Goal: Task Accomplishment & Management: Complete application form

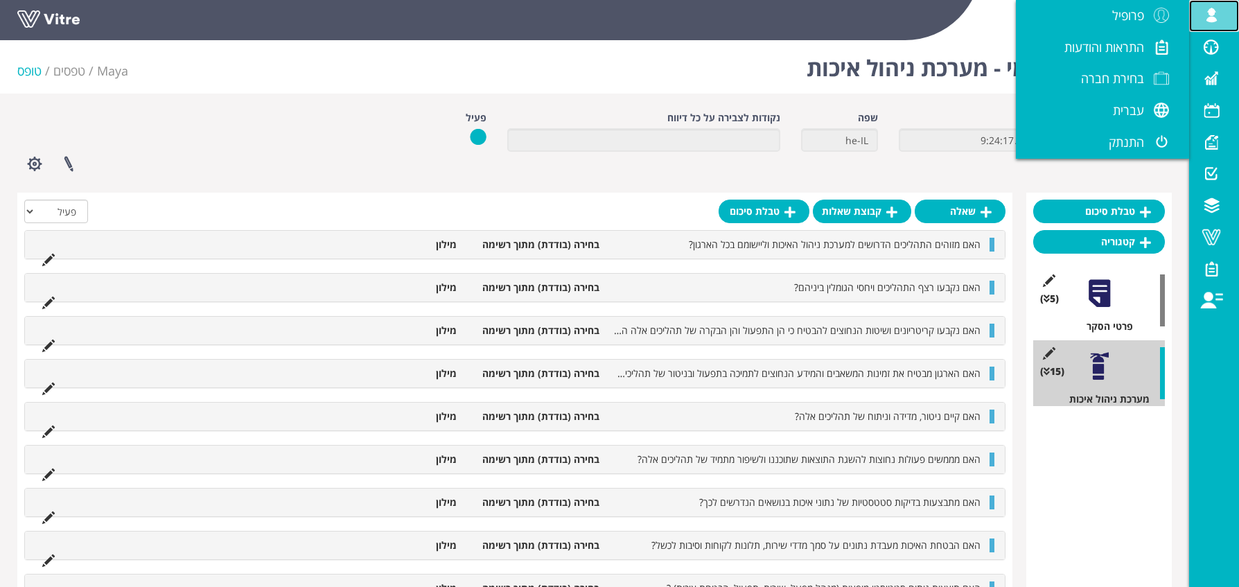
click at [1216, 16] on span at bounding box center [1211, 15] width 35 height 17
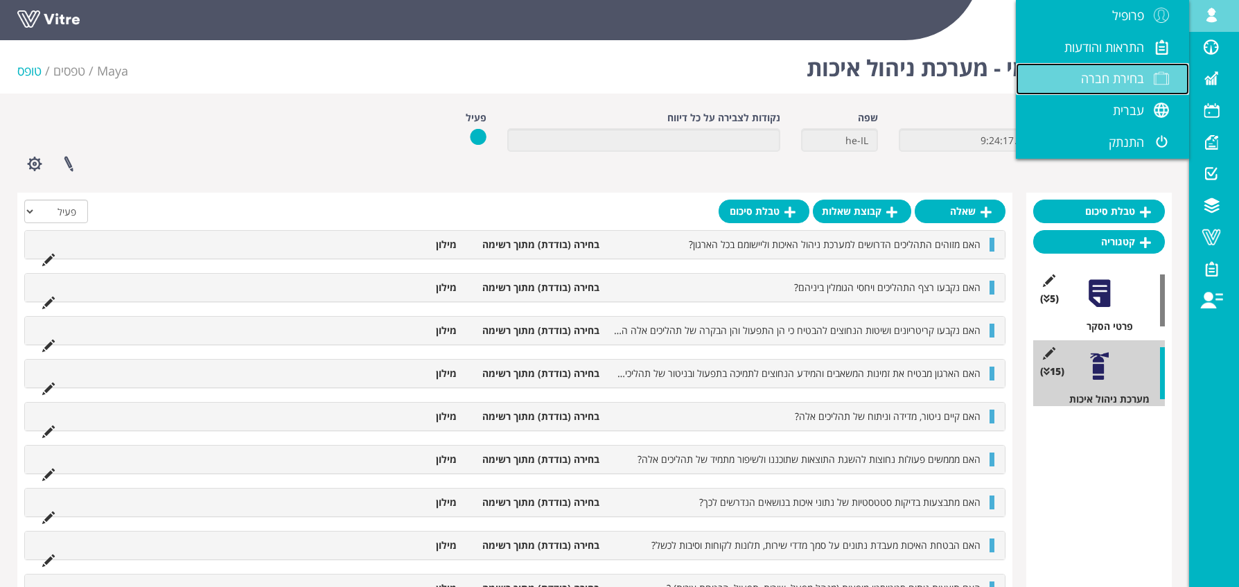
click at [1132, 71] on span "בחירת חברה" at bounding box center [1112, 78] width 63 height 17
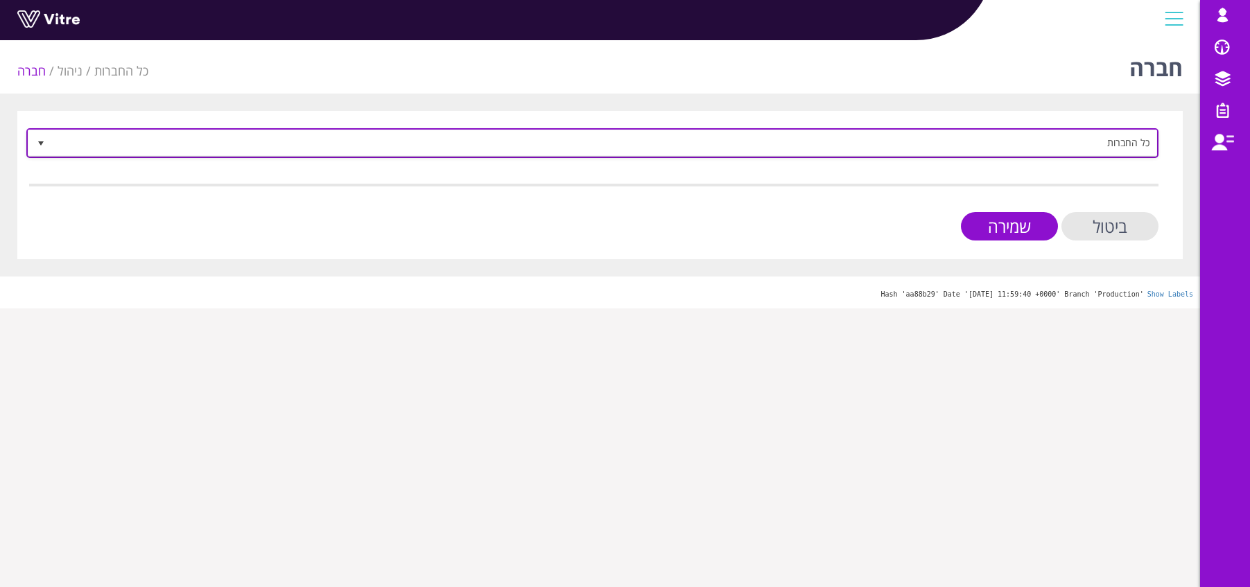
click at [919, 144] on span "כל החברות" at bounding box center [605, 142] width 1104 height 25
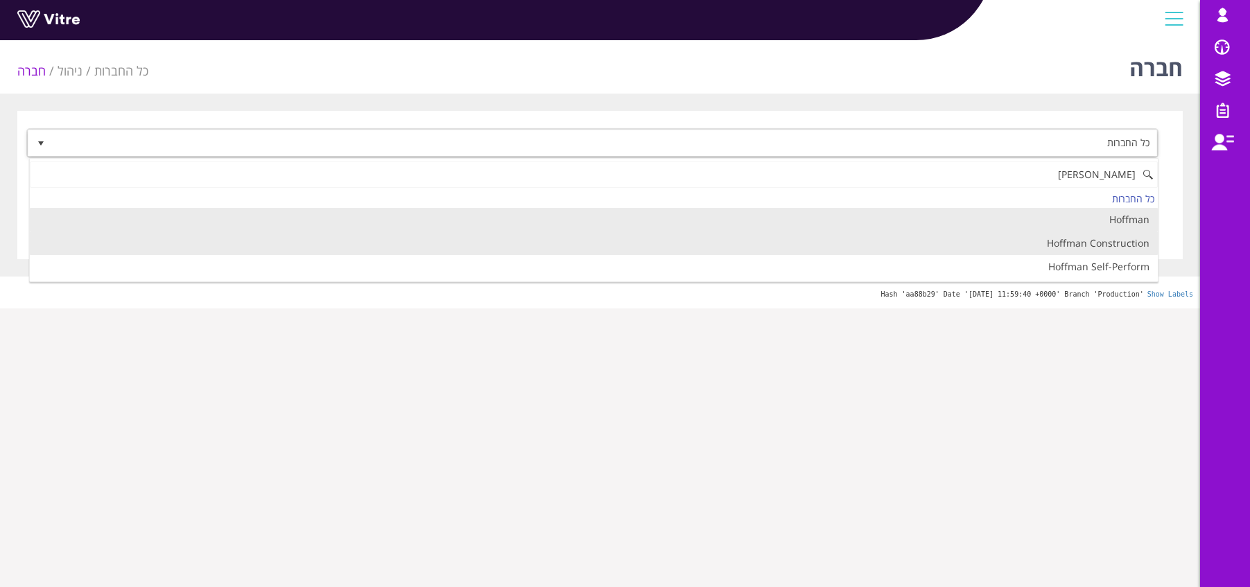
click at [1094, 248] on li "Hoffman Construction" at bounding box center [594, 243] width 1128 height 24
type input "hoff"
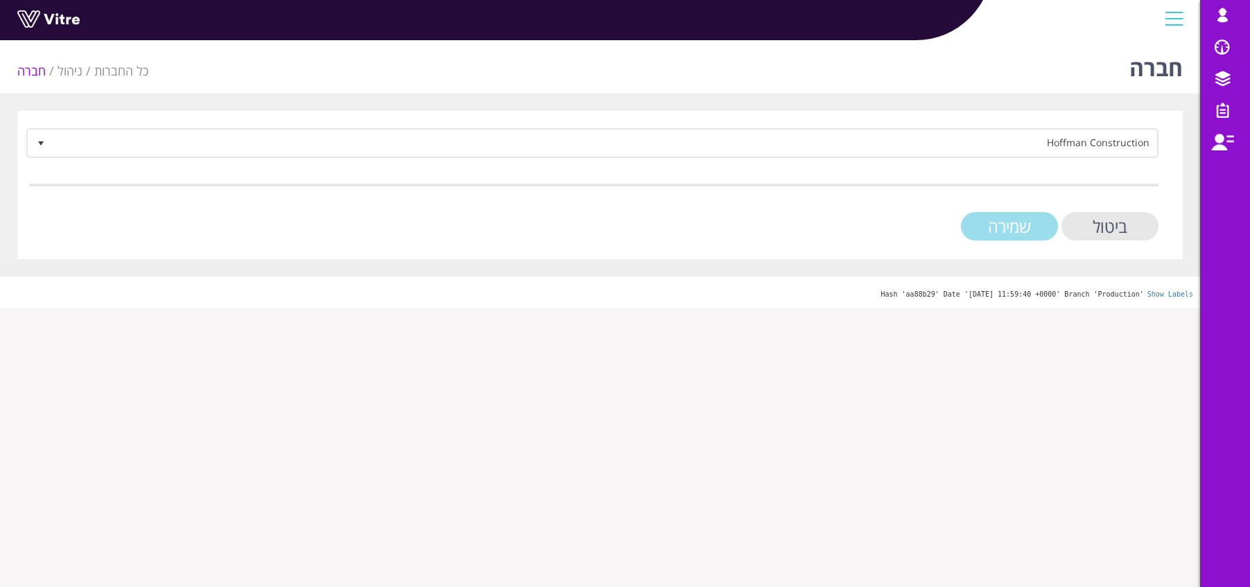
click at [1010, 225] on input "שמירה" at bounding box center [1009, 226] width 97 height 28
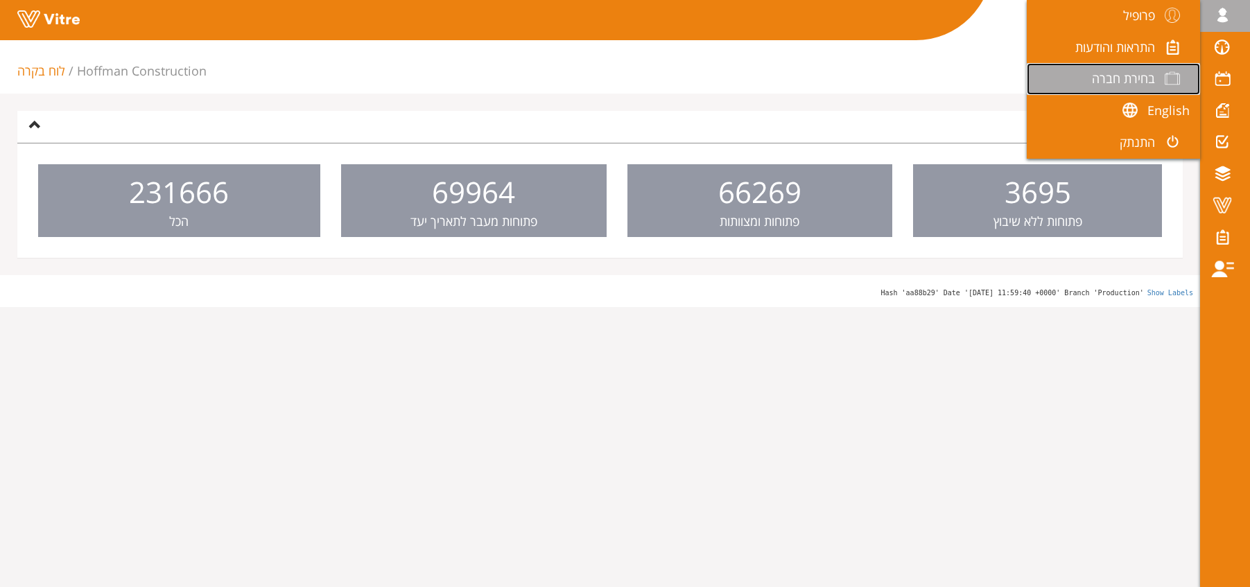
click at [1126, 82] on span "בחירת חברה" at bounding box center [1123, 78] width 63 height 17
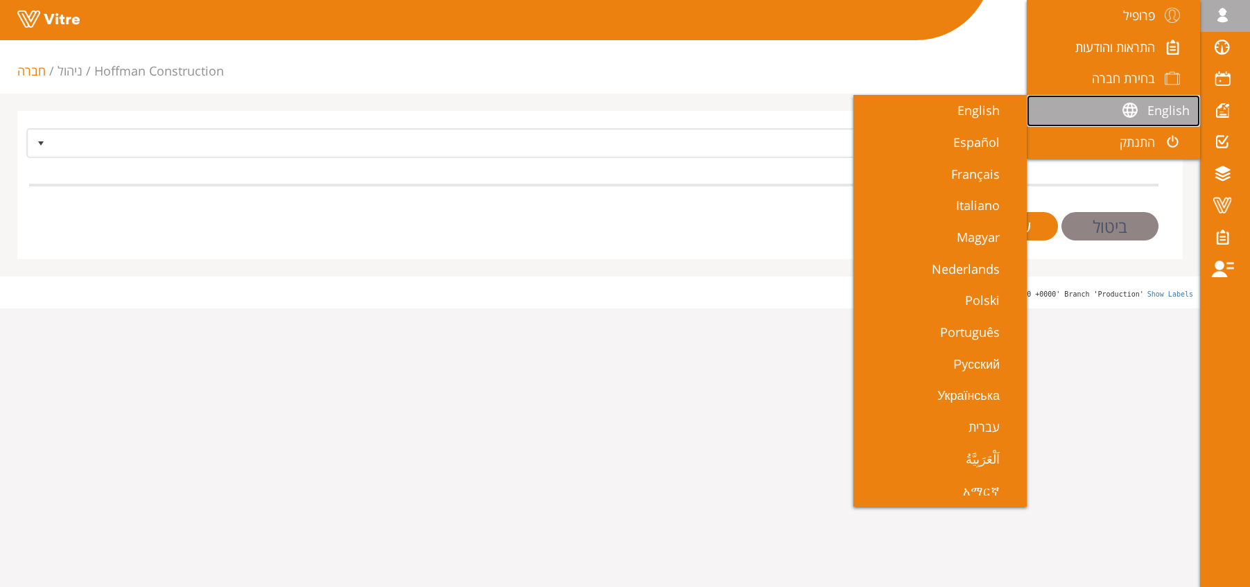
click at [1162, 105] on span "English" at bounding box center [1168, 110] width 42 height 17
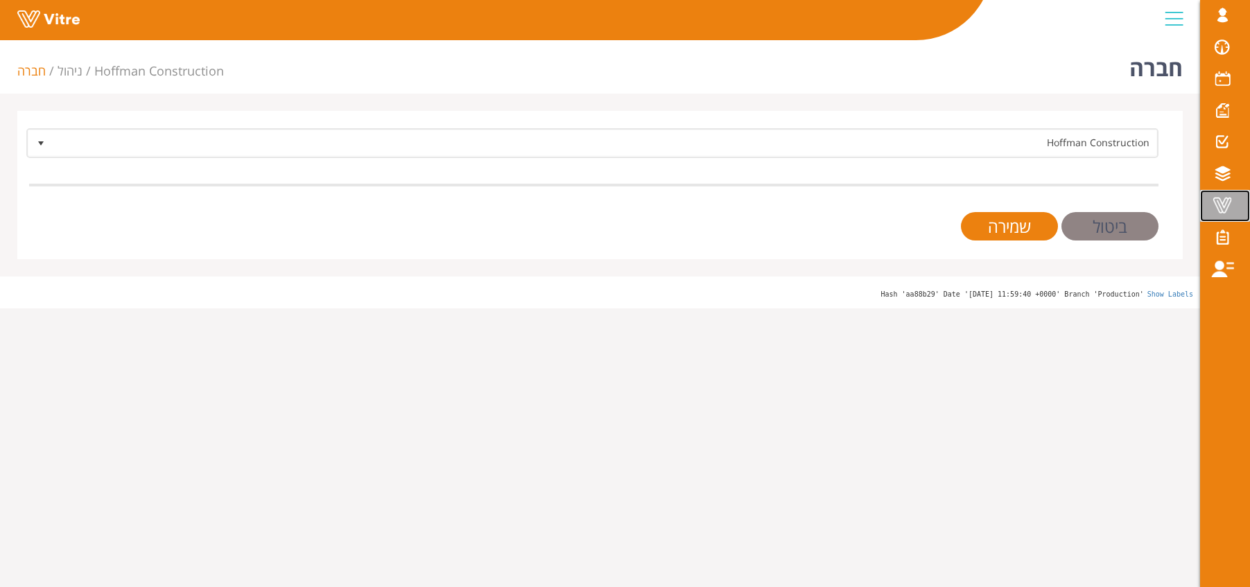
click at [1227, 207] on span at bounding box center [1222, 205] width 35 height 17
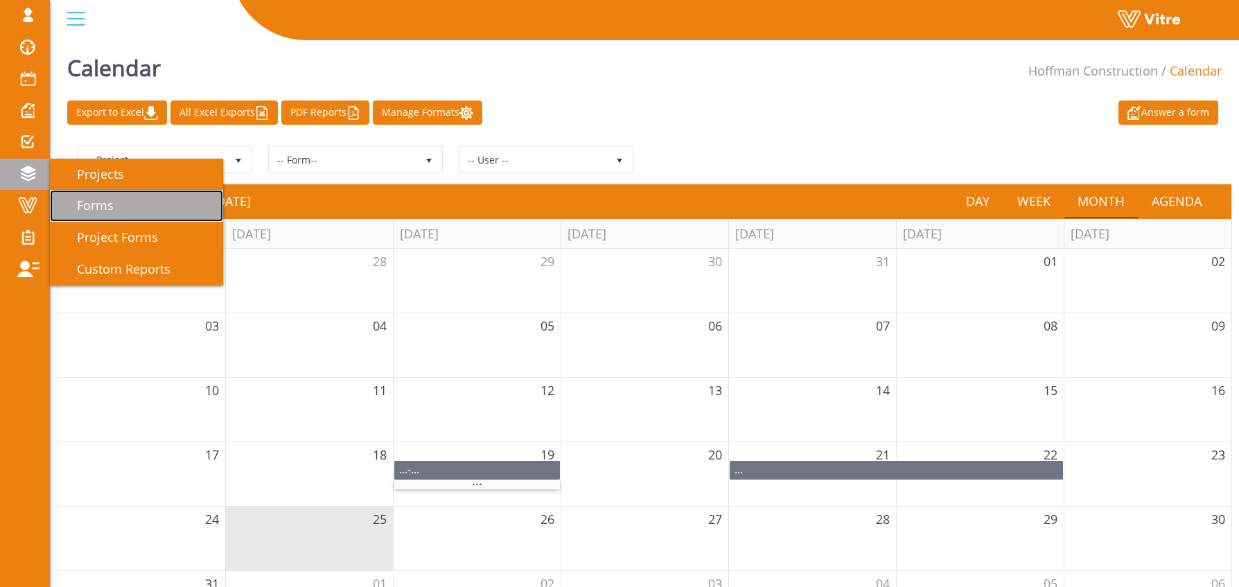
click at [105, 208] on span "Forms" at bounding box center [86, 205] width 53 height 17
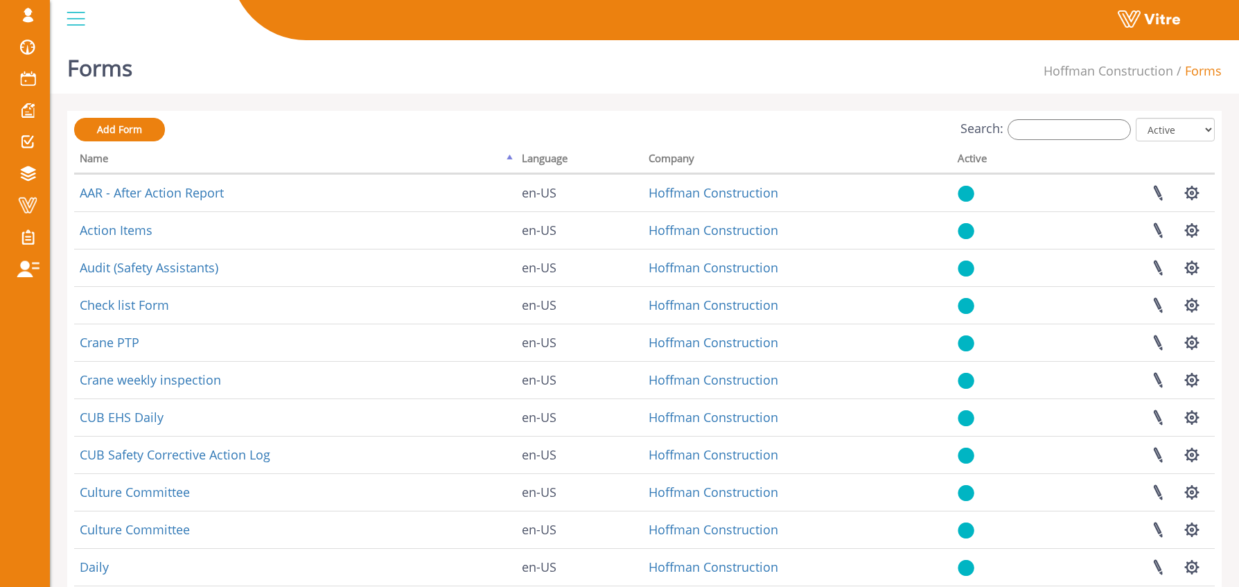
click at [1086, 140] on div "Search: All Active Not Active" at bounding box center [644, 131] width 1141 height 26
click at [1080, 134] on input "Search:" at bounding box center [1069, 129] width 123 height 21
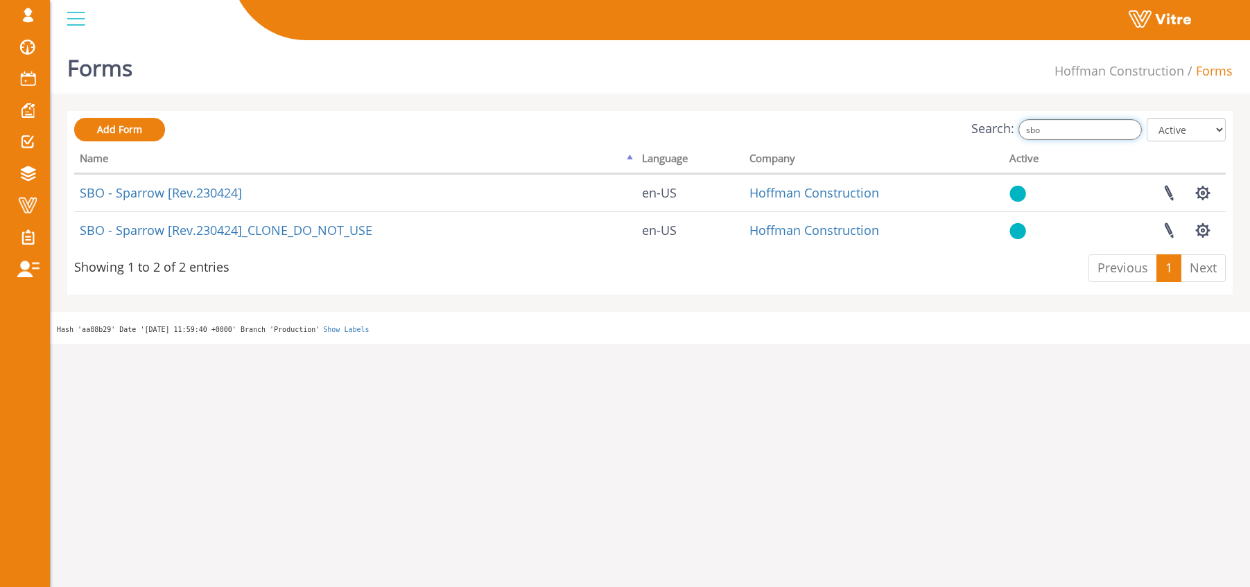
click at [1081, 130] on input "sbo" at bounding box center [1079, 129] width 123 height 21
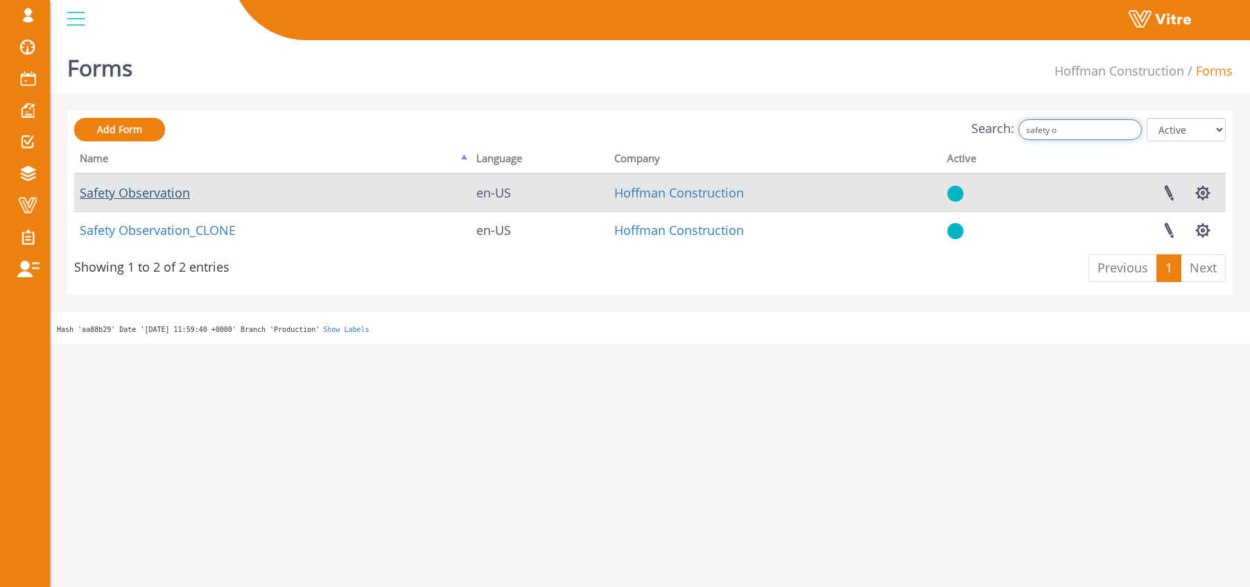
type input "safety o"
click at [134, 195] on link "Safety Observation" at bounding box center [135, 192] width 110 height 17
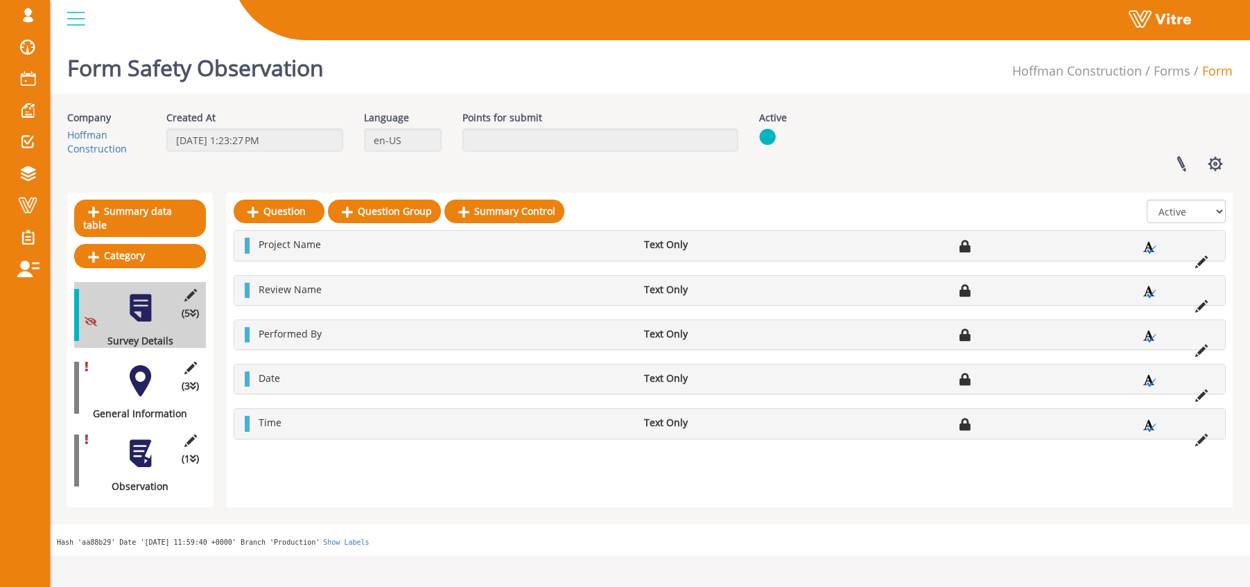
click at [141, 369] on div at bounding box center [140, 380] width 31 height 31
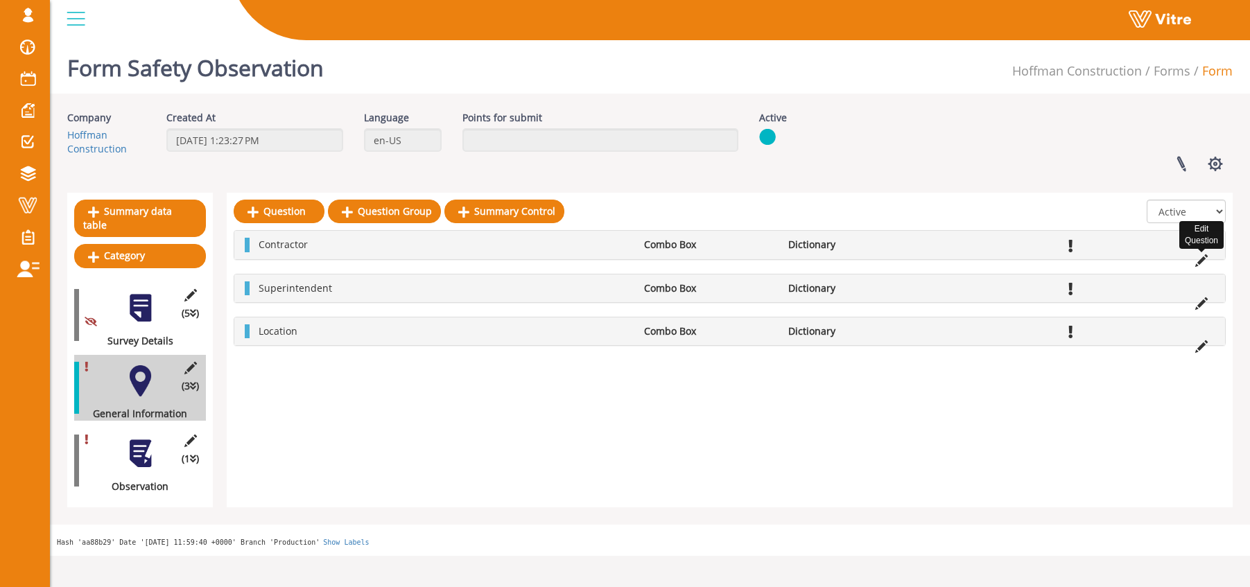
click at [1201, 260] on icon at bounding box center [1201, 260] width 12 height 12
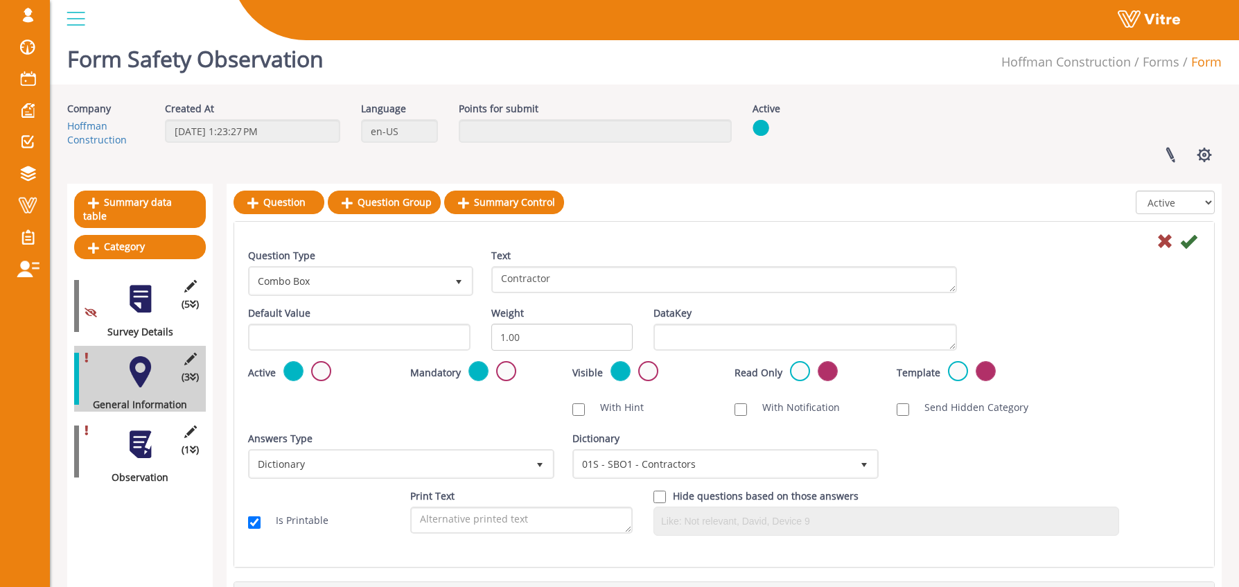
scroll to position [140, 0]
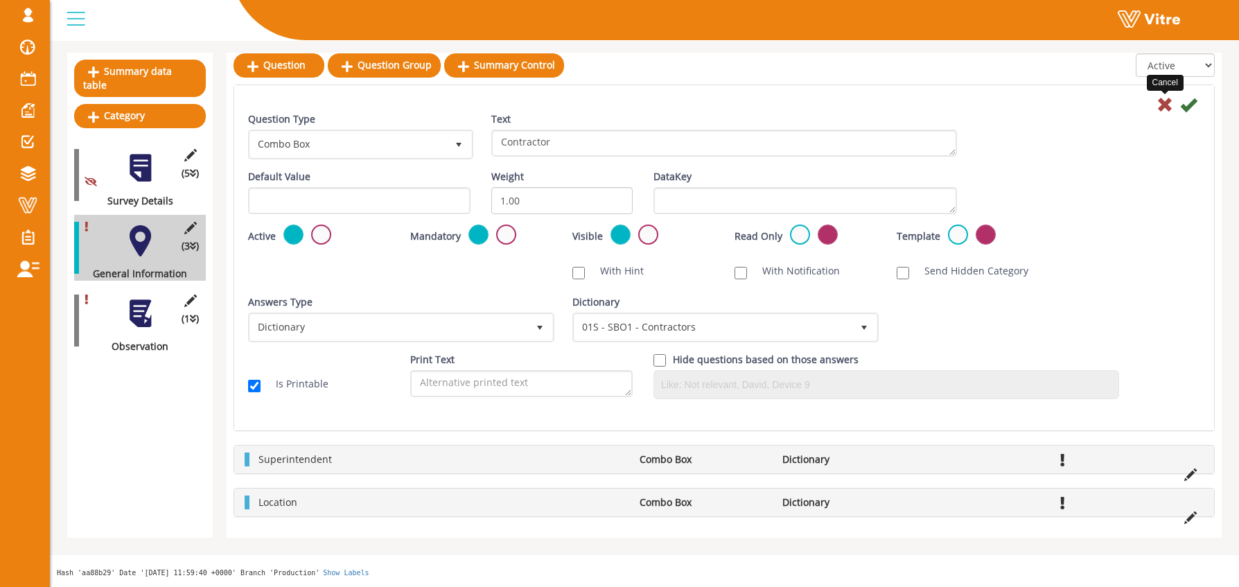
click at [1162, 102] on icon at bounding box center [1165, 104] width 17 height 17
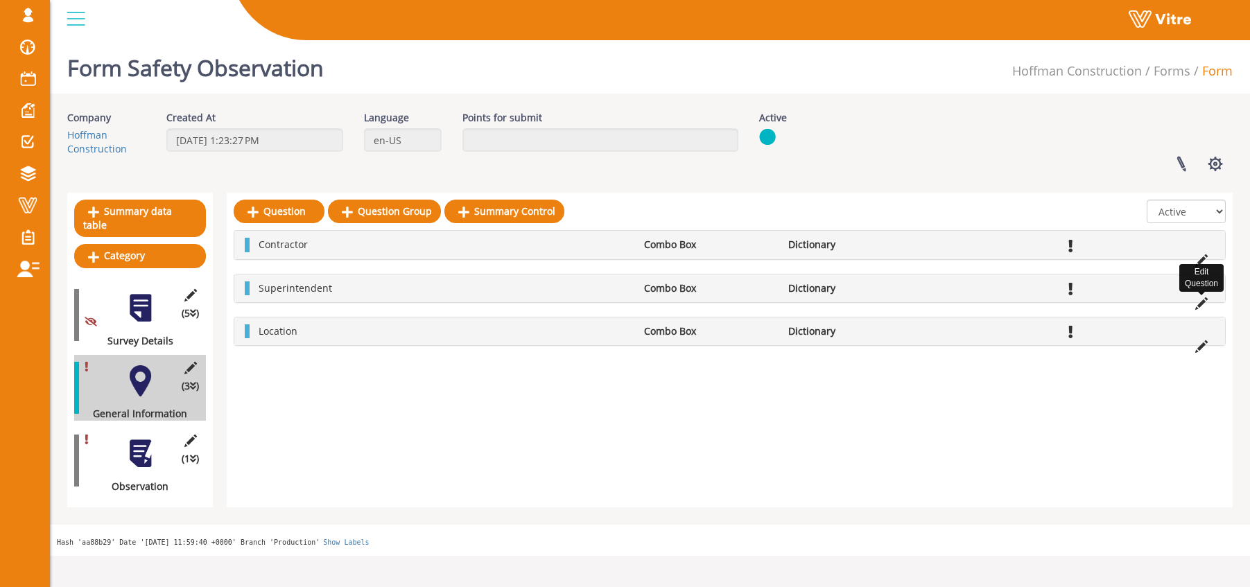
click at [1203, 304] on icon at bounding box center [1201, 303] width 12 height 12
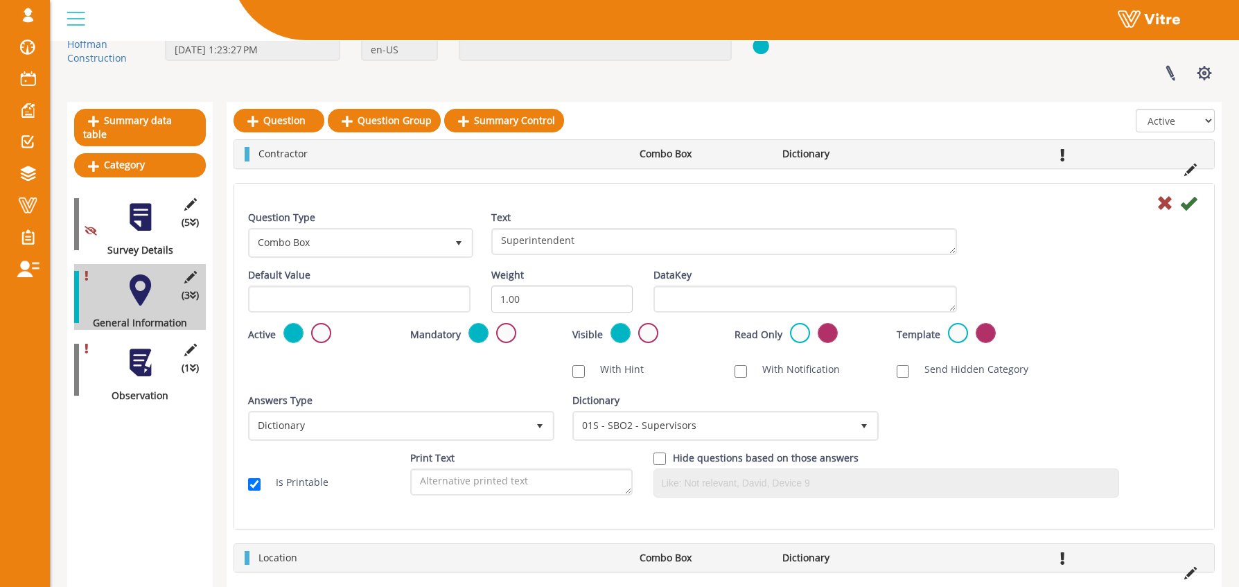
scroll to position [98, 0]
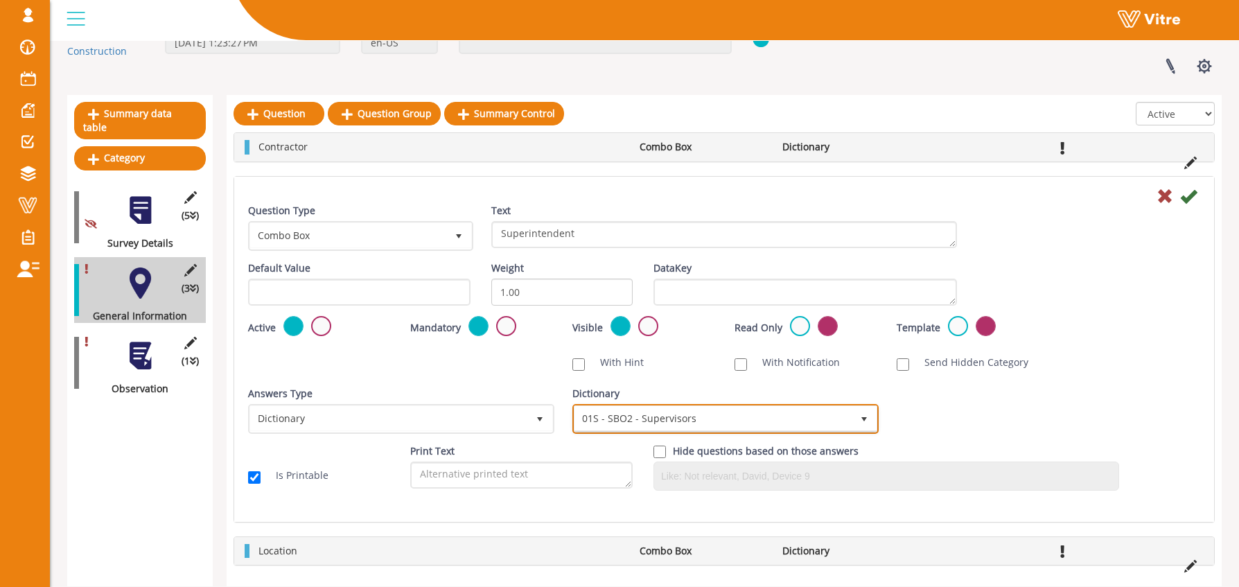
click at [688, 419] on span "01S - SBO2 - Supervisors" at bounding box center [713, 418] width 277 height 25
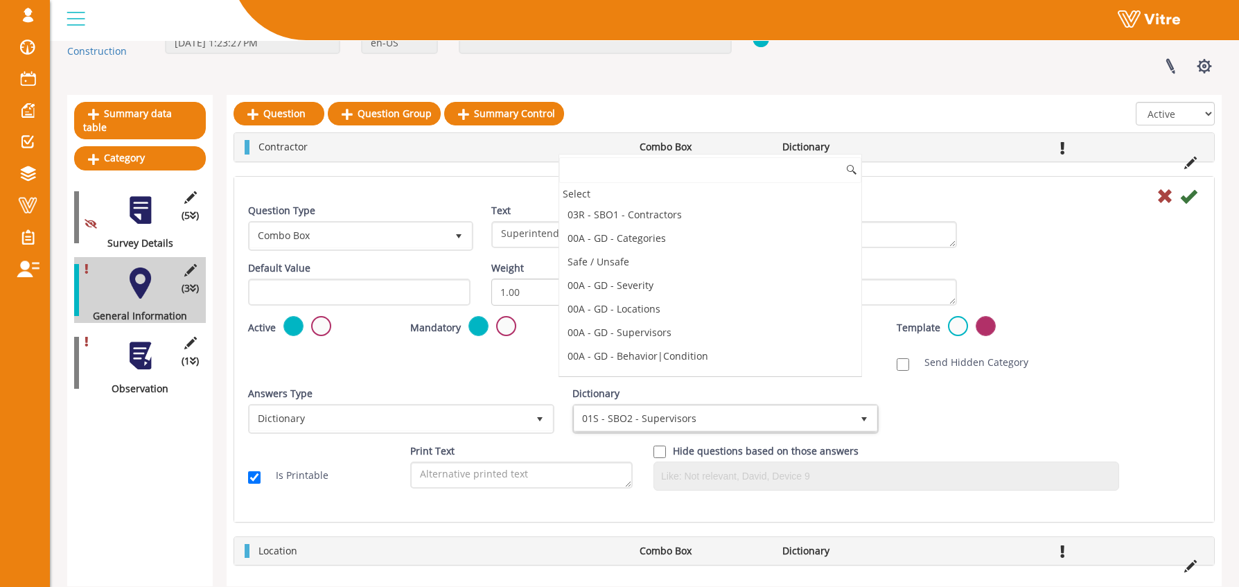
scroll to position [1291, 0]
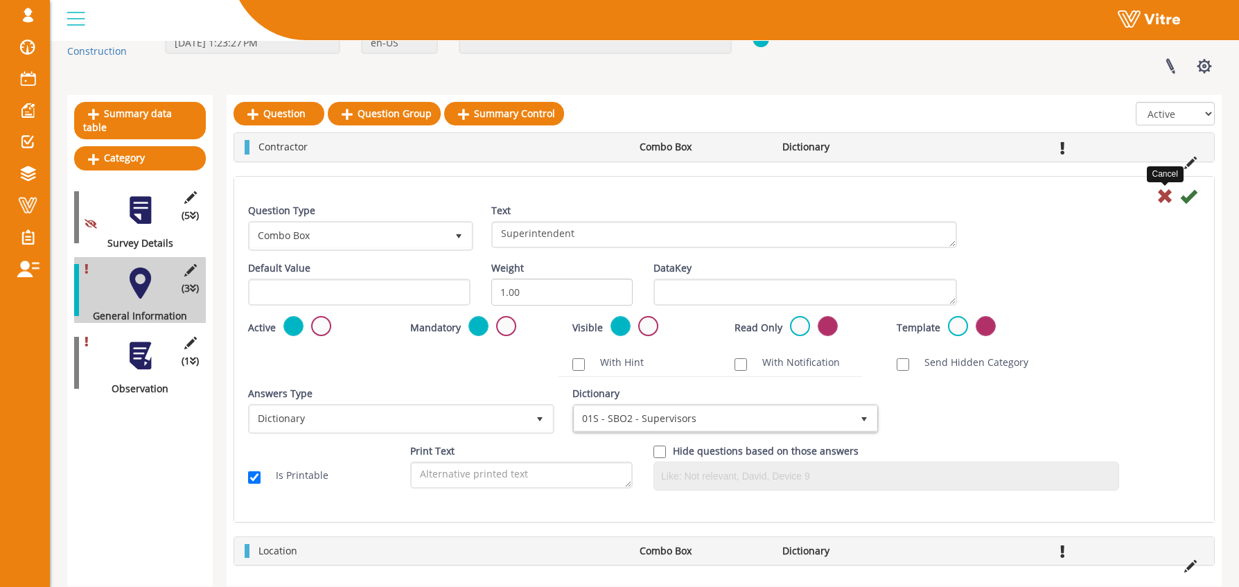
click at [1162, 195] on icon at bounding box center [1165, 196] width 17 height 17
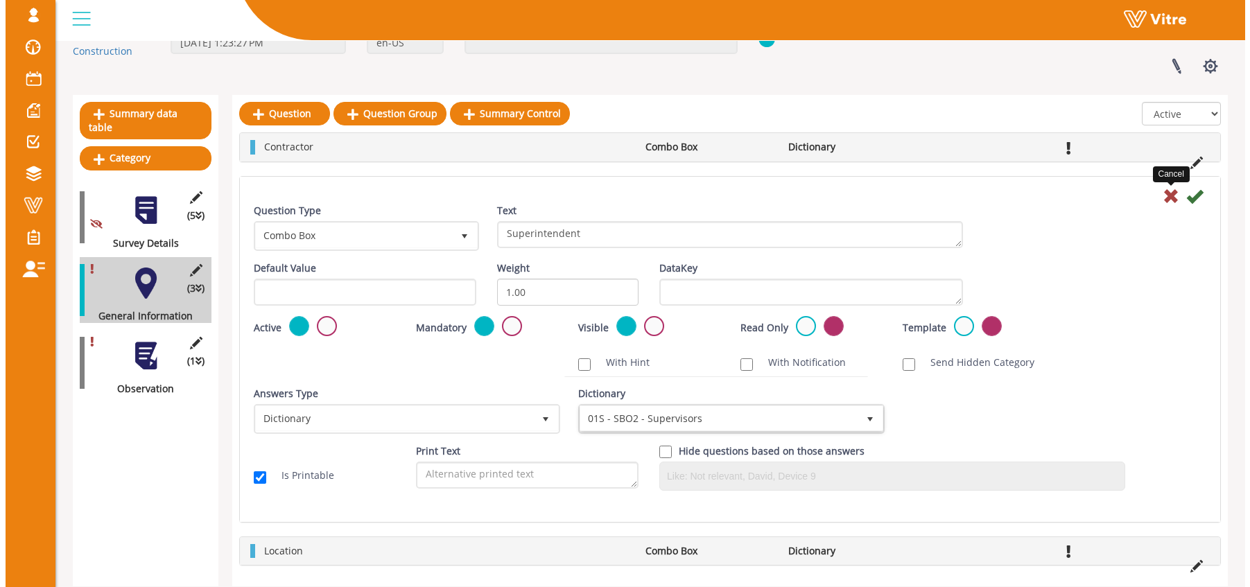
scroll to position [0, 0]
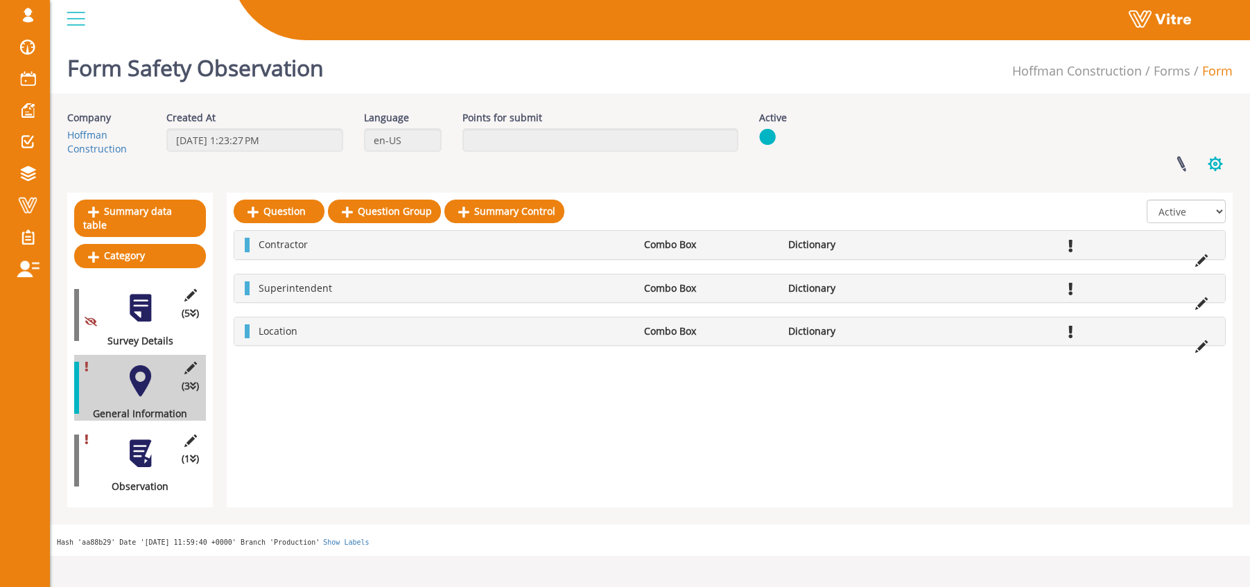
click at [1219, 166] on button "button" at bounding box center [1215, 164] width 35 height 37
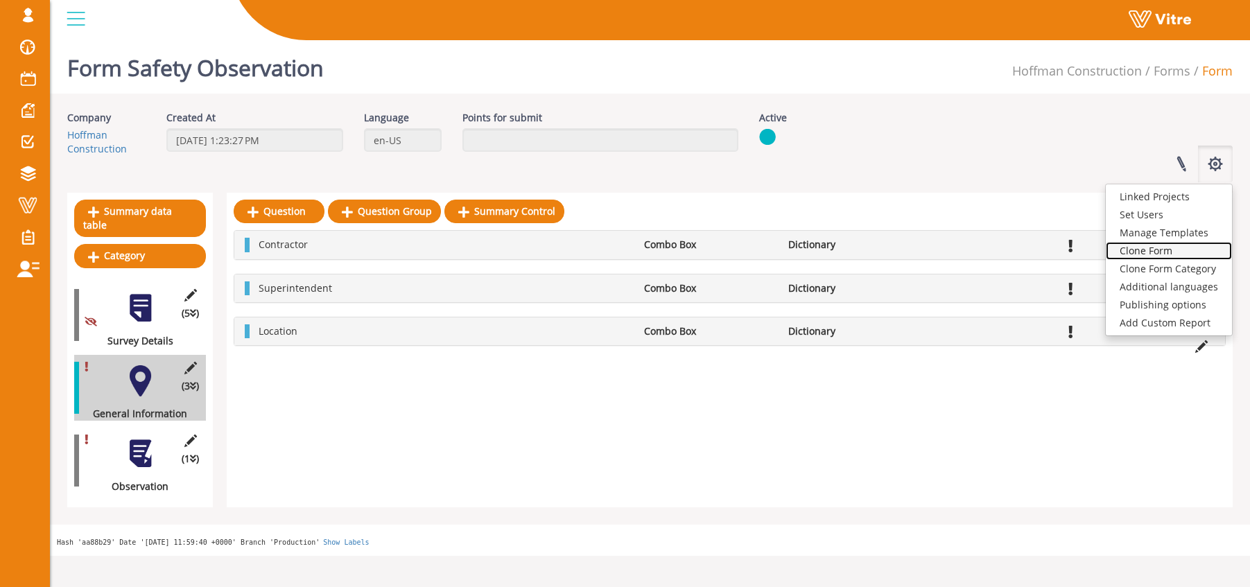
click at [1163, 250] on link "Clone Form" at bounding box center [1168, 251] width 126 height 18
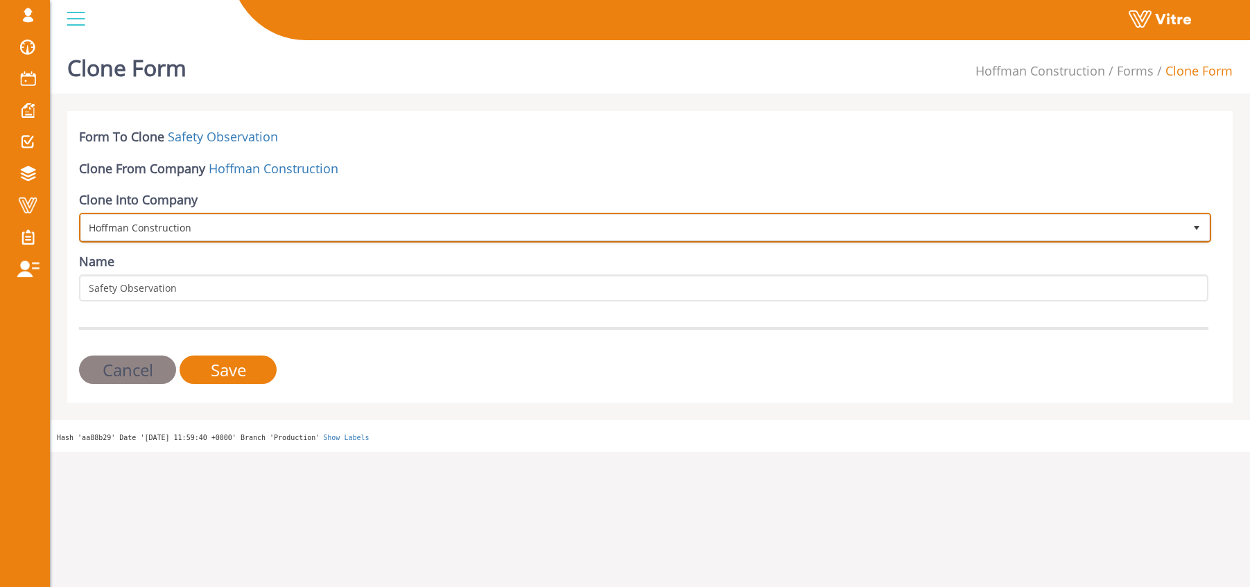
drag, startPoint x: 170, startPoint y: 228, endPoint x: 177, endPoint y: 227, distance: 7.0
click at [170, 228] on span "Hoffman Construction" at bounding box center [632, 227] width 1103 height 25
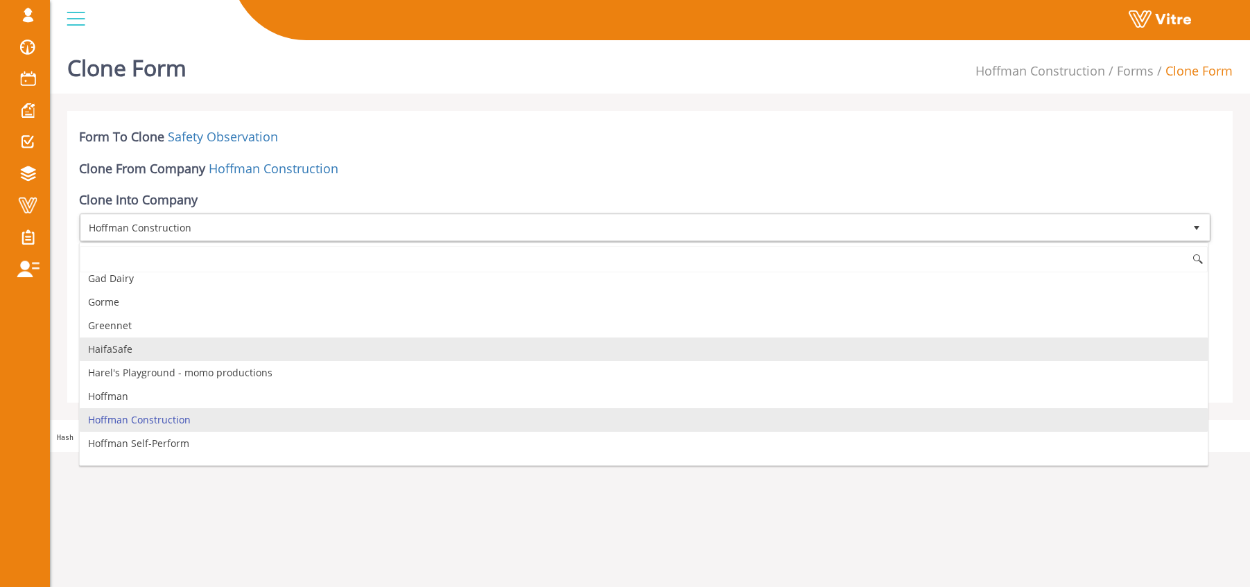
scroll to position [636, 0]
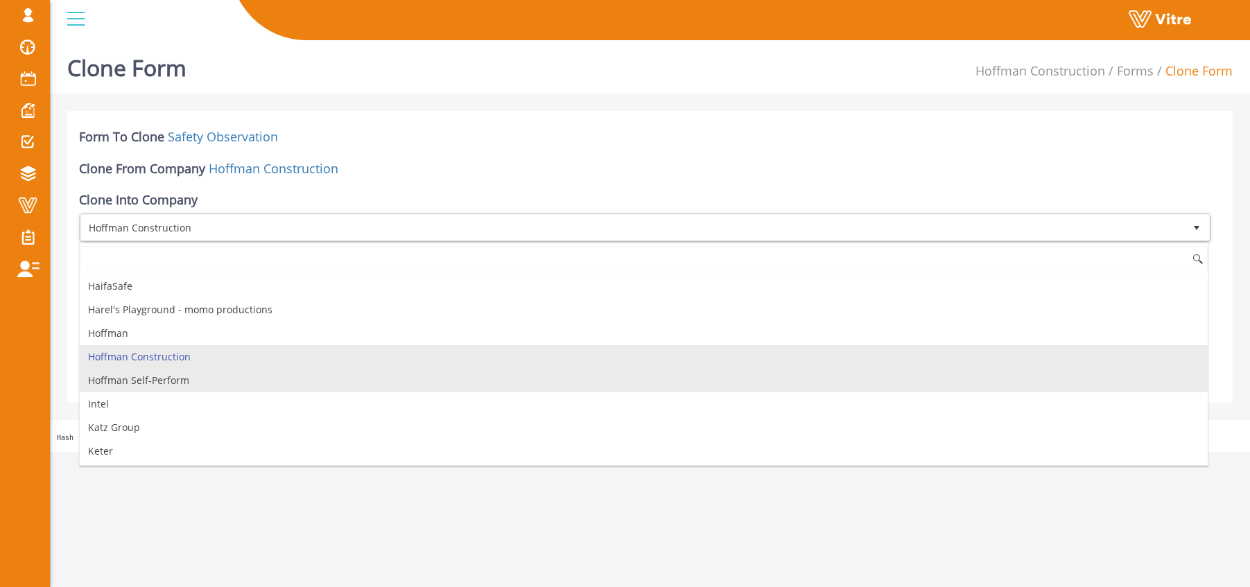
click at [173, 381] on li "Hoffman Self-Perform" at bounding box center [644, 381] width 1128 height 24
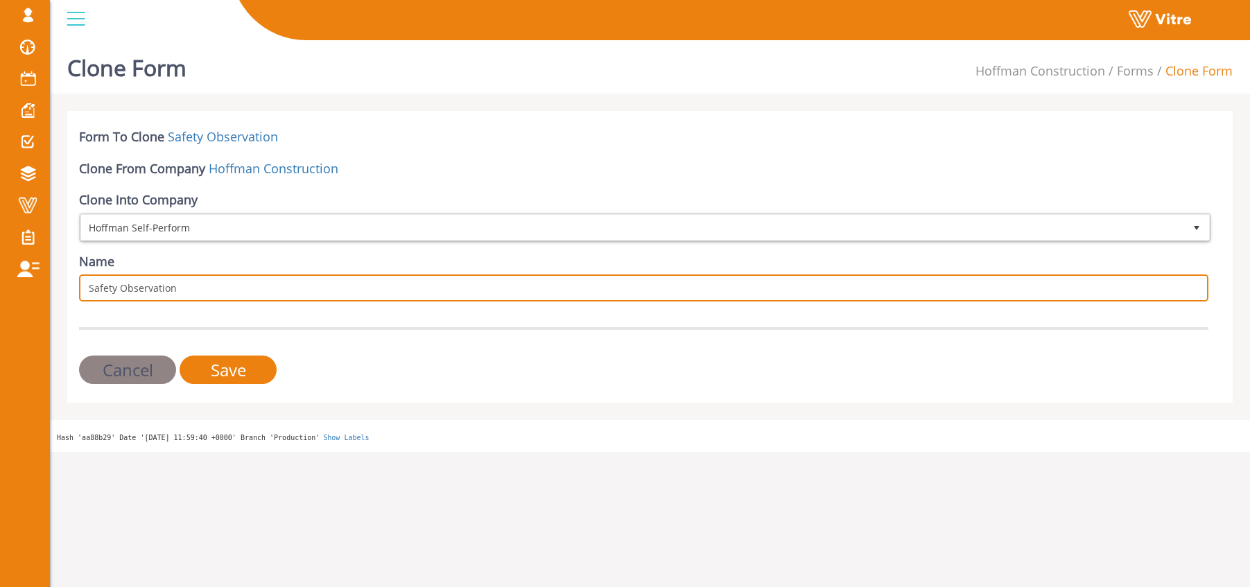
click at [188, 289] on input "Safety Observation" at bounding box center [643, 287] width 1129 height 27
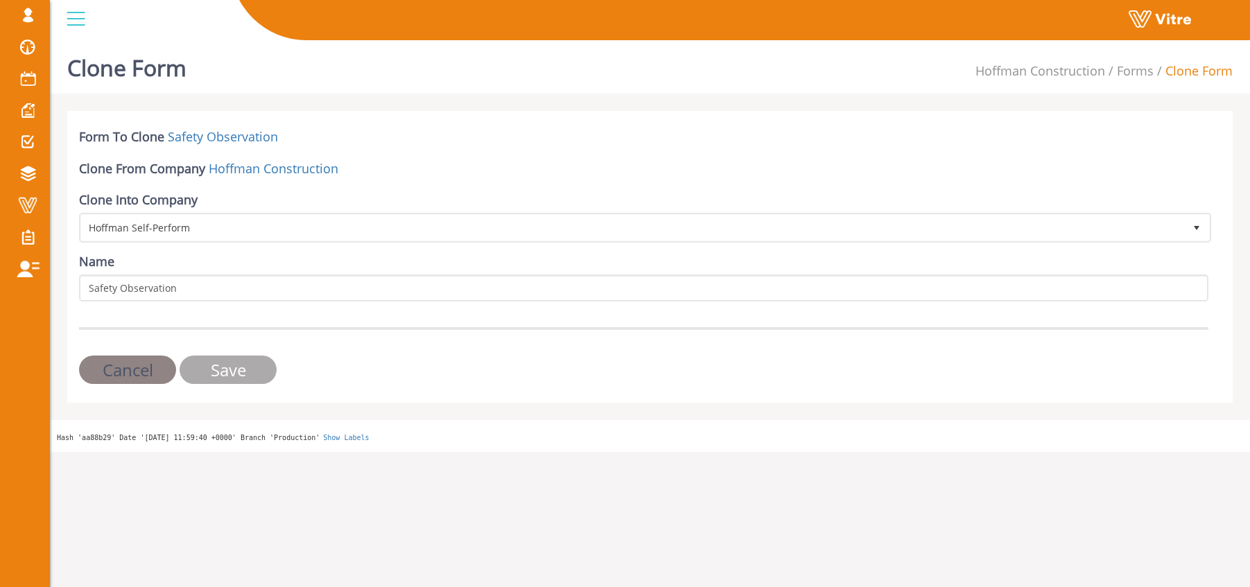
click at [240, 371] on input "Save" at bounding box center [228, 370] width 97 height 28
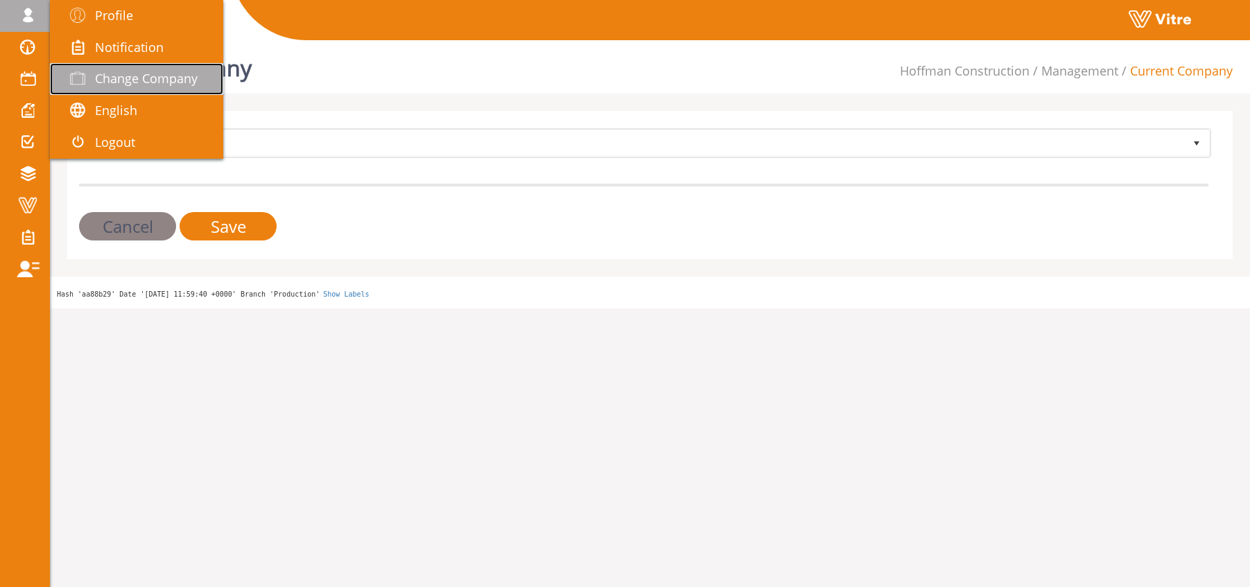
click at [143, 85] on span "Change Company" at bounding box center [146, 78] width 103 height 17
click at [134, 86] on span "Change Company" at bounding box center [146, 78] width 103 height 17
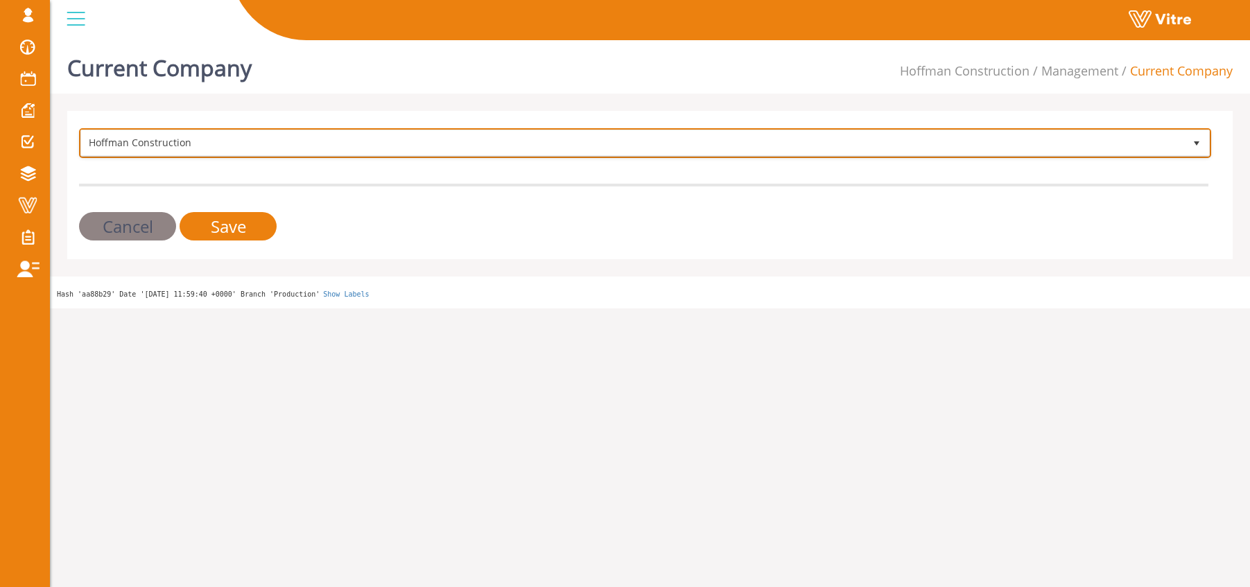
click at [216, 147] on span "Hoffman Construction" at bounding box center [632, 142] width 1103 height 25
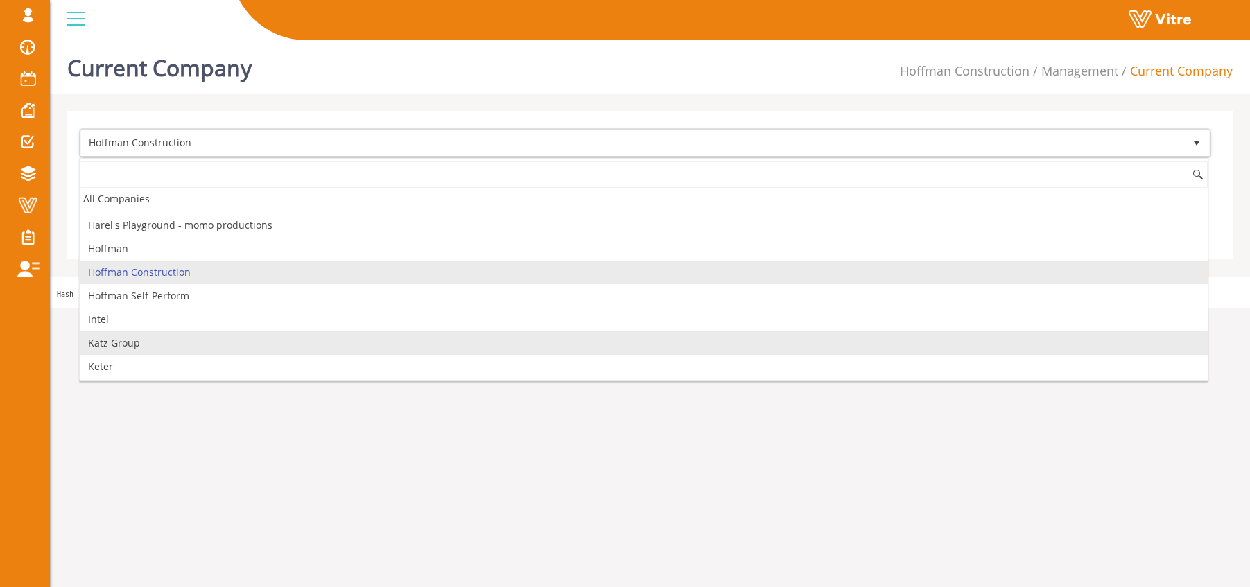
scroll to position [651, 0]
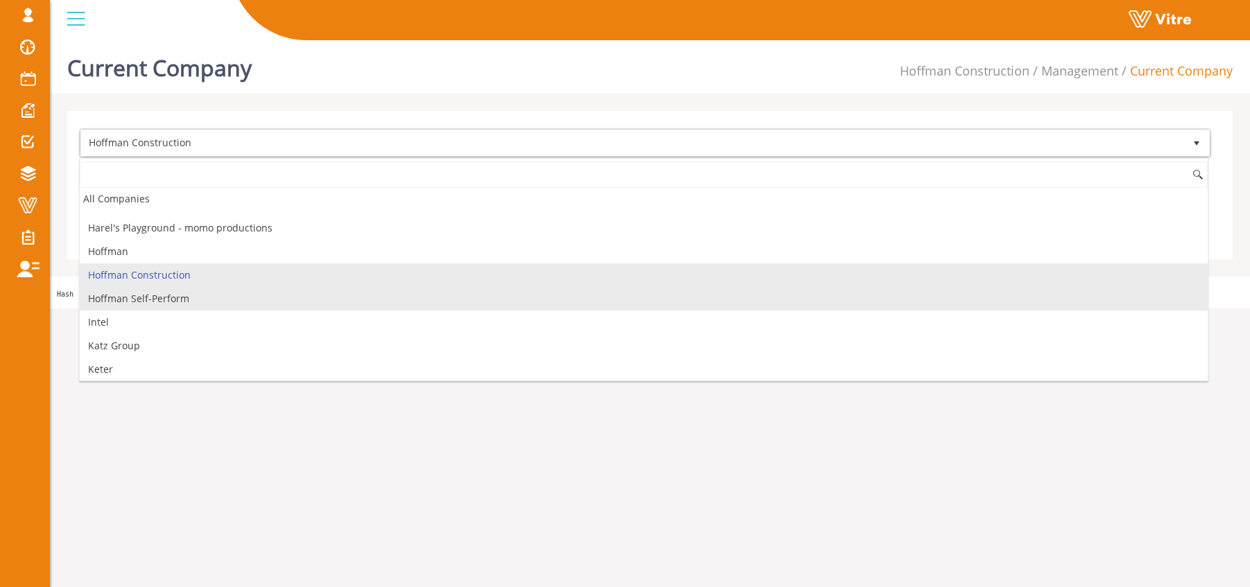
click at [162, 301] on li "Hoffman Self-Perform" at bounding box center [644, 299] width 1128 height 24
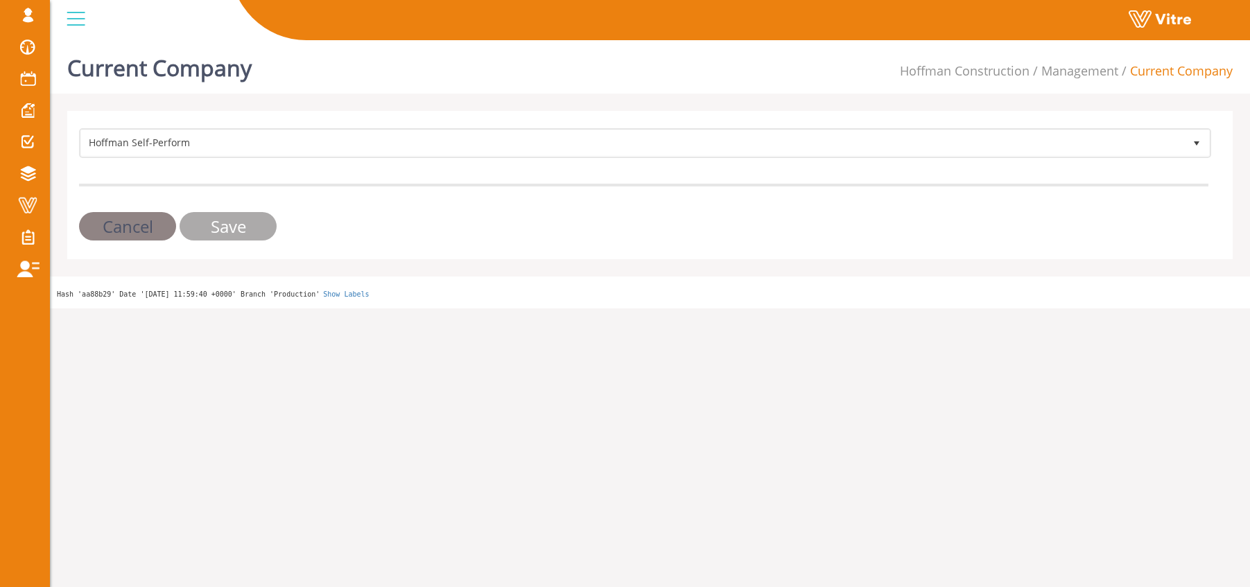
click at [222, 222] on input "Save" at bounding box center [228, 226] width 97 height 28
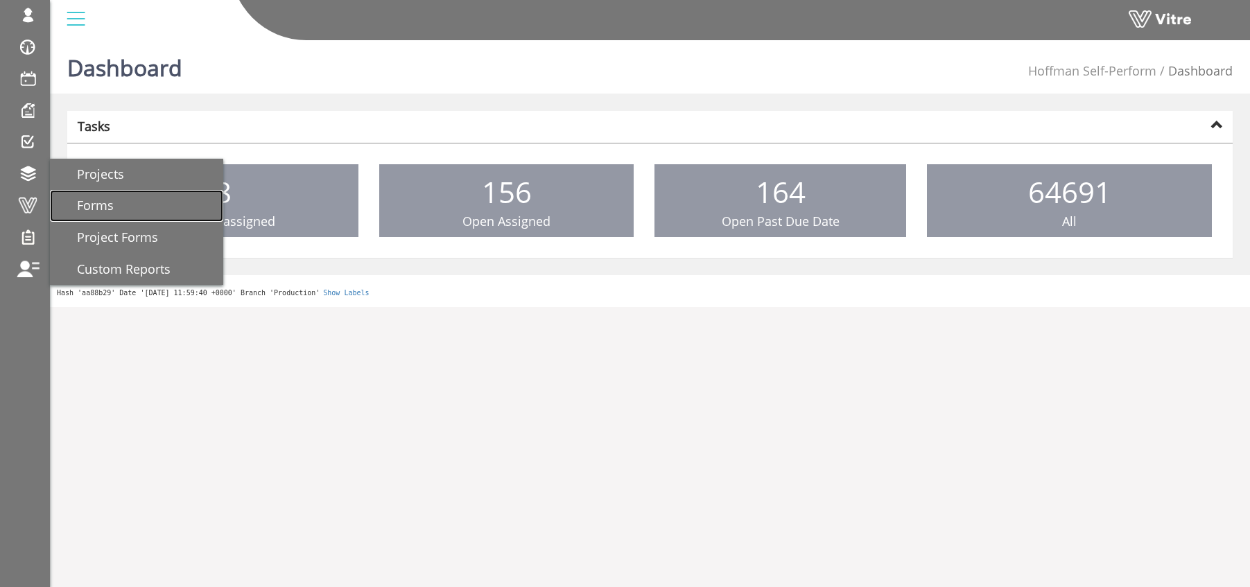
click at [100, 207] on span "Forms" at bounding box center [86, 205] width 53 height 17
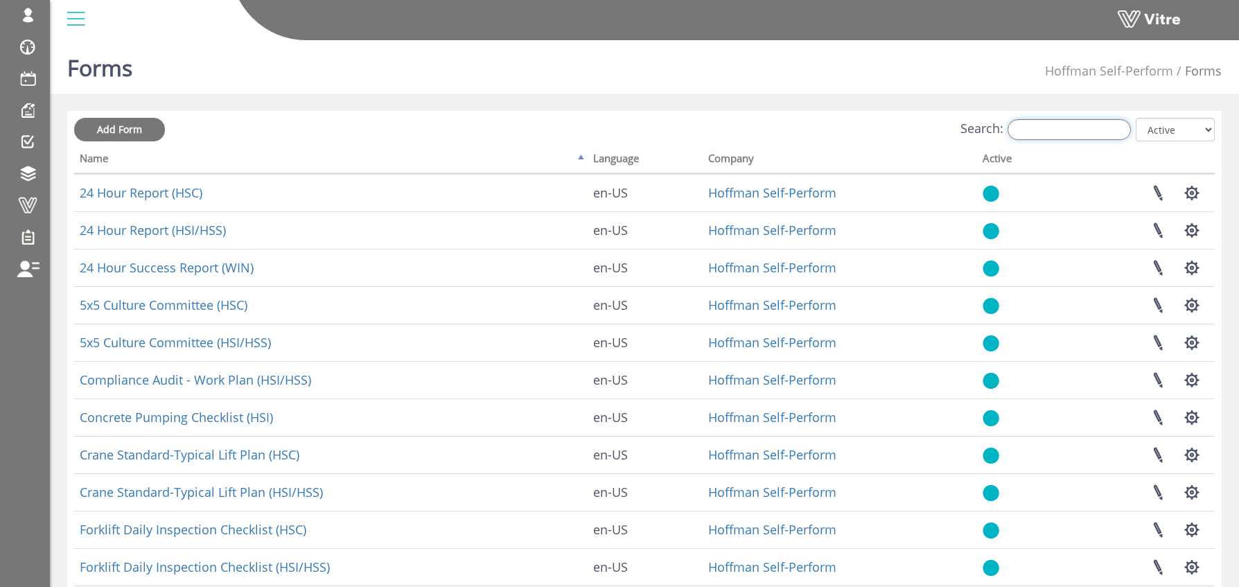
click at [1039, 130] on input "Search:" at bounding box center [1069, 129] width 123 height 21
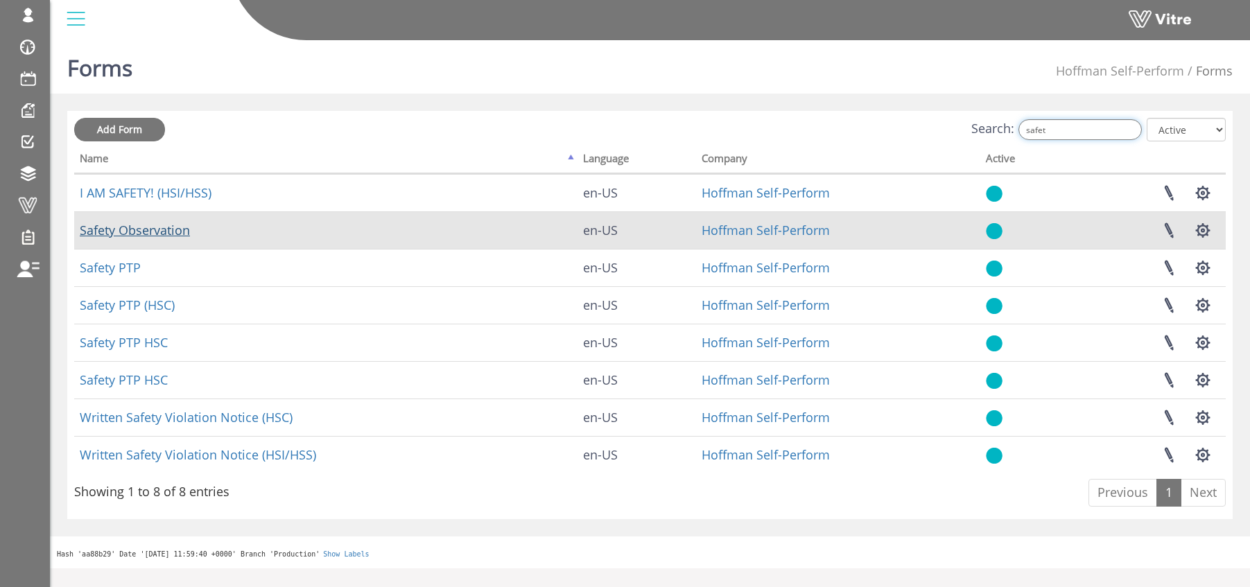
type input "safet"
click at [112, 228] on link "Safety Observation" at bounding box center [135, 230] width 110 height 17
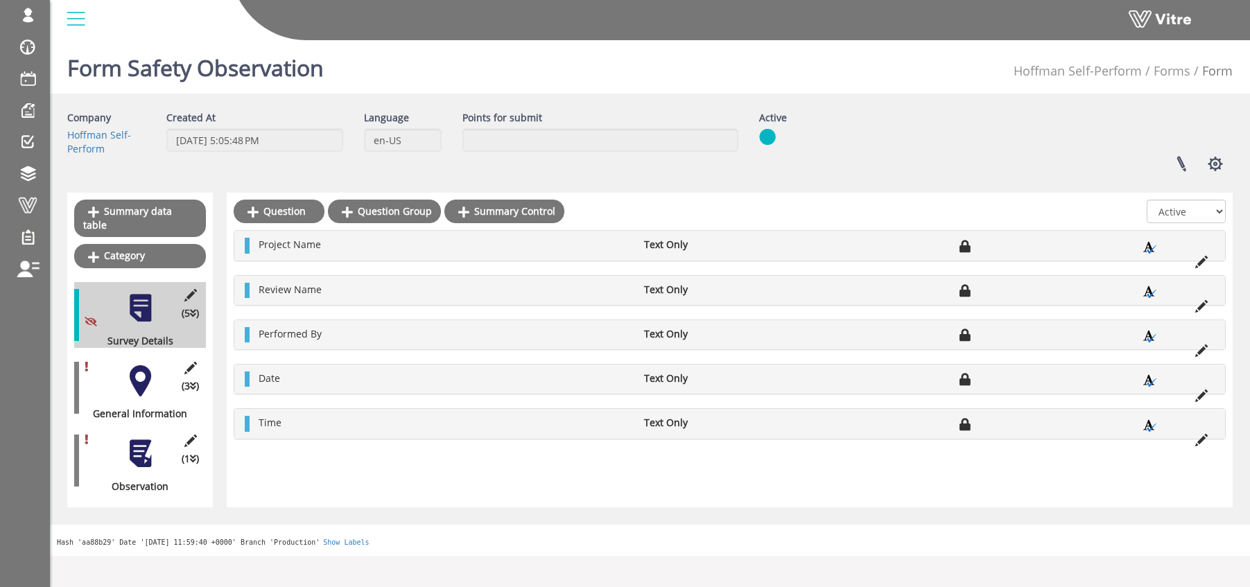
click at [143, 369] on div at bounding box center [140, 380] width 31 height 31
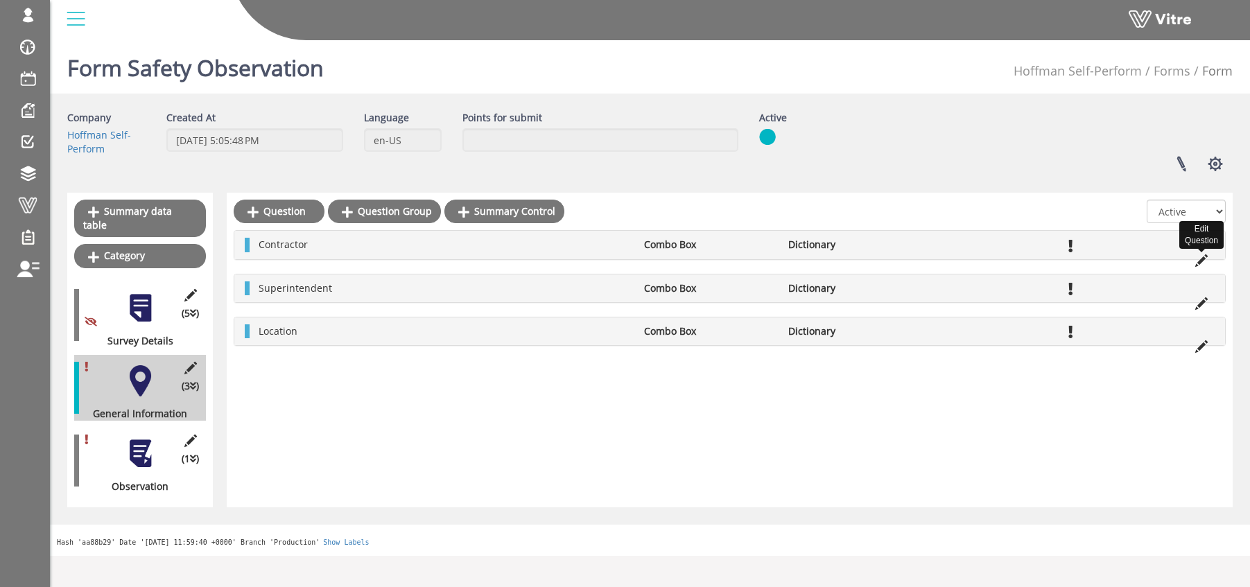
click at [1202, 258] on icon at bounding box center [1201, 260] width 12 height 12
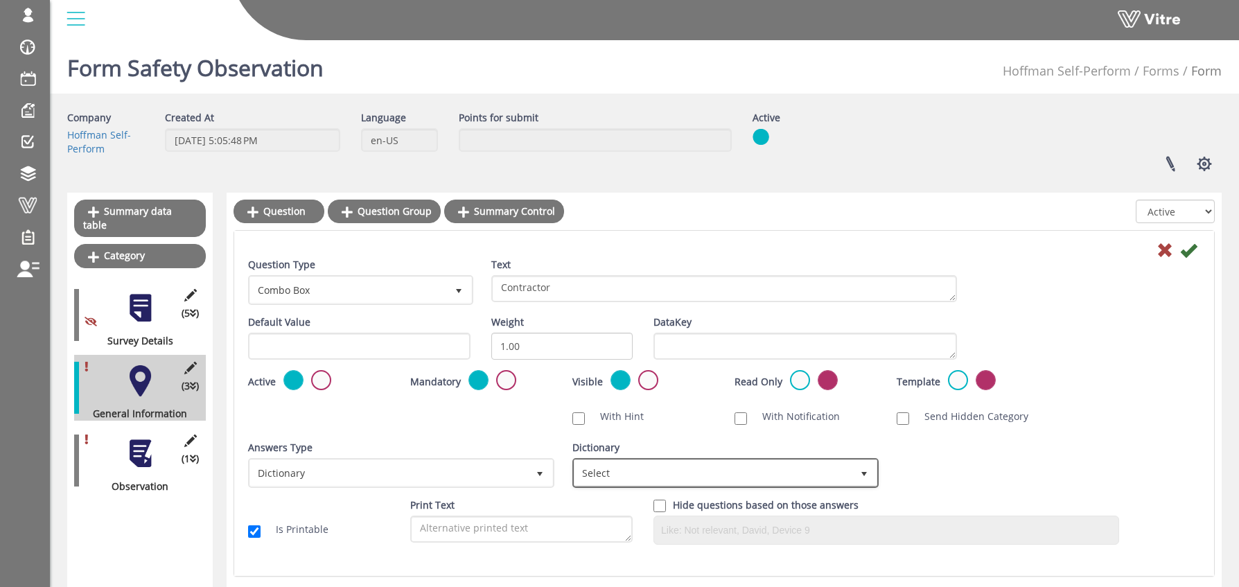
click at [649, 479] on span "Select" at bounding box center [713, 472] width 277 height 25
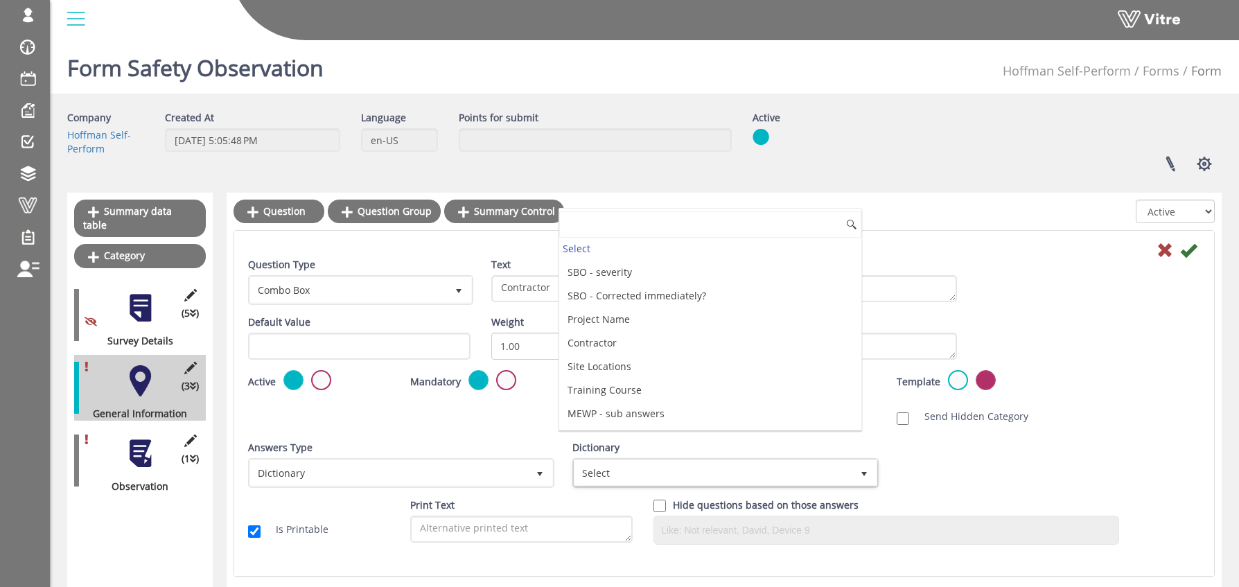
scroll to position [240, 0]
click at [963, 211] on div at bounding box center [724, 215] width 981 height 30
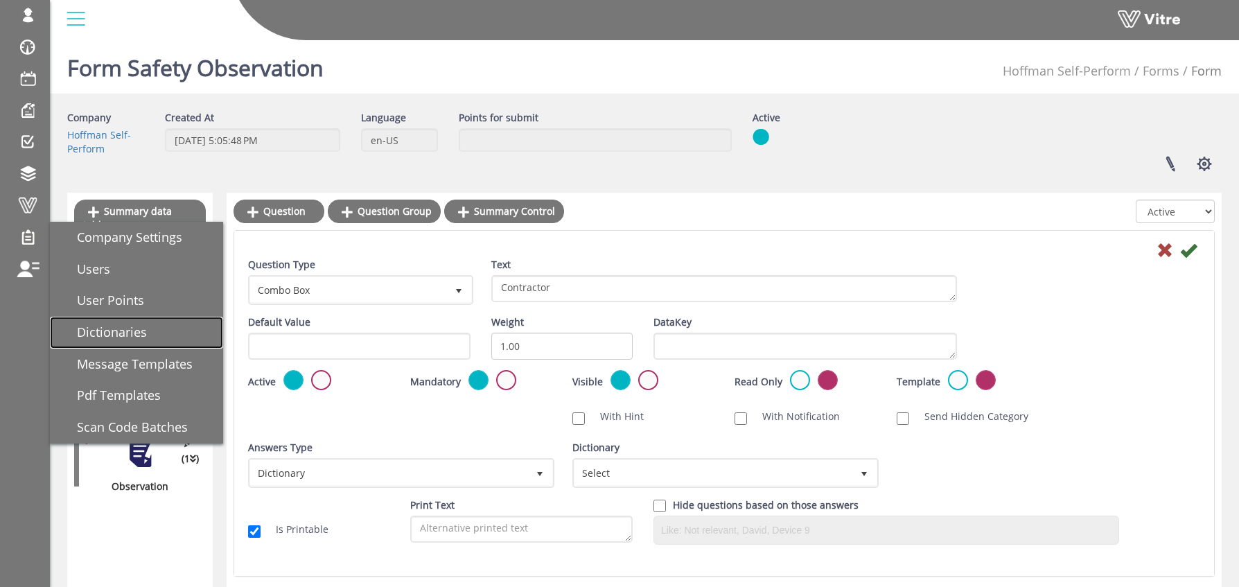
click at [125, 331] on span "Dictionaries" at bounding box center [103, 332] width 87 height 17
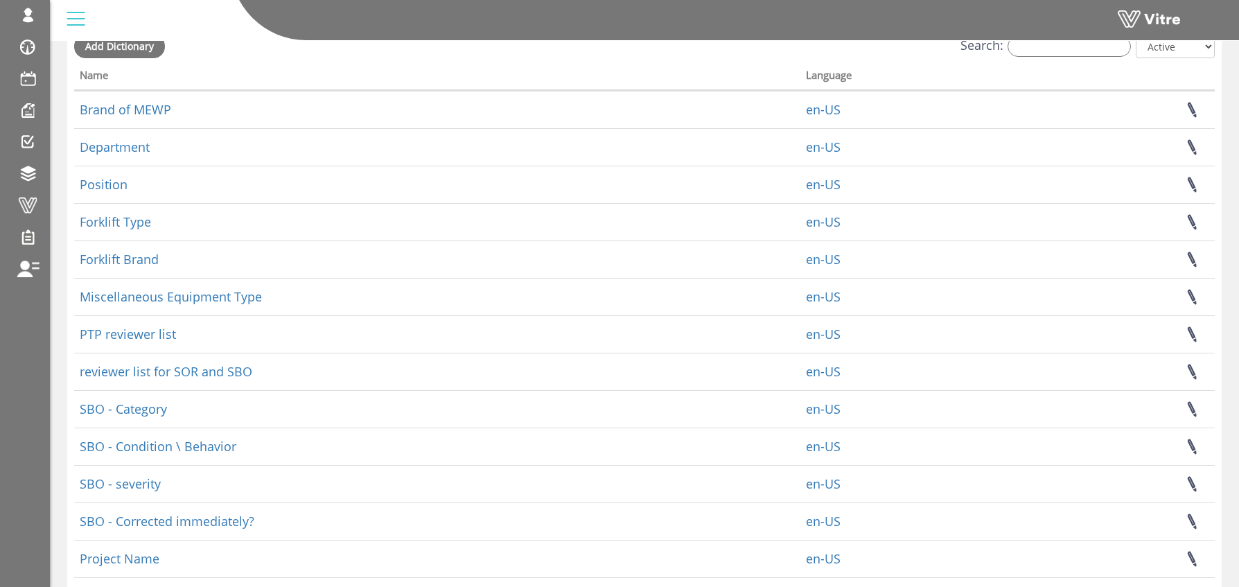
scroll to position [82, 0]
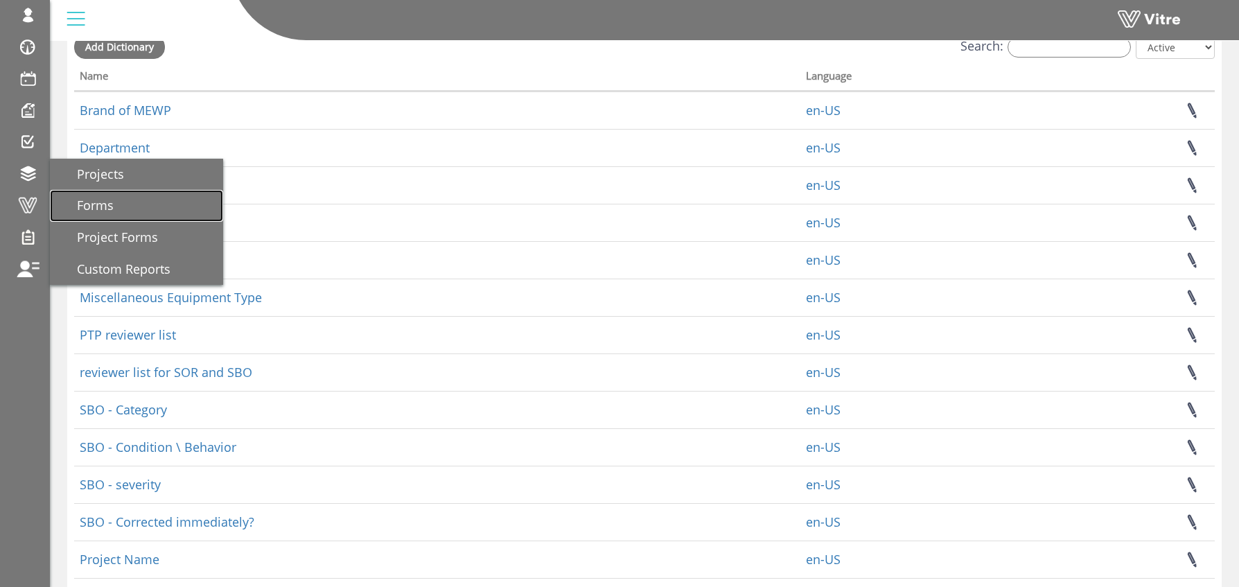
click at [100, 211] on span "Forms" at bounding box center [86, 205] width 53 height 17
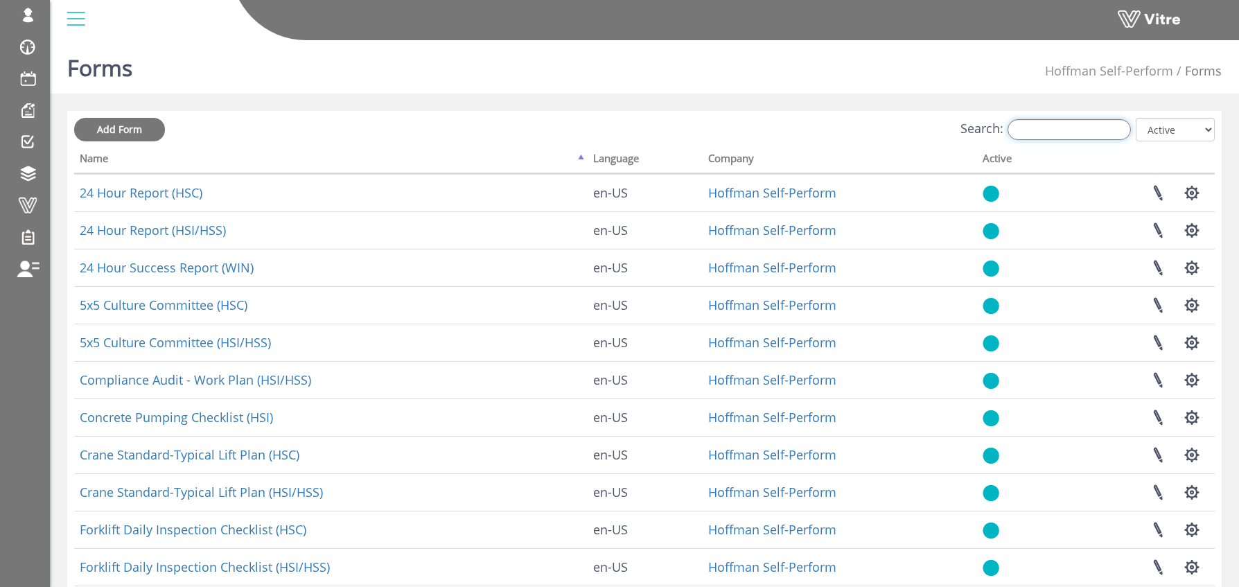
click at [1042, 124] on input "Search:" at bounding box center [1069, 129] width 123 height 21
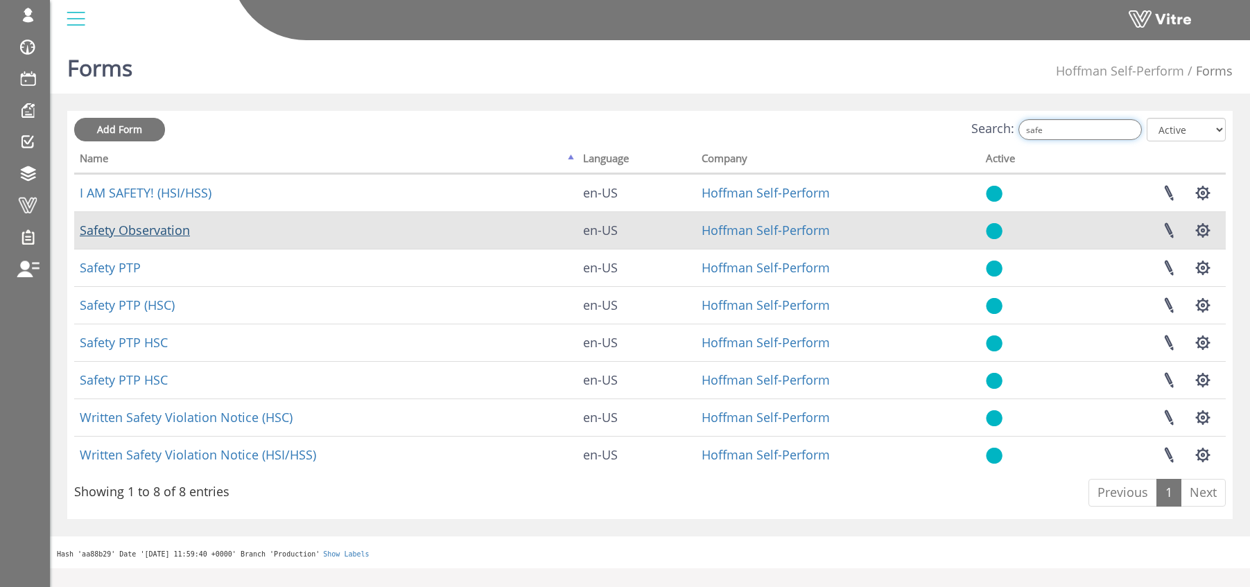
type input "safe"
click at [163, 235] on link "Safety Observation" at bounding box center [135, 230] width 110 height 17
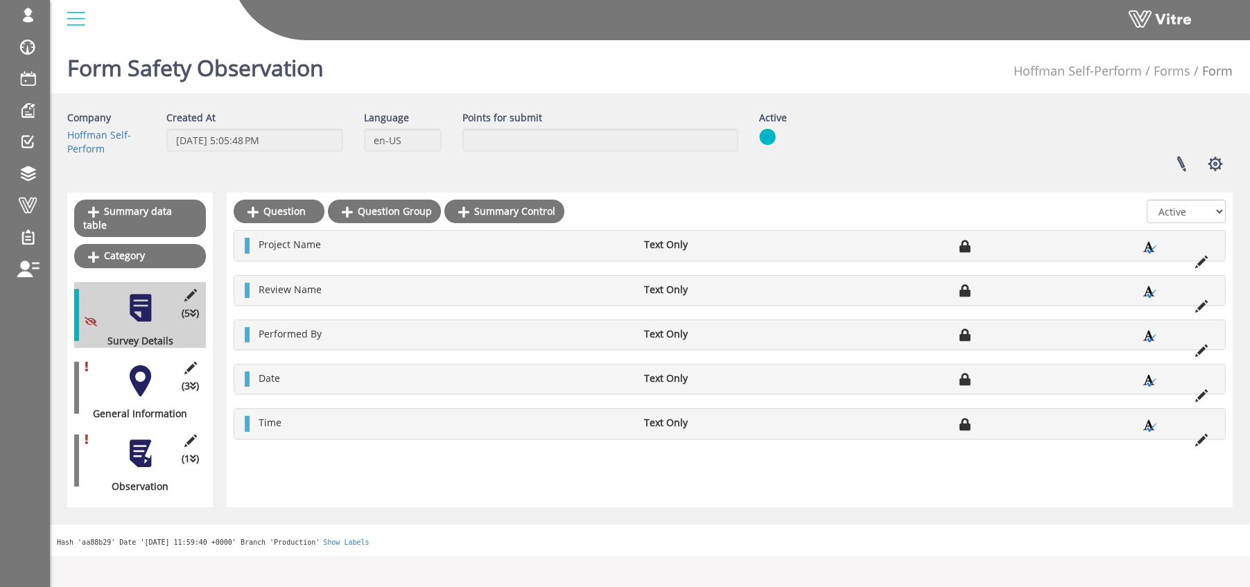
click at [137, 369] on div at bounding box center [140, 380] width 31 height 31
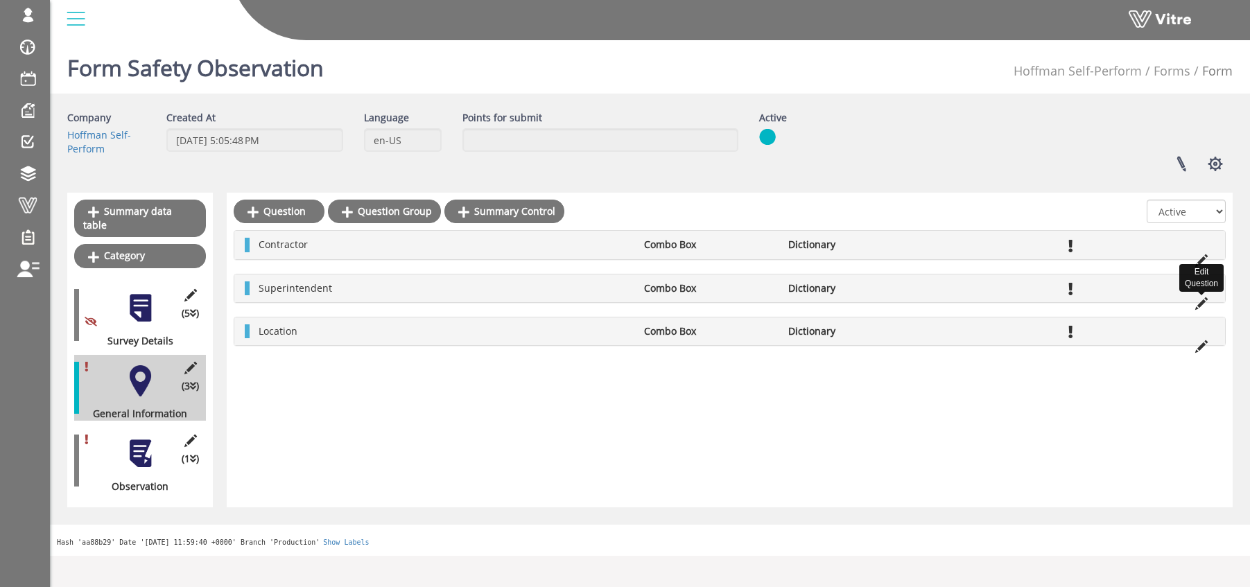
click at [1198, 303] on icon at bounding box center [1201, 303] width 12 height 12
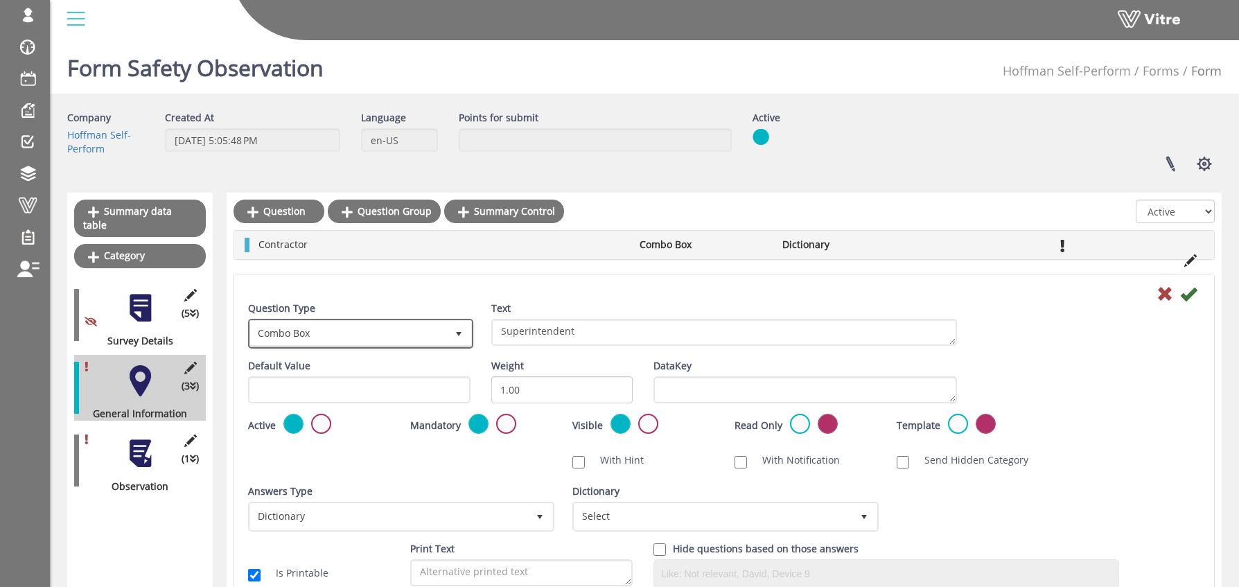
click at [340, 333] on span "Combo Box" at bounding box center [348, 333] width 196 height 25
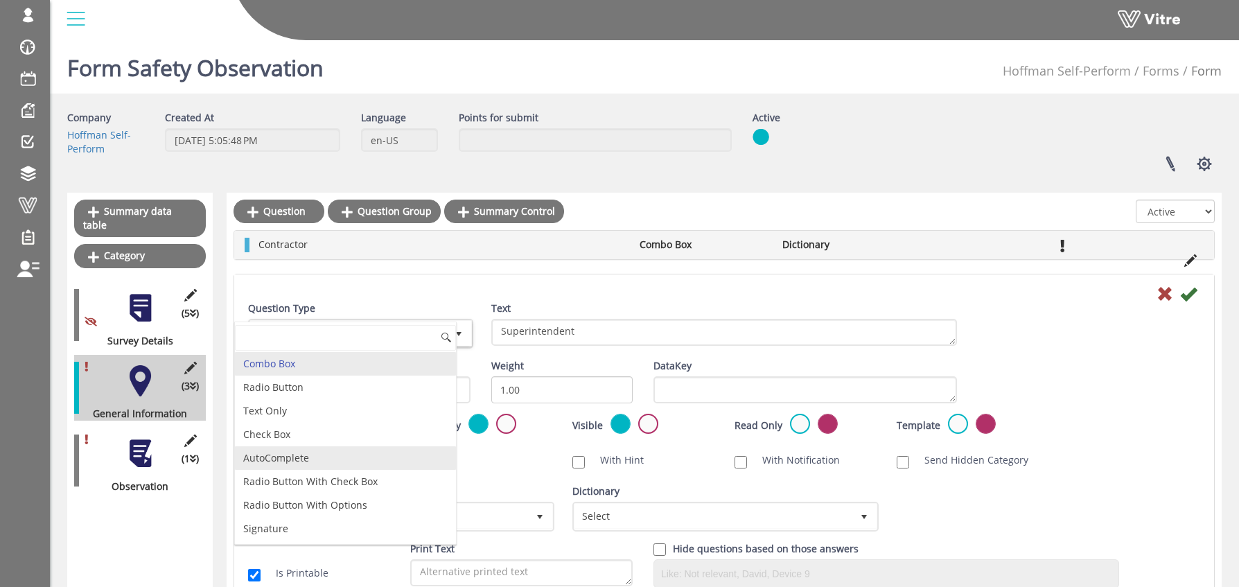
click at [305, 453] on li "AutoComplete" at bounding box center [345, 458] width 221 height 24
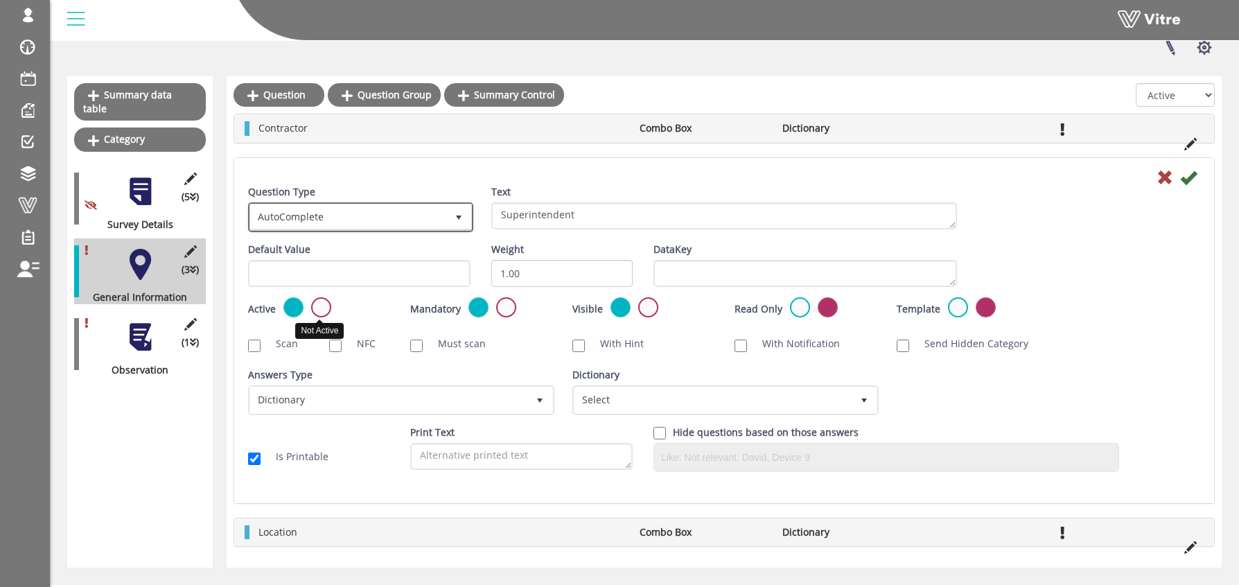
scroll to position [146, 0]
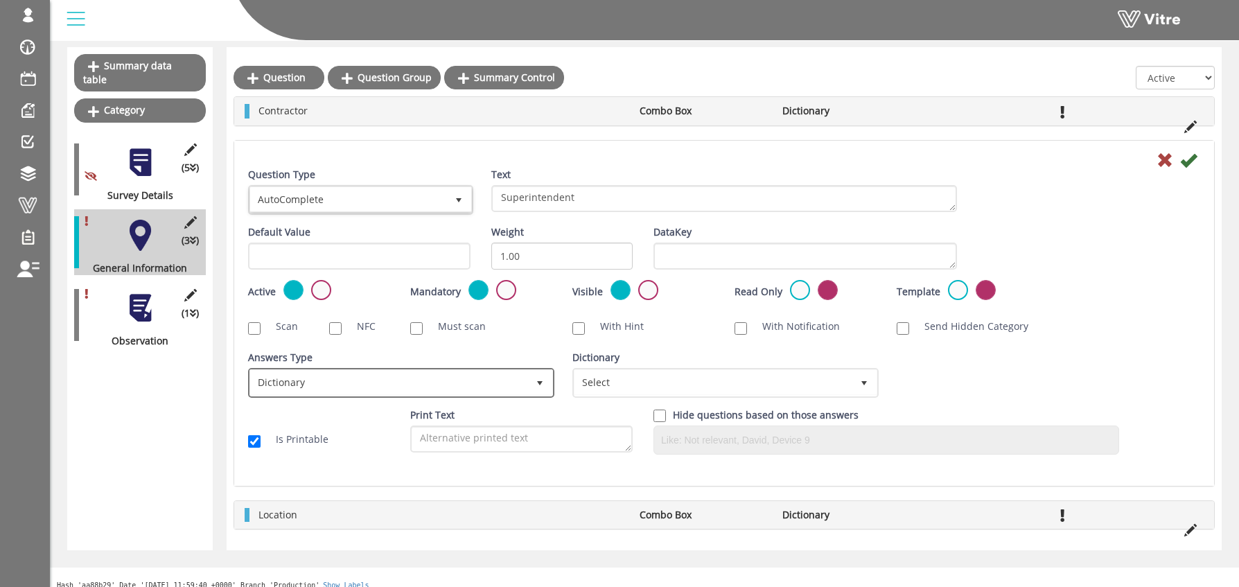
click at [333, 390] on span "Dictionary" at bounding box center [388, 382] width 277 height 25
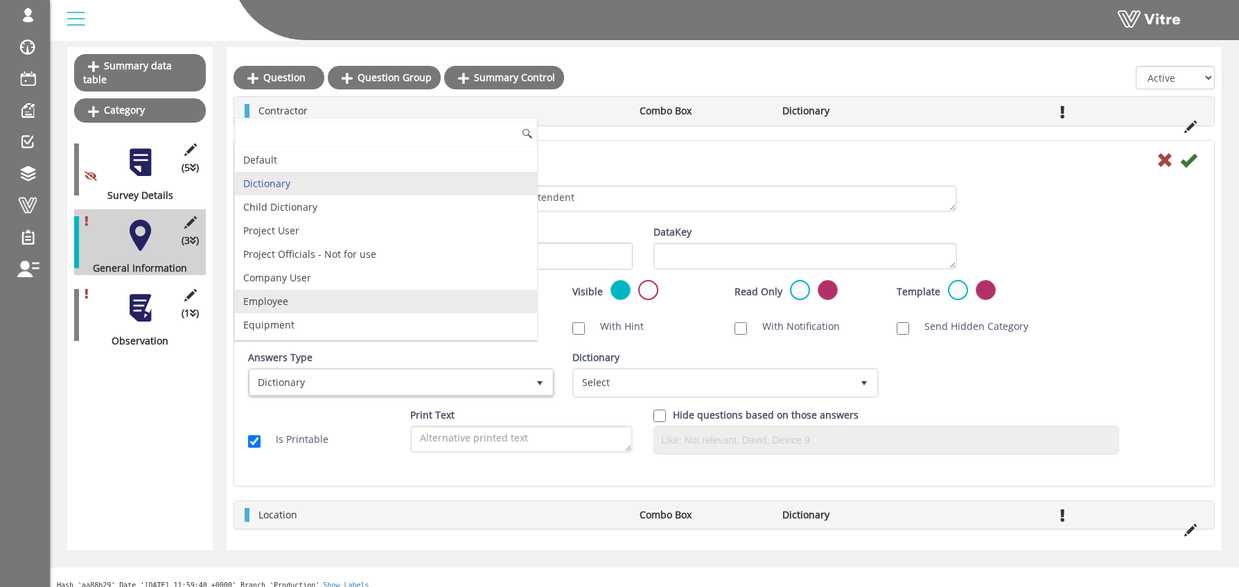
click at [285, 297] on li "Employee" at bounding box center [386, 302] width 302 height 24
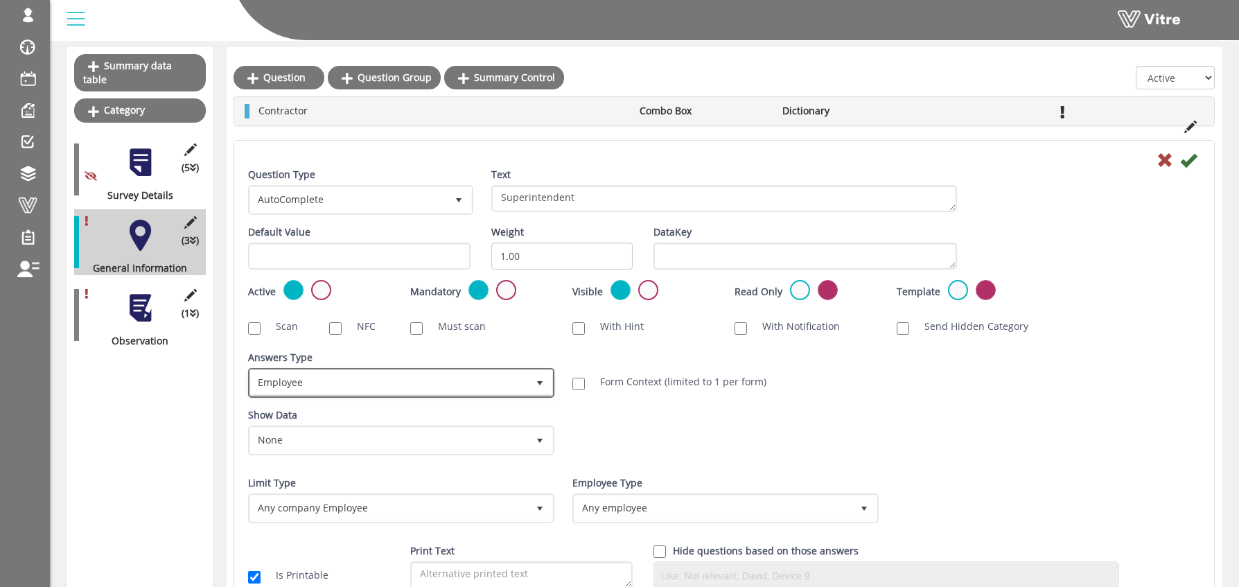
drag, startPoint x: 324, startPoint y: 378, endPoint x: 353, endPoint y: 362, distance: 34.1
click at [324, 378] on span "Employee" at bounding box center [388, 382] width 277 height 25
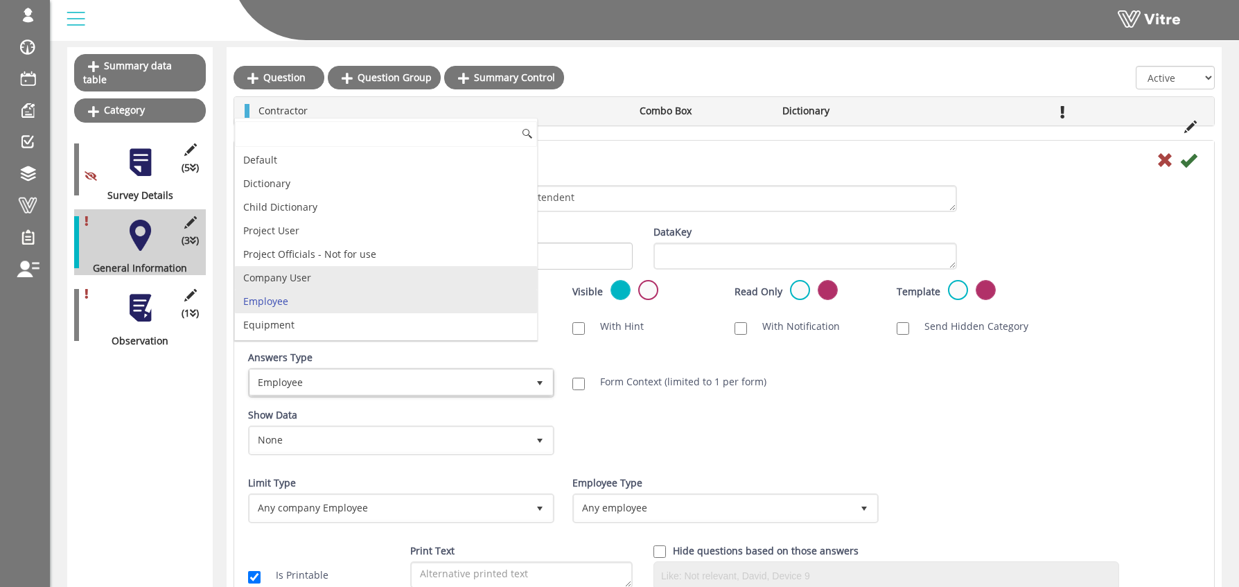
click at [318, 279] on li "Company User" at bounding box center [386, 278] width 302 height 24
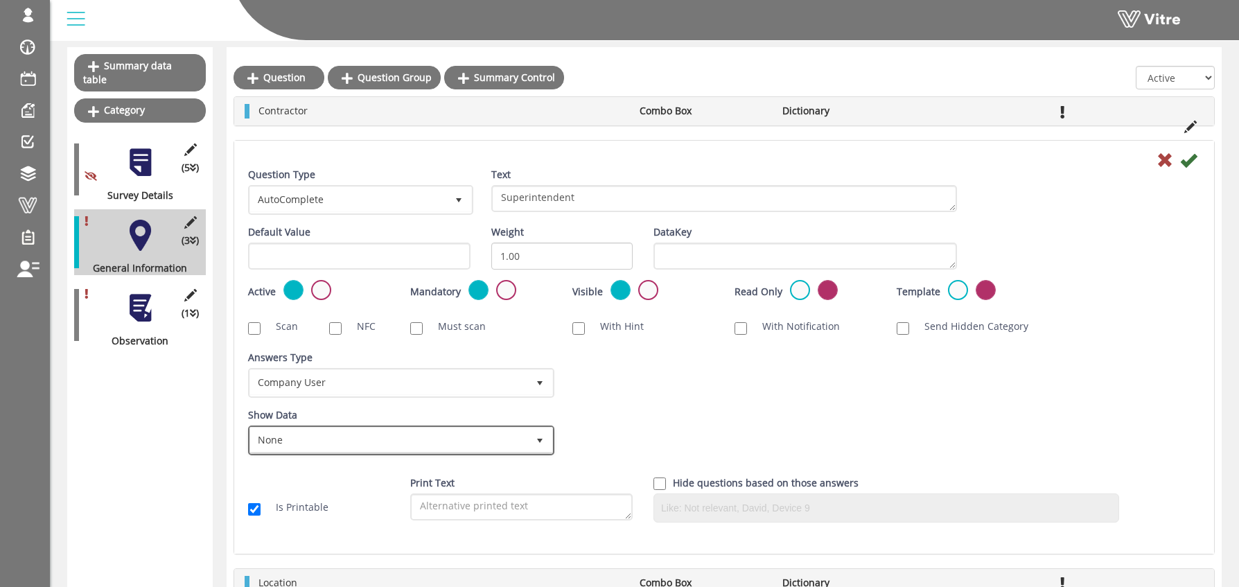
click at [317, 437] on span "None" at bounding box center [388, 440] width 277 height 25
click at [586, 409] on div "Show Data None 0 Certificates Fall Protection Forklift (Warehouse) Forklift (Te…" at bounding box center [724, 437] width 973 height 58
click at [1191, 159] on icon at bounding box center [1188, 160] width 17 height 17
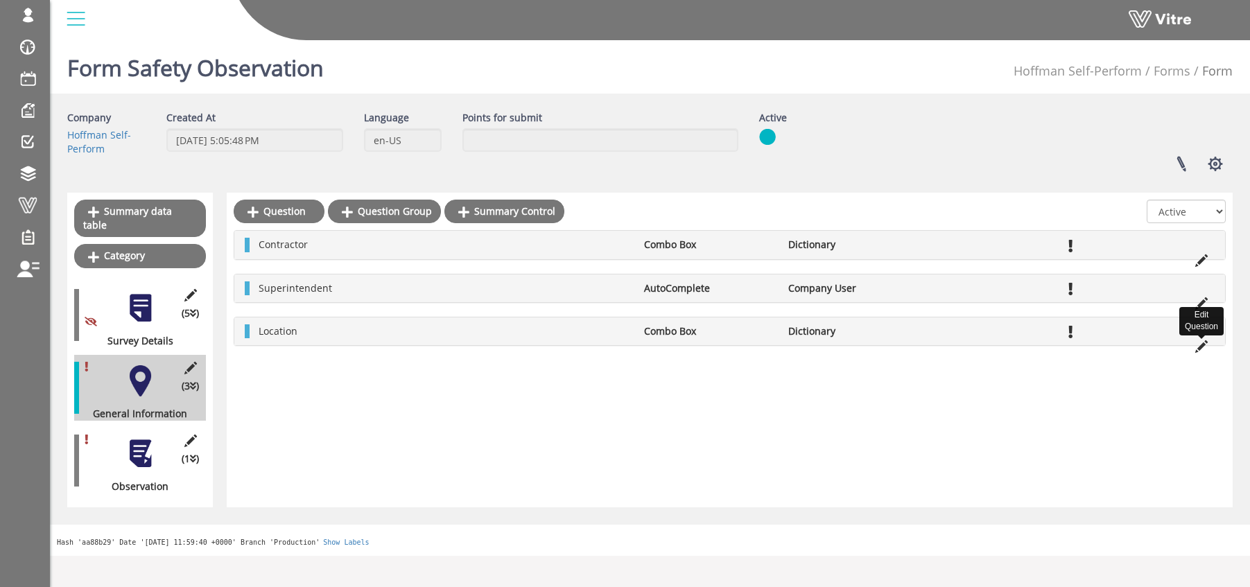
click at [1200, 346] on icon at bounding box center [1201, 346] width 12 height 12
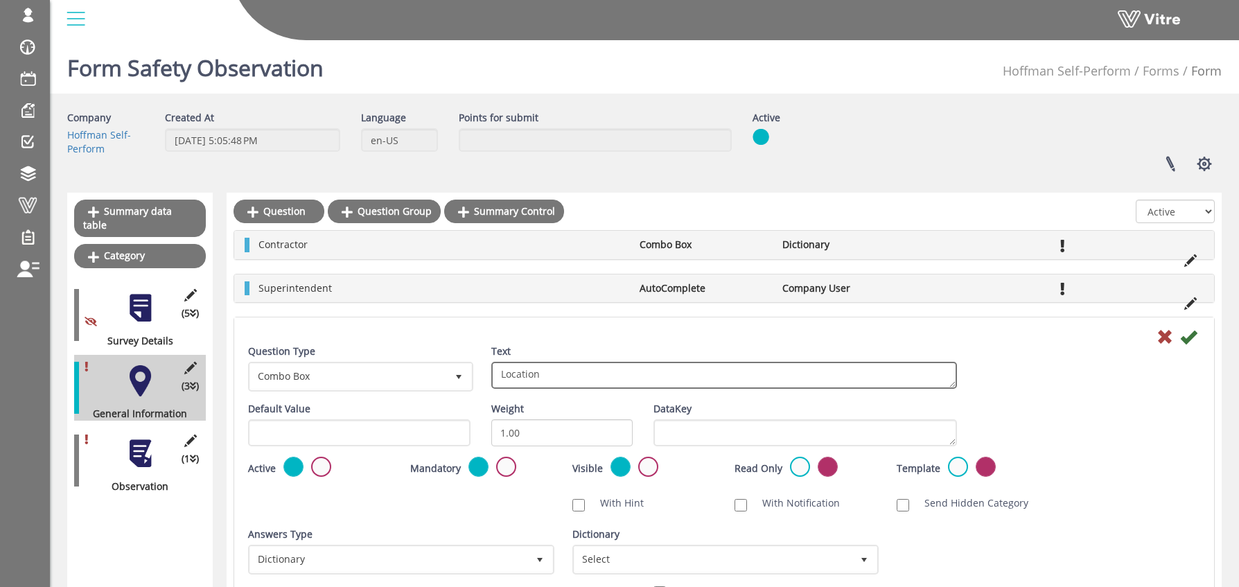
click at [501, 375] on textarea "Location" at bounding box center [724, 375] width 466 height 27
drag, startPoint x: 570, startPoint y: 376, endPoint x: 577, endPoint y: 381, distance: 8.5
click at [570, 376] on textarea "Location" at bounding box center [724, 375] width 466 height 27
type textarea "Location (Sub Area)"
click at [1189, 338] on icon at bounding box center [1188, 337] width 17 height 17
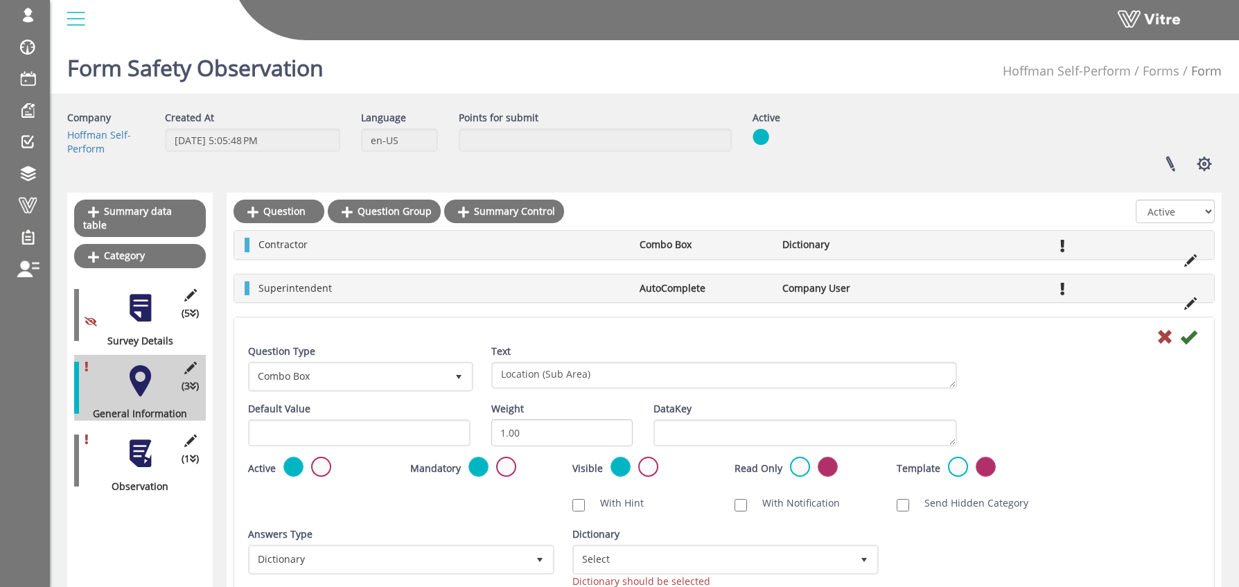
click at [1189, 338] on icon at bounding box center [1188, 337] width 17 height 17
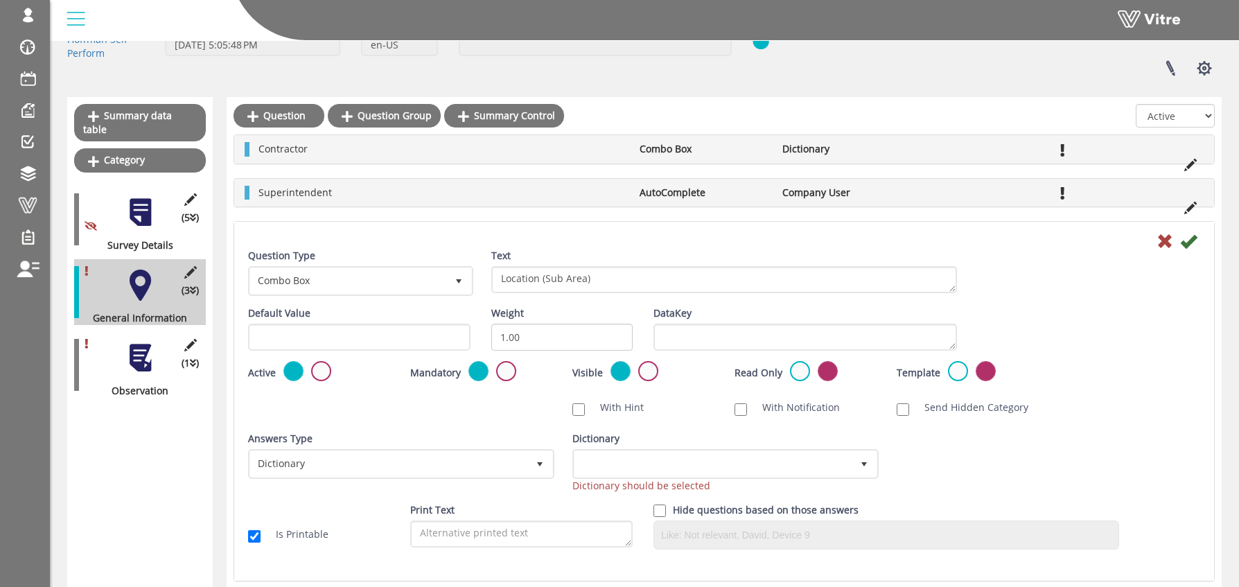
scroll to position [159, 0]
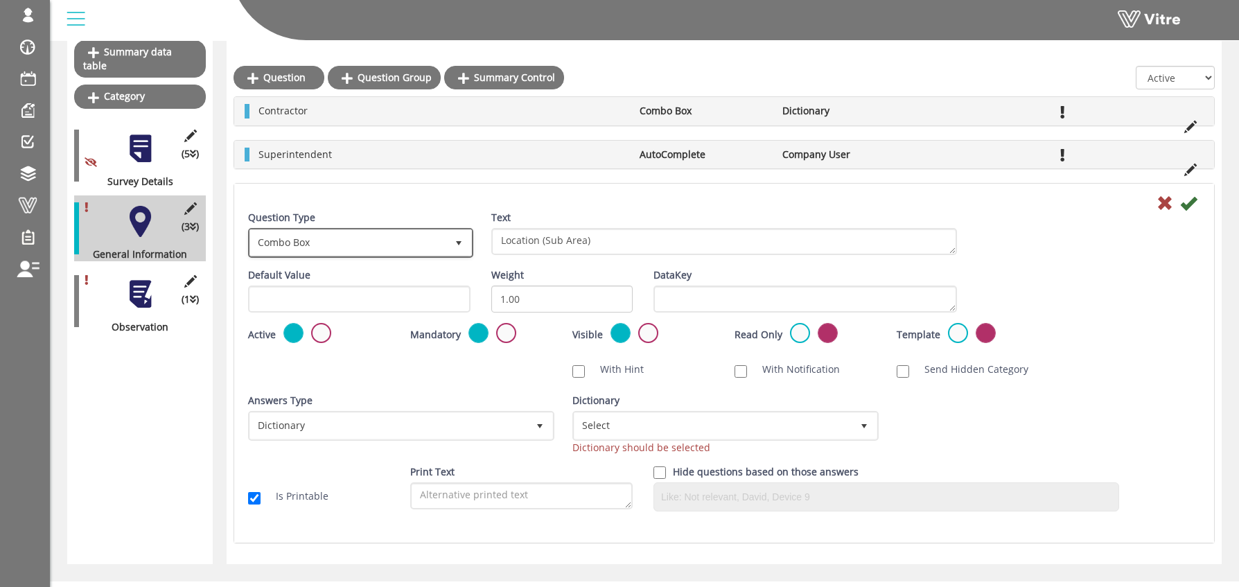
click at [312, 240] on span "Combo Box" at bounding box center [348, 242] width 196 height 25
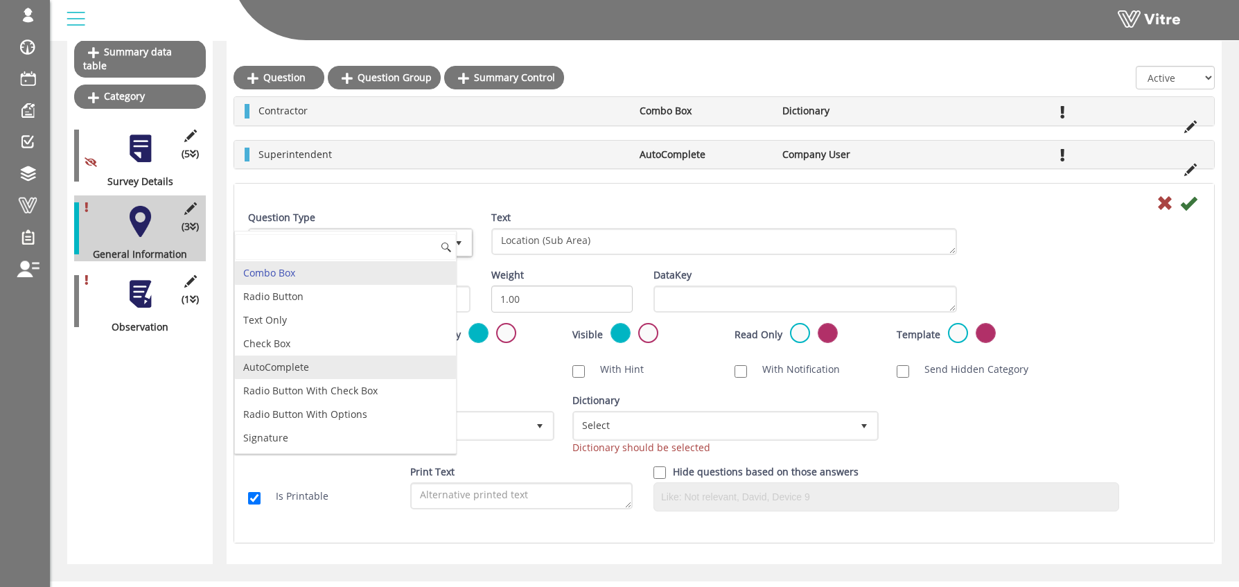
click at [293, 362] on li "AutoComplete" at bounding box center [345, 368] width 221 height 24
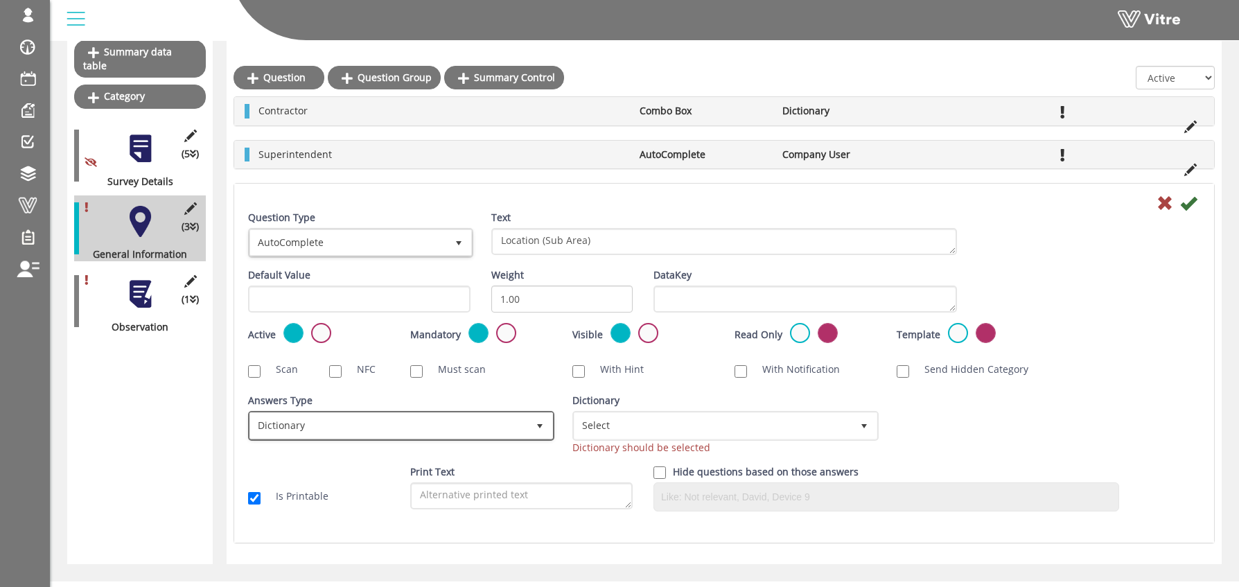
click at [311, 417] on span "Dictionary" at bounding box center [388, 425] width 277 height 25
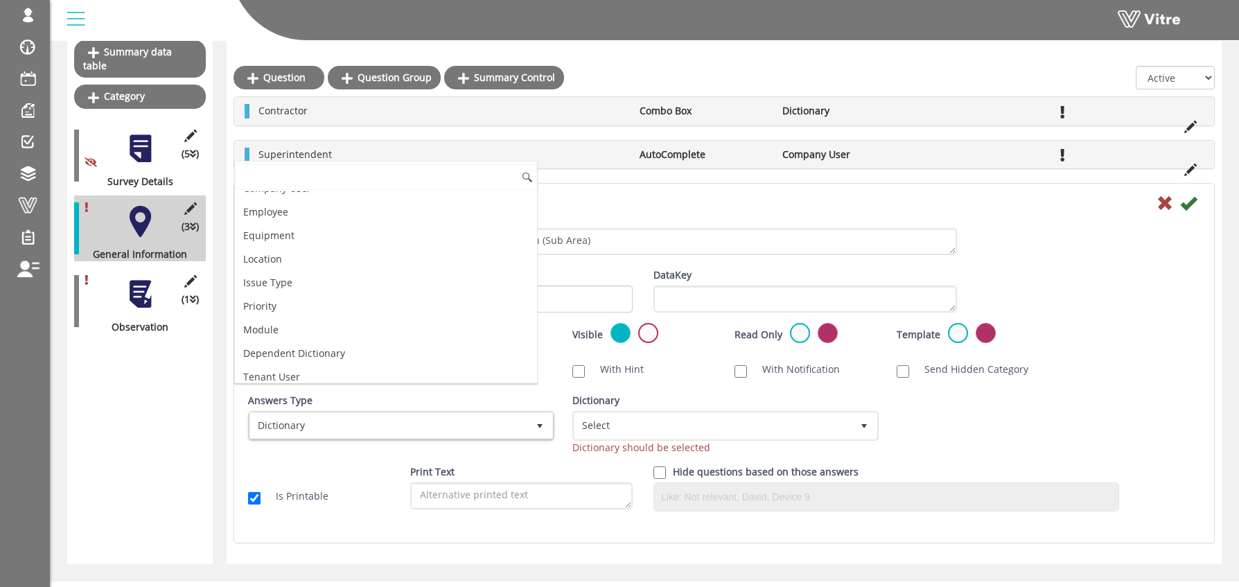
scroll to position [188, 0]
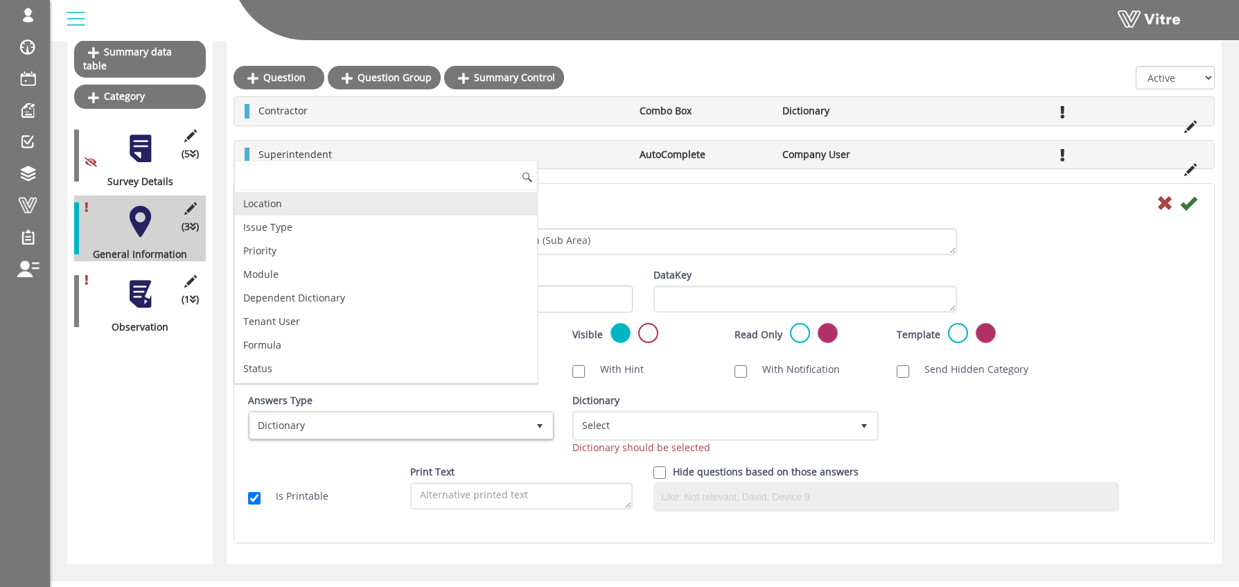
click at [299, 200] on li "Location" at bounding box center [386, 204] width 302 height 24
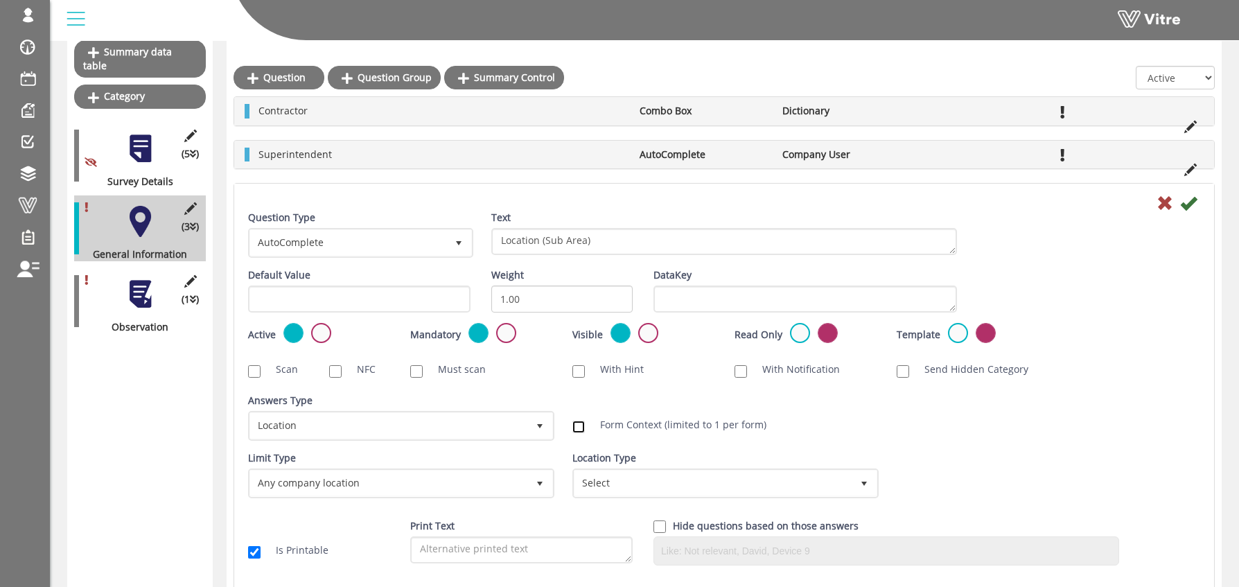
click at [579, 422] on input "Form Context (limited to 1 per form)" at bounding box center [578, 427] width 12 height 12
checkbox input "true"
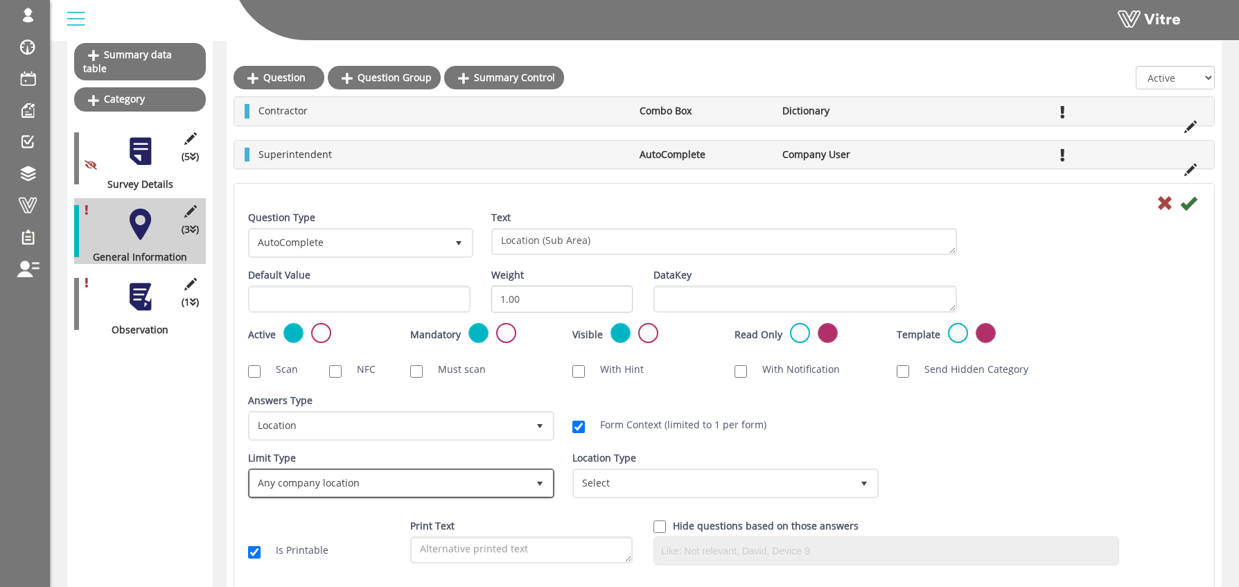
click at [314, 486] on span "Any company location" at bounding box center [388, 483] width 277 height 25
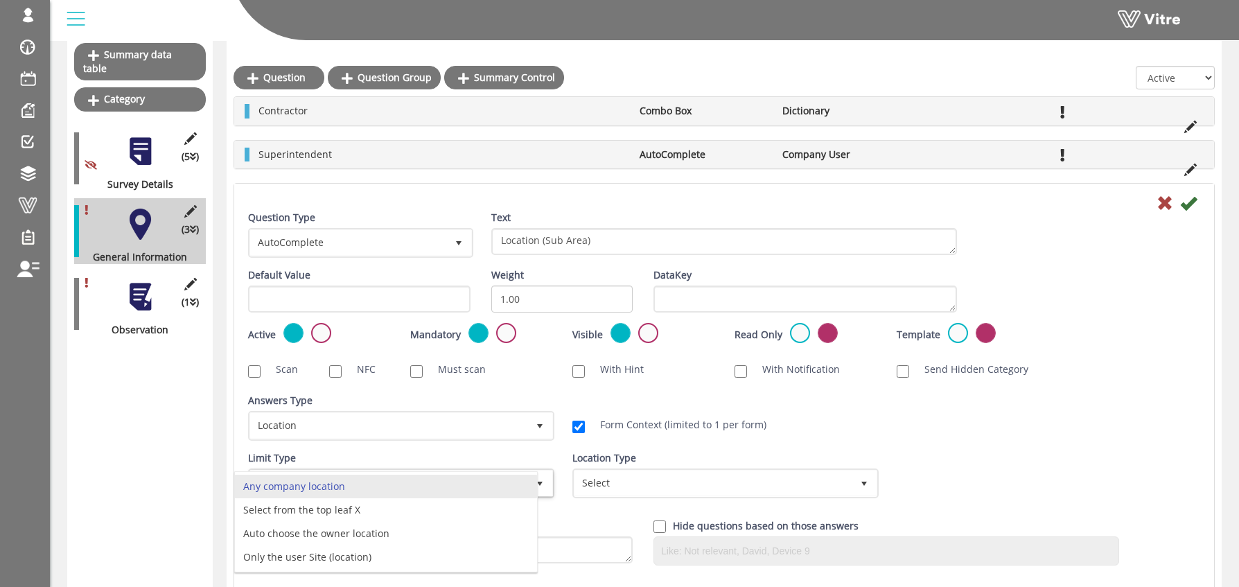
click at [611, 398] on div "Answers Type Dictionary 1 Answers Type Location 8 Module Select Form Context (l…" at bounding box center [724, 423] width 973 height 58
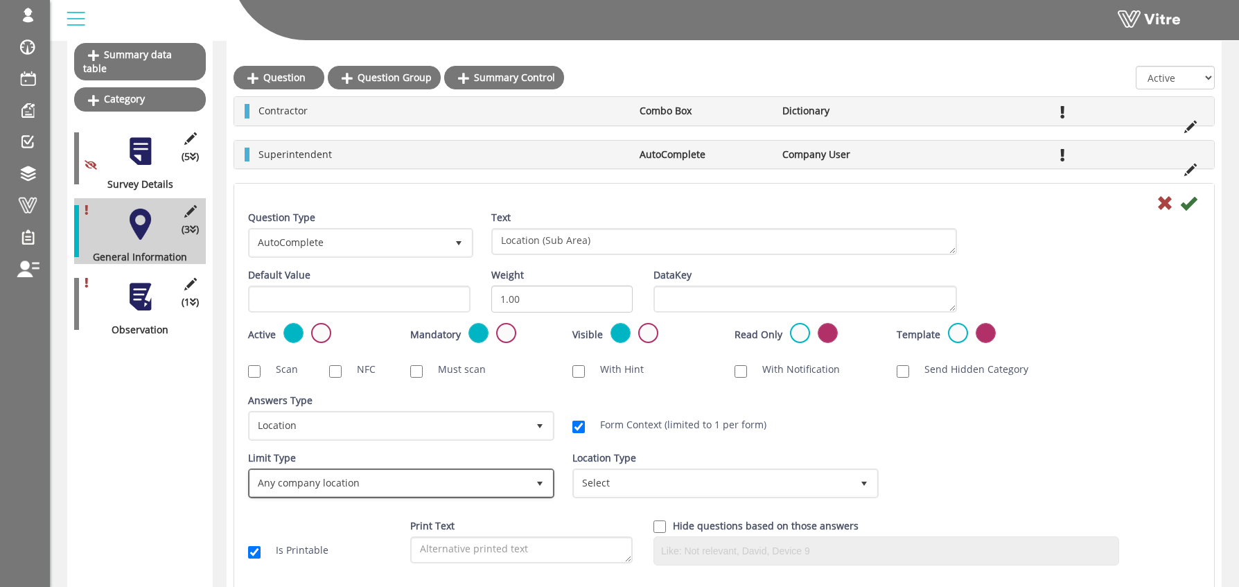
click at [306, 490] on span "Any company location" at bounding box center [388, 483] width 277 height 25
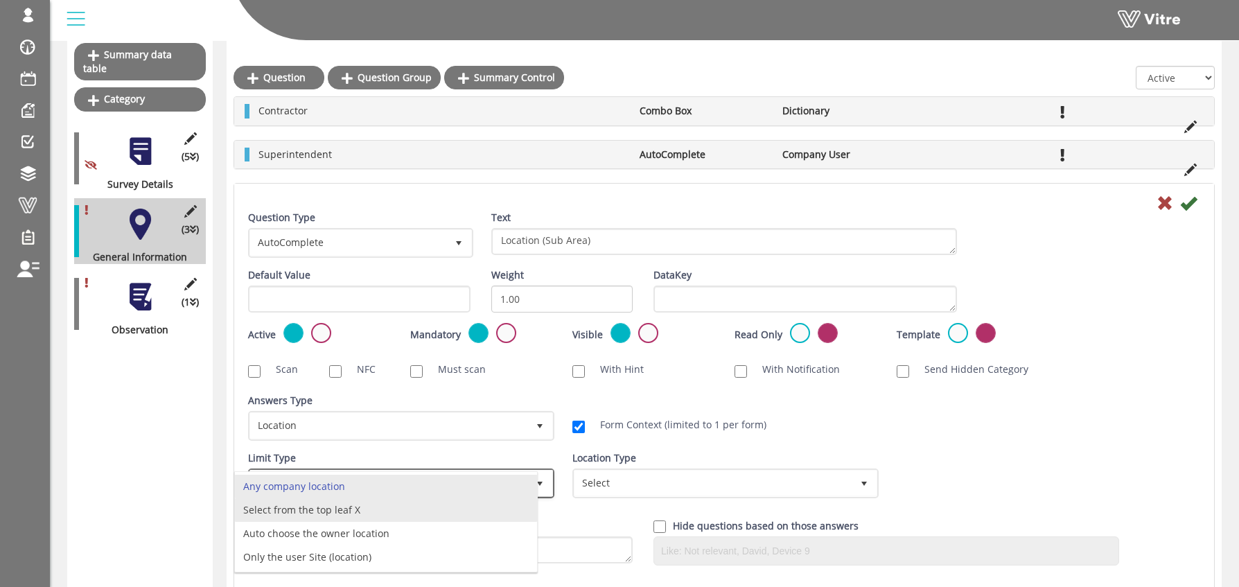
click at [335, 507] on li "Select from the top leaf X" at bounding box center [386, 510] width 302 height 24
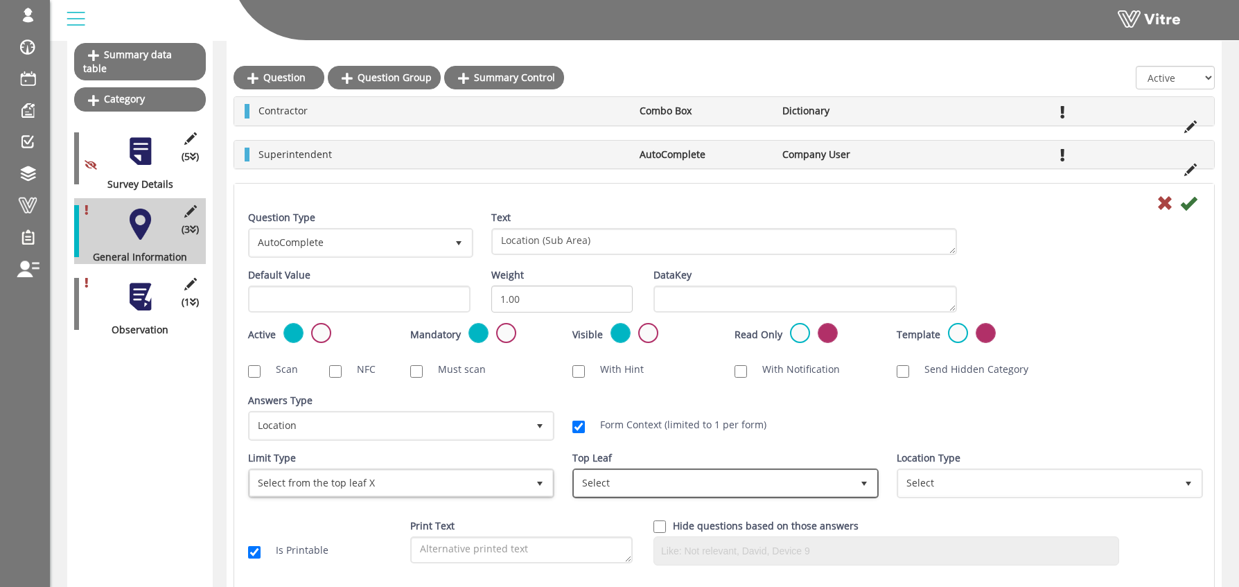
click at [649, 484] on span "Select" at bounding box center [713, 483] width 277 height 25
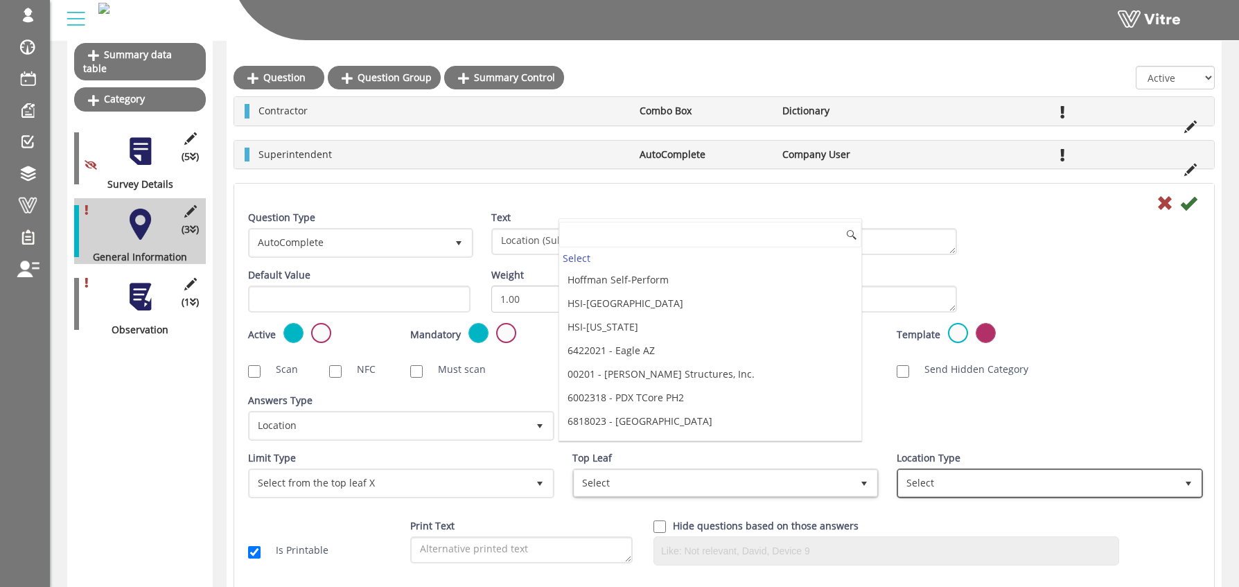
click at [970, 479] on span "Select" at bounding box center [1037, 483] width 277 height 25
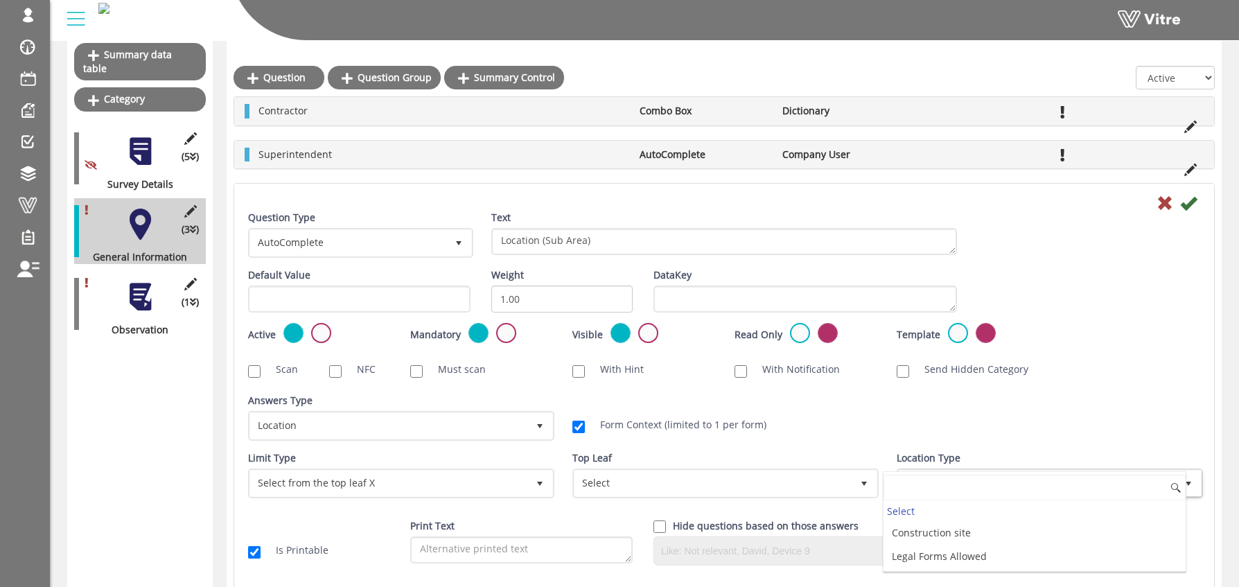
click at [904, 432] on div "Answers Type Dictionary 1 Answers Type Location 8 Module Select Form Context (l…" at bounding box center [724, 423] width 973 height 58
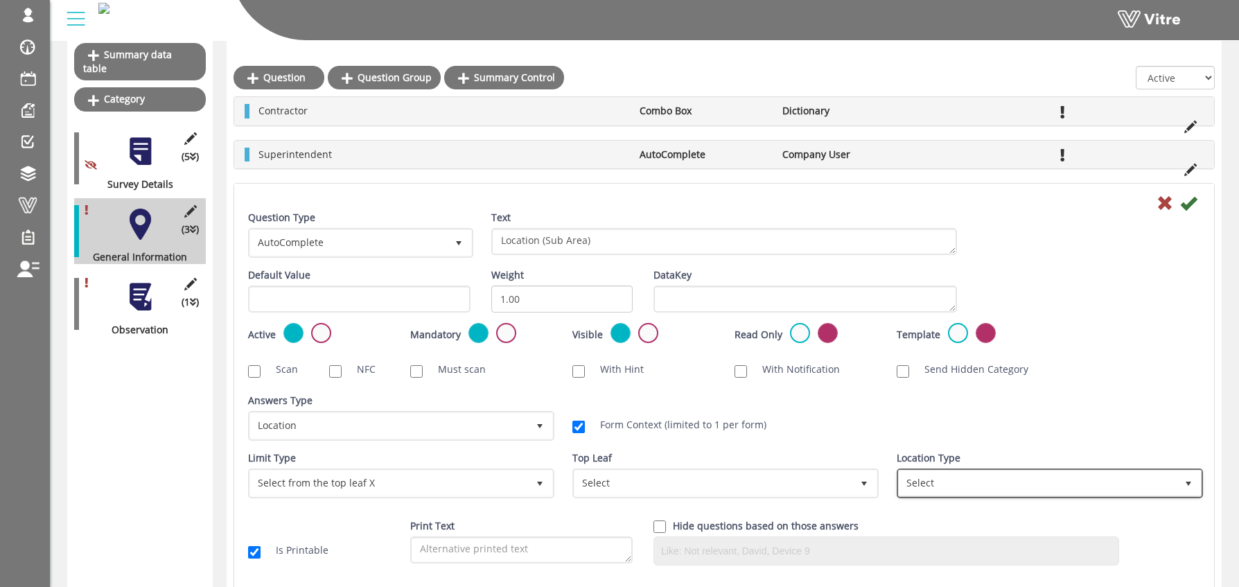
click at [917, 484] on span "Select" at bounding box center [1037, 483] width 277 height 25
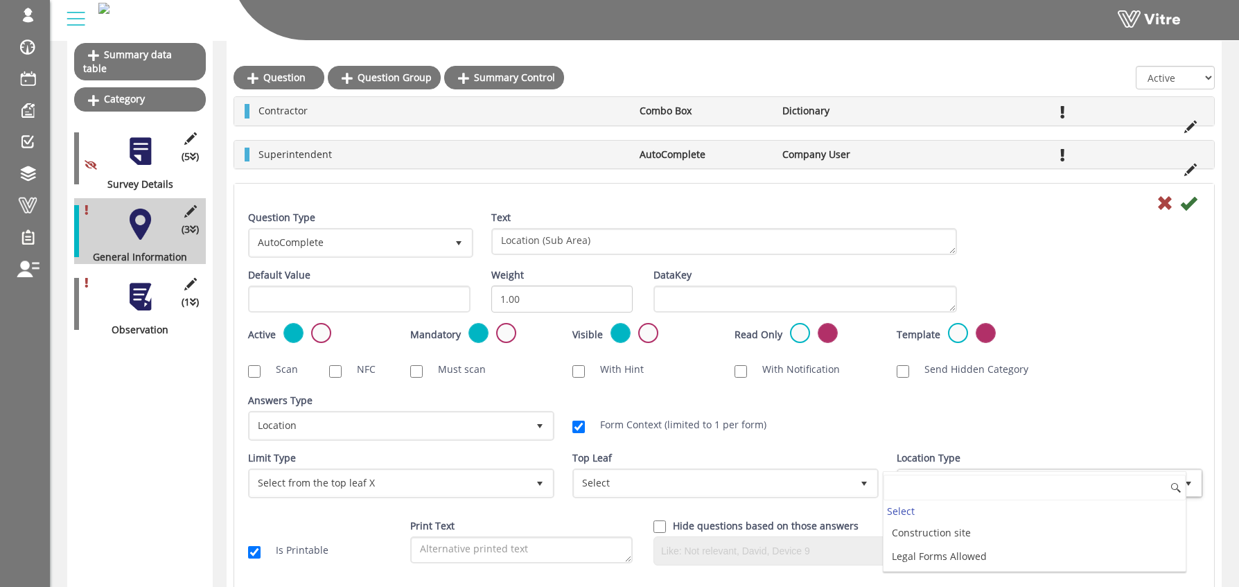
click at [1071, 419] on div "Answers Type Dictionary 1 Answers Type Location 8 Module Select Form Context (l…" at bounding box center [724, 423] width 973 height 58
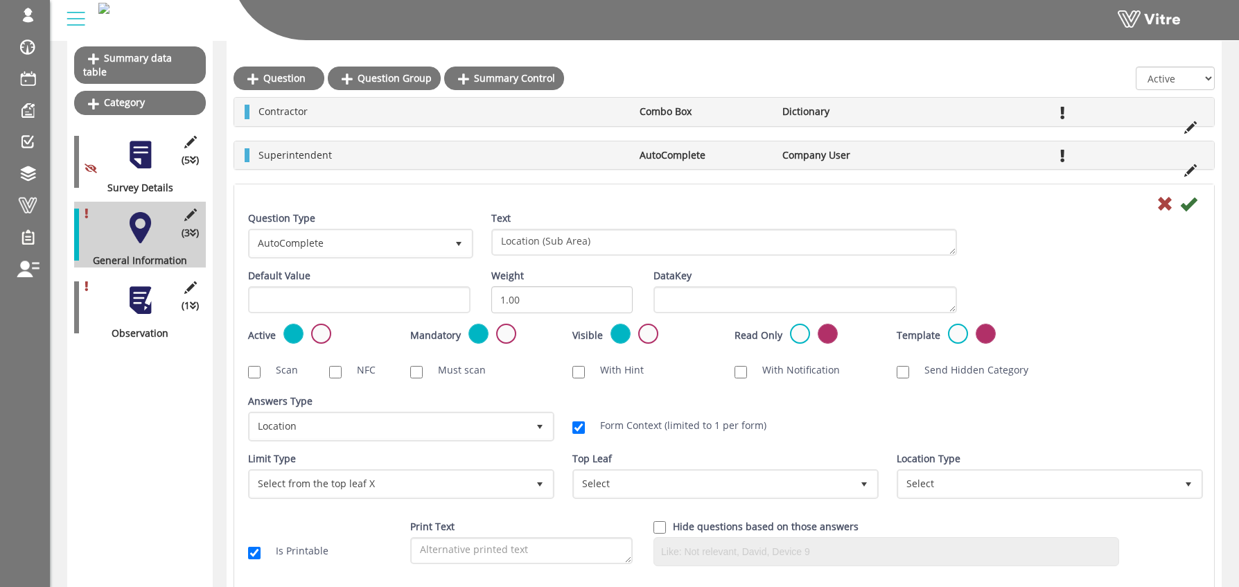
scroll to position [151, 0]
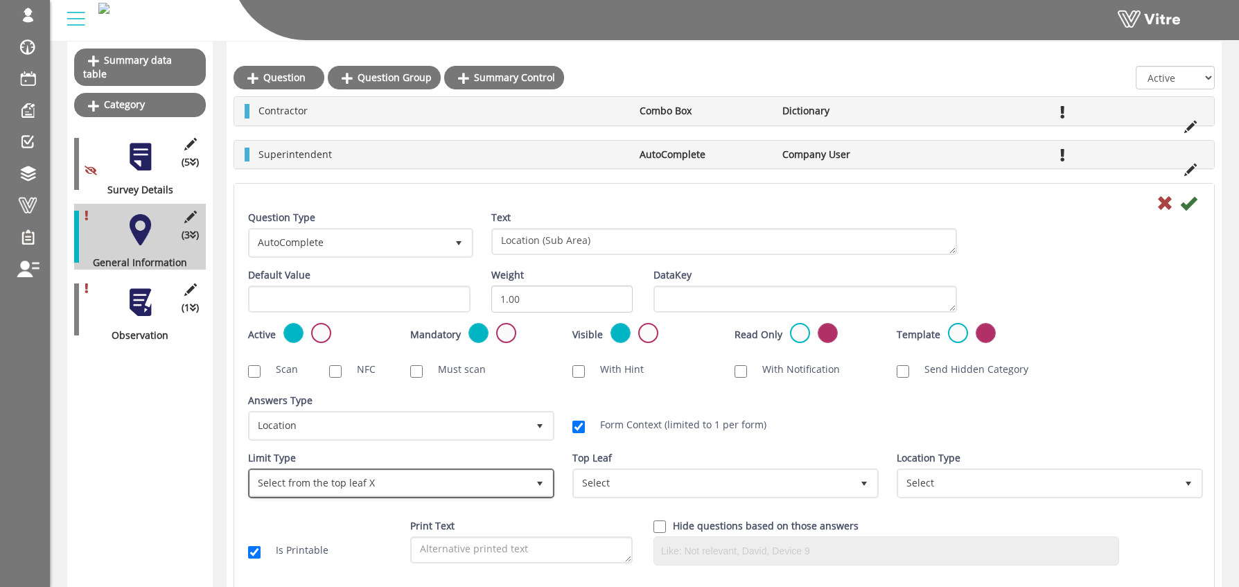
click at [392, 482] on span "Select from the top leaf X" at bounding box center [388, 483] width 277 height 25
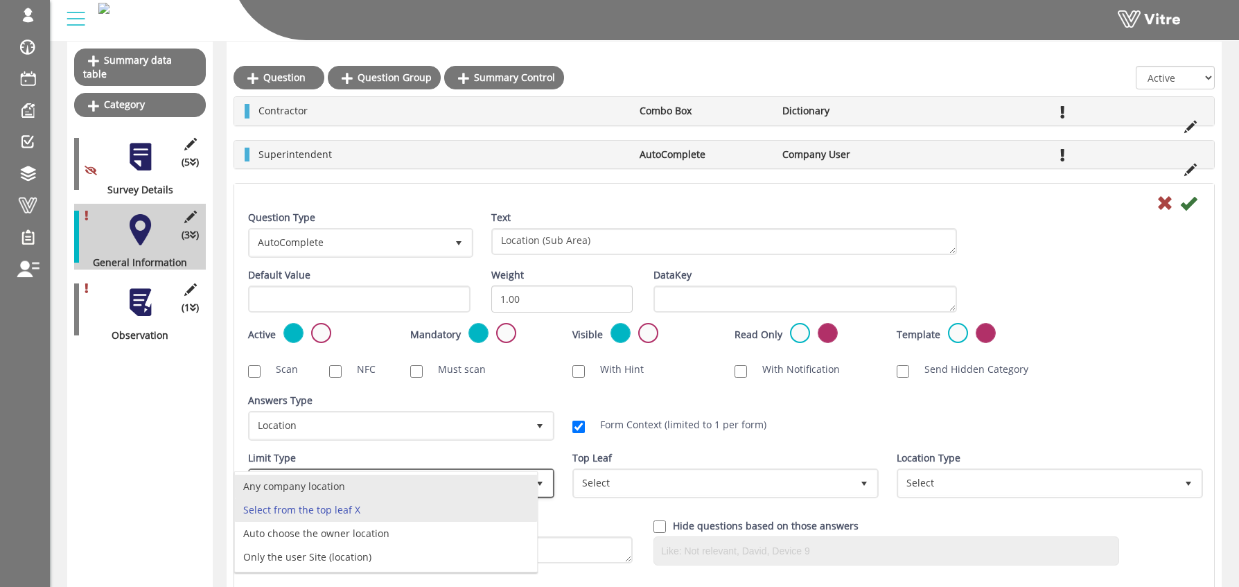
click at [314, 485] on li "Any company location" at bounding box center [386, 487] width 302 height 24
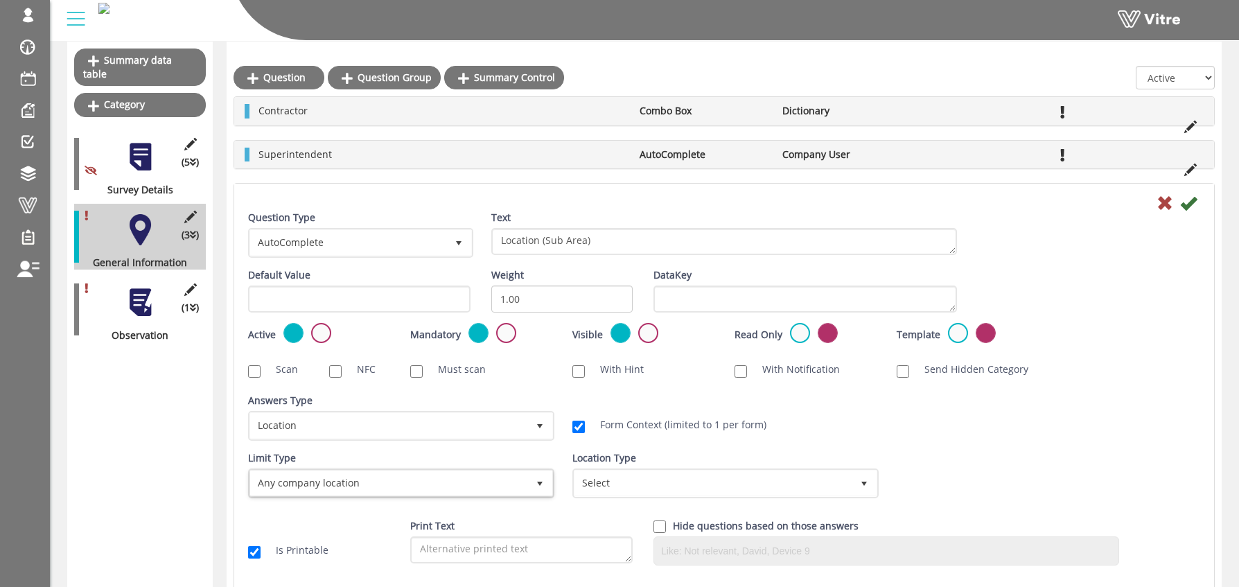
click at [1184, 202] on icon at bounding box center [1188, 203] width 17 height 17
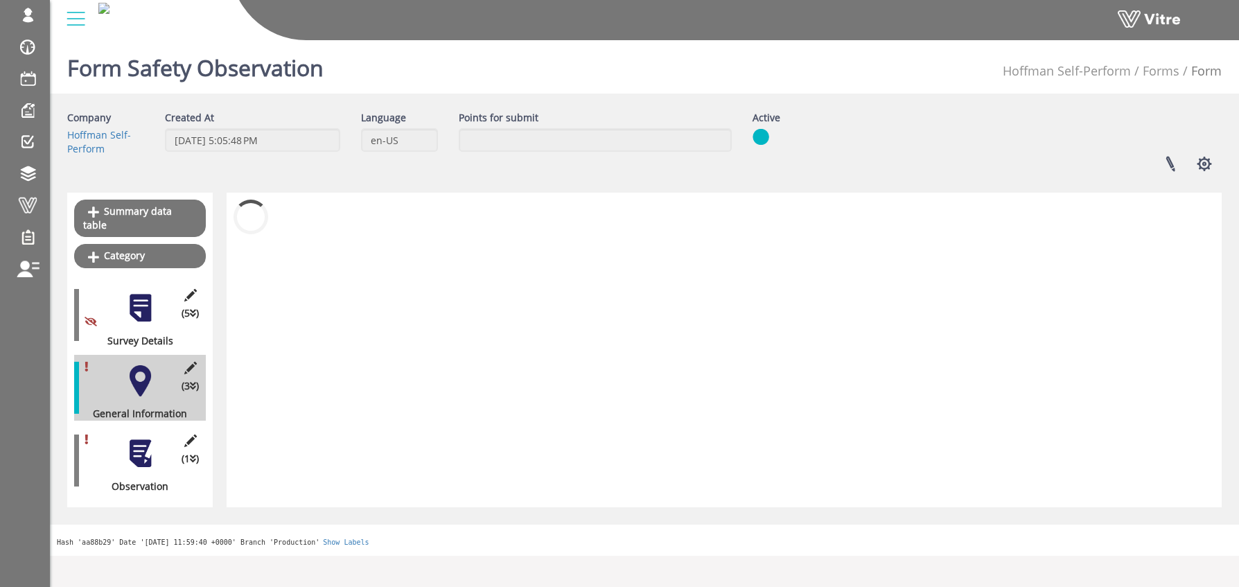
scroll to position [0, 0]
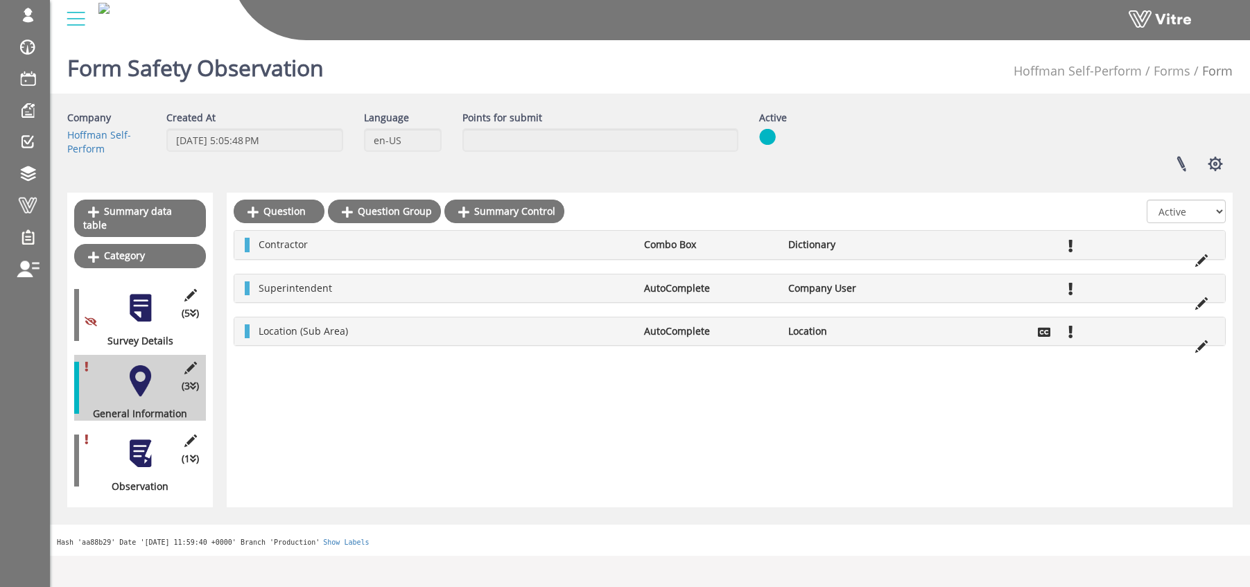
click at [137, 438] on div at bounding box center [140, 453] width 31 height 31
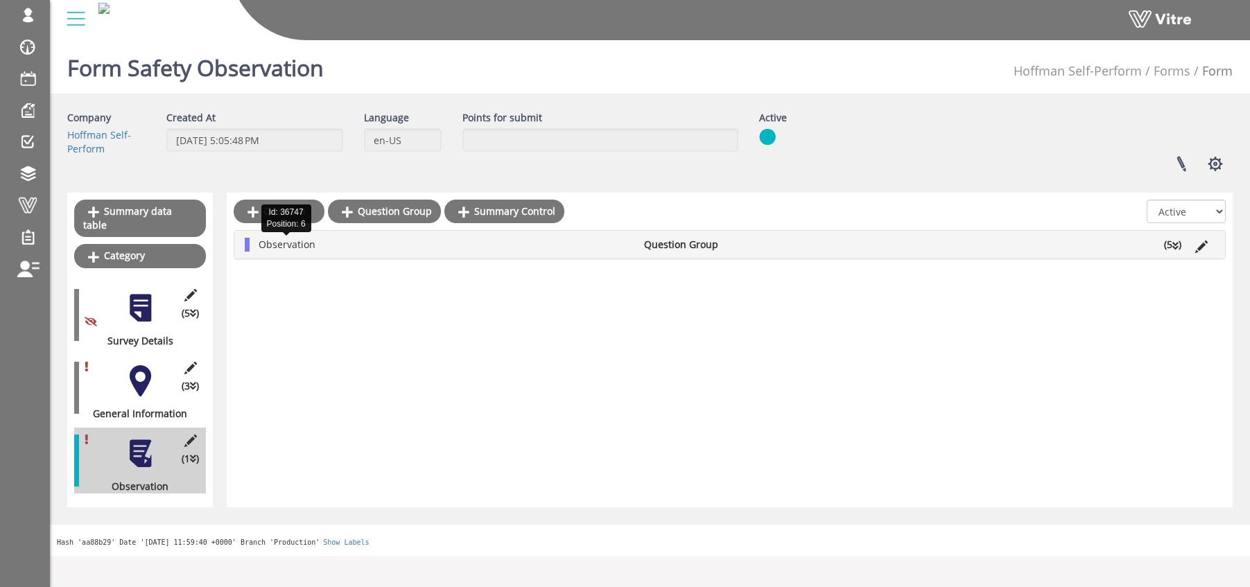
click at [272, 245] on span "Observation" at bounding box center [287, 244] width 57 height 13
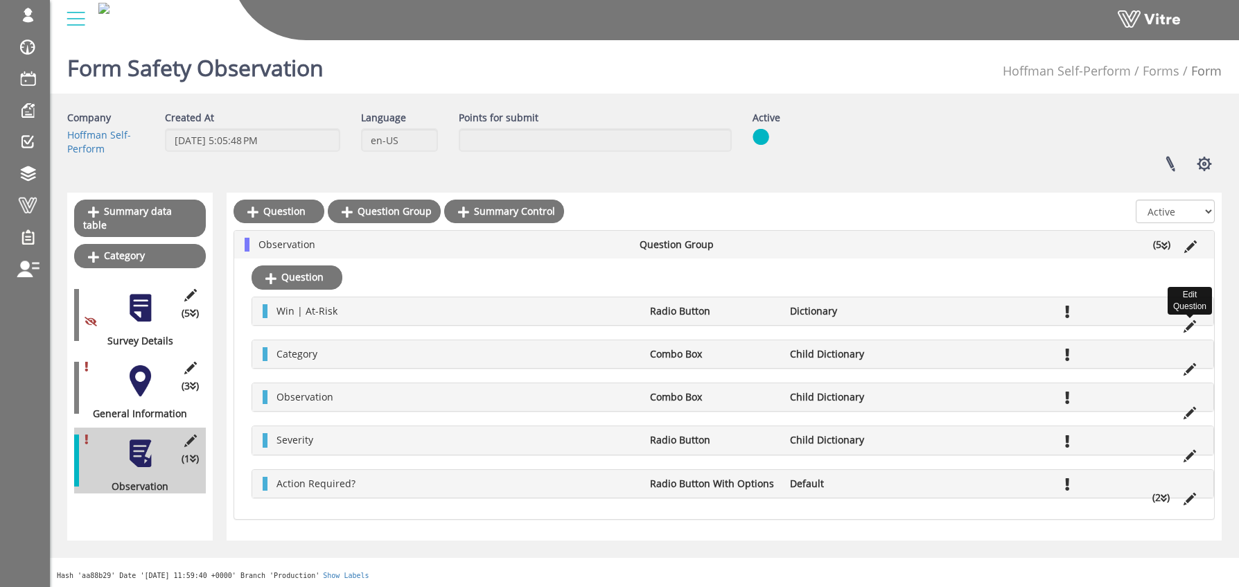
click at [1189, 325] on icon at bounding box center [1190, 326] width 12 height 12
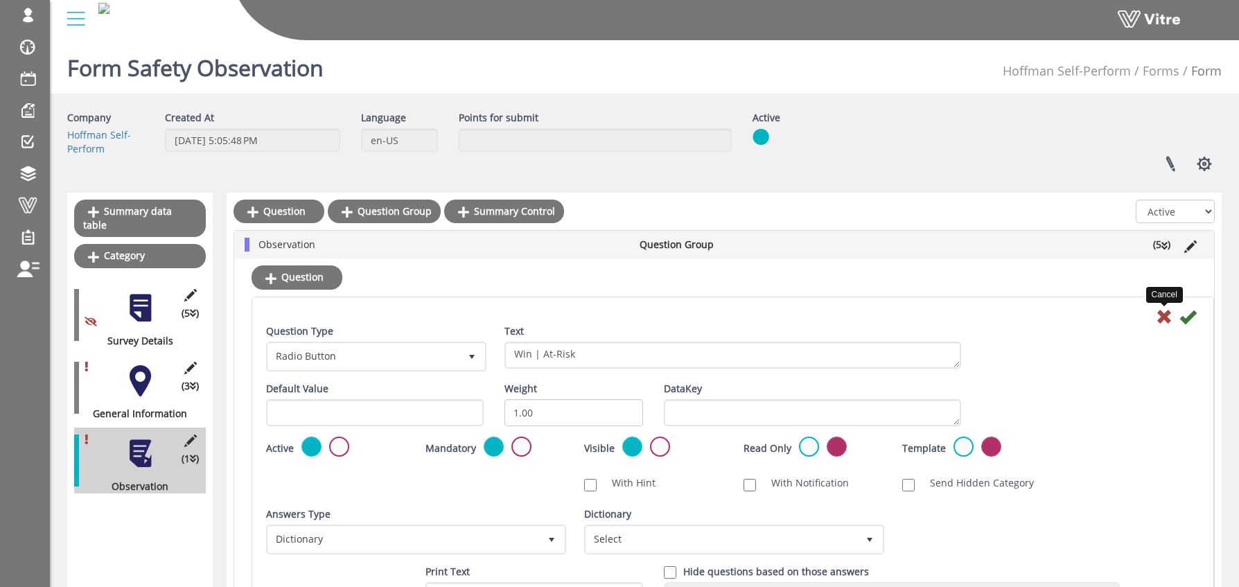
click at [1162, 312] on icon at bounding box center [1164, 316] width 17 height 17
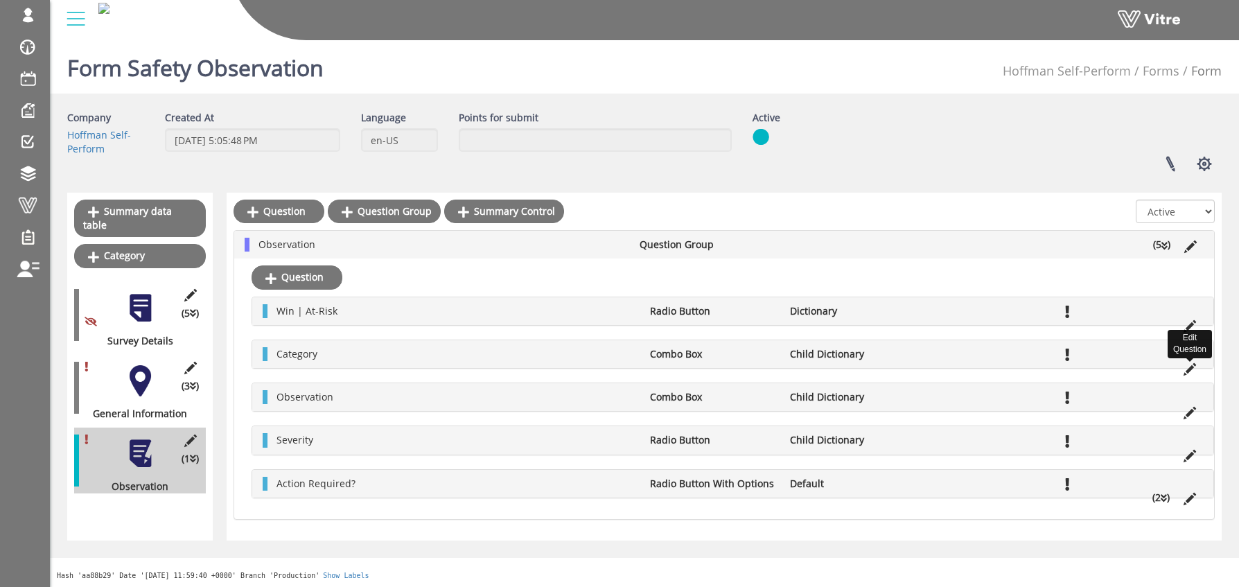
click at [1191, 369] on icon at bounding box center [1190, 369] width 12 height 12
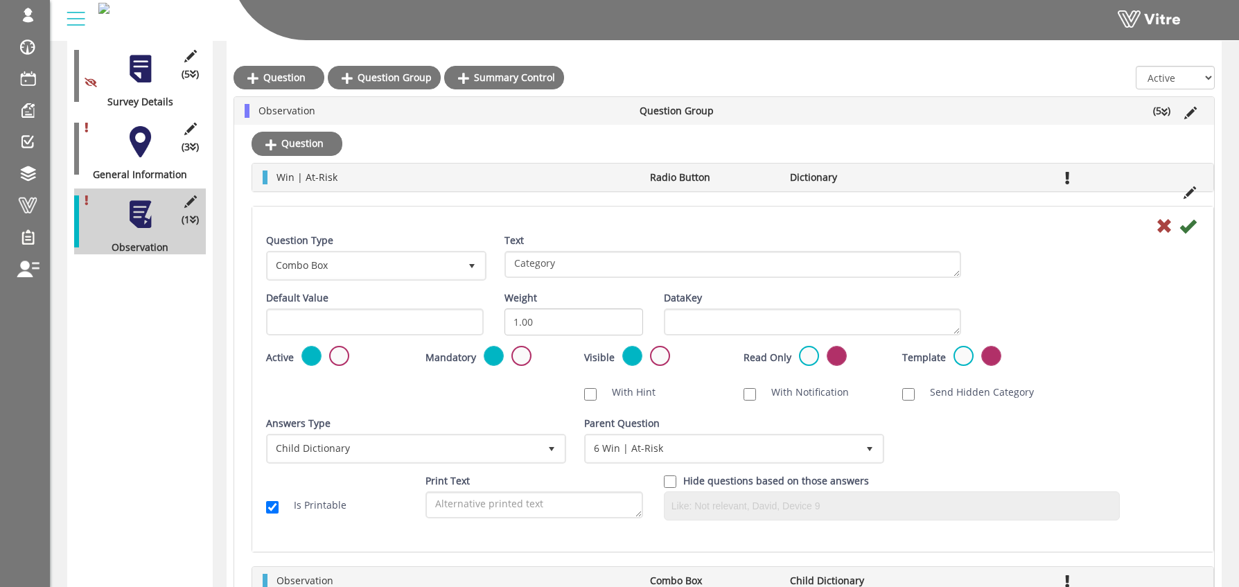
scroll to position [236, 0]
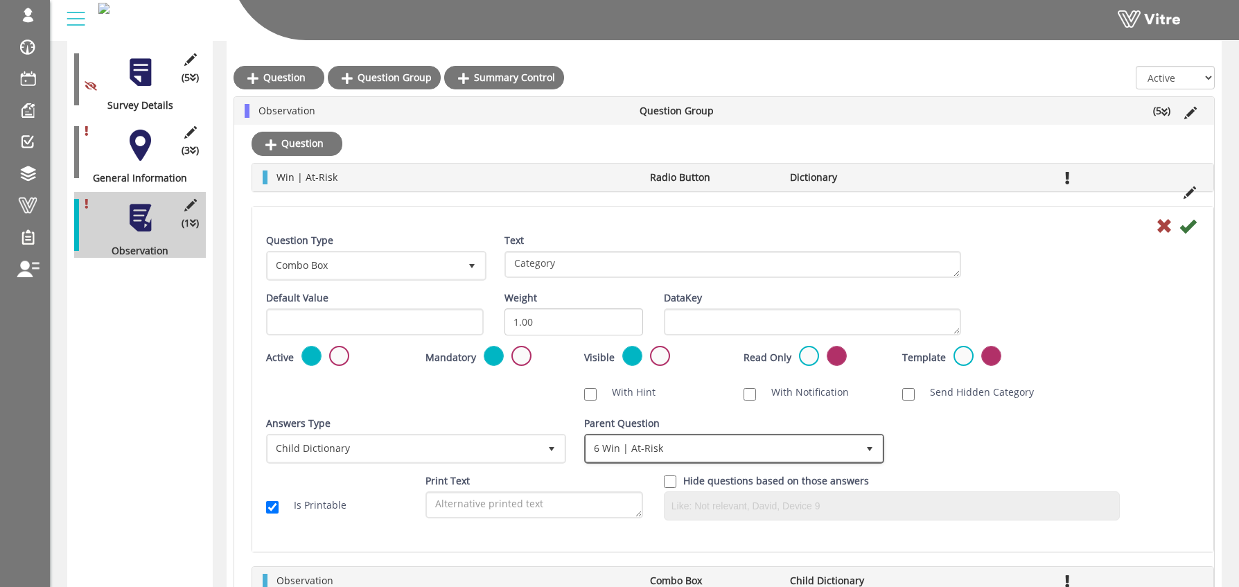
click at [631, 448] on span "6 Win | At-Risk" at bounding box center [721, 448] width 271 height 25
click at [1096, 335] on div "Default Value Weight 1.00 DataKey" at bounding box center [733, 318] width 954 height 55
click at [1160, 225] on icon at bounding box center [1164, 226] width 17 height 17
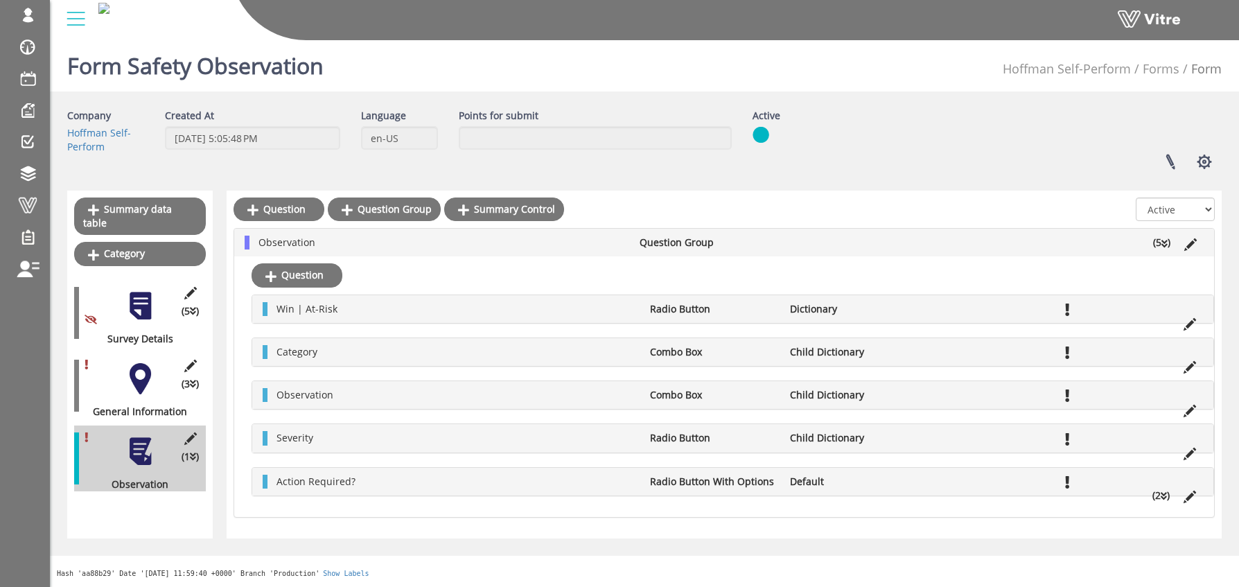
scroll to position [0, 0]
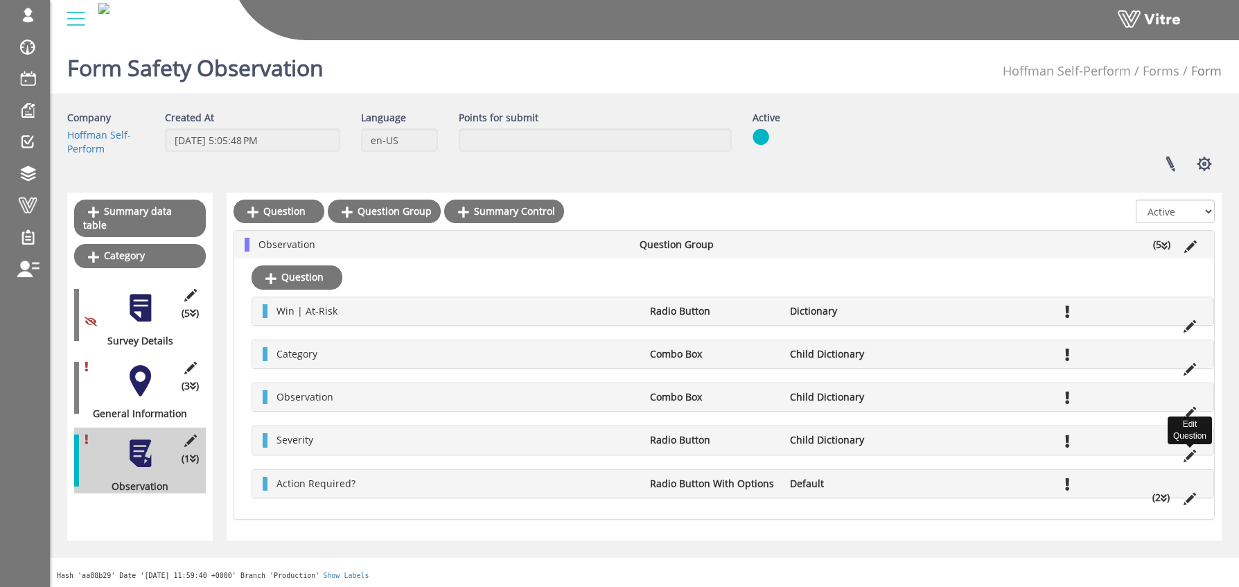
click at [1189, 458] on icon at bounding box center [1190, 456] width 12 height 12
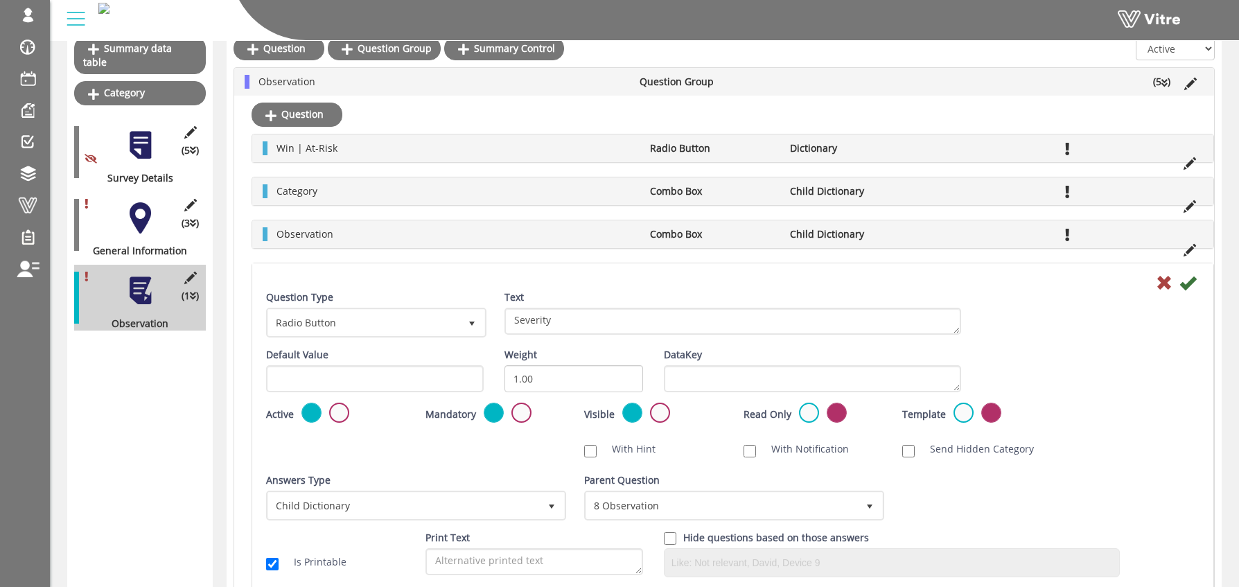
scroll to position [273, 0]
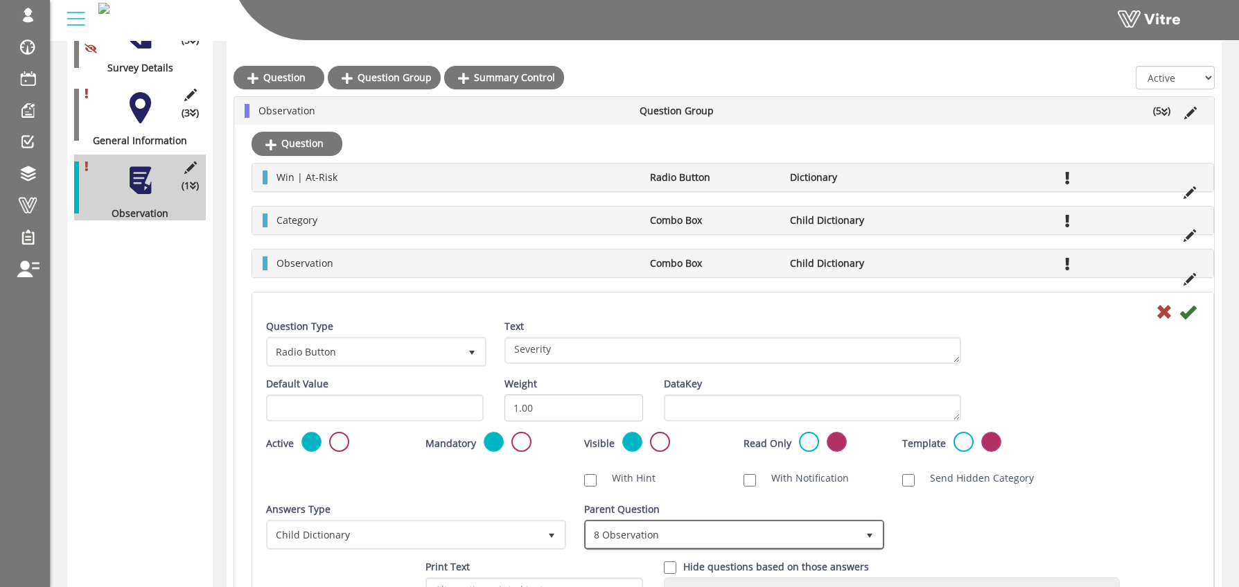
click at [622, 536] on span "8 Observation" at bounding box center [721, 534] width 271 height 25
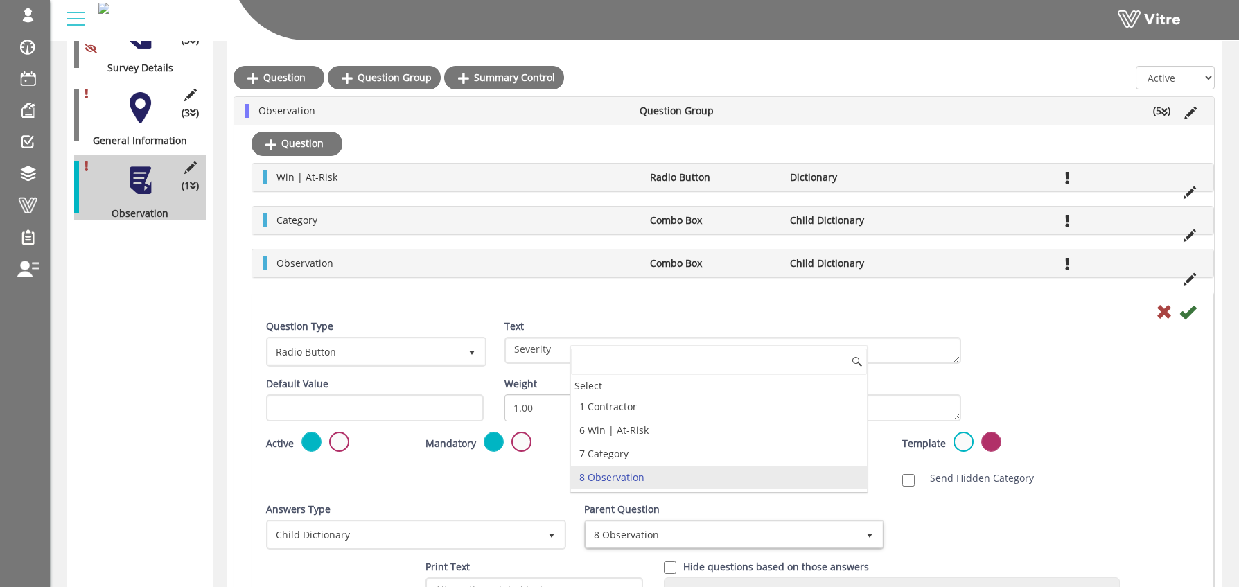
click at [1110, 398] on div "Default Value Weight 1.00 DataKey" at bounding box center [733, 404] width 954 height 55
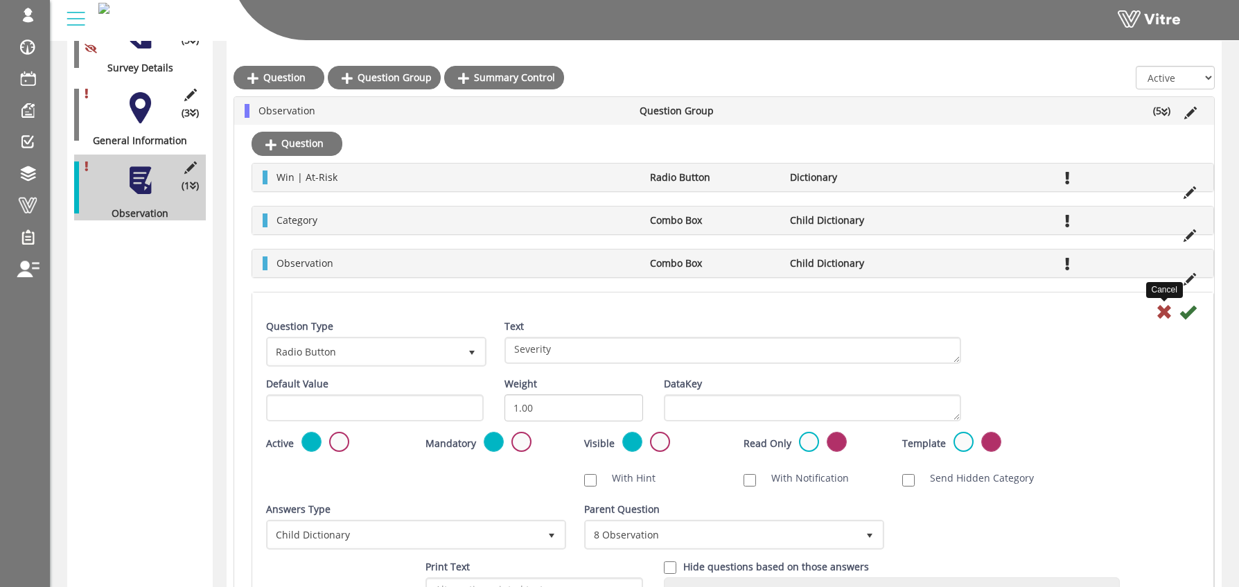
click at [1160, 313] on icon at bounding box center [1164, 312] width 17 height 17
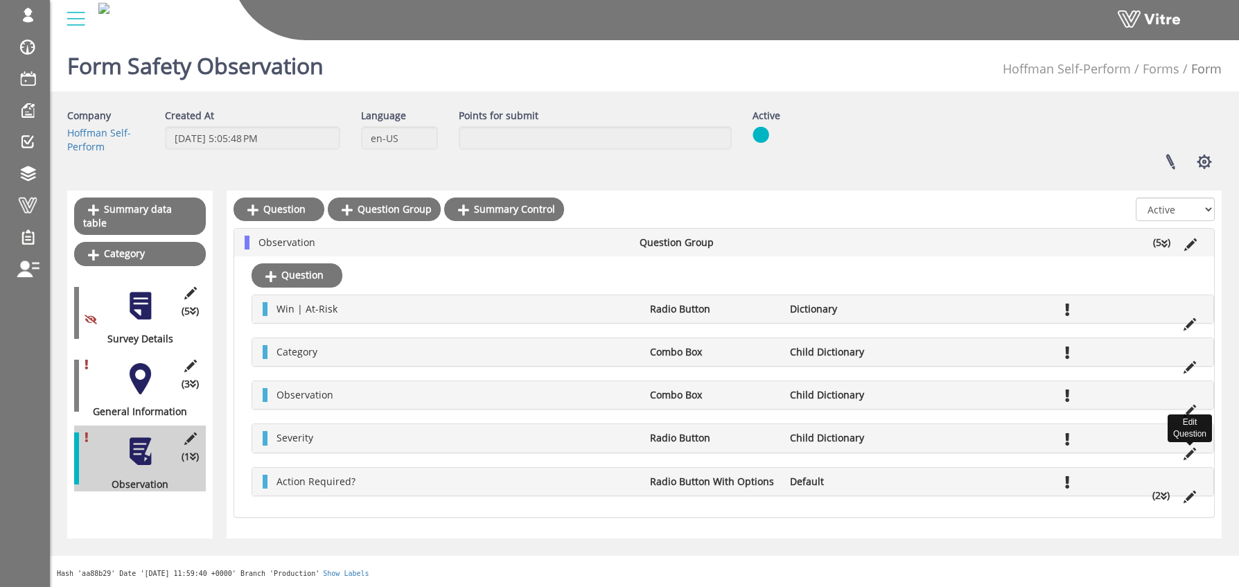
click at [1189, 455] on icon at bounding box center [1190, 454] width 12 height 12
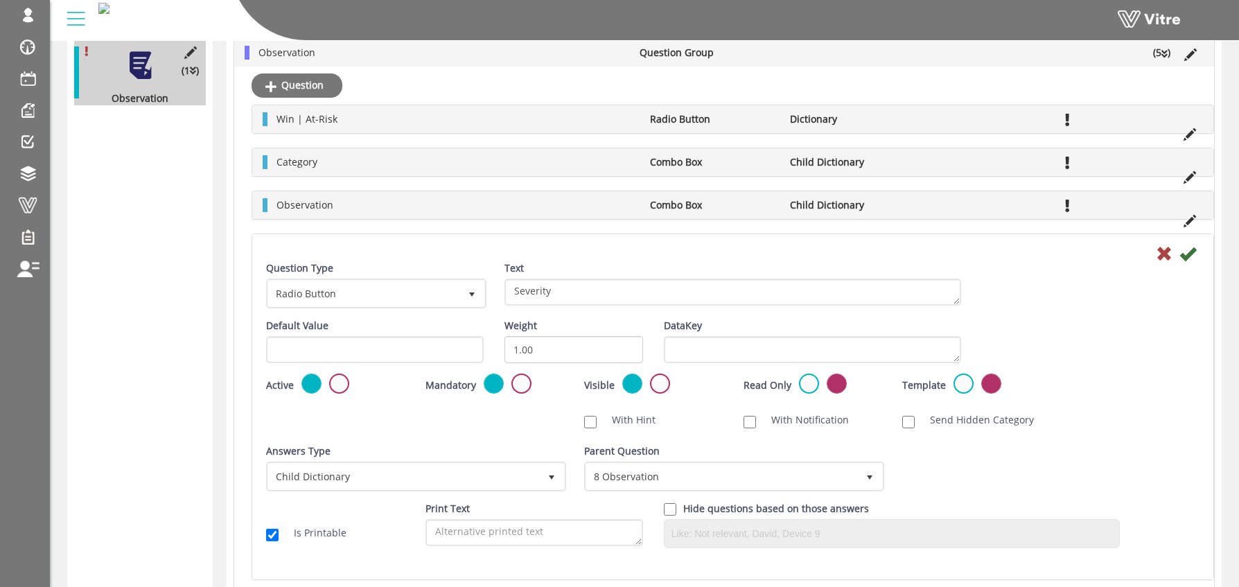
scroll to position [389, 0]
click at [405, 287] on span "Radio Button" at bounding box center [363, 292] width 191 height 25
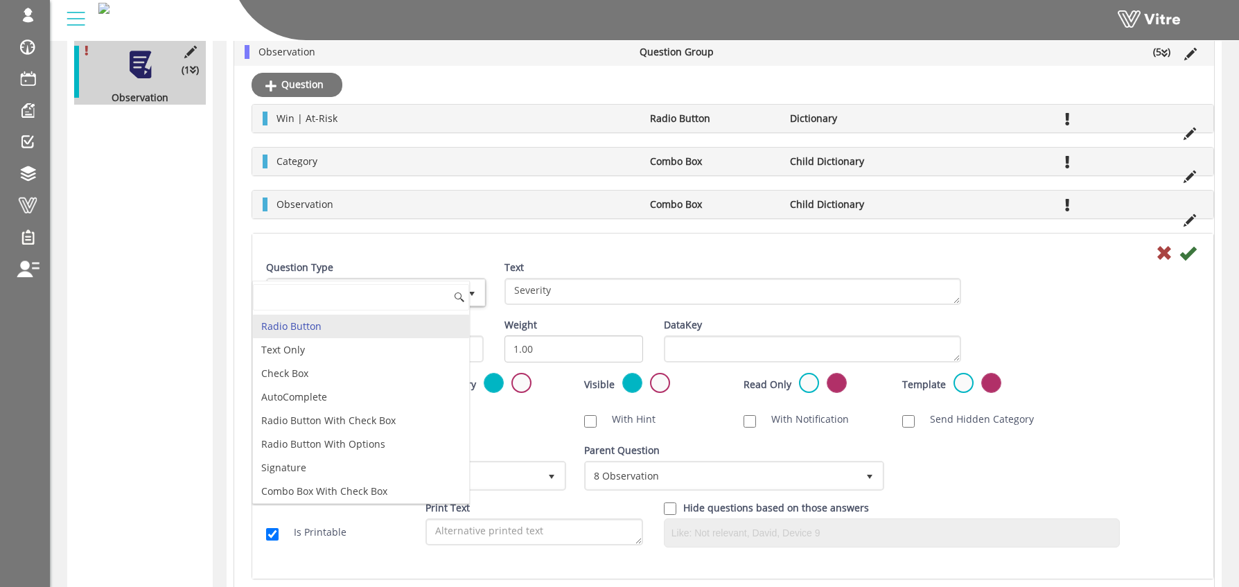
scroll to position [0, 0]
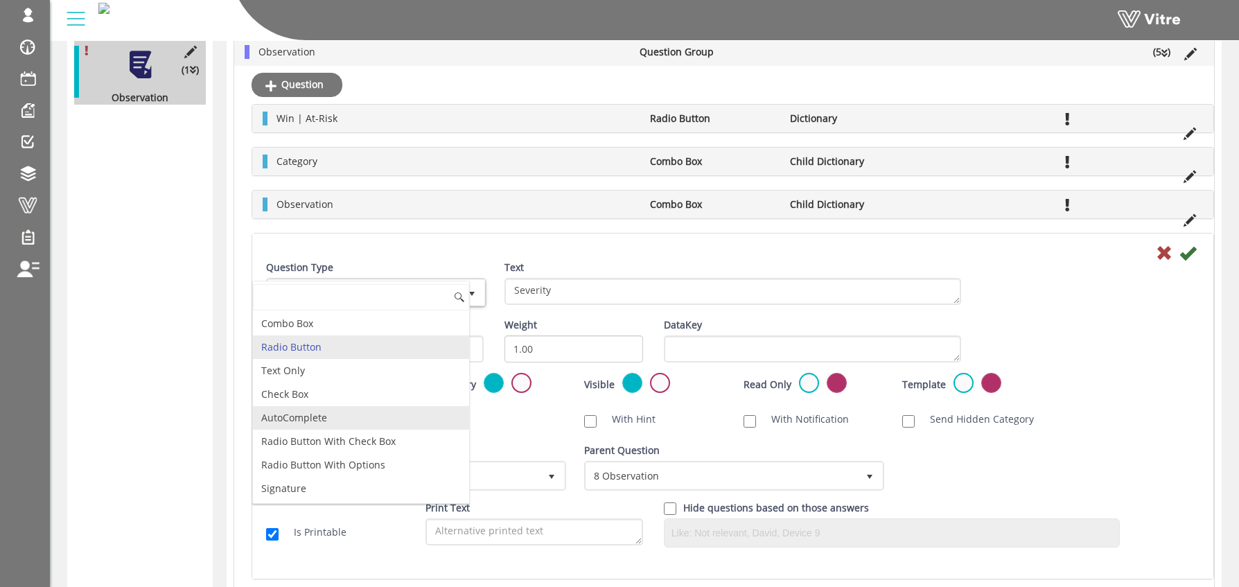
click at [332, 417] on li "AutoComplete" at bounding box center [361, 418] width 216 height 24
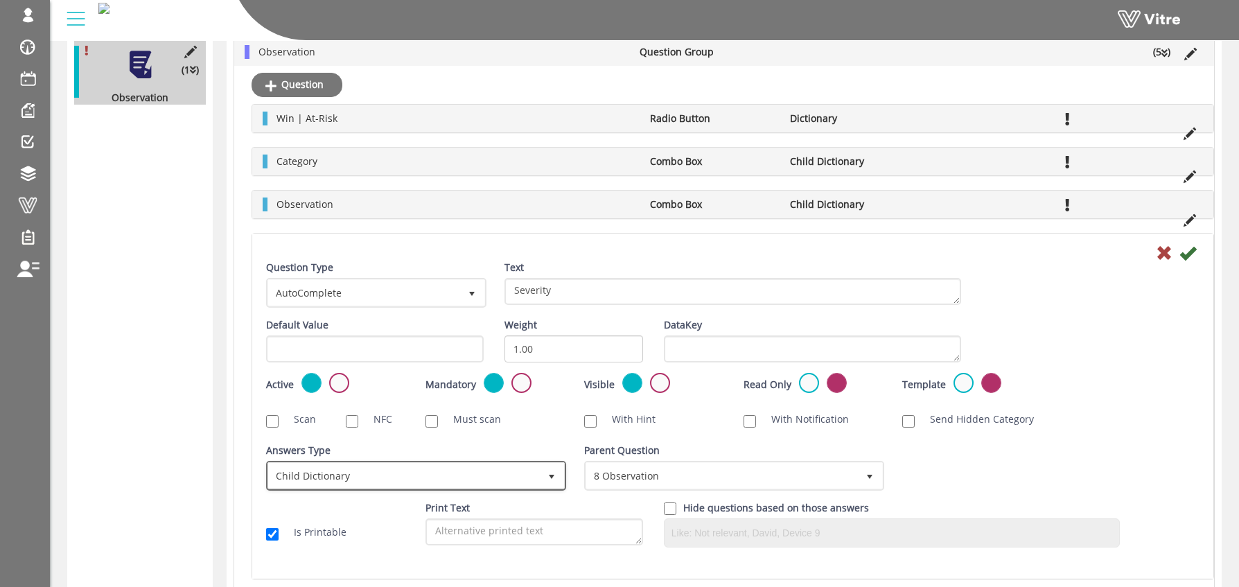
click at [352, 478] on span "Child Dictionary" at bounding box center [403, 475] width 271 height 25
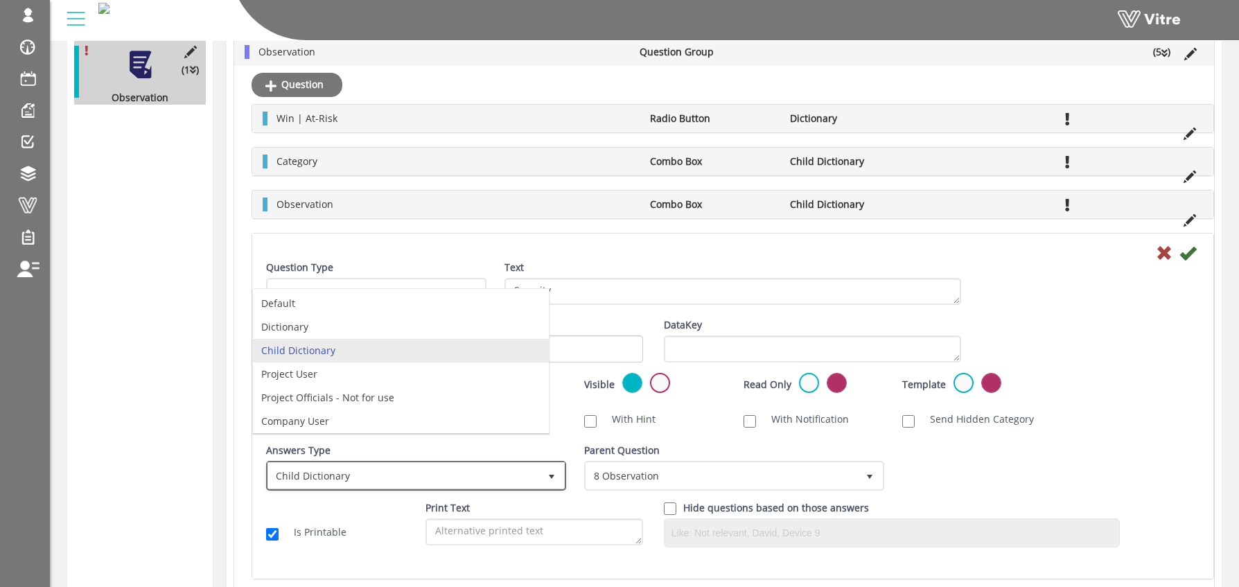
scroll to position [26, 0]
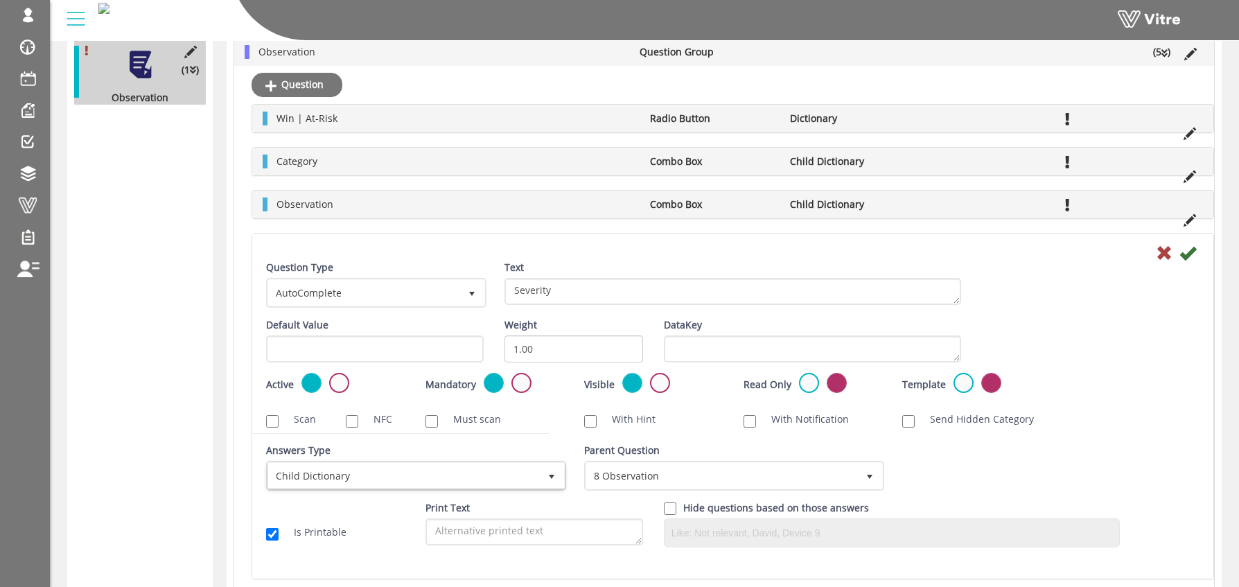
drag, startPoint x: 449, startPoint y: 227, endPoint x: 448, endPoint y: 234, distance: 7.0
click at [448, 228] on div "Win | At-Risk Radio Button Dictionary Category Combo Box Child Dictionary Obser…" at bounding box center [733, 363] width 963 height 519
click at [417, 287] on span "AutoComplete" at bounding box center [363, 292] width 191 height 25
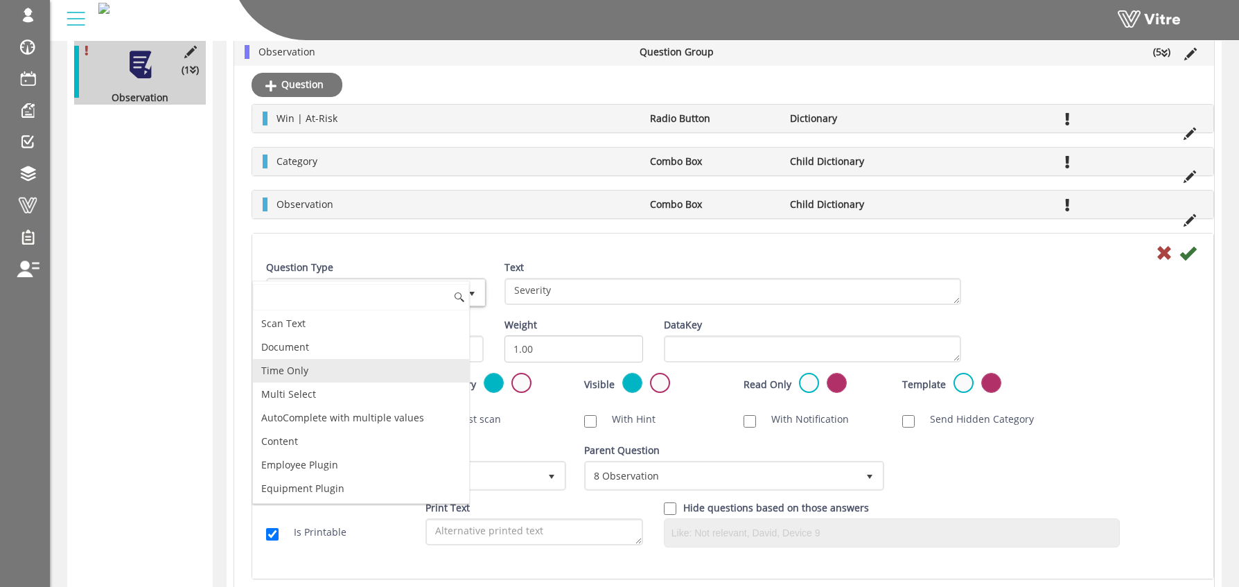
scroll to position [0, 0]
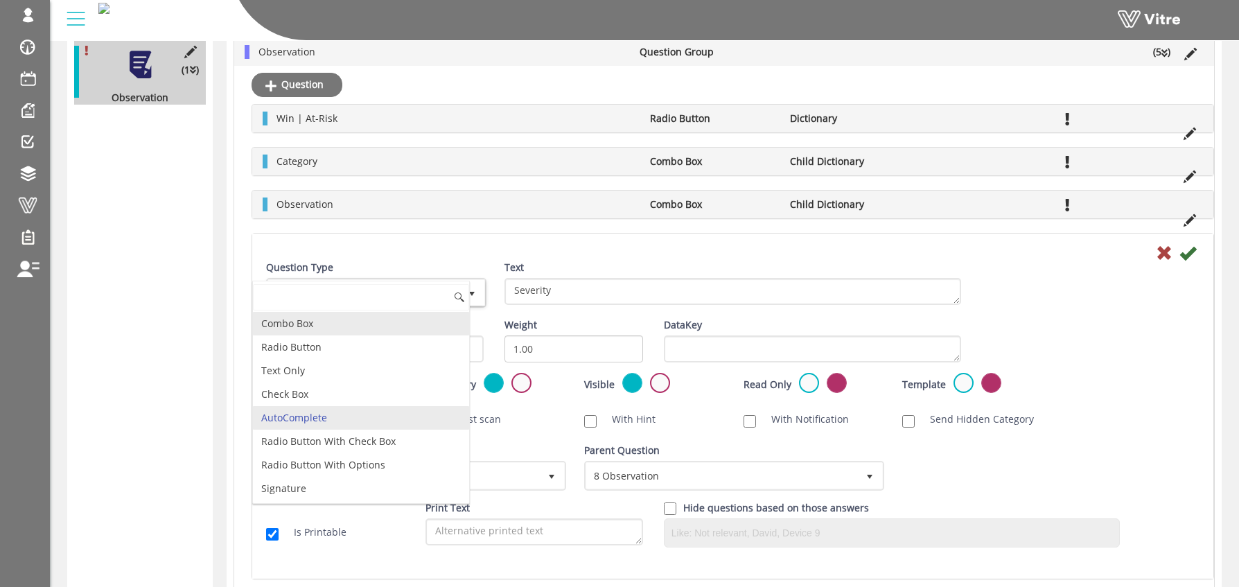
click at [335, 325] on li "Combo Box" at bounding box center [361, 324] width 216 height 24
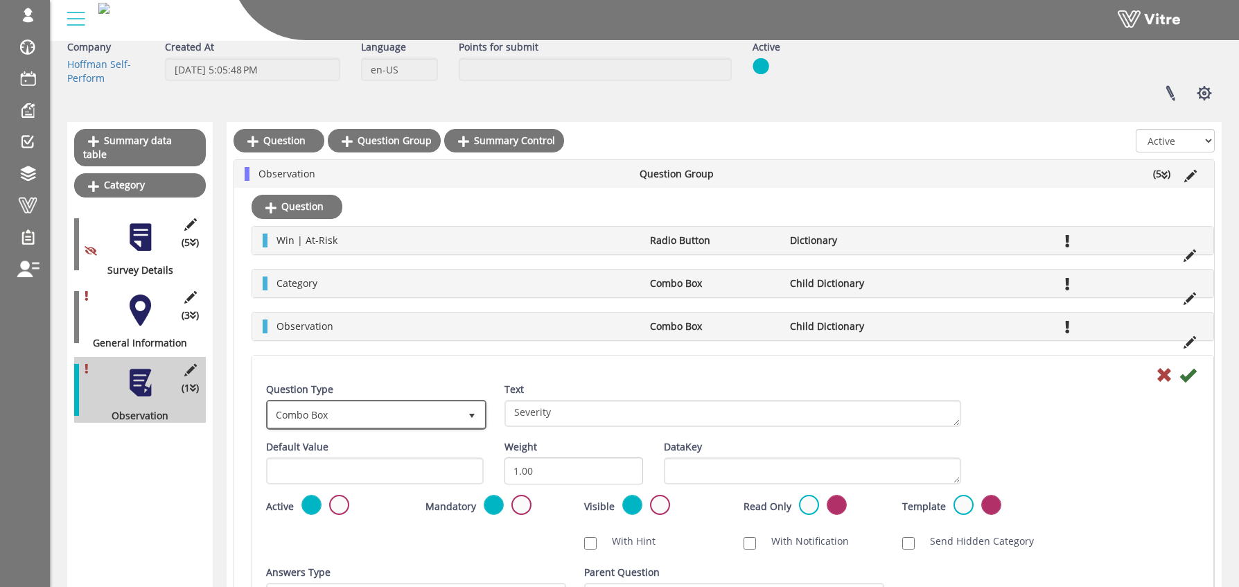
scroll to position [270, 0]
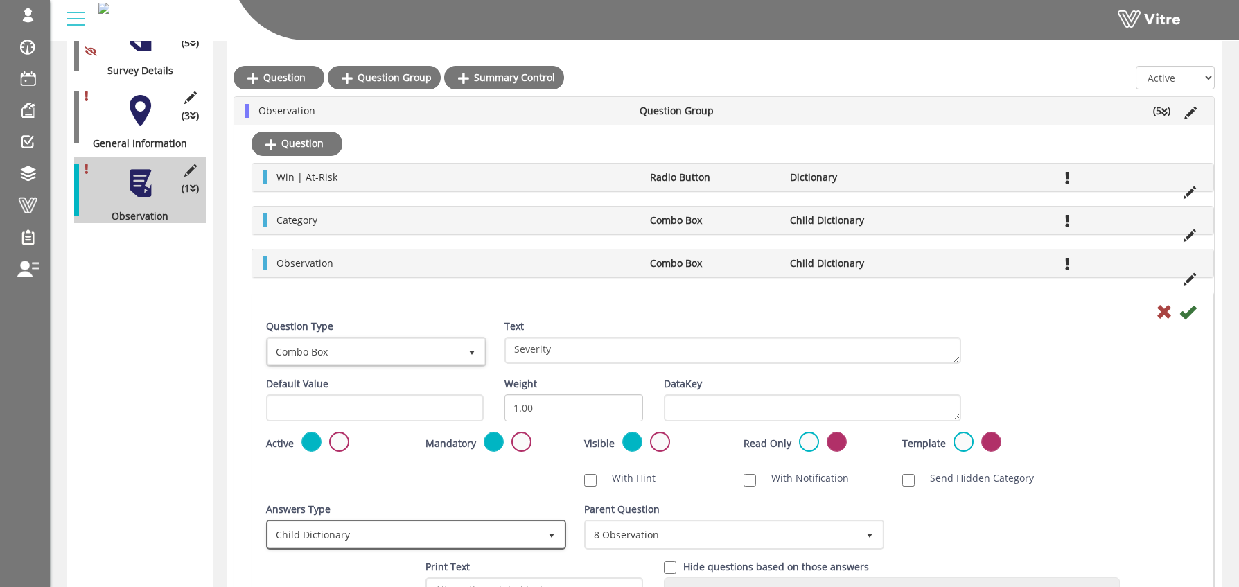
click at [358, 533] on span "Child Dictionary" at bounding box center [403, 534] width 271 height 25
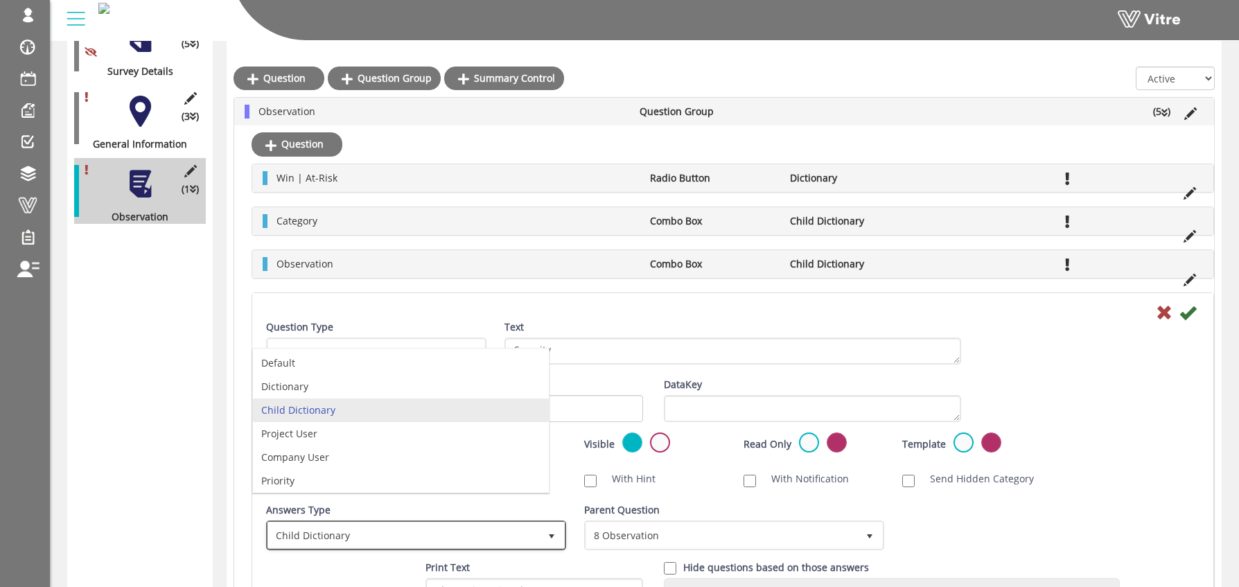
scroll to position [268, 0]
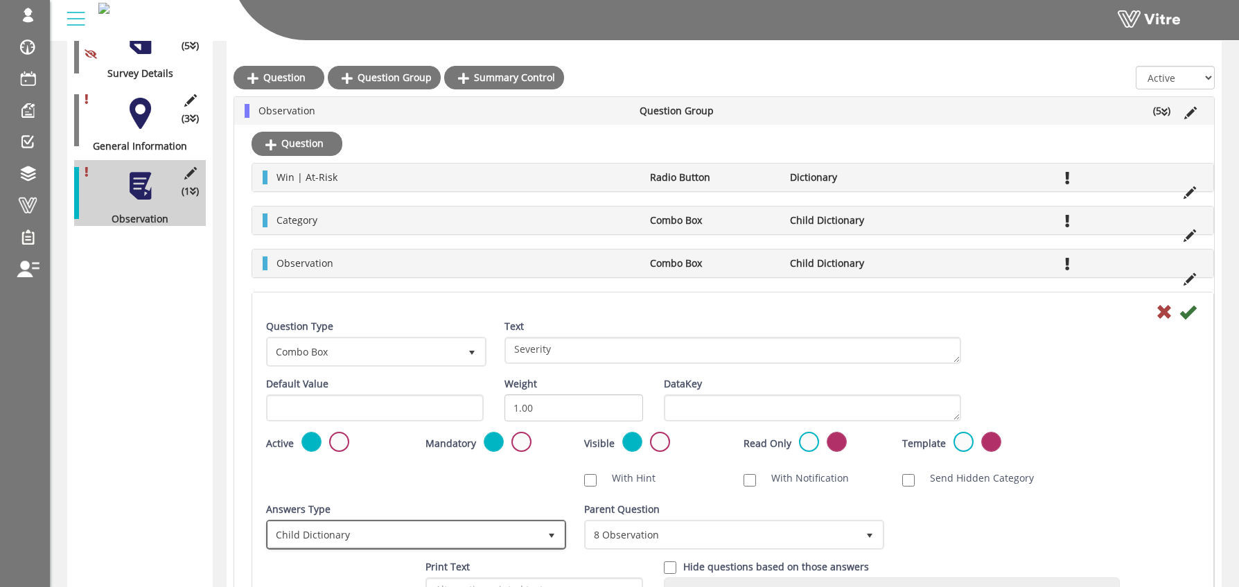
click at [393, 549] on span "Child Dictionary 2" at bounding box center [416, 535] width 300 height 30
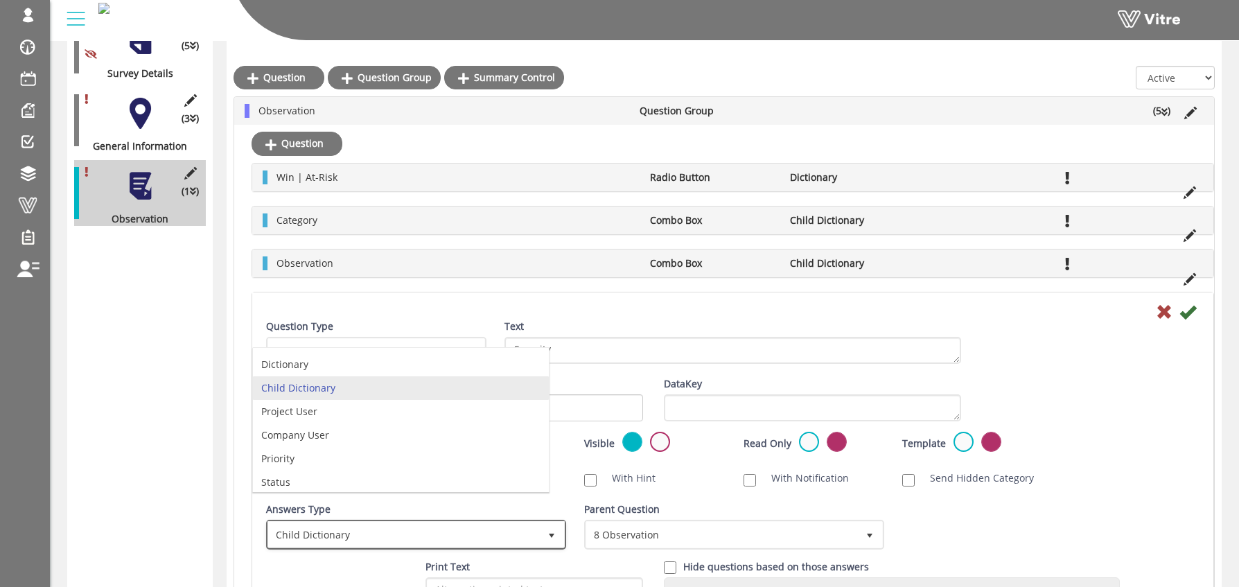
scroll to position [26, 0]
click at [1097, 378] on div "Default Value Weight 1.00 DataKey" at bounding box center [733, 404] width 954 height 55
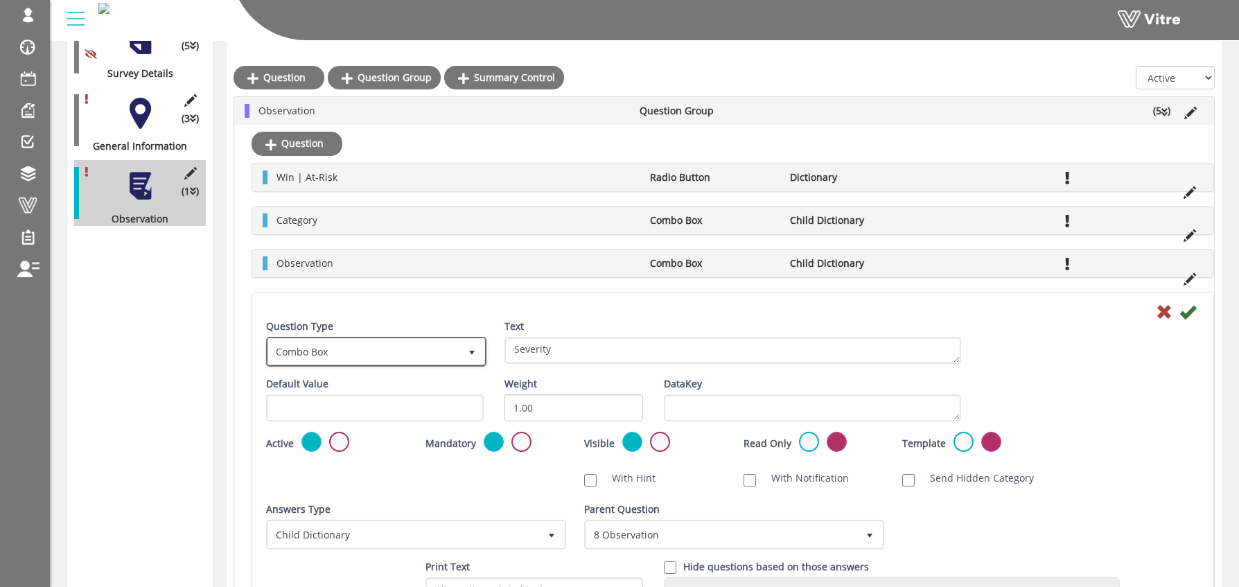
click at [330, 357] on span "Combo Box" at bounding box center [363, 351] width 191 height 25
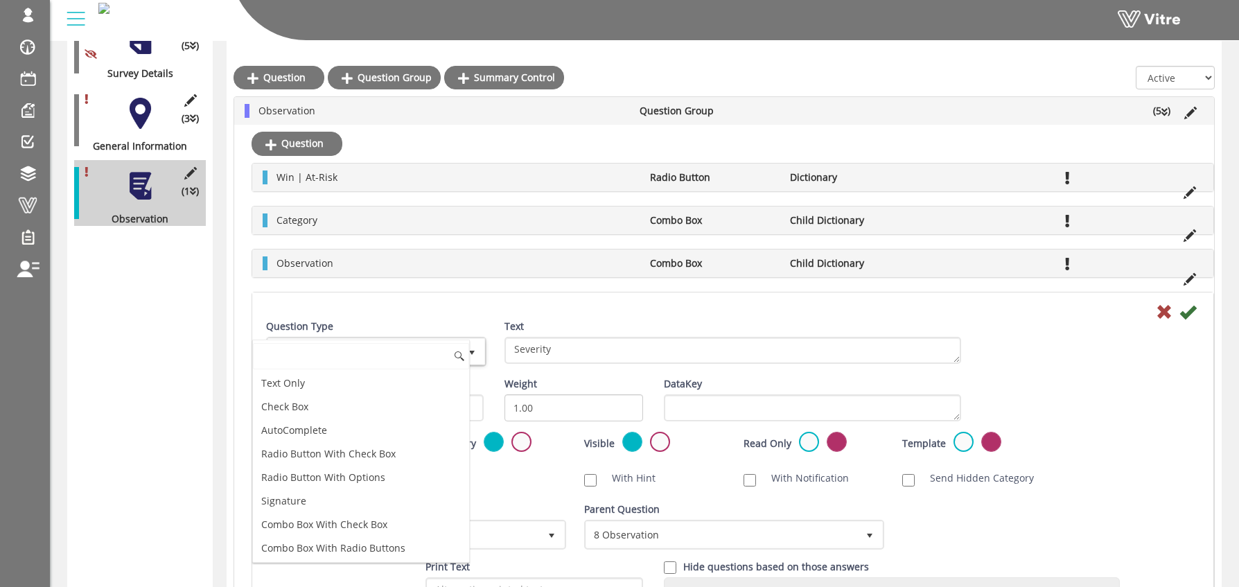
scroll to position [0, 0]
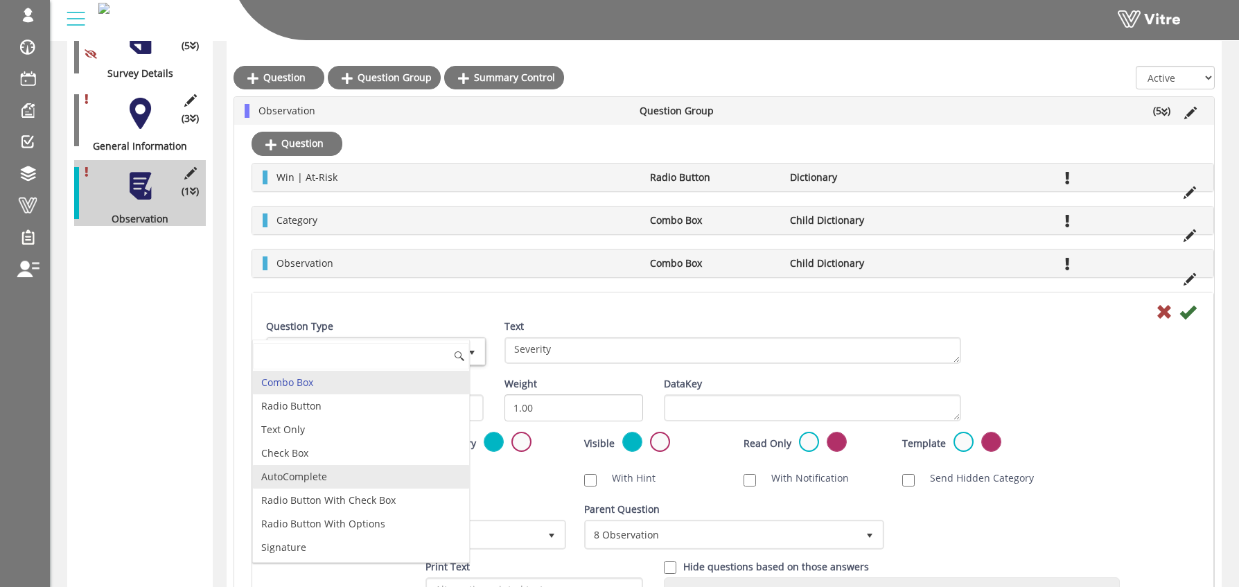
click at [318, 467] on li "AutoComplete" at bounding box center [361, 477] width 216 height 24
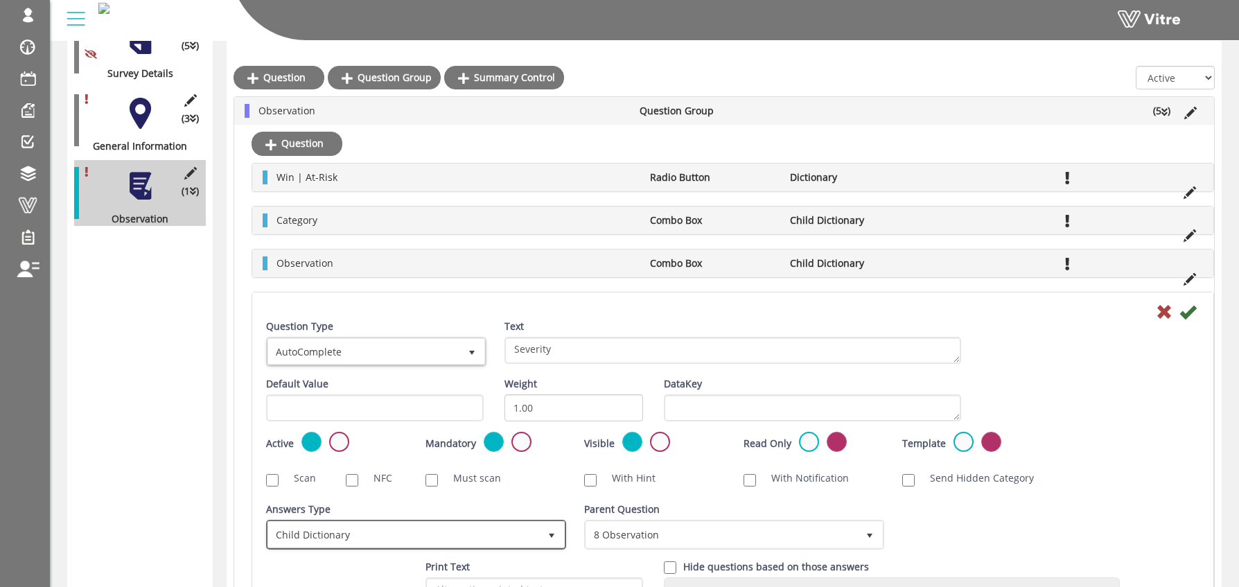
click at [309, 534] on span "Child Dictionary" at bounding box center [403, 534] width 271 height 25
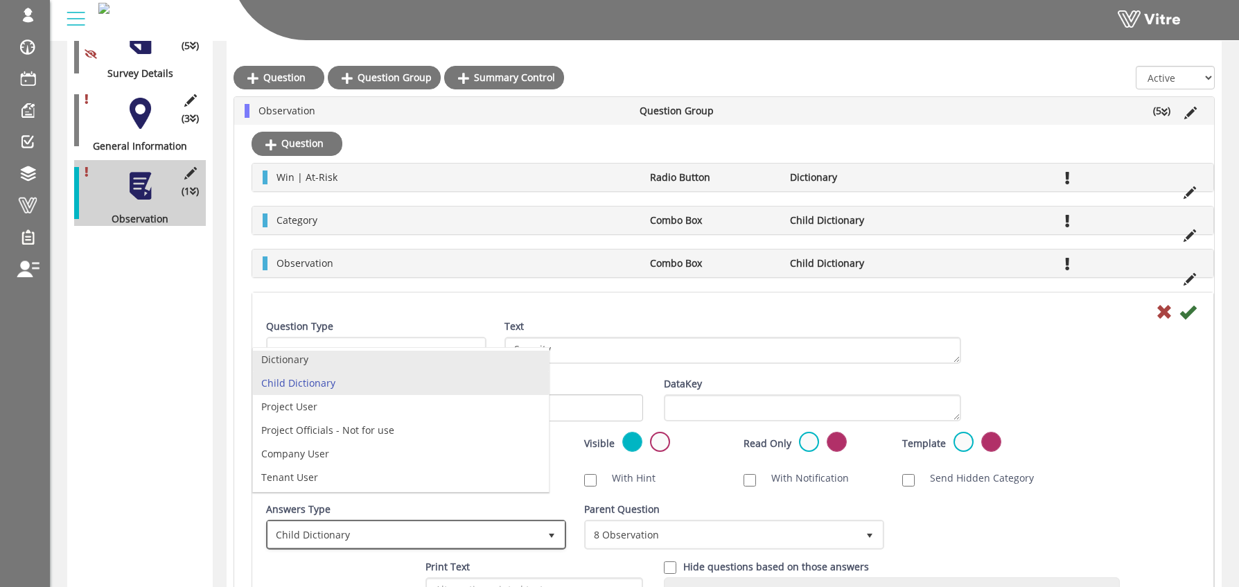
click at [310, 362] on li "Dictionary" at bounding box center [401, 360] width 296 height 24
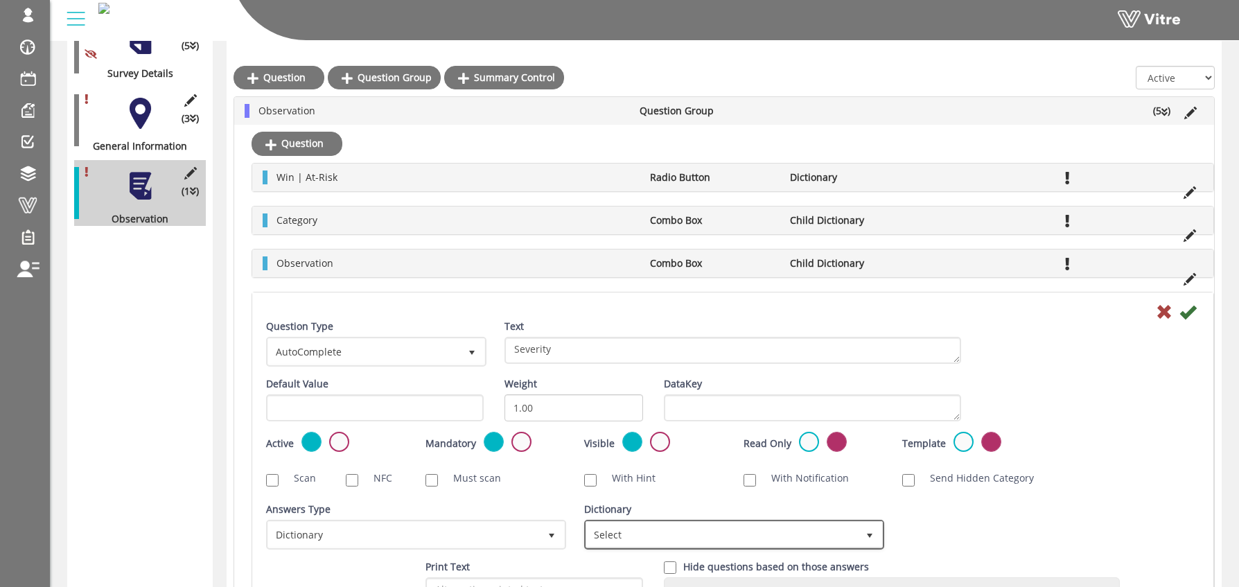
click at [626, 536] on span "Select" at bounding box center [721, 534] width 271 height 25
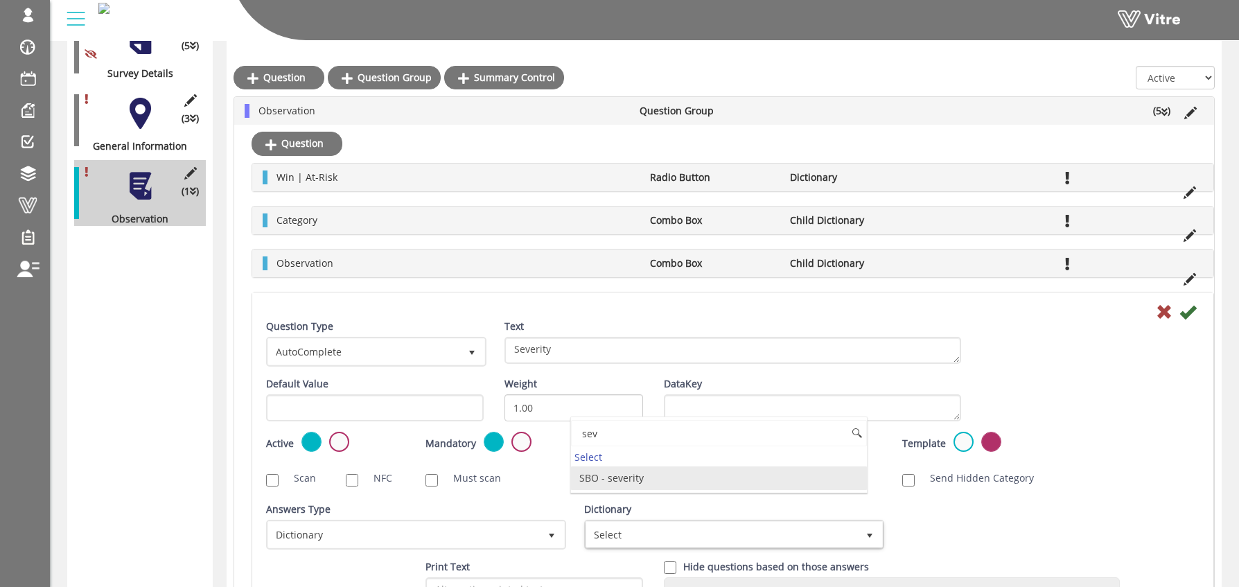
click at [636, 478] on li "SBO - severity" at bounding box center [719, 478] width 296 height 24
type input "sev"
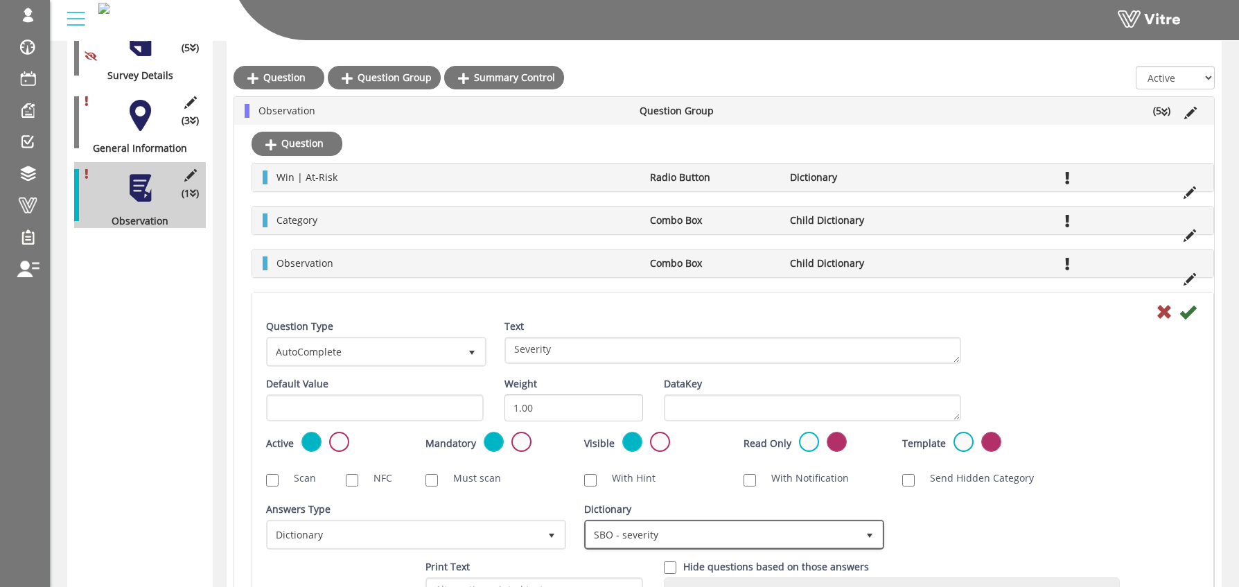
scroll to position [265, 0]
click at [515, 437] on label at bounding box center [521, 442] width 20 height 20
click at [0, 0] on input "radio" at bounding box center [0, 0] width 0 height 0
click at [1190, 312] on icon at bounding box center [1188, 312] width 17 height 17
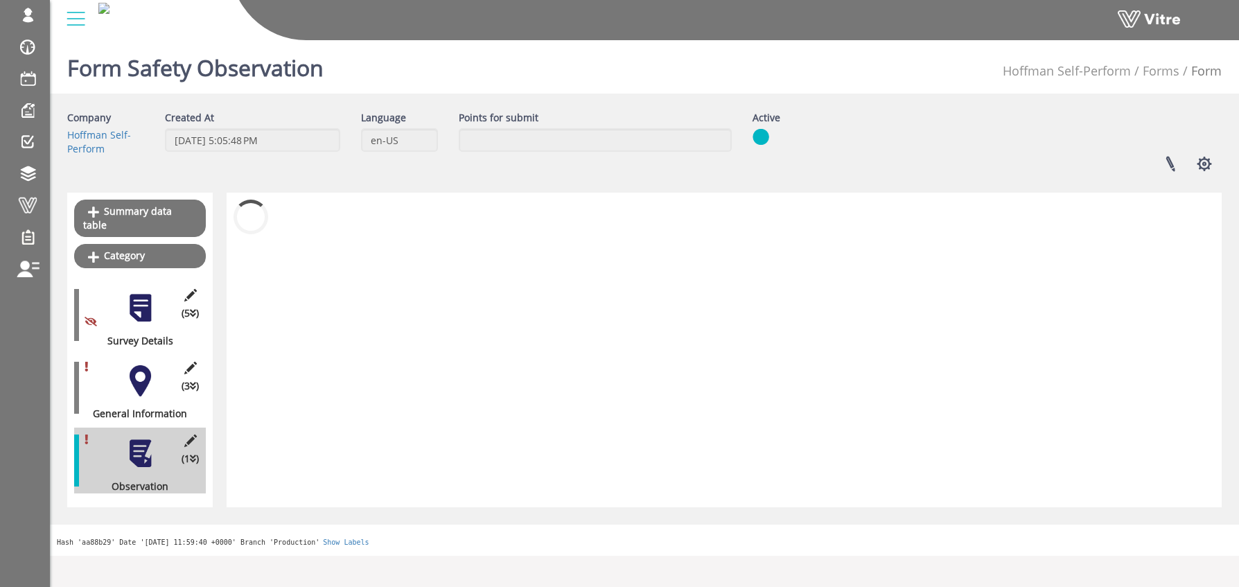
scroll to position [0, 0]
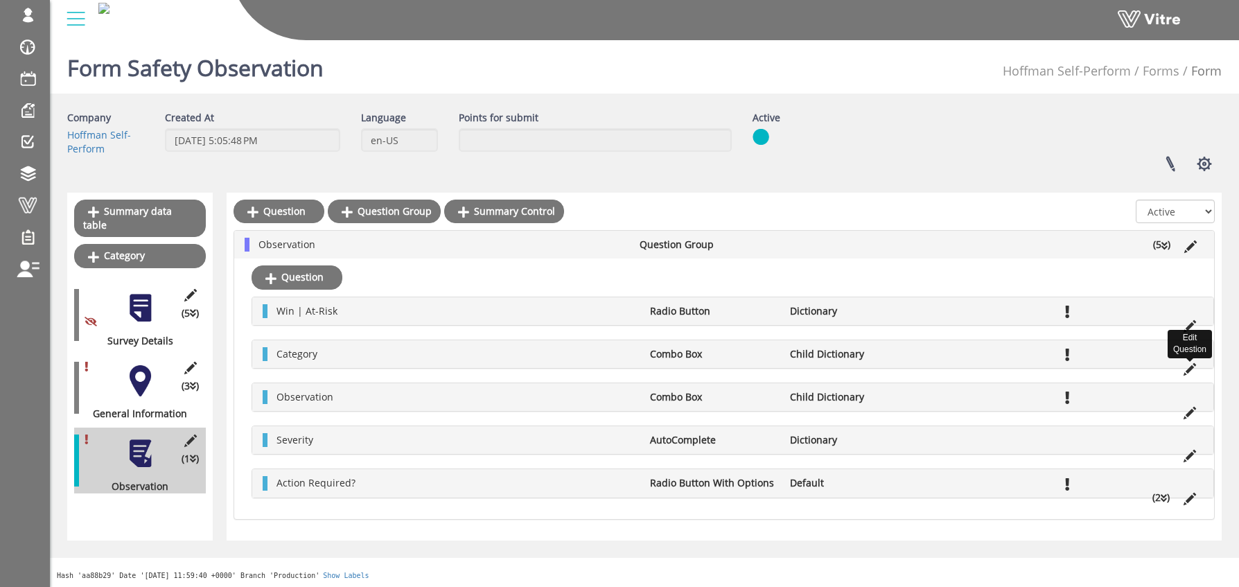
click at [1189, 365] on icon at bounding box center [1190, 369] width 12 height 12
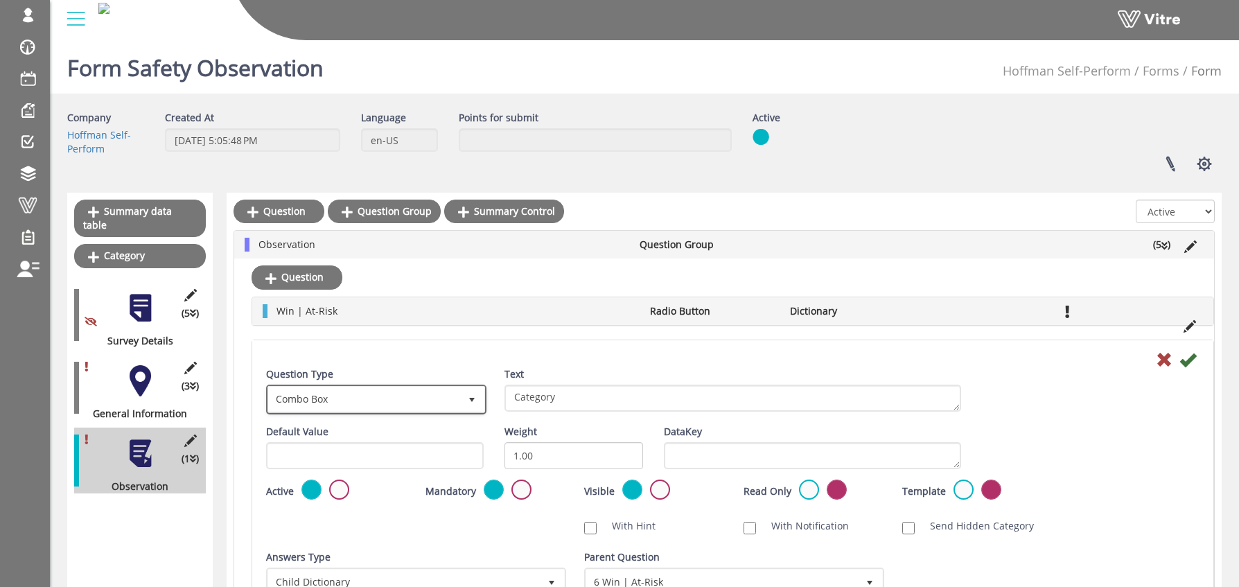
click at [428, 398] on span "Combo Box" at bounding box center [363, 399] width 191 height 25
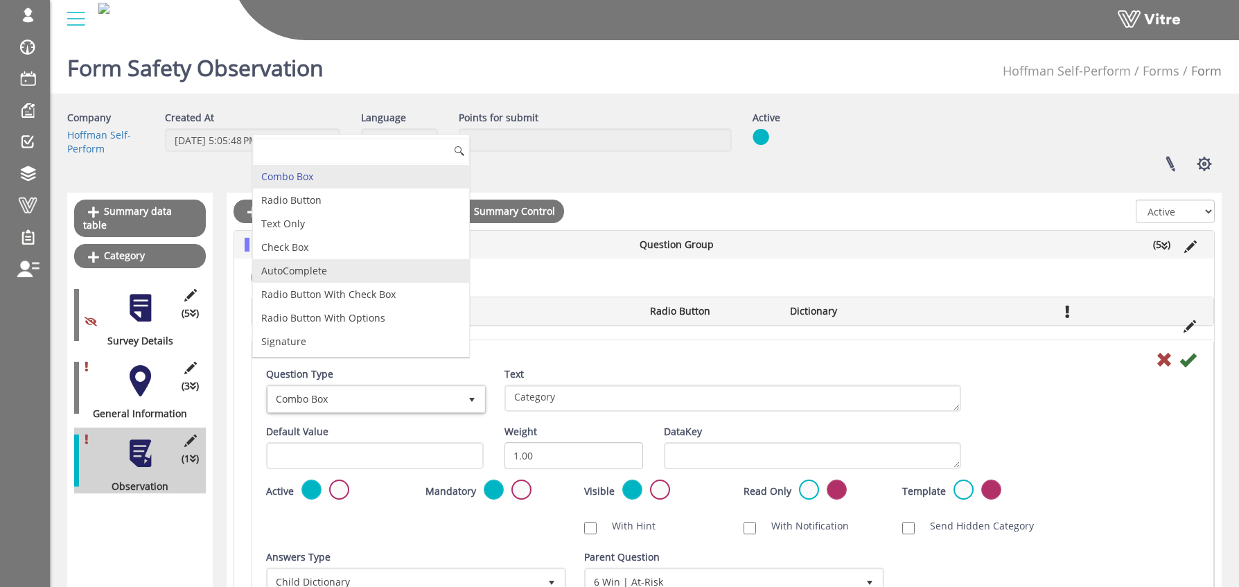
click at [340, 262] on li "AutoComplete" at bounding box center [361, 271] width 216 height 24
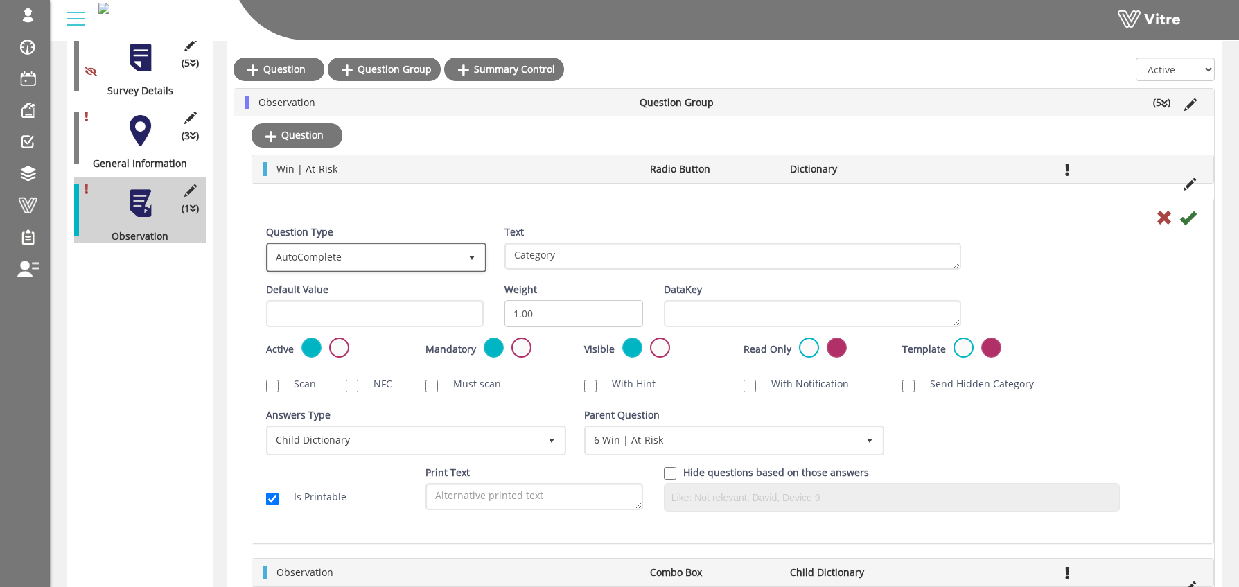
scroll to position [251, 0]
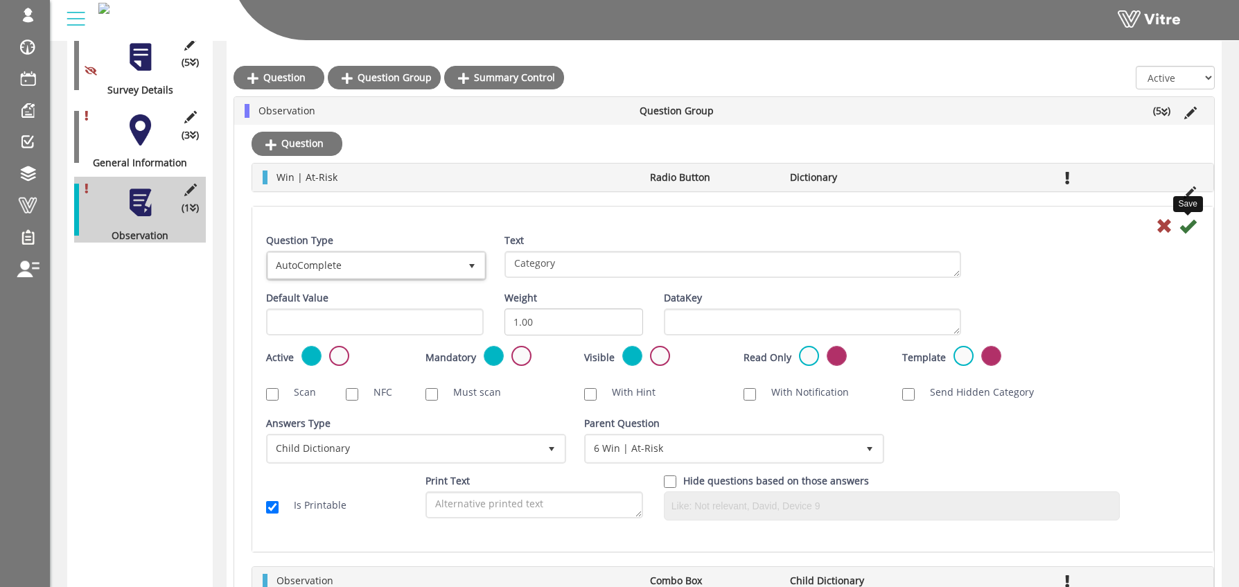
click at [1185, 226] on icon at bounding box center [1188, 226] width 17 height 17
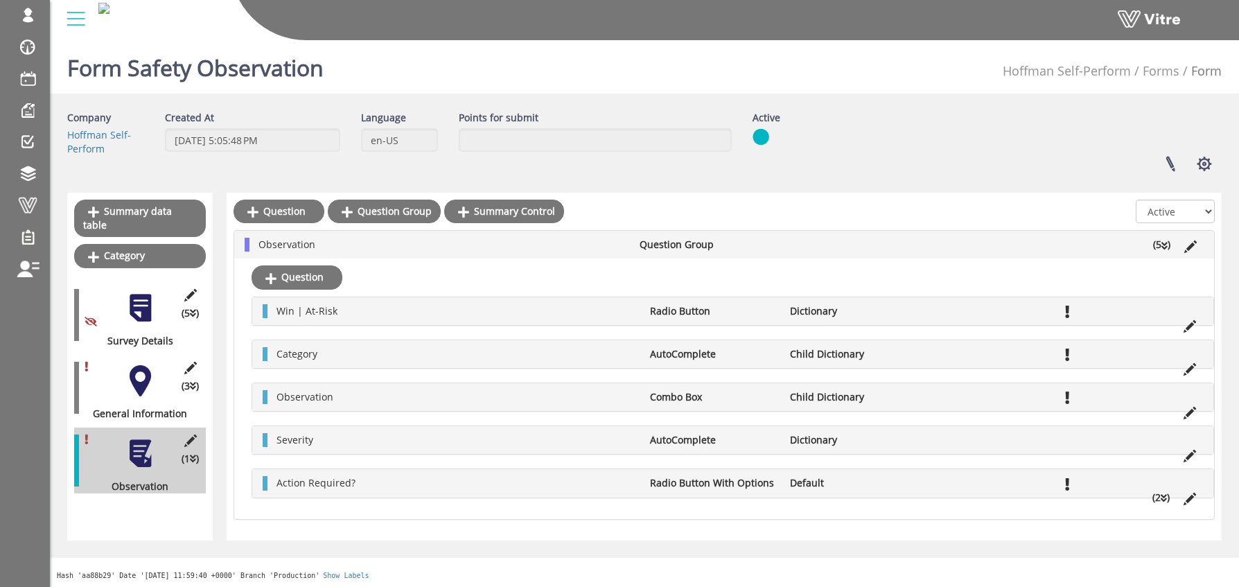
click at [1187, 412] on icon at bounding box center [1190, 413] width 12 height 12
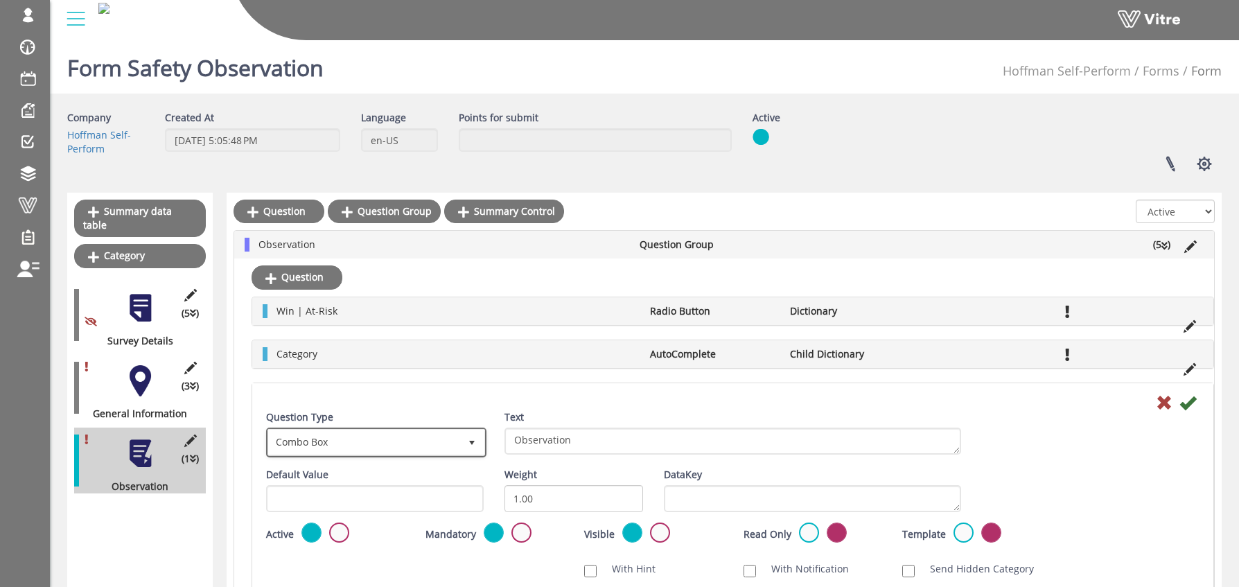
click at [405, 446] on span "Combo Box" at bounding box center [363, 442] width 191 height 25
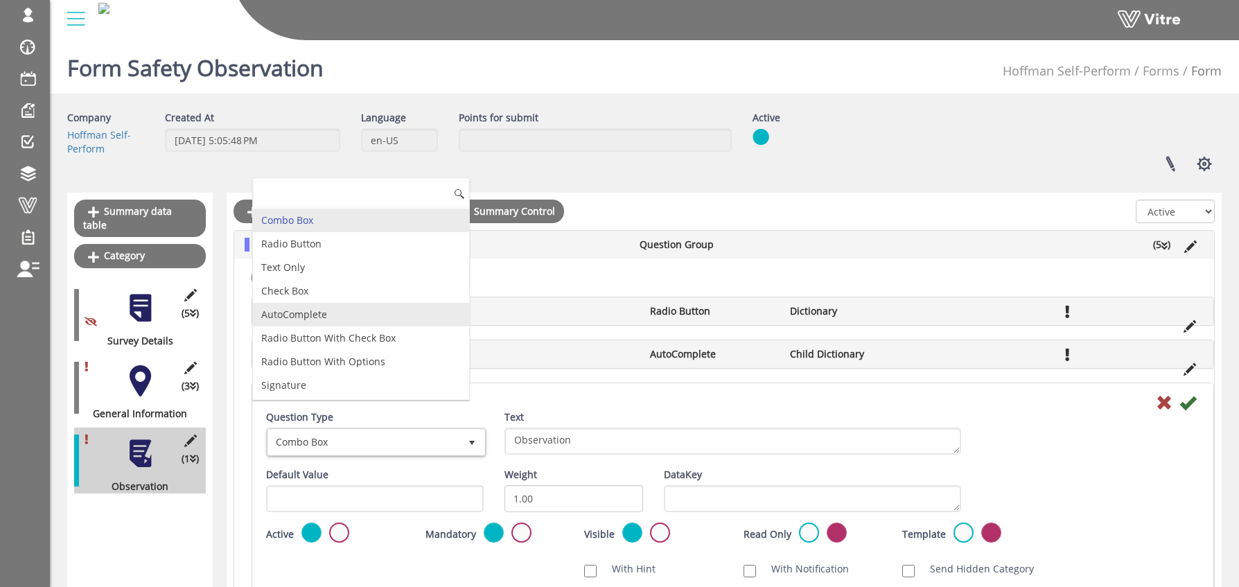
drag, startPoint x: 331, startPoint y: 313, endPoint x: 365, endPoint y: 333, distance: 39.5
click at [331, 313] on li "AutoComplete" at bounding box center [361, 315] width 216 height 24
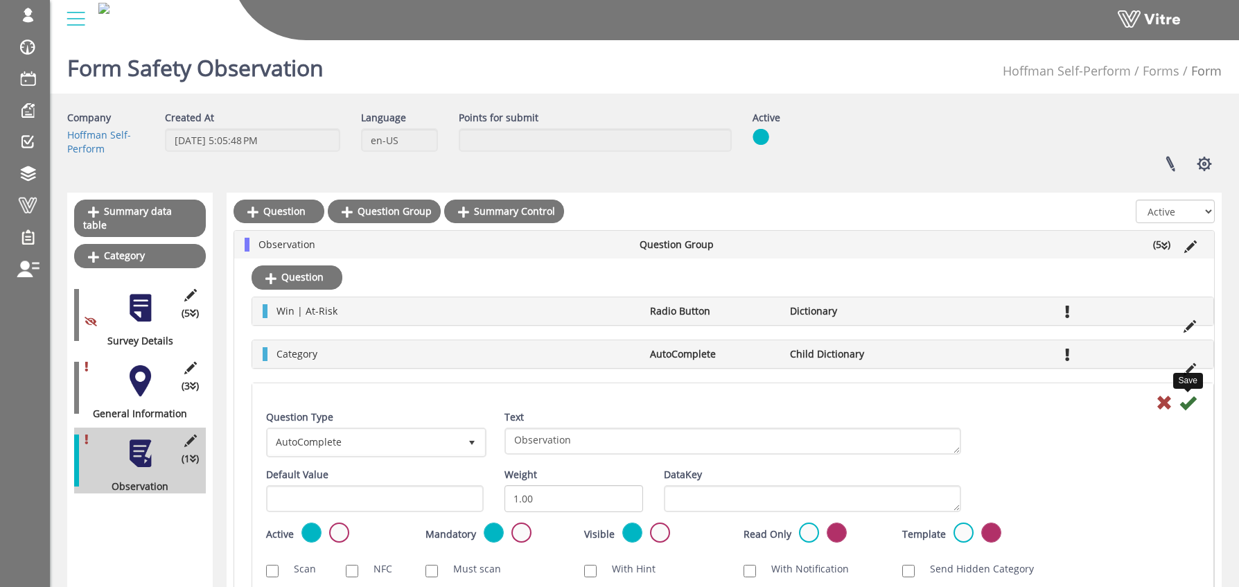
click at [1187, 402] on icon at bounding box center [1188, 402] width 17 height 17
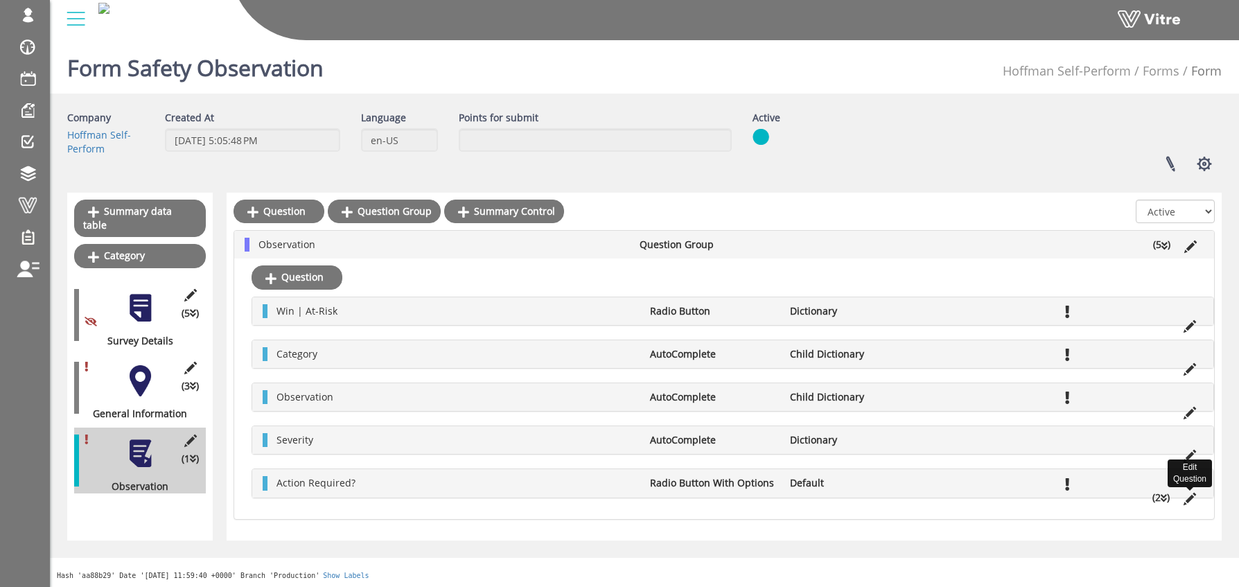
click at [1189, 493] on icon at bounding box center [1190, 499] width 12 height 12
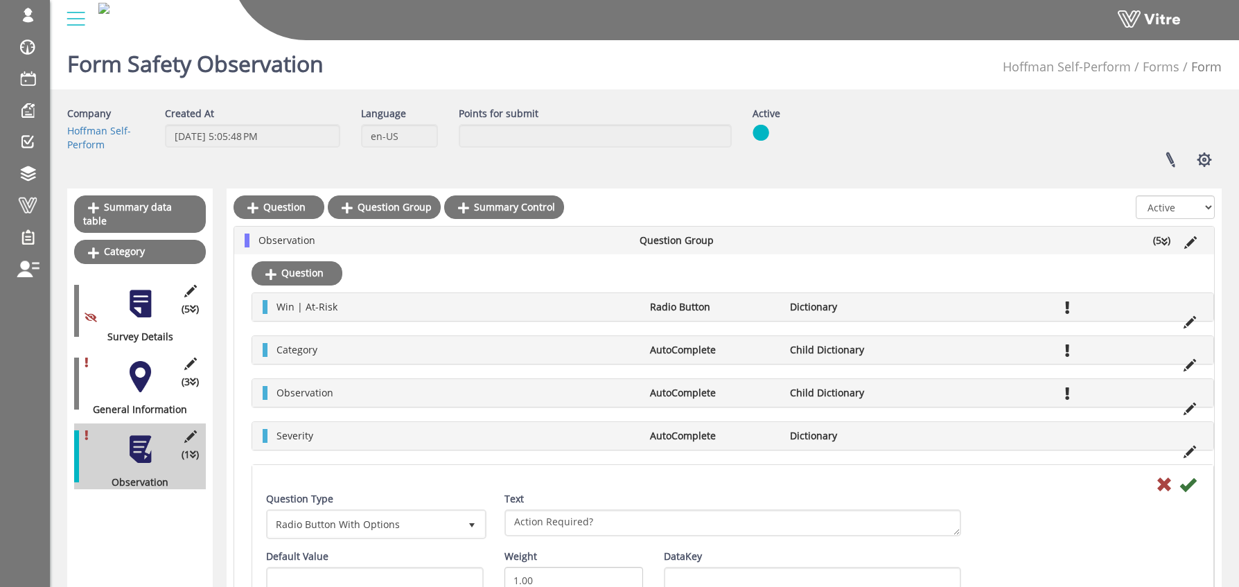
scroll to position [5, 0]
drag, startPoint x: 1162, startPoint y: 481, endPoint x: 1099, endPoint y: 473, distance: 63.6
click at [1162, 481] on icon at bounding box center [1164, 483] width 17 height 17
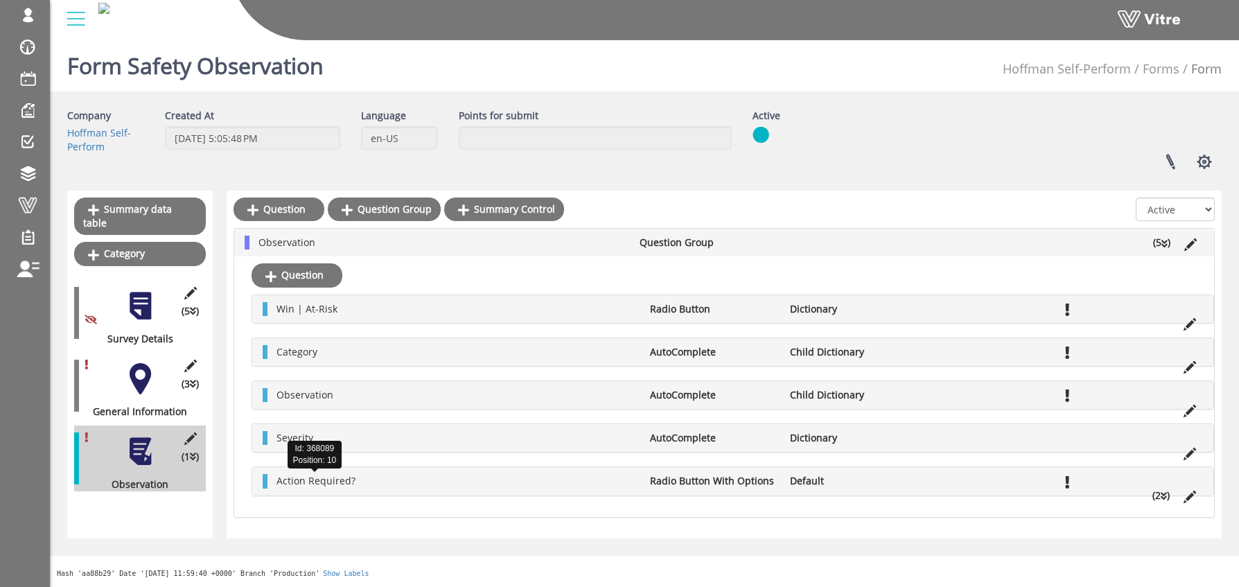
click at [311, 479] on span "Action Required?" at bounding box center [316, 480] width 79 height 13
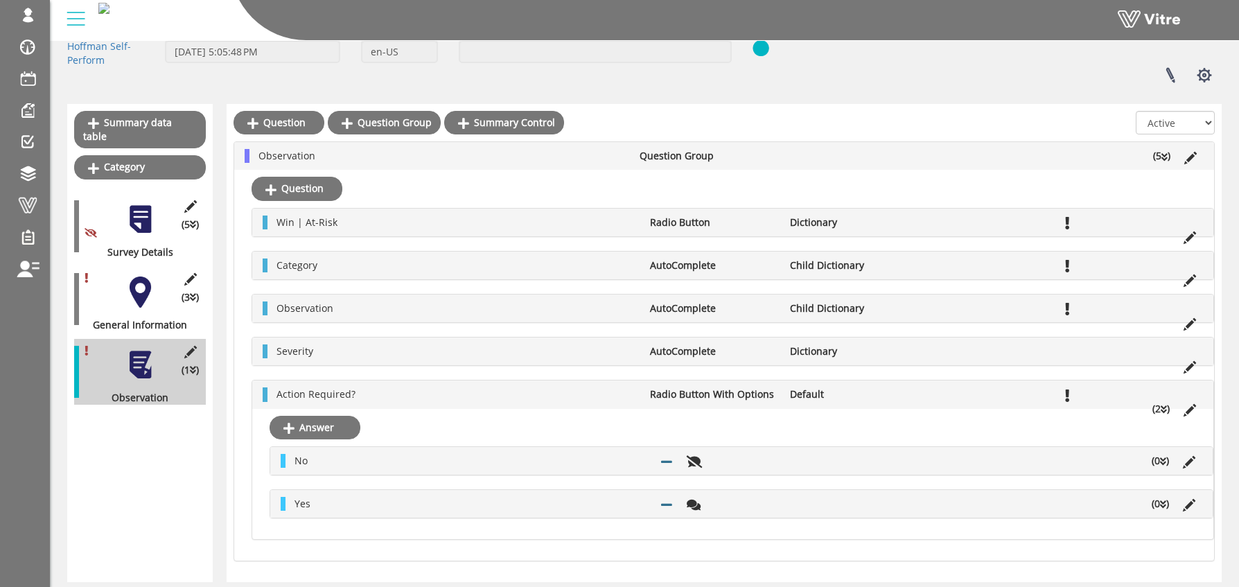
scroll to position [0, 0]
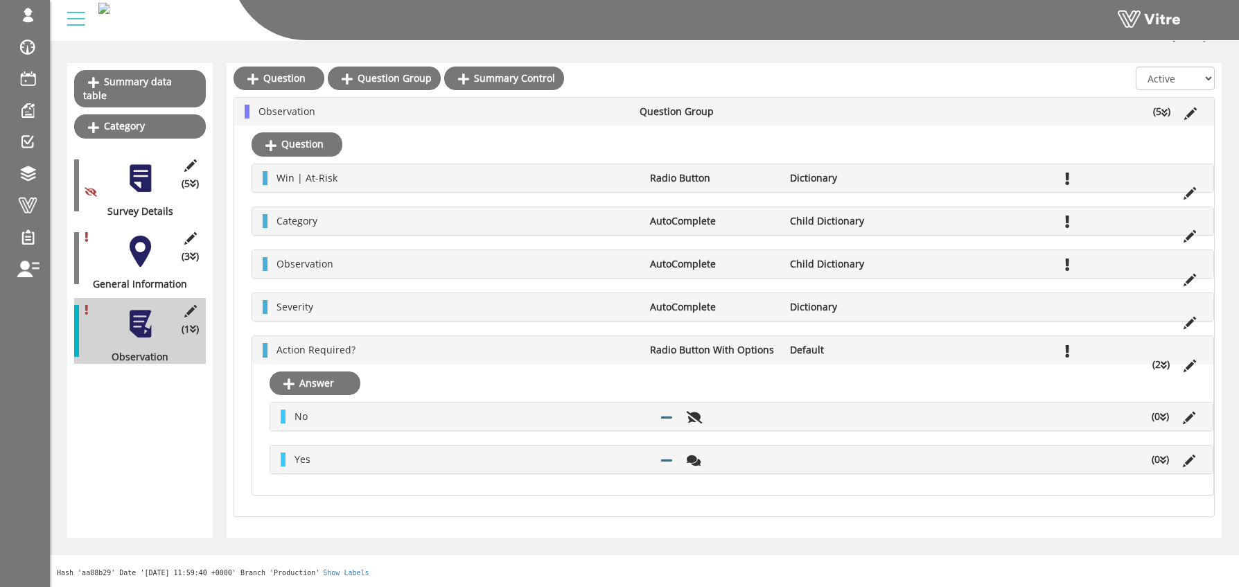
click at [324, 492] on div "Answer No (0 ) Answer Option Yes (0 ) Answer Option" at bounding box center [732, 430] width 961 height 131
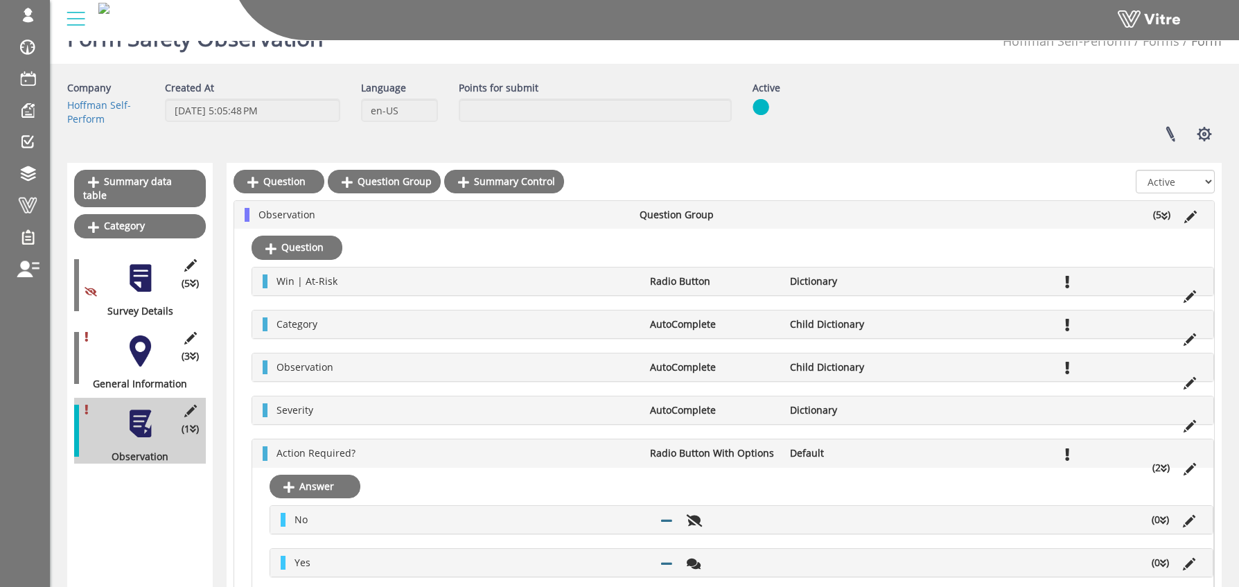
scroll to position [29, 0]
click at [695, 566] on icon at bounding box center [694, 564] width 14 height 12
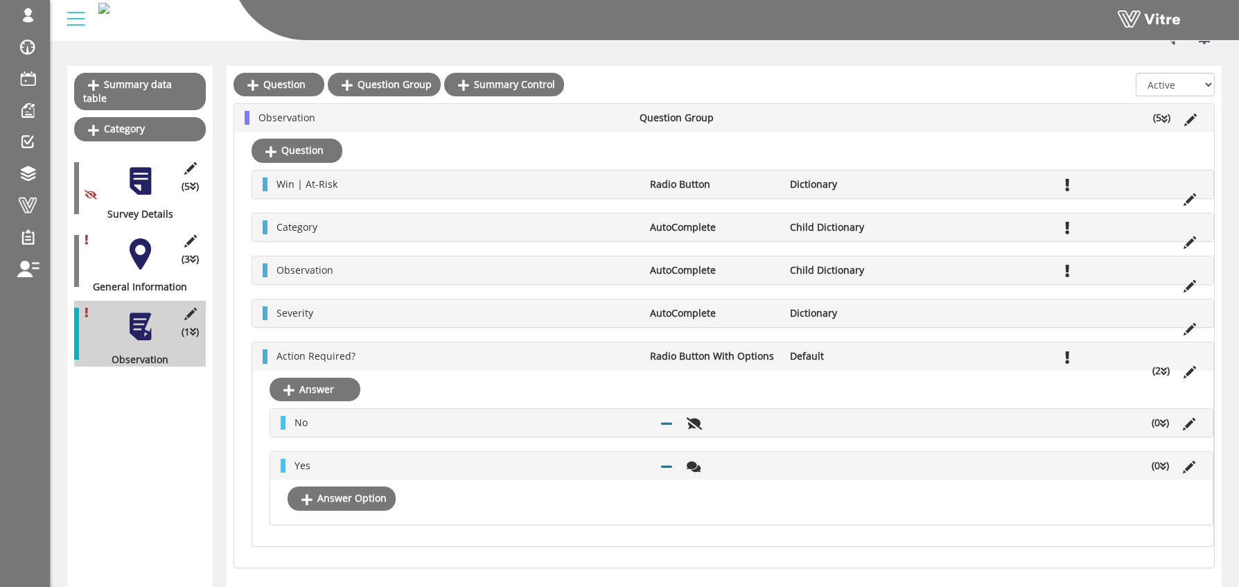
scroll to position [125, 0]
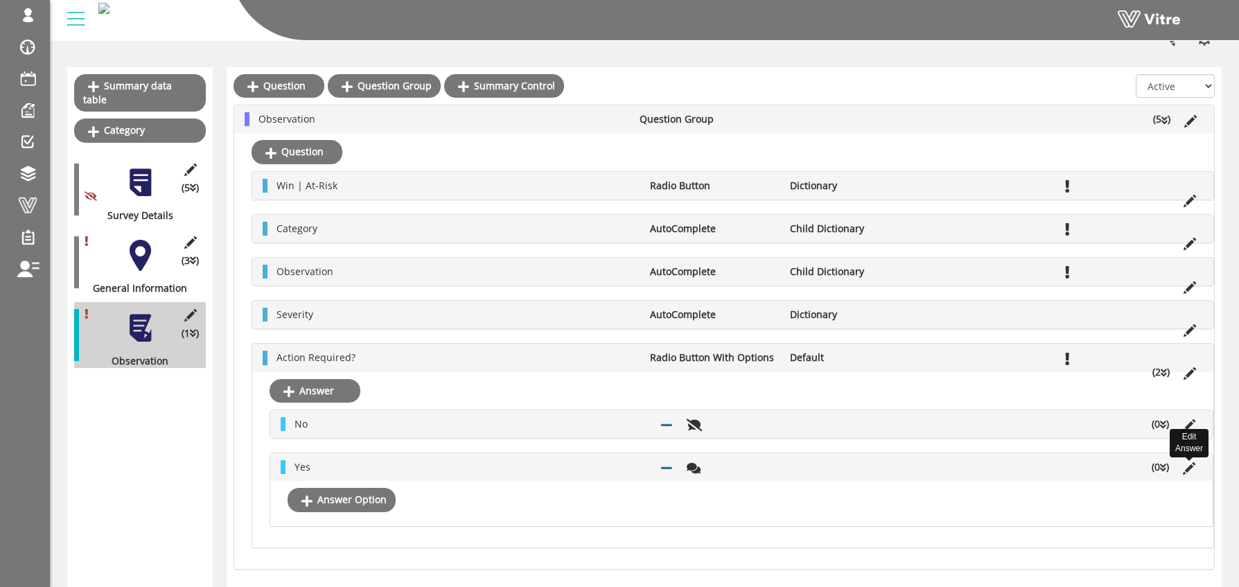
click at [1193, 466] on icon at bounding box center [1189, 468] width 12 height 12
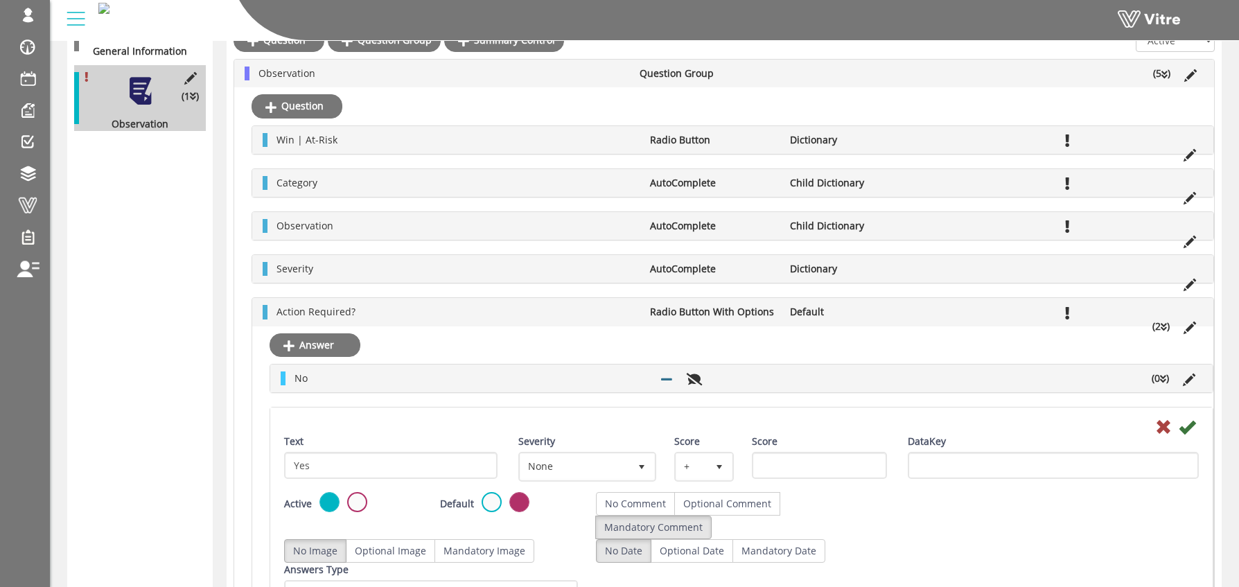
scroll to position [360, 0]
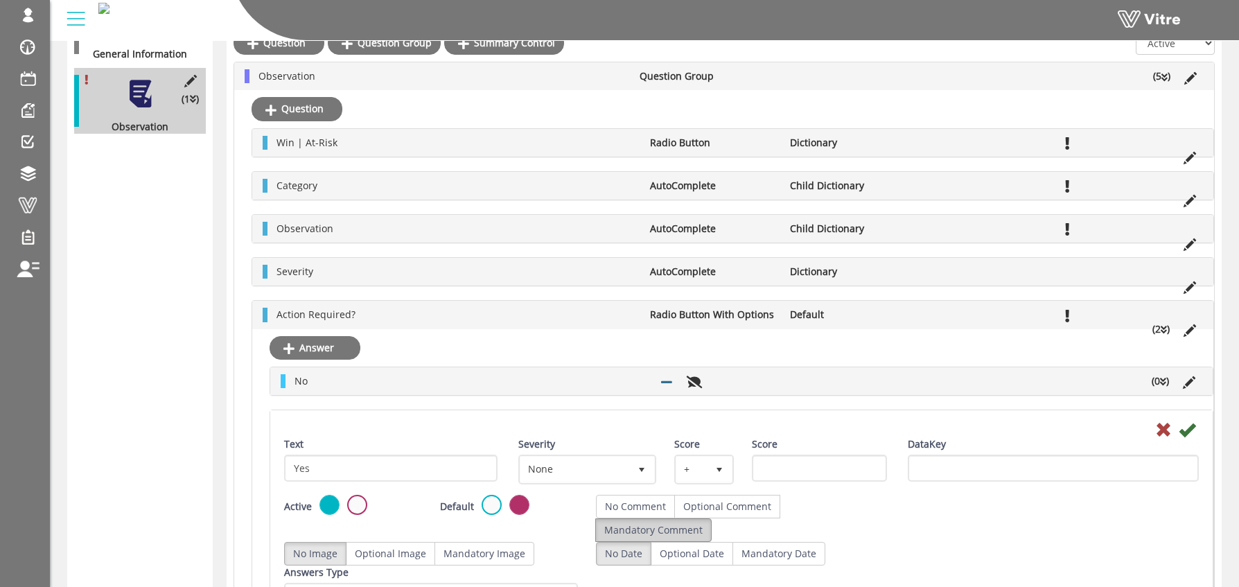
click at [639, 525] on label "Mandatory Comment" at bounding box center [653, 530] width 116 height 24
click at [615, 507] on label "No Comment" at bounding box center [635, 507] width 79 height 24
radio input "true"
click at [1160, 423] on icon at bounding box center [1163, 429] width 17 height 17
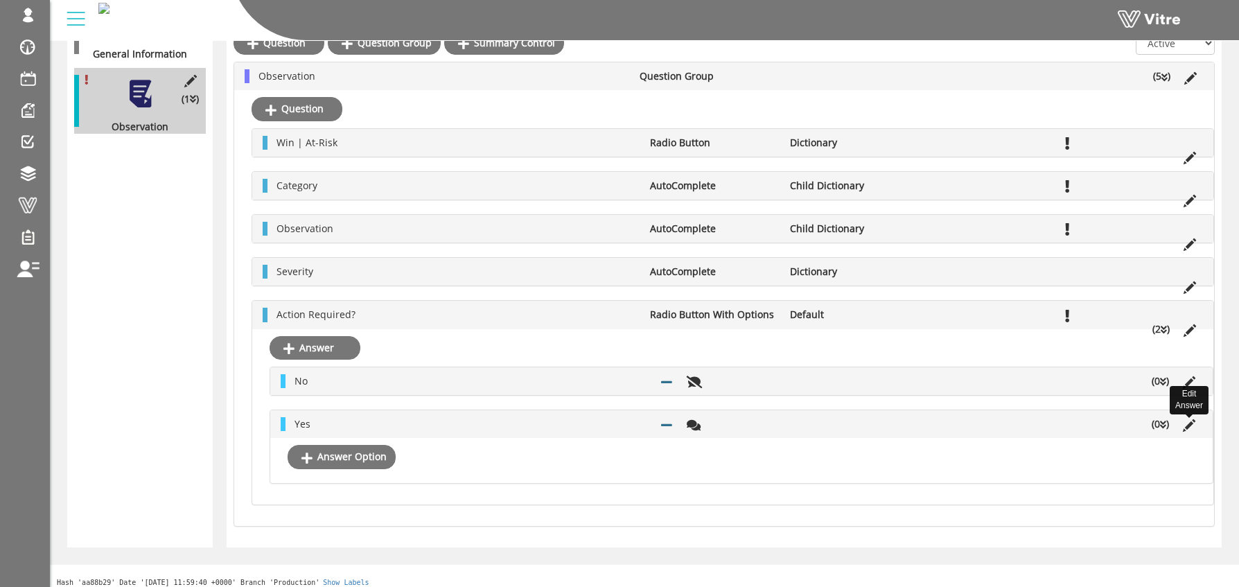
click at [1191, 425] on icon at bounding box center [1189, 425] width 12 height 12
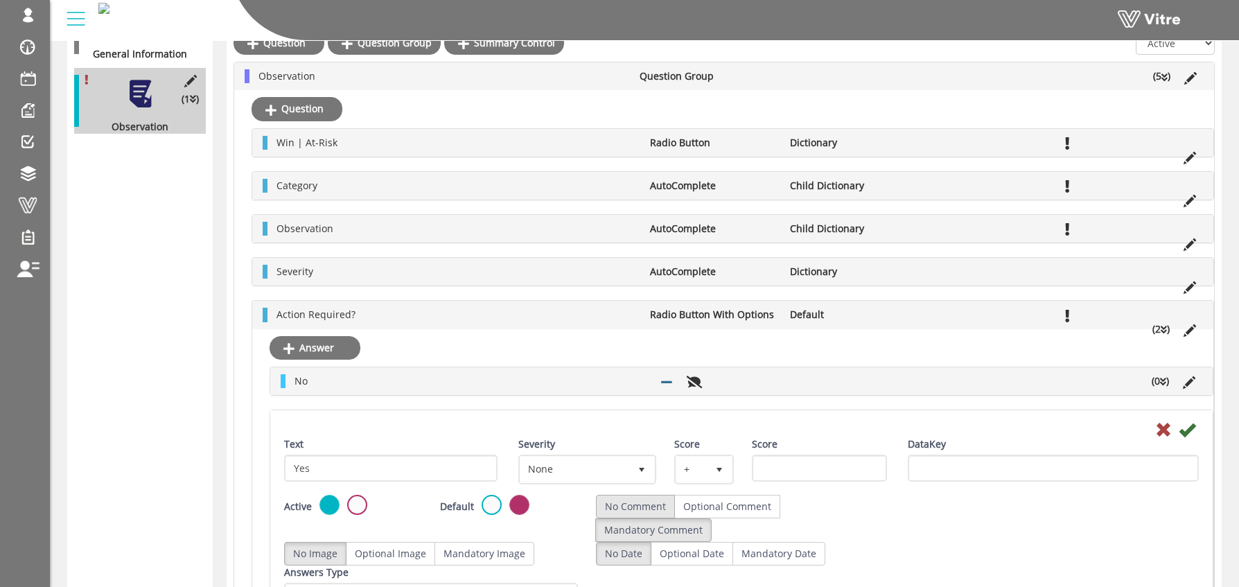
drag, startPoint x: 613, startPoint y: 502, endPoint x: 629, endPoint y: 498, distance: 16.5
click at [615, 500] on label "No Comment" at bounding box center [635, 507] width 79 height 24
radio input "true"
click at [1187, 431] on icon at bounding box center [1187, 429] width 17 height 17
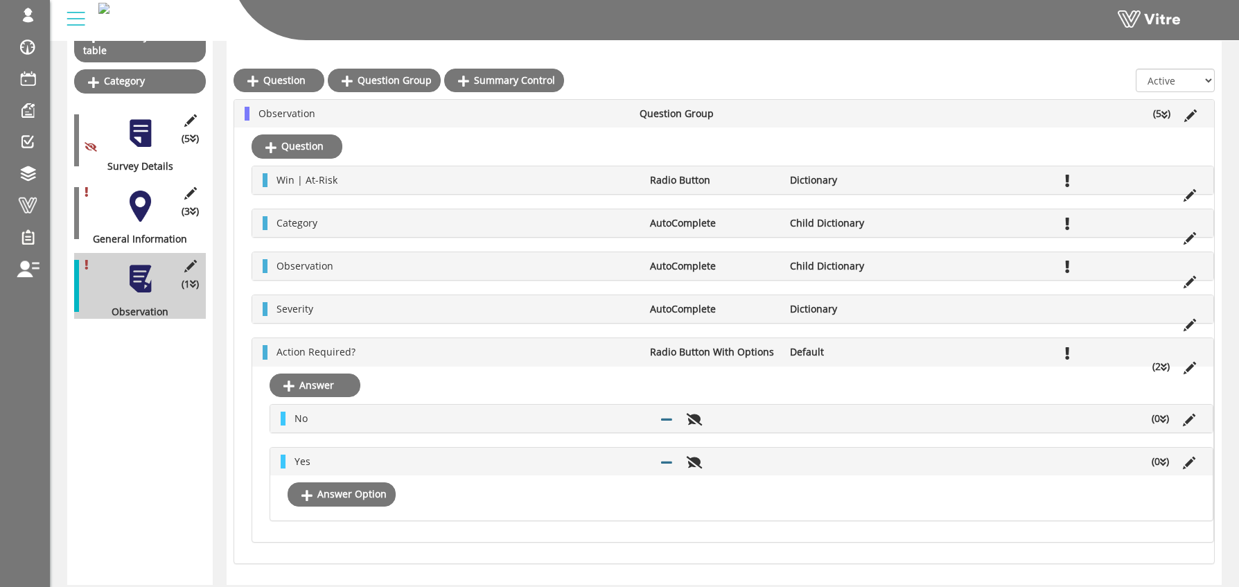
scroll to position [177, 0]
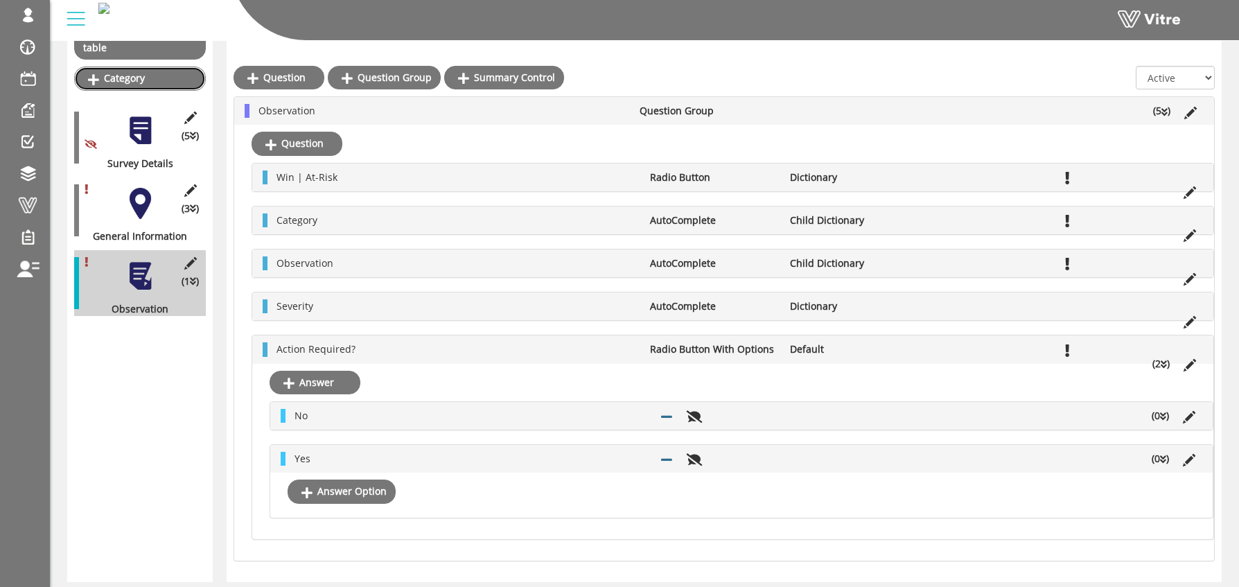
click at [143, 67] on link "Category" at bounding box center [140, 79] width 132 height 24
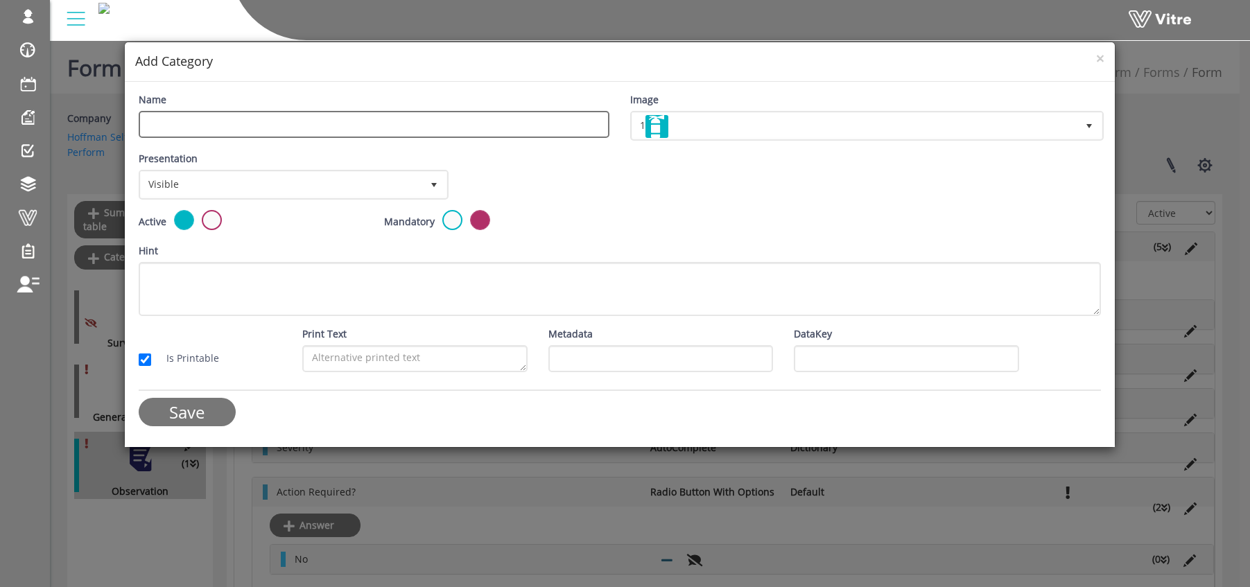
drag, startPoint x: 172, startPoint y: 121, endPoint x: 234, endPoint y: 105, distance: 64.4
click at [173, 119] on input "Name" at bounding box center [374, 124] width 471 height 27
type input "A"
click at [204, 125] on input "Corrective actions" at bounding box center [374, 124] width 471 height 27
type input "Corrective Actions"
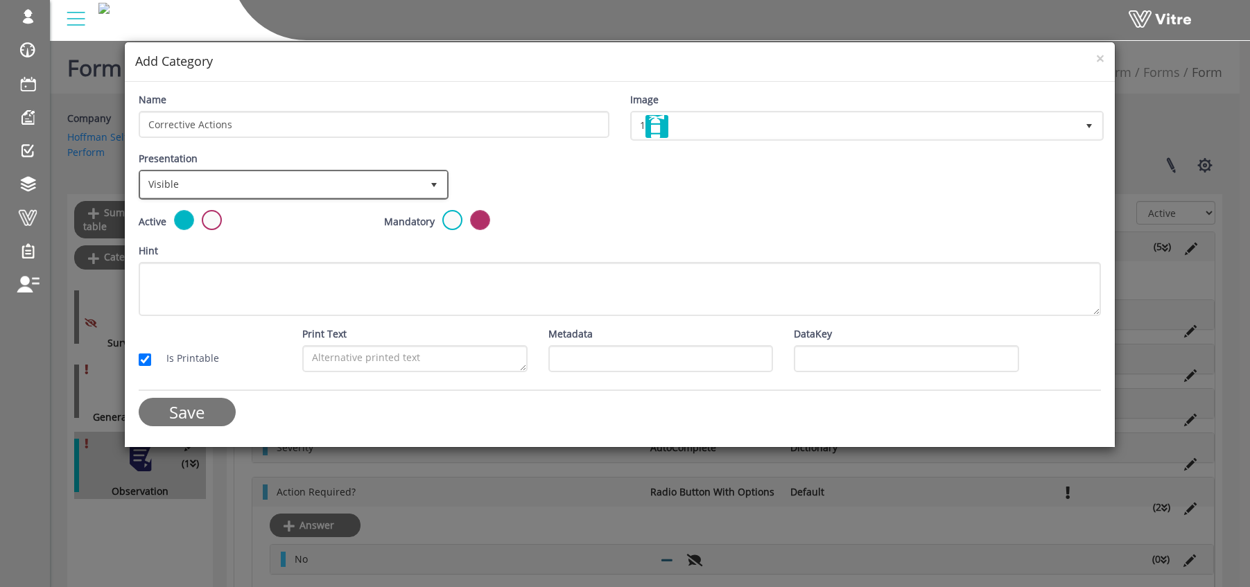
click at [191, 184] on span "Visible" at bounding box center [281, 184] width 281 height 25
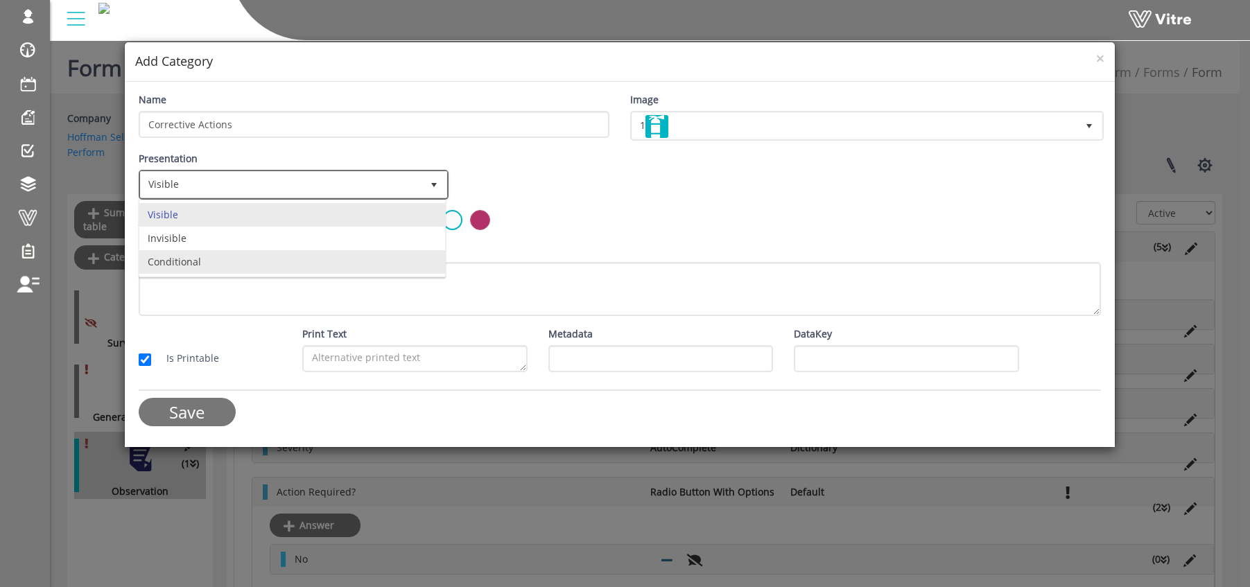
drag, startPoint x: 193, startPoint y: 261, endPoint x: 247, endPoint y: 262, distance: 54.1
click at [193, 260] on li "Conditional" at bounding box center [292, 262] width 306 height 24
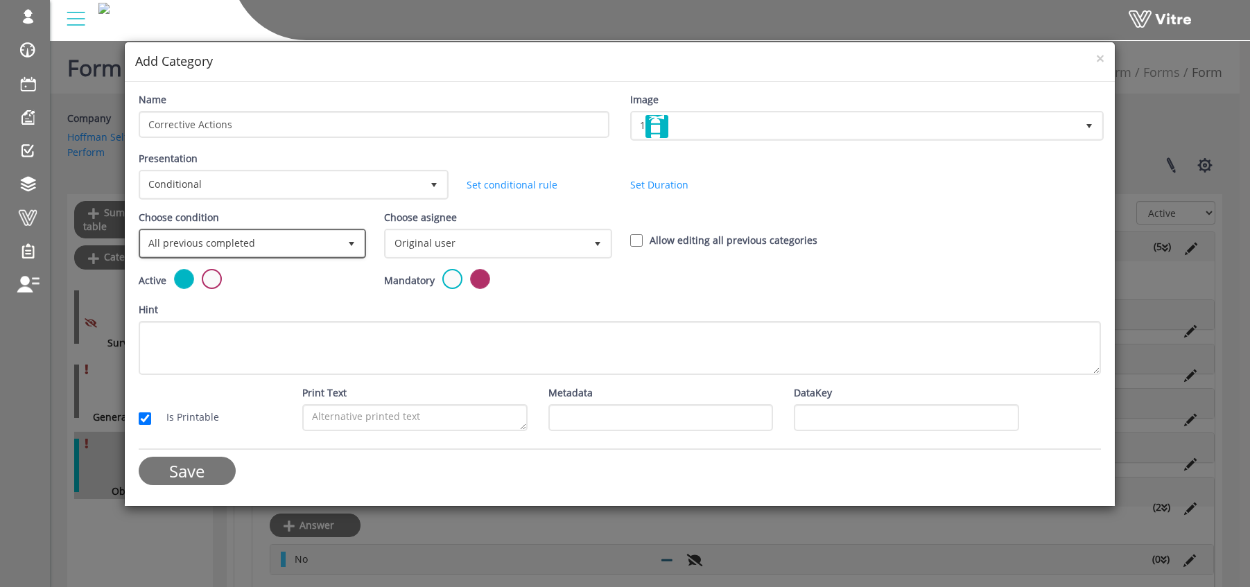
click at [251, 243] on span "All previous completed" at bounding box center [240, 243] width 199 height 25
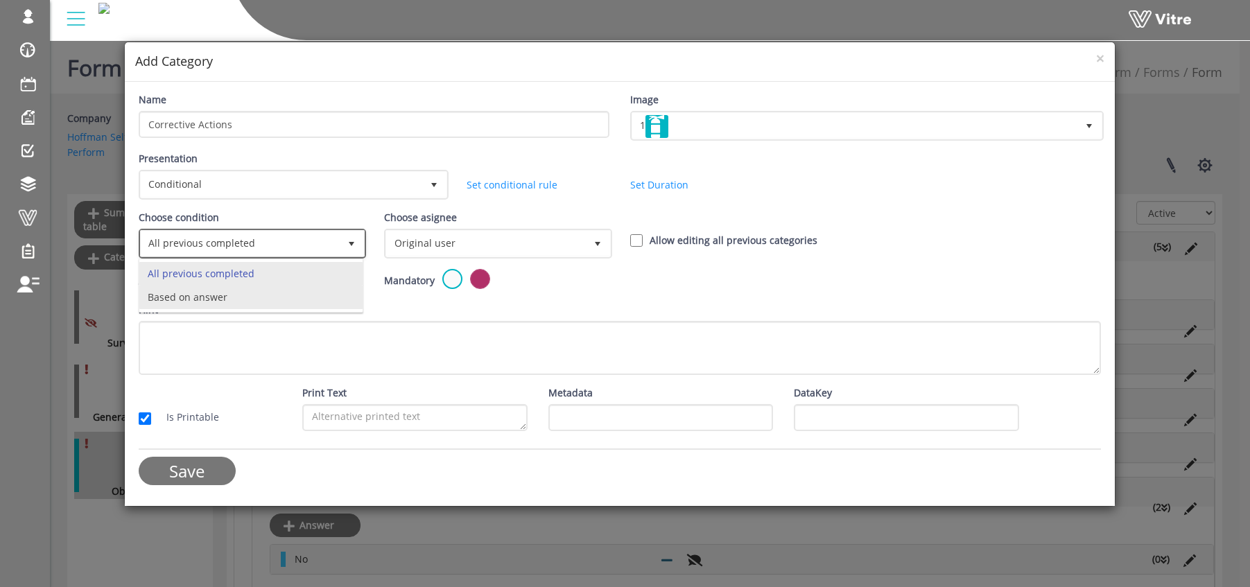
click at [231, 292] on li "Based on answer" at bounding box center [251, 298] width 224 height 24
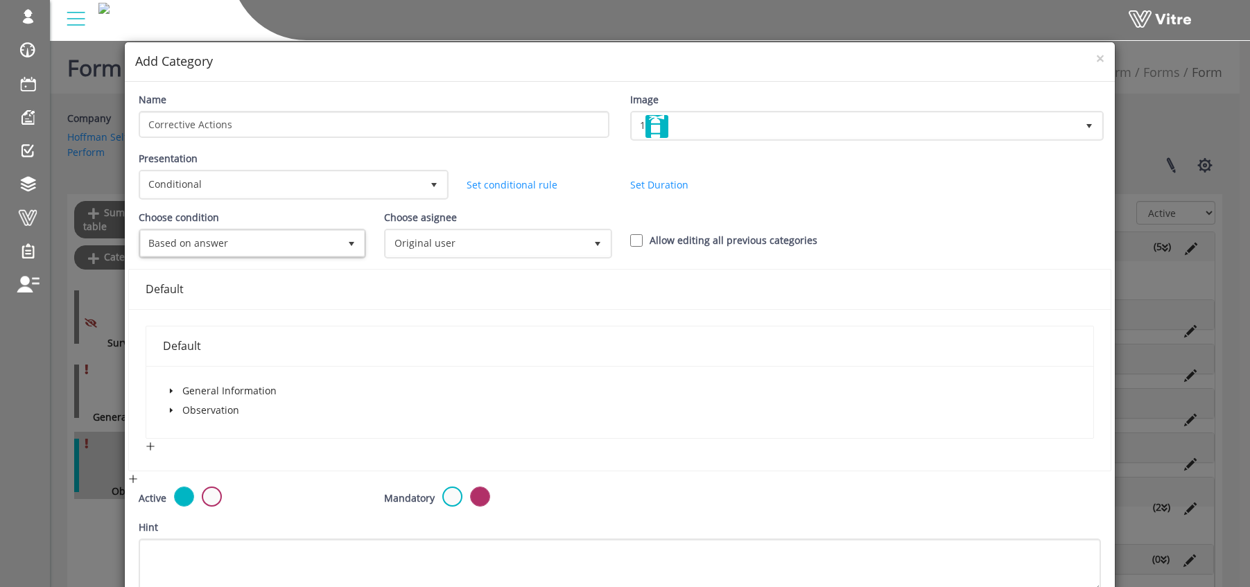
click at [170, 409] on icon "caret-down" at bounding box center [171, 410] width 3 height 5
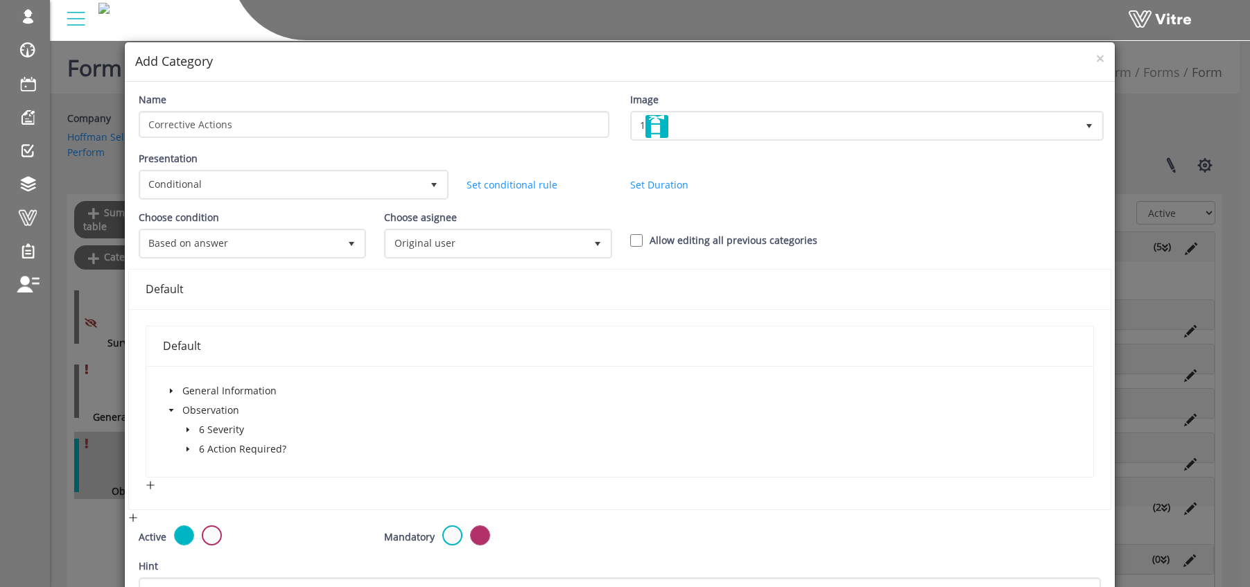
click at [189, 449] on icon "caret-down" at bounding box center [187, 449] width 7 height 7
click at [218, 490] on span at bounding box center [218, 487] width 11 height 11
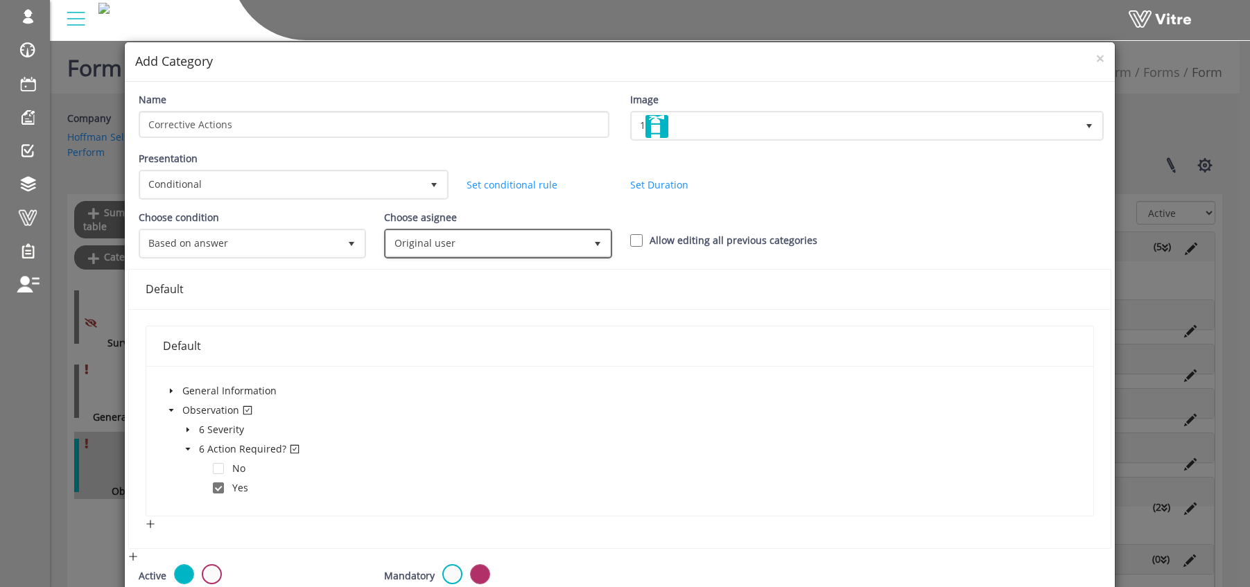
click at [448, 247] on span "Original user" at bounding box center [485, 243] width 199 height 25
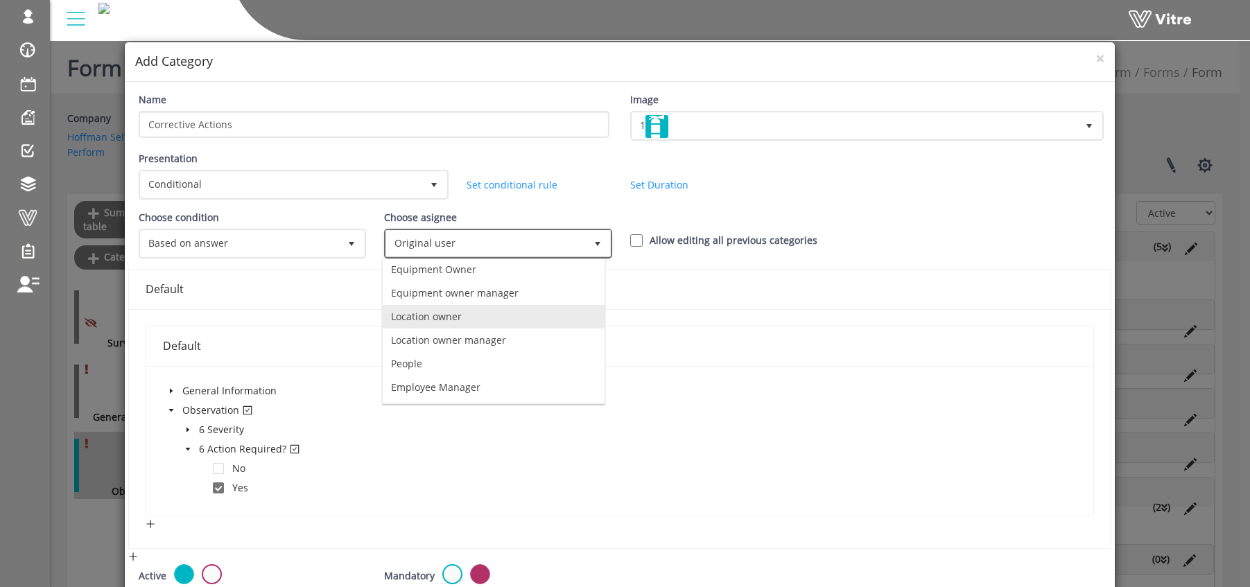
scroll to position [97, 0]
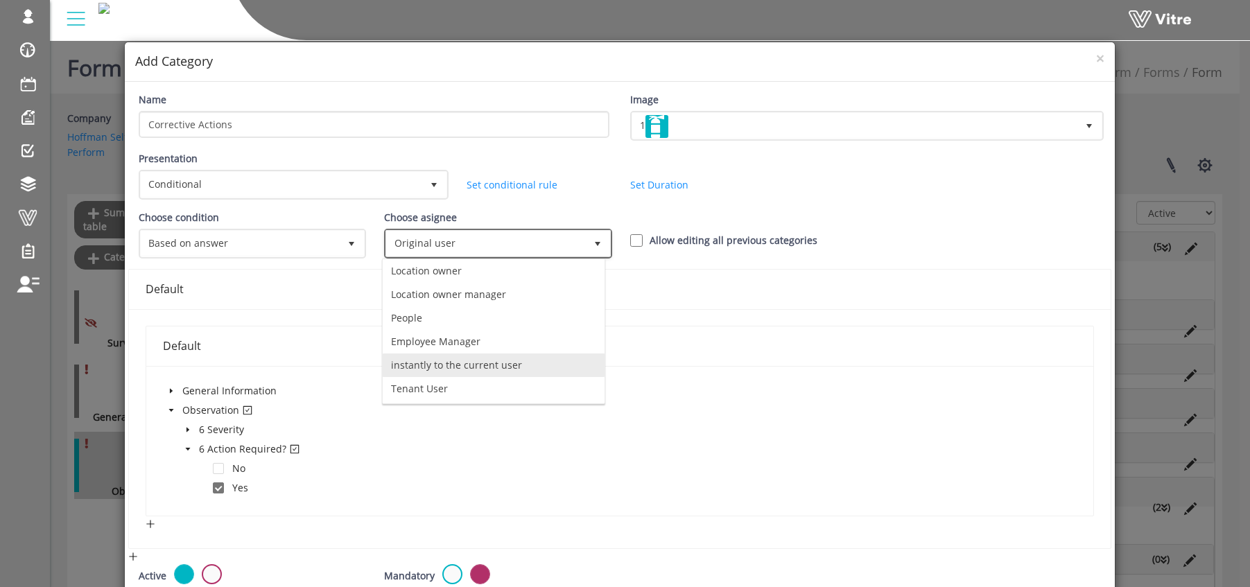
click at [443, 370] on li "instantly to the current user" at bounding box center [494, 365] width 222 height 24
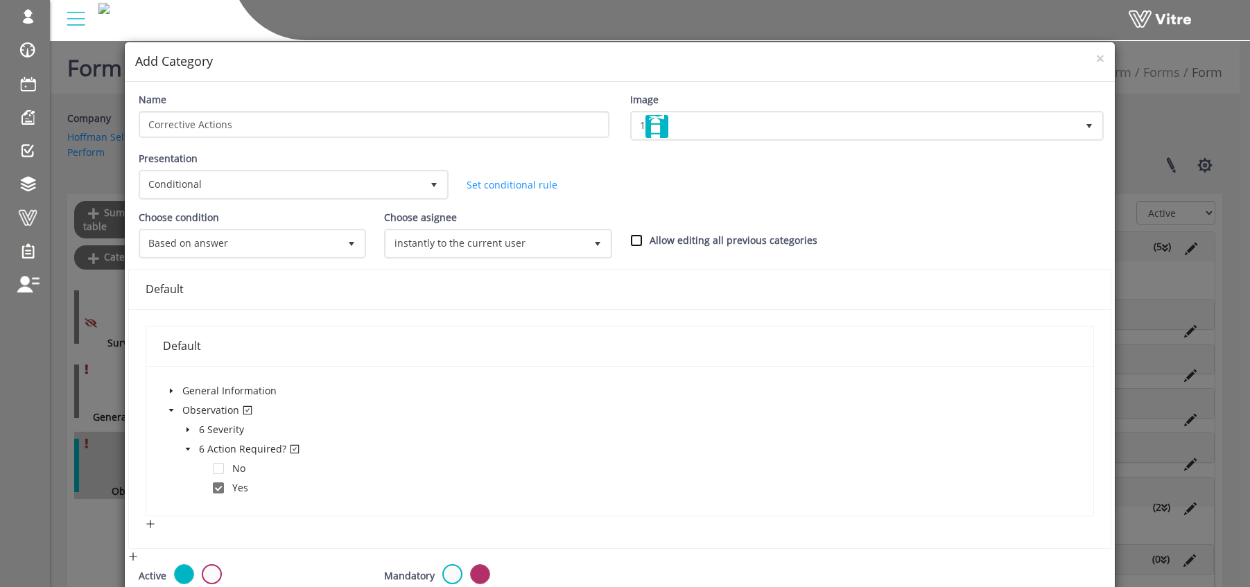
click at [631, 241] on input "Allow editing all previous categories" at bounding box center [636, 240] width 12 height 12
checkbox input "true"
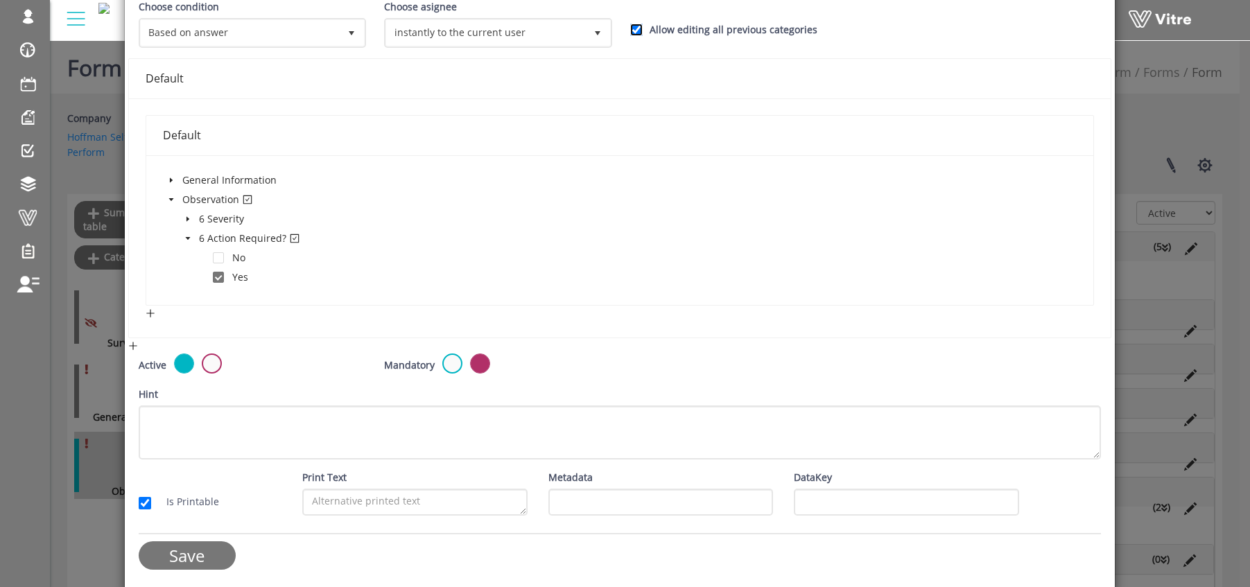
scroll to position [215, 0]
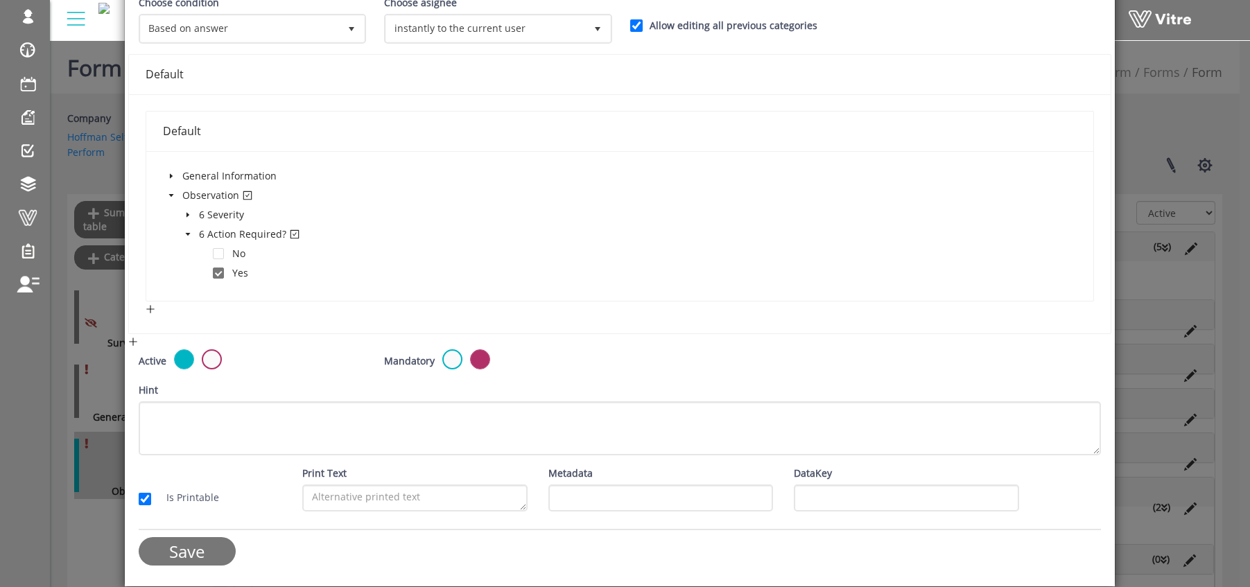
click at [195, 548] on input "Save" at bounding box center [187, 551] width 97 height 28
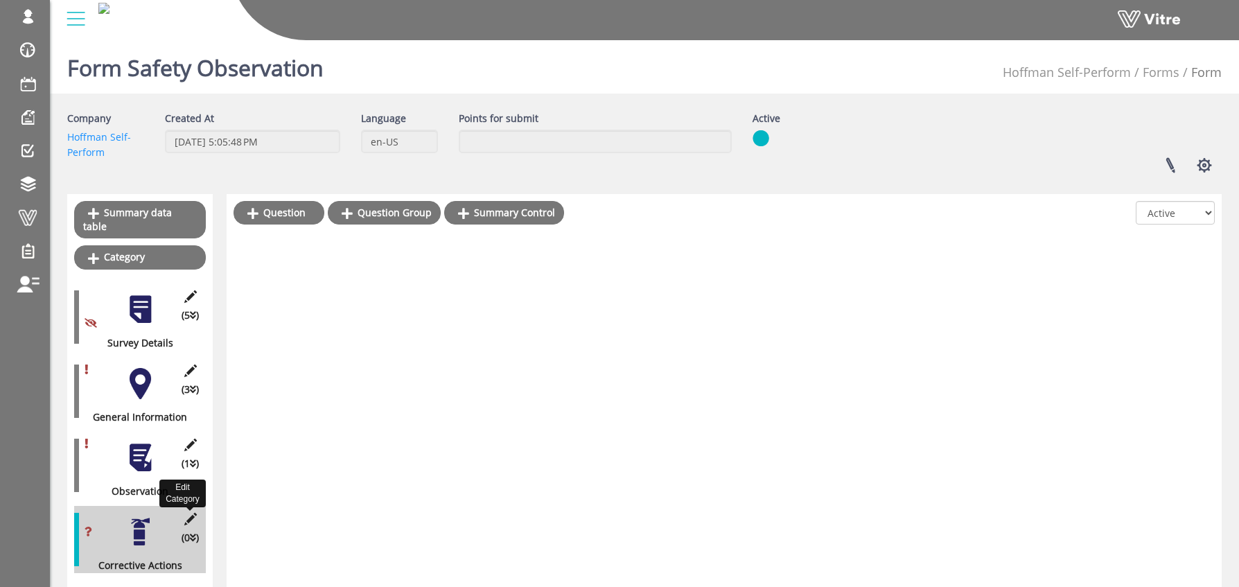
click at [192, 513] on icon at bounding box center [190, 519] width 17 height 12
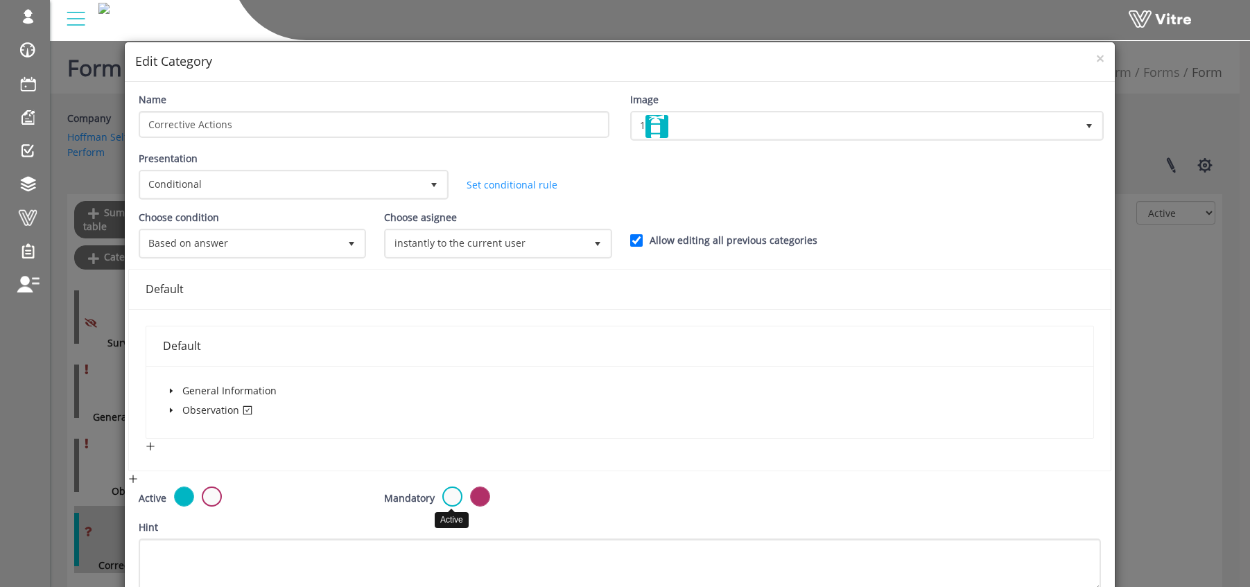
click at [453, 498] on label at bounding box center [452, 497] width 20 height 20
click at [0, 0] on input "radio" at bounding box center [0, 0] width 0 height 0
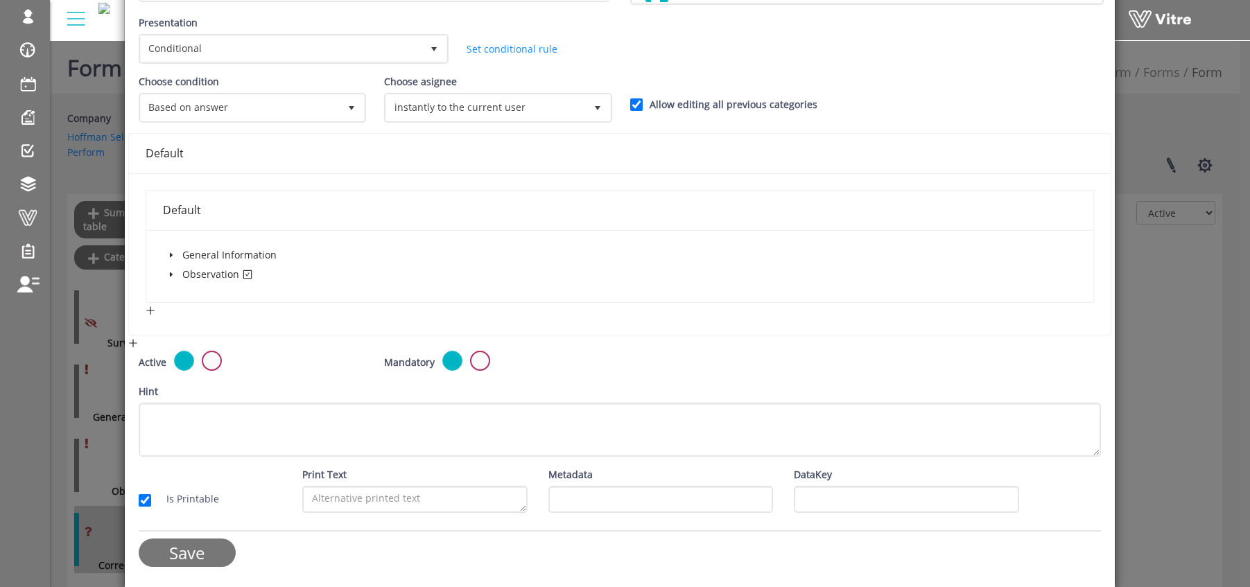
scroll to position [137, 0]
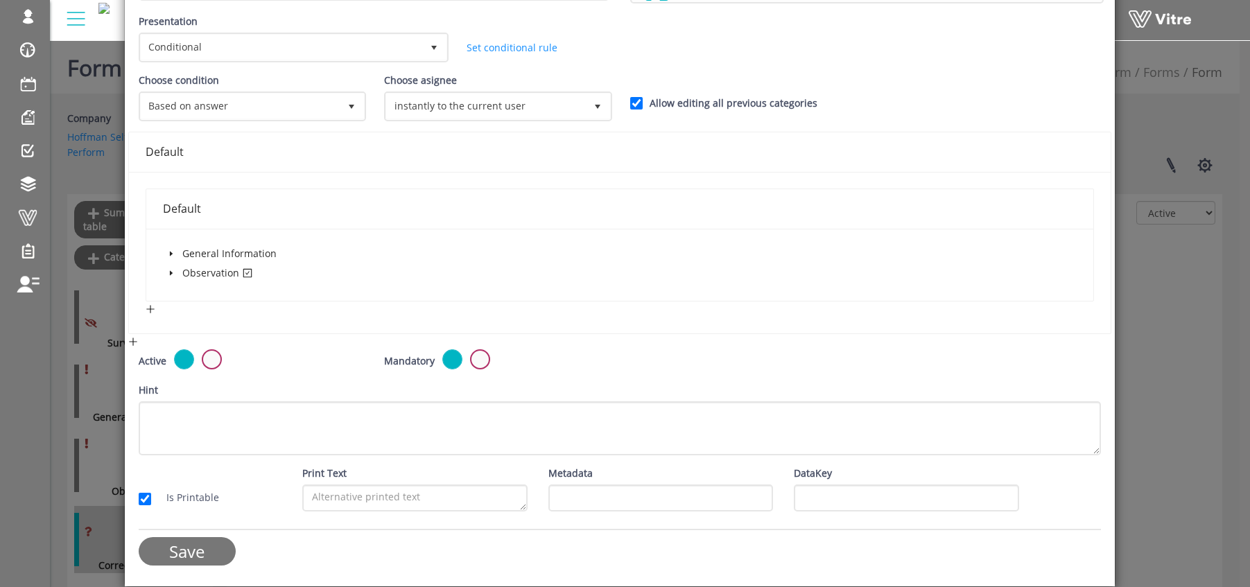
click at [206, 549] on input "Save" at bounding box center [187, 551] width 97 height 28
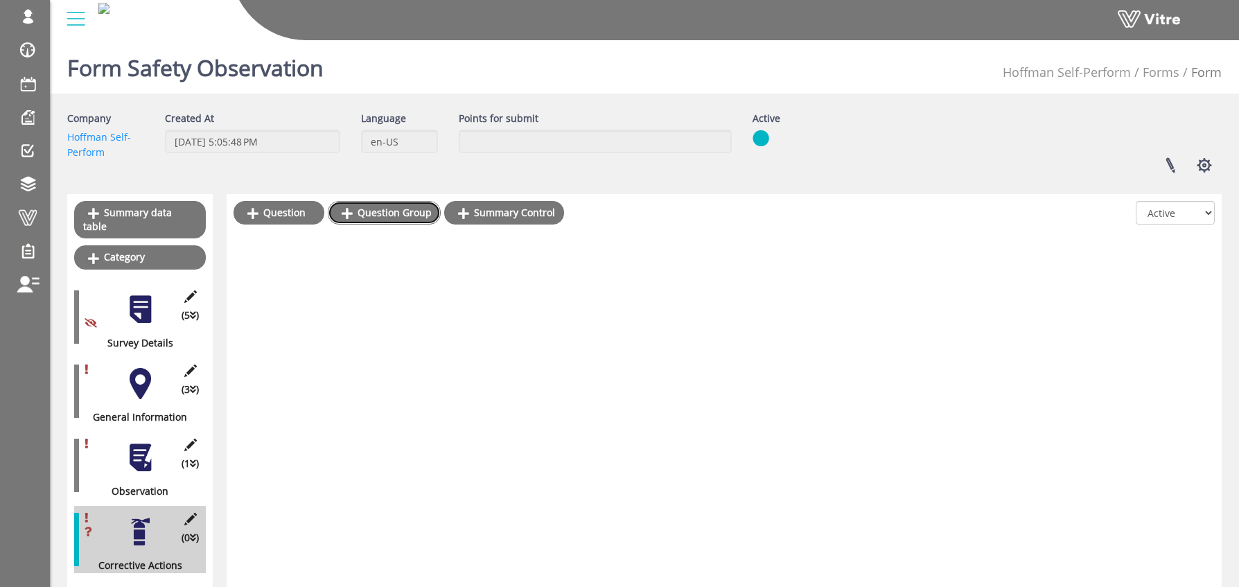
click at [389, 218] on link "Question Group" at bounding box center [384, 213] width 113 height 24
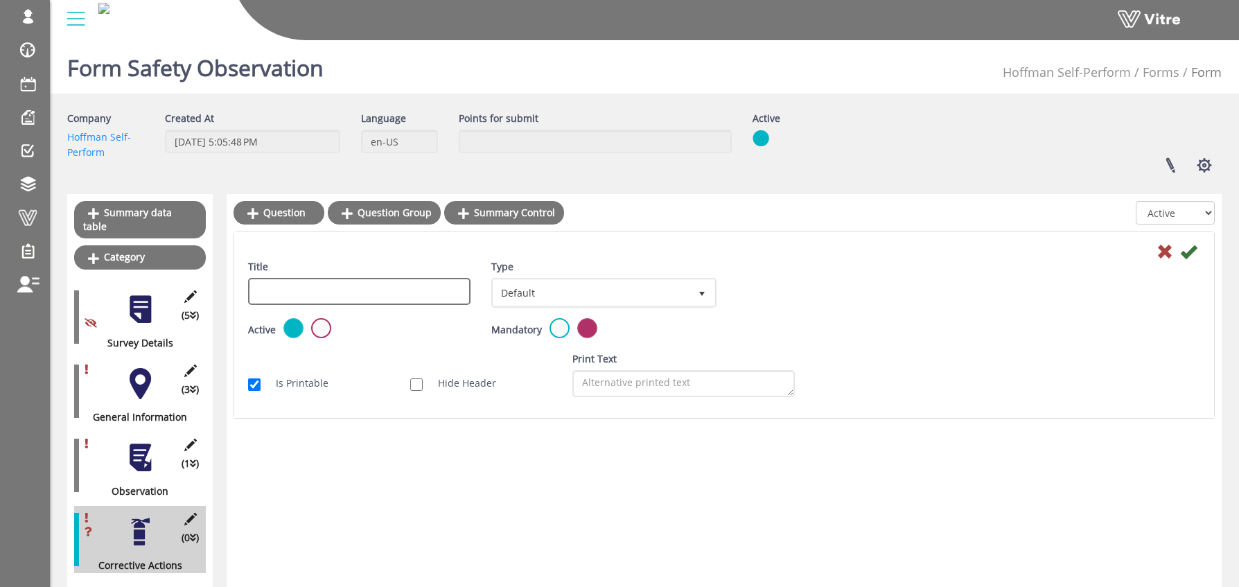
click at [272, 288] on input "Title" at bounding box center [359, 291] width 222 height 27
type input "C"
type input "List of corrective actions that should be done"
click at [1189, 252] on icon at bounding box center [1188, 251] width 17 height 17
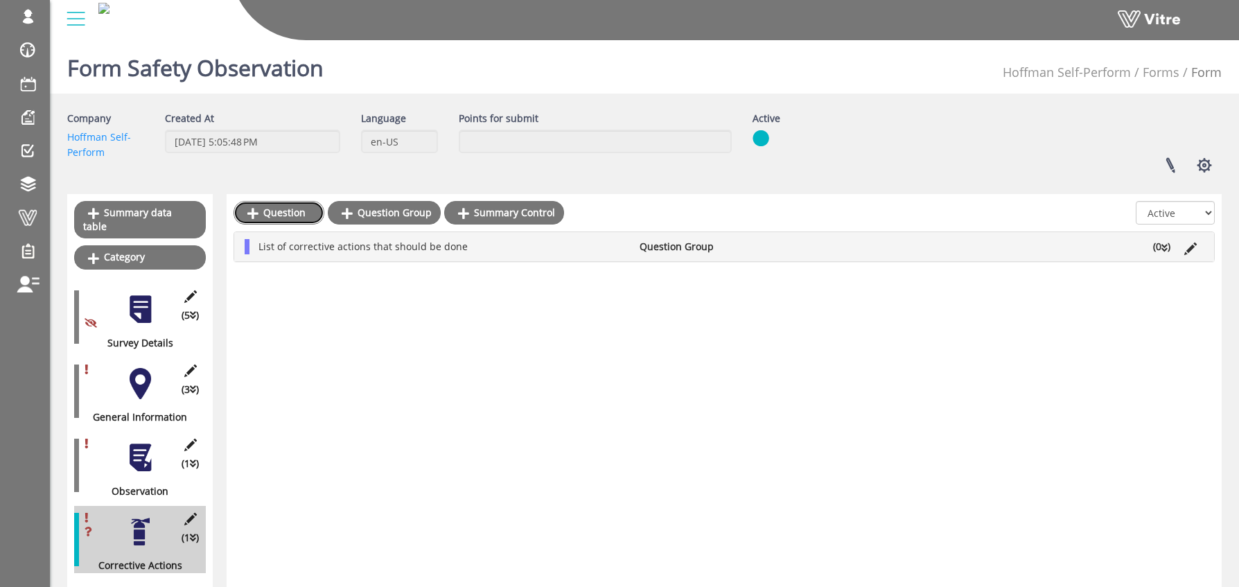
click at [261, 212] on link "Question" at bounding box center [279, 213] width 91 height 24
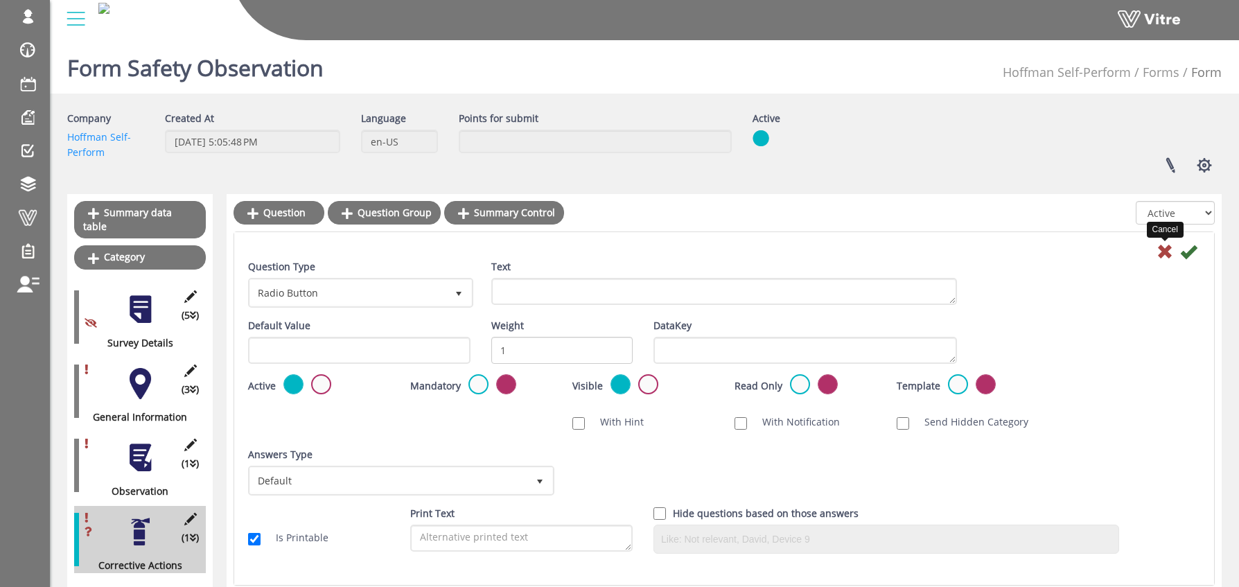
click at [1166, 250] on icon at bounding box center [1165, 251] width 17 height 17
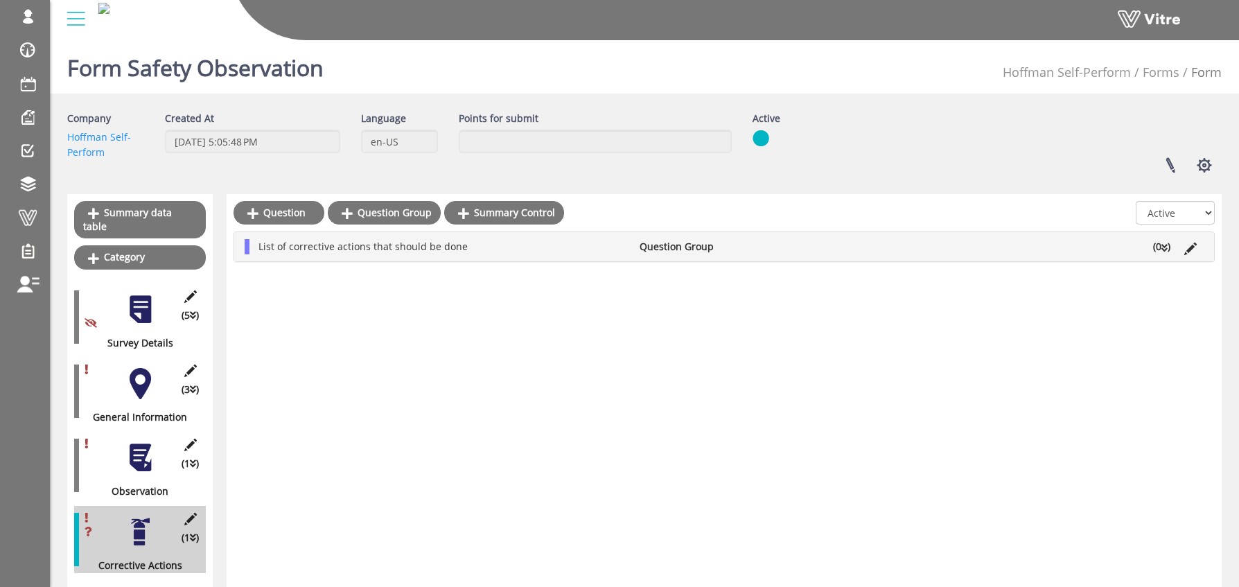
click at [1029, 247] on ul "List of corrective actions that should be done Question Group (0 )" at bounding box center [728, 246] width 952 height 15
click at [319, 282] on link "Question" at bounding box center [297, 280] width 91 height 24
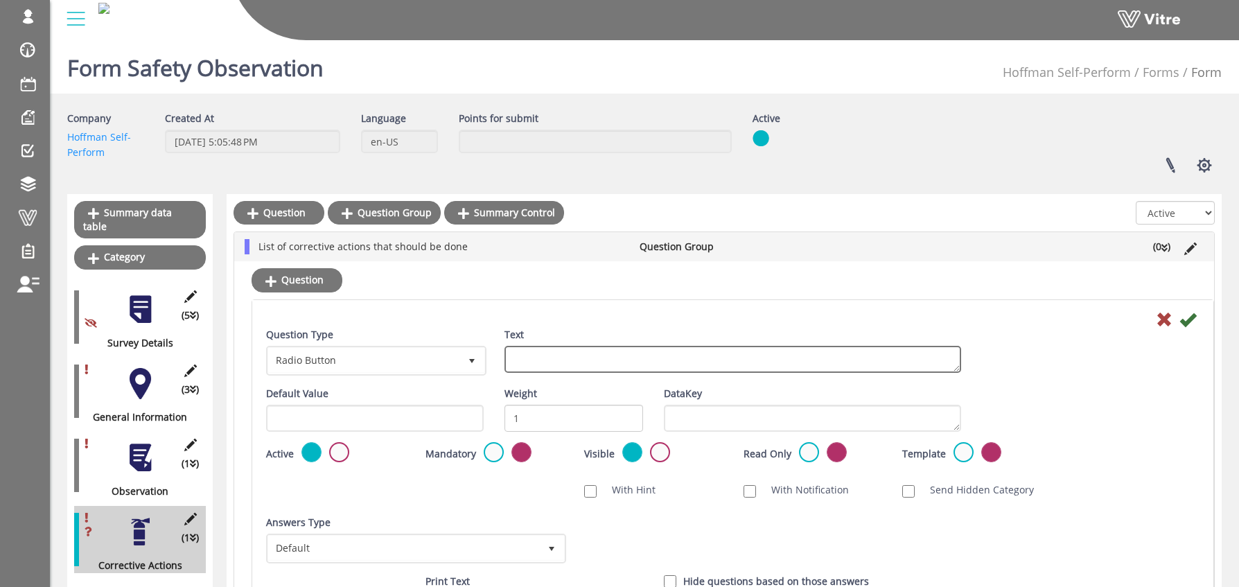
click at [541, 361] on textarea "Text" at bounding box center [733, 359] width 457 height 27
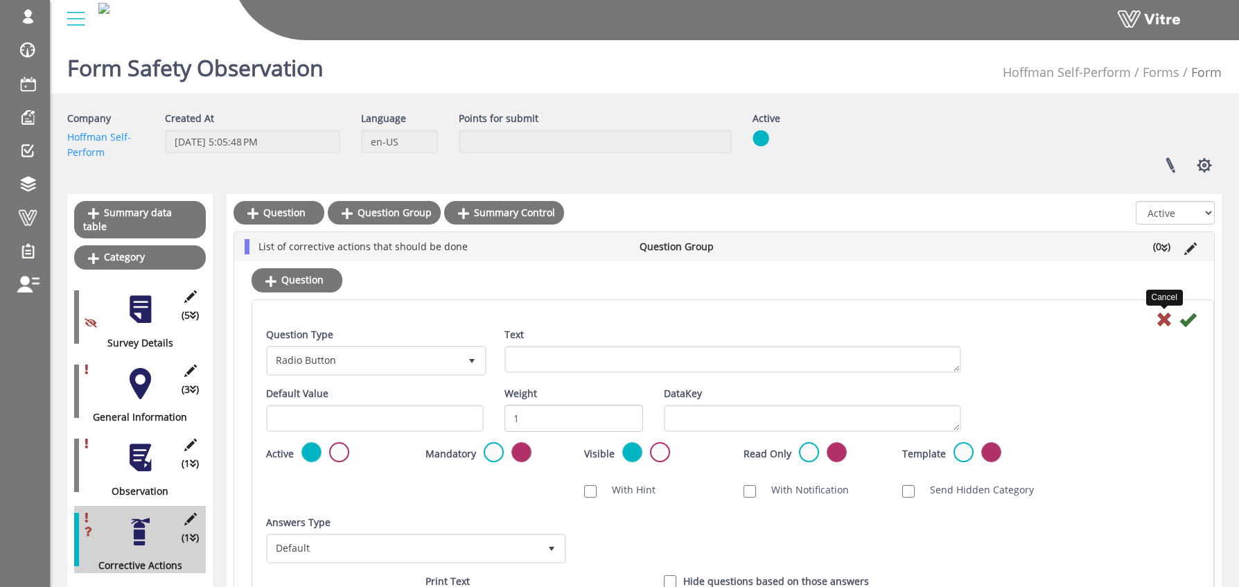
click at [1162, 318] on icon at bounding box center [1164, 319] width 17 height 17
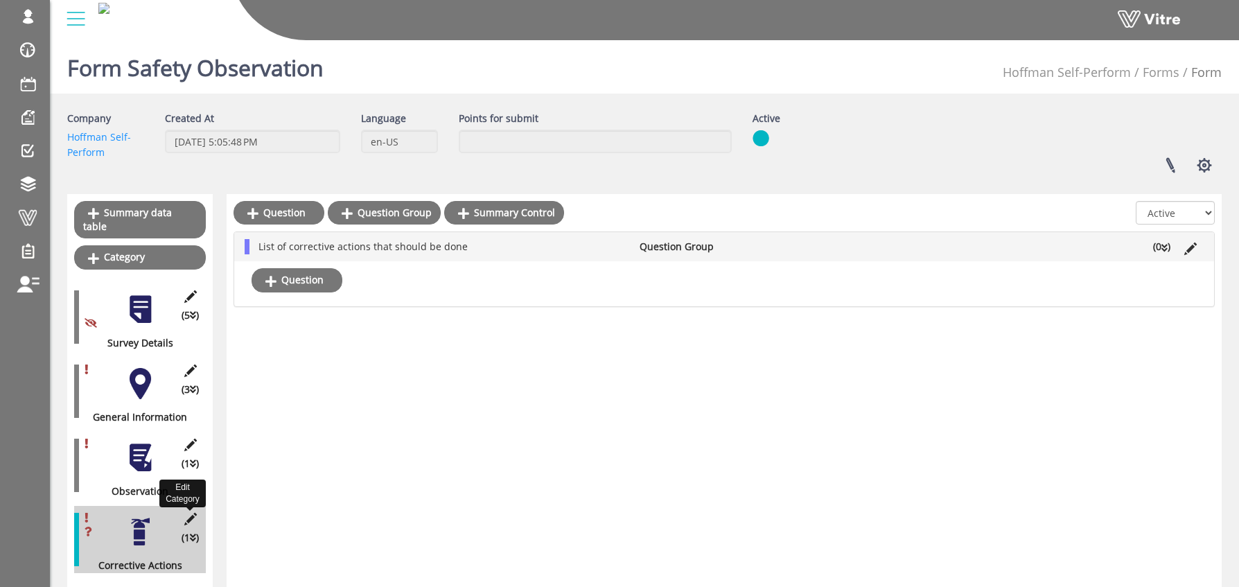
click at [193, 513] on icon at bounding box center [190, 519] width 17 height 12
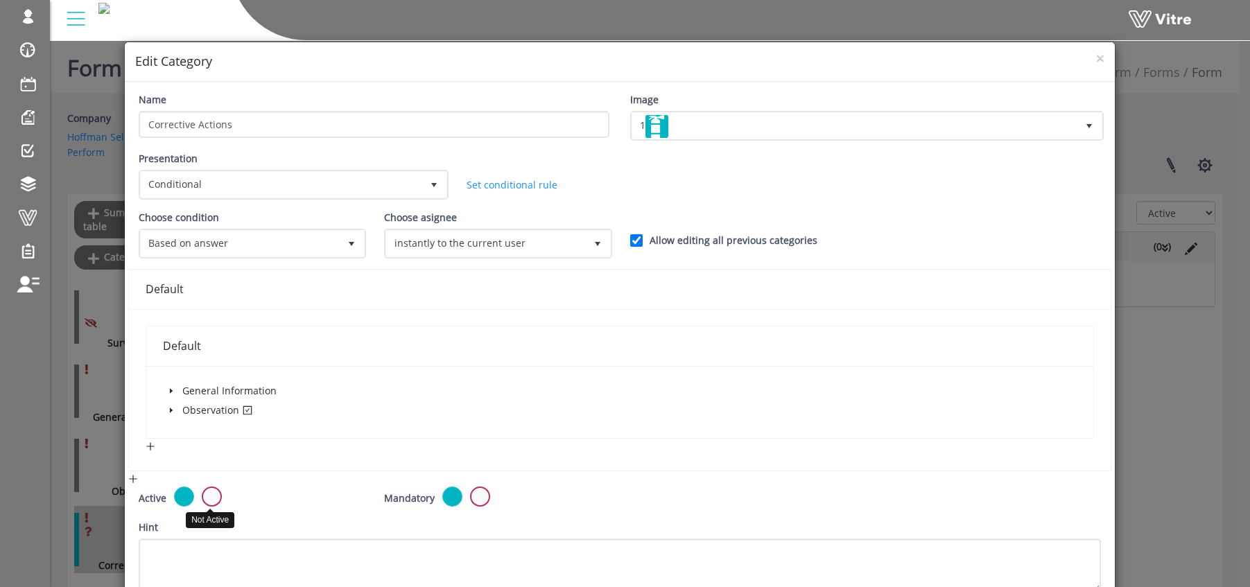
click at [207, 496] on label at bounding box center [212, 497] width 20 height 20
click at [0, 0] on input "radio" at bounding box center [0, 0] width 0 height 0
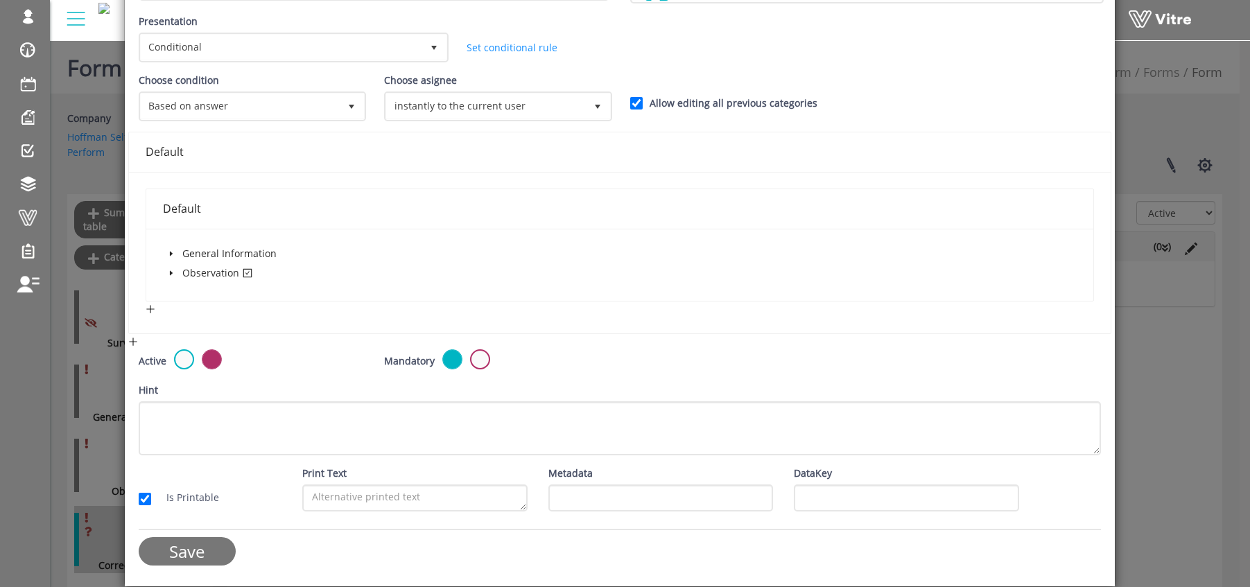
click at [190, 557] on input "Save" at bounding box center [187, 551] width 97 height 28
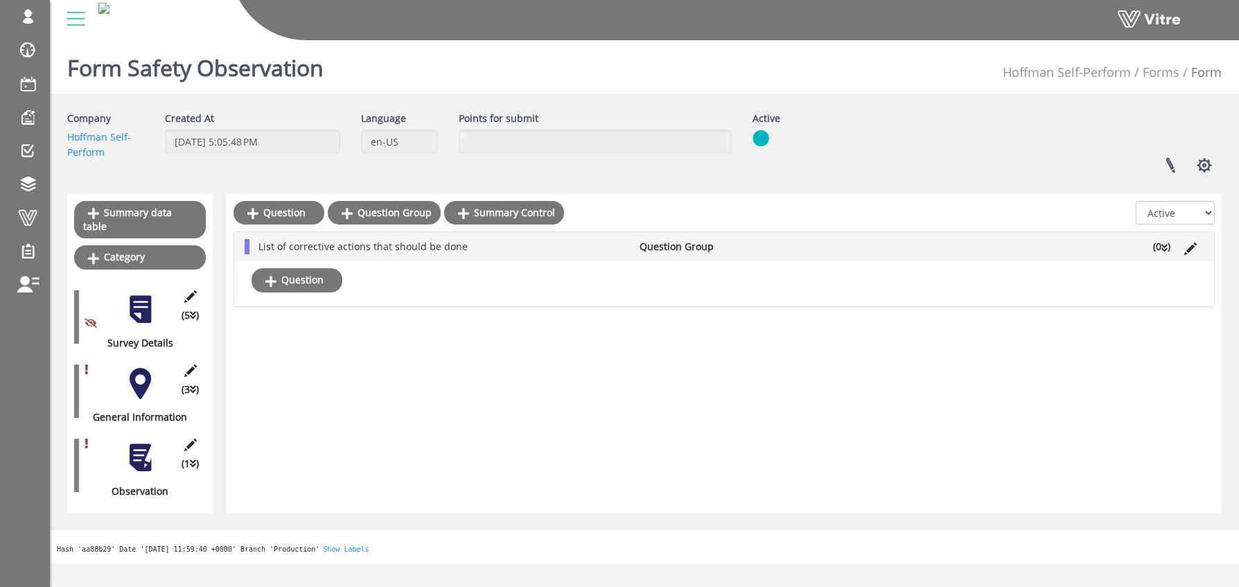
click at [139, 443] on div at bounding box center [140, 457] width 31 height 31
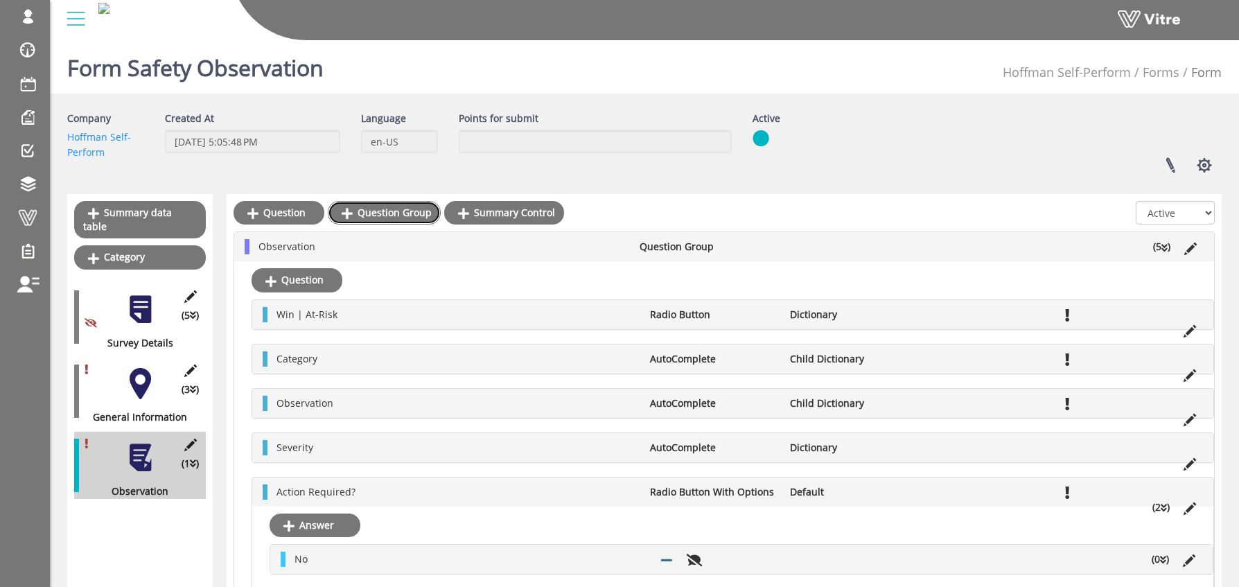
click at [392, 211] on link "Question Group" at bounding box center [384, 213] width 113 height 24
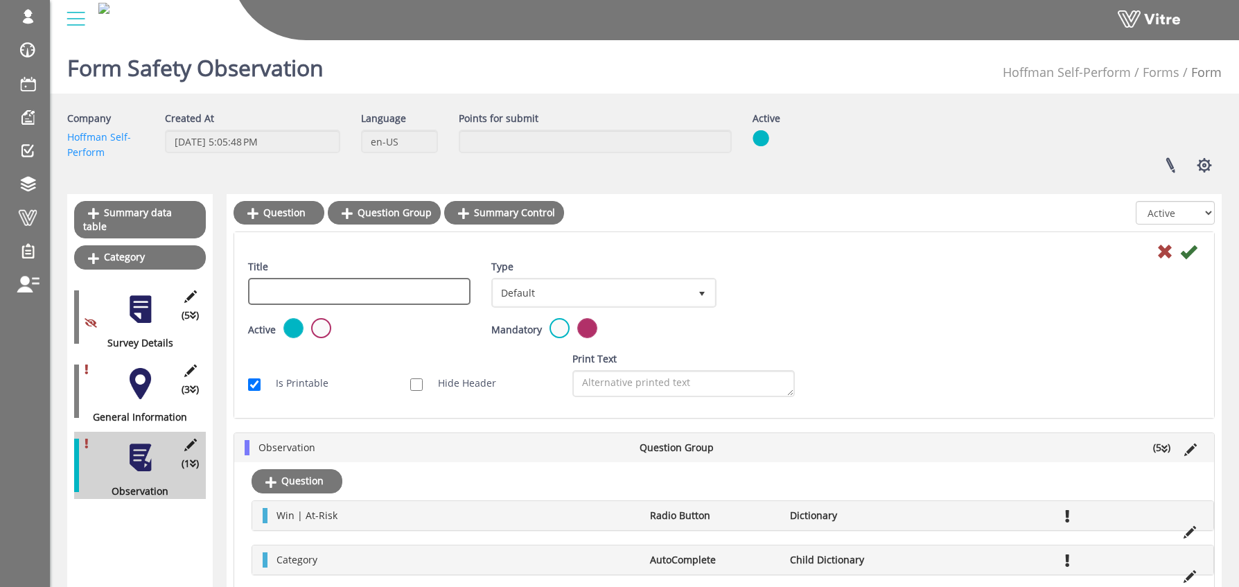
click at [307, 295] on input "Title" at bounding box center [359, 291] width 222 height 27
type input "At Risk Observations"
click at [1187, 253] on icon at bounding box center [1188, 251] width 17 height 17
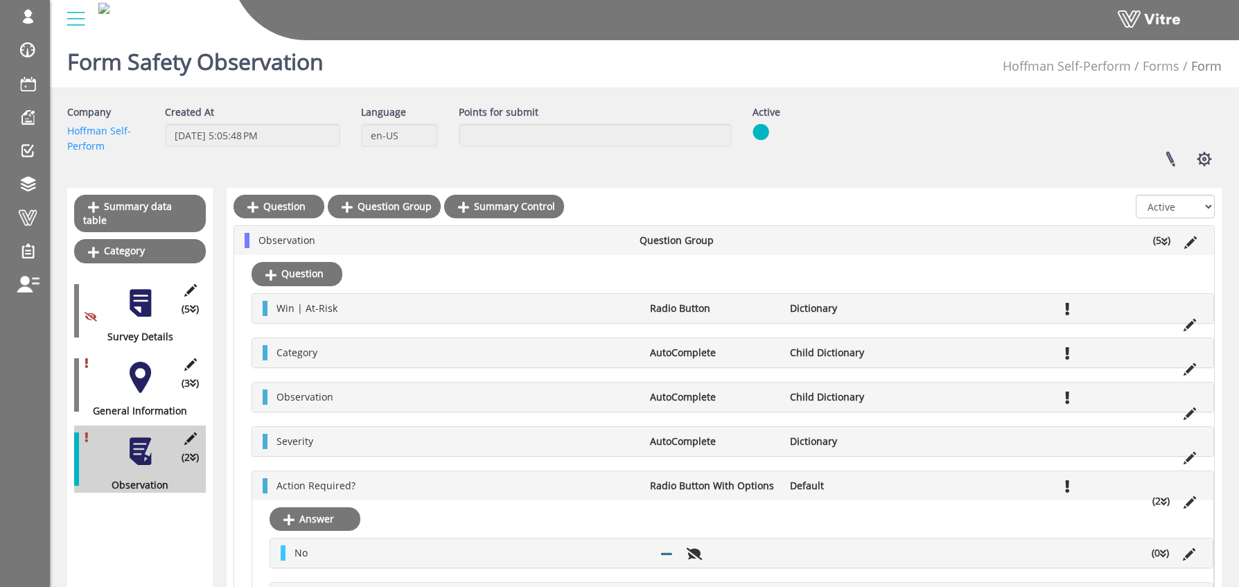
scroll to position [235, 0]
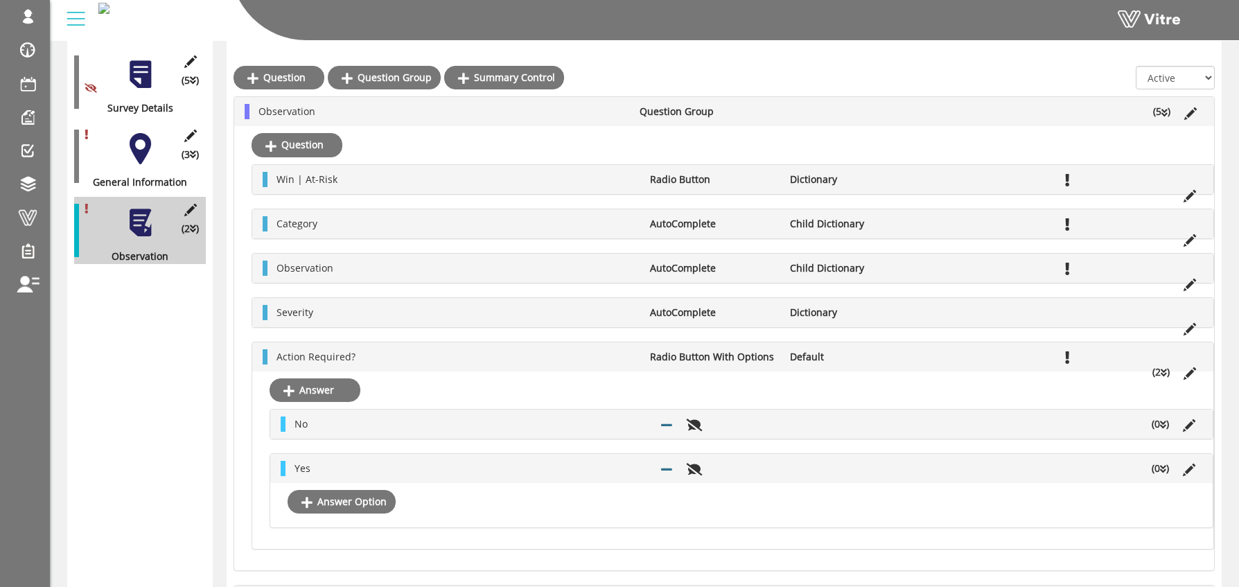
click at [467, 552] on div "Question Win | At-Risk Radio Button Dictionary Category AutoComplete Child Dict…" at bounding box center [724, 348] width 980 height 444
click at [131, 207] on div at bounding box center [140, 222] width 31 height 31
click at [137, 140] on div at bounding box center [140, 148] width 31 height 31
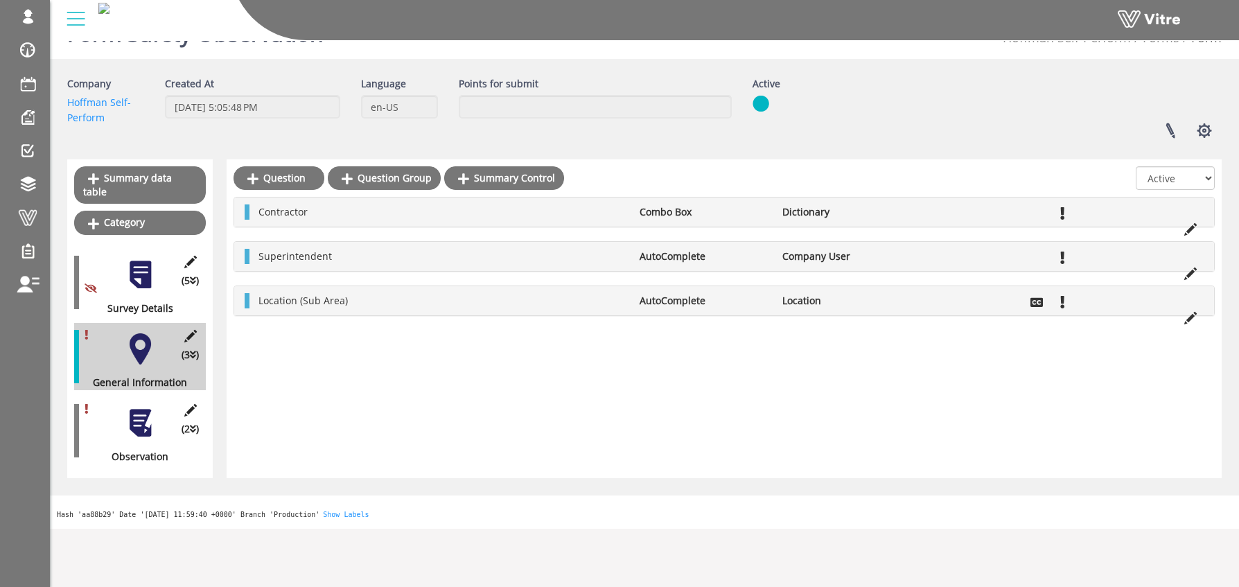
click at [142, 410] on div at bounding box center [140, 423] width 31 height 31
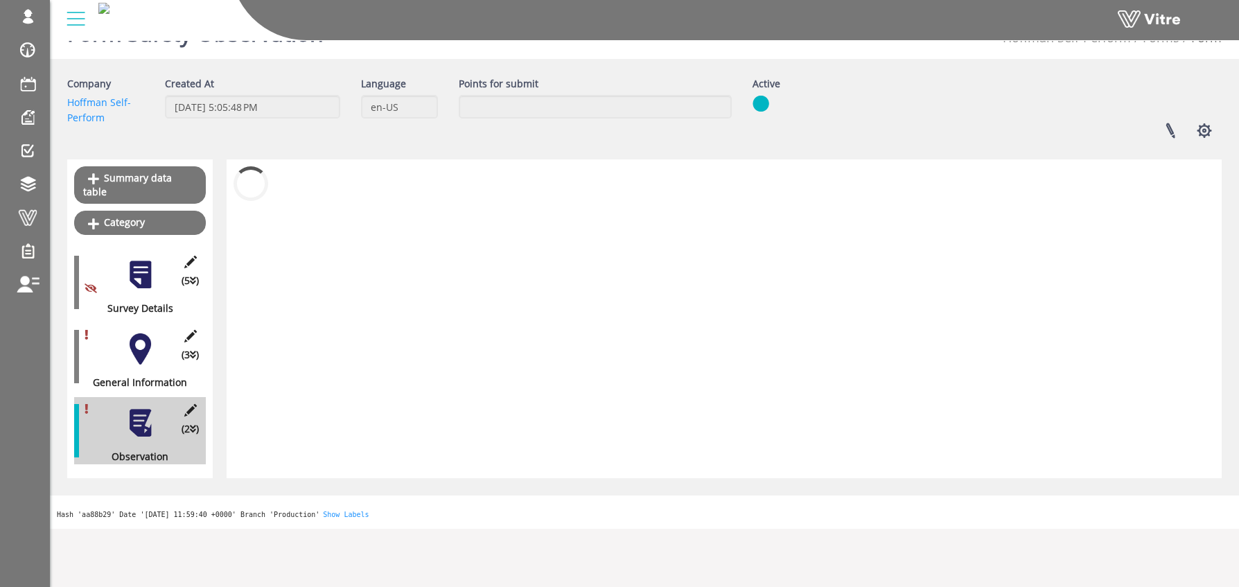
scroll to position [235, 0]
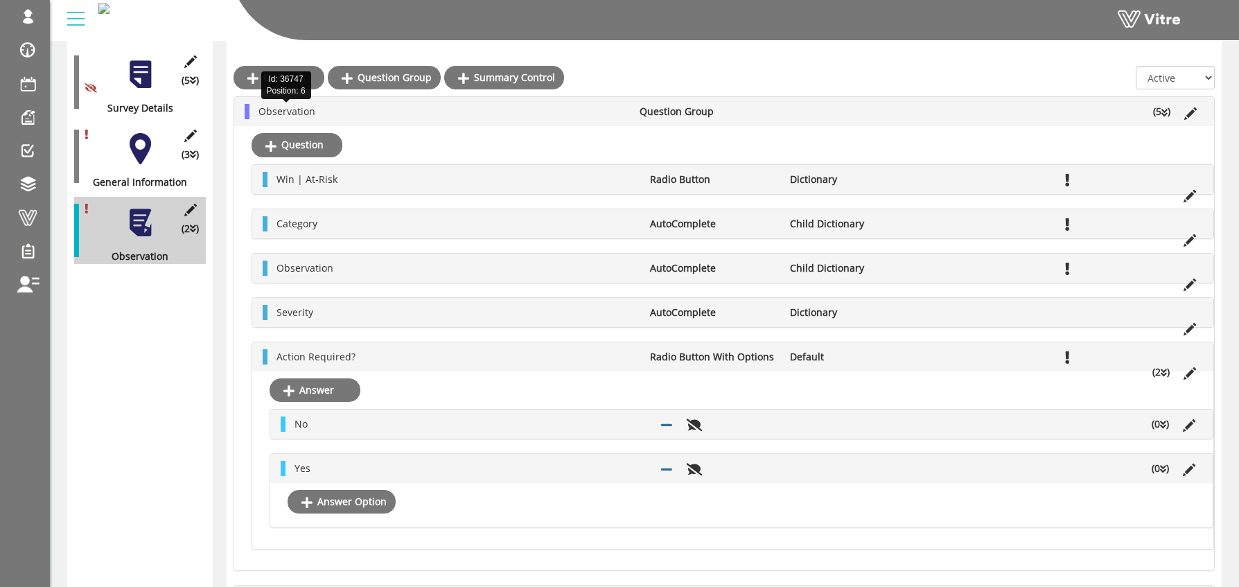
click at [280, 107] on span "Observation" at bounding box center [287, 111] width 57 height 13
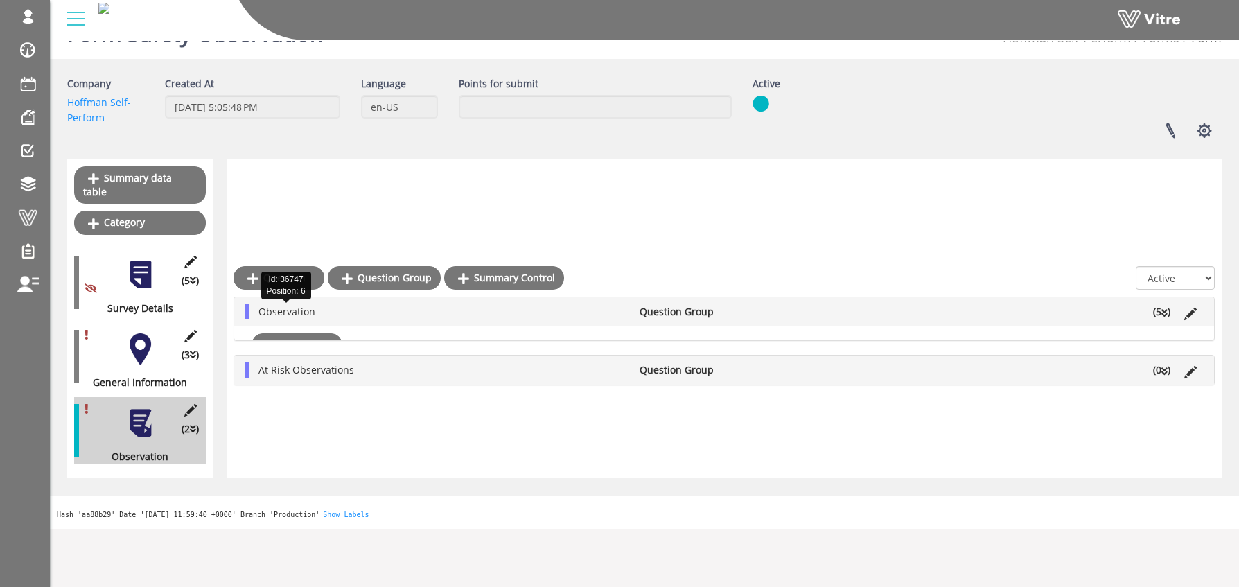
scroll to position [35, 0]
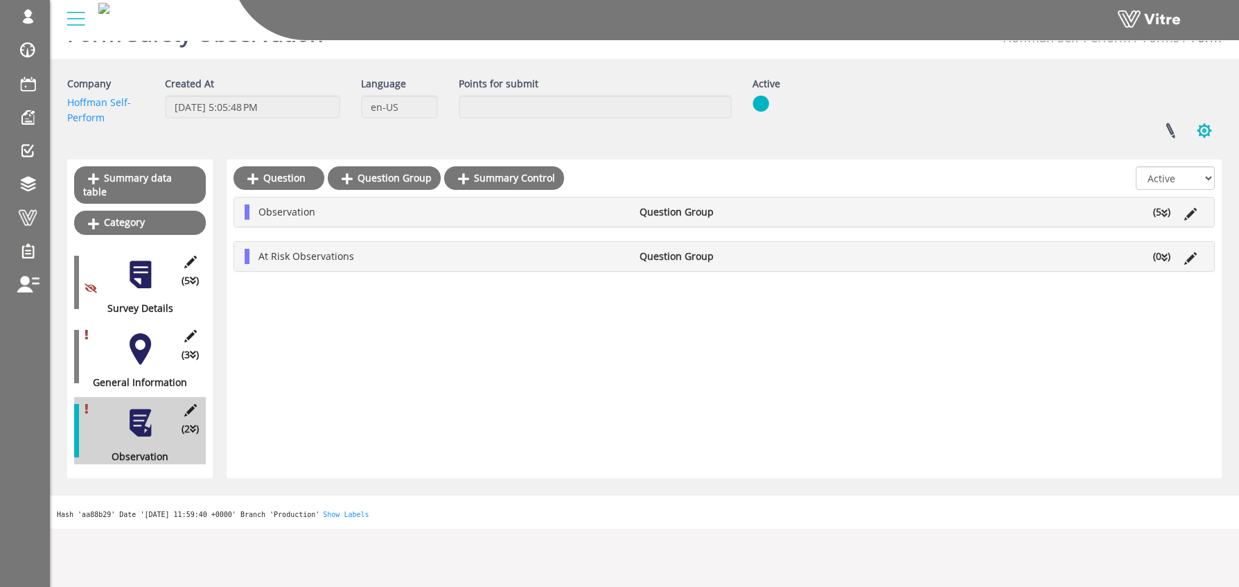
click at [1207, 133] on button "button" at bounding box center [1204, 130] width 35 height 37
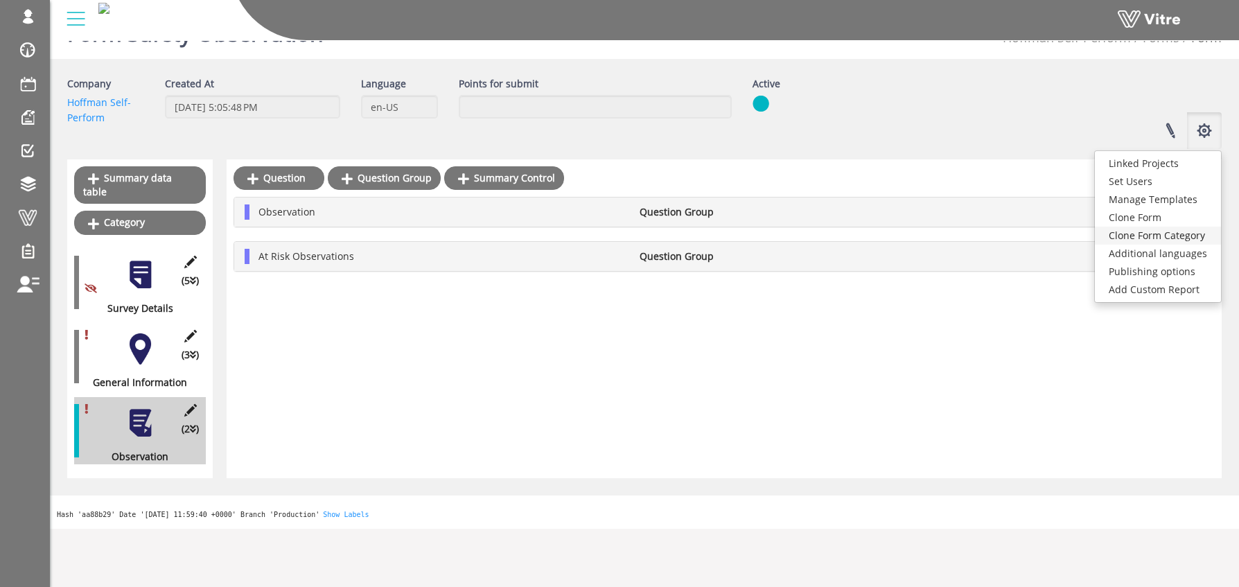
click at [1190, 233] on link "Clone Form Category" at bounding box center [1158, 236] width 126 height 18
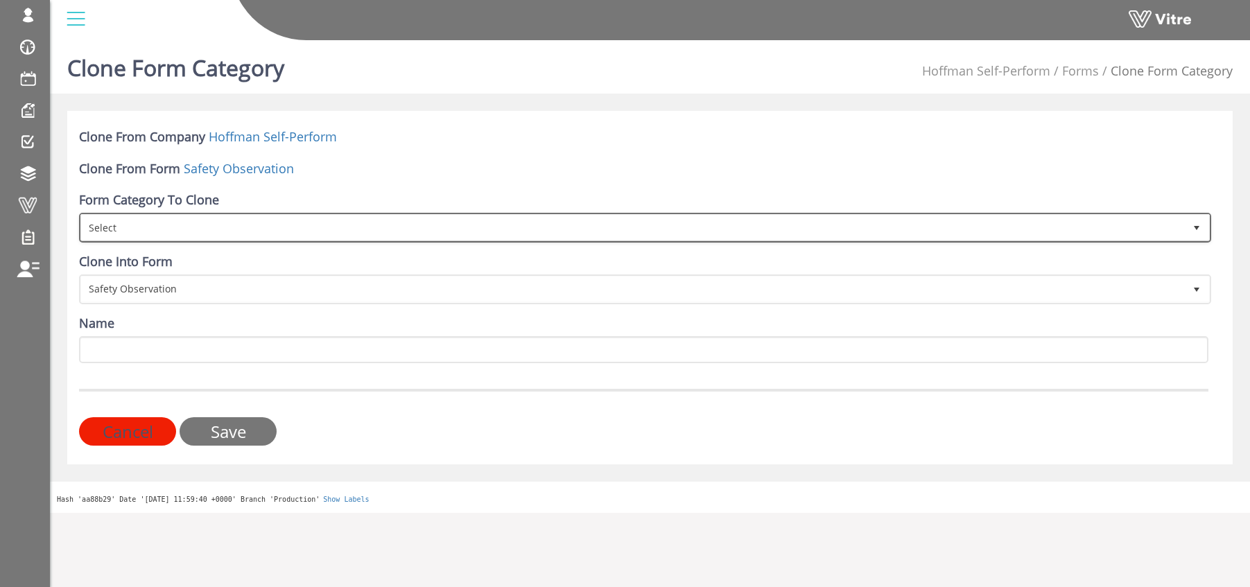
click at [191, 231] on span "Select" at bounding box center [632, 227] width 1103 height 25
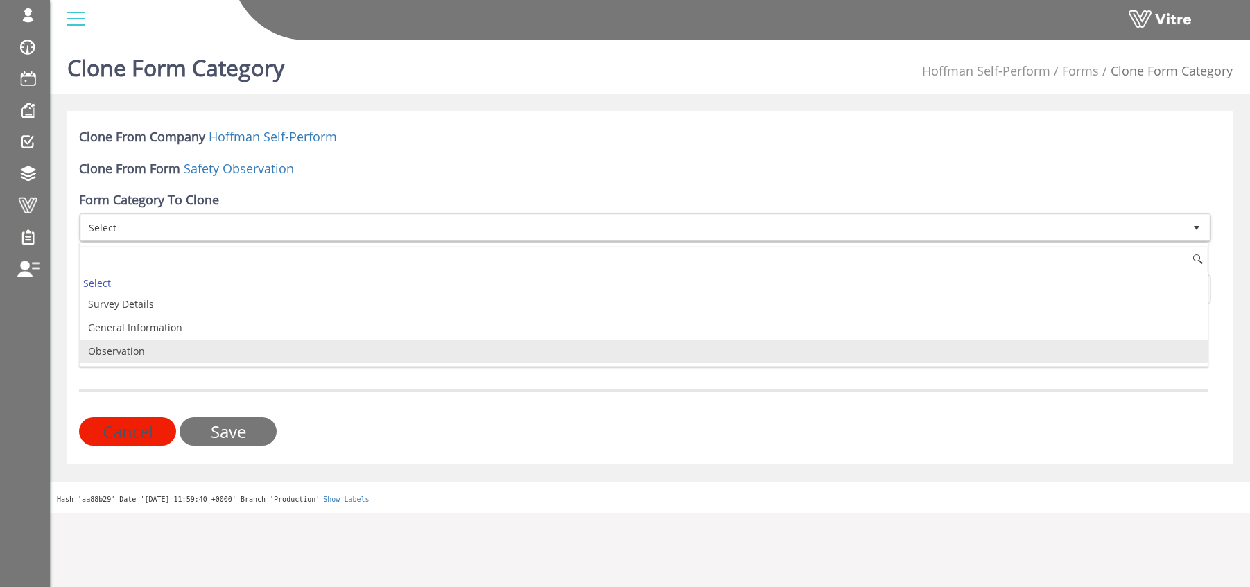
click at [149, 350] on li "Observation" at bounding box center [644, 352] width 1128 height 24
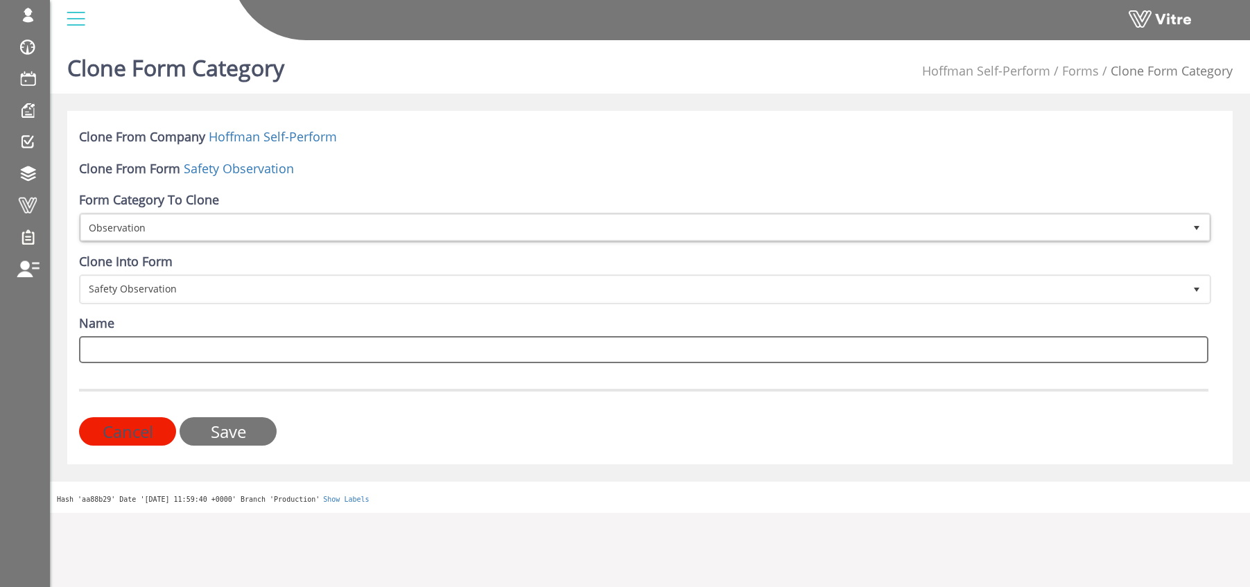
click at [107, 342] on input "Name" at bounding box center [643, 349] width 1129 height 27
type input "At Risk SBO"
click at [231, 432] on input "Save" at bounding box center [228, 431] width 97 height 28
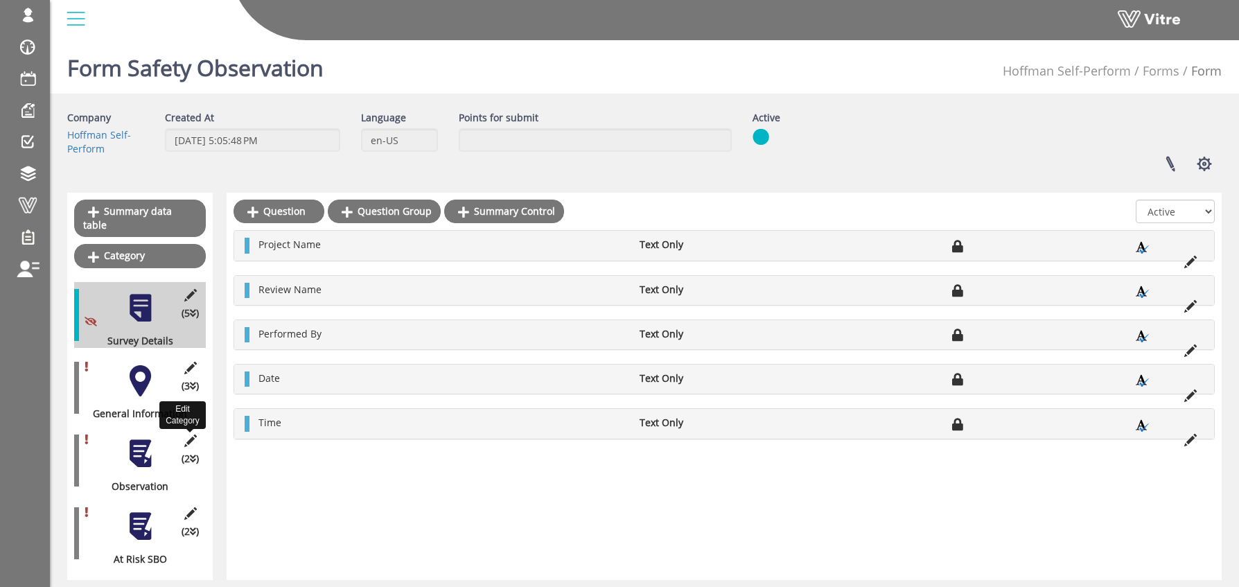
click at [190, 435] on icon at bounding box center [190, 441] width 17 height 12
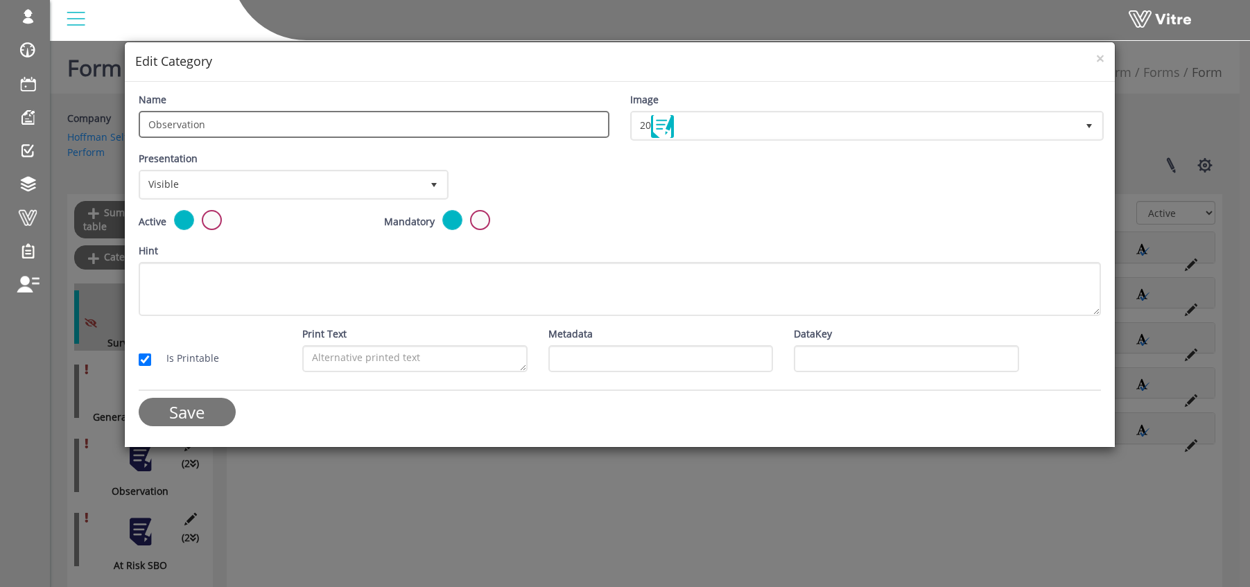
click at [147, 125] on input "Observation" at bounding box center [374, 124] width 471 height 27
drag, startPoint x: 240, startPoint y: 121, endPoint x: 189, endPoint y: 126, distance: 51.5
click at [189, 126] on input "Win SBOObservation" at bounding box center [374, 124] width 471 height 27
type input "Win SBO"
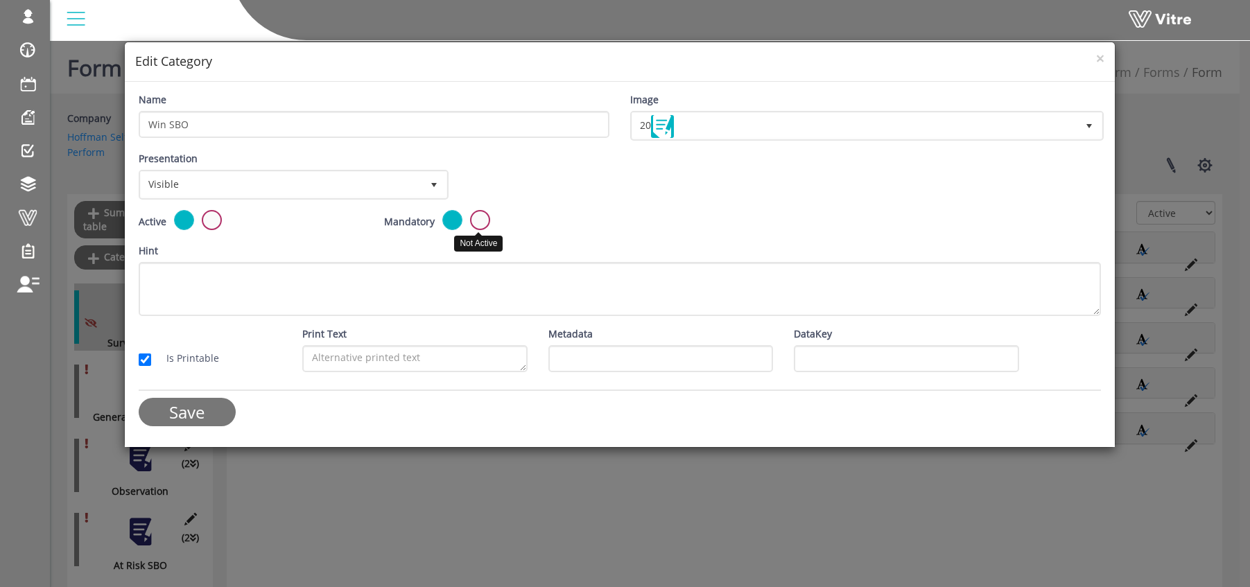
click at [482, 220] on label at bounding box center [480, 220] width 20 height 20
click at [0, 0] on input "radio" at bounding box center [0, 0] width 0 height 0
click at [199, 409] on input "Save" at bounding box center [187, 412] width 97 height 28
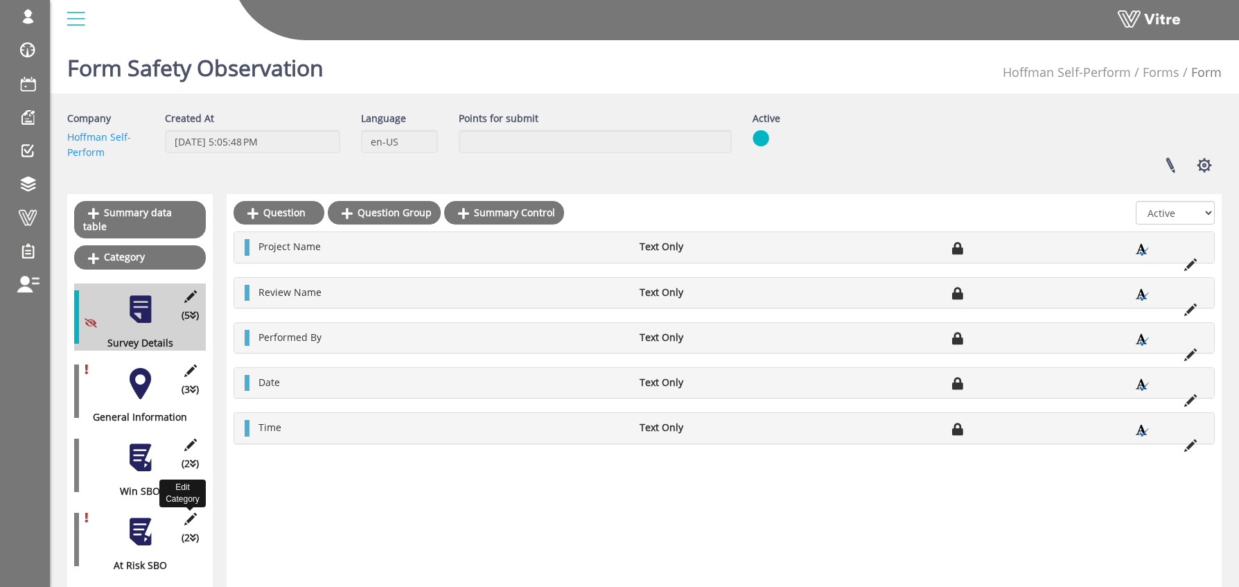
click at [192, 513] on icon at bounding box center [190, 519] width 17 height 12
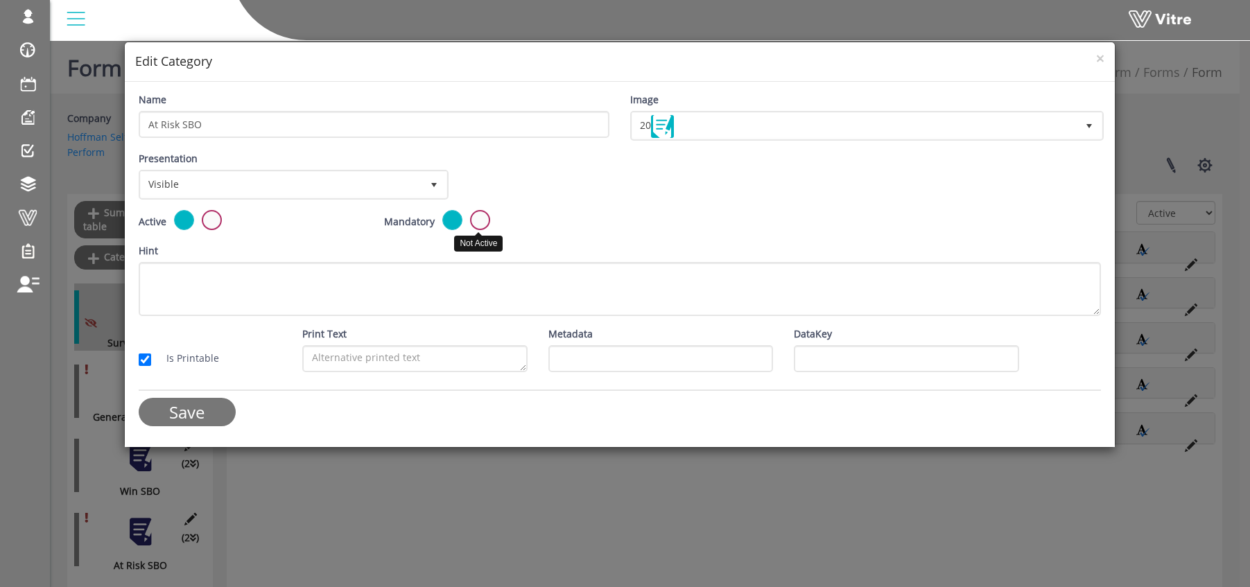
click at [478, 221] on label at bounding box center [480, 220] width 20 height 20
click at [0, 0] on input "radio" at bounding box center [0, 0] width 0 height 0
drag, startPoint x: 194, startPoint y: 418, endPoint x: 395, endPoint y: 401, distance: 201.7
click at [195, 418] on input "Save" at bounding box center [187, 412] width 97 height 28
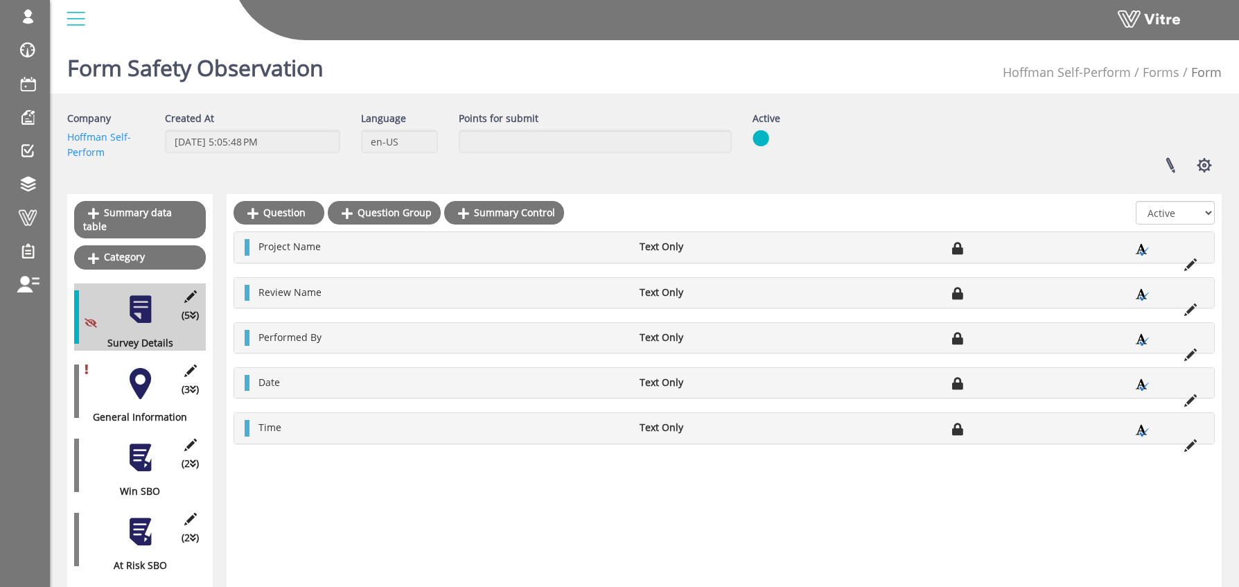
click at [138, 448] on div at bounding box center [140, 457] width 31 height 31
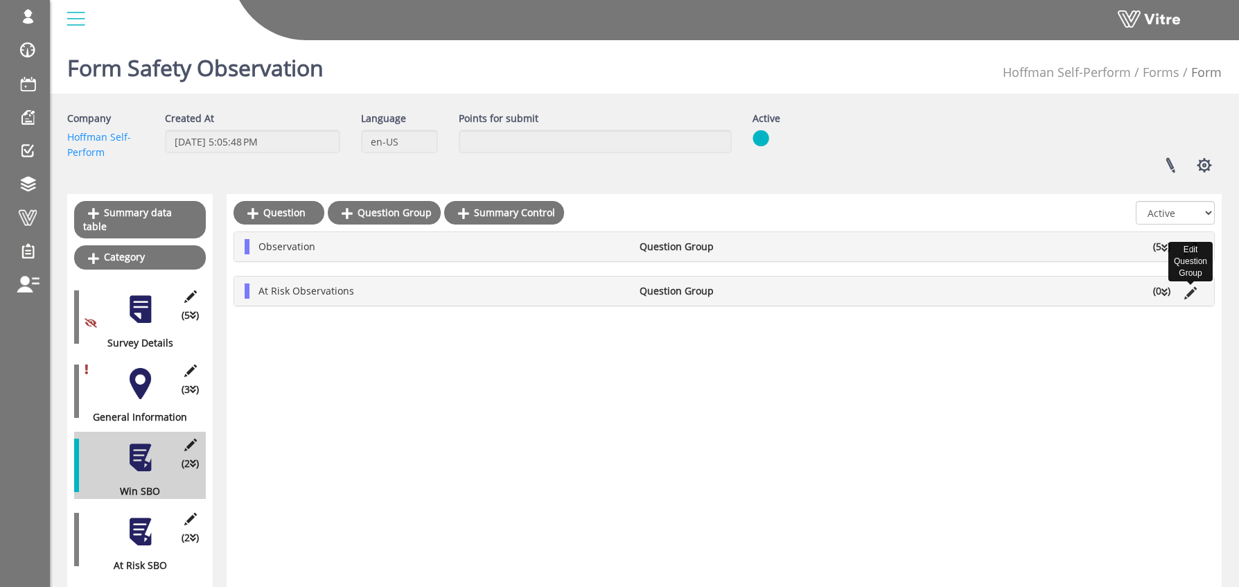
click at [1190, 290] on icon at bounding box center [1190, 293] width 12 height 12
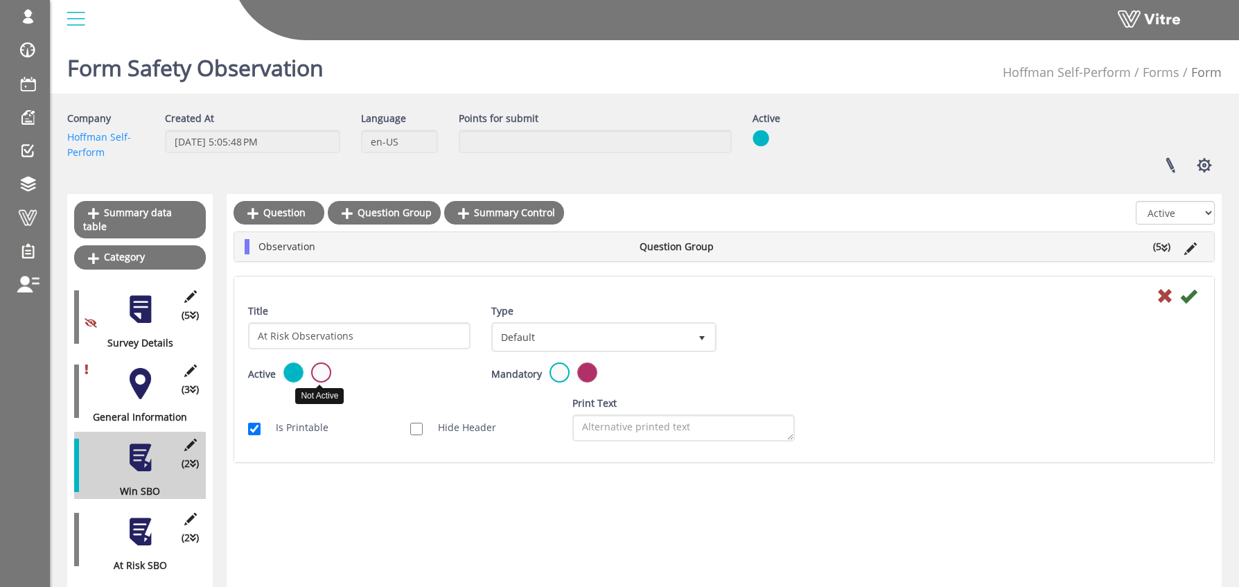
click at [324, 374] on label at bounding box center [321, 372] width 20 height 20
click at [0, 0] on input "radio" at bounding box center [0, 0] width 0 height 0
click at [1189, 297] on icon at bounding box center [1188, 296] width 17 height 17
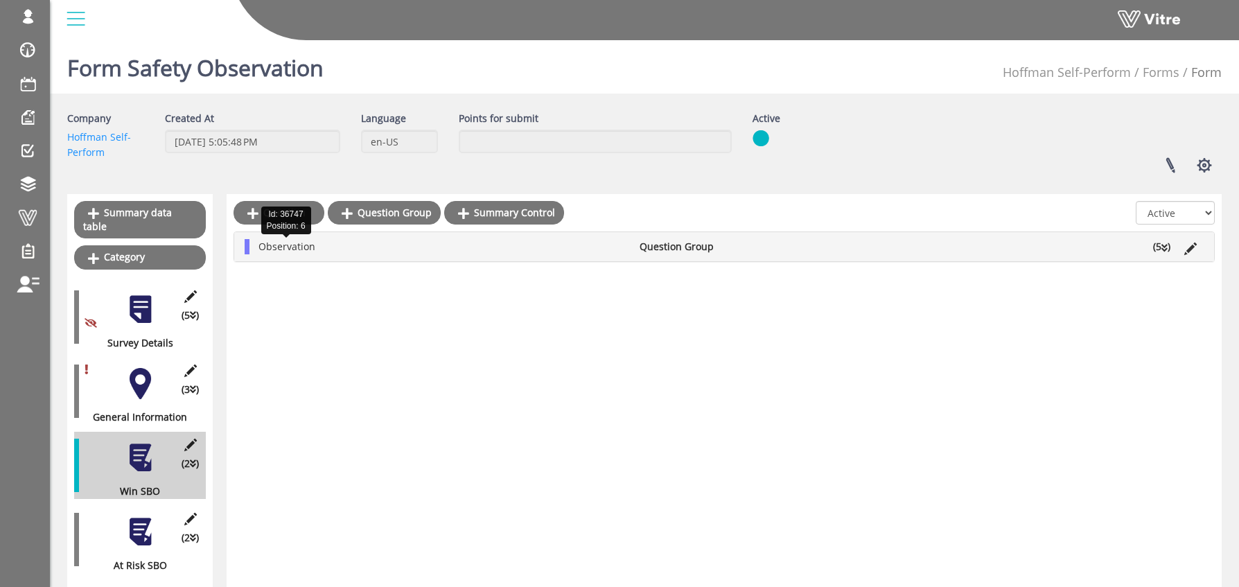
click at [283, 247] on span "Observation" at bounding box center [287, 246] width 57 height 13
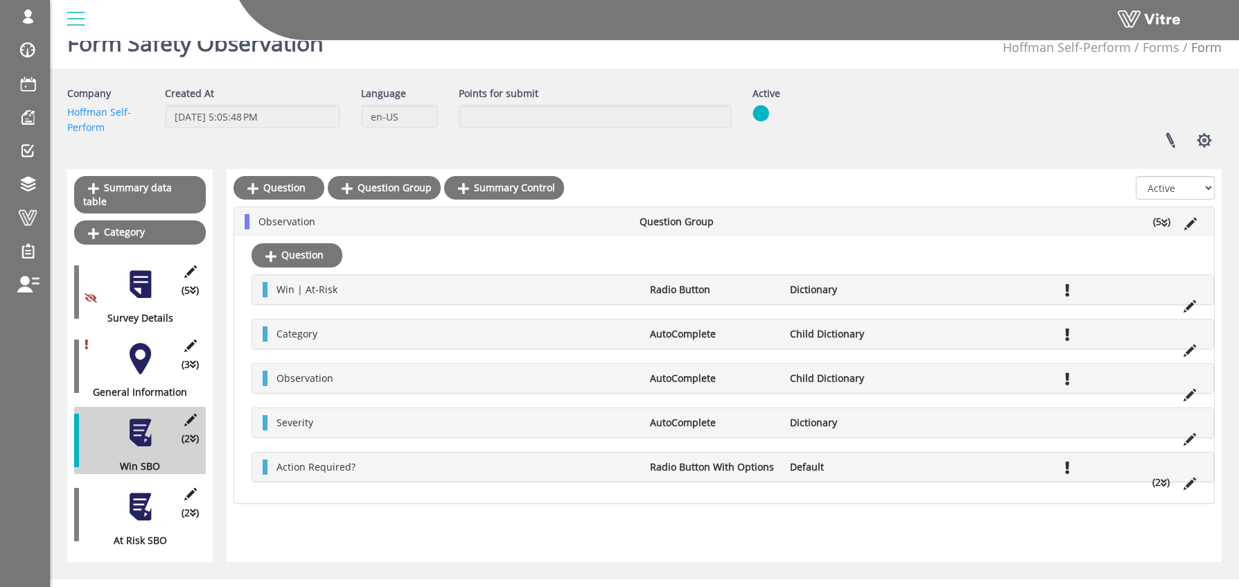
scroll to position [37, 0]
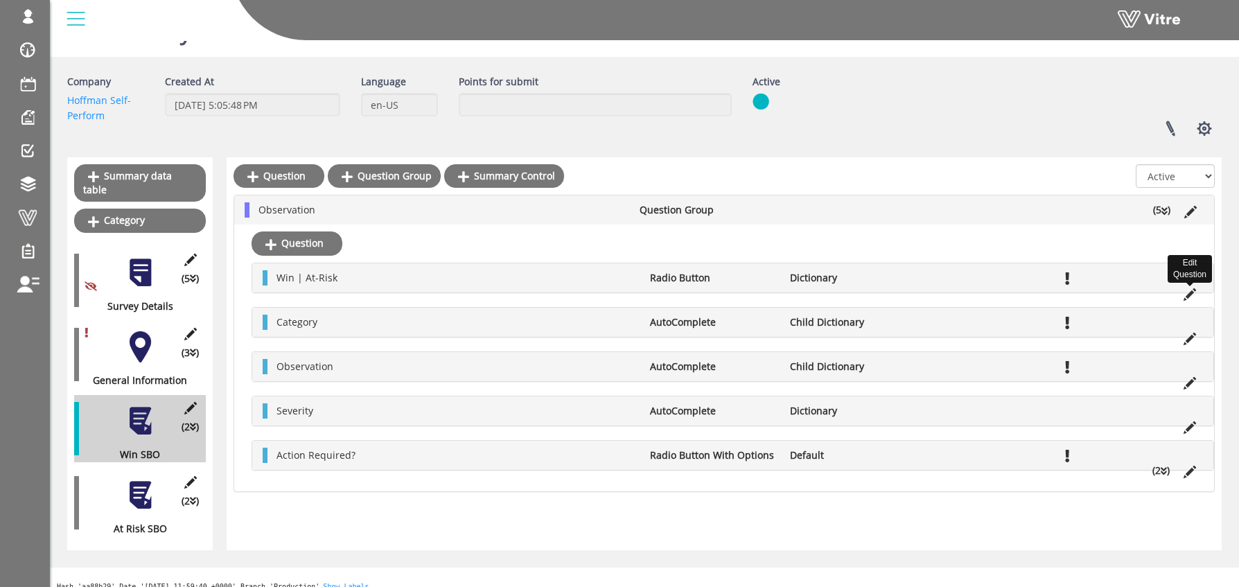
click at [1189, 292] on icon at bounding box center [1190, 294] width 12 height 12
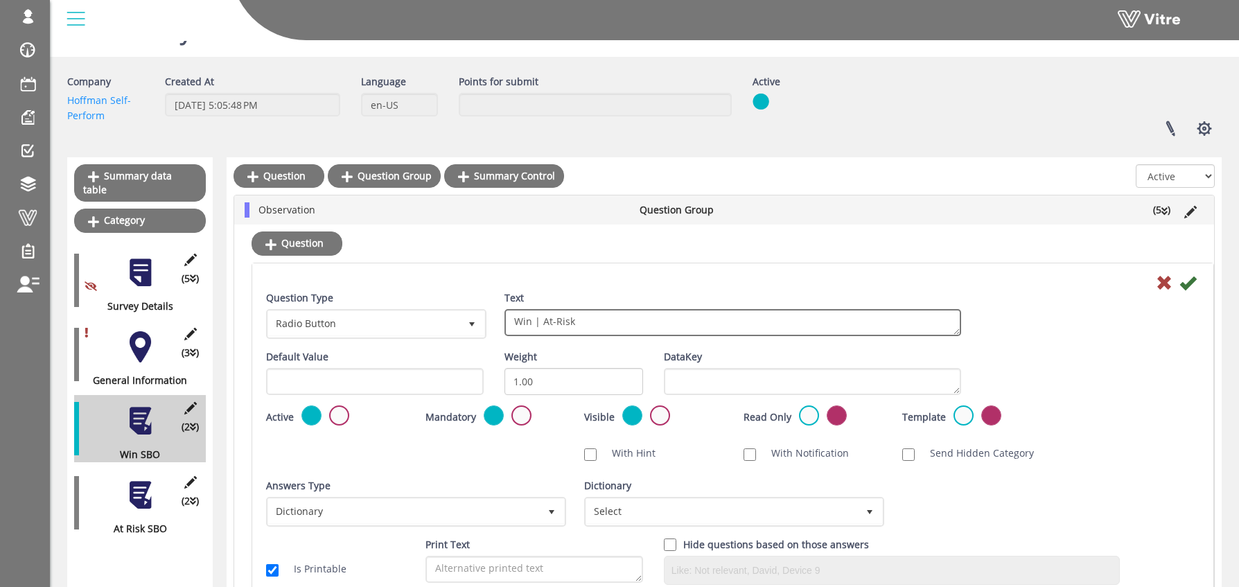
drag, startPoint x: 583, startPoint y: 322, endPoint x: 535, endPoint y: 323, distance: 47.8
click at [535, 323] on textarea "Win | At-Risk" at bounding box center [733, 322] width 457 height 27
type textarea "W"
drag, startPoint x: 527, startPoint y: 323, endPoint x: 579, endPoint y: 322, distance: 52.0
click at [527, 323] on textarea "Win | At-Risk" at bounding box center [733, 322] width 457 height 27
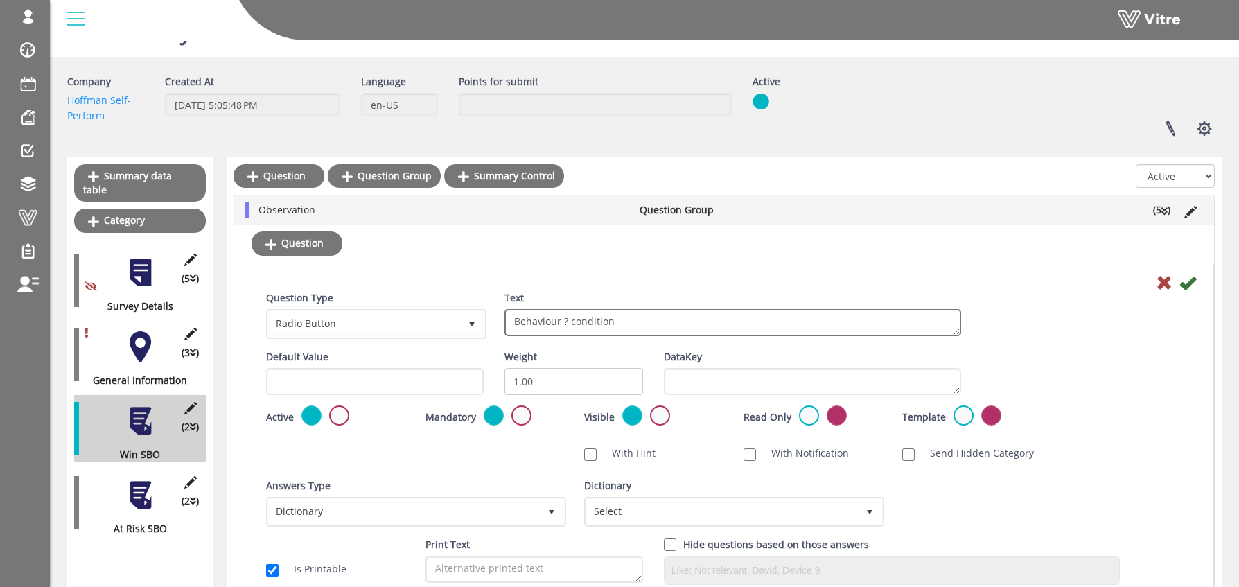
click at [565, 322] on textarea "Win | At-Risk" at bounding box center [733, 322] width 457 height 27
click at [573, 324] on textarea "Win | At-Risk" at bounding box center [733, 322] width 457 height 27
click at [522, 322] on textarea "Win | At-Risk" at bounding box center [733, 322] width 457 height 27
click at [550, 322] on textarea "Win | At-Risk" at bounding box center [733, 322] width 457 height 27
click at [602, 324] on textarea "Win | At-Risk" at bounding box center [733, 322] width 457 height 27
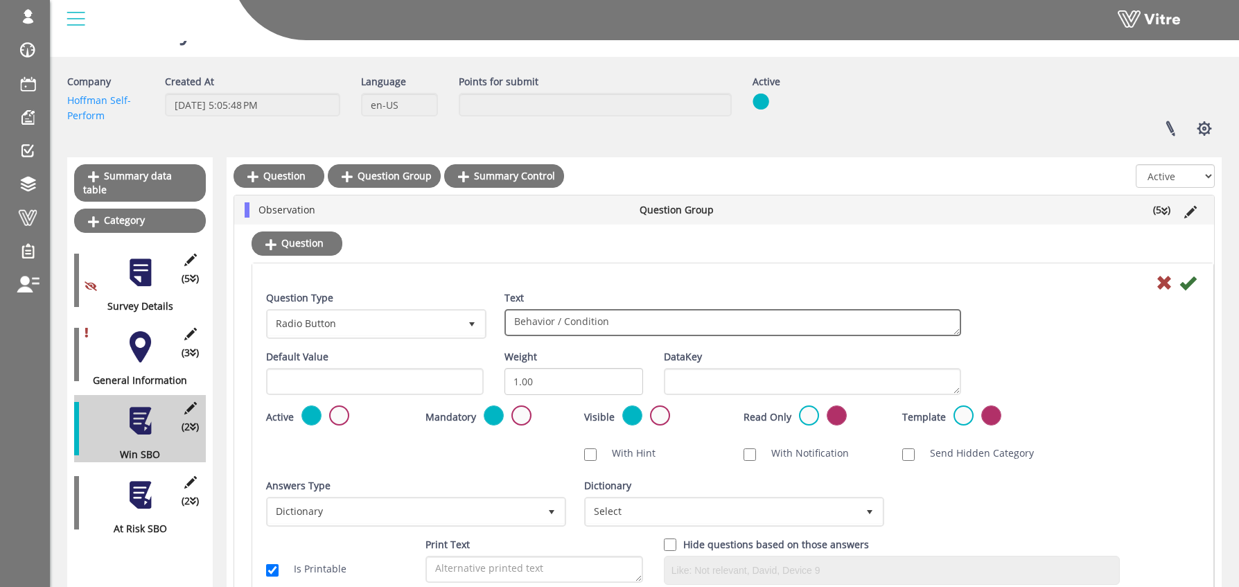
click at [638, 324] on textarea "Win | At-Risk" at bounding box center [733, 322] width 457 height 27
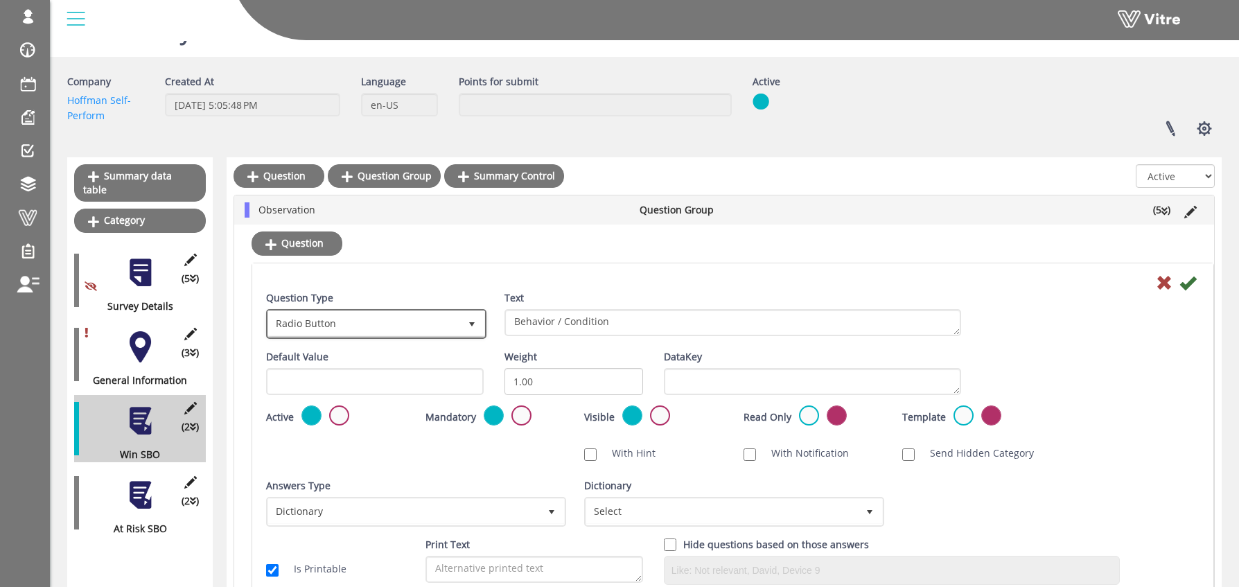
click at [368, 324] on span "Radio Button" at bounding box center [363, 323] width 191 height 25
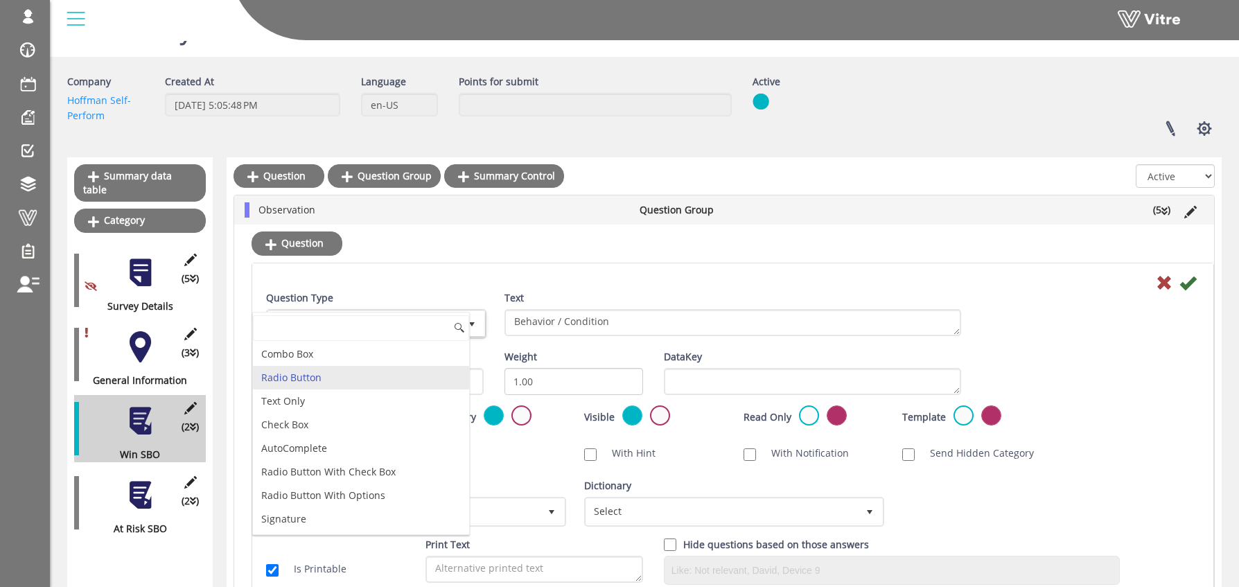
click at [478, 292] on div "Question Type Radio Button 3" at bounding box center [375, 314] width 218 height 49
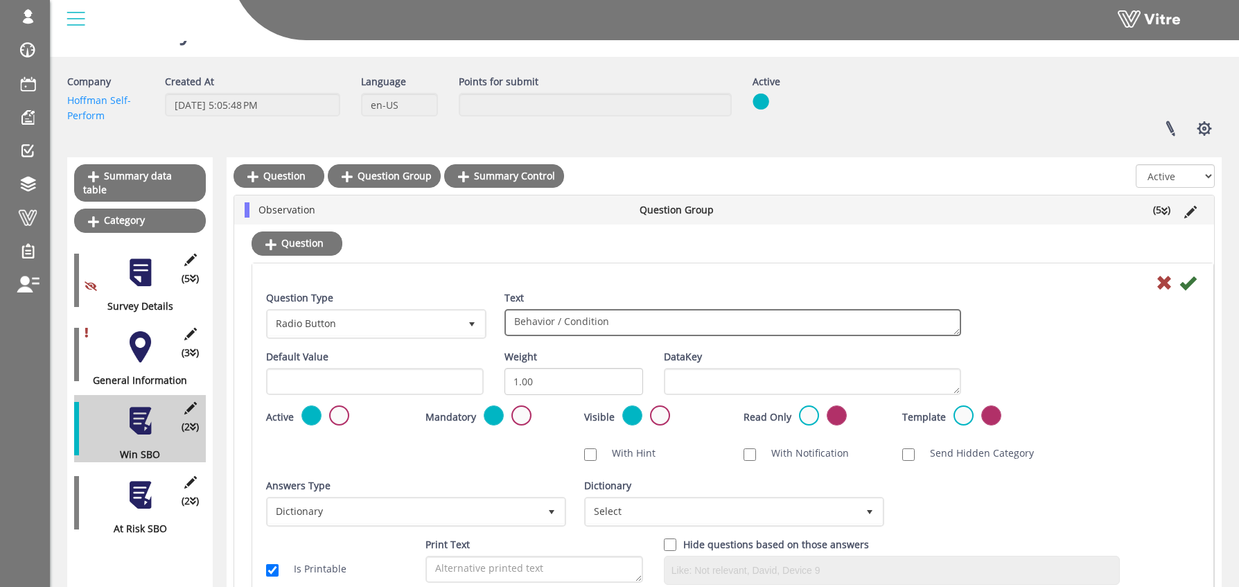
click at [546, 322] on textarea "Win | At-Risk" at bounding box center [733, 322] width 457 height 27
click at [514, 324] on textarea "Win | At-Risk" at bounding box center [733, 322] width 457 height 27
click at [568, 323] on textarea "Win | At-Risk" at bounding box center [733, 322] width 457 height 27
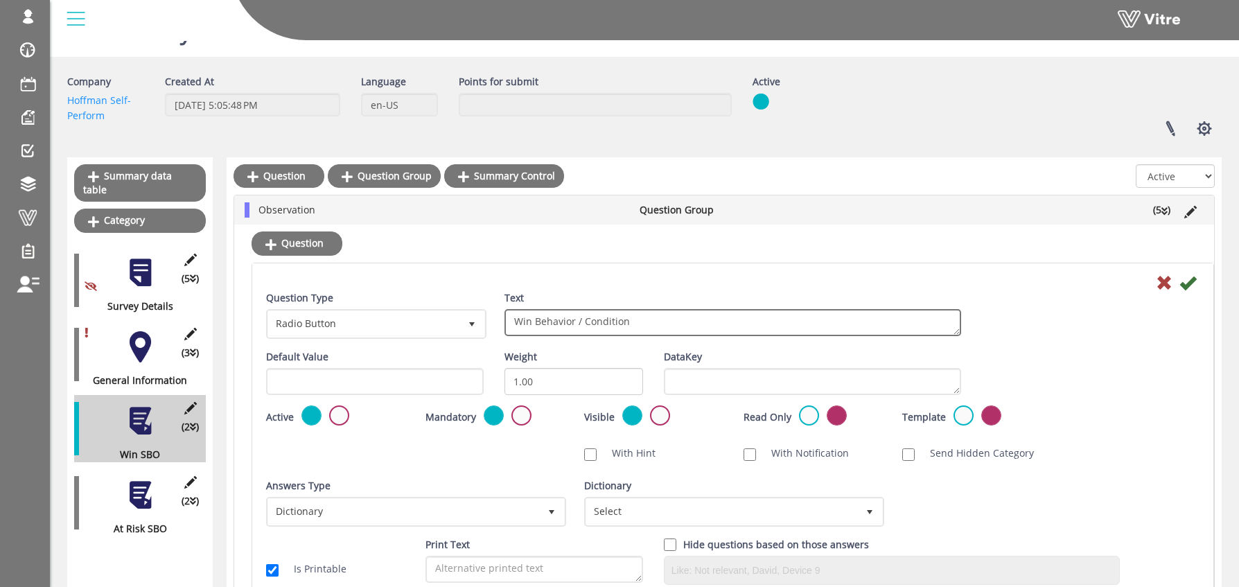
click at [568, 323] on textarea "Win | At-Risk" at bounding box center [733, 322] width 457 height 27
type textarea "Win Behavior / Condition"
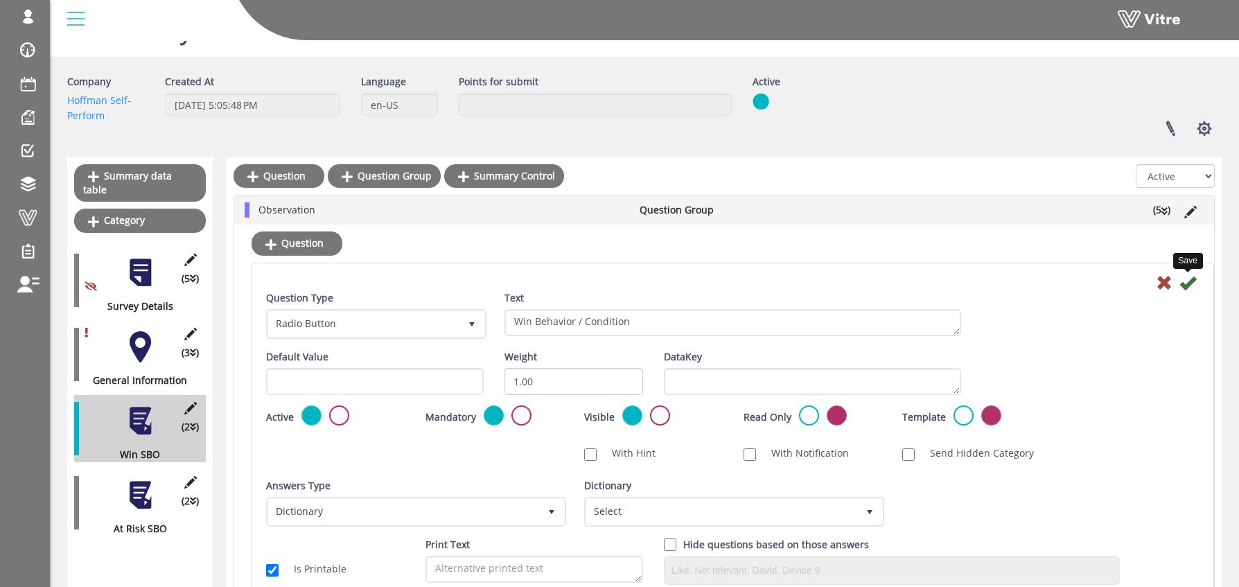
click at [1186, 281] on icon at bounding box center [1188, 282] width 17 height 17
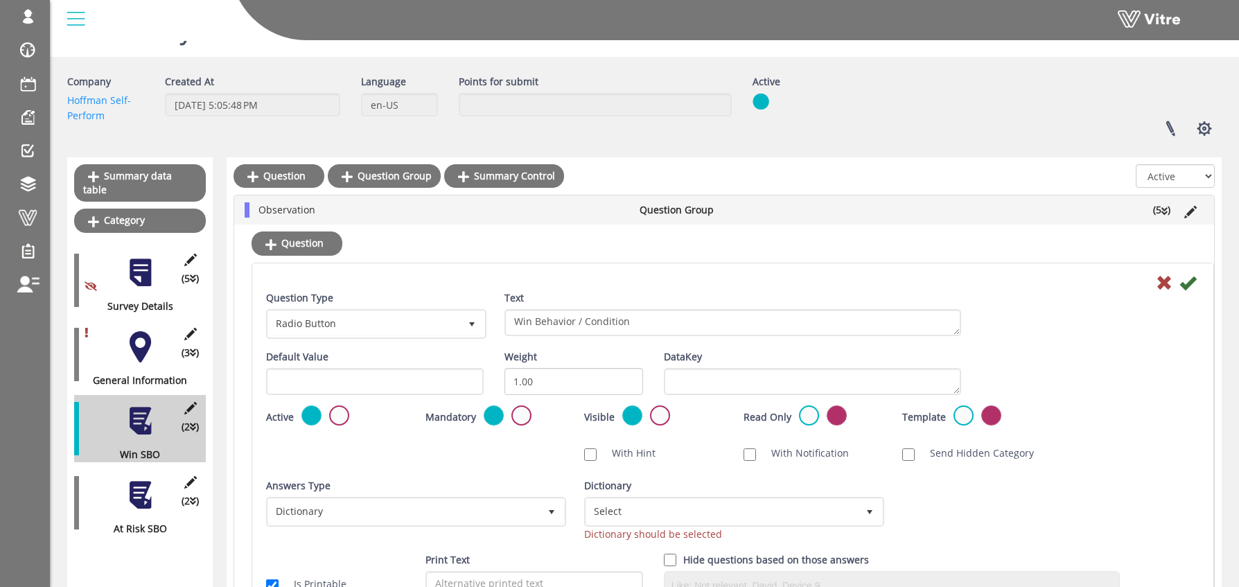
drag, startPoint x: 1189, startPoint y: 280, endPoint x: 1219, endPoint y: 285, distance: 30.9
click at [1189, 280] on icon at bounding box center [1188, 282] width 17 height 17
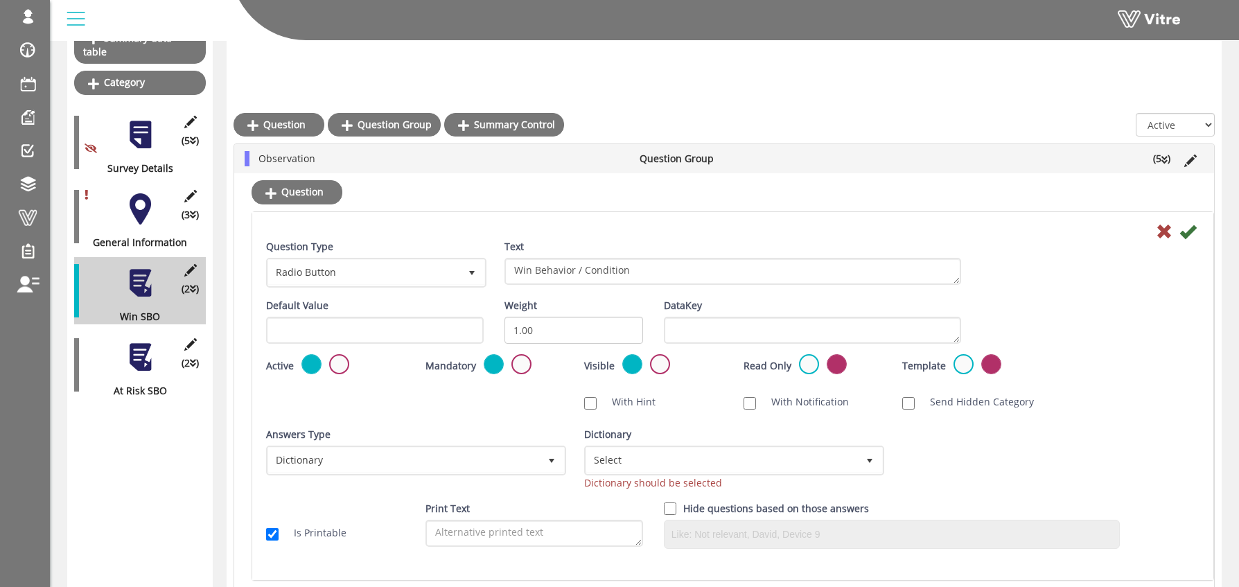
scroll to position [223, 0]
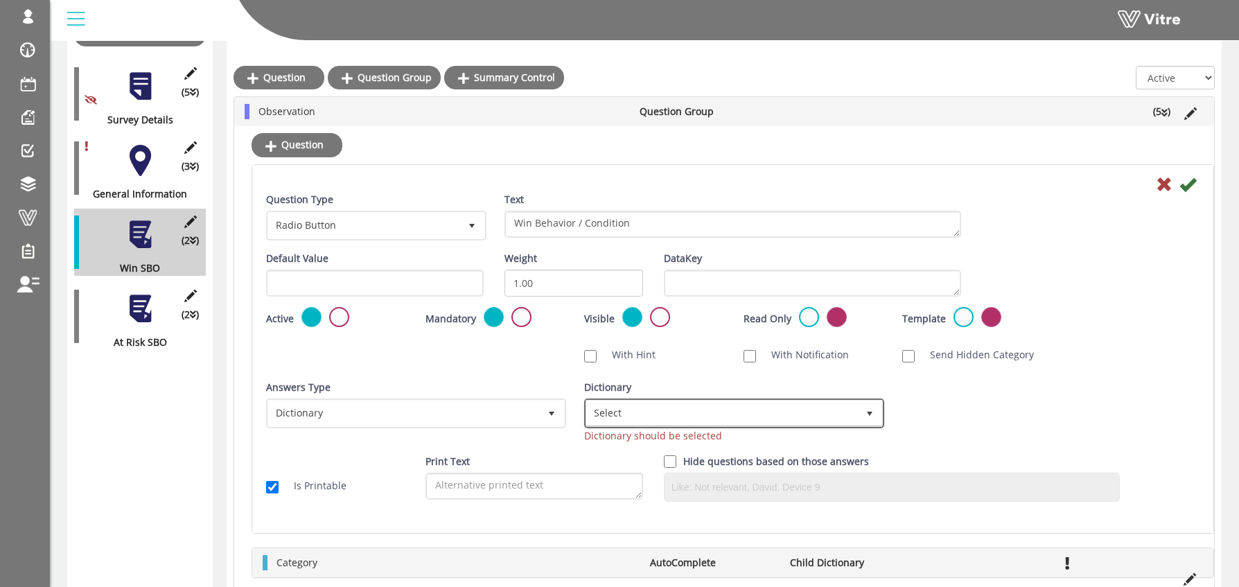
click at [615, 415] on span "Select" at bounding box center [721, 413] width 271 height 25
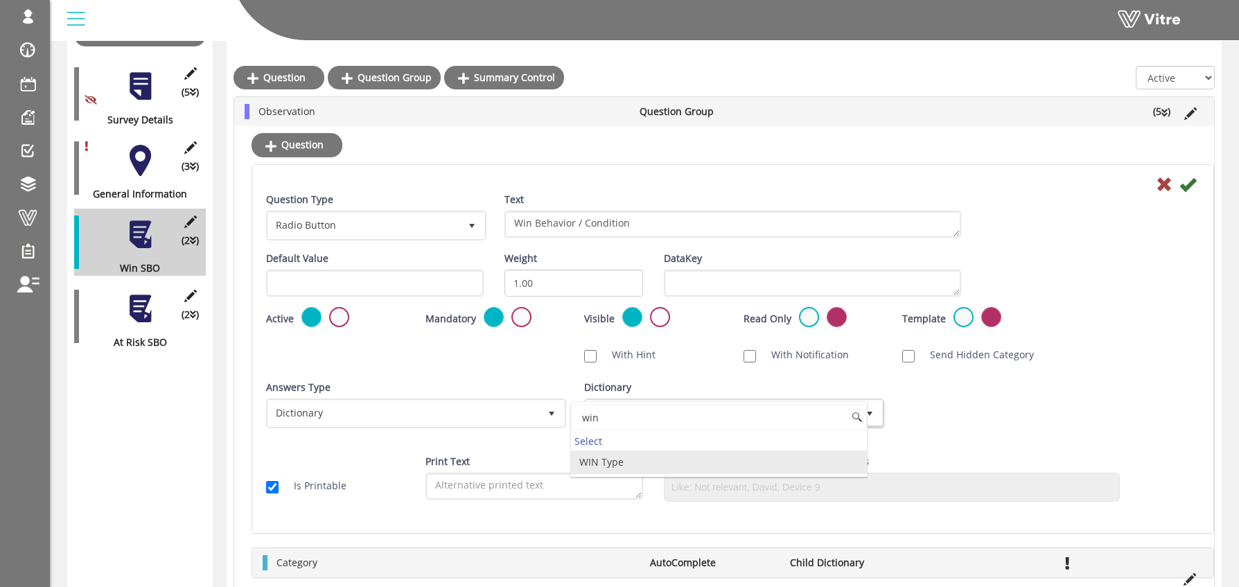
click at [602, 464] on li "WIN Type" at bounding box center [719, 463] width 296 height 24
type input "win"
click at [1190, 182] on icon at bounding box center [1188, 184] width 17 height 17
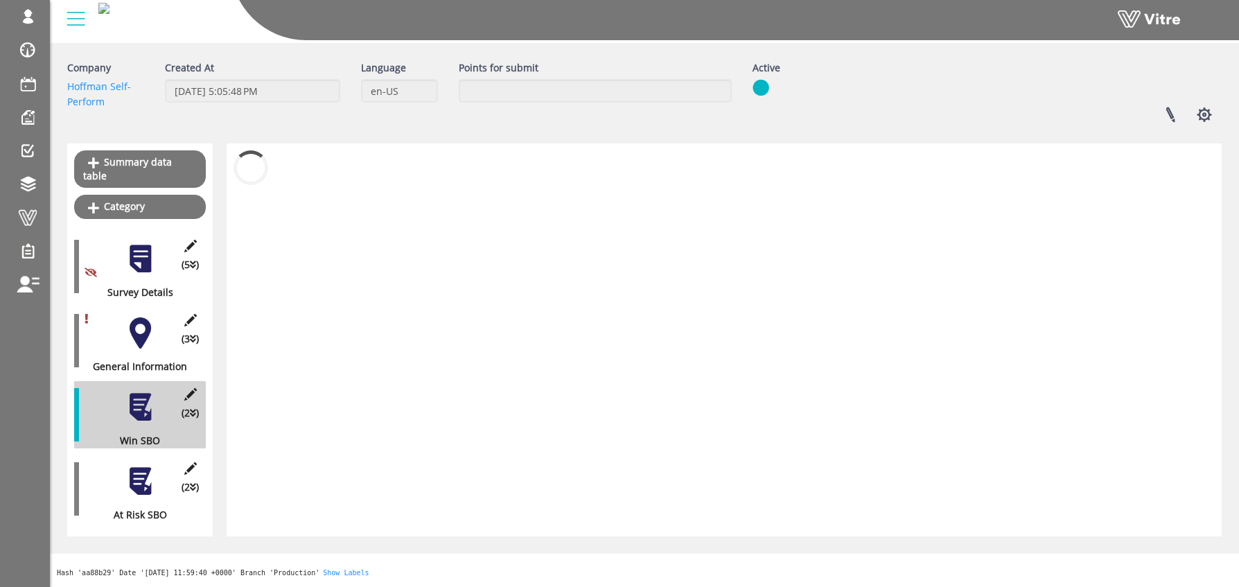
scroll to position [37, 0]
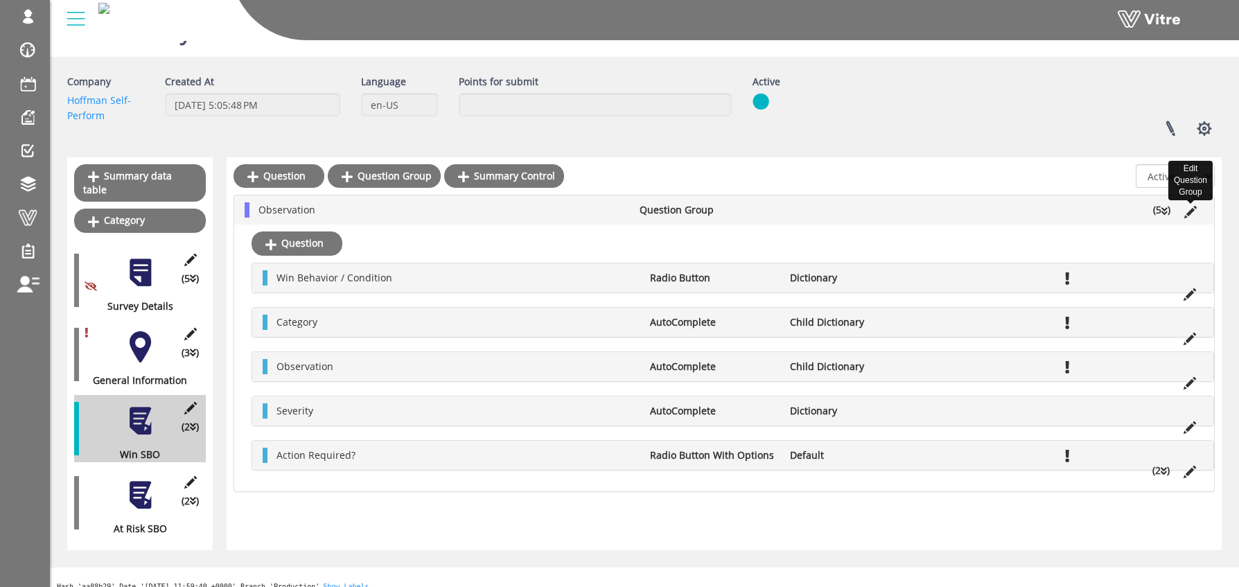
click at [1193, 210] on icon at bounding box center [1190, 212] width 12 height 12
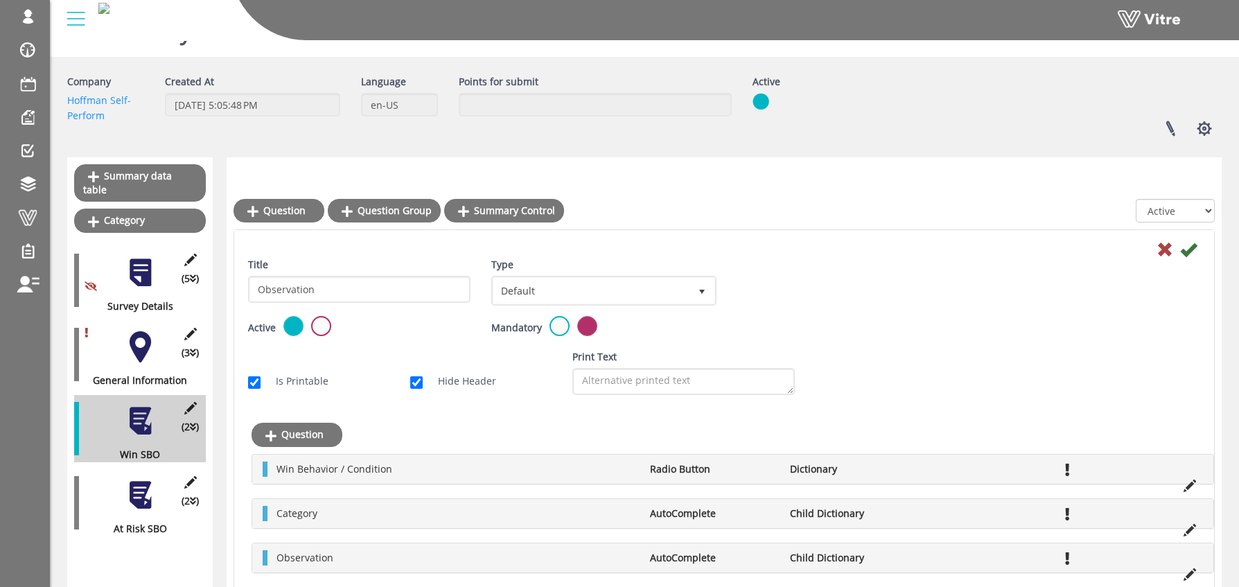
scroll to position [223, 0]
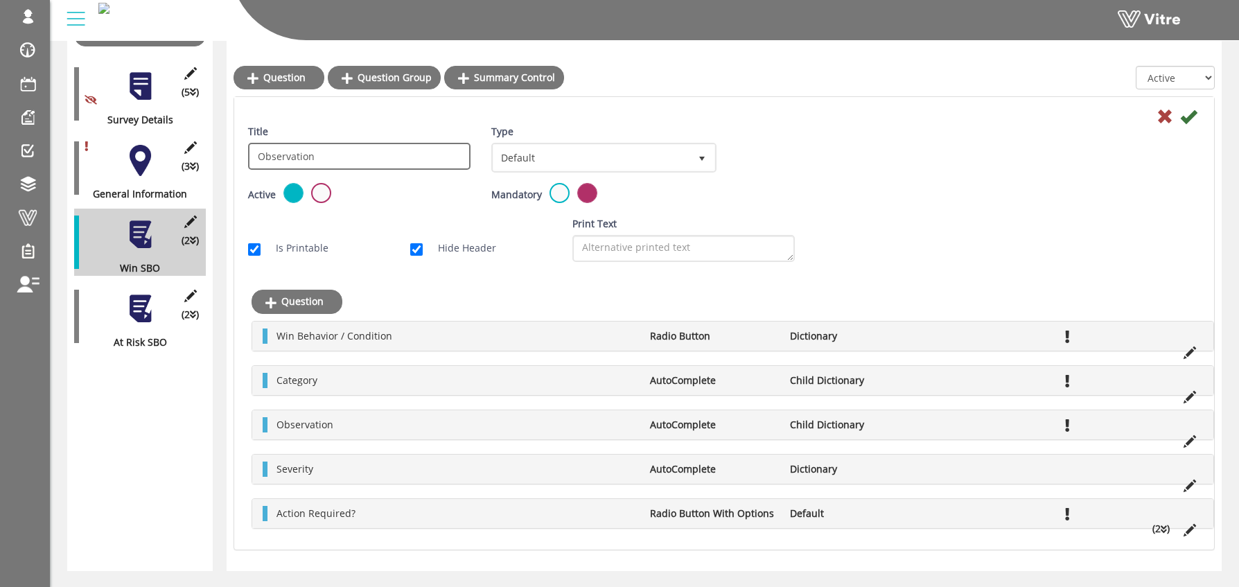
click at [261, 157] on input "Observation" at bounding box center [359, 156] width 222 height 27
type input "Win Observation"
click at [1189, 116] on icon at bounding box center [1188, 116] width 17 height 17
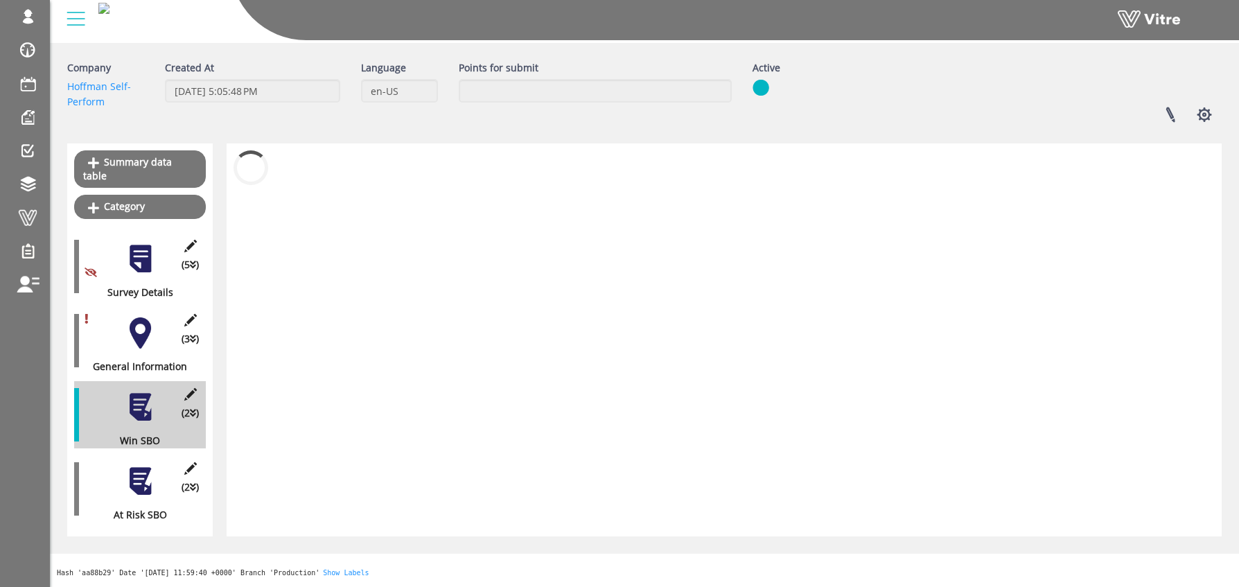
scroll to position [37, 0]
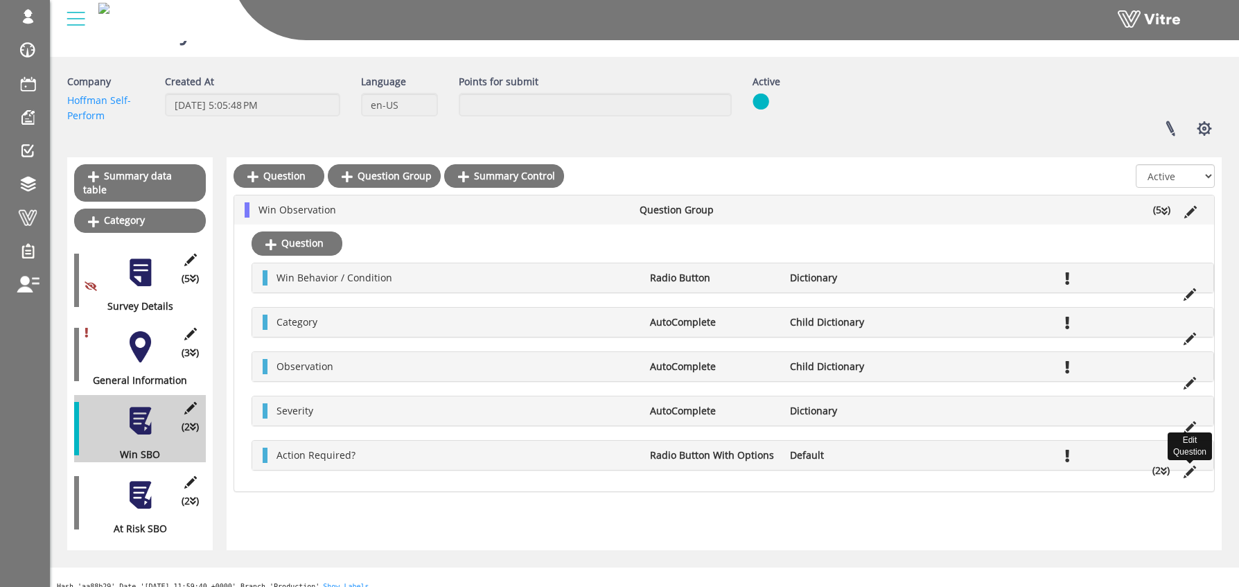
click at [1189, 473] on icon at bounding box center [1190, 472] width 12 height 12
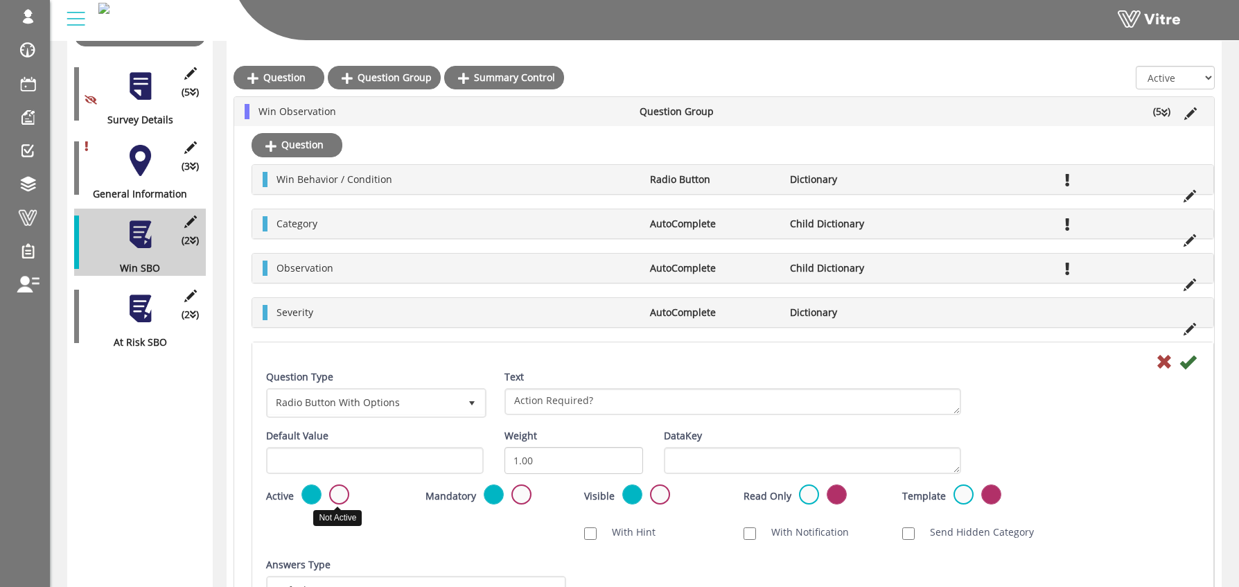
click at [343, 494] on label at bounding box center [339, 494] width 20 height 20
click at [0, 0] on input "radio" at bounding box center [0, 0] width 0 height 0
click at [1189, 364] on icon at bounding box center [1188, 361] width 17 height 17
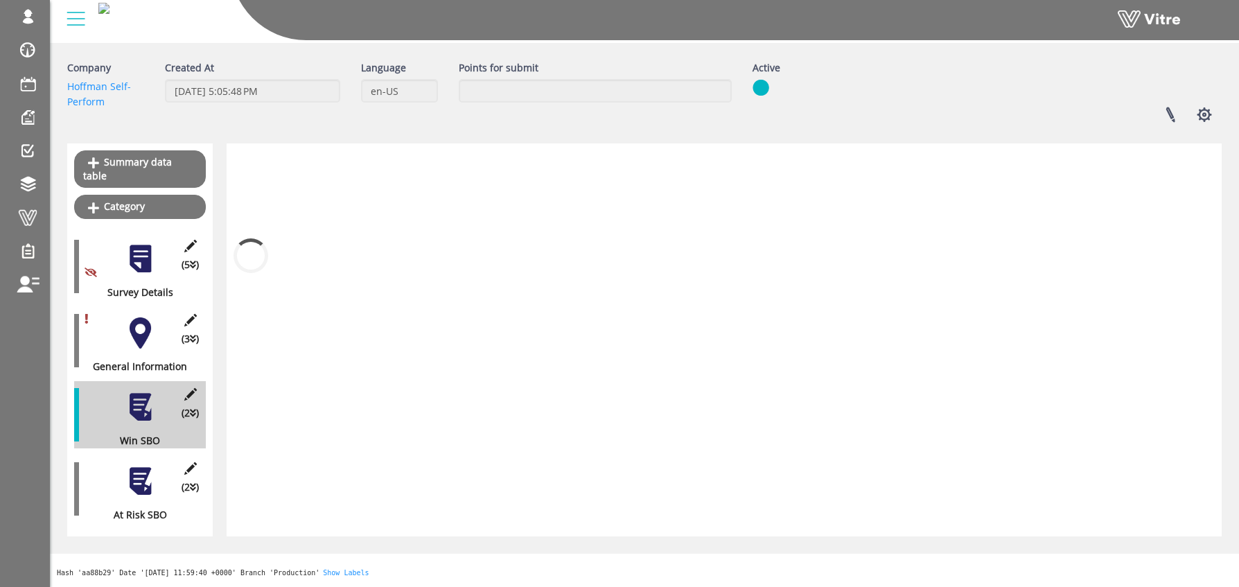
scroll to position [37, 0]
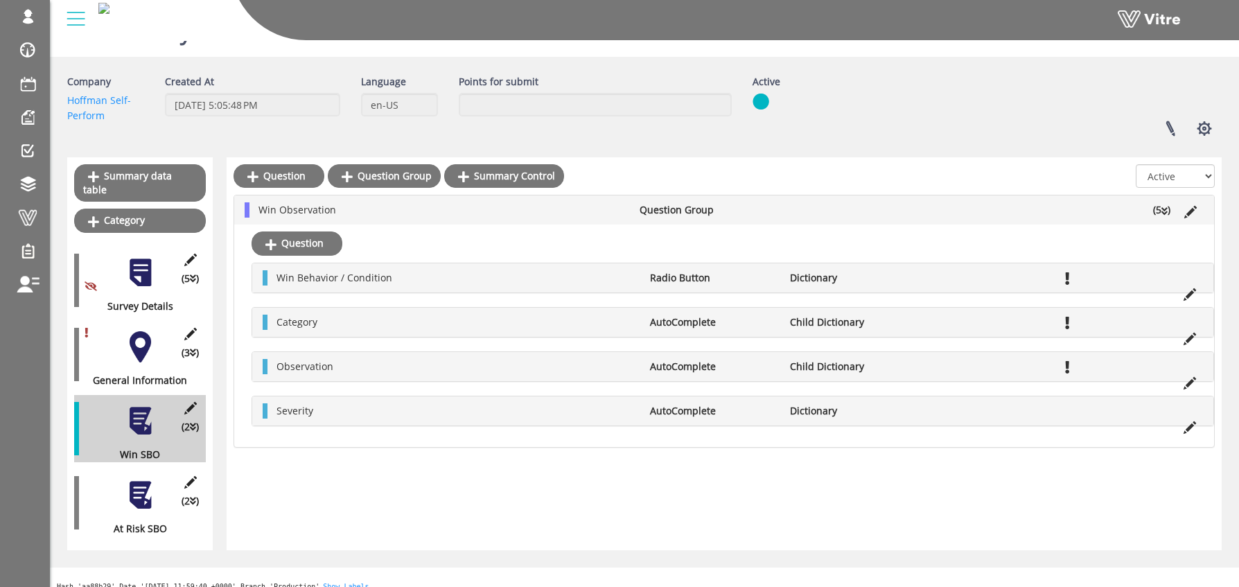
click at [139, 482] on div at bounding box center [140, 495] width 31 height 31
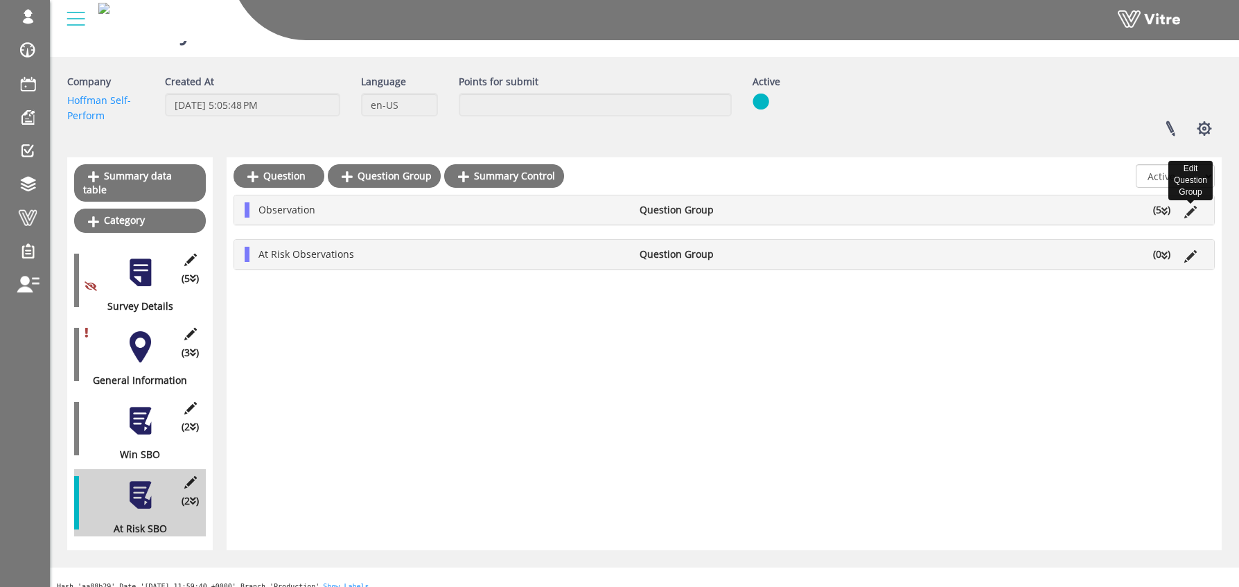
click at [1189, 209] on icon at bounding box center [1190, 212] width 12 height 12
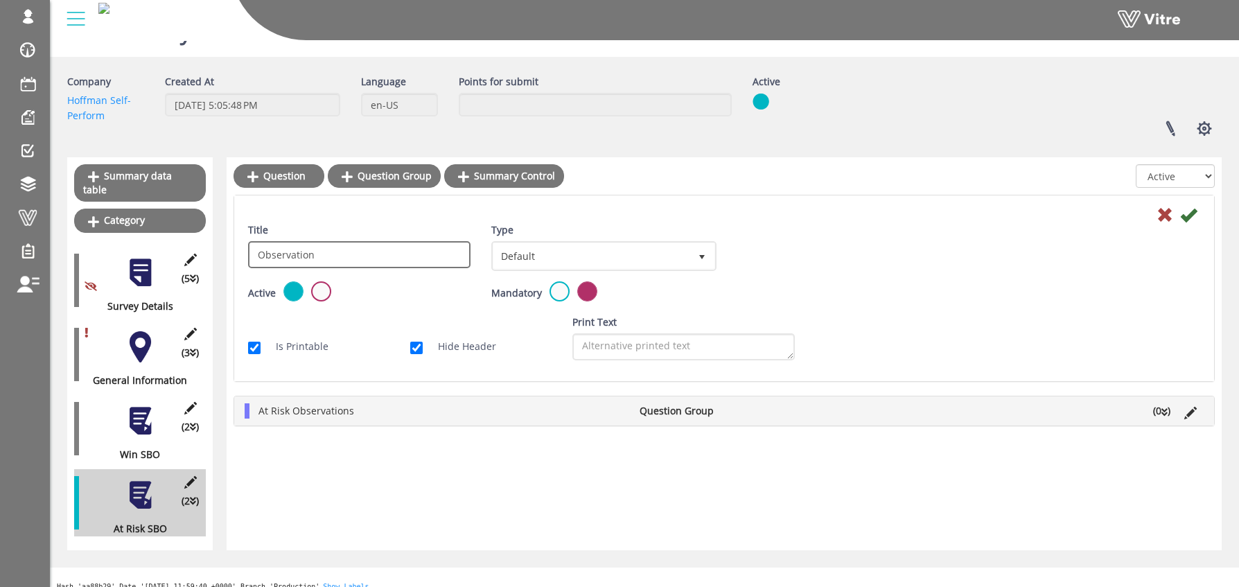
click at [258, 258] on input "Observation" at bounding box center [359, 254] width 222 height 27
type input "At Risk Observation"
click at [1189, 216] on icon at bounding box center [1188, 215] width 17 height 17
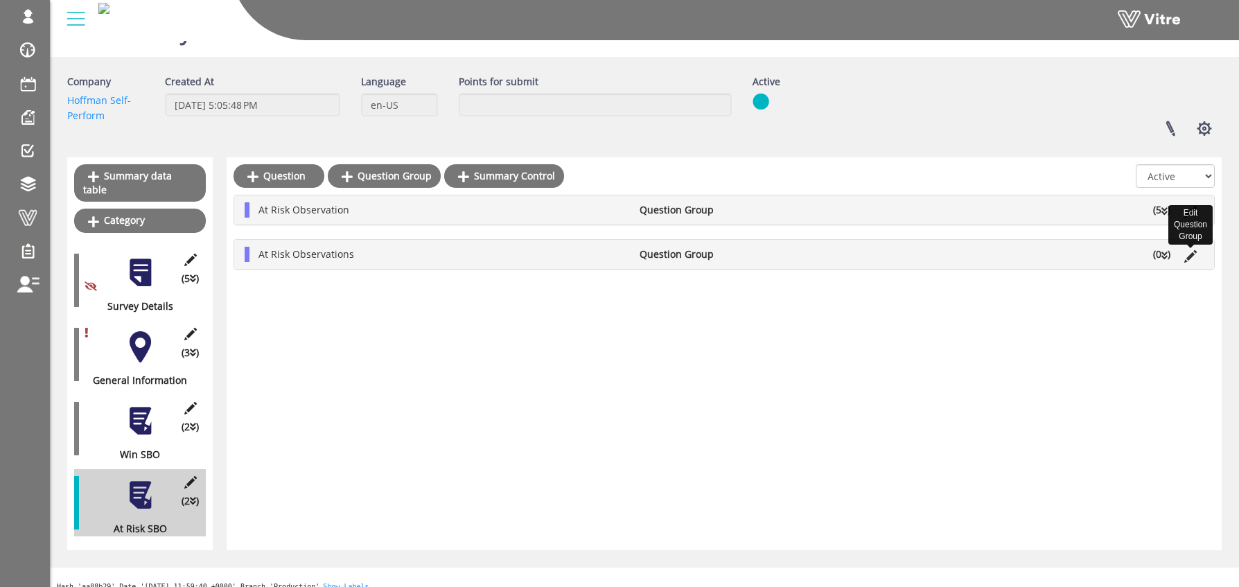
click at [1188, 254] on icon at bounding box center [1190, 256] width 12 height 12
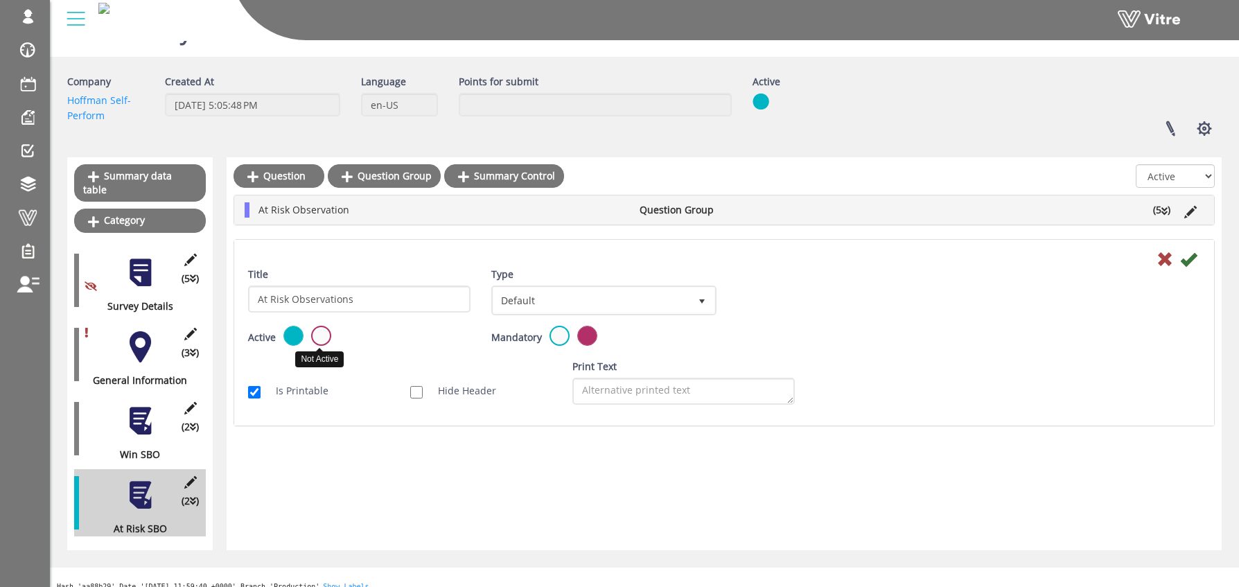
drag, startPoint x: 317, startPoint y: 336, endPoint x: 537, endPoint y: 333, distance: 219.7
click at [319, 336] on label at bounding box center [321, 336] width 20 height 20
click at [0, 0] on input "radio" at bounding box center [0, 0] width 0 height 0
click at [1193, 255] on icon at bounding box center [1188, 259] width 17 height 17
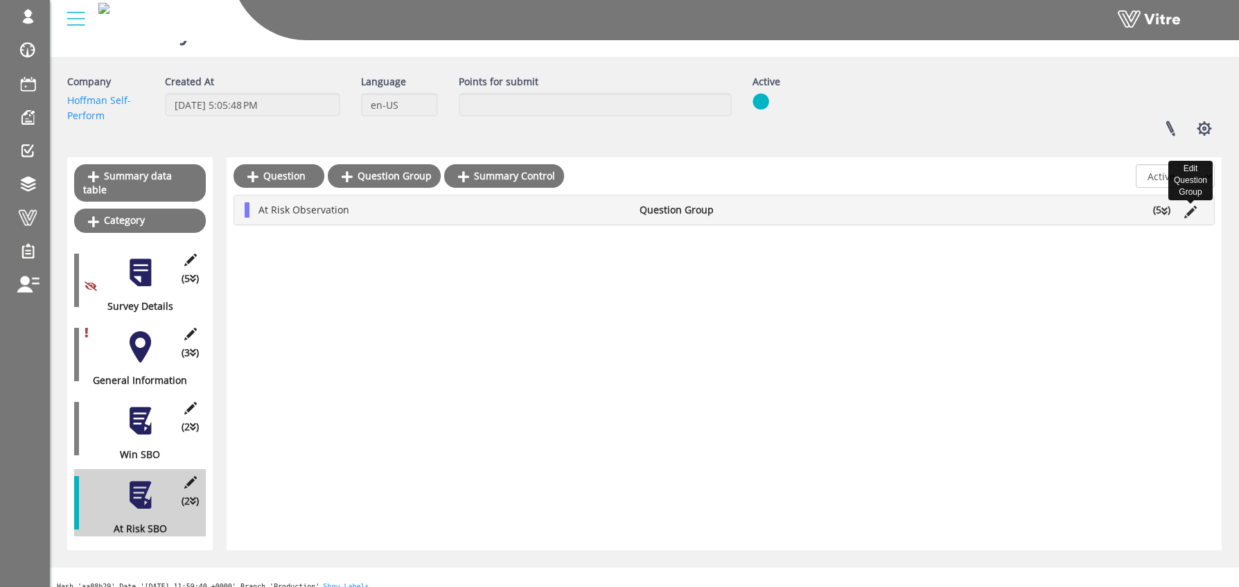
click at [1194, 207] on icon at bounding box center [1190, 212] width 12 height 12
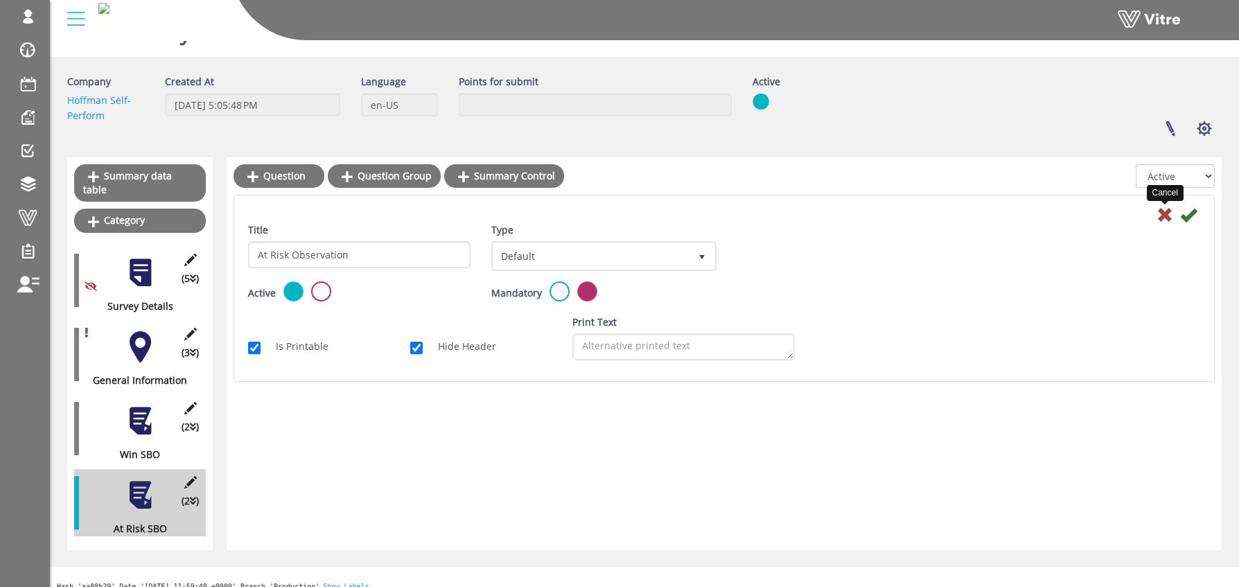
click at [1161, 216] on icon at bounding box center [1165, 215] width 17 height 17
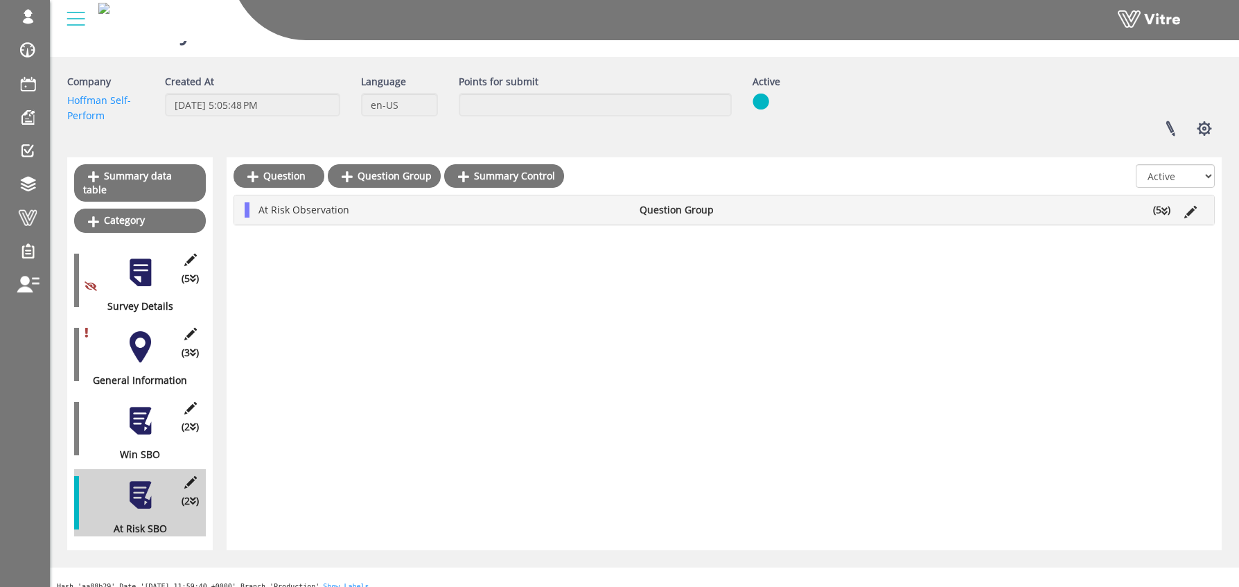
click at [977, 222] on div "At Risk Observation Question Group (5 )" at bounding box center [724, 209] width 980 height 29
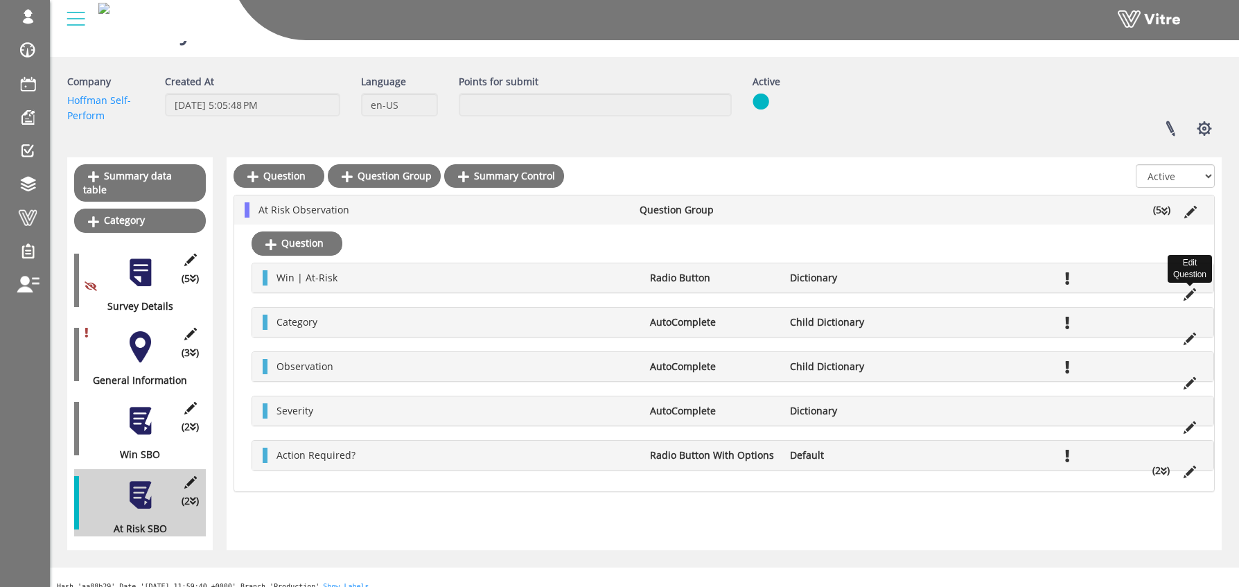
click at [1192, 290] on icon at bounding box center [1190, 294] width 12 height 12
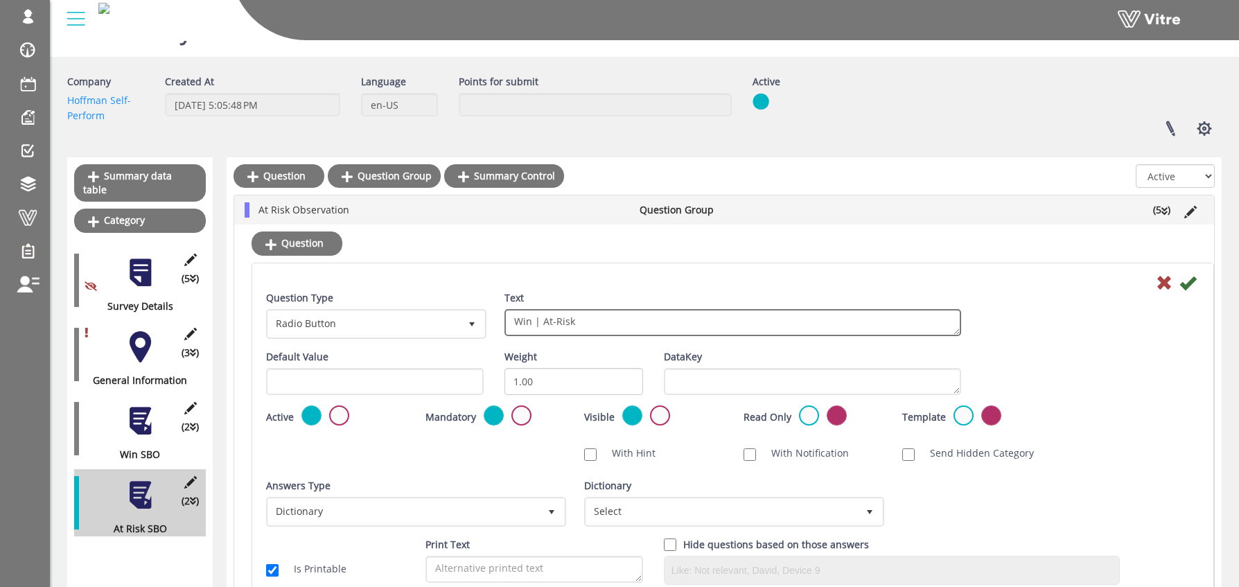
click at [594, 326] on textarea "Win | At-Risk" at bounding box center [733, 322] width 457 height 27
paste textarea "Win Behavior / Condition"
click at [581, 323] on textarea "Win | At-Risk" at bounding box center [733, 322] width 457 height 27
drag, startPoint x: 543, startPoint y: 323, endPoint x: 489, endPoint y: 322, distance: 54.1
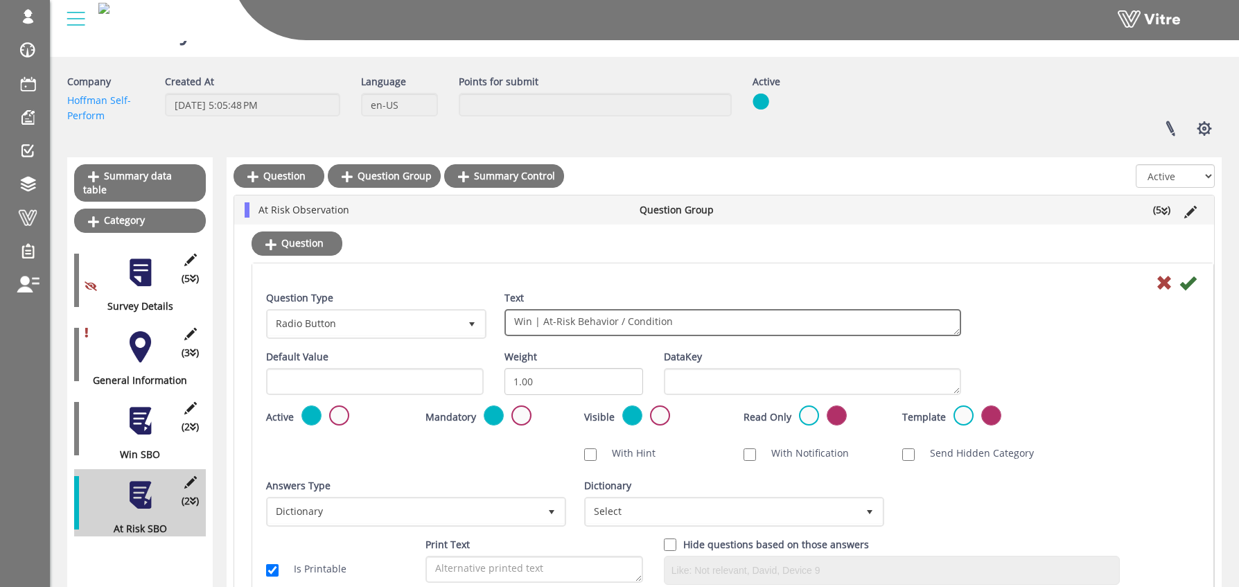
click at [490, 322] on div "Question Type Radio Button 3 Text Win | At-Risk" at bounding box center [733, 319] width 954 height 59
type textarea "At-Risk Behavior / Condition"
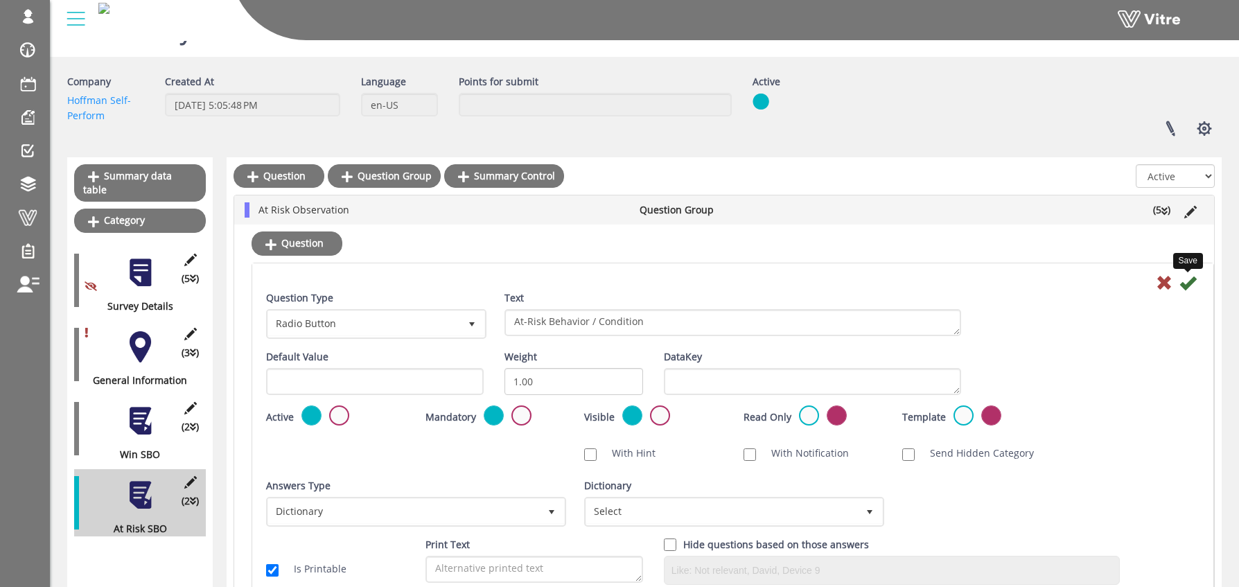
click at [1191, 281] on icon at bounding box center [1188, 282] width 17 height 17
click at [631, 509] on span "Select" at bounding box center [721, 511] width 271 height 25
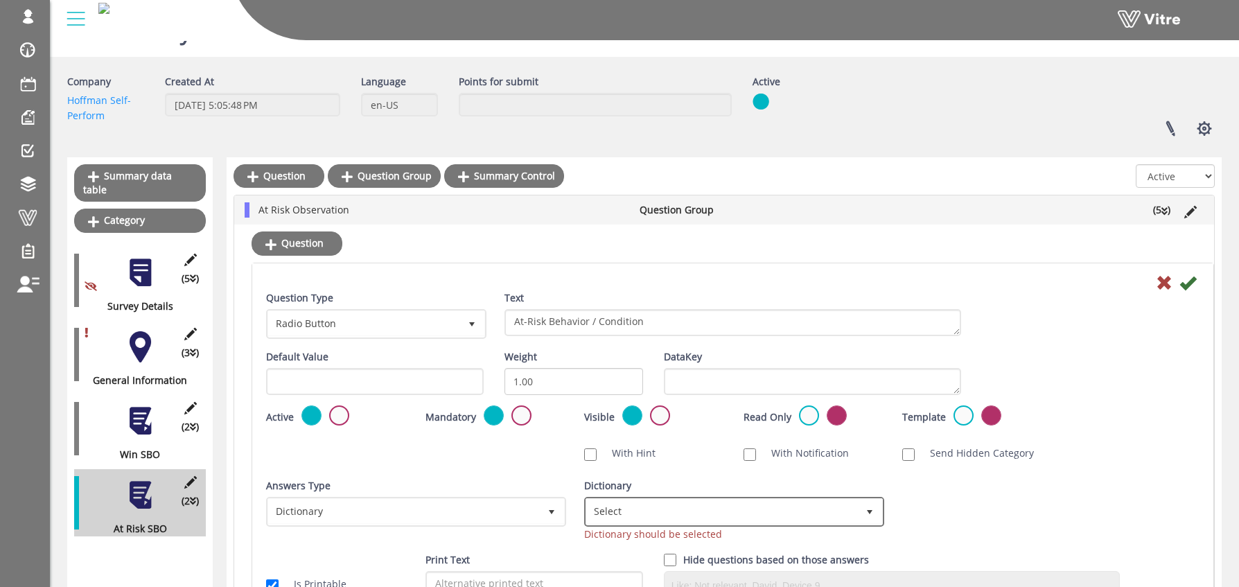
click at [638, 515] on span "Select" at bounding box center [721, 511] width 271 height 25
click at [597, 559] on li "WIN Type" at bounding box center [719, 561] width 296 height 24
type input "win"
click at [1175, 287] on div at bounding box center [733, 282] width 954 height 17
click at [1186, 283] on icon at bounding box center [1188, 282] width 17 height 17
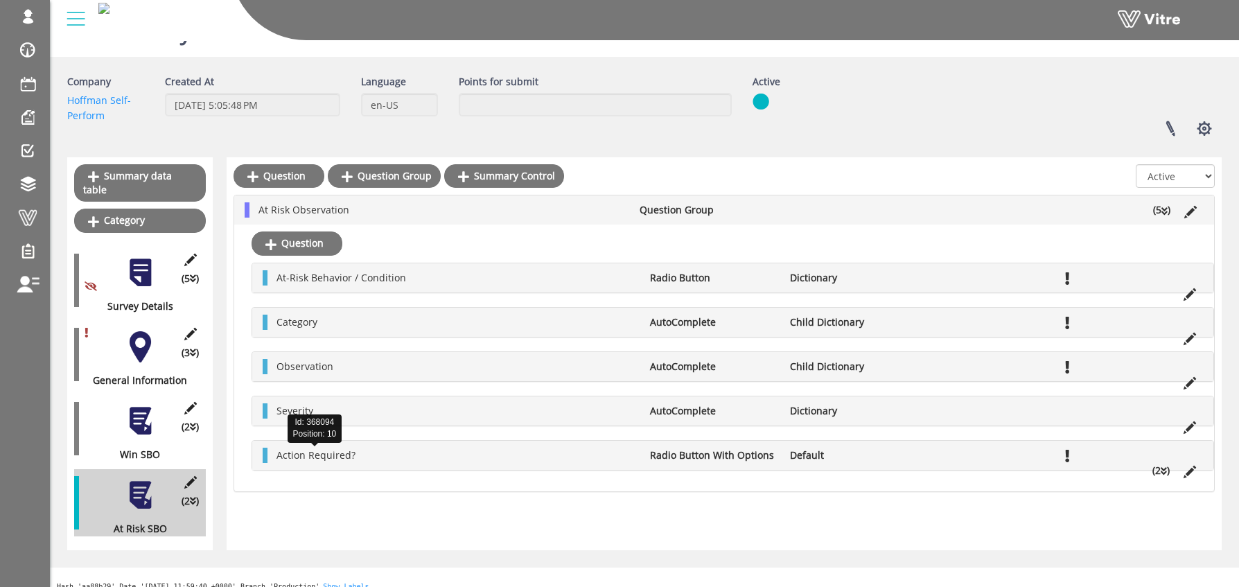
click at [304, 456] on span "Action Required?" at bounding box center [316, 454] width 79 height 13
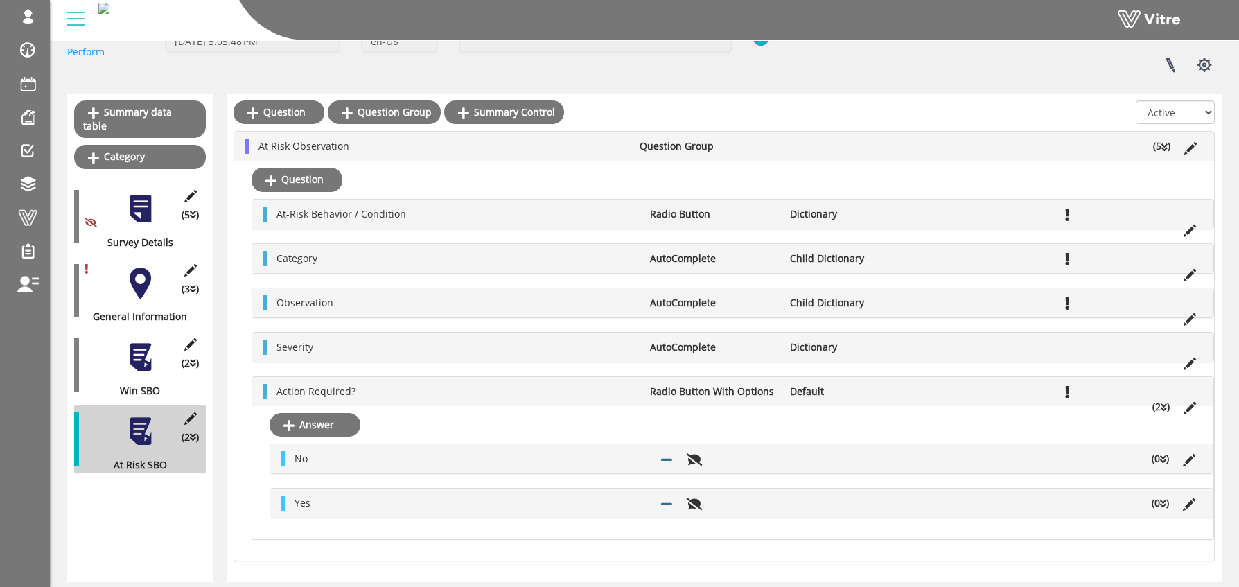
scroll to position [146, 0]
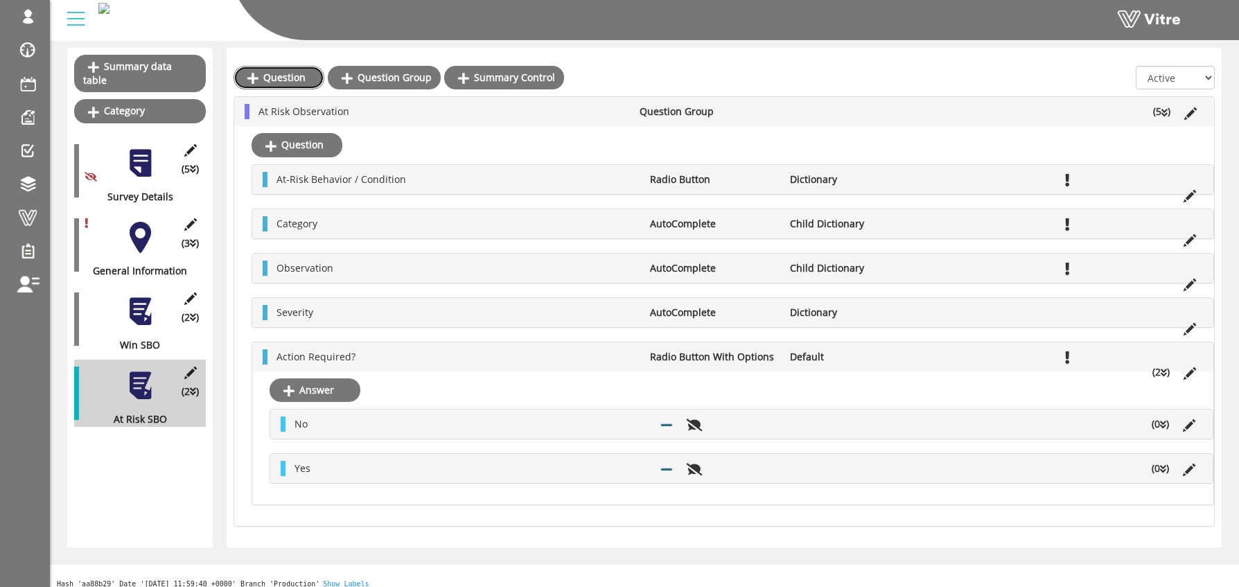
click at [282, 78] on link "Question" at bounding box center [279, 78] width 91 height 24
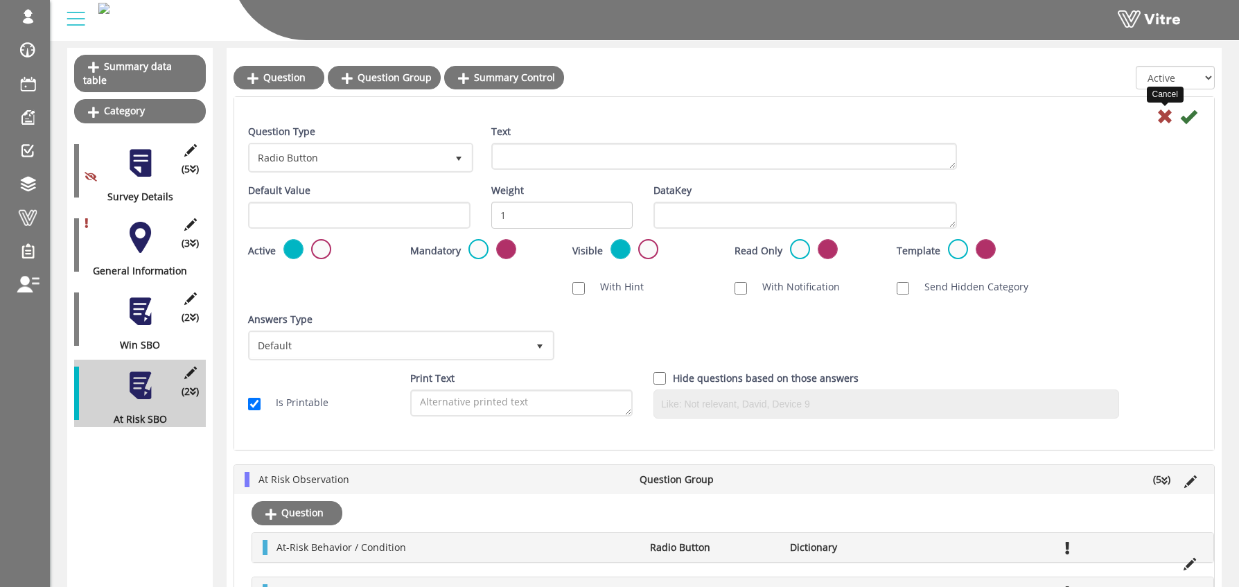
click at [1161, 121] on icon at bounding box center [1165, 116] width 17 height 17
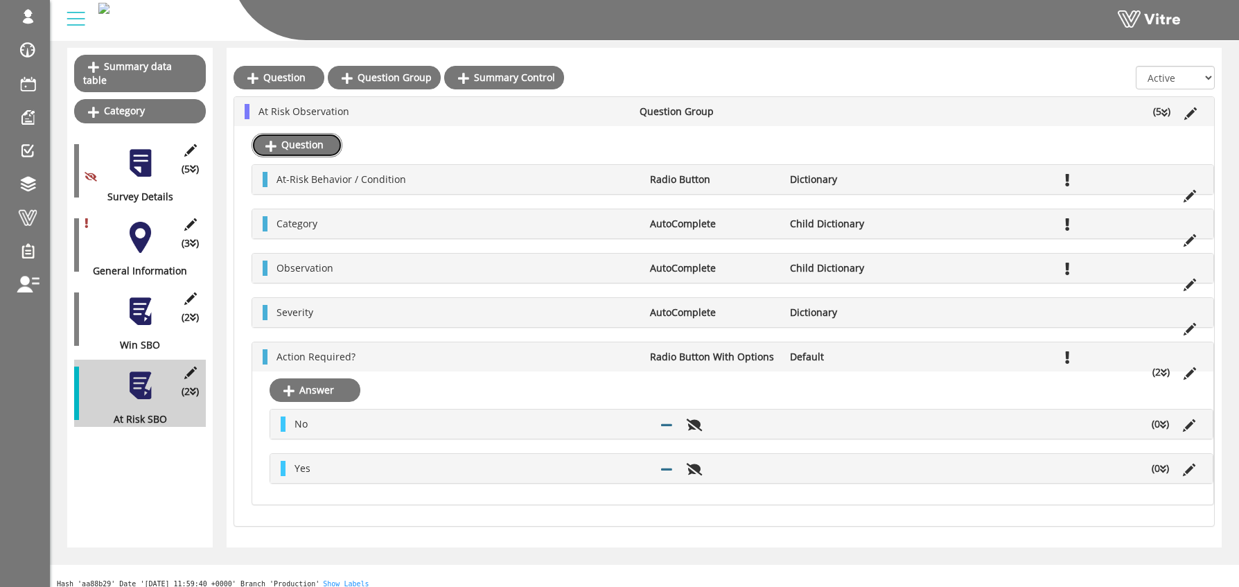
click at [305, 148] on link "Question" at bounding box center [297, 145] width 91 height 24
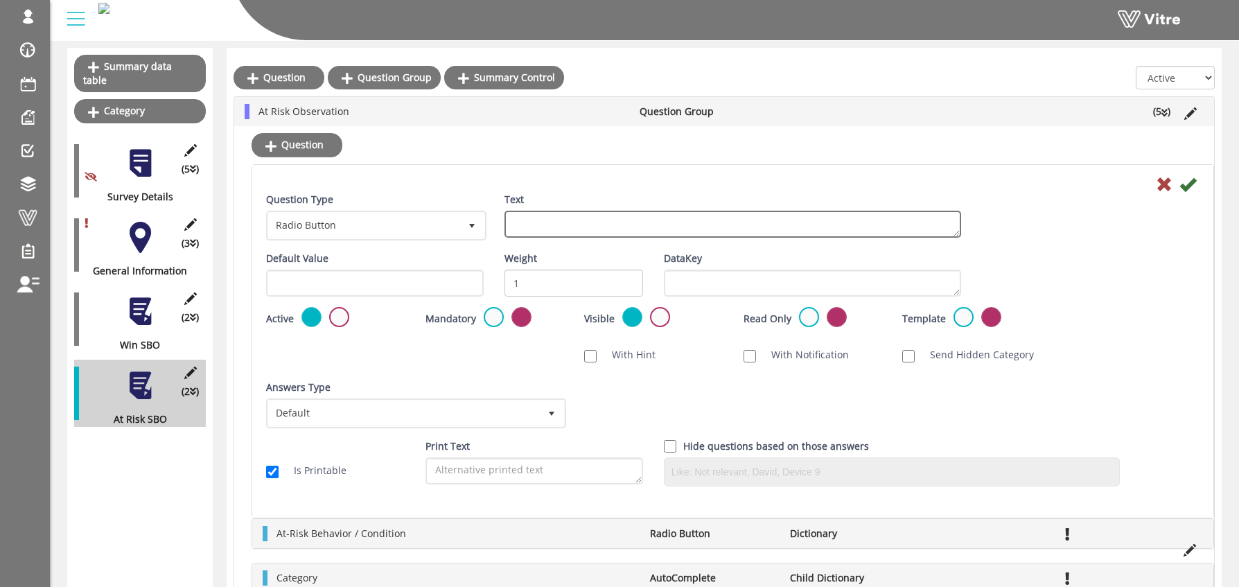
click at [535, 223] on textarea "Text" at bounding box center [733, 224] width 457 height 27
click at [584, 222] on textarea "What is the required action" at bounding box center [733, 224] width 457 height 27
click at [662, 222] on textarea "What is the corrective action" at bounding box center [733, 224] width 457 height 27
type textarea "What is the corrective action?"
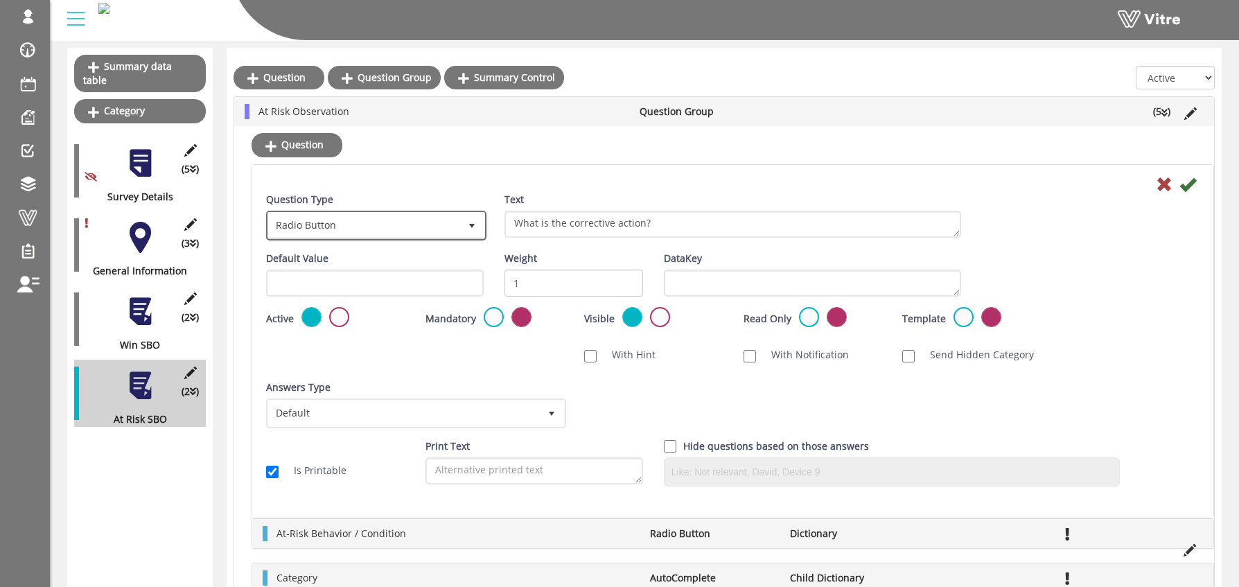
click at [339, 227] on span "Radio Button" at bounding box center [363, 225] width 191 height 25
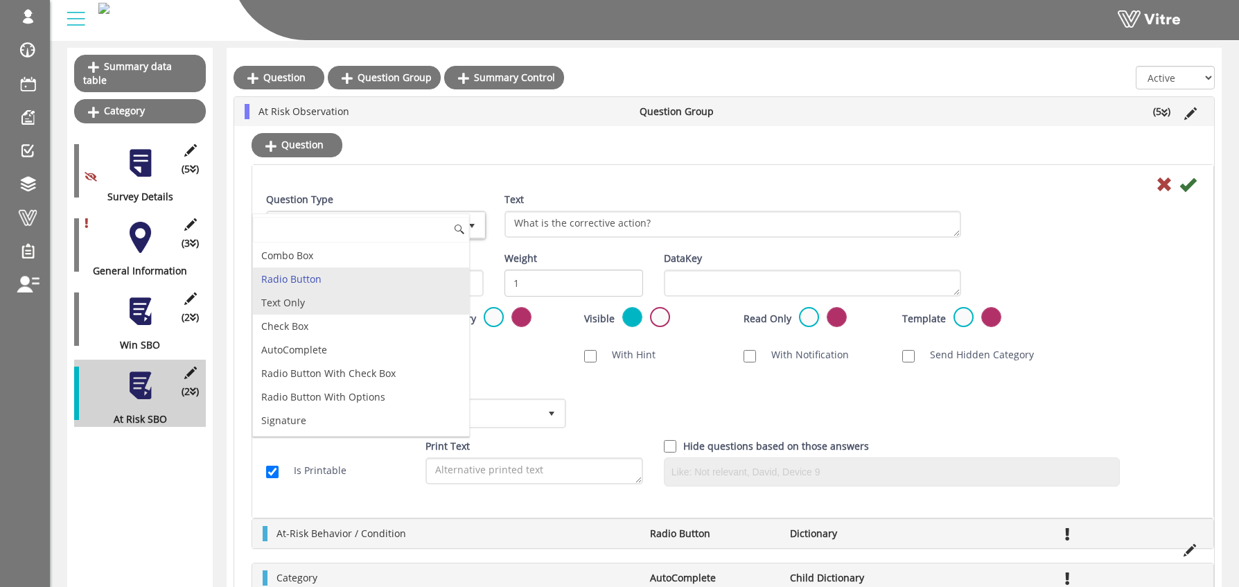
click at [306, 299] on li "Text Only" at bounding box center [361, 303] width 216 height 24
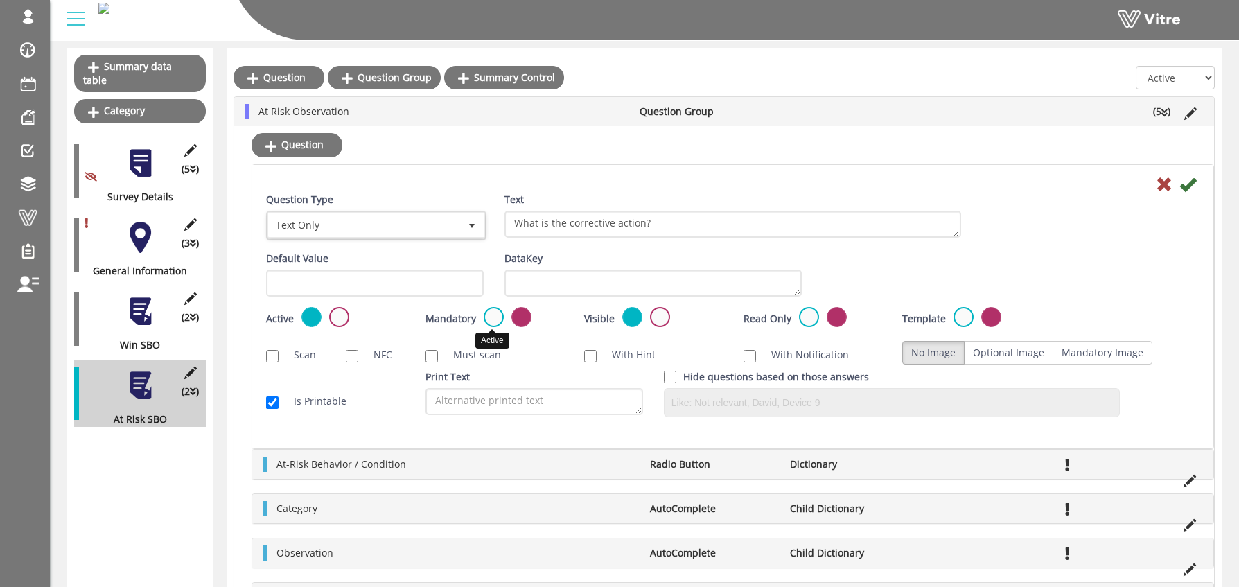
click at [486, 316] on label at bounding box center [494, 317] width 20 height 20
click at [0, 0] on input "radio" at bounding box center [0, 0] width 0 height 0
click at [1187, 184] on icon at bounding box center [1188, 184] width 17 height 17
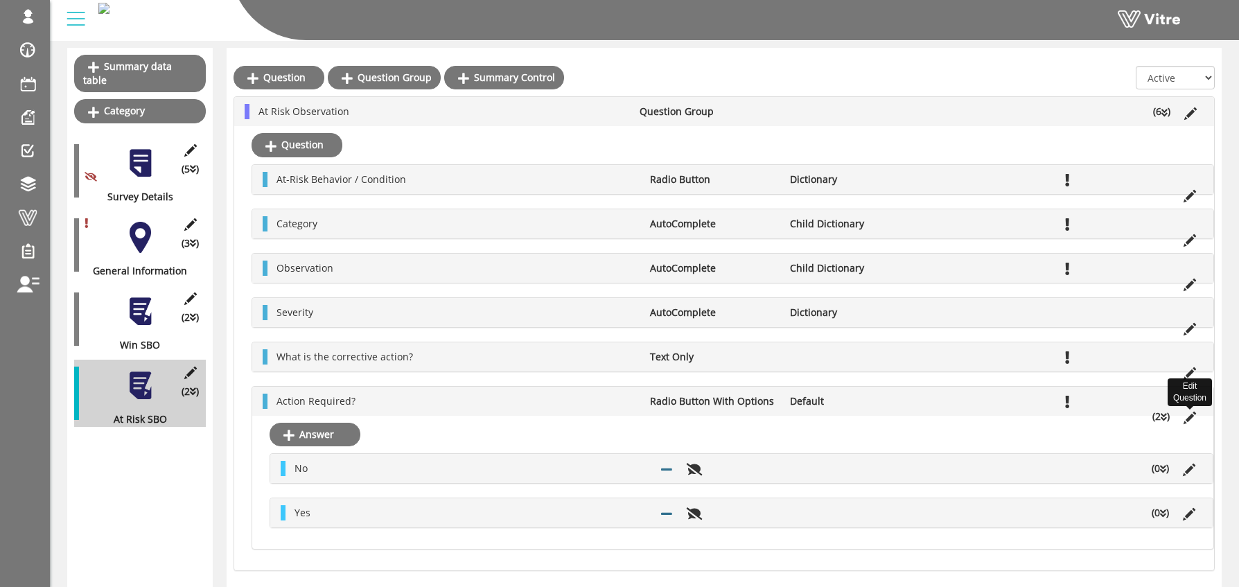
click at [1191, 418] on icon at bounding box center [1190, 418] width 12 height 12
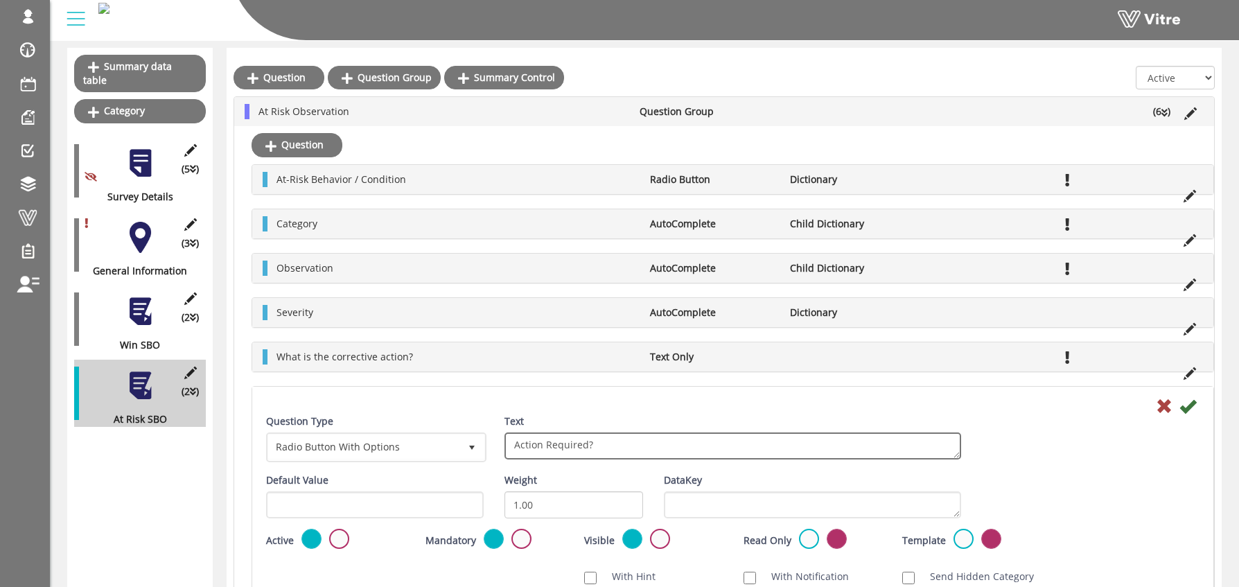
click at [527, 443] on textarea "Action Required?" at bounding box center [733, 445] width 457 height 27
click at [527, 442] on textarea "Action Required?" at bounding box center [733, 445] width 457 height 27
type textarea "Corrected immediately?"
click at [1191, 403] on icon at bounding box center [1188, 406] width 17 height 17
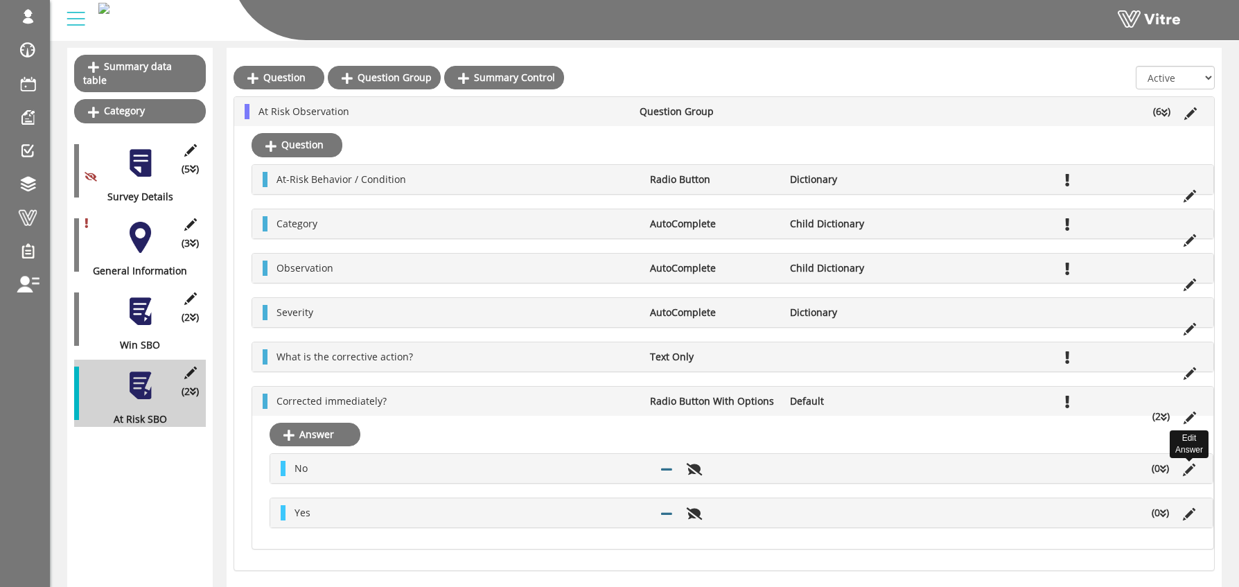
click at [1189, 466] on icon at bounding box center [1189, 470] width 12 height 12
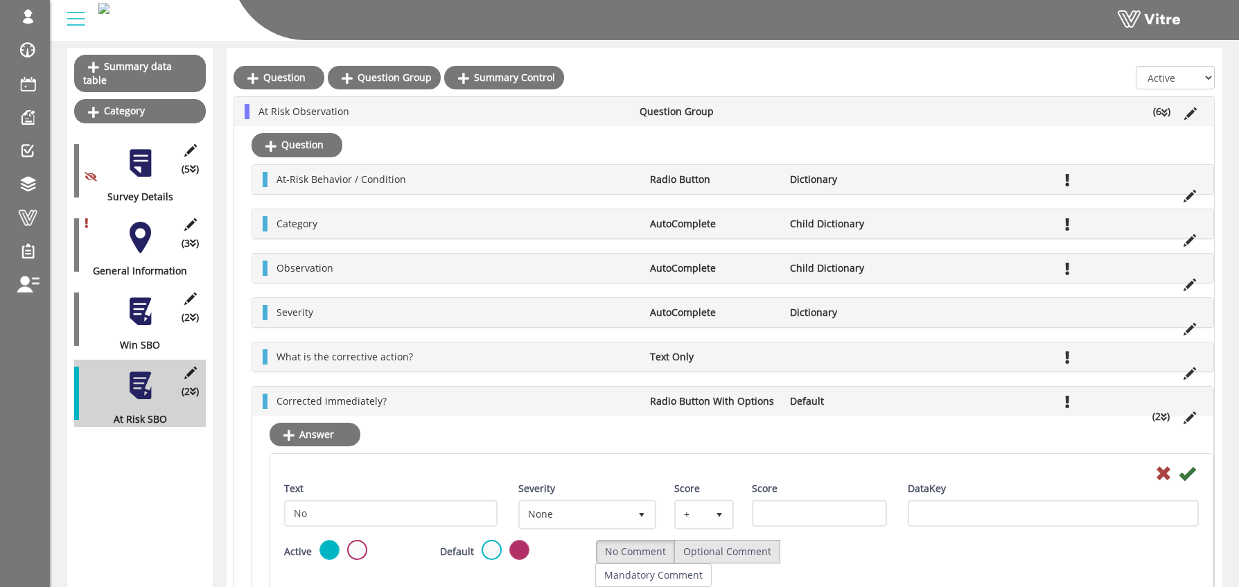
click at [727, 550] on label "Optional Comment" at bounding box center [727, 552] width 106 height 24
radio input "true"
click at [1188, 469] on icon at bounding box center [1187, 473] width 17 height 17
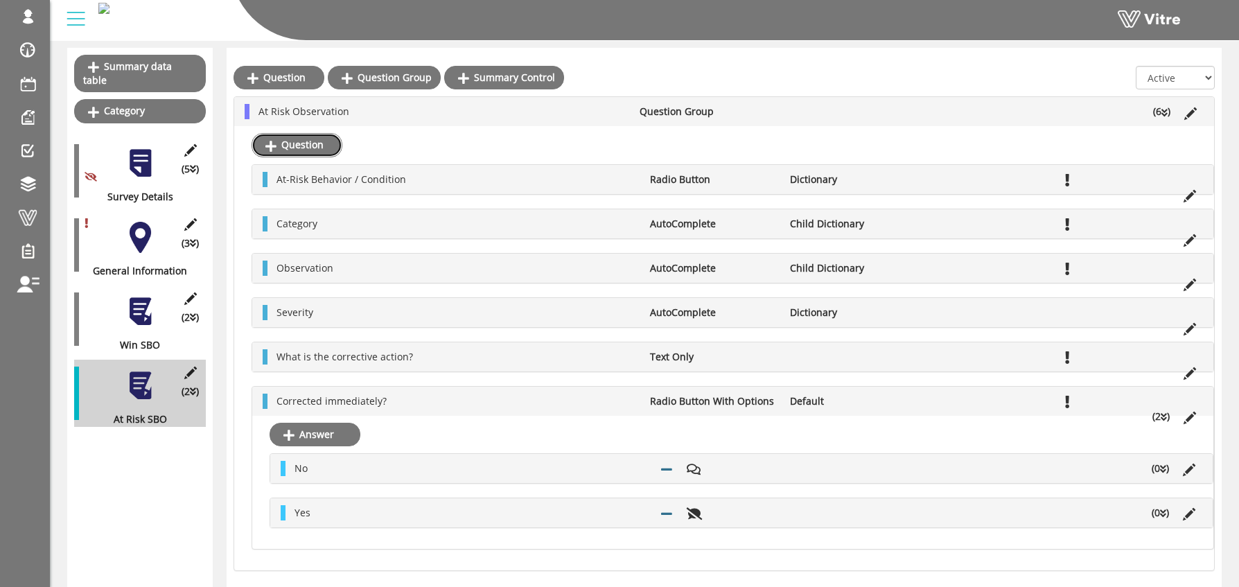
click at [291, 141] on link "Question" at bounding box center [297, 145] width 91 height 24
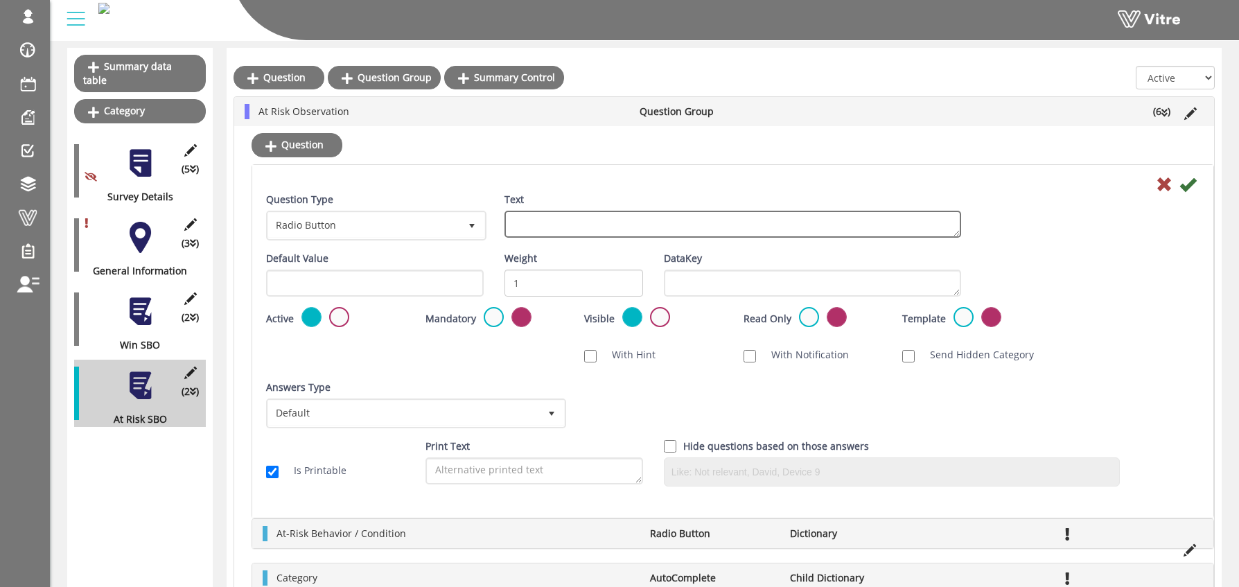
click at [557, 226] on textarea "Text" at bounding box center [733, 224] width 457 height 27
click at [670, 221] on textarea "Corrective Action Assignee Responsible" at bounding box center [733, 224] width 457 height 27
type textarea "Corrective Action Assignee"
click at [424, 219] on span "Radio Button" at bounding box center [363, 225] width 191 height 25
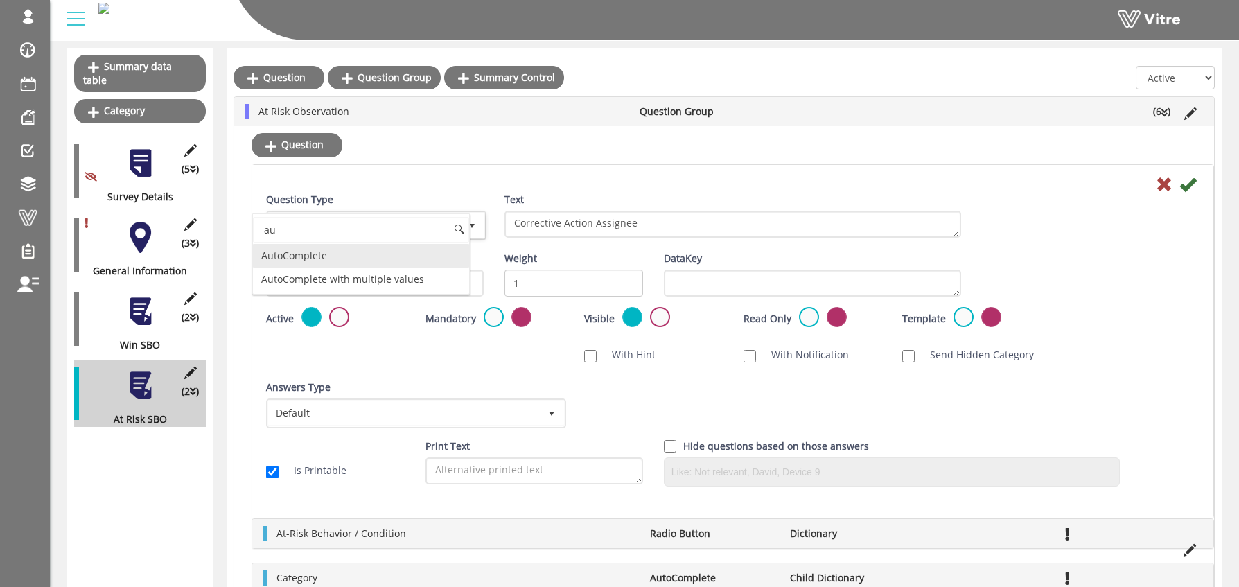
click at [350, 255] on li "AutoComplete" at bounding box center [361, 256] width 216 height 24
type input "au"
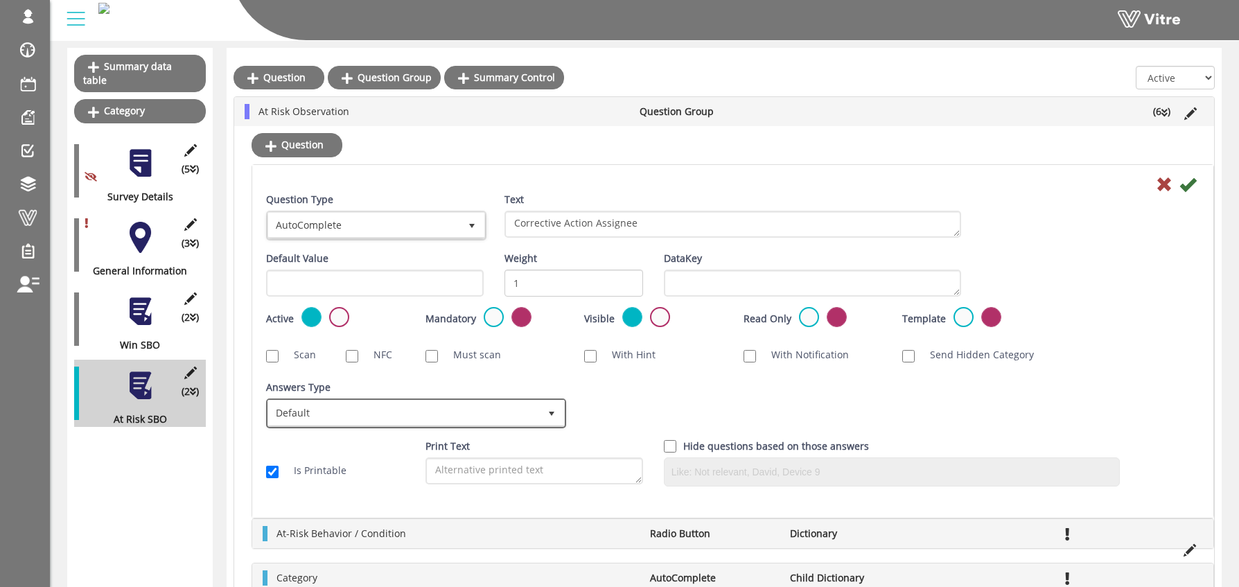
click at [349, 410] on span "Default" at bounding box center [403, 413] width 271 height 25
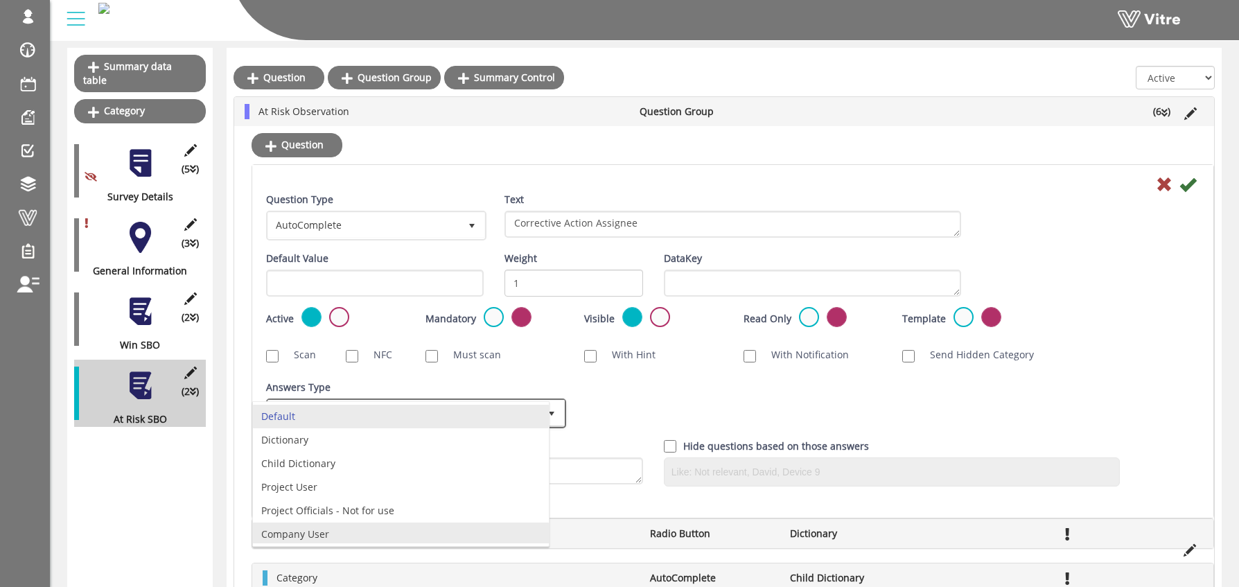
click at [334, 537] on li "Company User" at bounding box center [401, 535] width 296 height 24
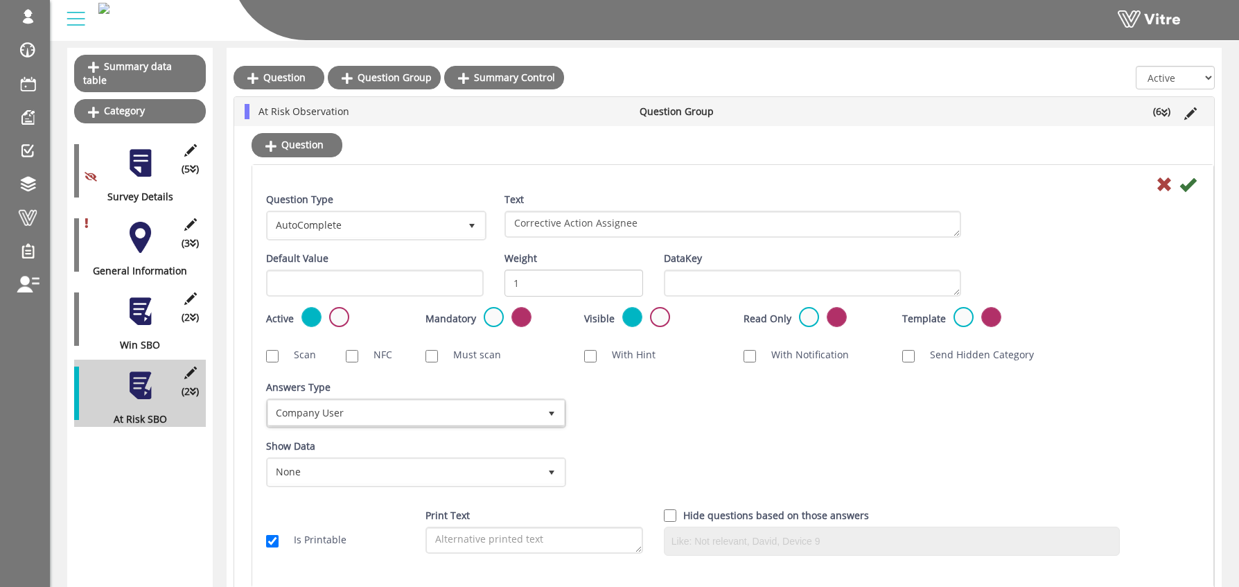
click at [1077, 273] on div "Default Value Weight 1 DataKey" at bounding box center [733, 279] width 954 height 56
click at [1189, 186] on icon at bounding box center [1188, 184] width 17 height 17
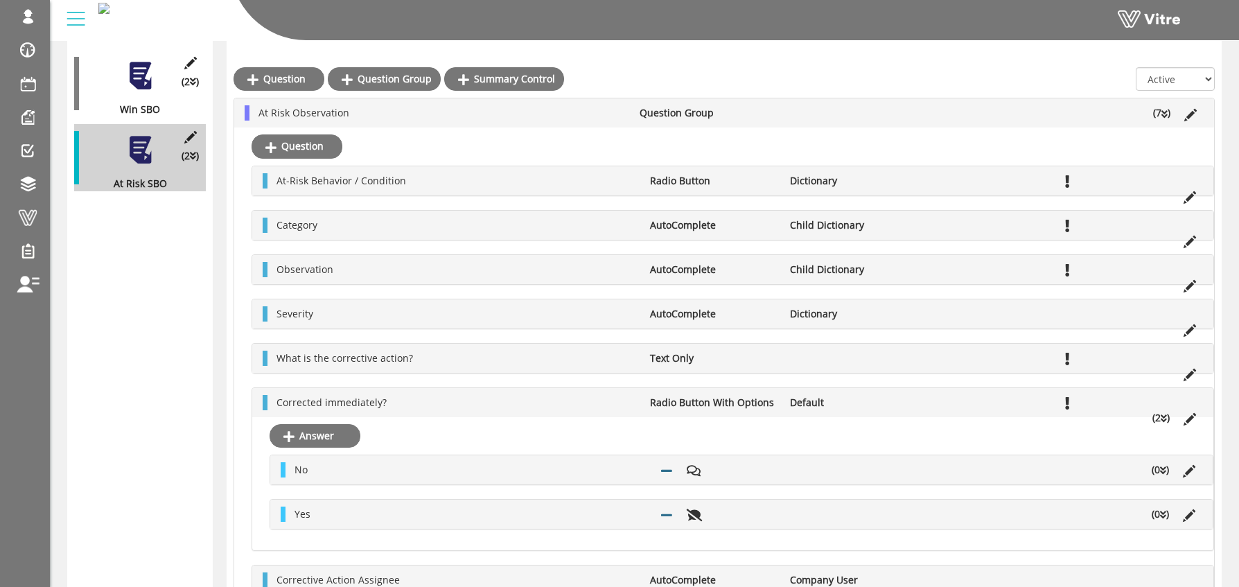
scroll to position [383, 0]
click at [362, 400] on span "Corrected immediately?" at bounding box center [332, 400] width 110 height 13
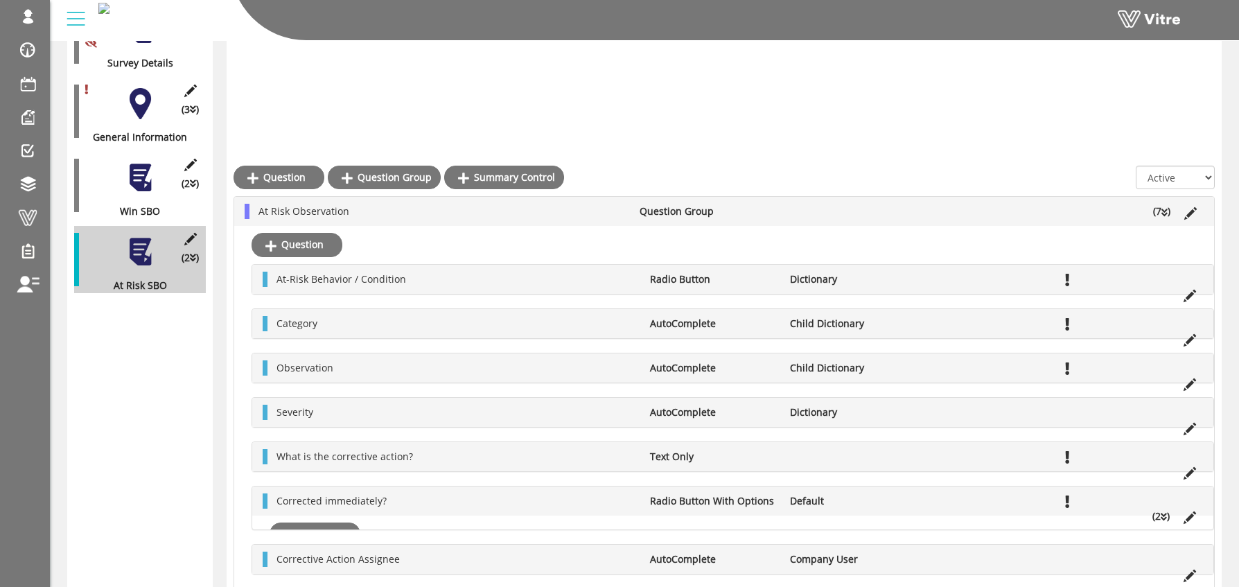
scroll to position [102, 0]
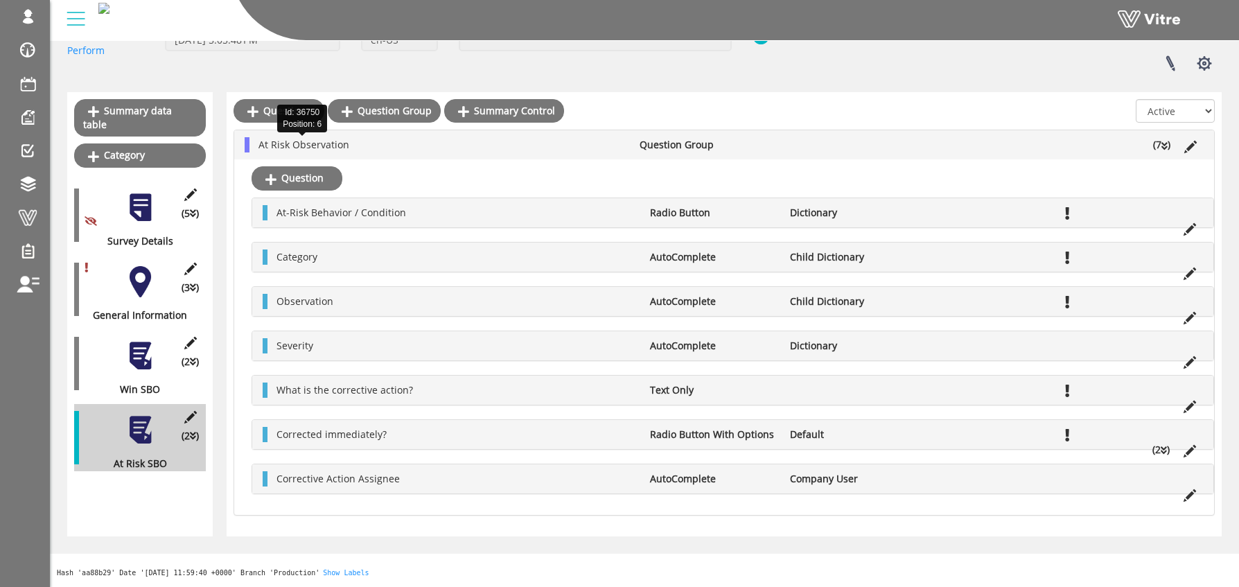
click at [293, 145] on span "At Risk Observation" at bounding box center [304, 144] width 91 height 13
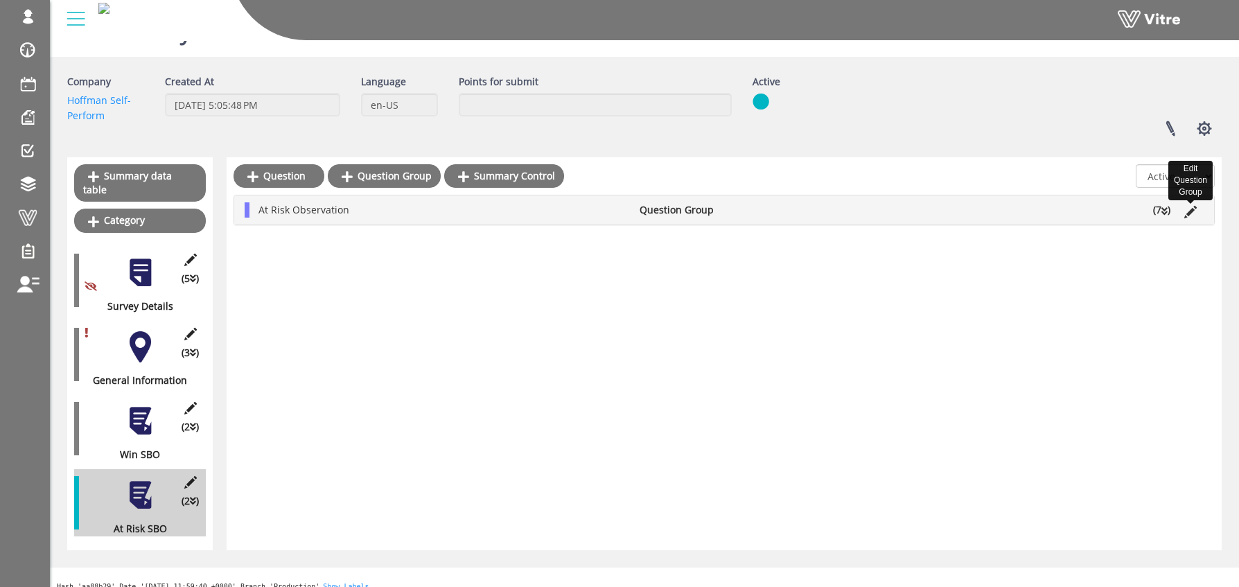
click at [1193, 211] on icon at bounding box center [1190, 212] width 12 height 12
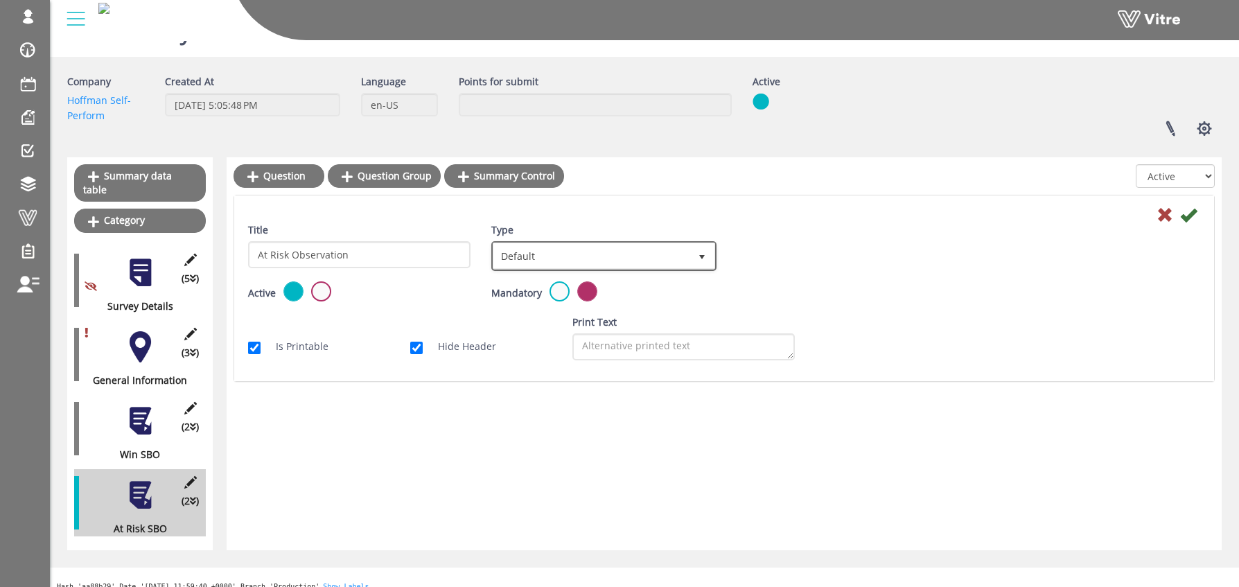
click at [574, 261] on span "Default" at bounding box center [591, 255] width 196 height 25
click at [510, 324] on li "Sub Action" at bounding box center [588, 323] width 221 height 24
click at [660, 299] on input "Auto create sub-action per every group instance" at bounding box center [660, 297] width 12 height 12
checkbox input "true"
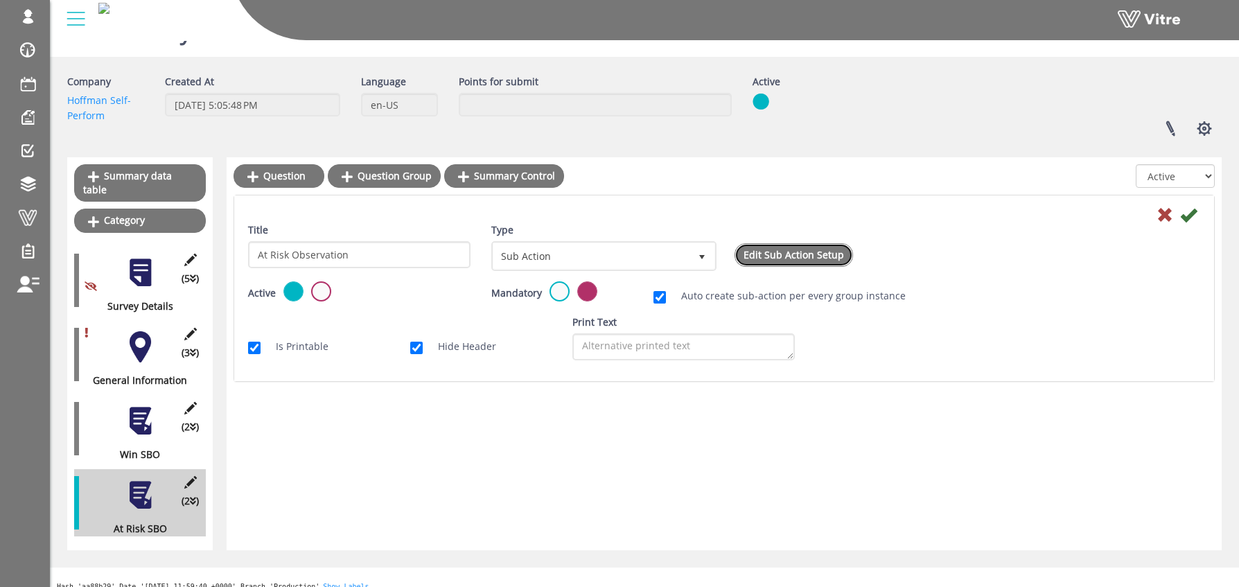
click at [805, 253] on link "Edit Sub Action Setup" at bounding box center [794, 255] width 119 height 24
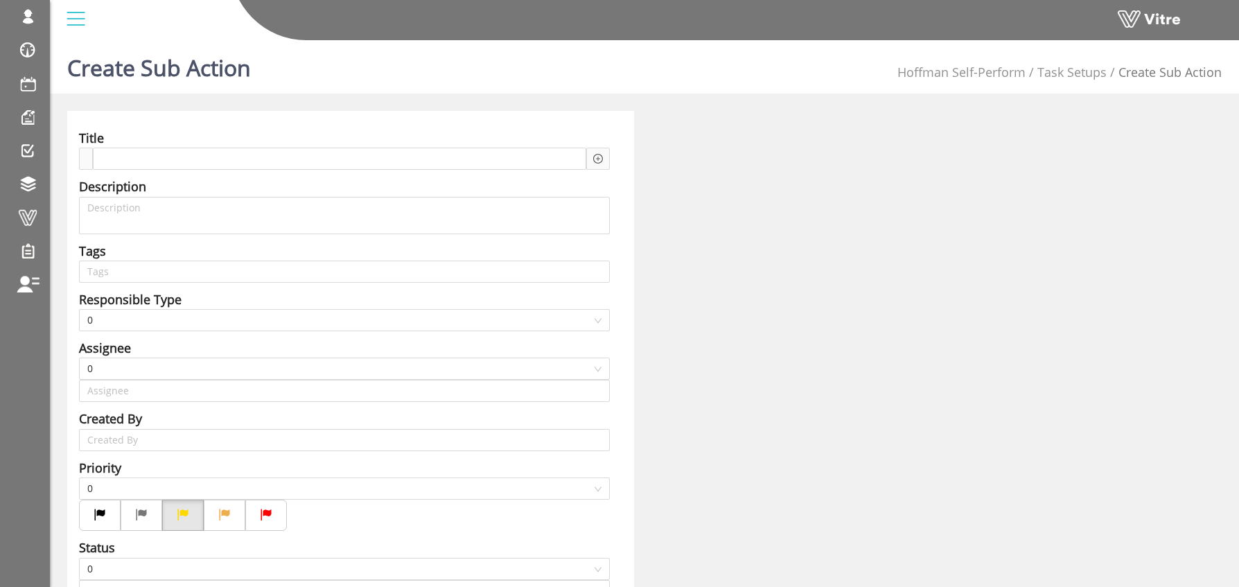
type input "Osher Faibish SU"
click at [109, 158] on span at bounding box center [151, 158] width 97 height 15
click at [105, 158] on span "Task -" at bounding box center [151, 158] width 97 height 15
click at [198, 153] on span "SBO Task -" at bounding box center [151, 158] width 97 height 15
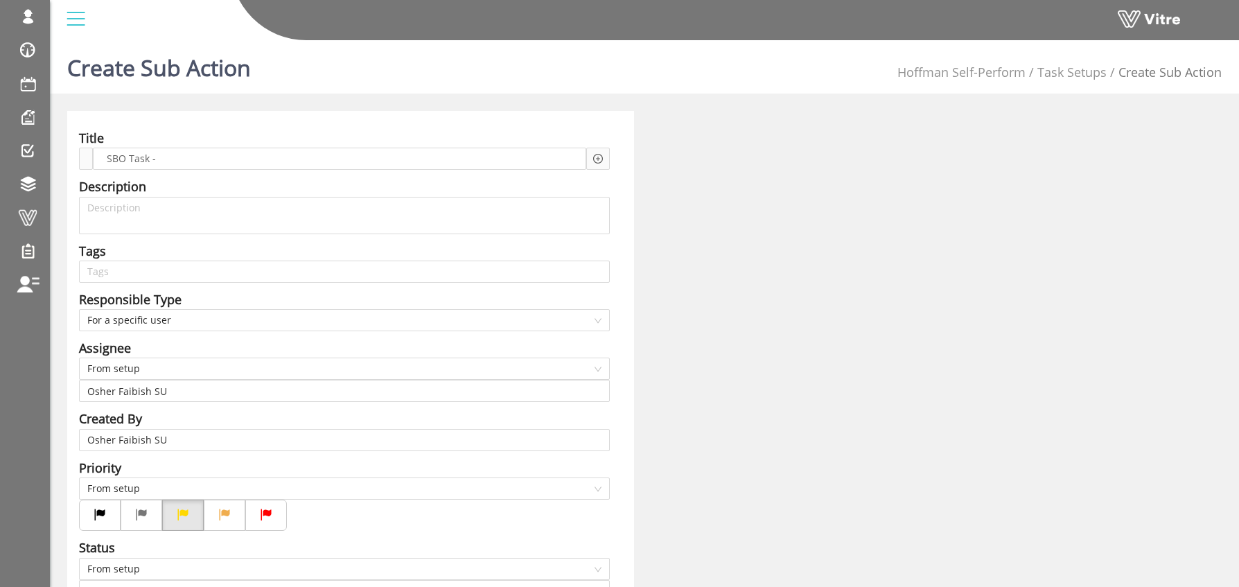
click at [602, 157] on icon "plus-circle" at bounding box center [598, 159] width 10 height 10
click at [658, 172] on input "search" at bounding box center [716, 169] width 169 height 21
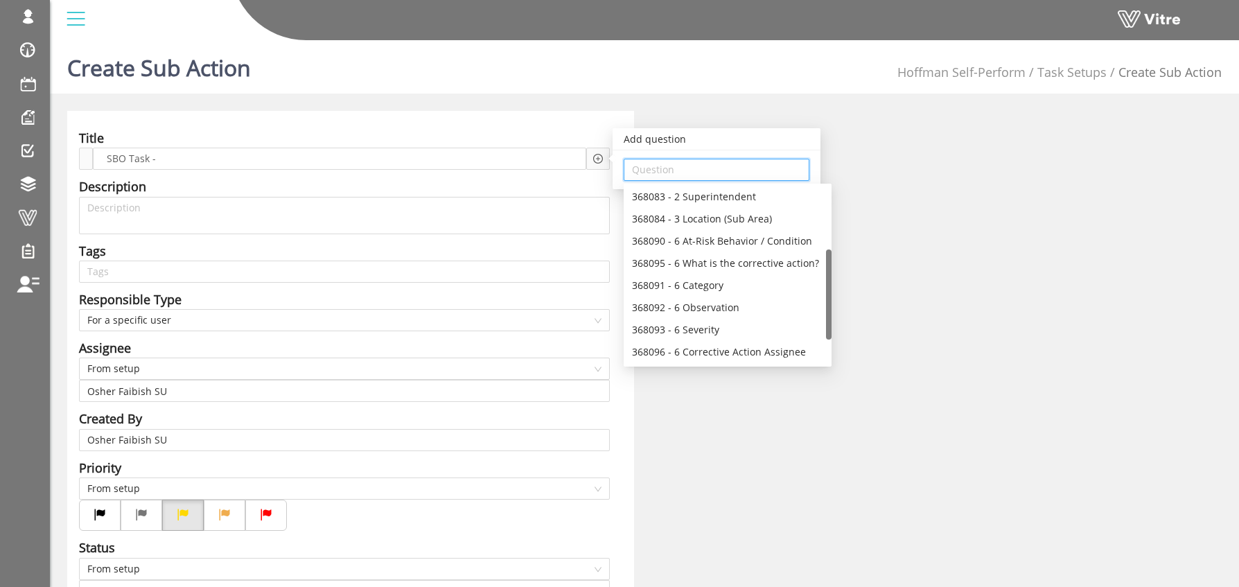
scroll to position [136, 0]
drag, startPoint x: 829, startPoint y: 221, endPoint x: 818, endPoint y: 289, distance: 68.8
click at [818, 289] on div "368083 - 2 Superintendent 368084 - 3 Location (Sub Area) 368090 - 6 At-Risk Beh…" at bounding box center [728, 274] width 208 height 177
click at [751, 259] on div "368095 - 6 What is the corrective action?" at bounding box center [727, 261] width 191 height 15
type input "368095 - 6 What is the corrective action?"
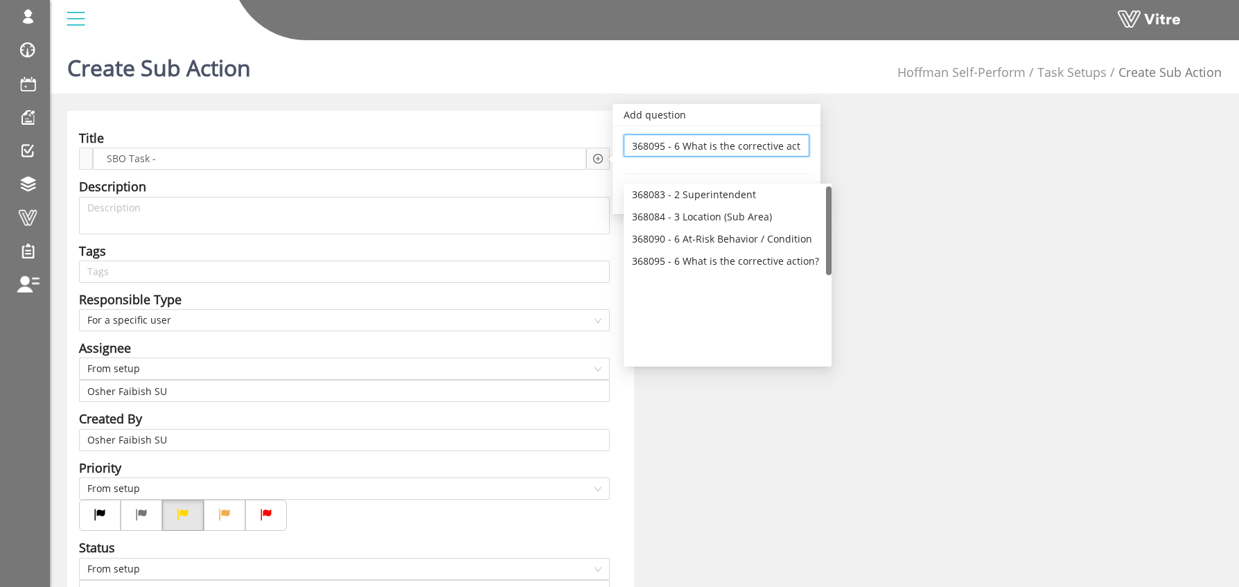
scroll to position [0, 0]
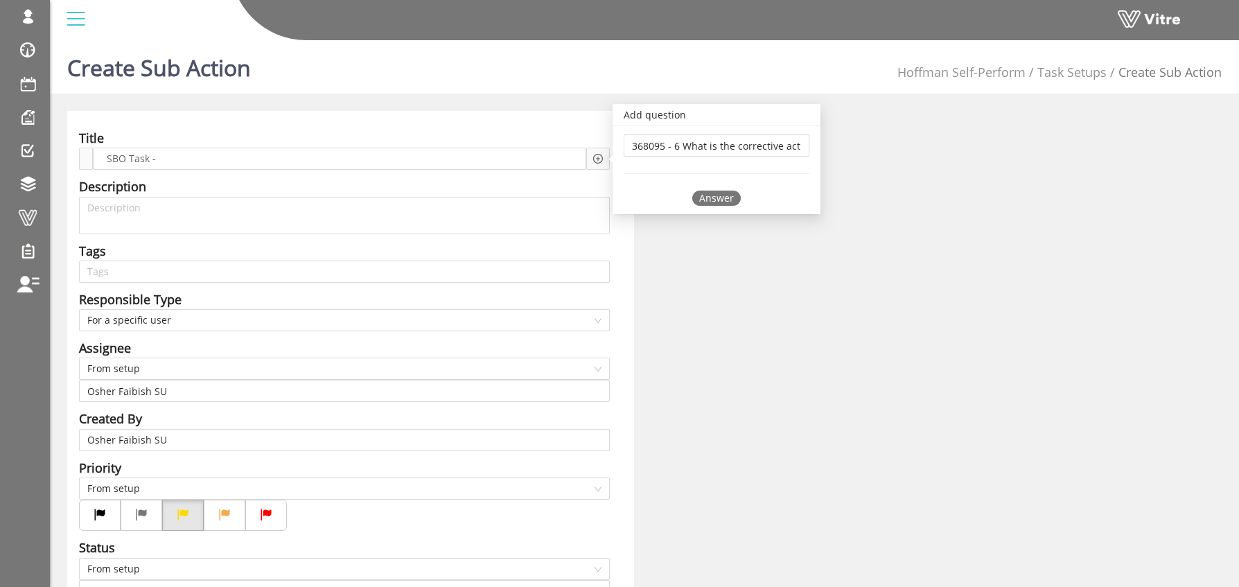
click at [727, 199] on div "Answer" at bounding box center [716, 198] width 49 height 15
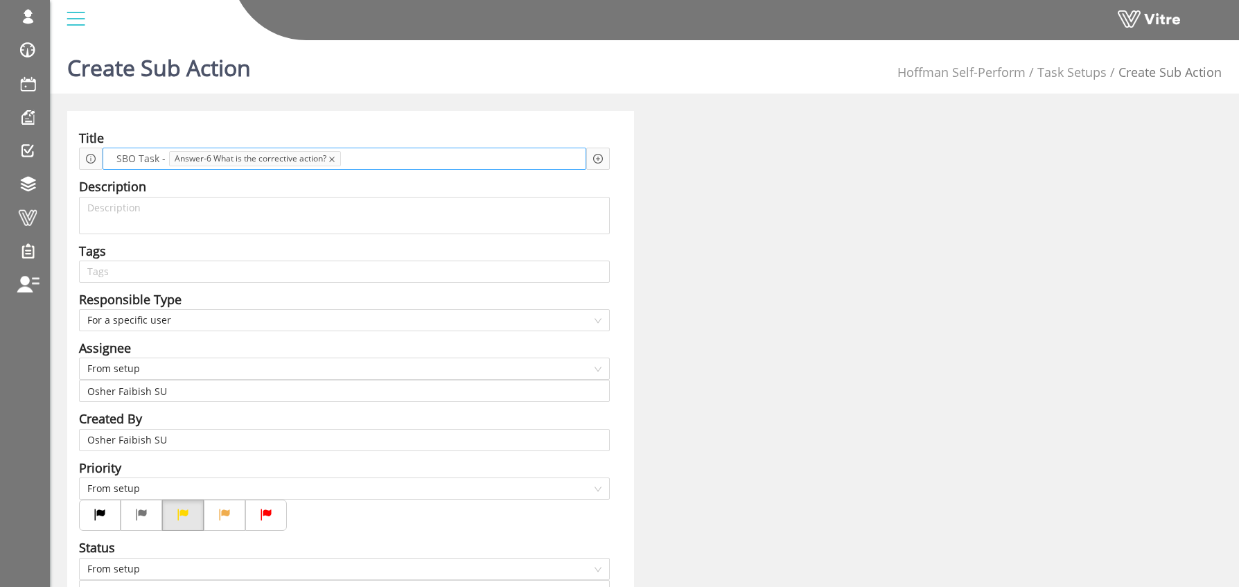
click at [333, 161] on icon "close" at bounding box center [332, 159] width 7 height 7
click at [176, 159] on span at bounding box center [207, 158] width 97 height 15
click at [159, 160] on span "SBO Task -" at bounding box center [131, 158] width 56 height 15
click at [603, 156] on div "Add question Question" at bounding box center [598, 159] width 24 height 22
click at [600, 158] on icon "plus-circle" at bounding box center [598, 159] width 10 height 10
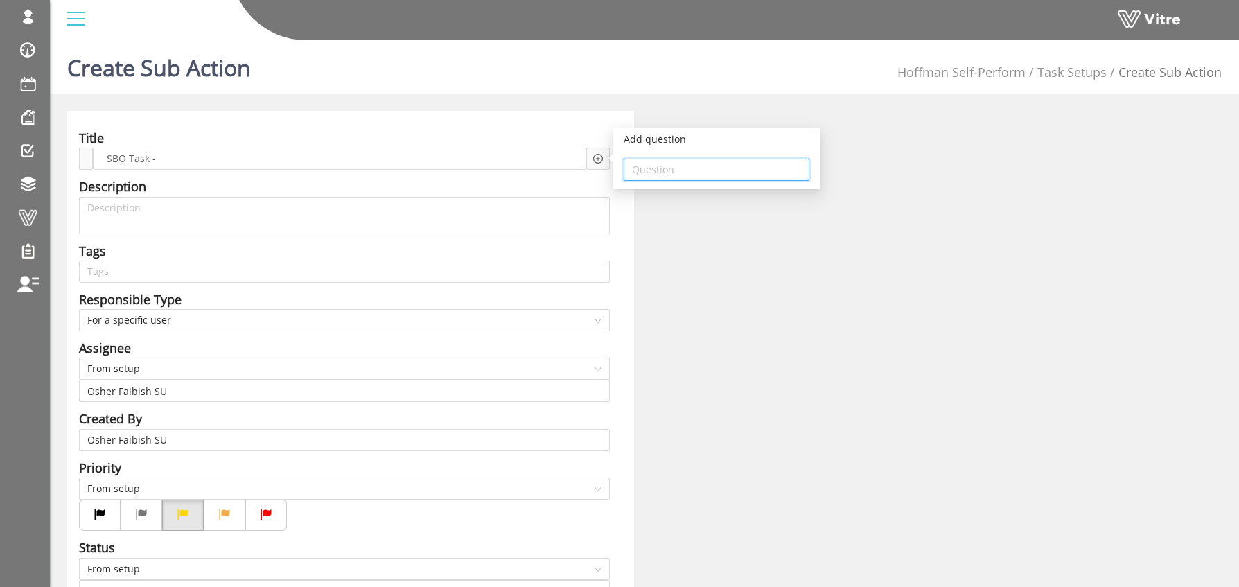
click at [672, 177] on input "search" at bounding box center [716, 169] width 169 height 21
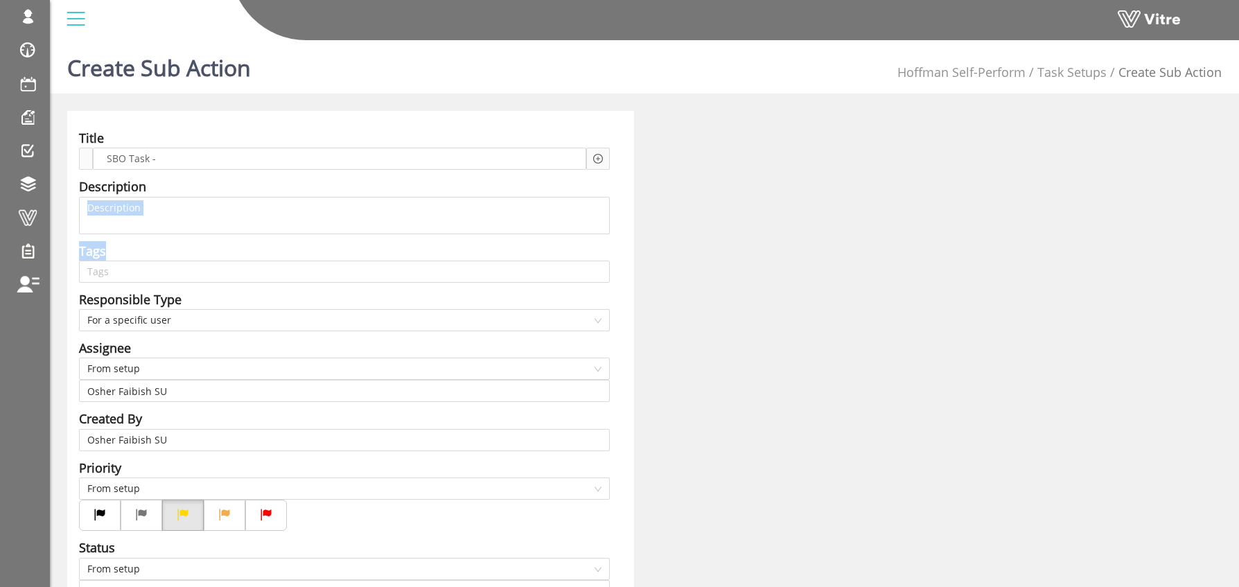
drag, startPoint x: 832, startPoint y: 221, endPoint x: 825, endPoint y: 249, distance: 28.6
click at [828, 252] on div "Title SBO Task - Add question Question Description Tags Tags Responsible Type F…" at bounding box center [644, 514] width 1175 height 807
click at [172, 159] on span at bounding box center [207, 158] width 97 height 15
drag, startPoint x: 183, startPoint y: 157, endPoint x: 154, endPoint y: 161, distance: 29.3
click at [154, 161] on div "SBO Task -" at bounding box center [339, 159] width 493 height 22
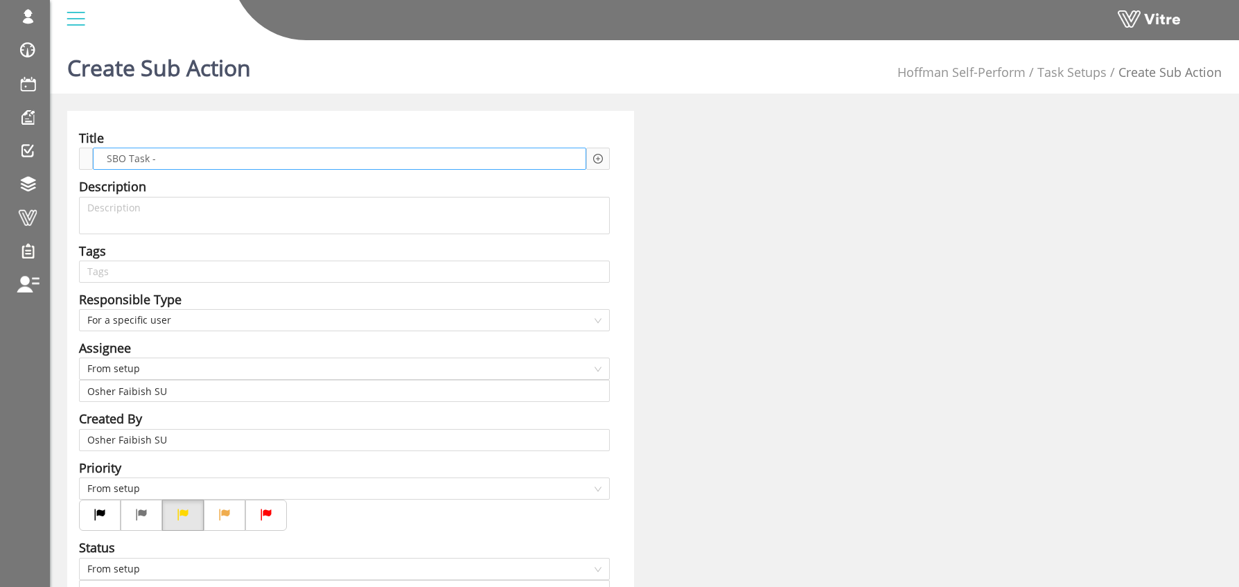
click at [170, 161] on span at bounding box center [207, 158] width 97 height 15
click at [160, 164] on span at bounding box center [207, 158] width 97 height 15
click at [157, 163] on span "SBO Task -" at bounding box center [131, 158] width 56 height 15
click at [146, 160] on span "SBO Task -" at bounding box center [131, 158] width 56 height 15
click at [157, 161] on span "SBO Task -" at bounding box center [131, 158] width 56 height 15
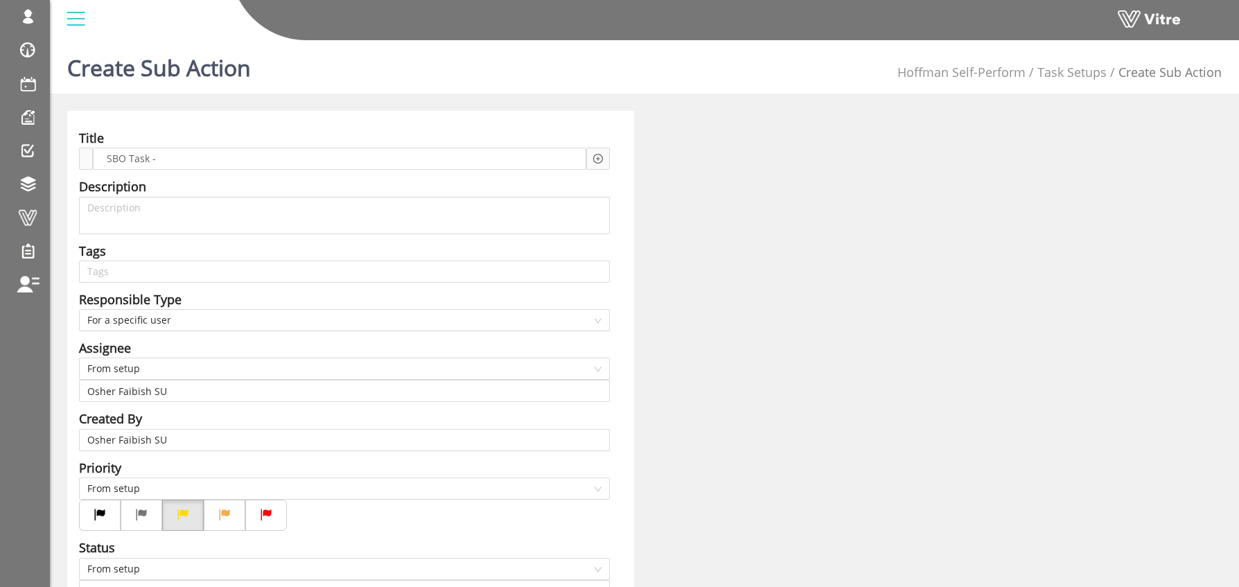
click at [604, 159] on div "Add question Question" at bounding box center [598, 159] width 24 height 22
click at [596, 159] on icon "plus-circle" at bounding box center [598, 159] width 10 height 10
click at [663, 170] on input "search" at bounding box center [716, 169] width 169 height 21
drag, startPoint x: 832, startPoint y: 243, endPoint x: 829, endPoint y: 261, distance: 18.2
click at [829, 261] on div "Title SBO Task - Add question Question Description Tags Tags Responsible Type F…" at bounding box center [644, 514] width 1175 height 807
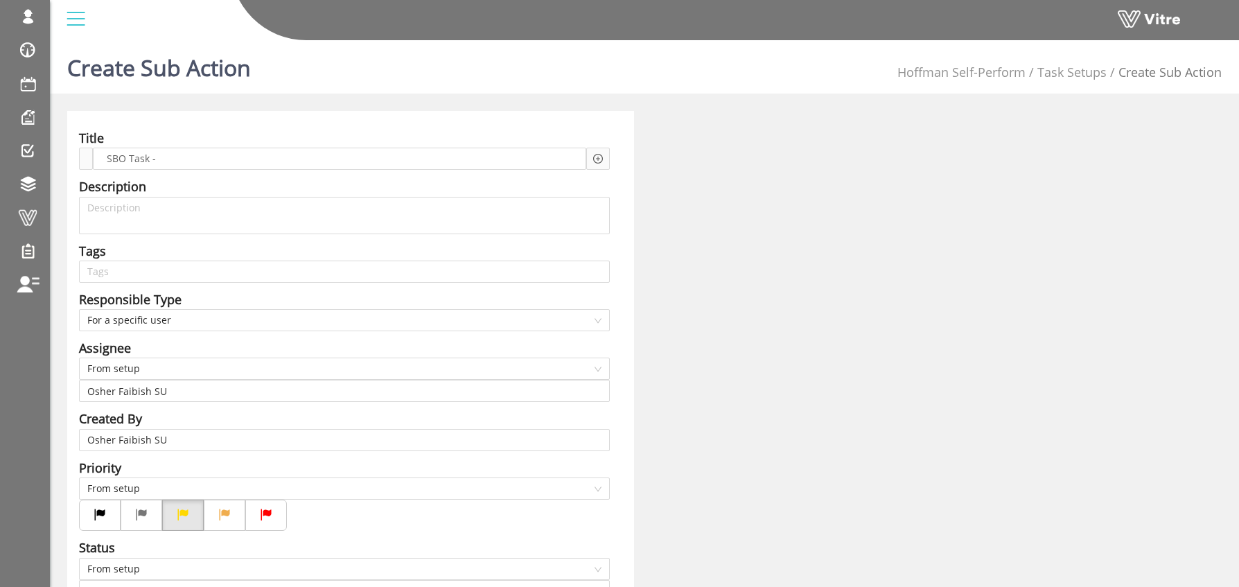
click at [597, 159] on icon "plus-circle" at bounding box center [598, 159] width 4 height 4
click at [661, 168] on input "search" at bounding box center [716, 169] width 169 height 21
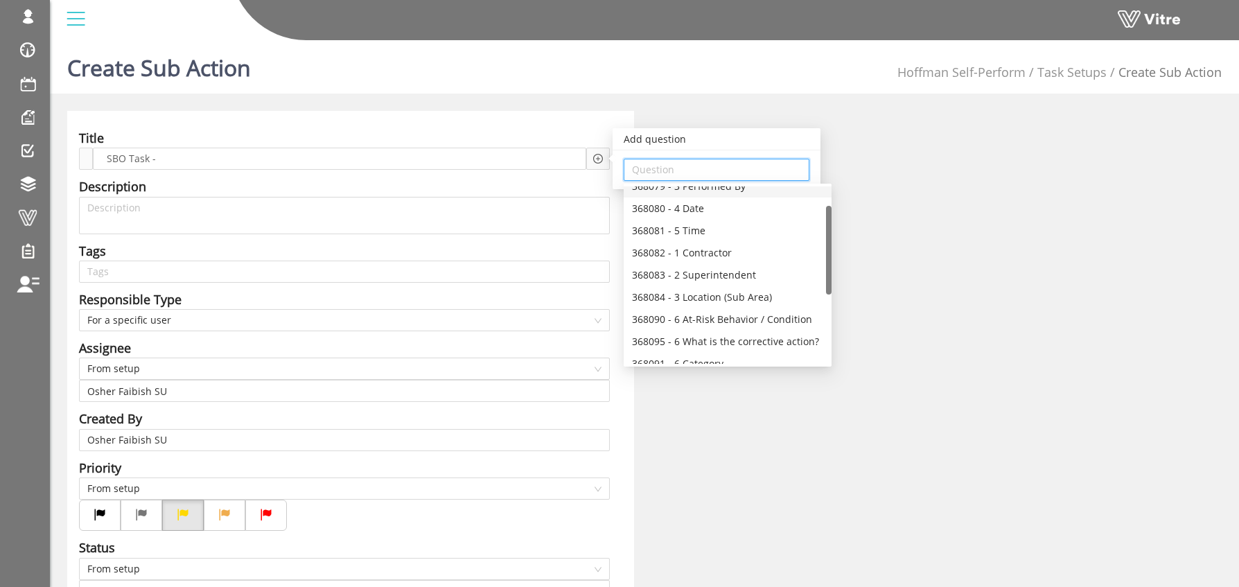
scroll to position [65, 0]
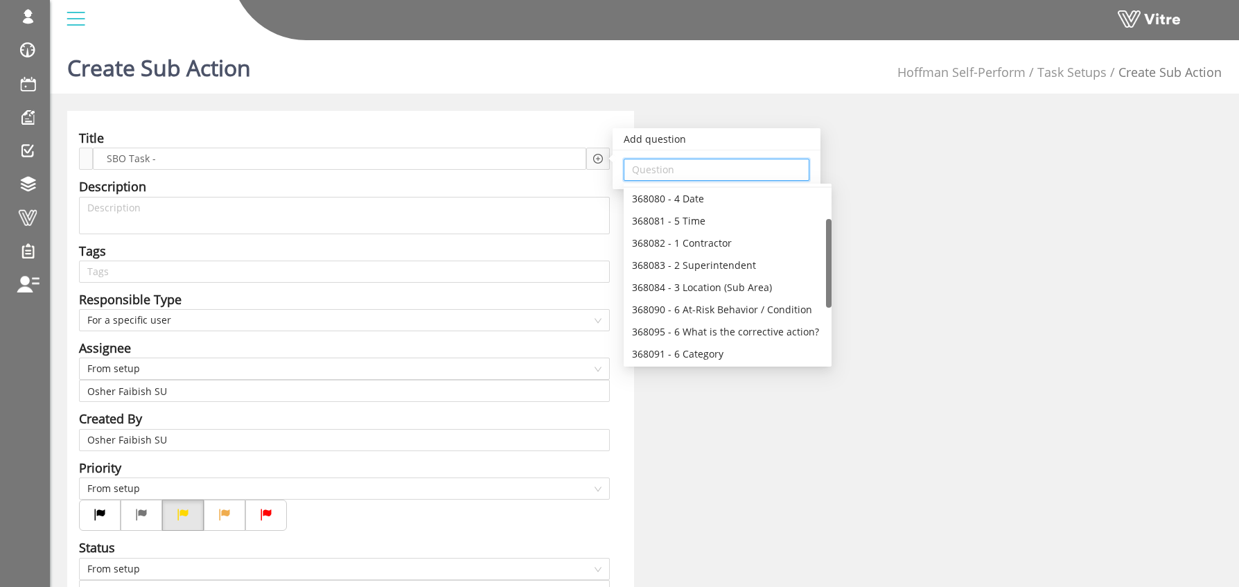
drag, startPoint x: 829, startPoint y: 240, endPoint x: 826, endPoint y: 272, distance: 32.7
click at [826, 272] on div at bounding box center [829, 263] width 6 height 89
click at [744, 288] on div "368084 - 3 Location (Sub Area)" at bounding box center [727, 287] width 191 height 15
type input "368084 - 3 Location (Sub Area)"
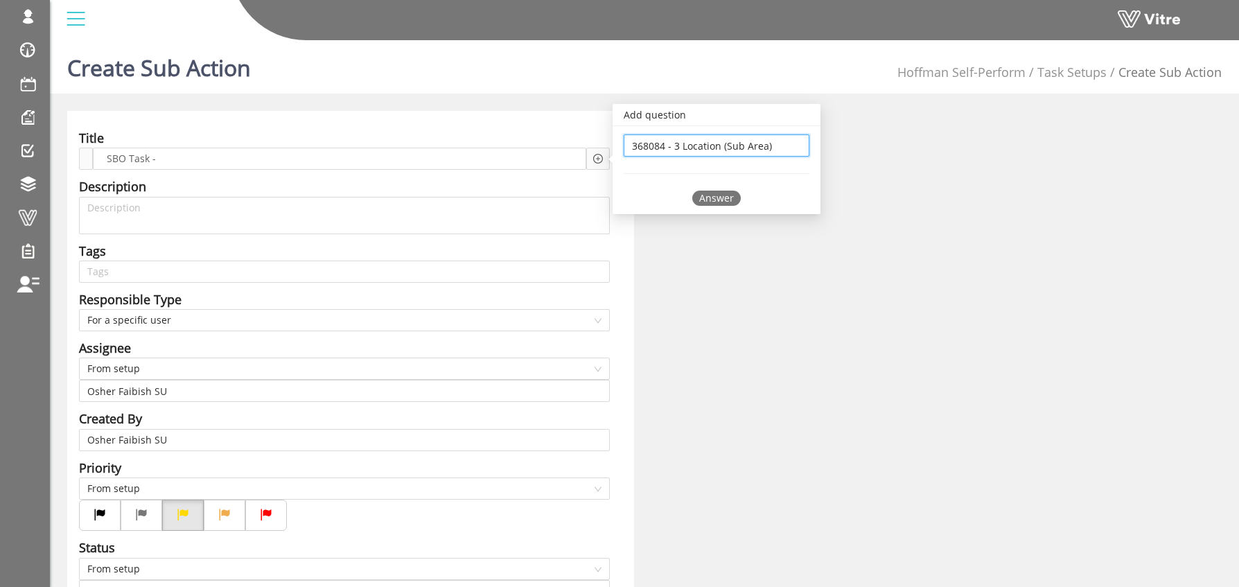
click at [721, 195] on div "Answer" at bounding box center [716, 198] width 49 height 15
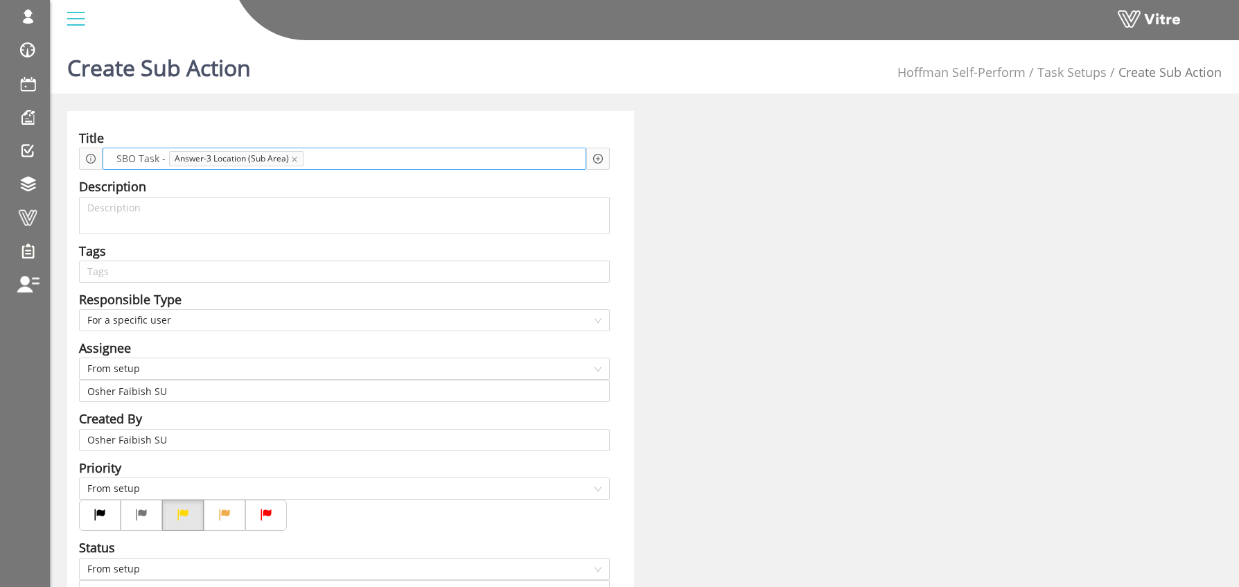
click at [339, 162] on span at bounding box center [357, 158] width 96 height 15
click at [600, 157] on icon "plus-circle" at bounding box center [598, 159] width 10 height 10
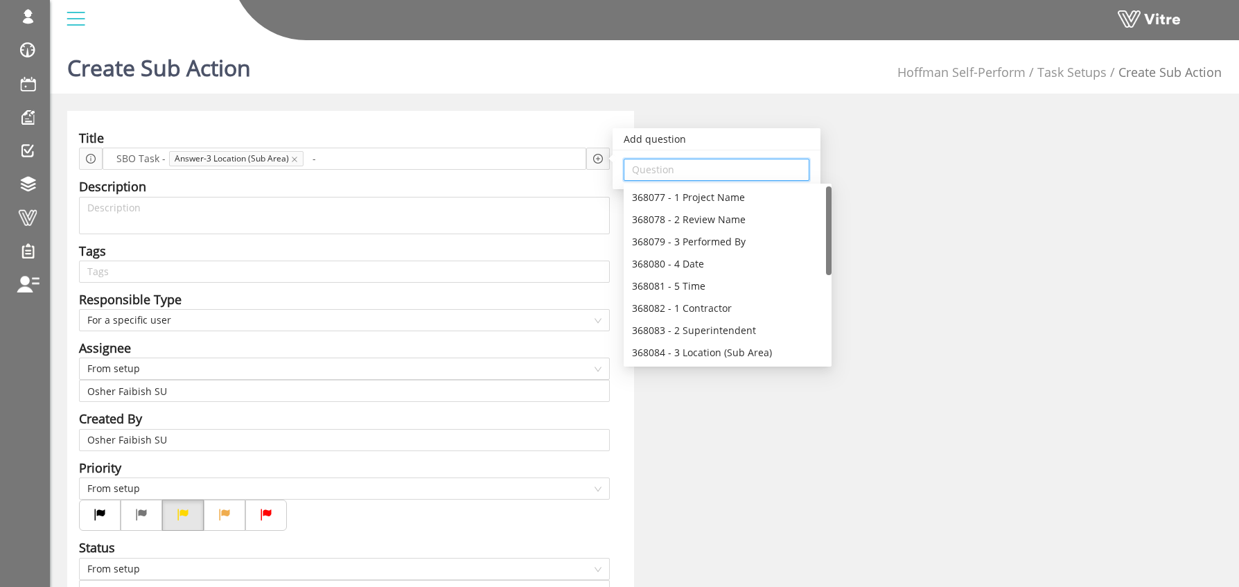
click at [740, 177] on input "search" at bounding box center [716, 169] width 169 height 21
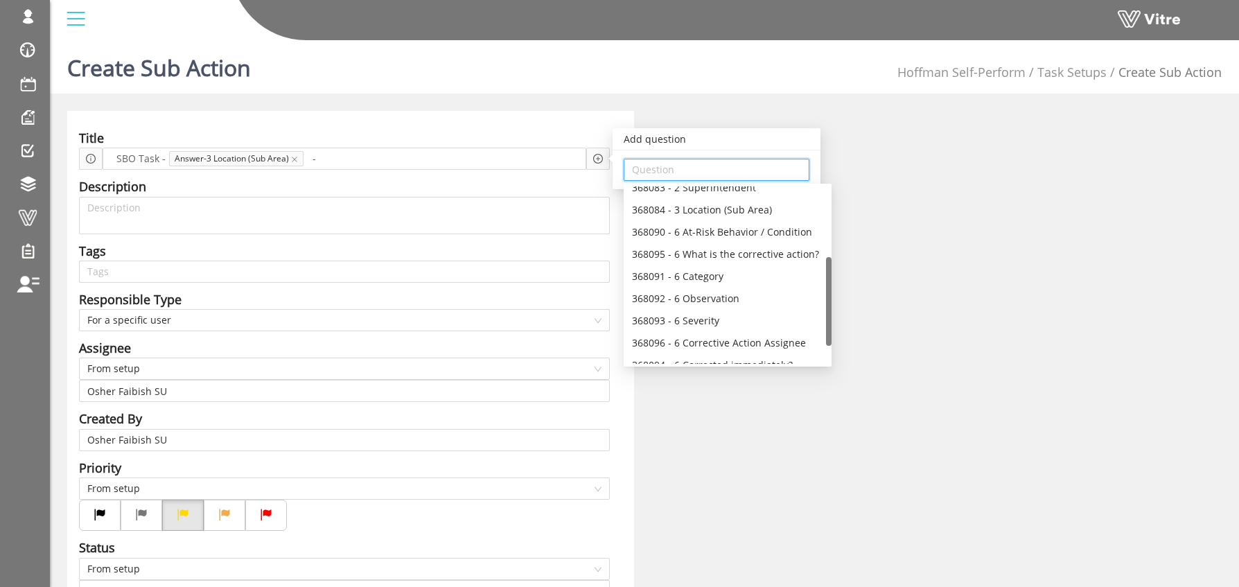
scroll to position [144, 0]
drag, startPoint x: 828, startPoint y: 259, endPoint x: 815, endPoint y: 331, distance: 73.3
click at [815, 331] on div "368083 - 2 Superintendent 368084 - 3 Location (Sub Area) 368090 - 6 At-Risk Beh…" at bounding box center [728, 274] width 208 height 177
click at [705, 296] on div "368092 - 6 Observation" at bounding box center [727, 297] width 191 height 15
type input "368092 - 6 Observation"
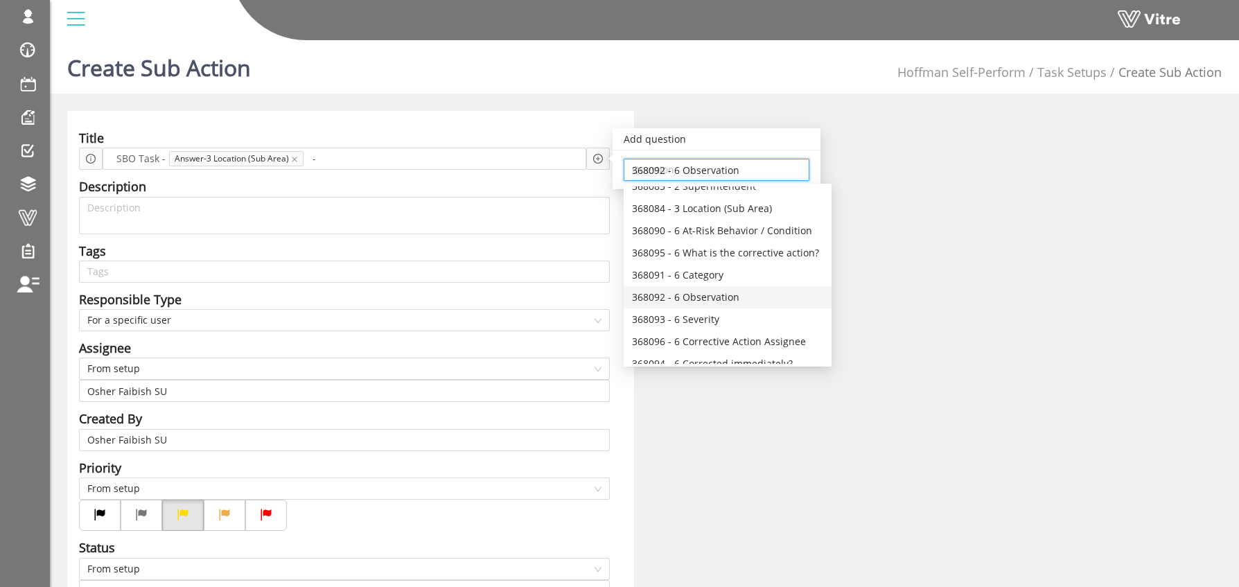
scroll to position [0, 0]
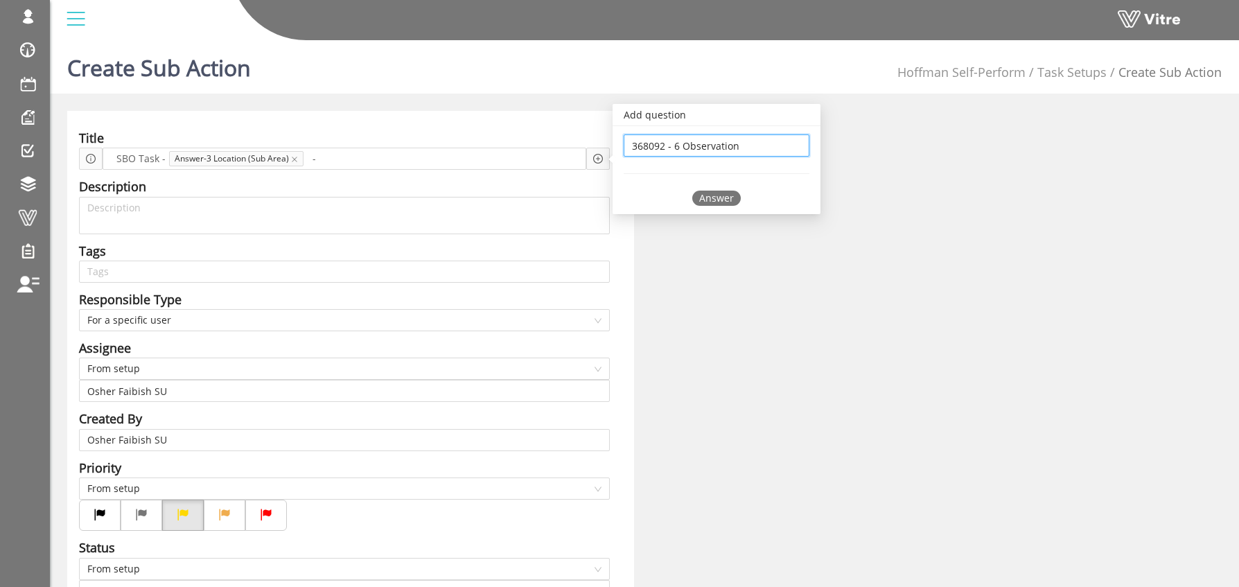
click at [712, 197] on div "Answer" at bounding box center [716, 198] width 49 height 15
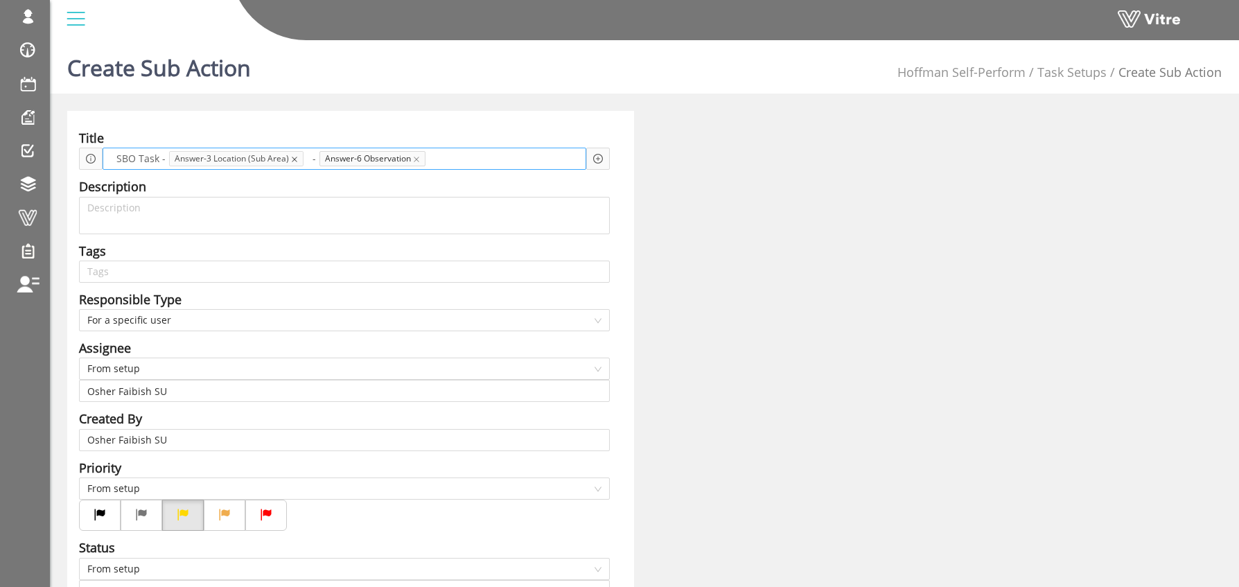
click at [294, 158] on icon "close" at bounding box center [295, 160] width 6 height 6
click at [171, 156] on span "-" at bounding box center [174, 158] width 10 height 15
click at [277, 158] on icon "close" at bounding box center [277, 160] width 6 height 6
click at [202, 156] on span at bounding box center [218, 158] width 97 height 15
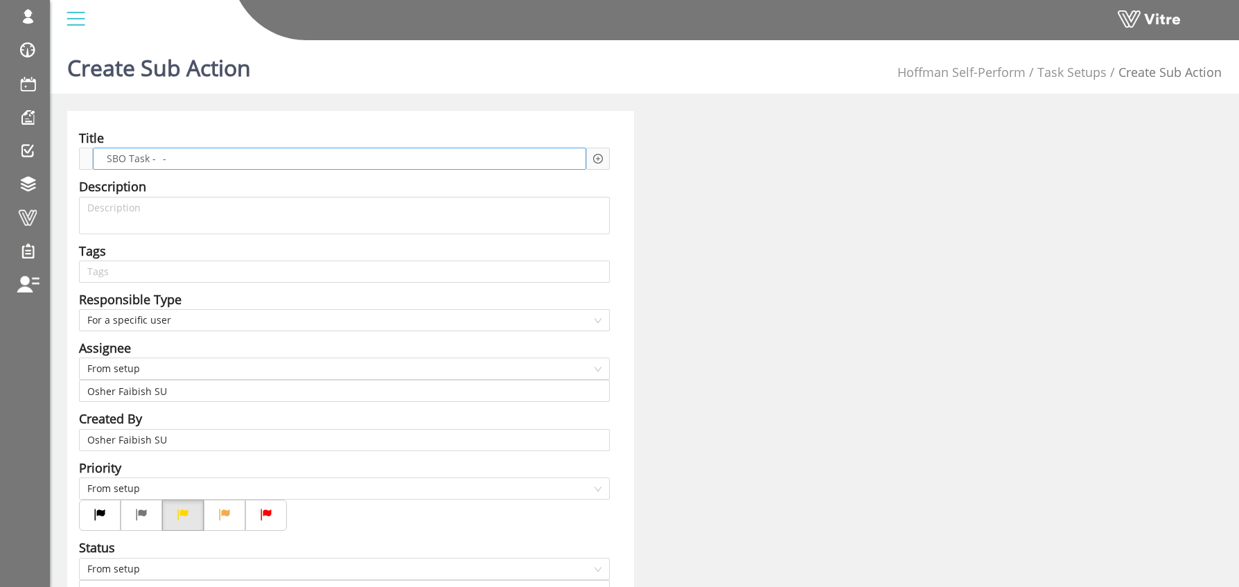
click at [202, 156] on span at bounding box center [218, 158] width 97 height 15
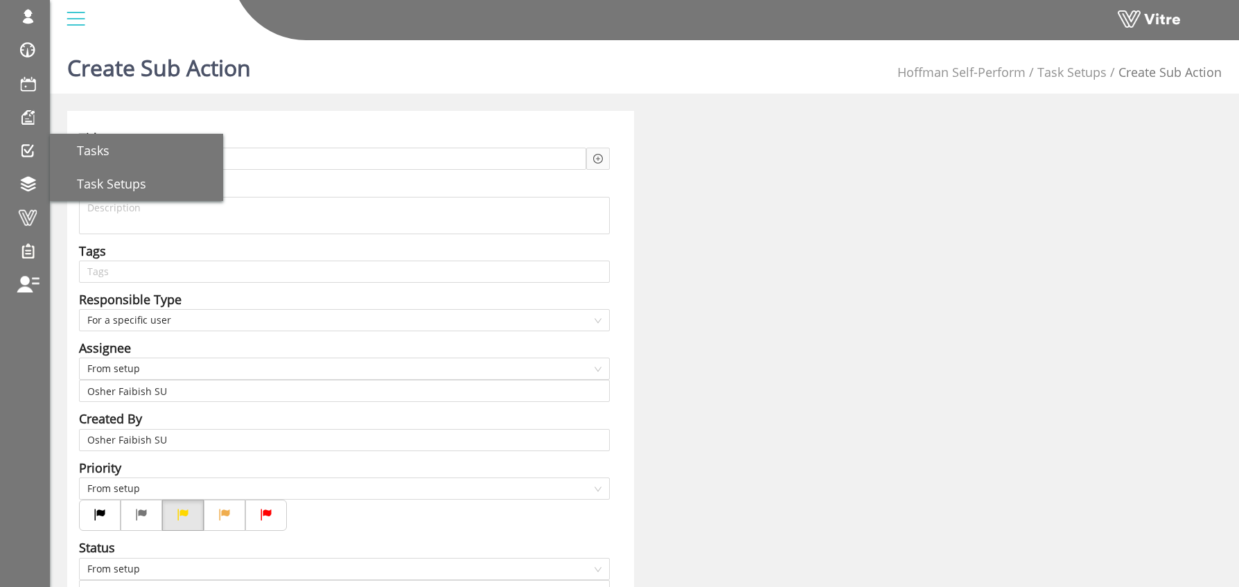
drag, startPoint x: 192, startPoint y: 160, endPoint x: 23, endPoint y: 151, distance: 169.4
click at [23, 151] on div "osher@hbinov.com Profile Notification Change Company English English Español Fr…" at bounding box center [619, 502] width 1239 height 934
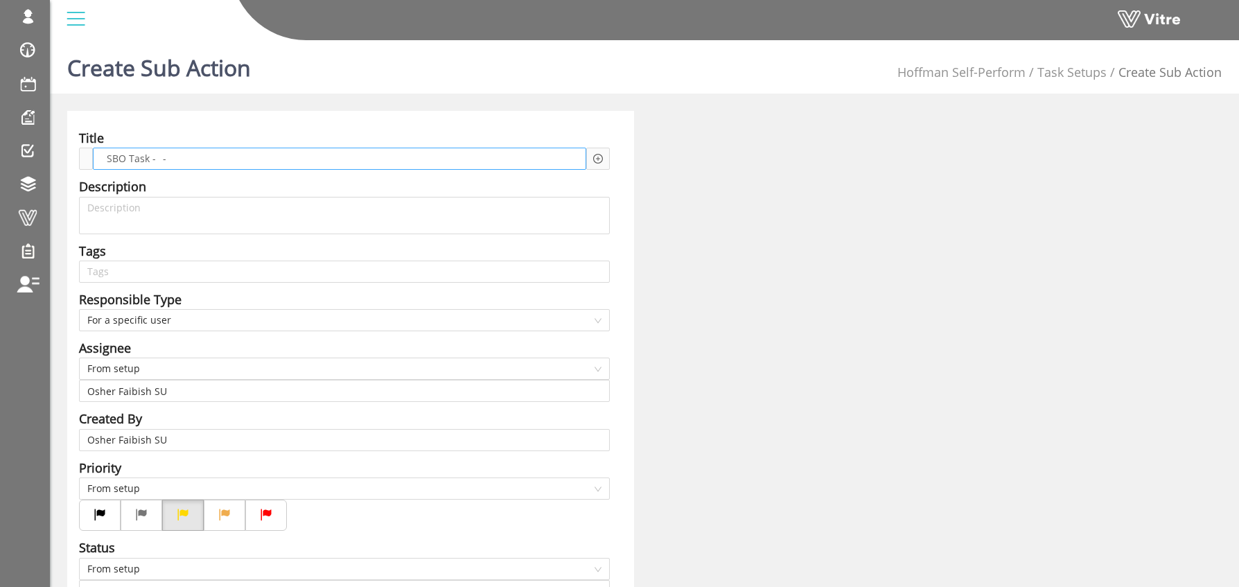
click at [382, 150] on div "SBO Task - -" at bounding box center [339, 159] width 493 height 22
click at [107, 159] on span "SBO Task -" at bounding box center [131, 158] width 56 height 15
click at [195, 155] on span at bounding box center [218, 158] width 97 height 15
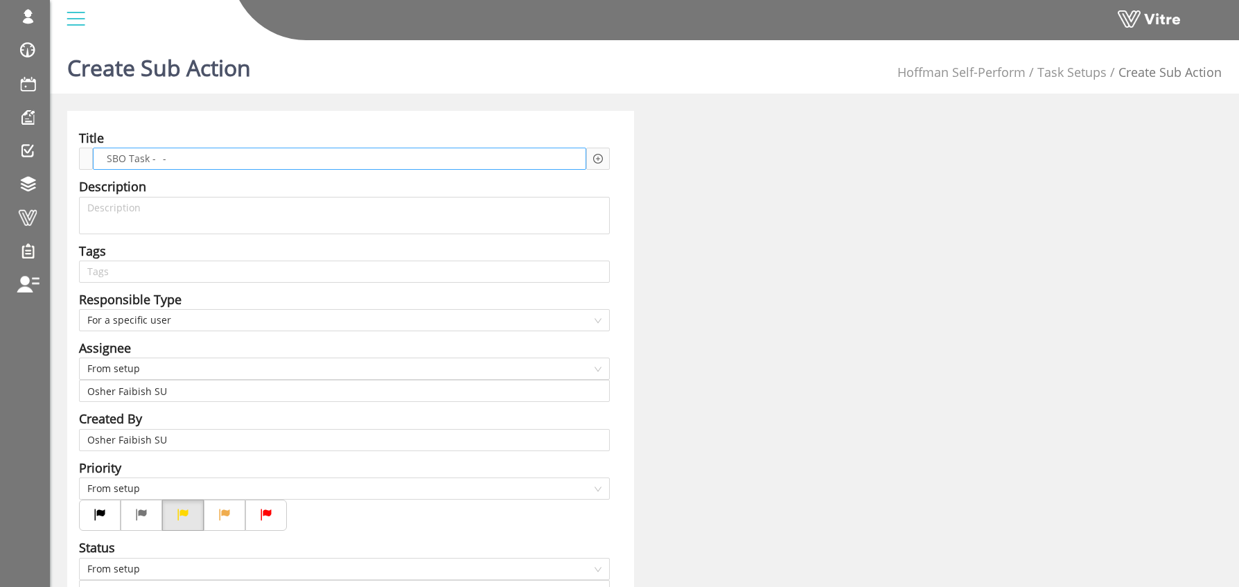
click at [116, 162] on span "SBO Task -" at bounding box center [131, 158] width 56 height 15
click at [126, 164] on span at bounding box center [174, 158] width 97 height 15
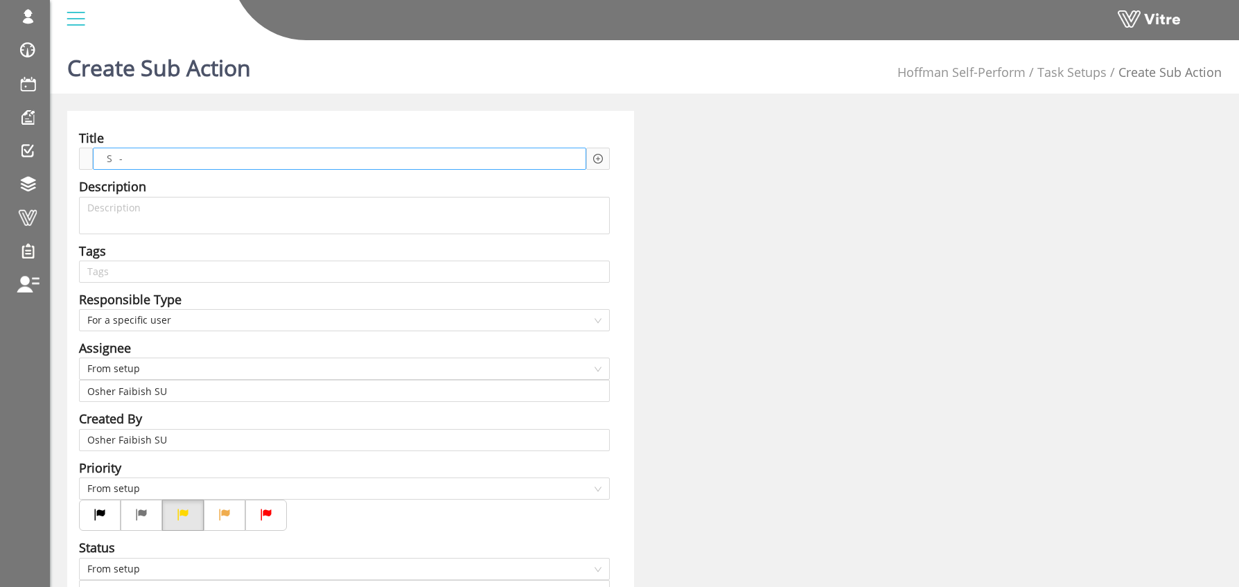
click at [117, 161] on span "-" at bounding box center [121, 158] width 10 height 15
drag, startPoint x: 130, startPoint y: 161, endPoint x: 191, endPoint y: 152, distance: 61.6
click at [189, 155] on div "S -" at bounding box center [339, 159] width 493 height 22
click at [105, 161] on span "S" at bounding box center [109, 158] width 12 height 15
drag, startPoint x: 105, startPoint y: 161, endPoint x: 229, endPoint y: 157, distance: 123.4
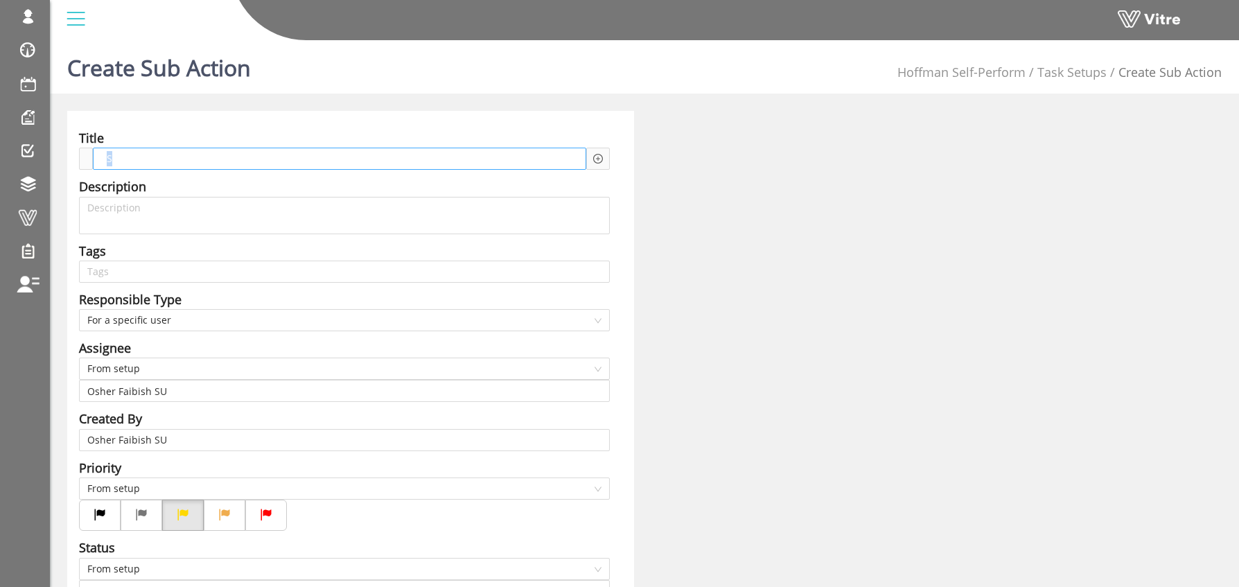
click at [227, 158] on div "S" at bounding box center [339, 159] width 493 height 22
click at [595, 163] on icon "plus-circle" at bounding box center [598, 159] width 10 height 10
click at [645, 179] on input "search" at bounding box center [716, 169] width 169 height 21
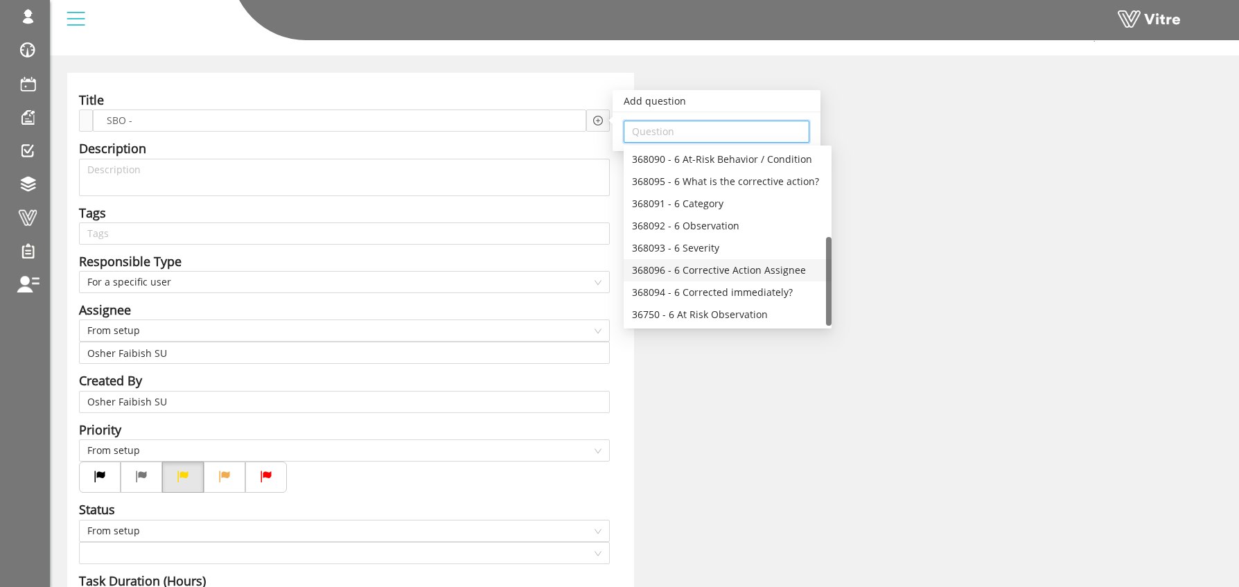
scroll to position [175, 0]
click at [713, 228] on div "368092 - 6 Observation" at bounding box center [727, 228] width 191 height 15
type input "368092 - 6 Observation"
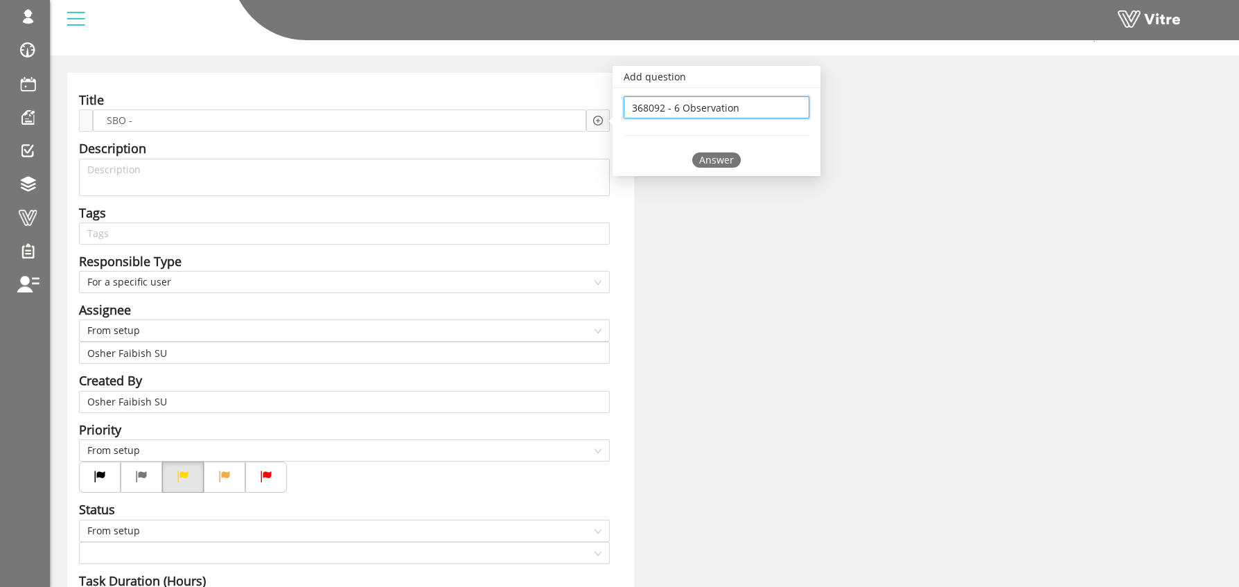
click at [727, 158] on div "Answer" at bounding box center [716, 159] width 49 height 15
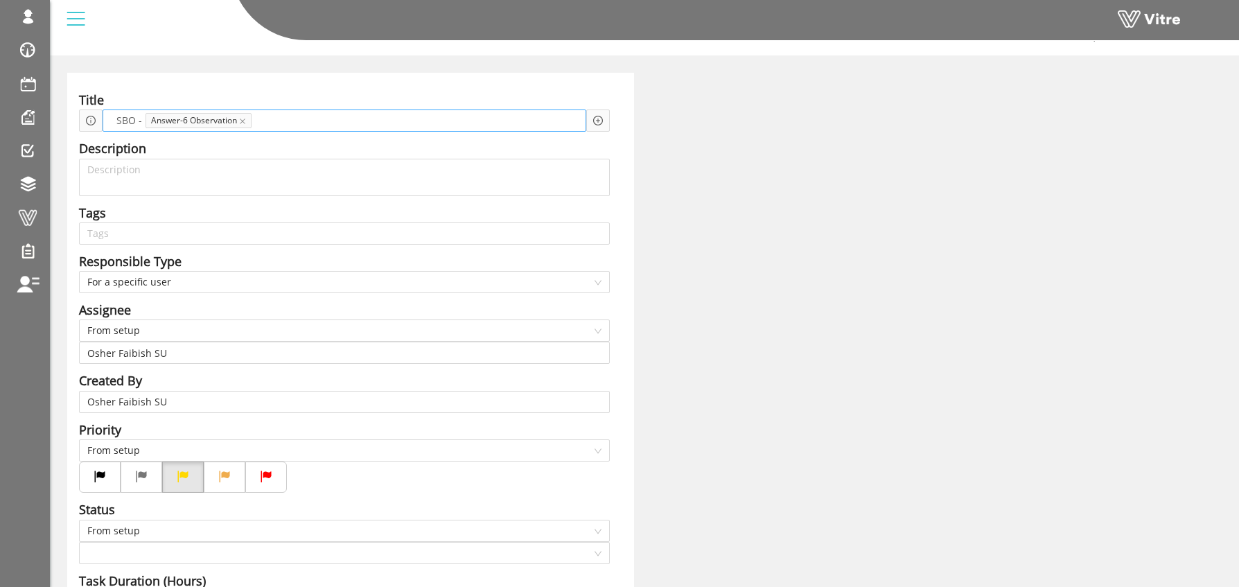
click at [331, 122] on span at bounding box center [312, 120] width 96 height 15
click at [602, 110] on div "Add question Question" at bounding box center [598, 121] width 24 height 22
click at [594, 121] on icon "plus-circle" at bounding box center [598, 121] width 10 height 10
click at [683, 123] on input "search" at bounding box center [716, 131] width 169 height 21
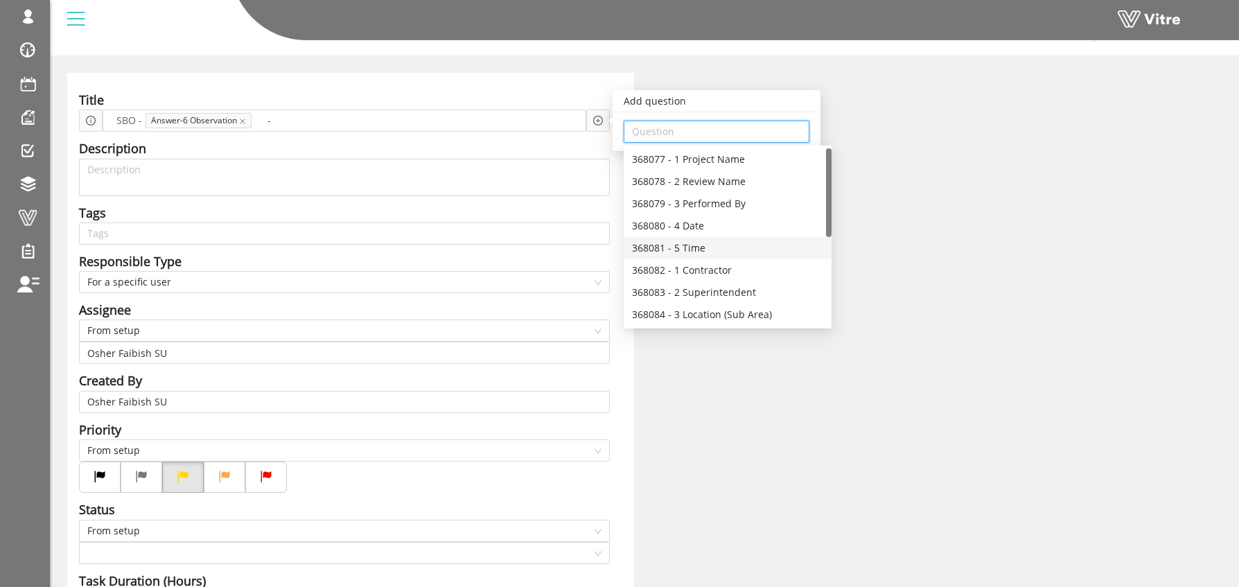
scroll to position [35, 0]
click at [677, 315] on div "368084 - 3 Location (Sub Area)" at bounding box center [727, 317] width 191 height 15
type input "368084 - 3 Location (Sub Area)"
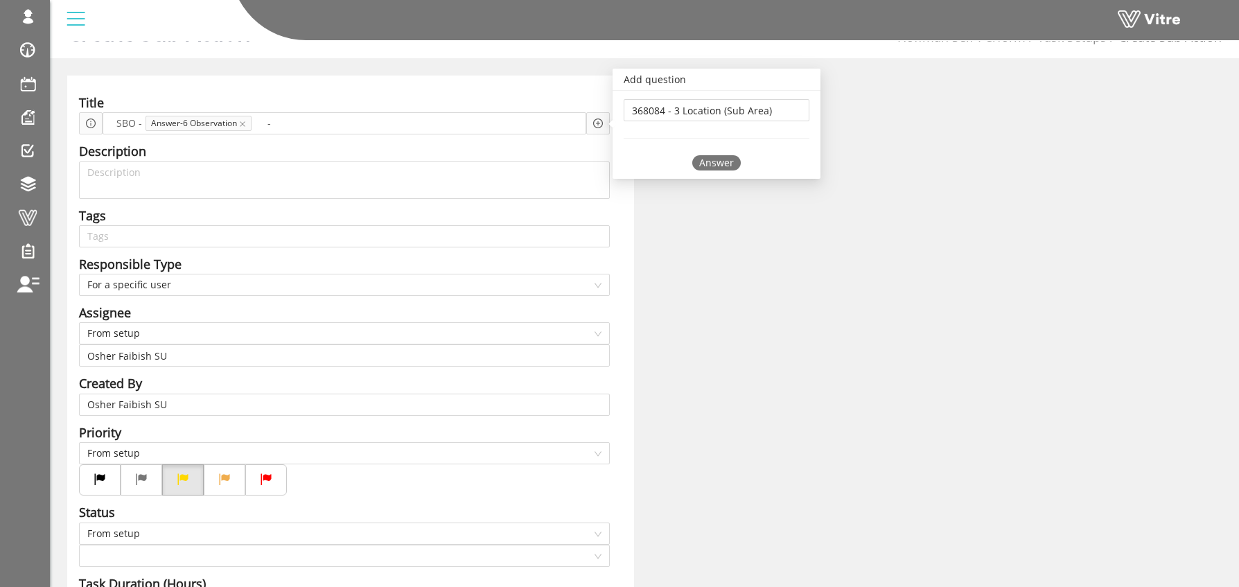
click at [717, 164] on div "Answer" at bounding box center [716, 162] width 49 height 15
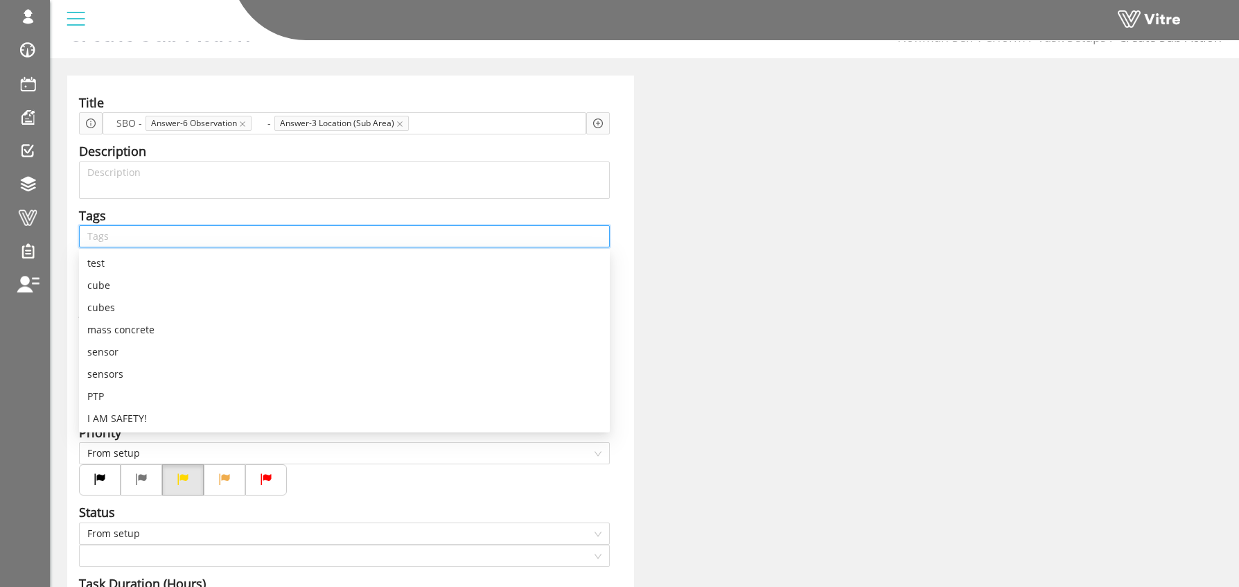
click at [109, 243] on input "search" at bounding box center [344, 236] width 514 height 21
click at [622, 239] on div "Title SBO - Answer-6 Observation - Answer-3 Location (Sub Area) Add question Qu…" at bounding box center [350, 479] width 567 height 807
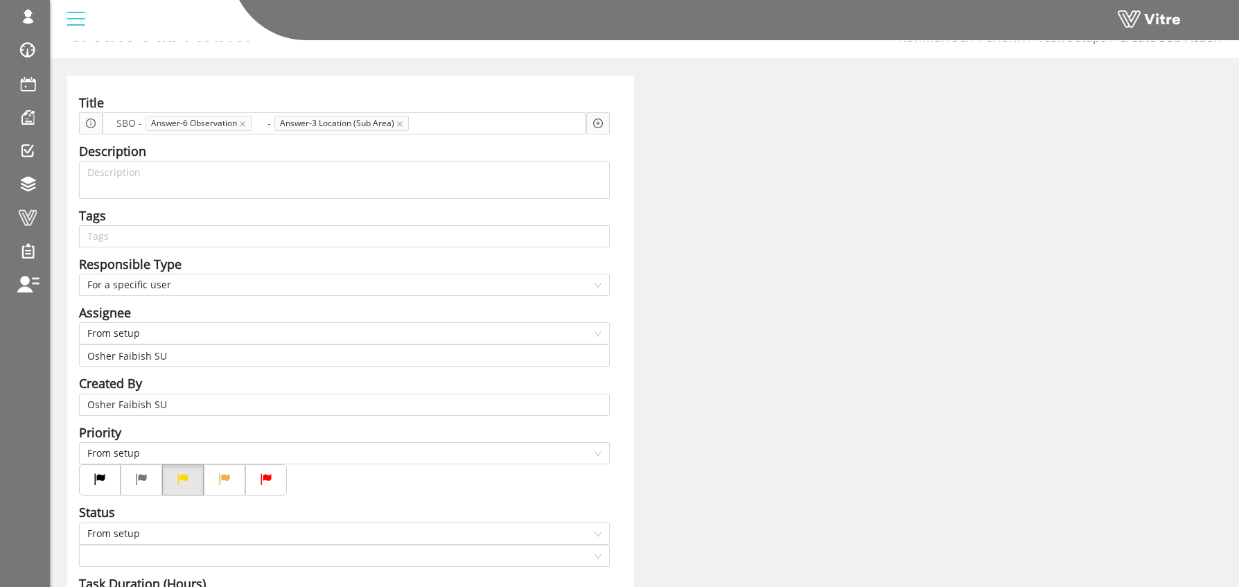
drag, startPoint x: 137, startPoint y: 124, endPoint x: 141, endPoint y: 146, distance: 22.7
click at [137, 124] on span "SBO -" at bounding box center [129, 123] width 33 height 15
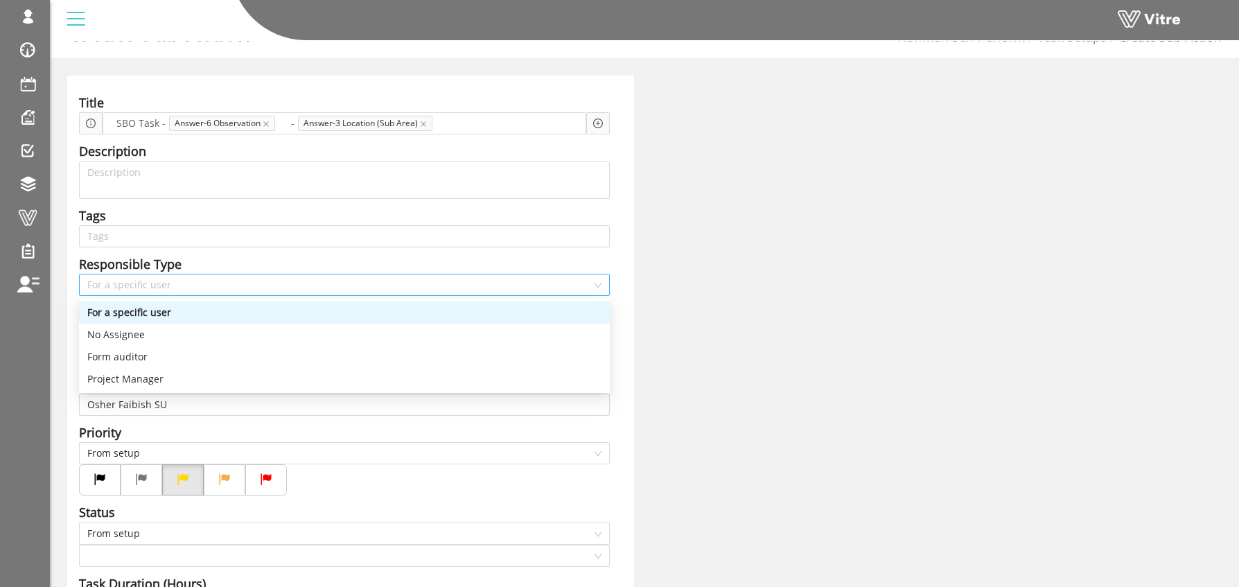
click at [160, 288] on span "For a specific user" at bounding box center [344, 284] width 514 height 21
click at [160, 311] on div "For a specific user" at bounding box center [344, 312] width 514 height 15
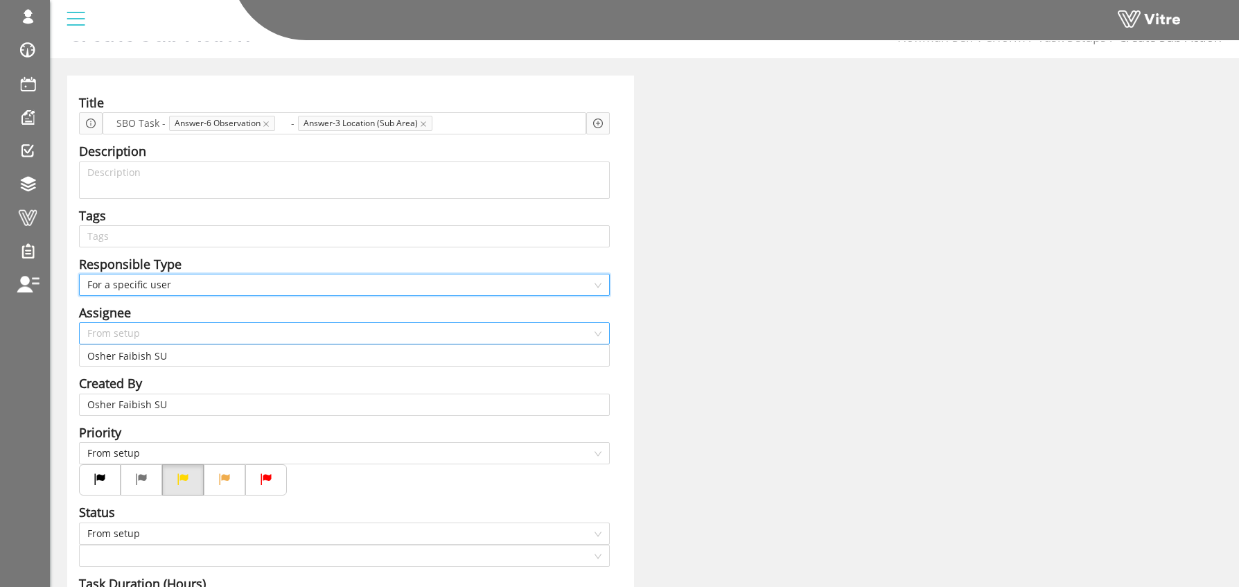
click at [149, 333] on span "From setup" at bounding box center [344, 333] width 514 height 21
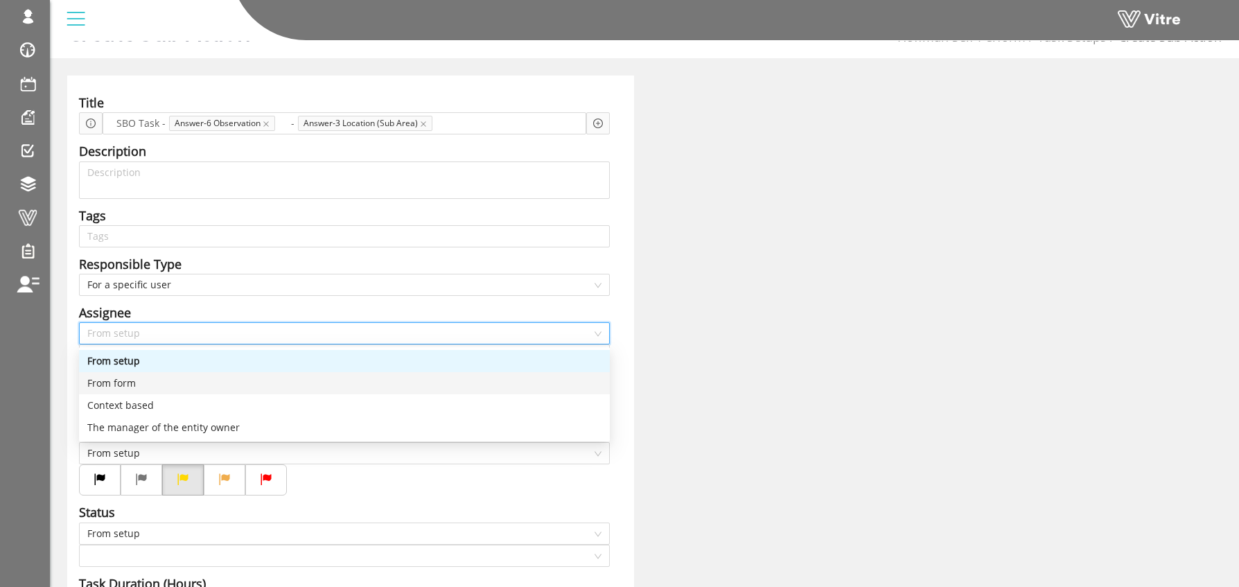
click at [128, 390] on div "From form" at bounding box center [344, 383] width 514 height 15
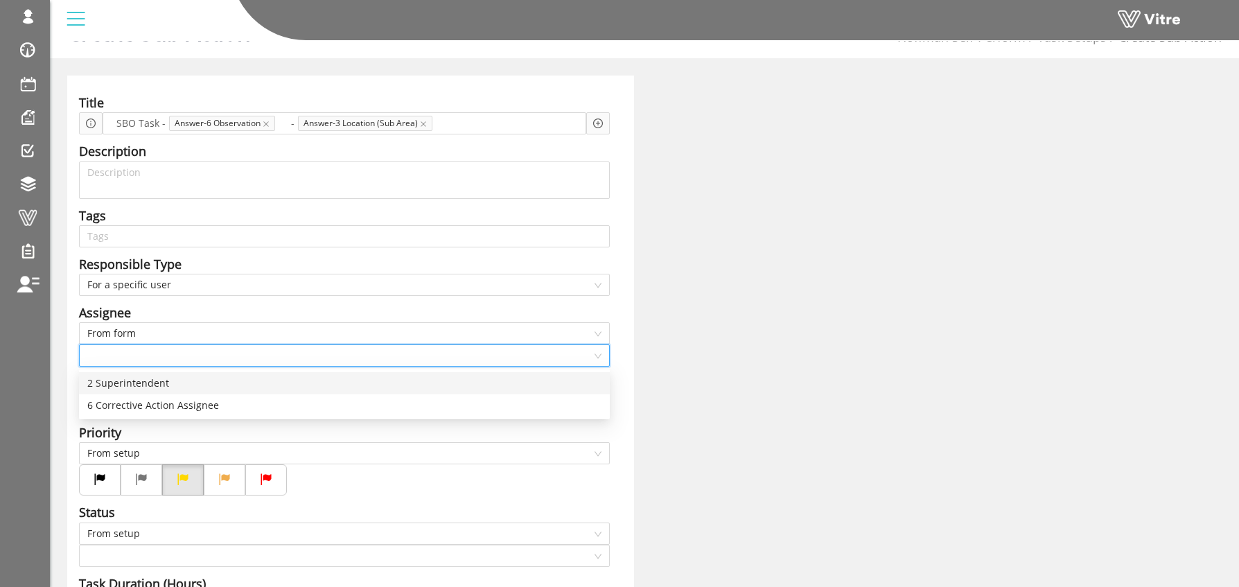
click at [131, 358] on input "search" at bounding box center [339, 355] width 505 height 21
click at [183, 409] on div "6 Corrective Action Assignee" at bounding box center [344, 405] width 514 height 15
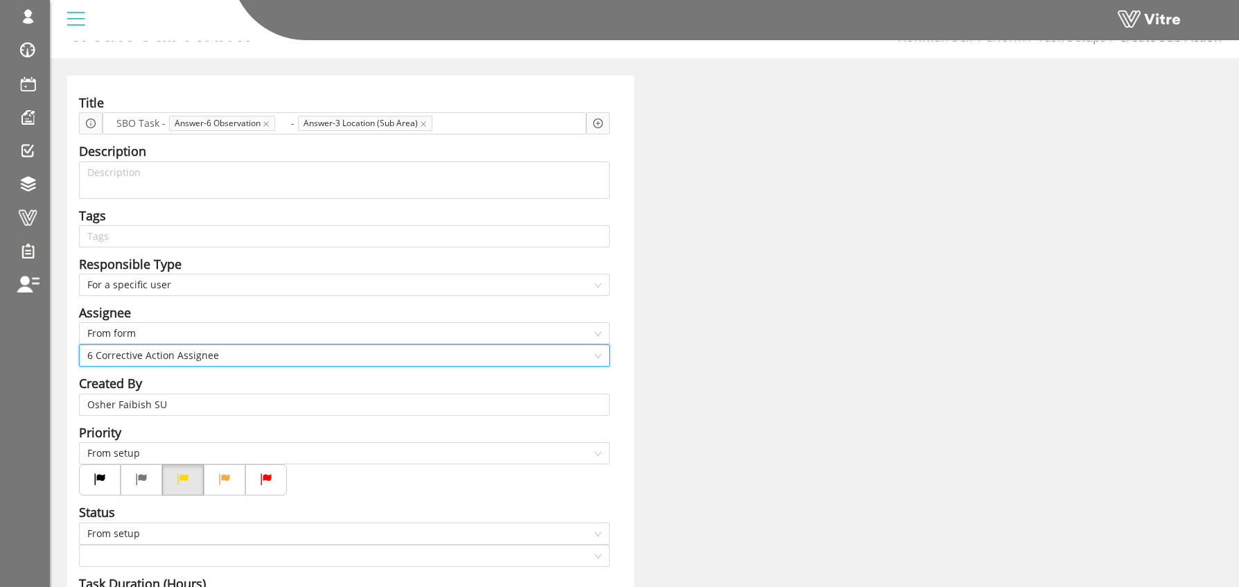
scroll to position [33, 0]
click at [621, 373] on div "Title SBO Task - Answer-6 Observation - Answer-3 Location (Sub Area) Add questi…" at bounding box center [350, 481] width 567 height 807
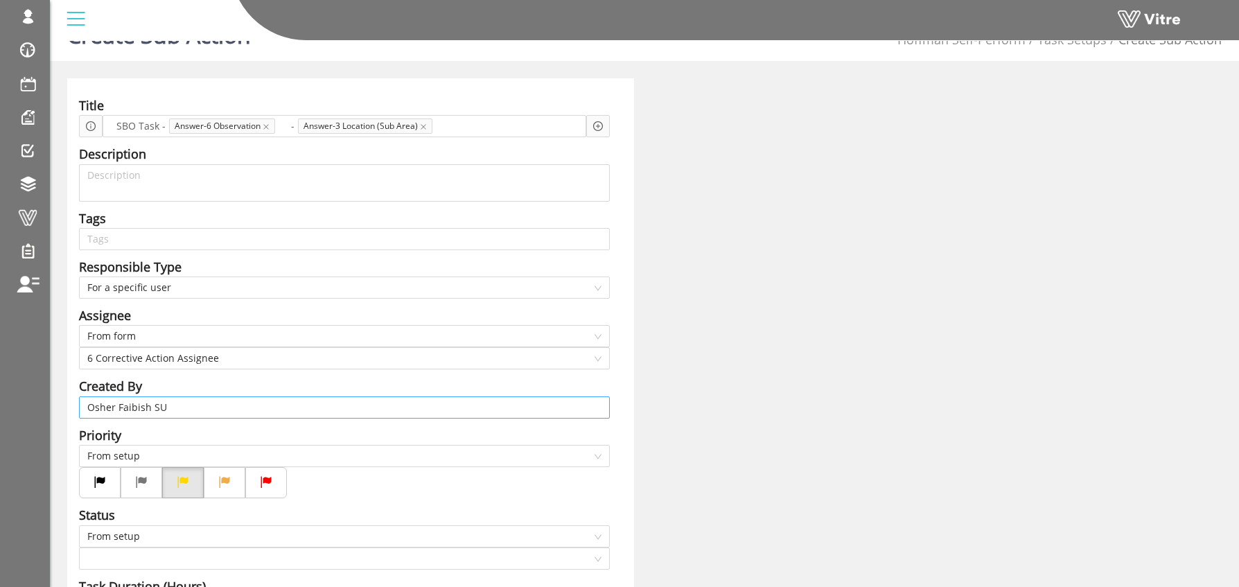
click at [148, 414] on input "Osher Faibish SU" at bounding box center [344, 407] width 514 height 21
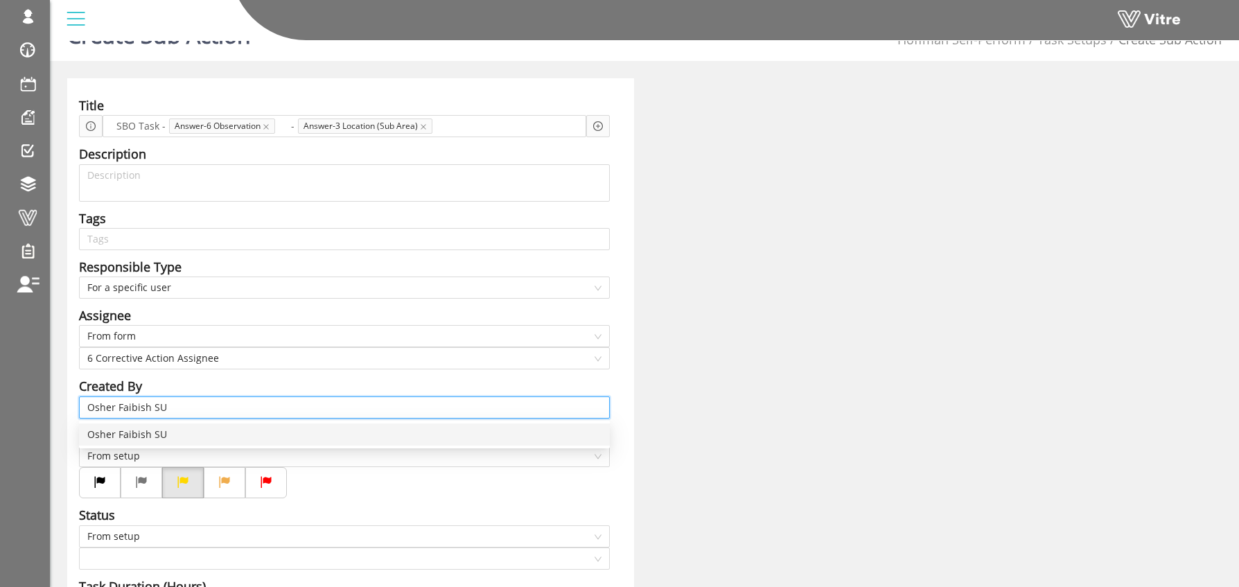
drag, startPoint x: 180, startPoint y: 404, endPoint x: 20, endPoint y: 404, distance: 159.4
click at [20, 404] on div "osher@hbinov.com Profile Notification Change Company English English Español Fr…" at bounding box center [619, 469] width 1239 height 934
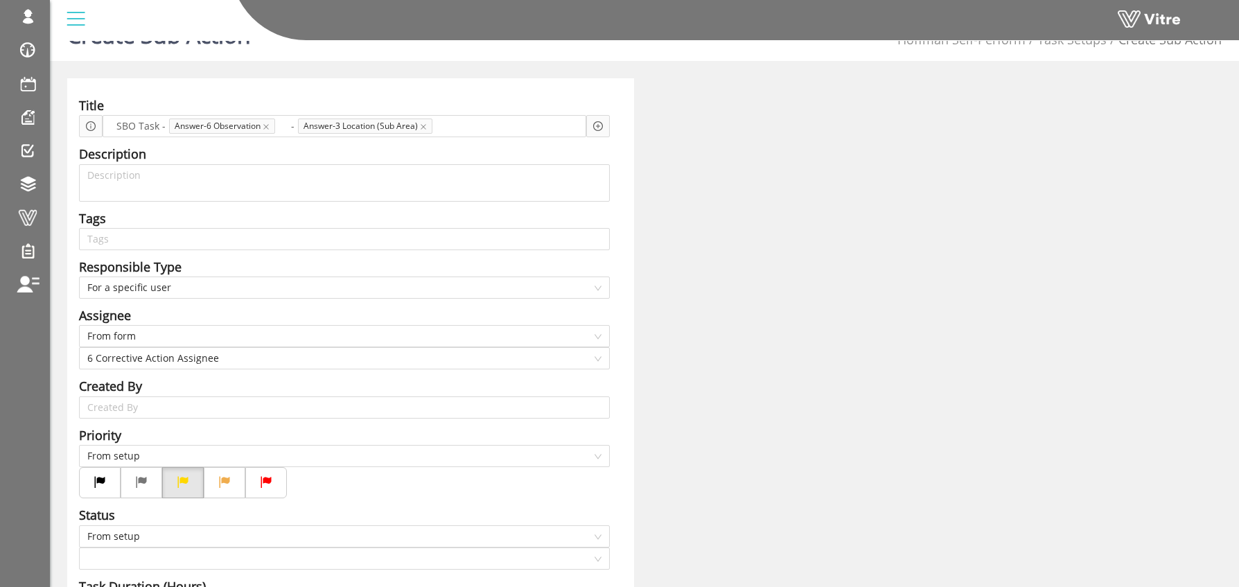
click at [584, 383] on div "Created By" at bounding box center [344, 385] width 531 height 19
click at [624, 426] on div "Title SBO Task - Answer-6 Observation - Answer-3 Location (Sub Area) Add questi…" at bounding box center [350, 481] width 567 height 807
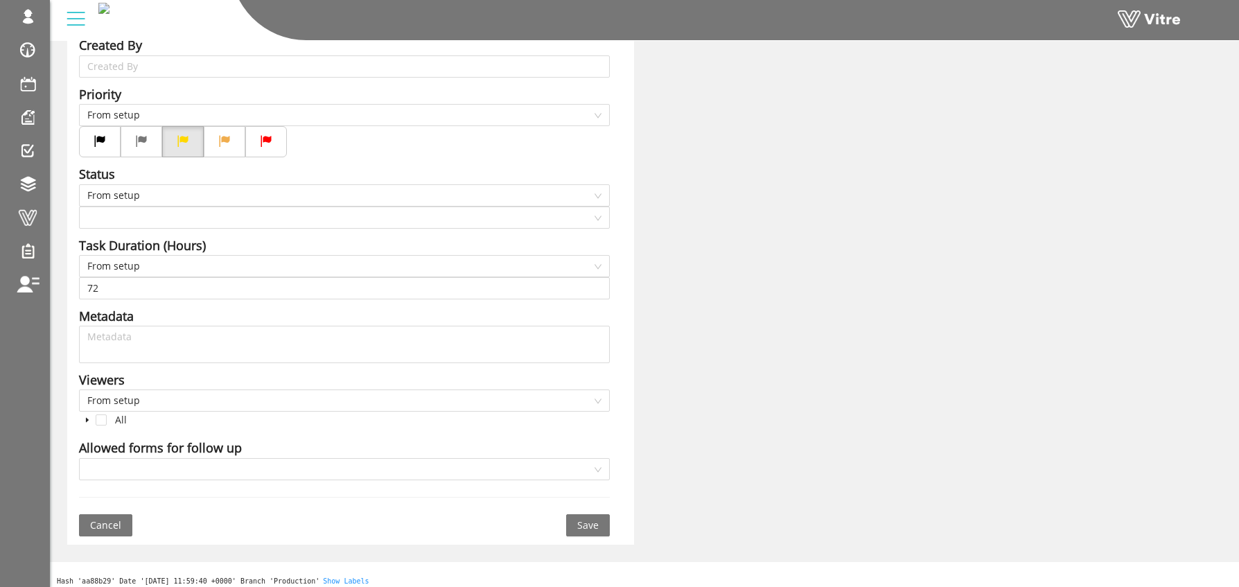
scroll to position [382, 0]
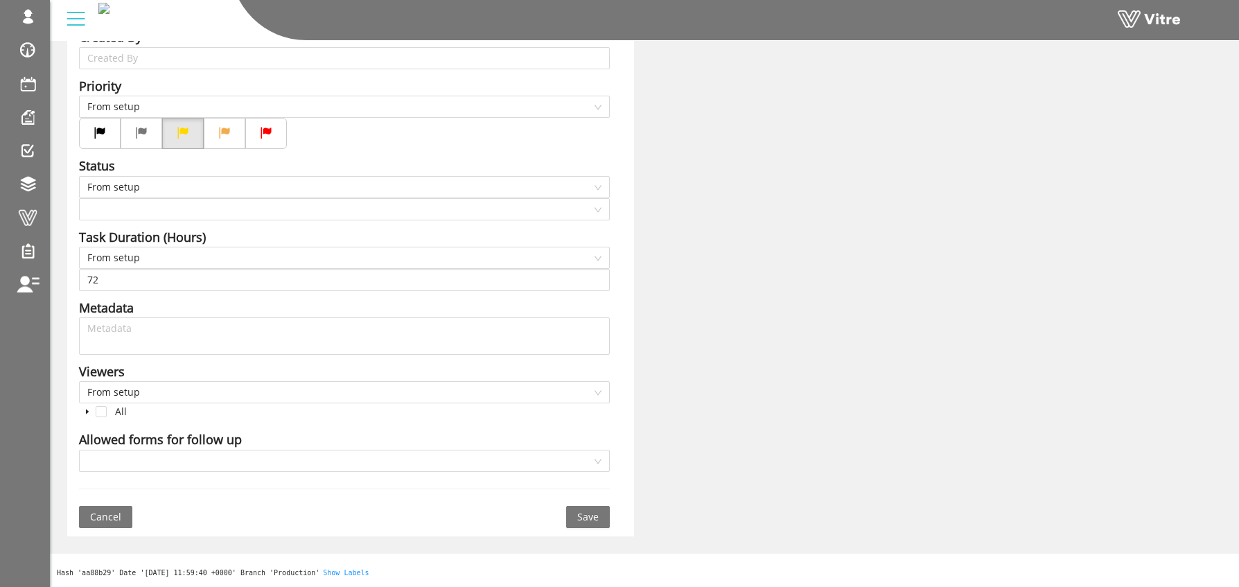
click at [587, 518] on span "Save" at bounding box center [587, 516] width 21 height 15
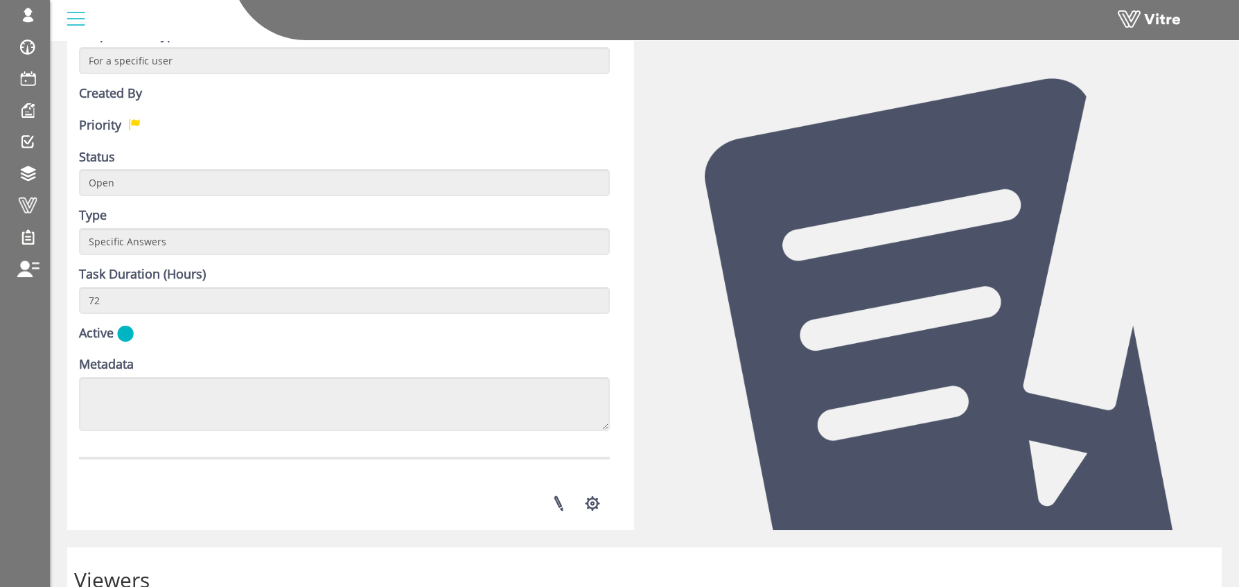
scroll to position [353, 0]
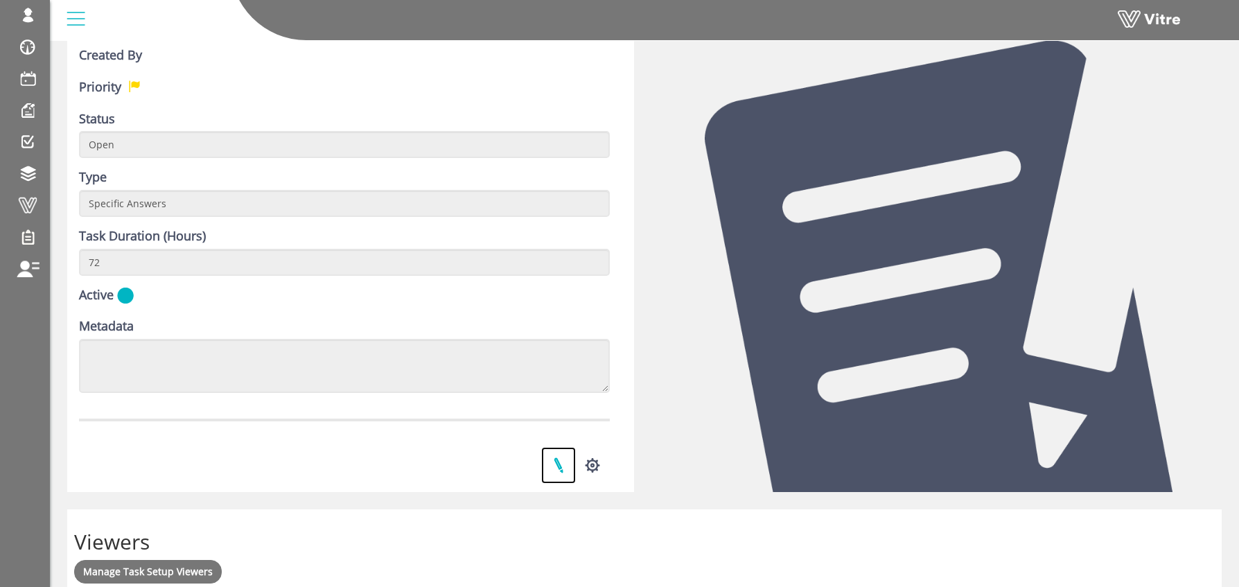
drag, startPoint x: 556, startPoint y: 469, endPoint x: 550, endPoint y: 464, distance: 8.3
click at [555, 469] on link at bounding box center [558, 465] width 35 height 37
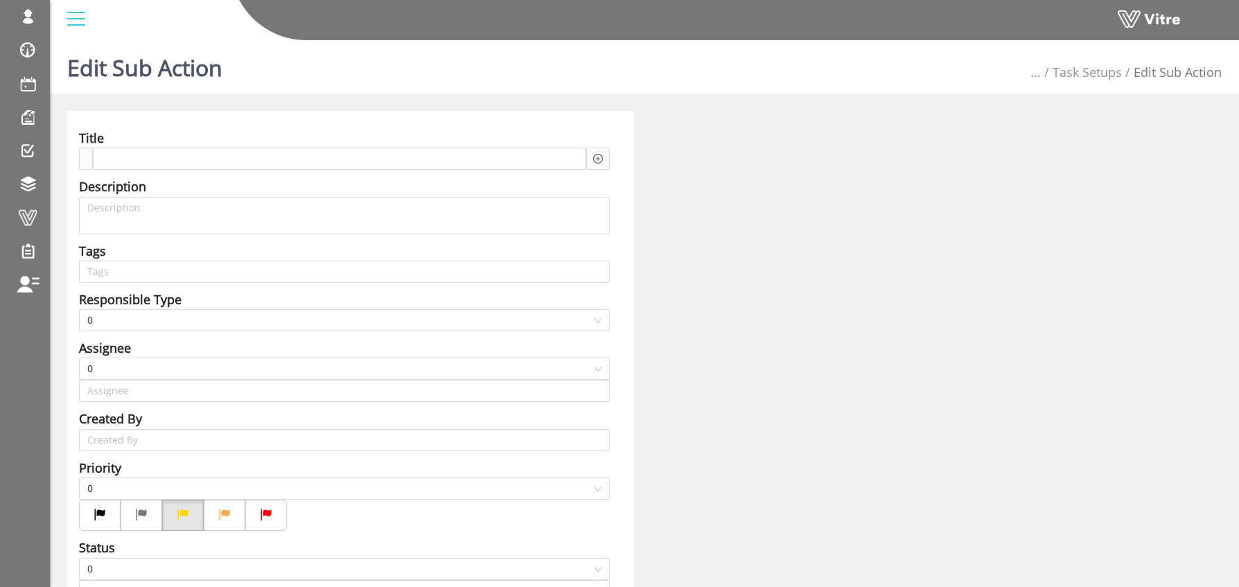
type input "Osher Faibish SU"
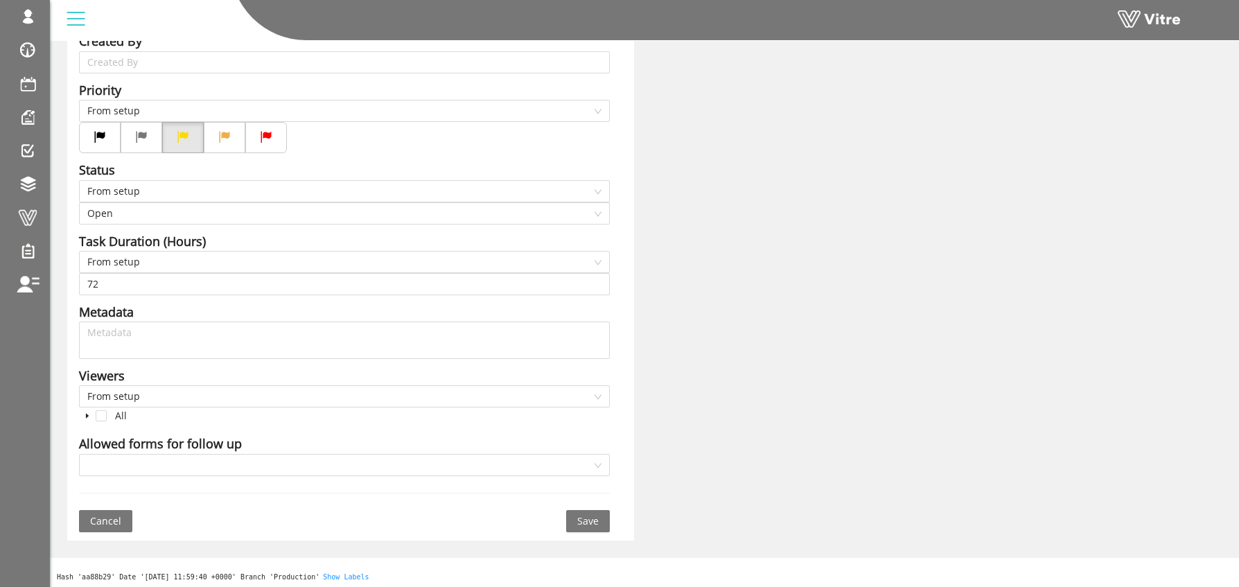
scroll to position [382, 0]
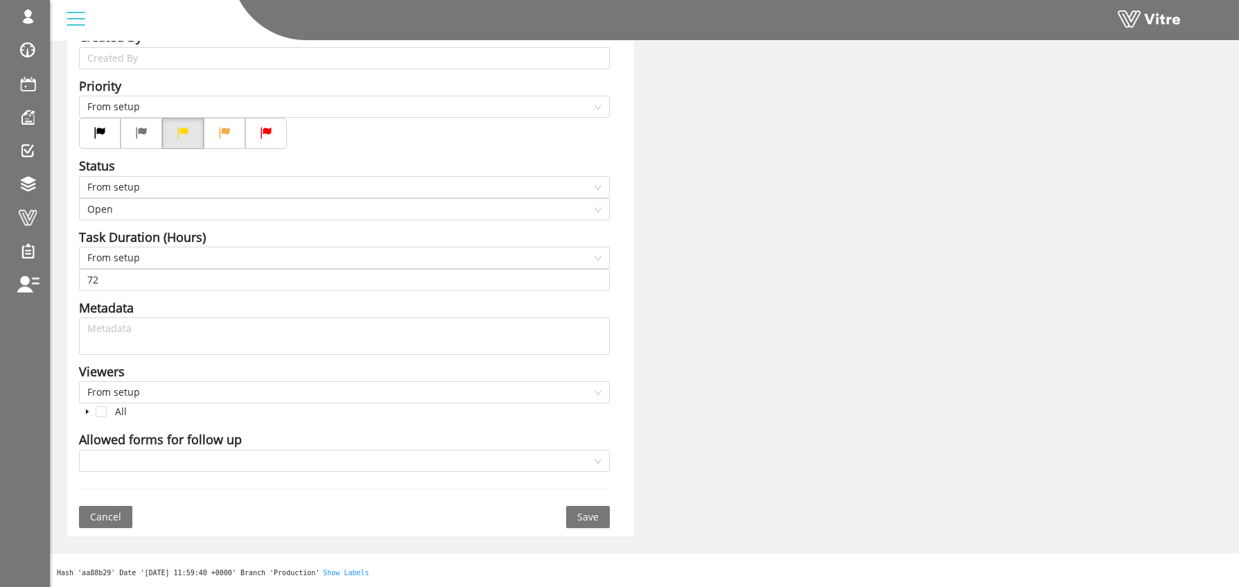
click at [209, 441] on div "Allowed forms for follow up" at bounding box center [160, 439] width 163 height 19
click at [168, 464] on input "search" at bounding box center [339, 461] width 505 height 21
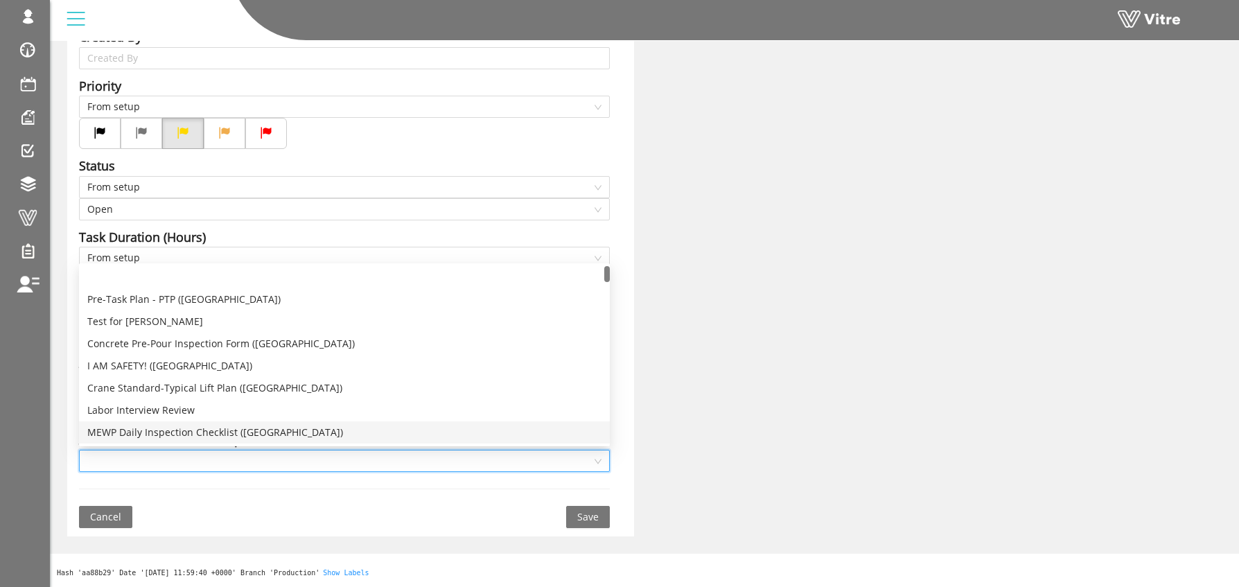
click at [236, 524] on div "Cancel Save" at bounding box center [344, 517] width 531 height 22
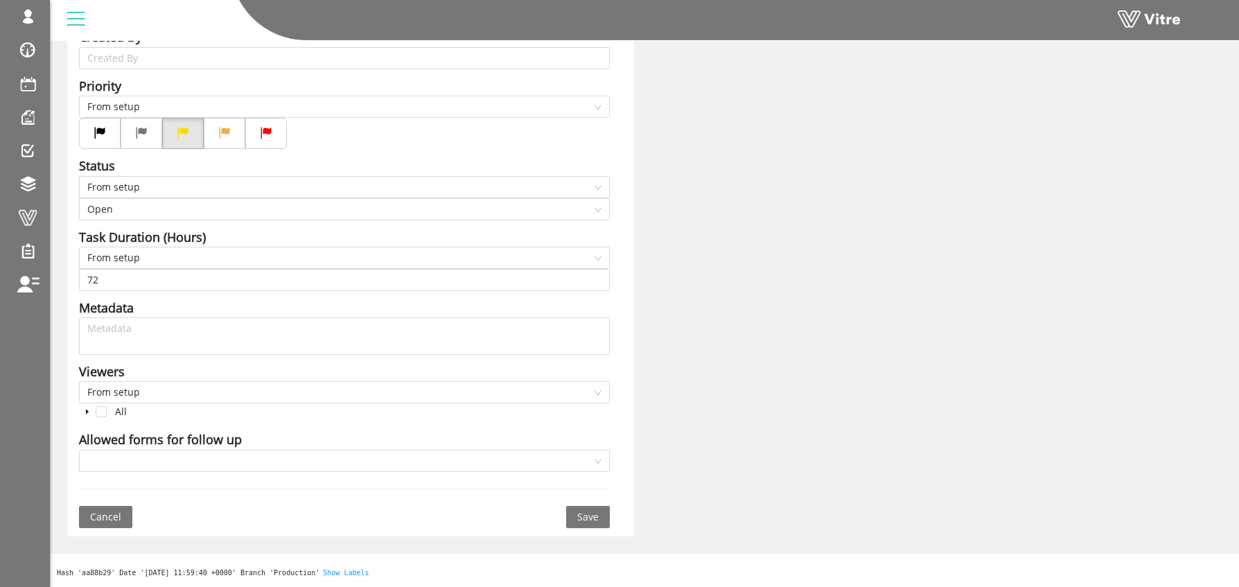
click at [593, 516] on span "Save" at bounding box center [587, 516] width 21 height 15
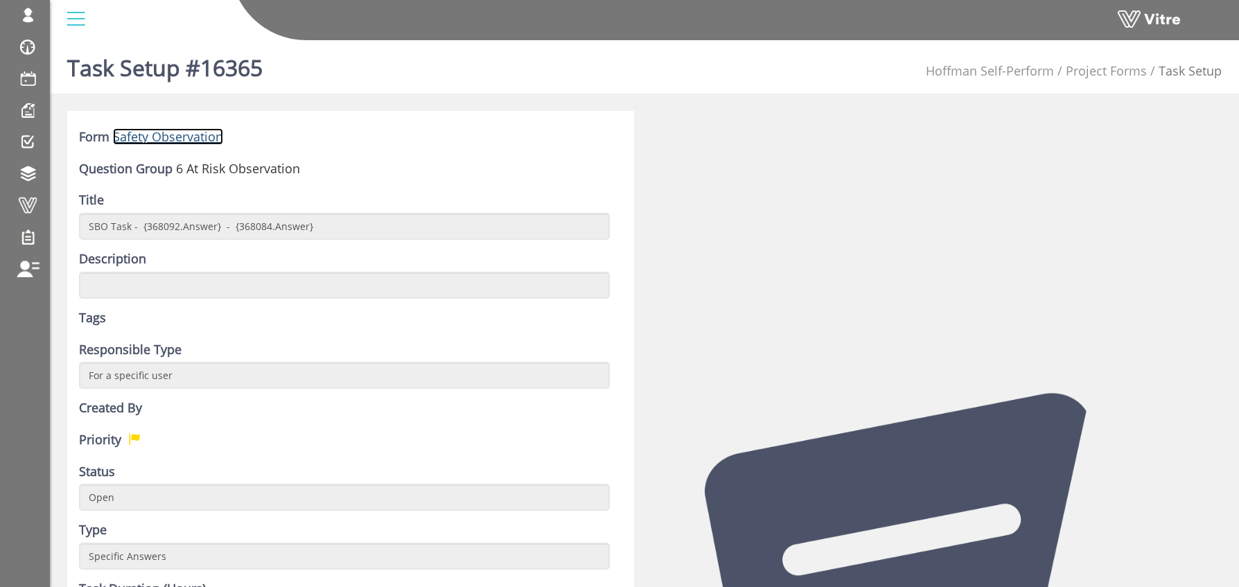
click at [188, 136] on link "Safety Observation" at bounding box center [168, 136] width 110 height 17
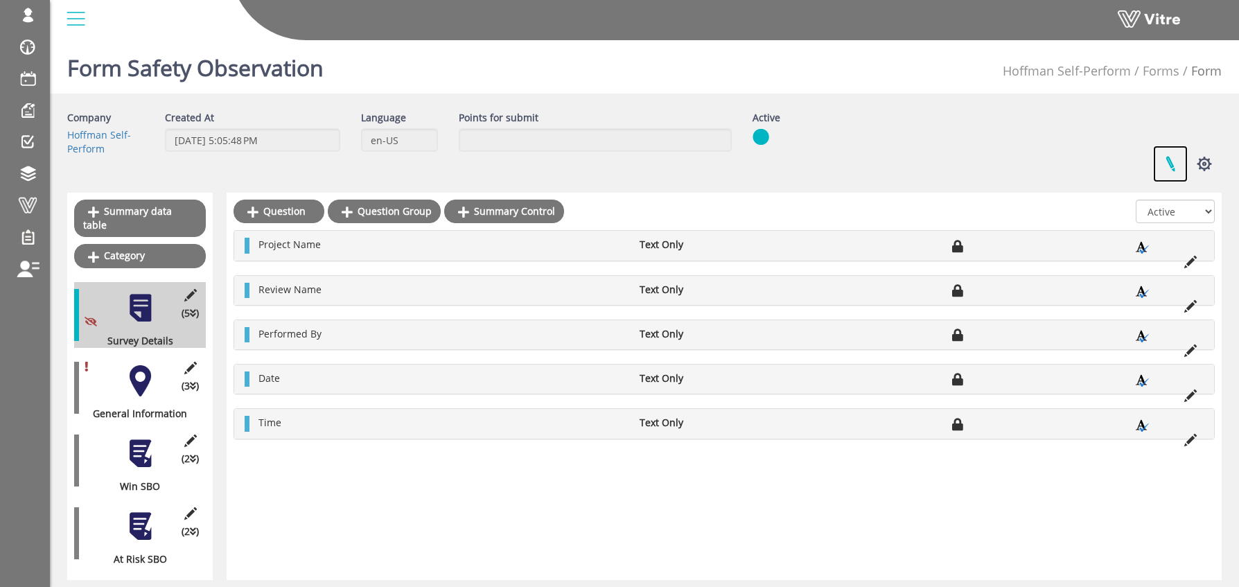
click at [1174, 165] on link at bounding box center [1170, 164] width 35 height 37
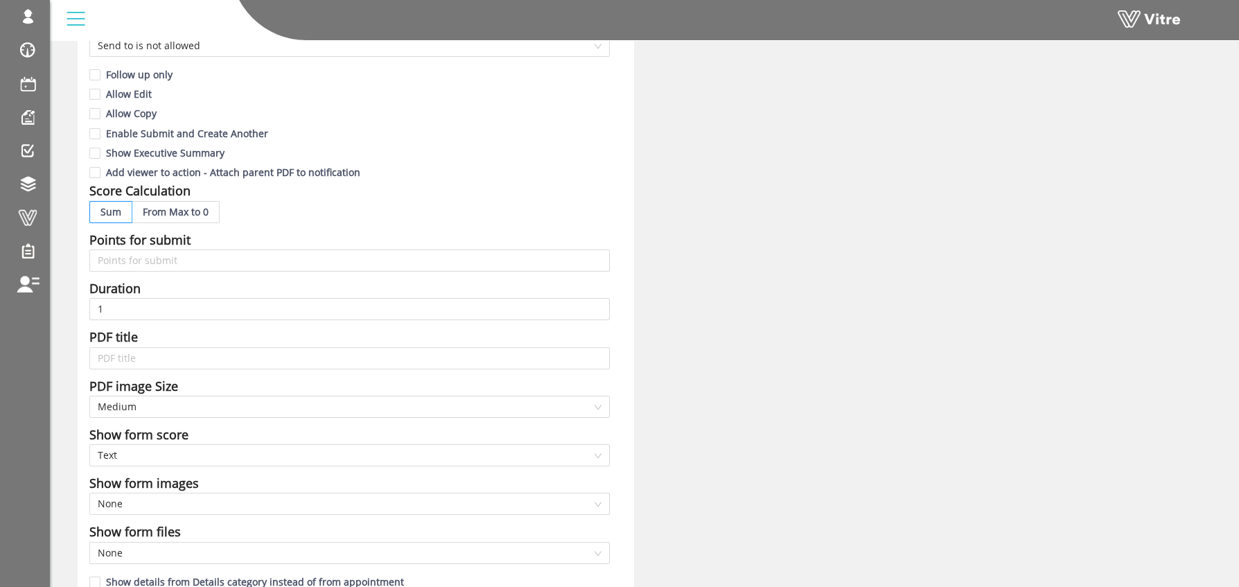
scroll to position [655, 0]
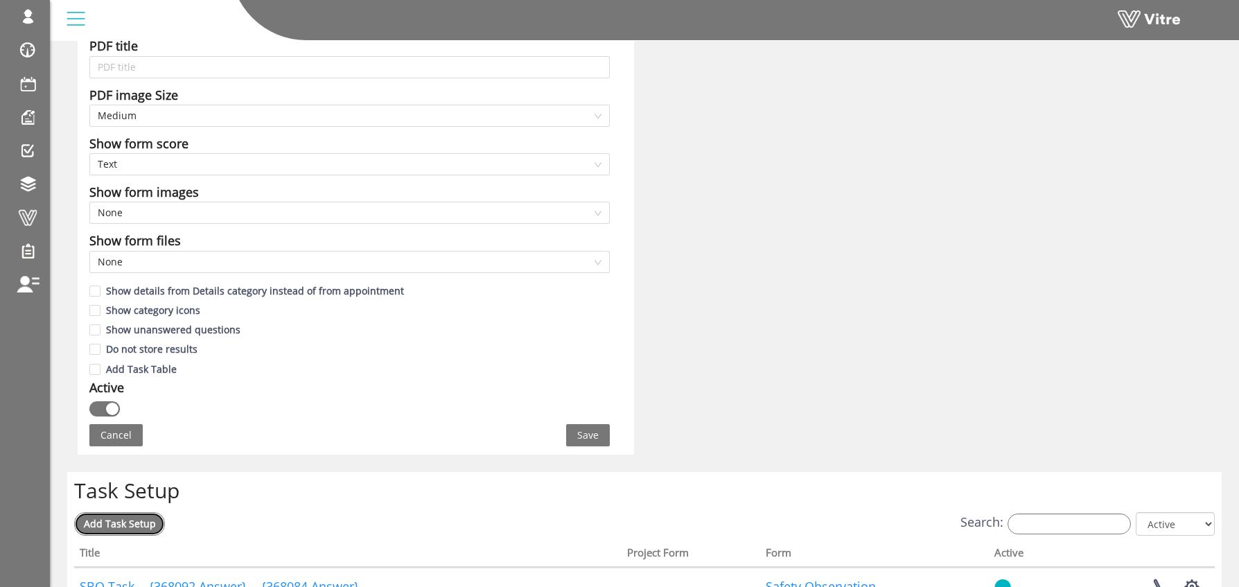
click at [120, 523] on span "Add Task Setup" at bounding box center [120, 523] width 72 height 13
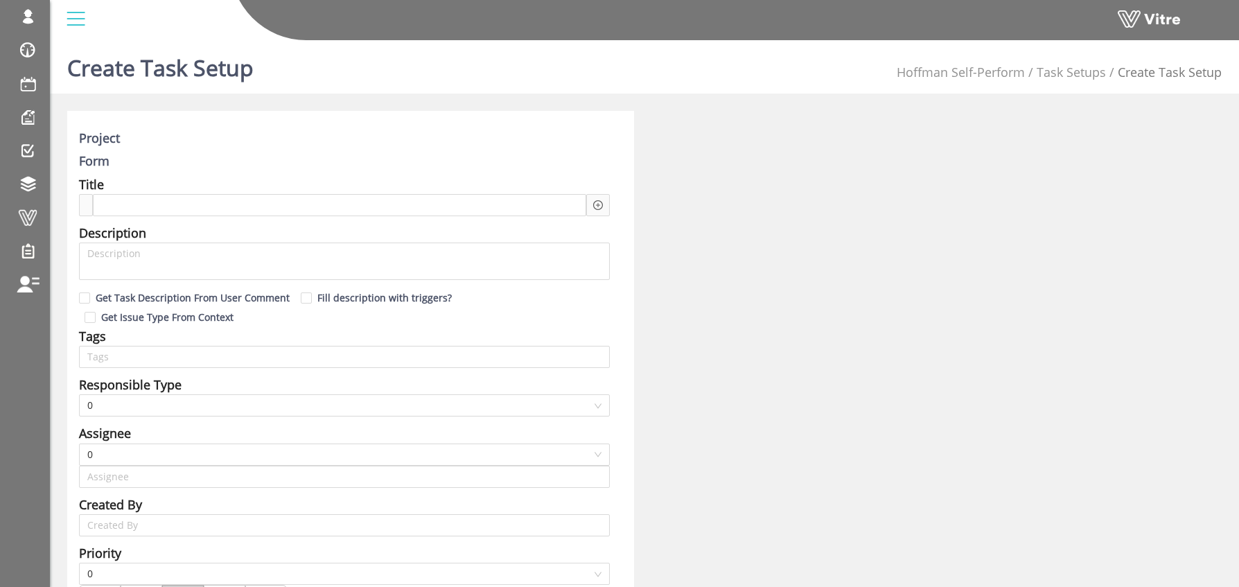
type input "Osher Faibish SU"
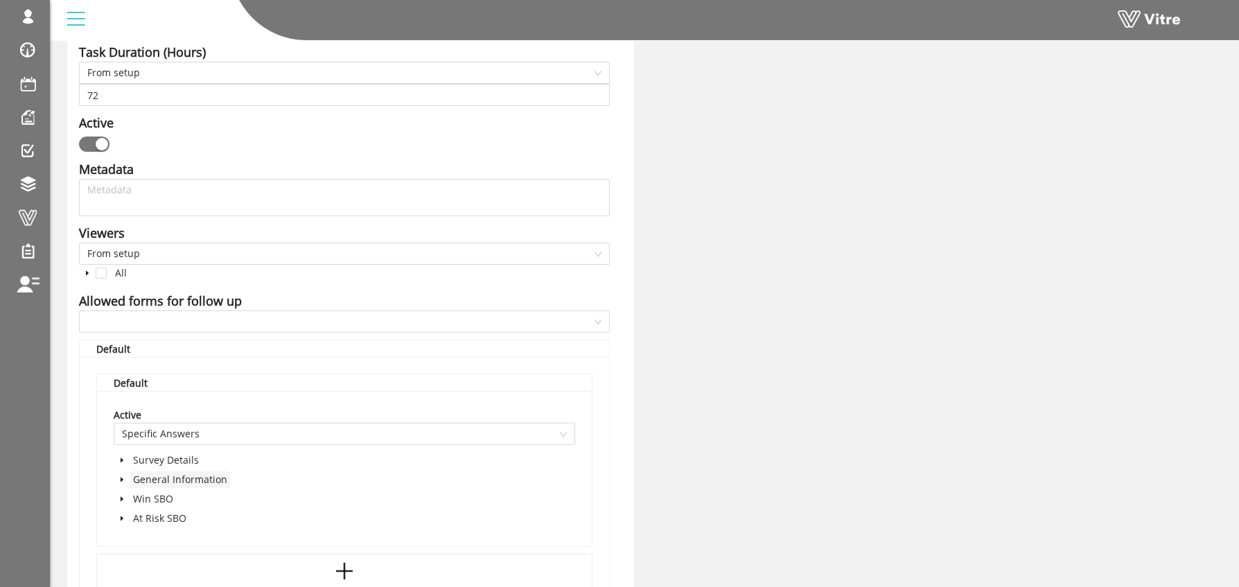
scroll to position [662, 0]
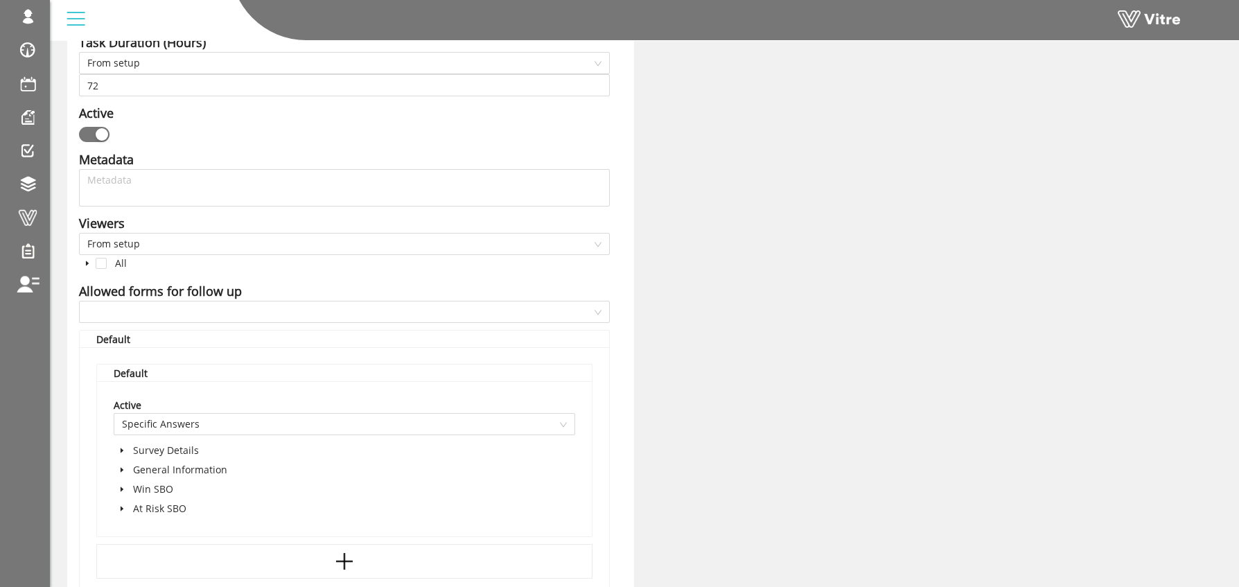
drag, startPoint x: 122, startPoint y: 489, endPoint x: 180, endPoint y: 498, distance: 58.9
click at [122, 507] on icon "caret-down" at bounding box center [122, 509] width 3 height 5
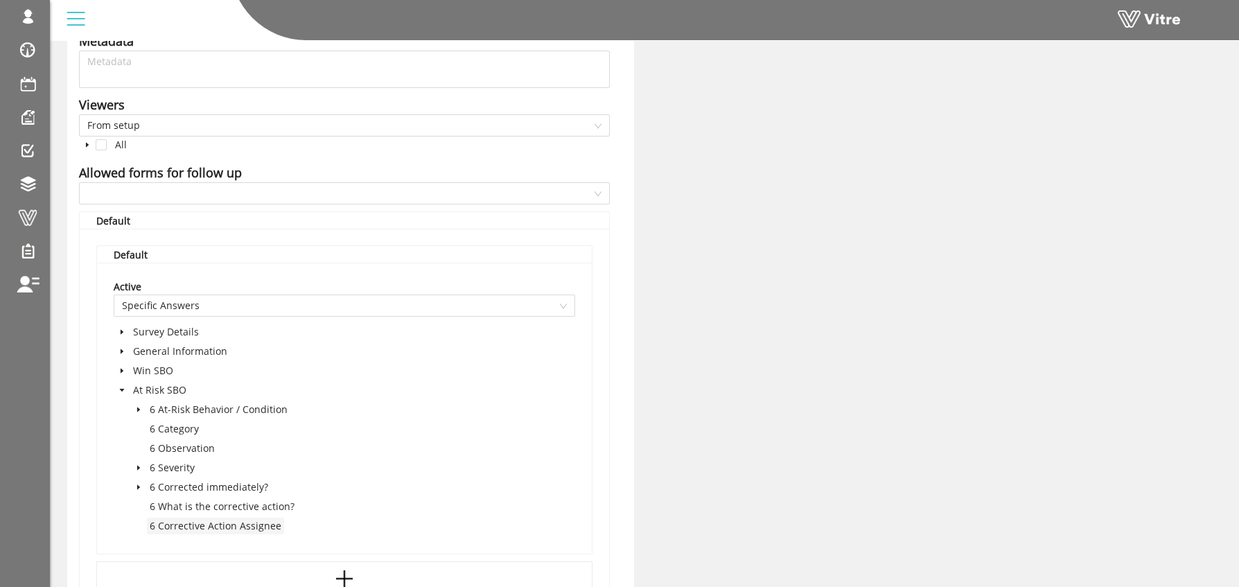
scroll to position [782, 0]
drag, startPoint x: 139, startPoint y: 466, endPoint x: 155, endPoint y: 467, distance: 16.0
click at [139, 482] on icon "caret-down" at bounding box center [138, 485] width 7 height 7
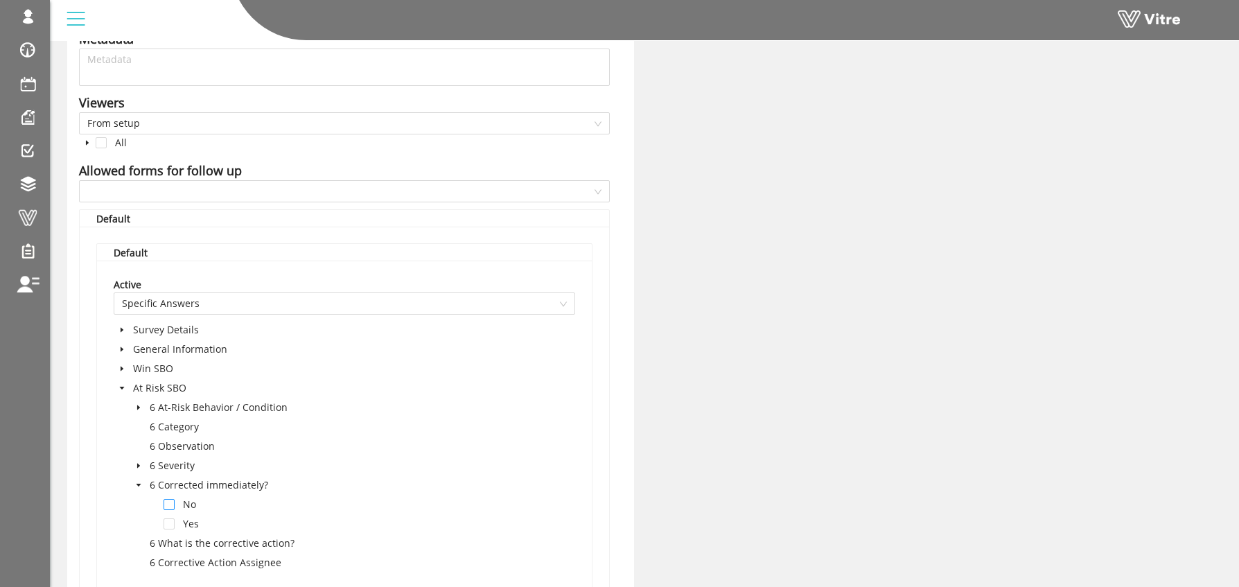
click at [171, 499] on span at bounding box center [169, 504] width 11 height 11
click at [712, 484] on div "Project Form Safety Observation Title Description Get Task Description From Use…" at bounding box center [644, 110] width 1175 height 1564
click at [171, 499] on span at bounding box center [169, 504] width 11 height 11
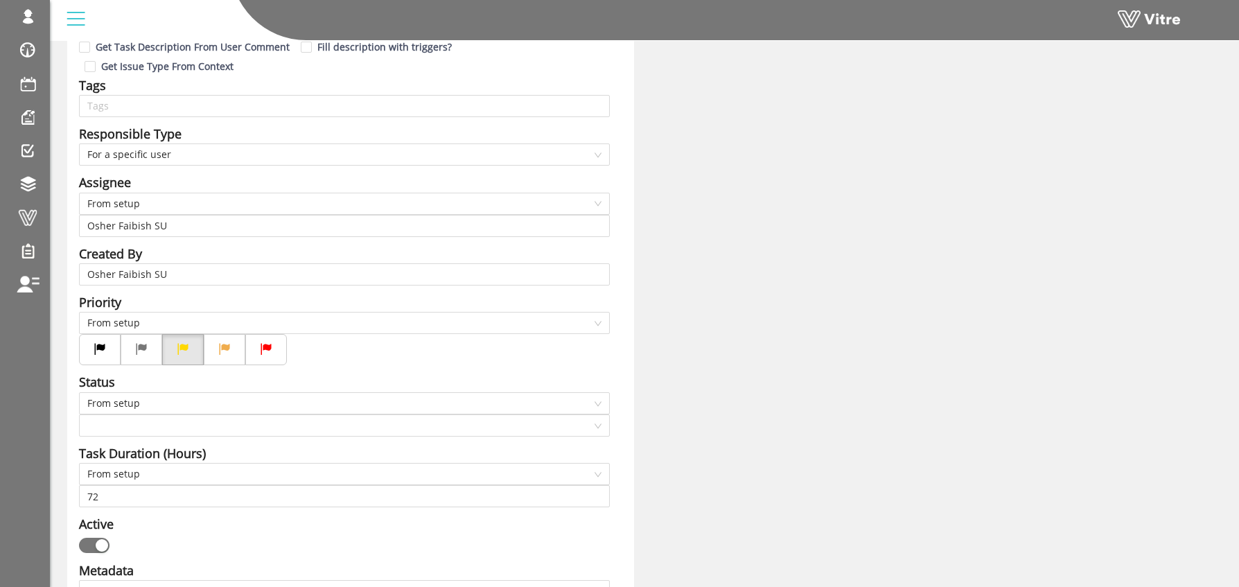
scroll to position [0, 0]
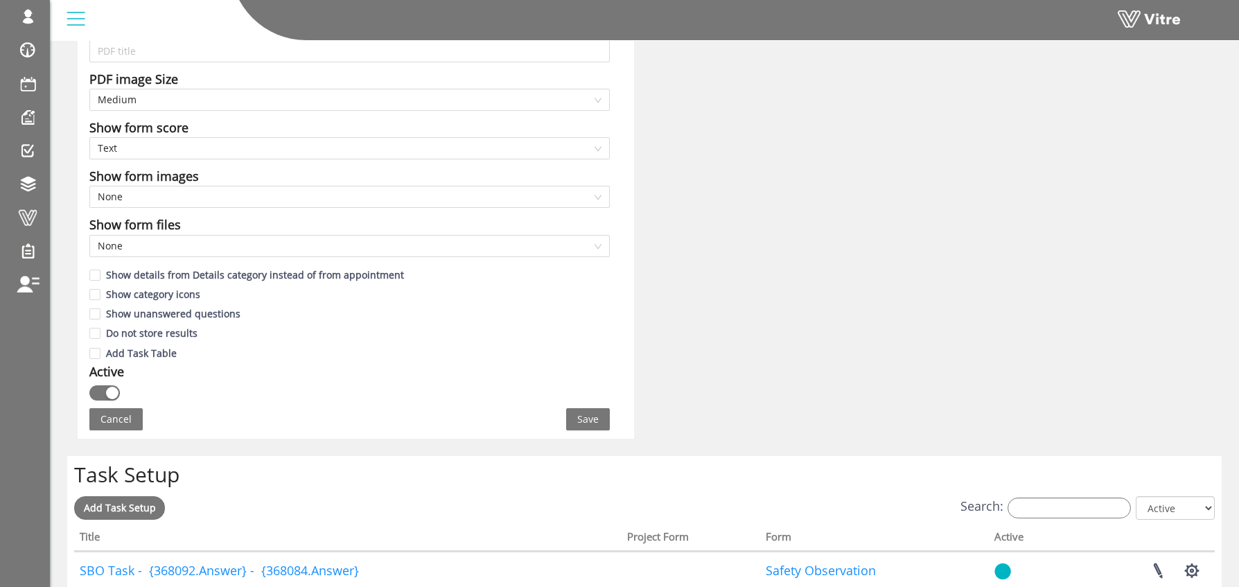
scroll to position [968, 0]
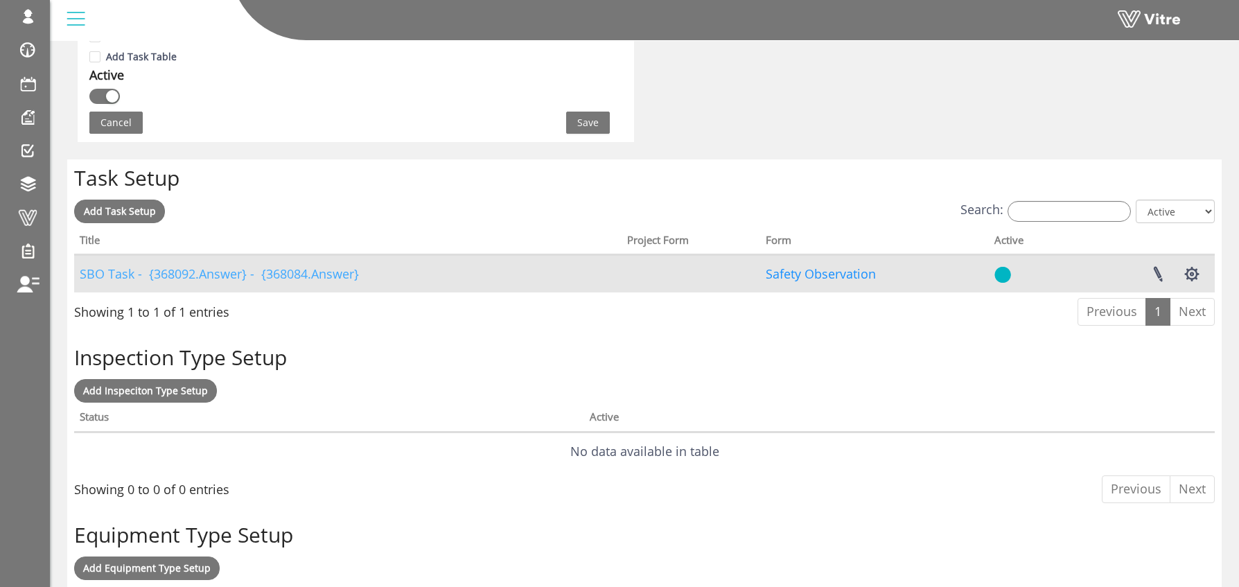
click at [159, 273] on link "SBO Task - {368092.Answer} - {368084.Answer}" at bounding box center [219, 273] width 279 height 17
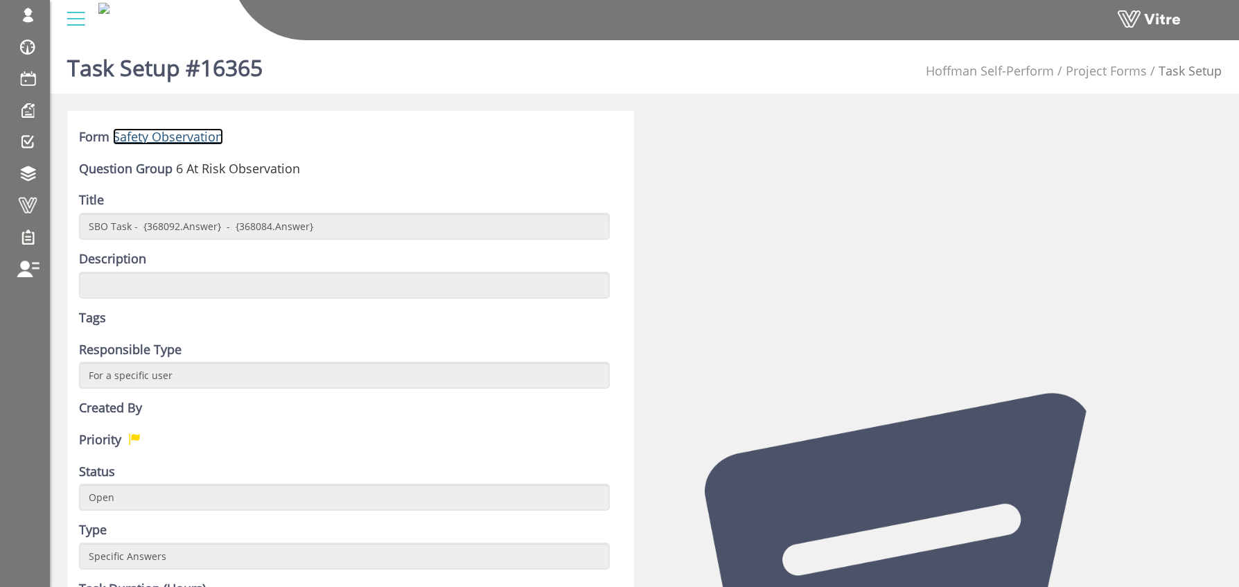
click at [158, 141] on link "Safety Observation" at bounding box center [168, 136] width 110 height 17
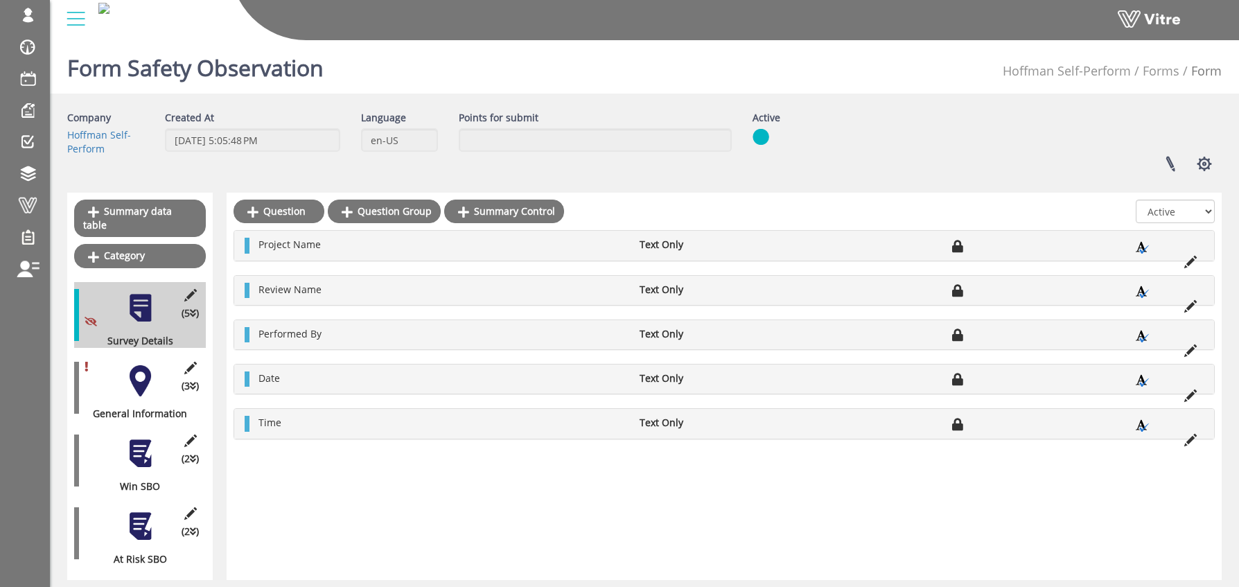
click at [141, 450] on div at bounding box center [140, 453] width 31 height 31
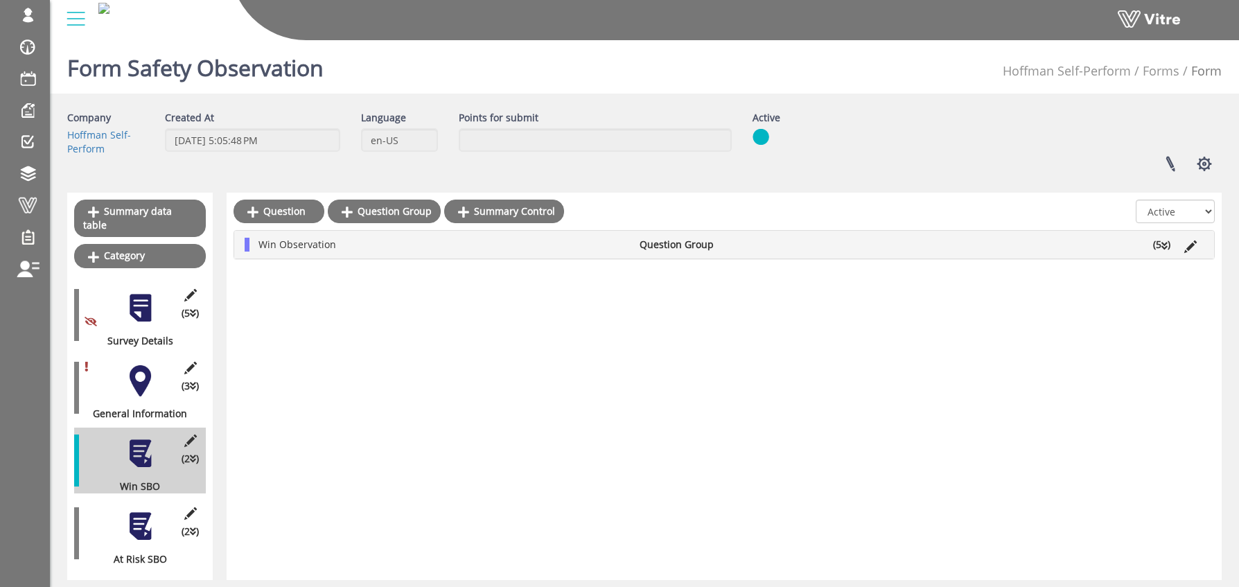
click at [302, 252] on div "Win Observation Question Group (5 )" at bounding box center [724, 245] width 980 height 28
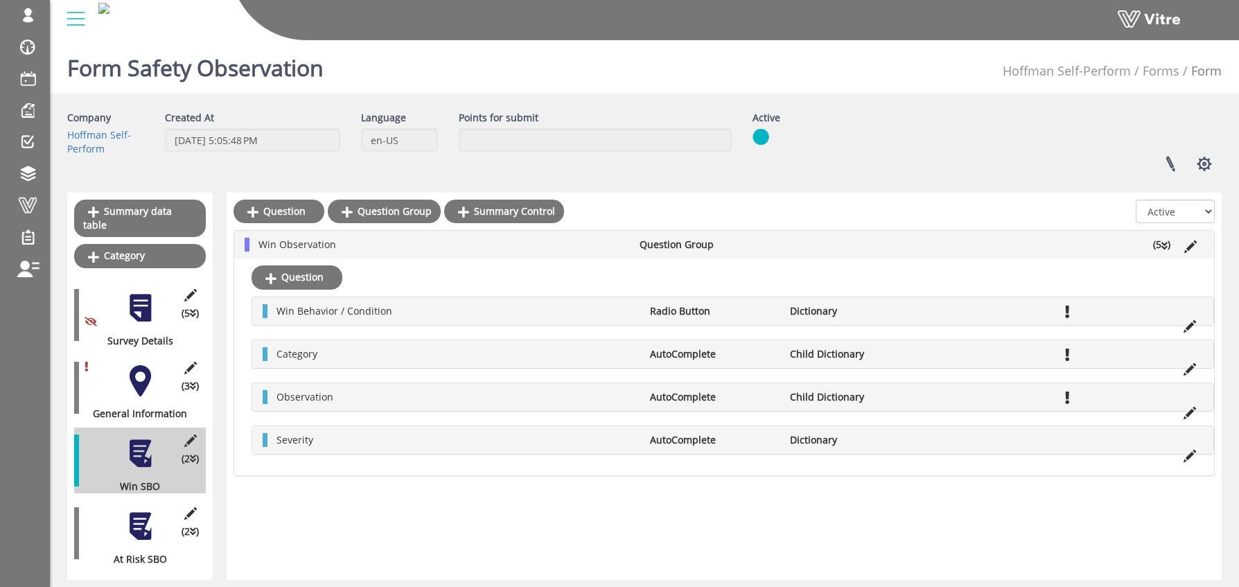
click at [125, 521] on div at bounding box center [140, 526] width 31 height 31
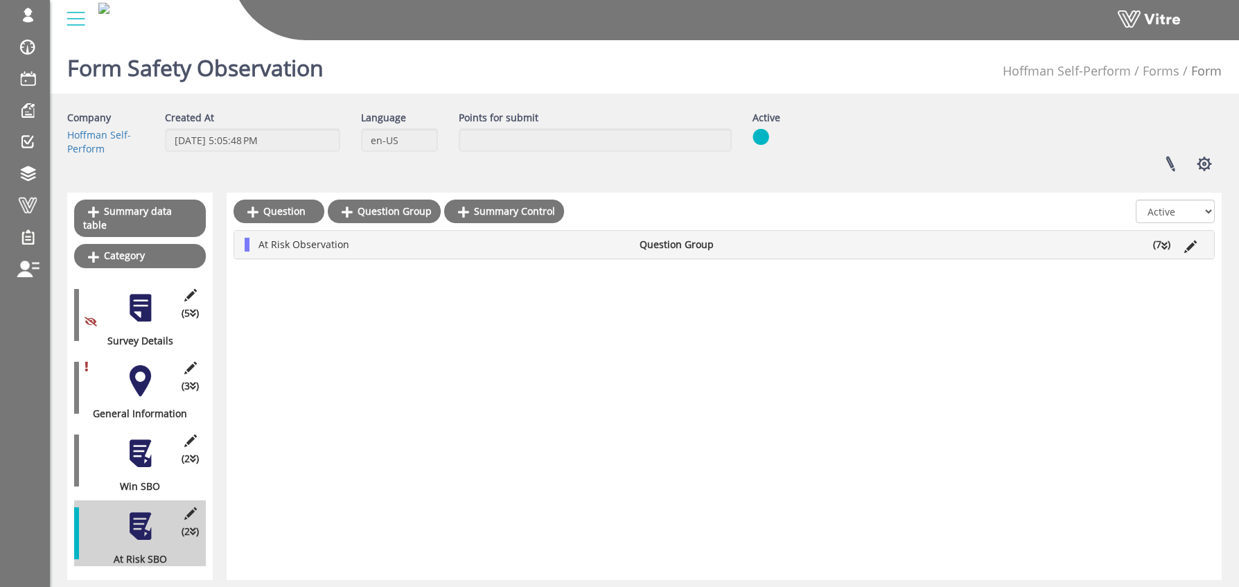
click at [134, 371] on div at bounding box center [140, 380] width 31 height 31
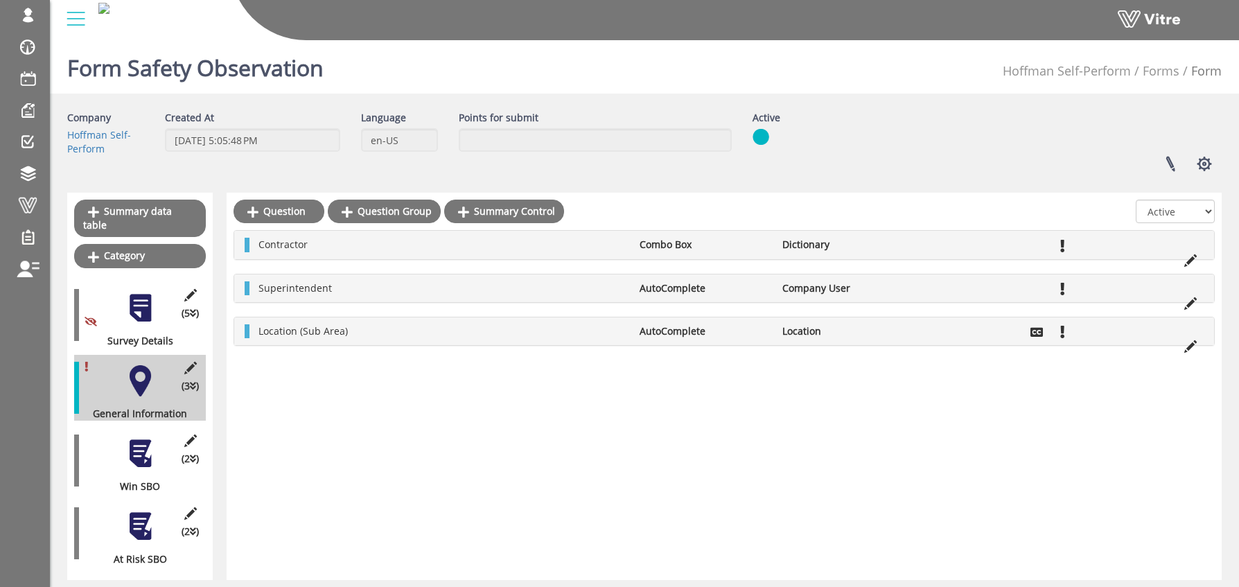
click at [140, 438] on div at bounding box center [140, 453] width 31 height 31
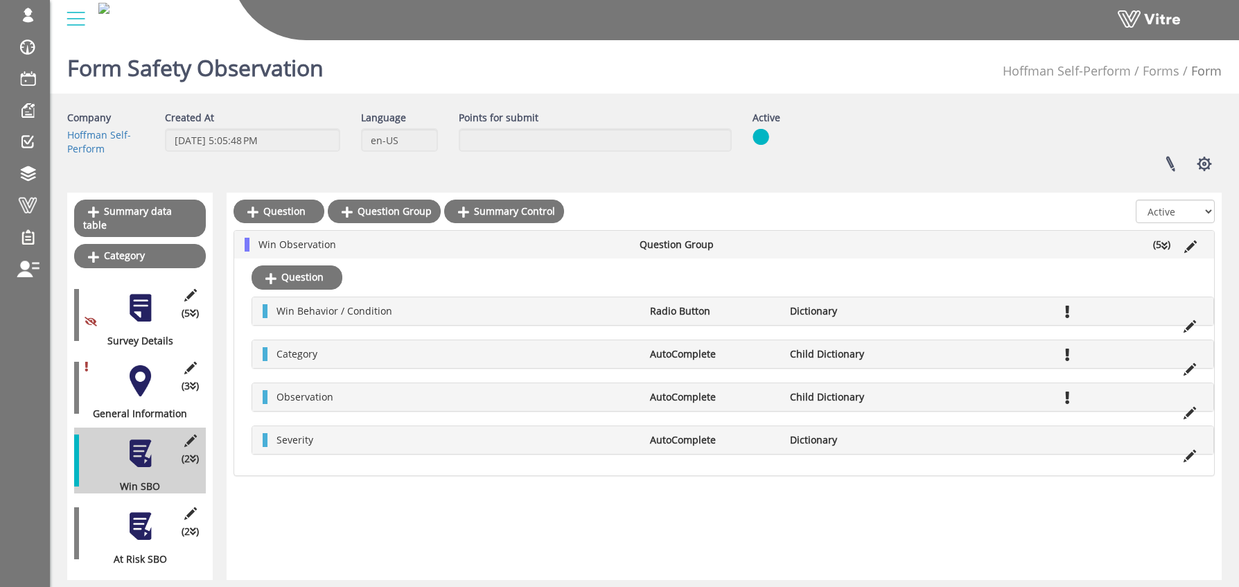
click at [135, 365] on div at bounding box center [140, 380] width 31 height 31
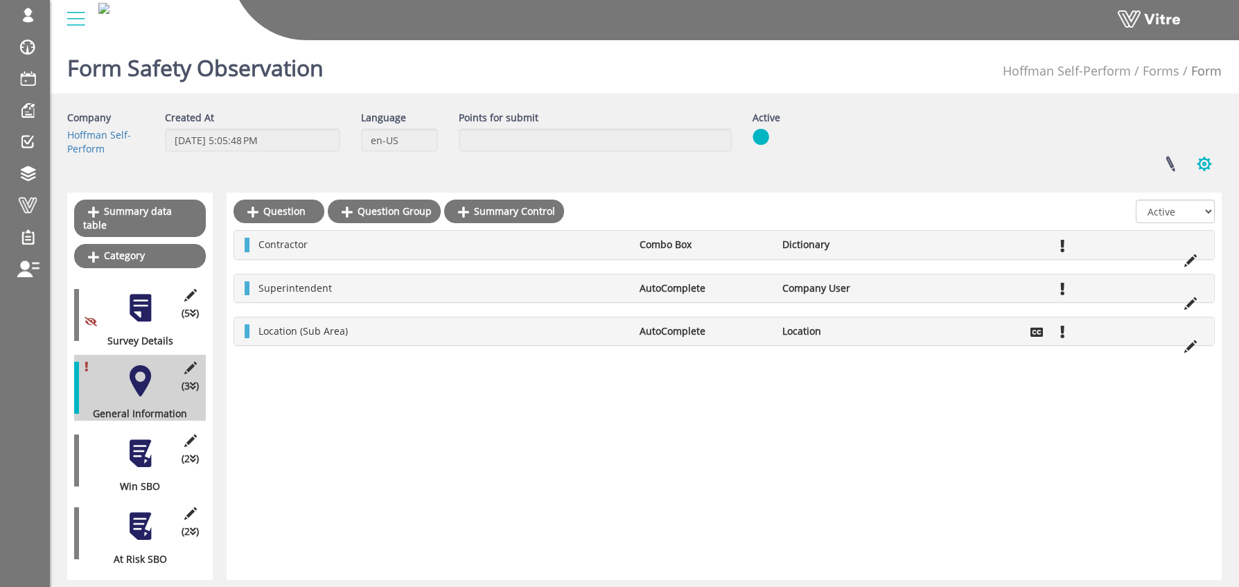
click at [1200, 163] on button "button" at bounding box center [1204, 164] width 35 height 37
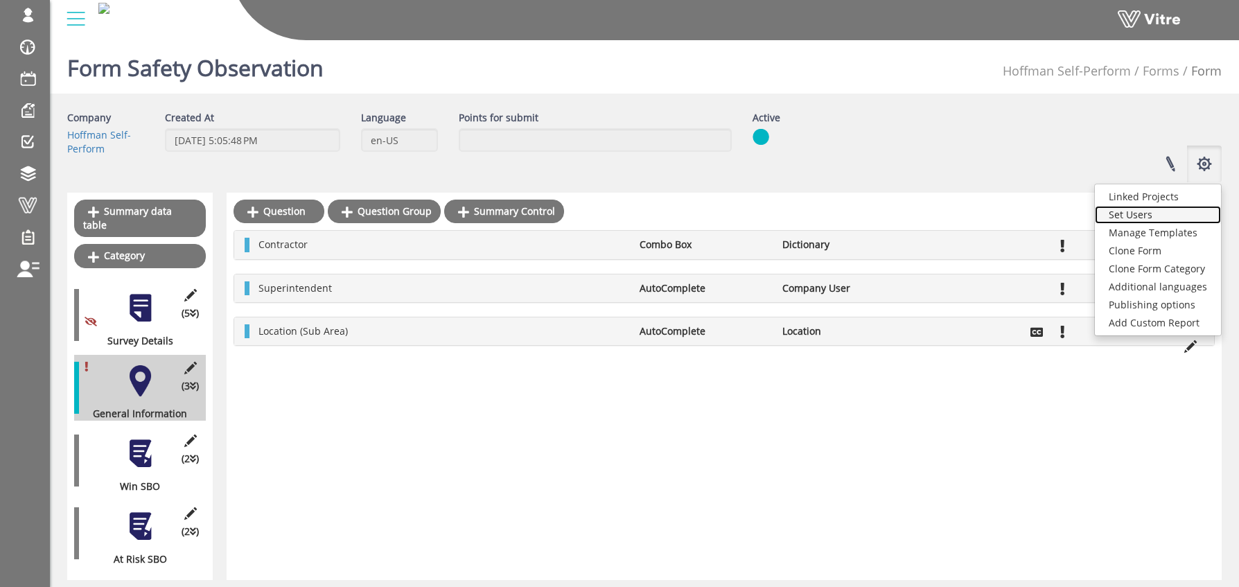
click at [1147, 212] on link "Set Users" at bounding box center [1158, 215] width 126 height 18
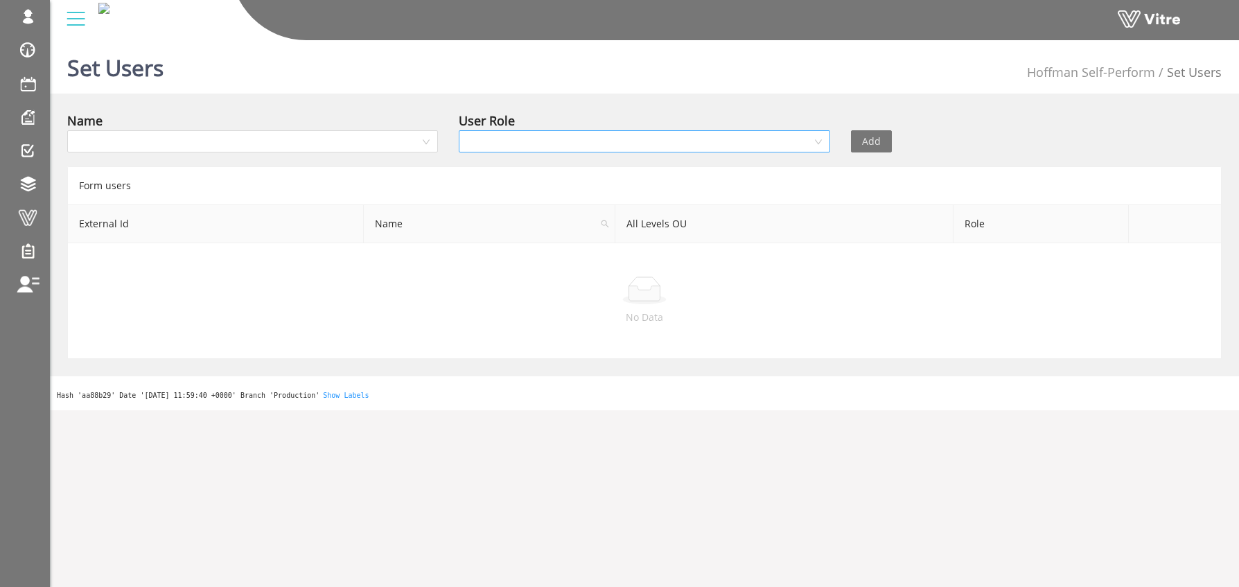
click at [700, 146] on input "search" at bounding box center [639, 141] width 344 height 21
click at [301, 120] on div "Name" at bounding box center [252, 120] width 371 height 19
click at [307, 136] on input "search" at bounding box center [248, 141] width 344 height 21
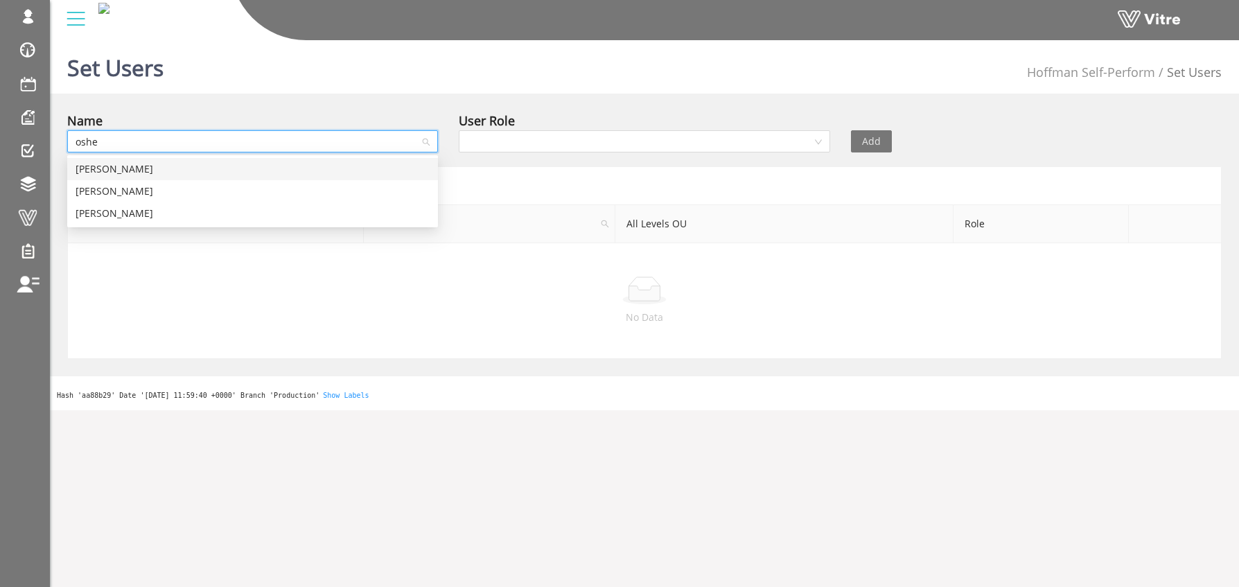
type input "osher"
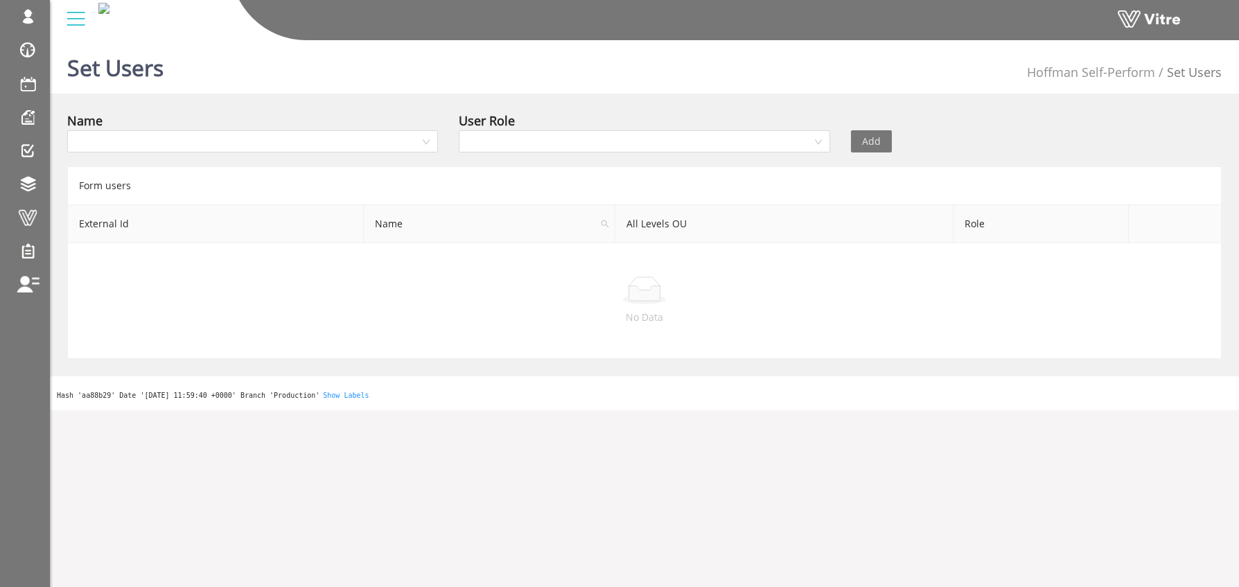
click at [25, 204] on link "Vitre" at bounding box center [25, 217] width 50 height 33
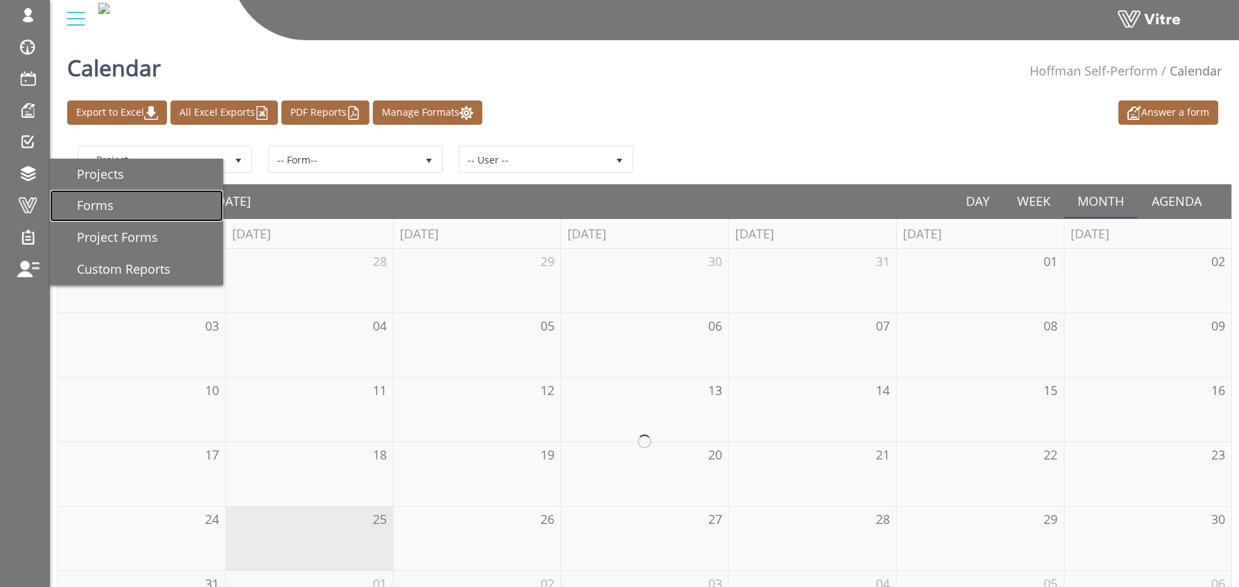
click at [103, 204] on span "Forms" at bounding box center [86, 205] width 53 height 17
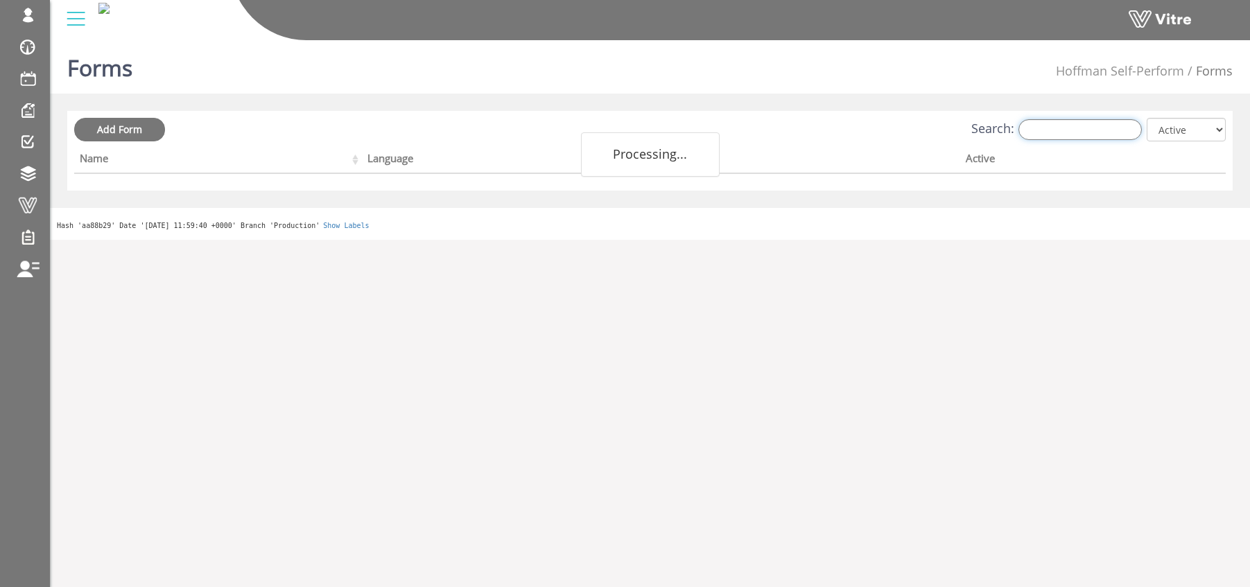
click at [1072, 137] on input "Search:" at bounding box center [1079, 129] width 123 height 21
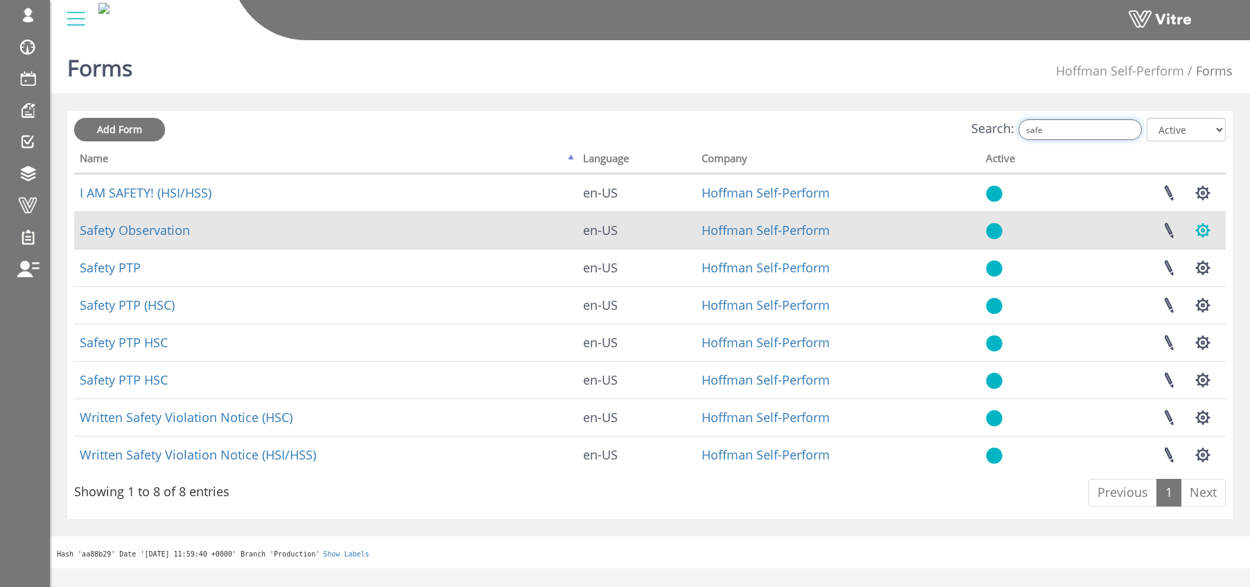
type input "safe"
click at [1199, 233] on button "button" at bounding box center [1202, 230] width 35 height 37
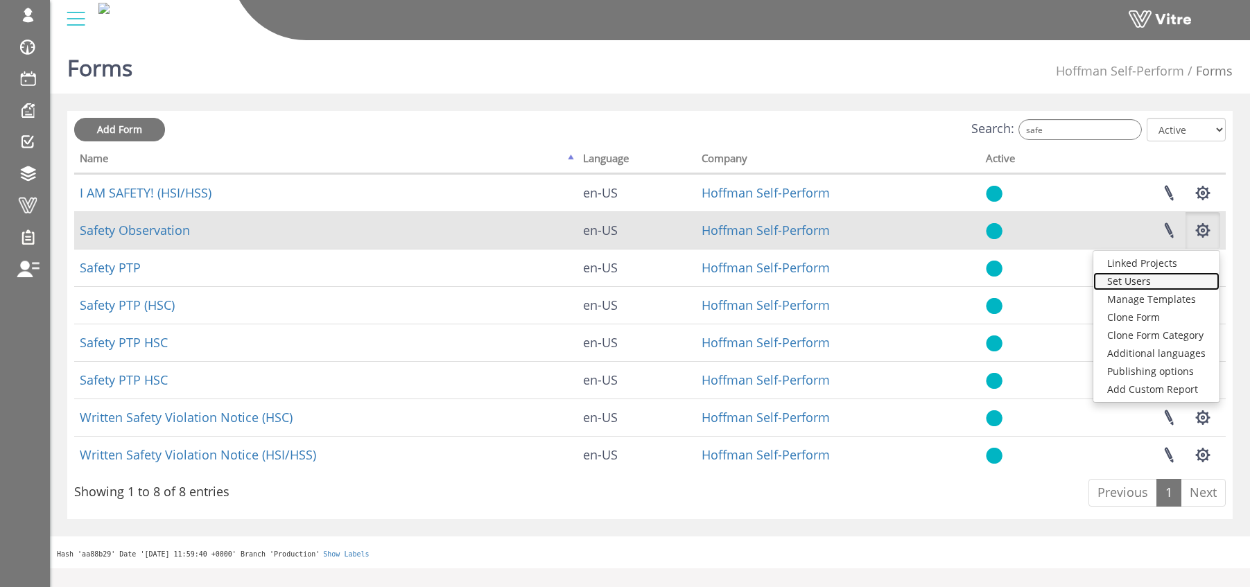
click at [1139, 284] on link "Set Users" at bounding box center [1156, 281] width 126 height 18
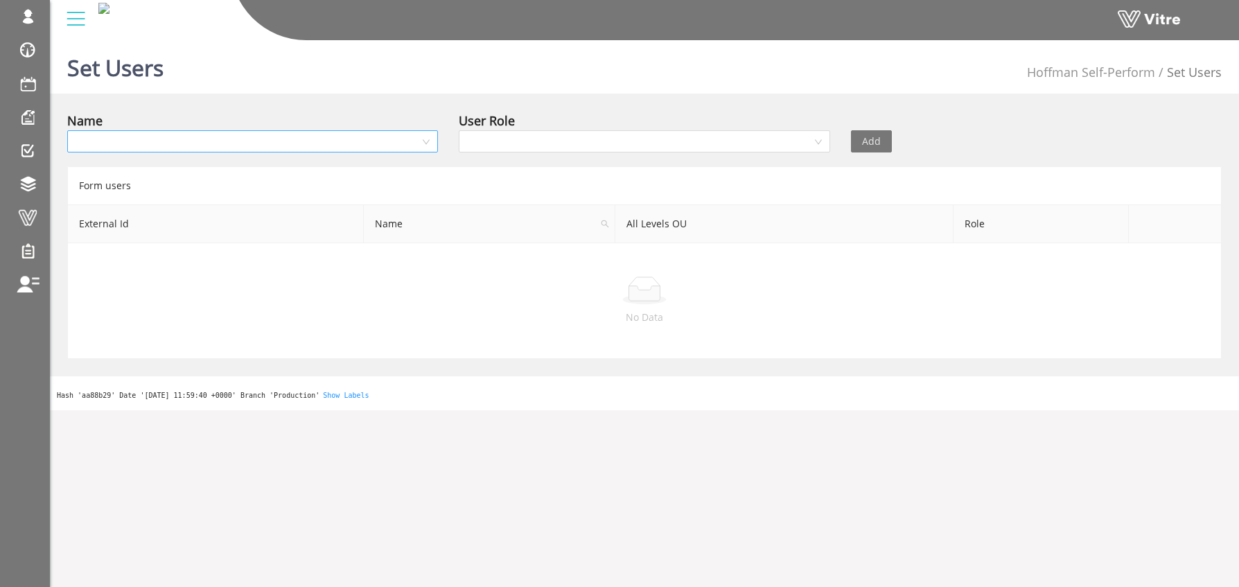
click at [299, 140] on input "search" at bounding box center [248, 141] width 344 height 21
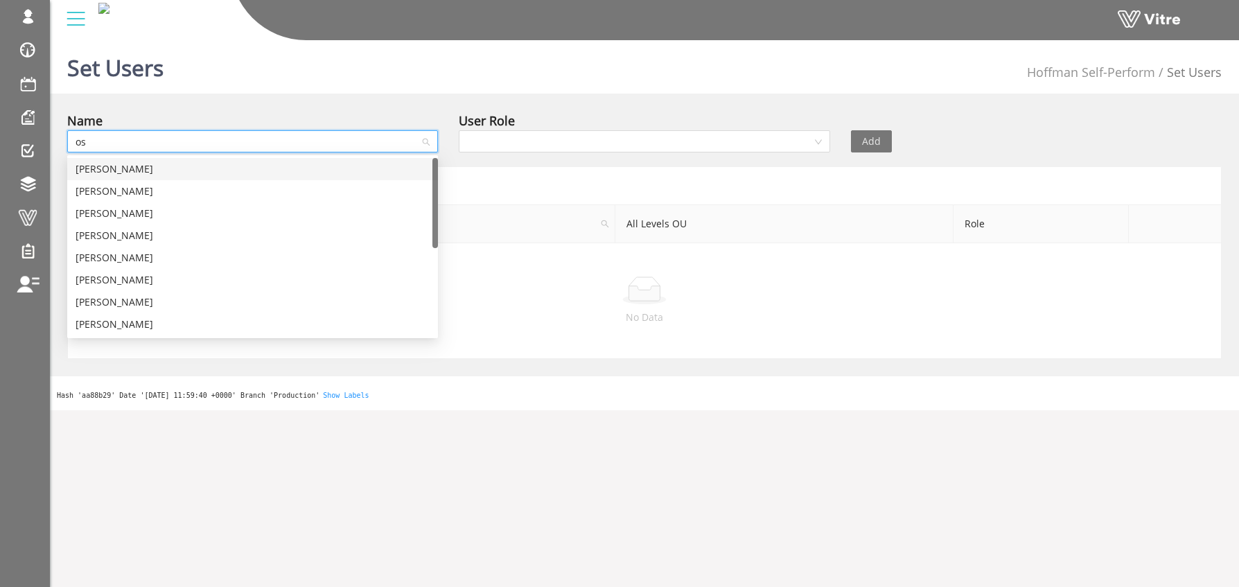
type input "osh"
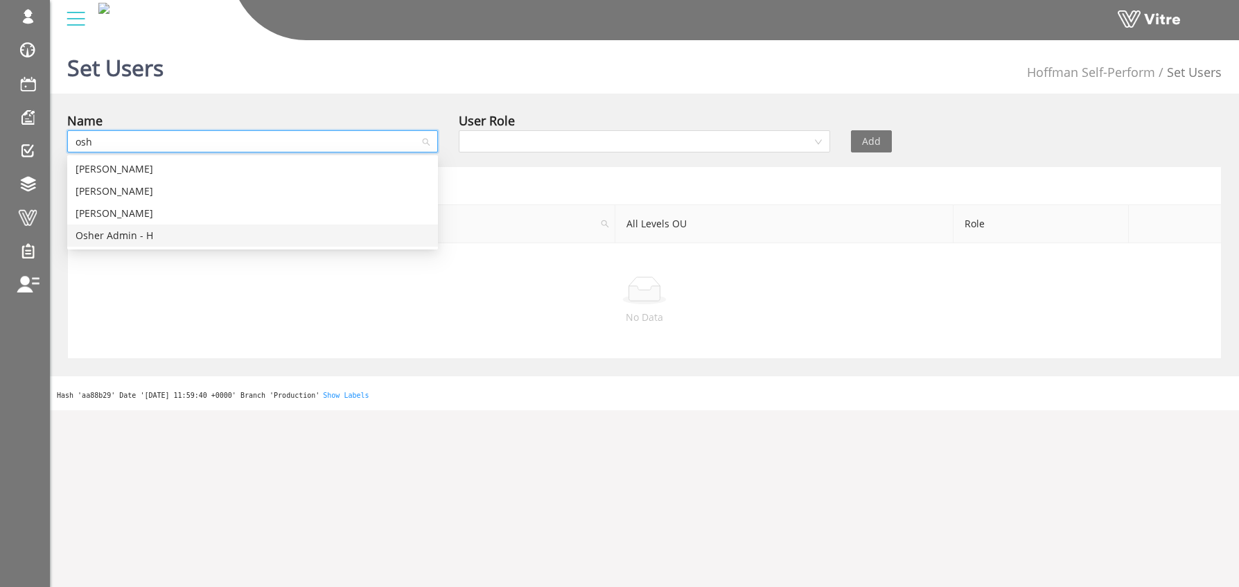
click at [132, 240] on div "Osher Admin - H" at bounding box center [253, 235] width 354 height 15
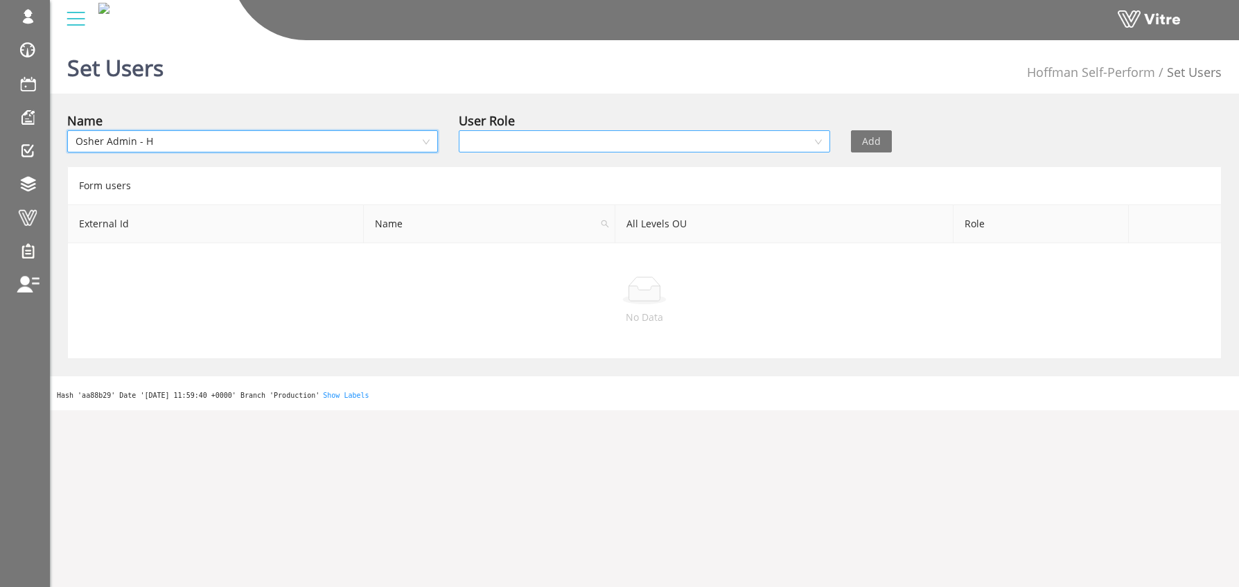
click at [479, 133] on input "search" at bounding box center [639, 141] width 344 height 21
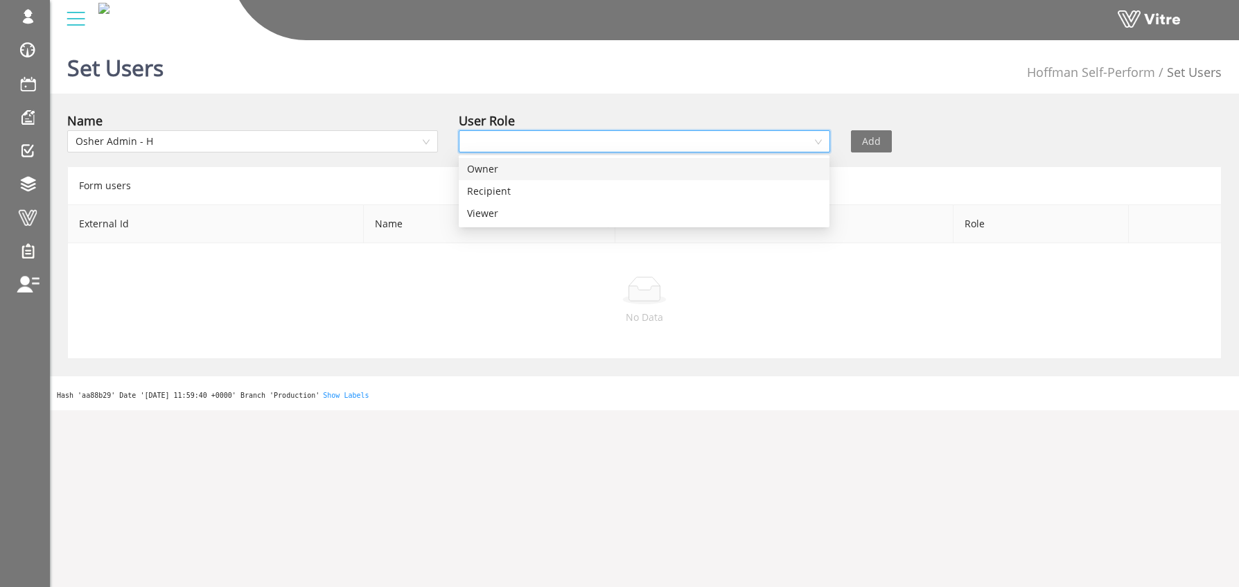
drag, startPoint x: 491, startPoint y: 173, endPoint x: 755, endPoint y: 152, distance: 264.9
click at [496, 170] on div "Owner" at bounding box center [644, 168] width 354 height 15
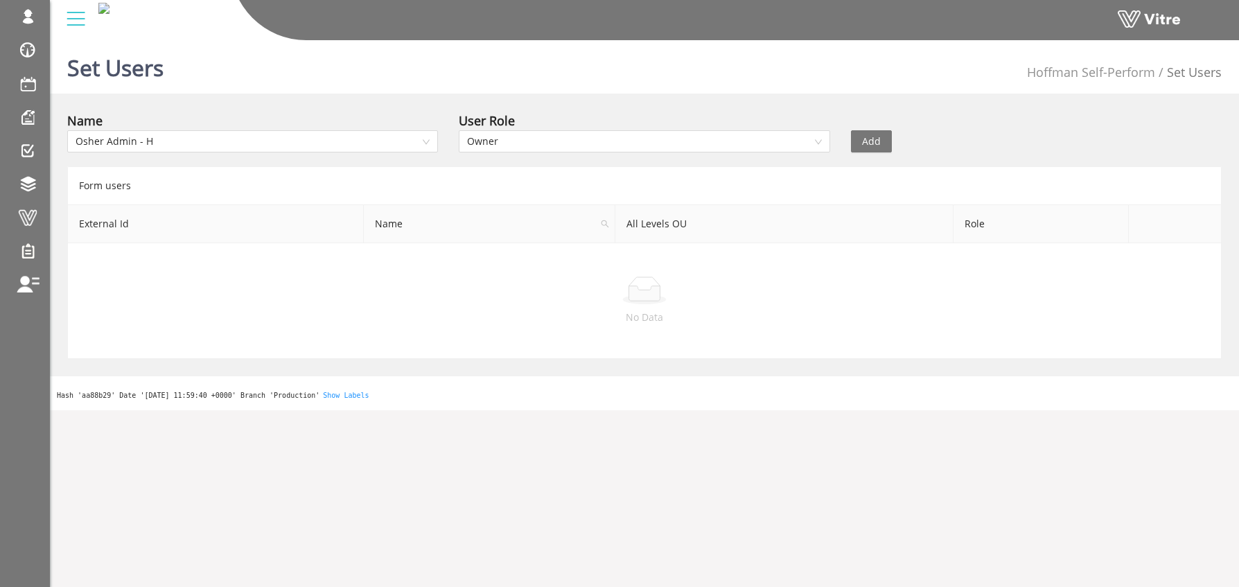
click at [866, 140] on span "Add" at bounding box center [871, 141] width 19 height 15
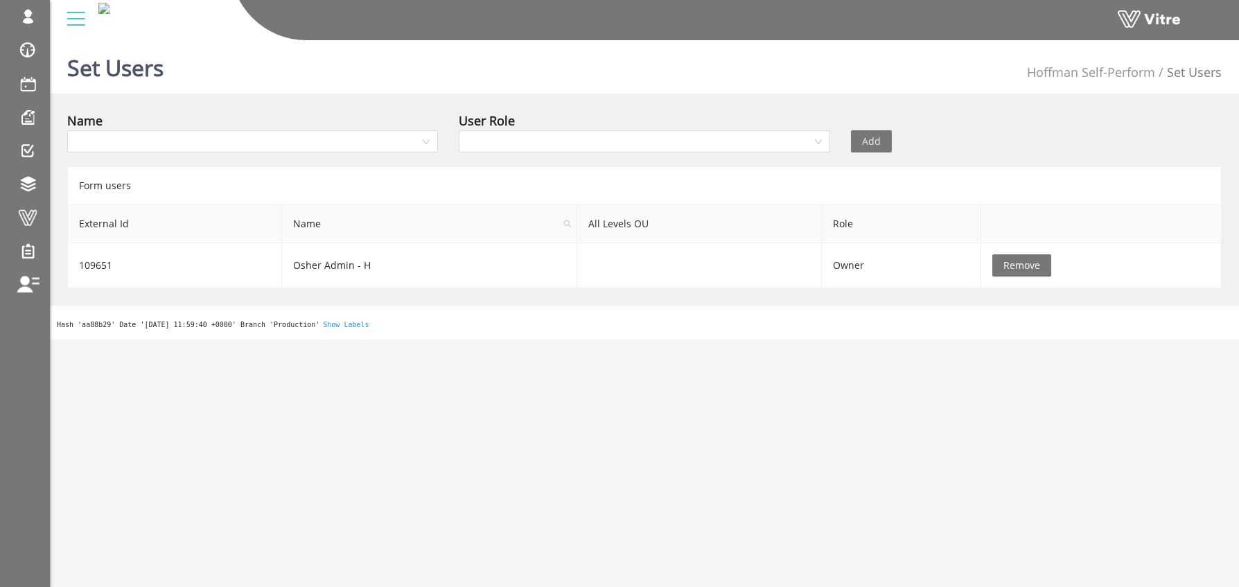
click at [28, 215] on span at bounding box center [27, 217] width 35 height 17
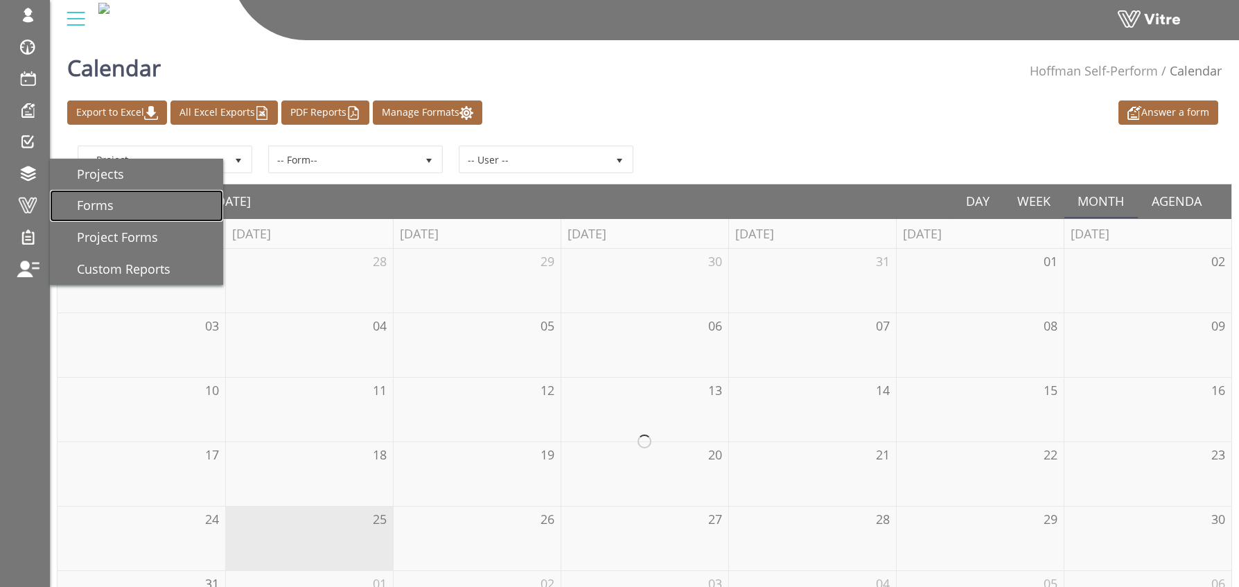
click at [105, 201] on span "Forms" at bounding box center [86, 205] width 53 height 17
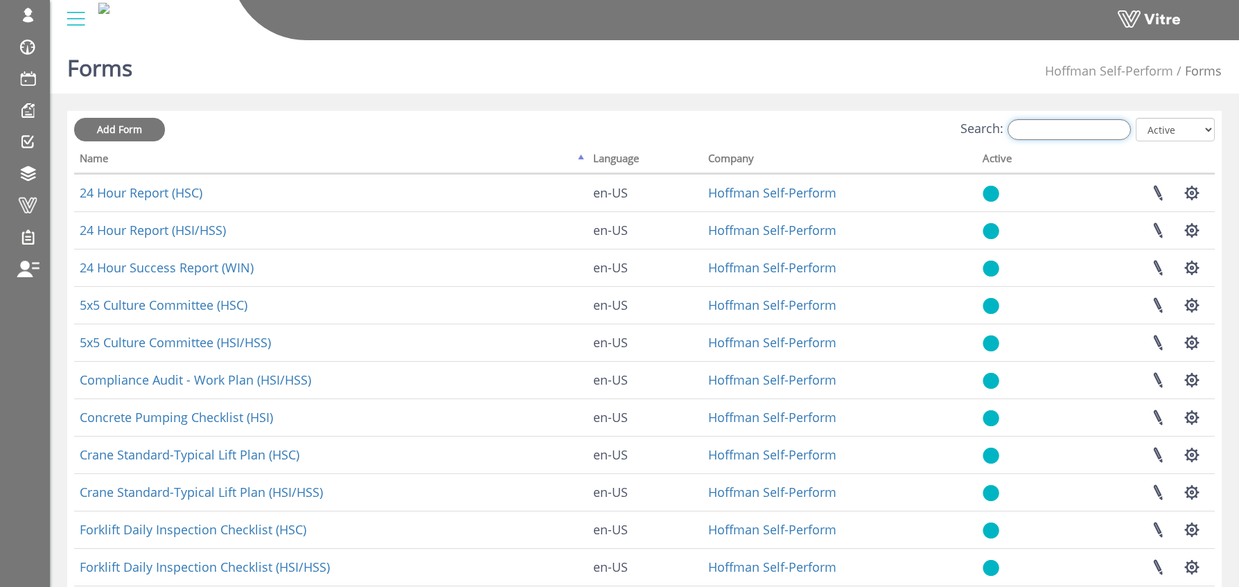
click at [1057, 128] on input "Search:" at bounding box center [1069, 129] width 123 height 21
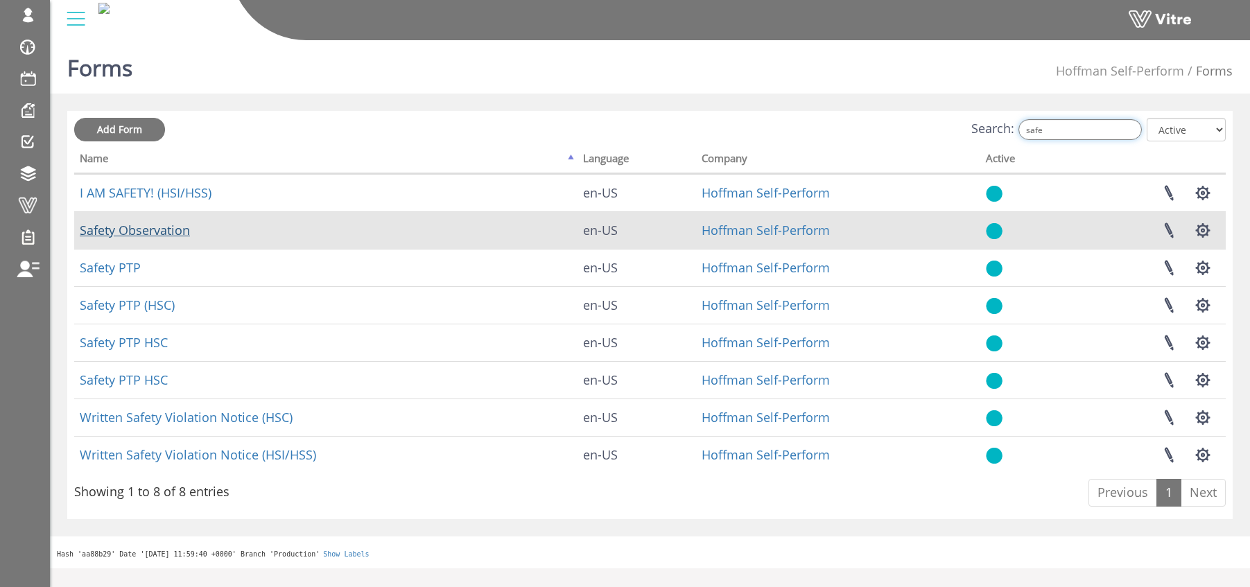
type input "safe"
click at [140, 236] on link "Safety Observation" at bounding box center [135, 230] width 110 height 17
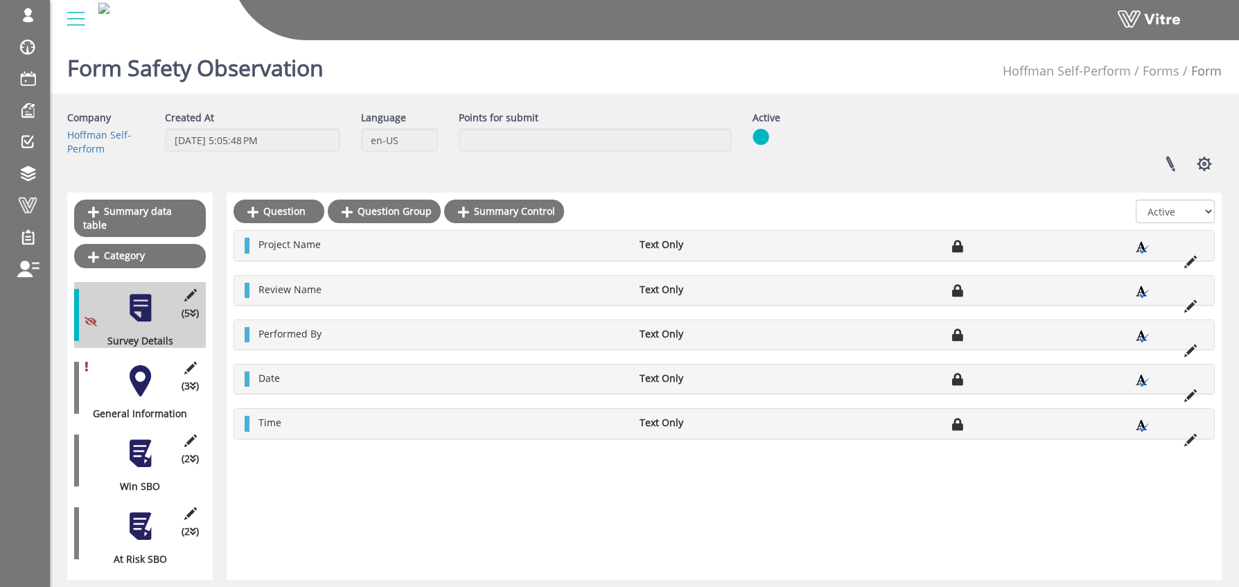
click at [137, 377] on div at bounding box center [140, 380] width 31 height 31
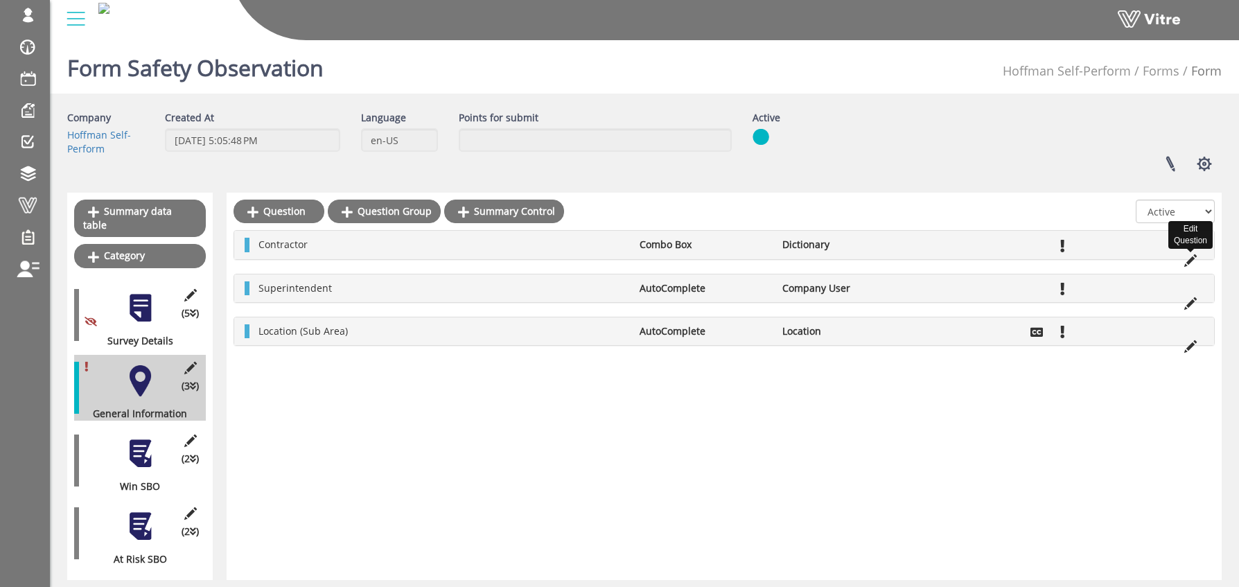
click at [1189, 257] on icon at bounding box center [1190, 260] width 12 height 12
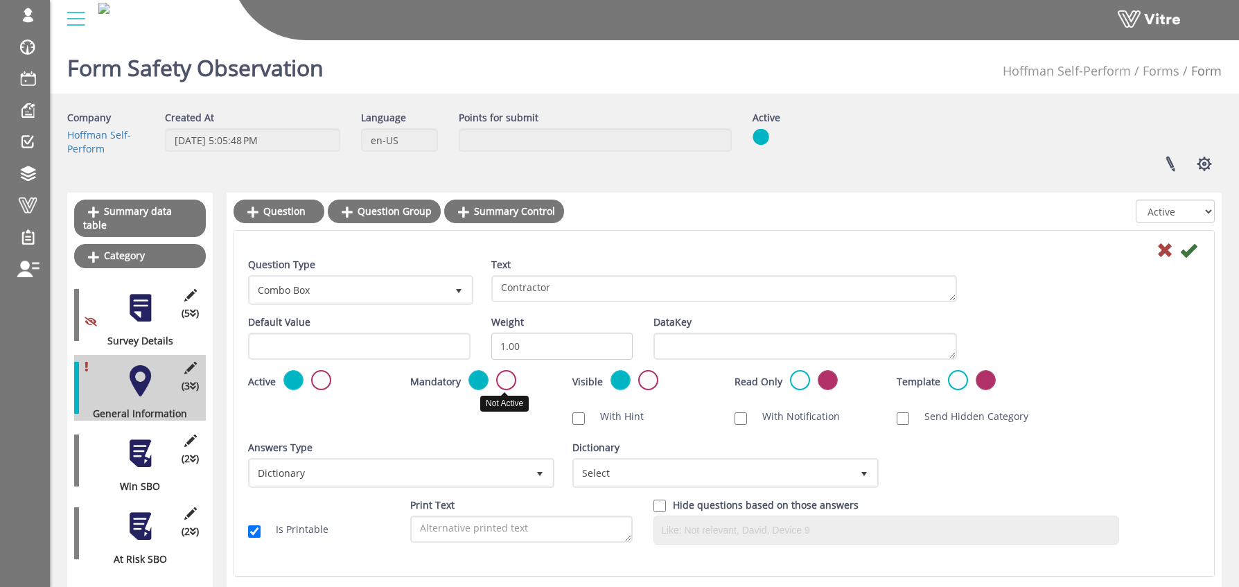
click at [502, 379] on label at bounding box center [506, 380] width 20 height 20
click at [0, 0] on input "radio" at bounding box center [0, 0] width 0 height 0
drag, startPoint x: 1192, startPoint y: 250, endPoint x: 1207, endPoint y: 248, distance: 14.6
click at [1192, 249] on icon at bounding box center [1188, 250] width 17 height 17
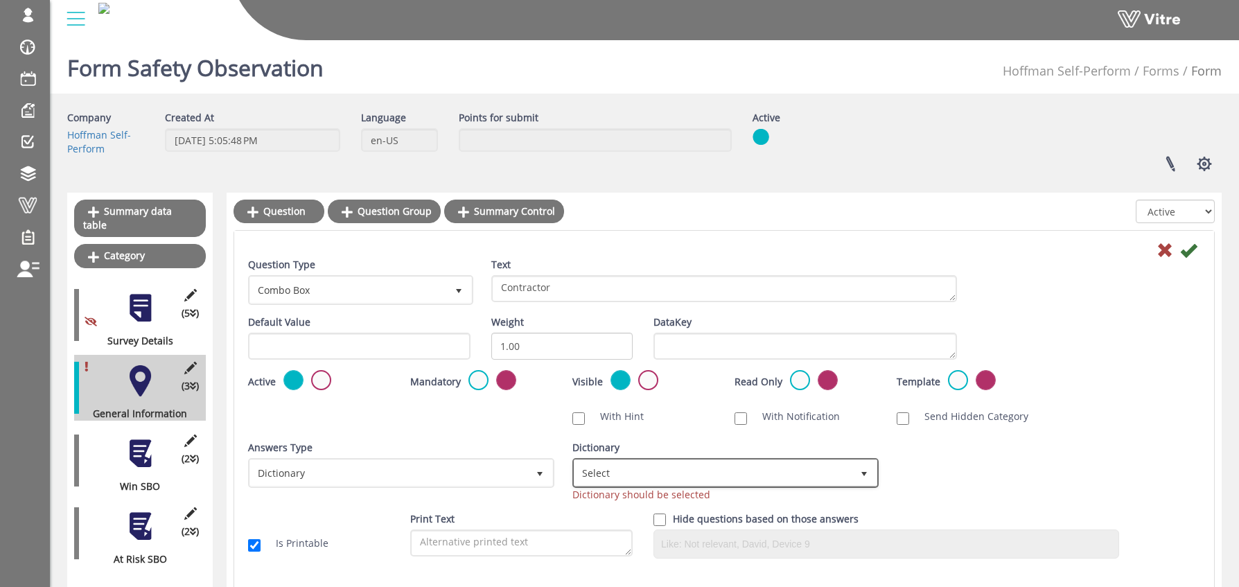
click at [602, 478] on span "Select" at bounding box center [713, 472] width 277 height 25
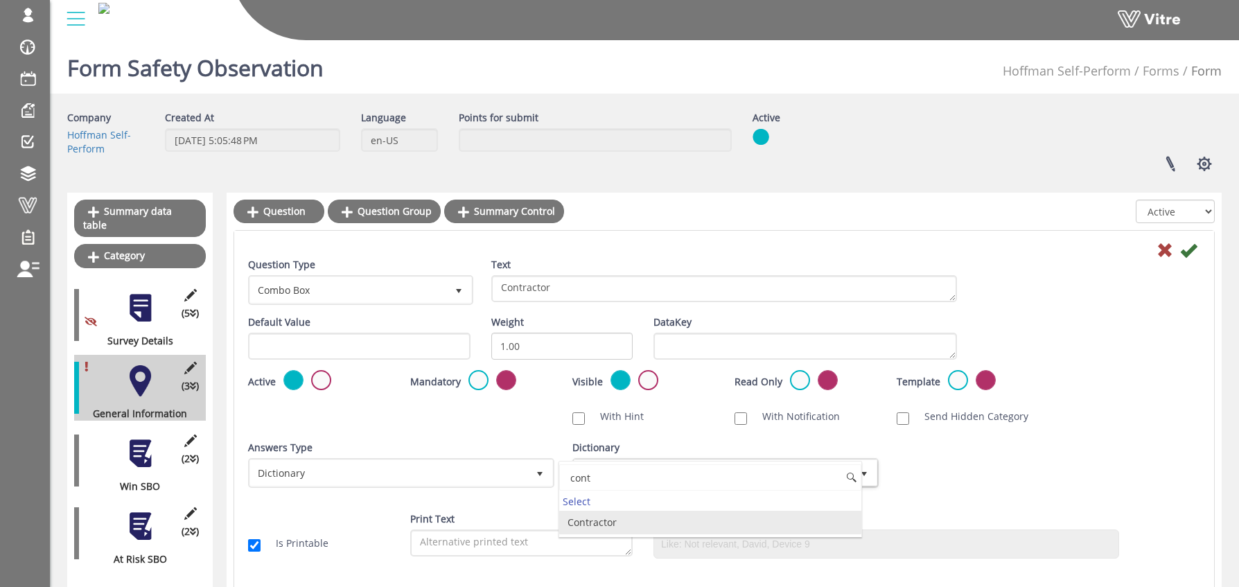
click at [586, 522] on li "Contractor" at bounding box center [710, 523] width 302 height 24
type input "cont"
click at [1188, 246] on icon at bounding box center [1188, 250] width 17 height 17
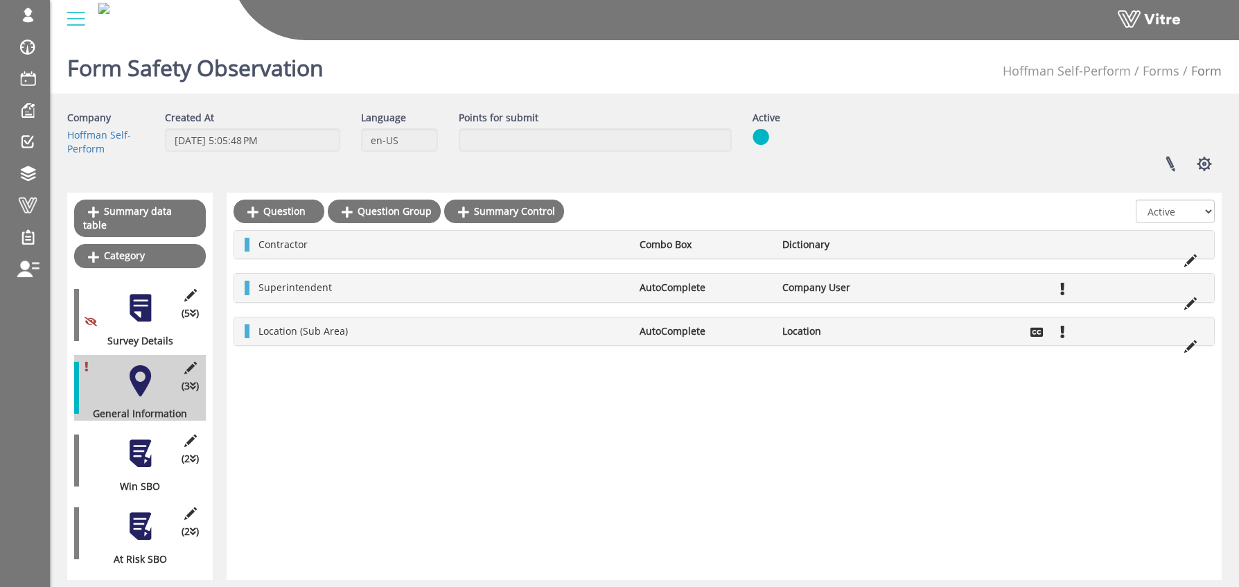
click at [138, 442] on div at bounding box center [140, 453] width 31 height 31
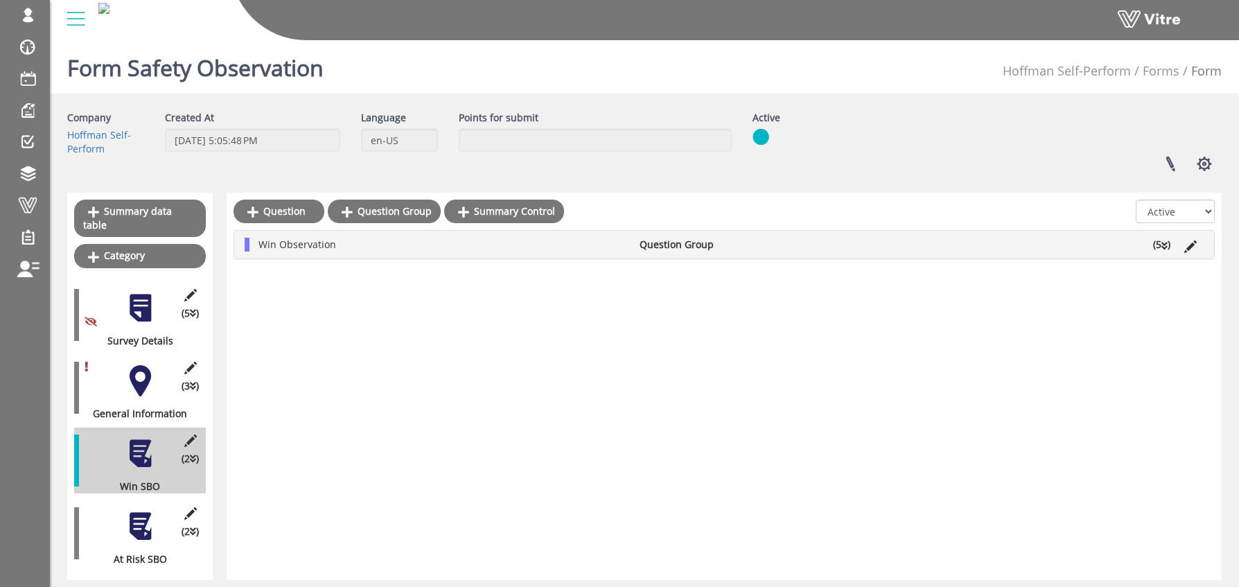
click at [424, 244] on li "Win Observation" at bounding box center [442, 245] width 381 height 14
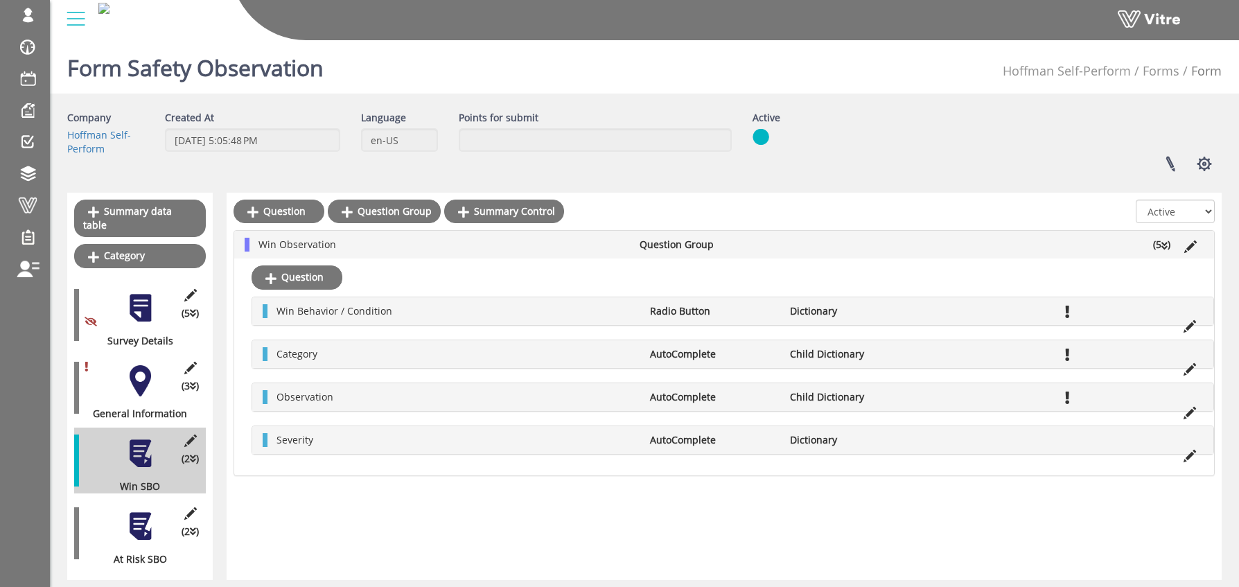
click at [137, 511] on div at bounding box center [140, 526] width 31 height 31
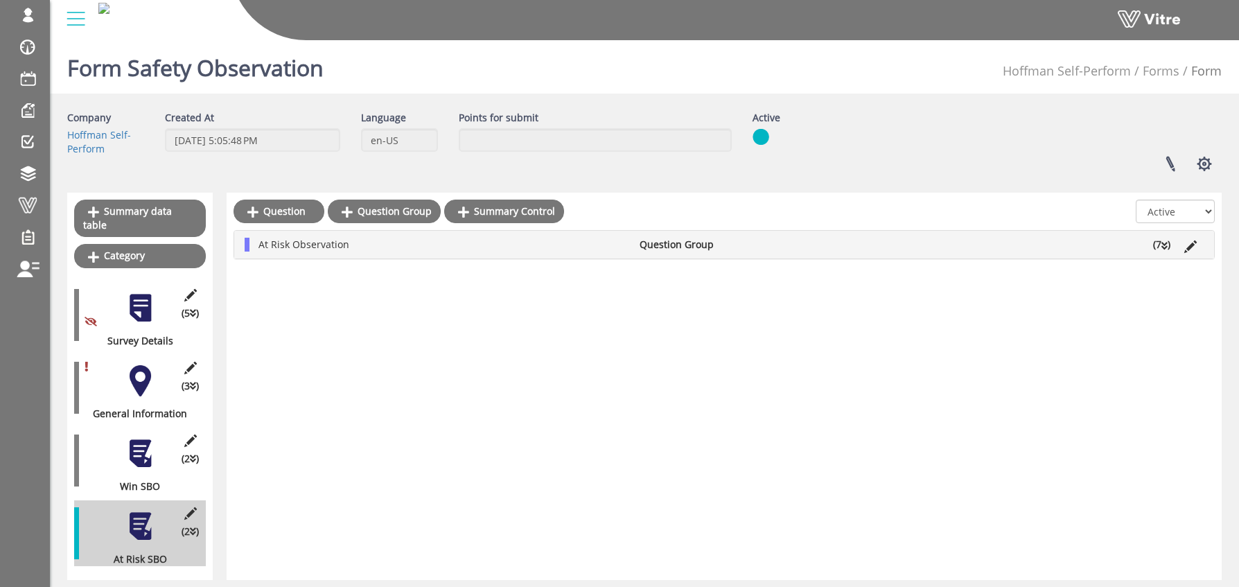
click at [735, 244] on li "Question Group" at bounding box center [704, 245] width 143 height 14
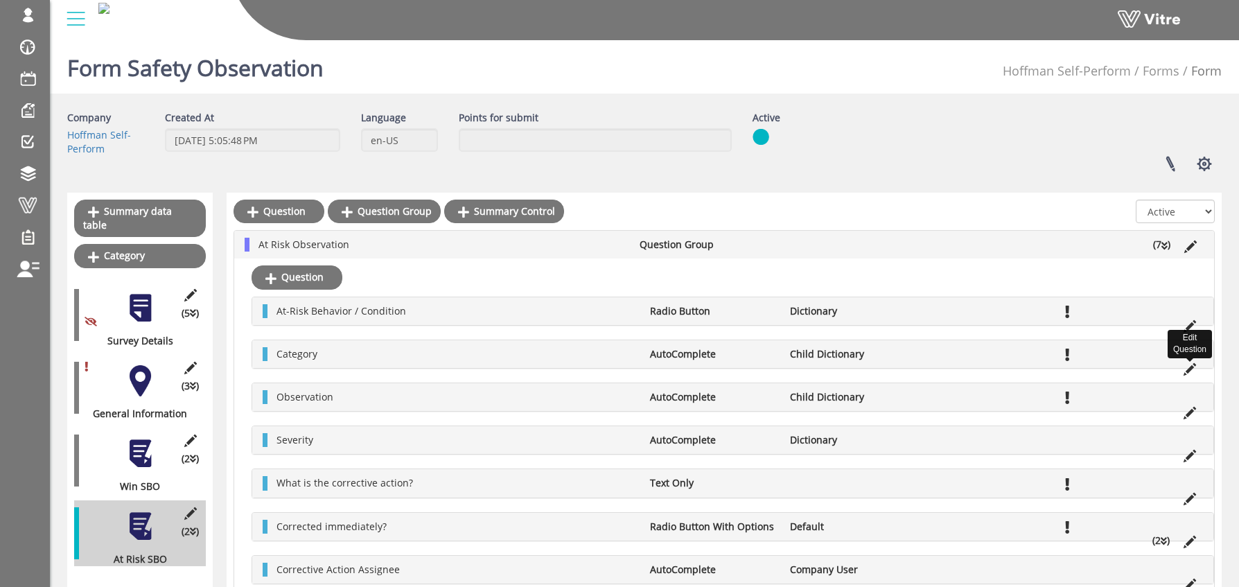
drag, startPoint x: 1189, startPoint y: 366, endPoint x: 1182, endPoint y: 367, distance: 7.1
click at [1189, 366] on icon at bounding box center [1190, 369] width 12 height 12
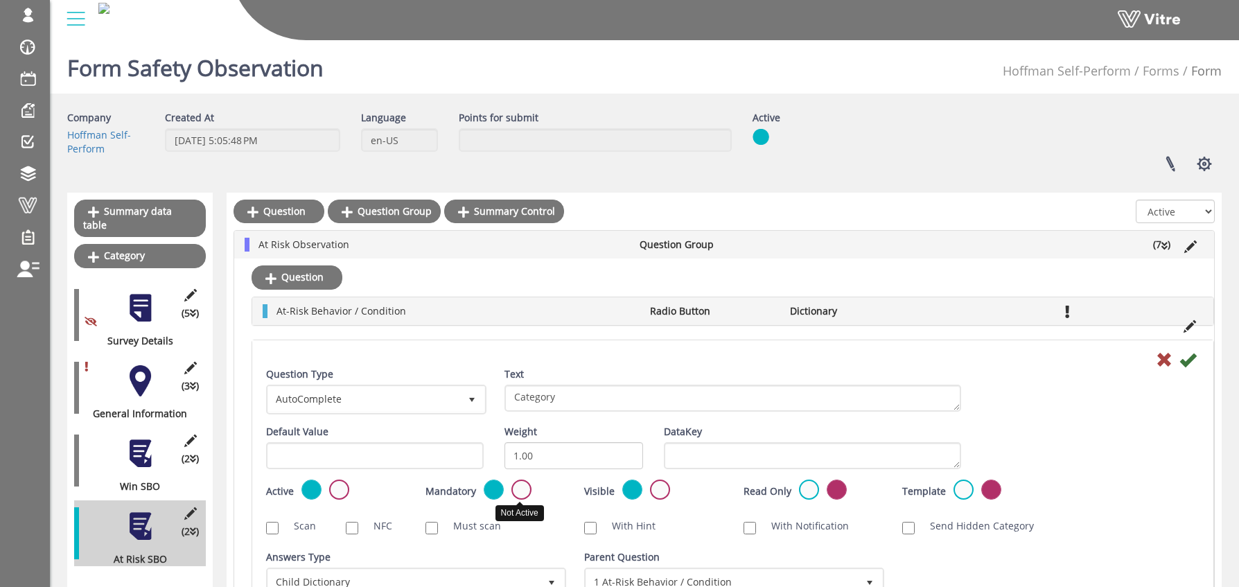
click at [518, 490] on label at bounding box center [521, 490] width 20 height 20
click at [0, 0] on input "radio" at bounding box center [0, 0] width 0 height 0
click at [1192, 358] on icon at bounding box center [1188, 359] width 17 height 17
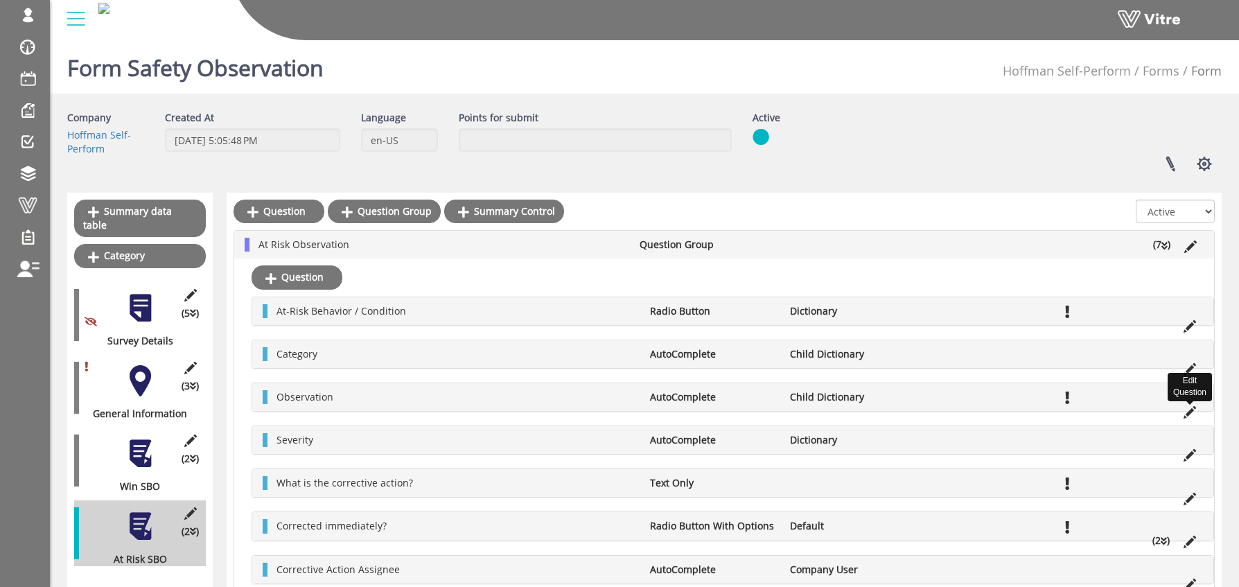
click at [1187, 412] on icon at bounding box center [1190, 412] width 12 height 12
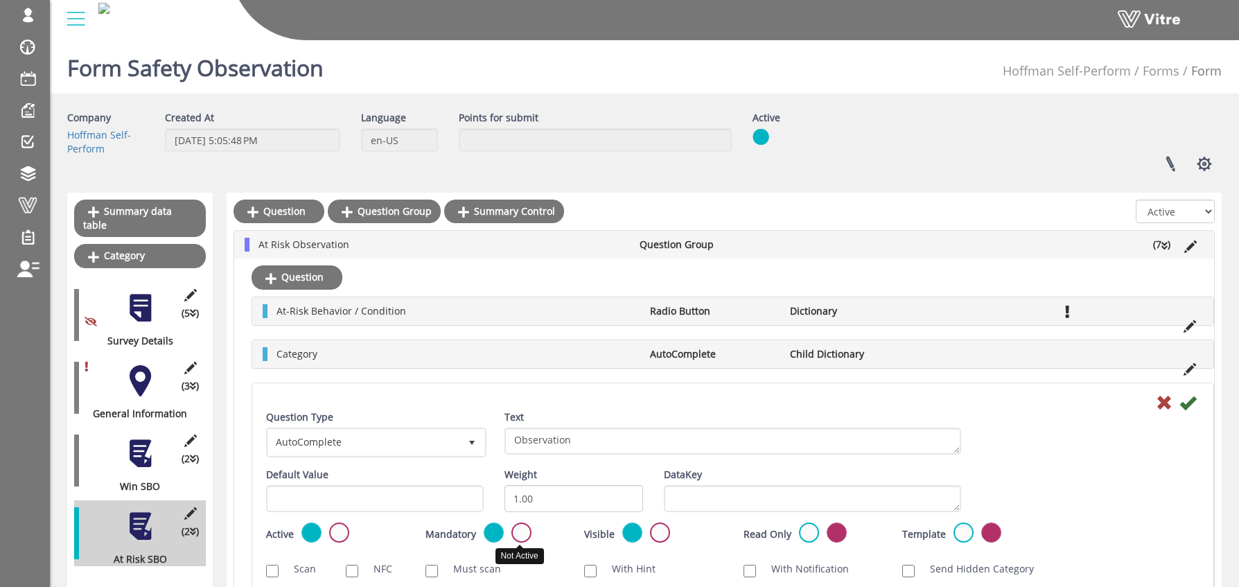
click at [516, 528] on label at bounding box center [521, 533] width 20 height 20
click at [0, 0] on input "radio" at bounding box center [0, 0] width 0 height 0
click at [1193, 402] on icon at bounding box center [1188, 402] width 17 height 17
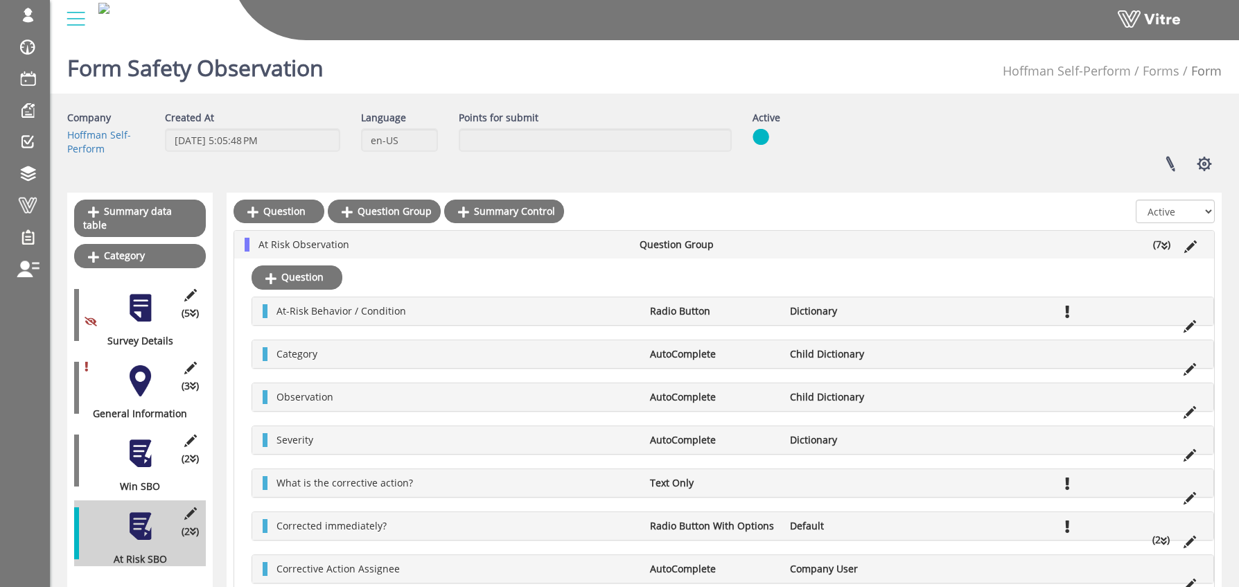
click at [848, 213] on div at bounding box center [724, 215] width 981 height 30
click at [26, 205] on span at bounding box center [27, 205] width 35 height 17
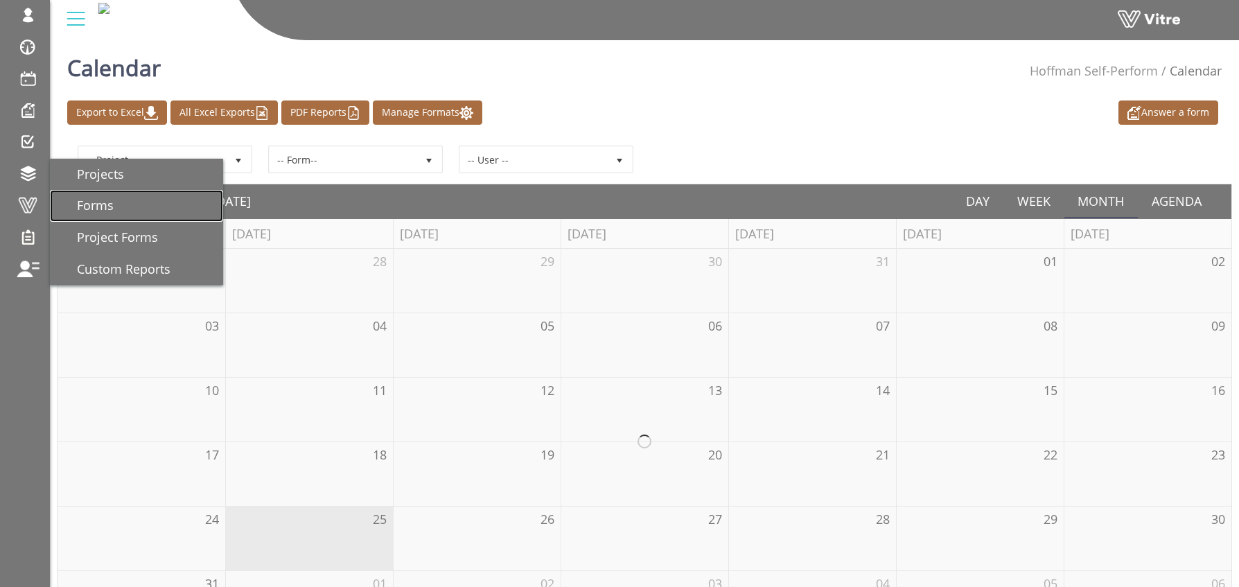
click at [101, 206] on span "Forms" at bounding box center [86, 205] width 53 height 17
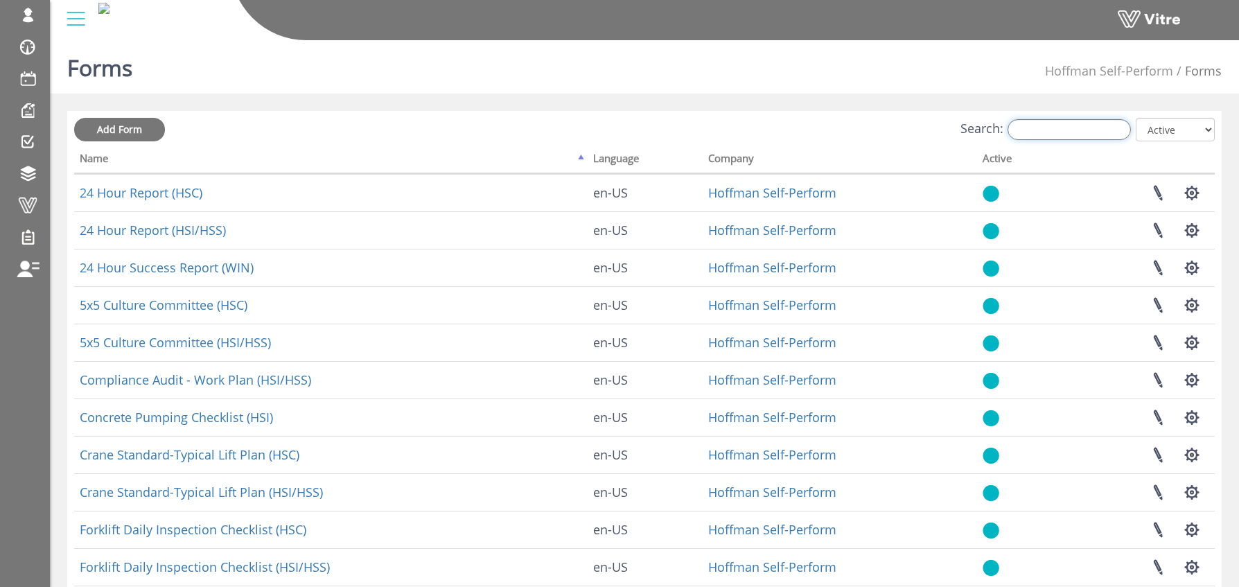
click at [1067, 132] on input "Search:" at bounding box center [1069, 129] width 123 height 21
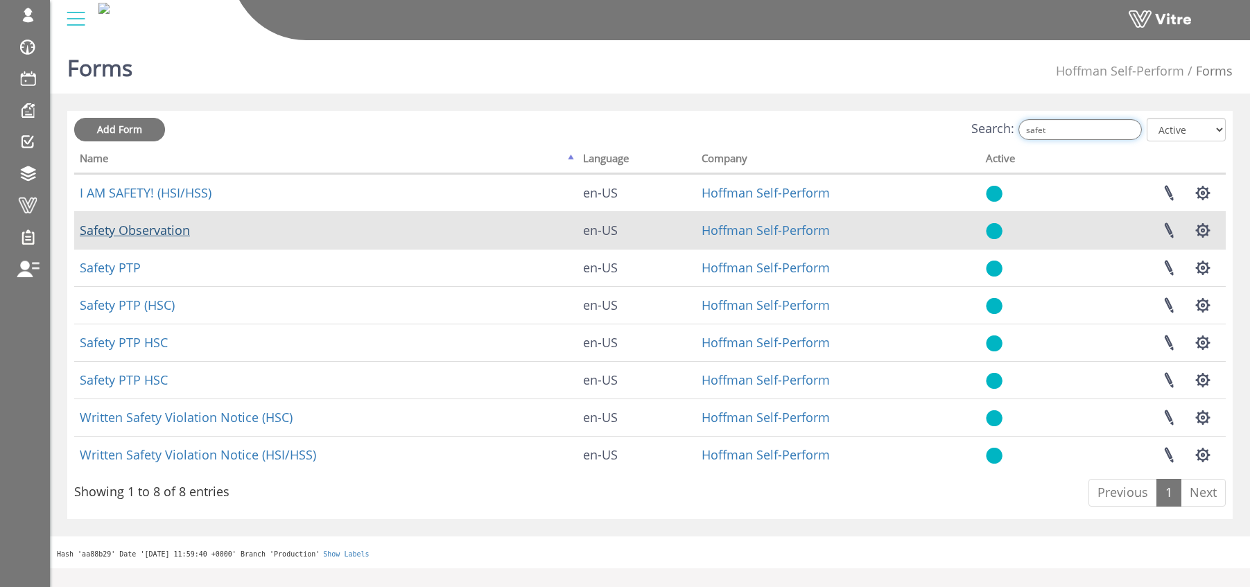
type input "safet"
click at [157, 230] on link "Safety Observation" at bounding box center [135, 230] width 110 height 17
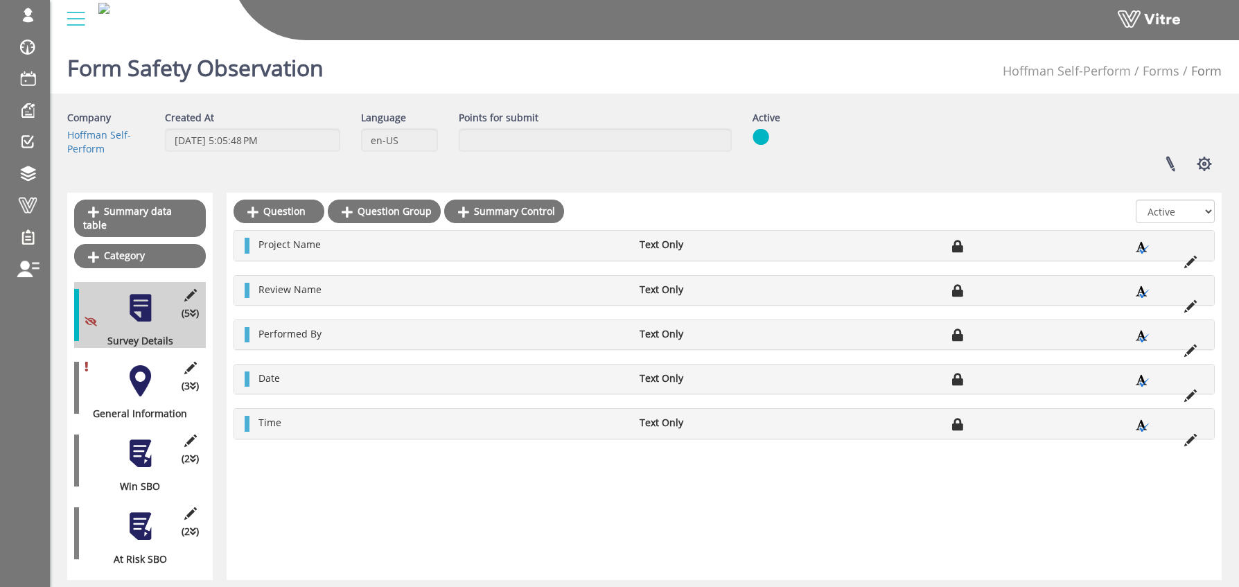
click at [140, 521] on div at bounding box center [140, 526] width 31 height 31
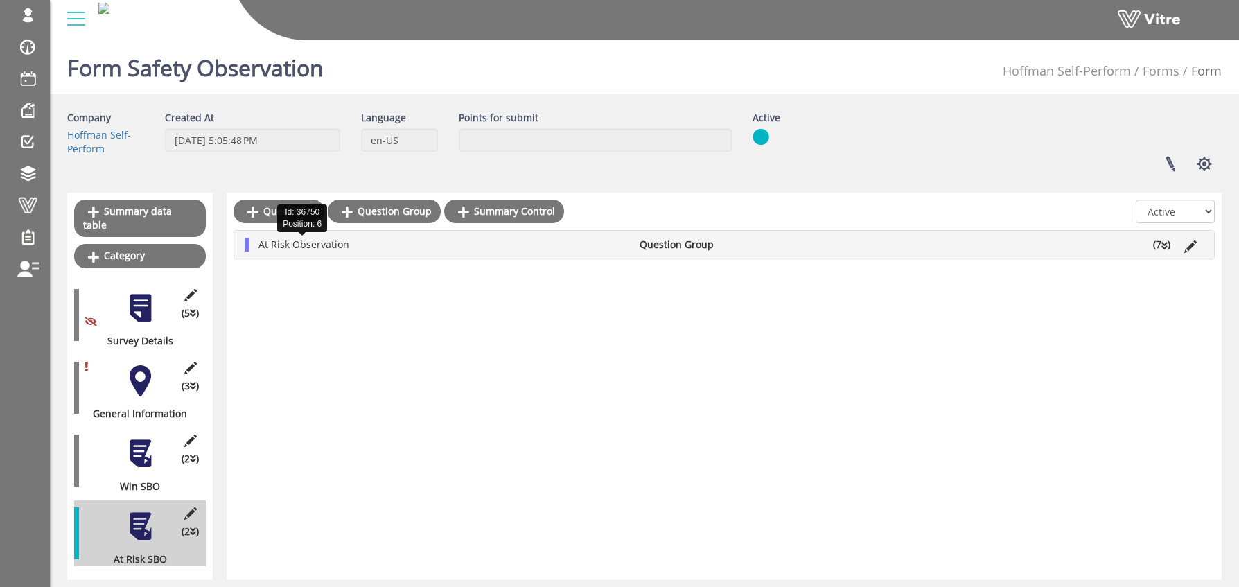
click at [306, 244] on span "At Risk Observation" at bounding box center [304, 244] width 91 height 13
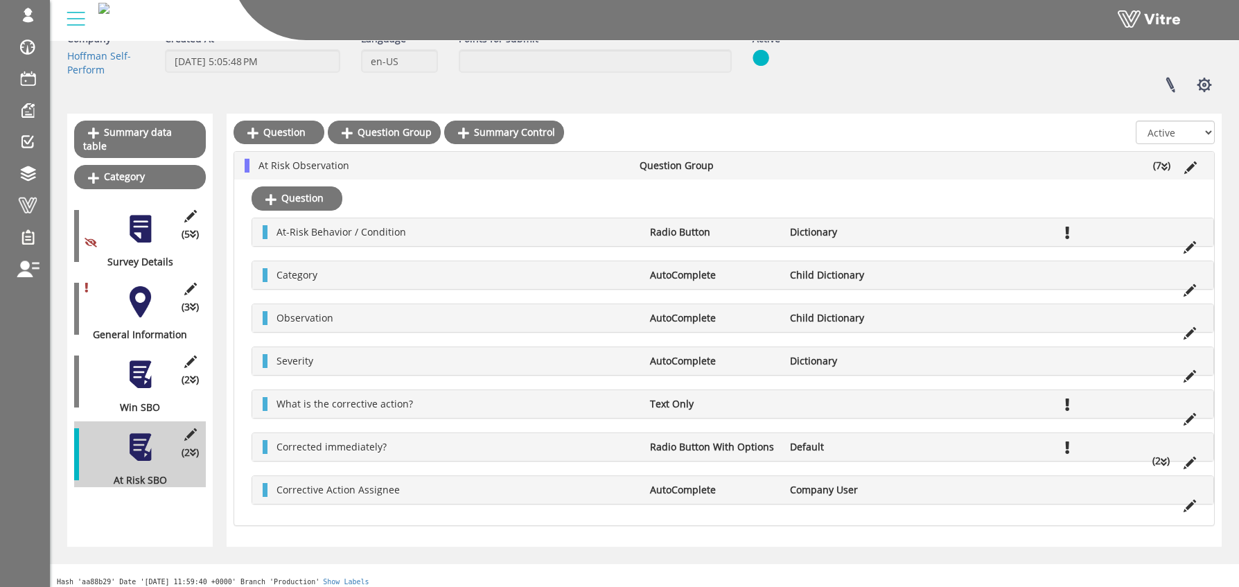
scroll to position [87, 0]
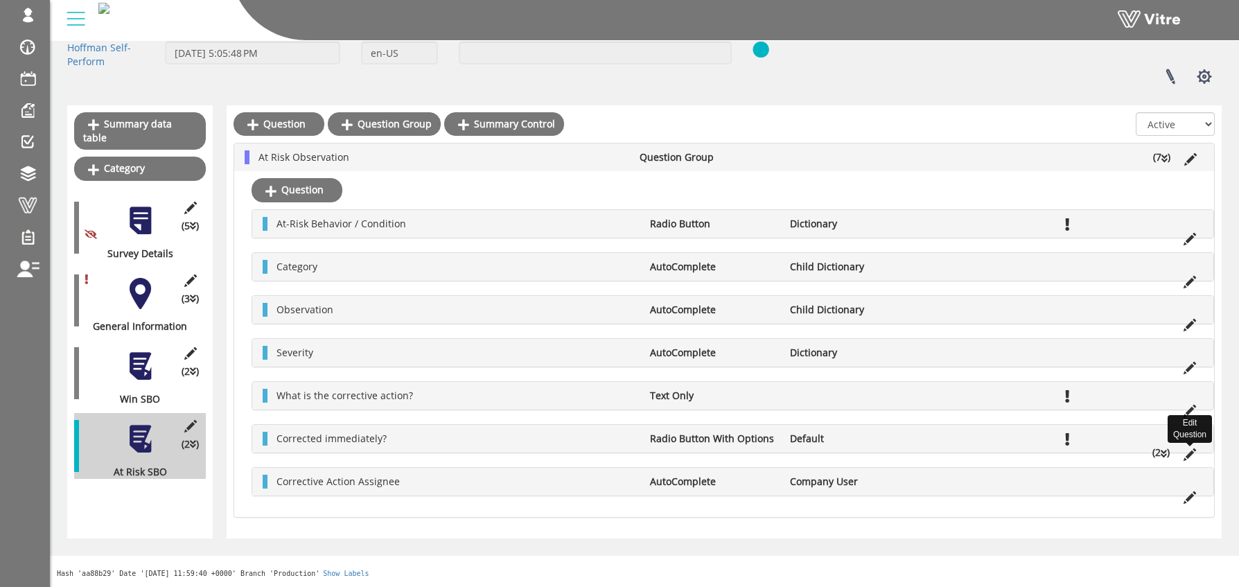
click at [1189, 453] on icon at bounding box center [1190, 454] width 12 height 12
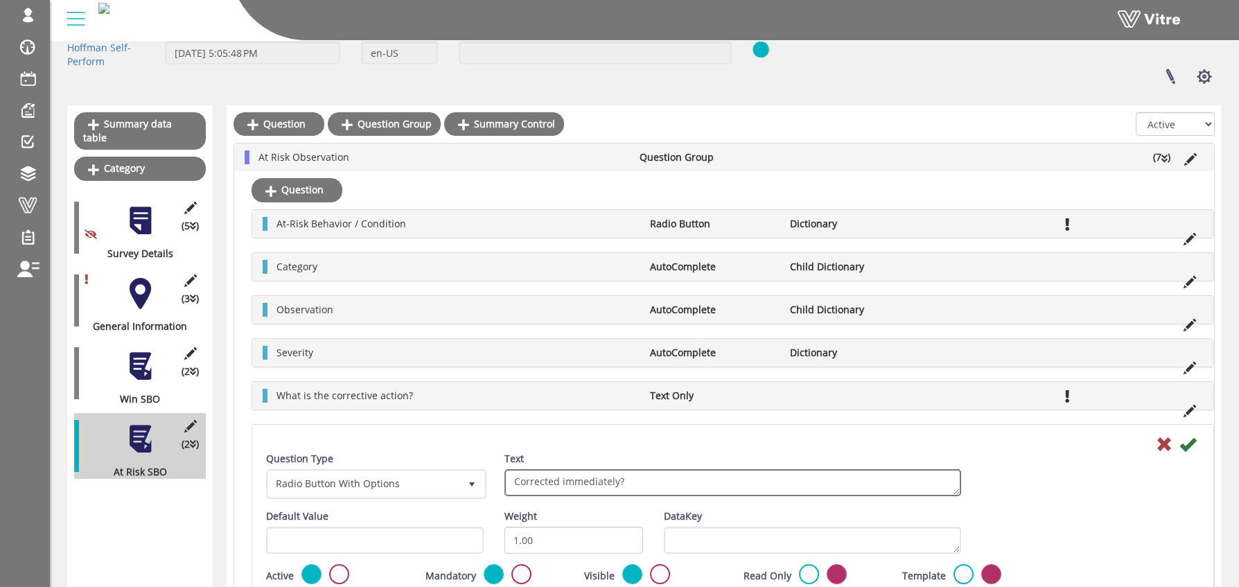
click at [550, 480] on textarea "Corrected immediately?" at bounding box center [733, 482] width 457 height 27
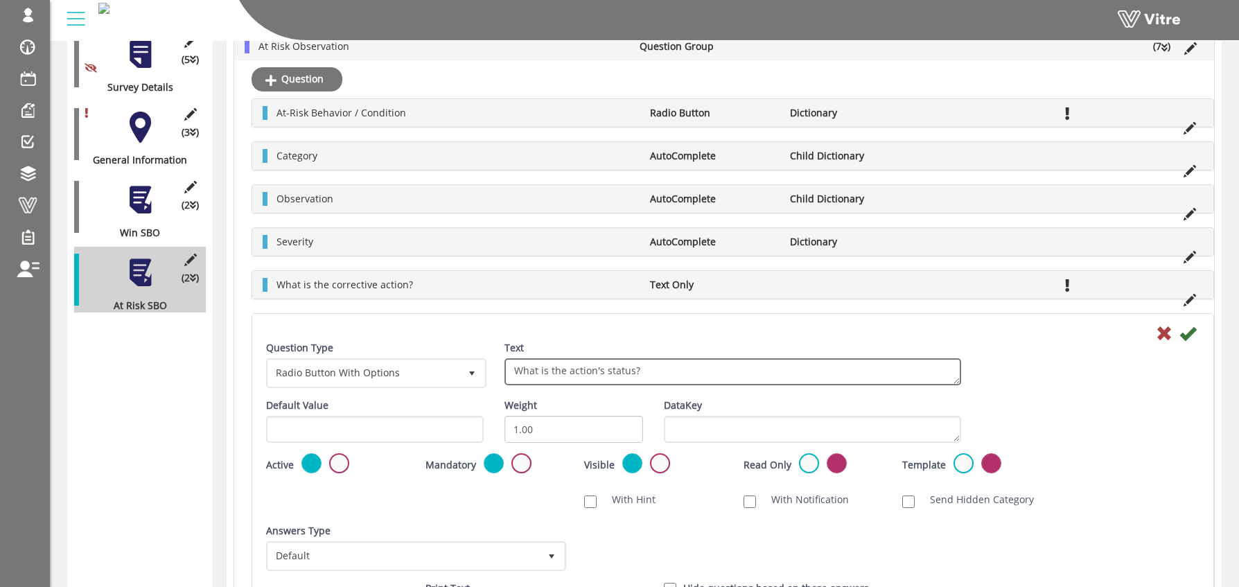
scroll to position [268, 0]
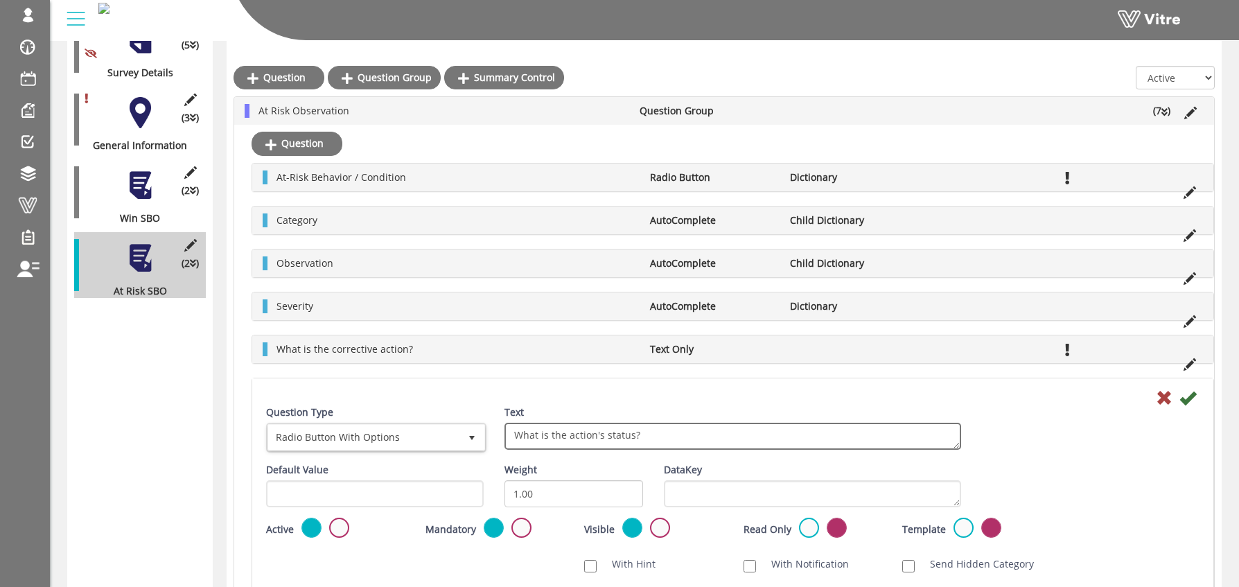
type textarea "What is the action's status?"
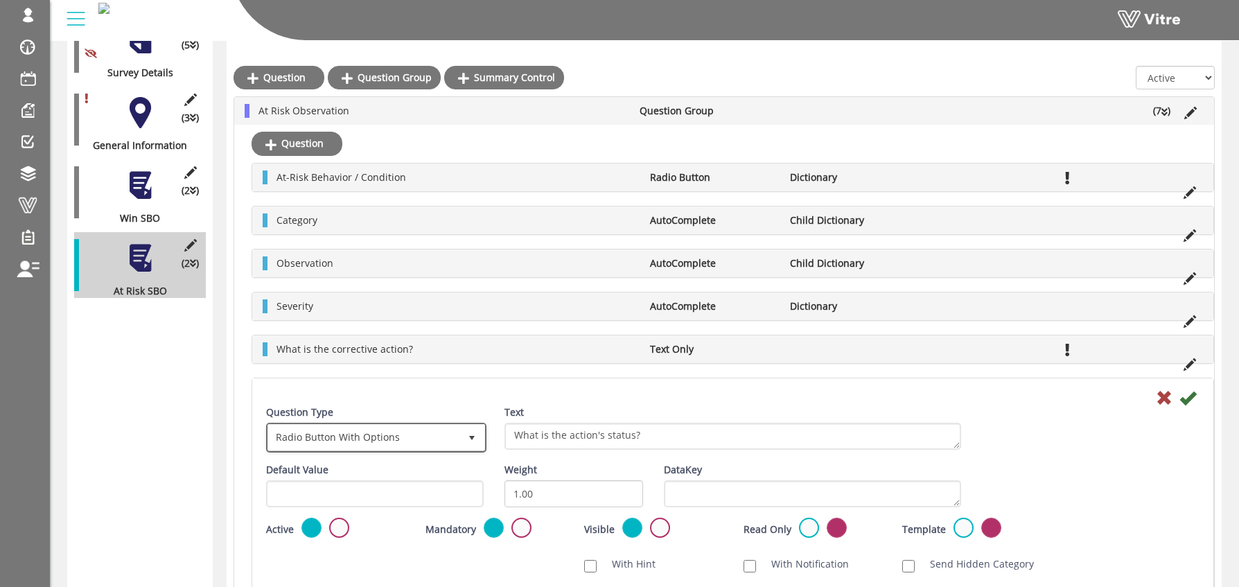
click at [355, 439] on span "Radio Button With Options" at bounding box center [363, 437] width 191 height 25
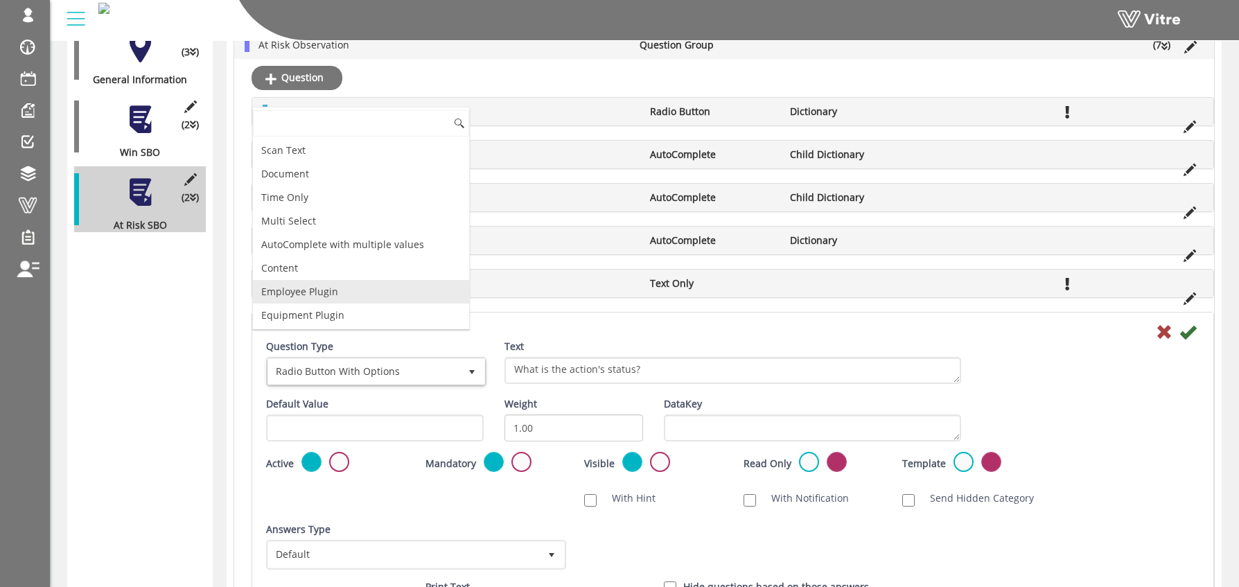
scroll to position [557, 0]
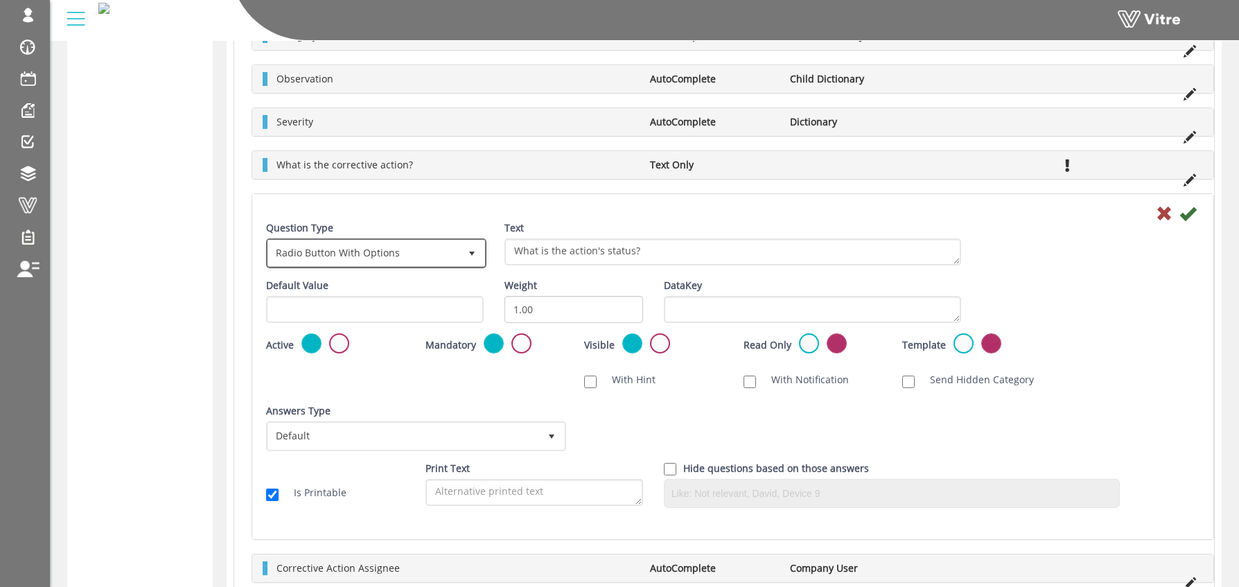
click at [399, 252] on span "Radio Button With Options" at bounding box center [363, 252] width 191 height 25
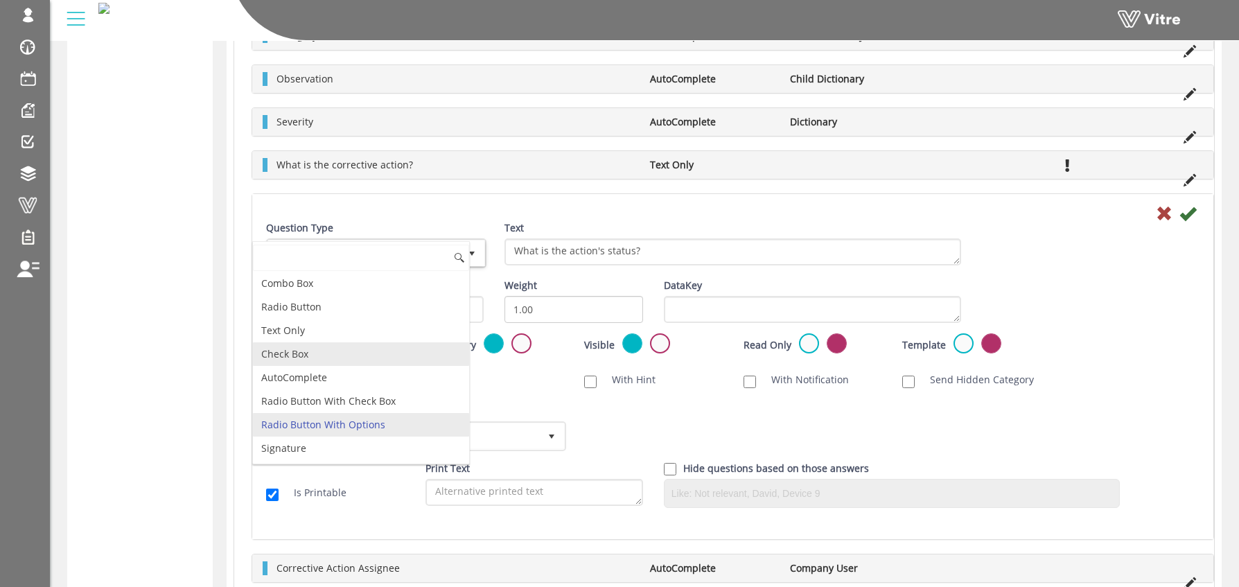
scroll to position [0, 0]
click at [331, 387] on li "AutoComplete" at bounding box center [361, 379] width 216 height 24
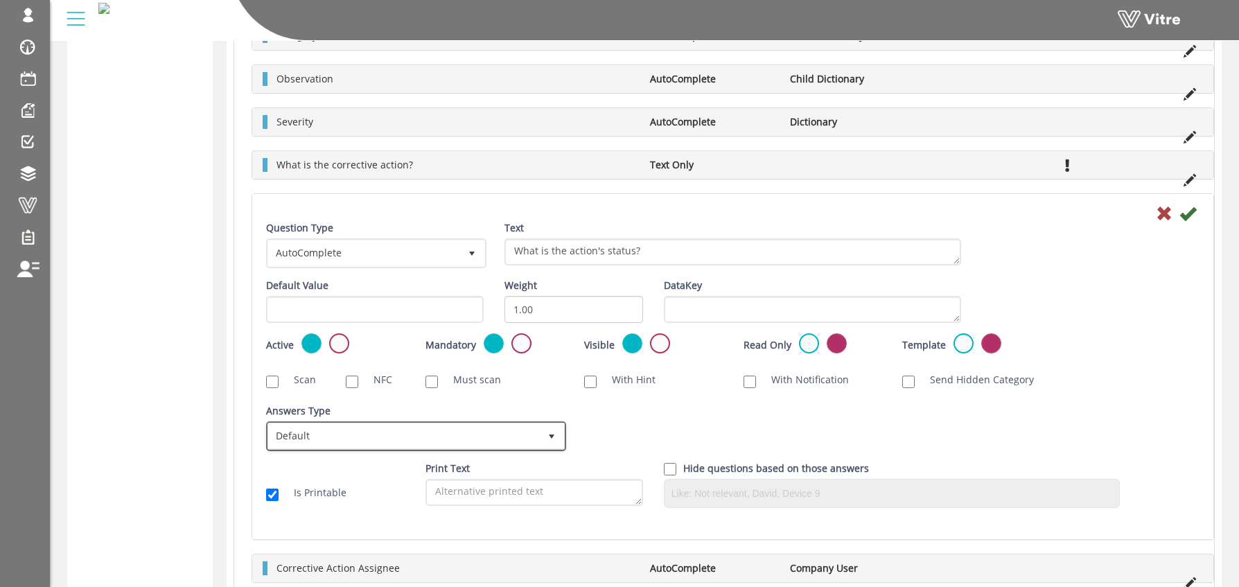
drag, startPoint x: 342, startPoint y: 447, endPoint x: 360, endPoint y: 446, distance: 17.3
click at [342, 447] on span "Default" at bounding box center [403, 435] width 271 height 25
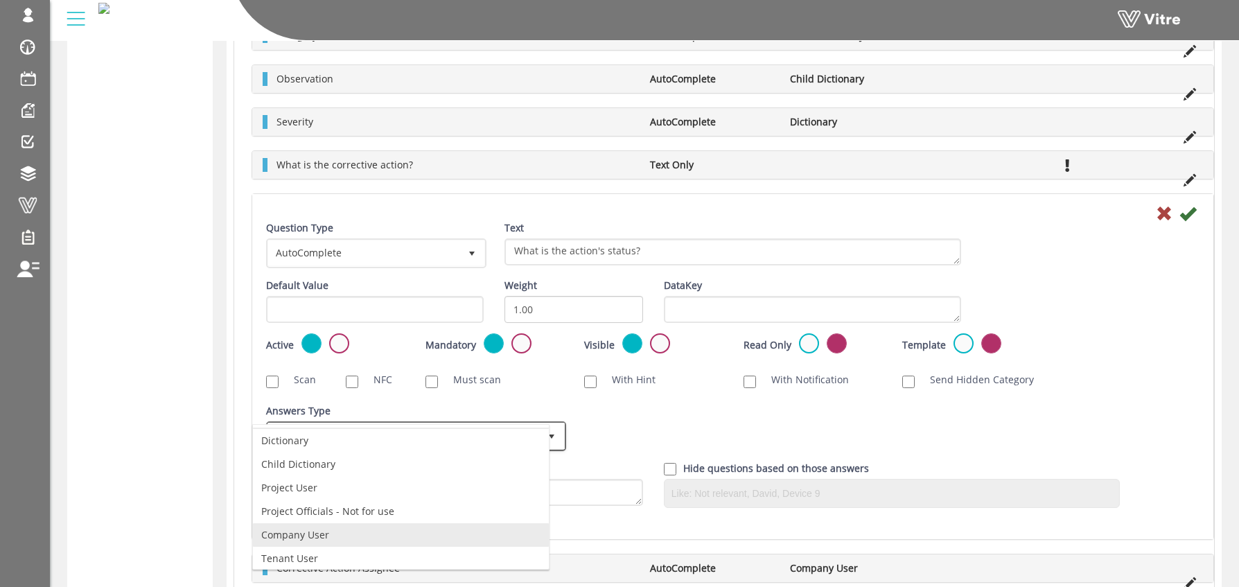
scroll to position [26, 0]
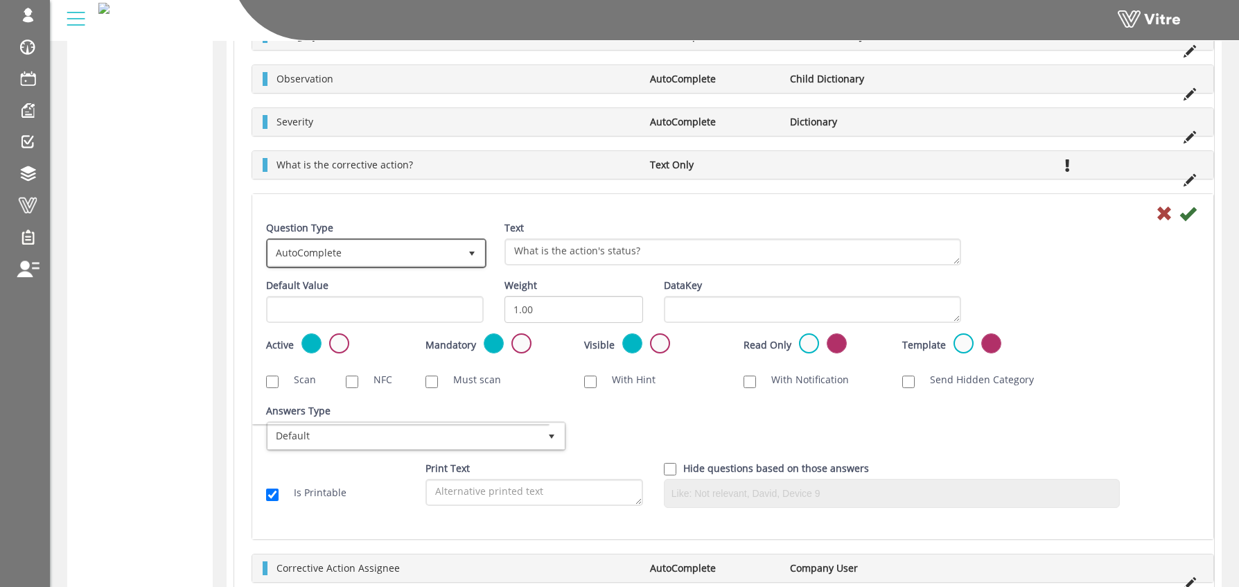
click at [378, 252] on span "AutoComplete" at bounding box center [363, 252] width 191 height 25
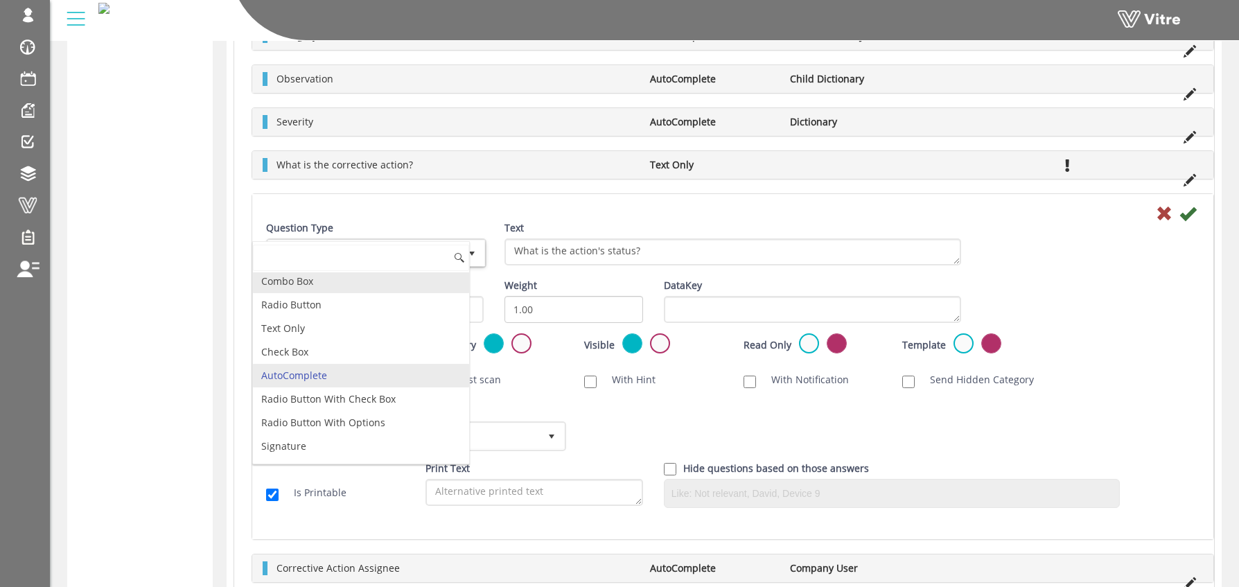
scroll to position [8, 0]
click at [331, 279] on li "Combo Box" at bounding box center [361, 277] width 216 height 24
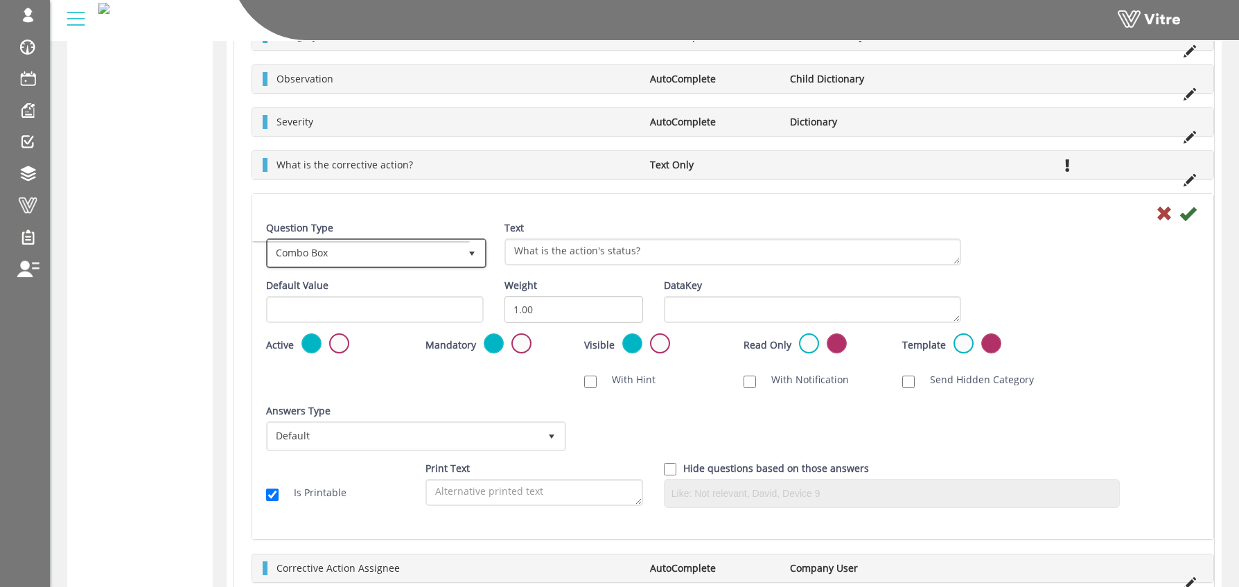
scroll to position [0, 0]
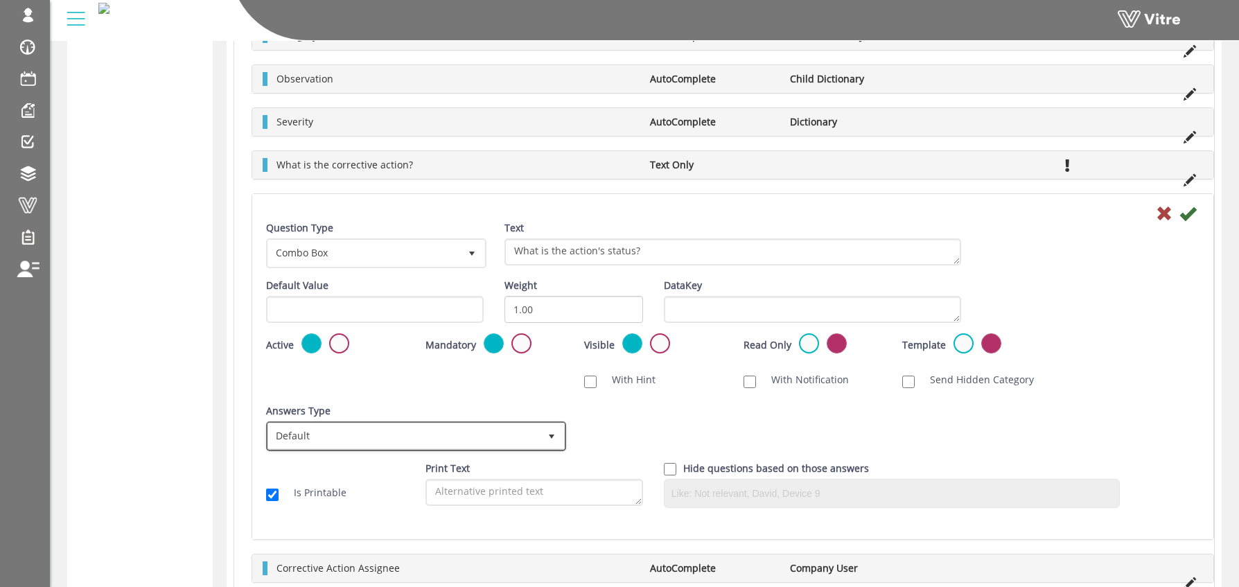
click at [376, 440] on span "Default" at bounding box center [403, 435] width 271 height 25
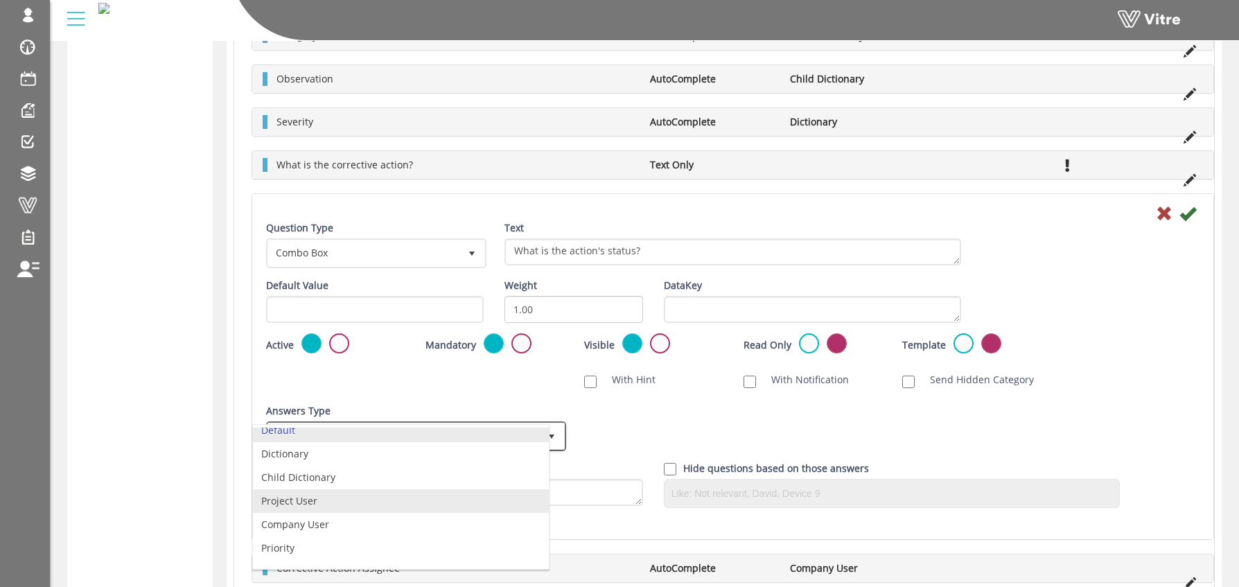
scroll to position [26, 0]
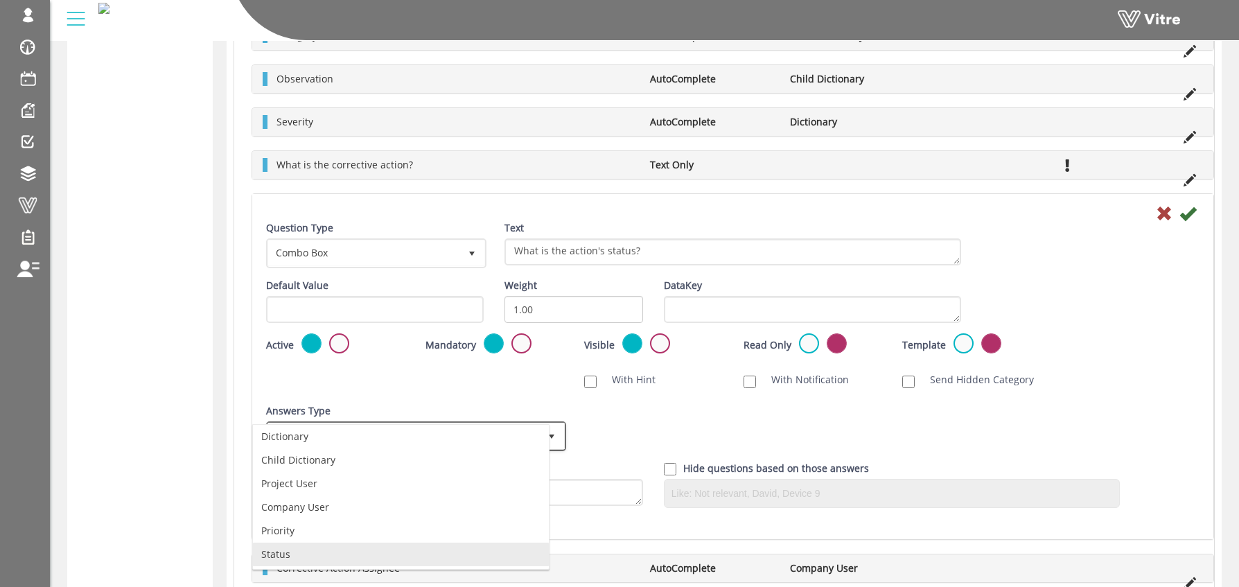
click at [282, 548] on li "Status" at bounding box center [401, 555] width 296 height 24
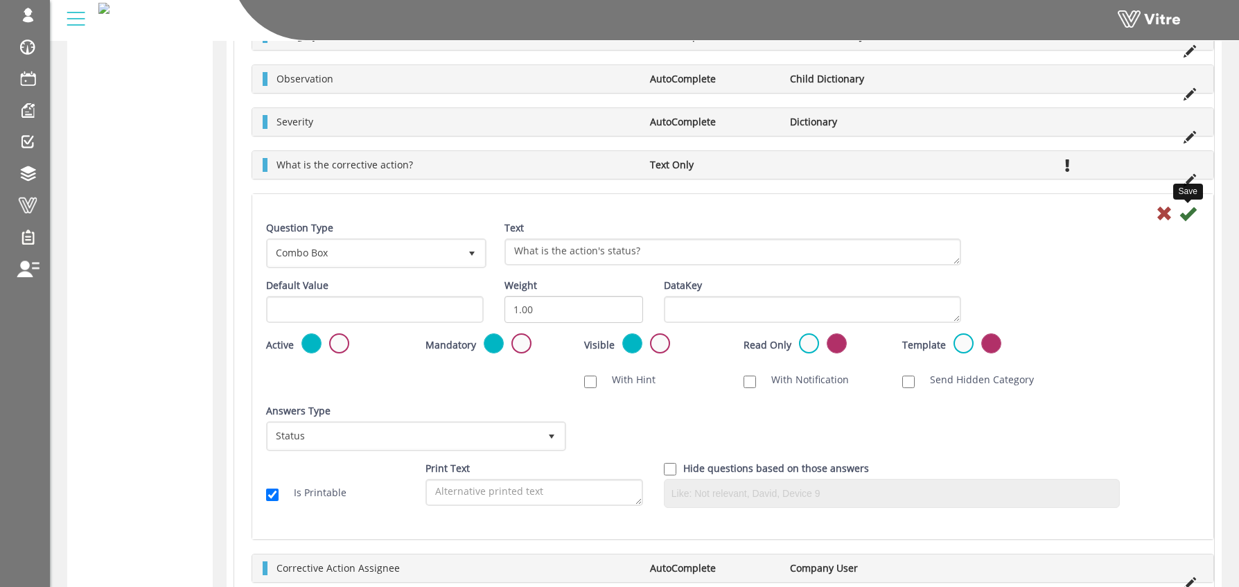
click at [1185, 213] on icon at bounding box center [1188, 213] width 17 height 17
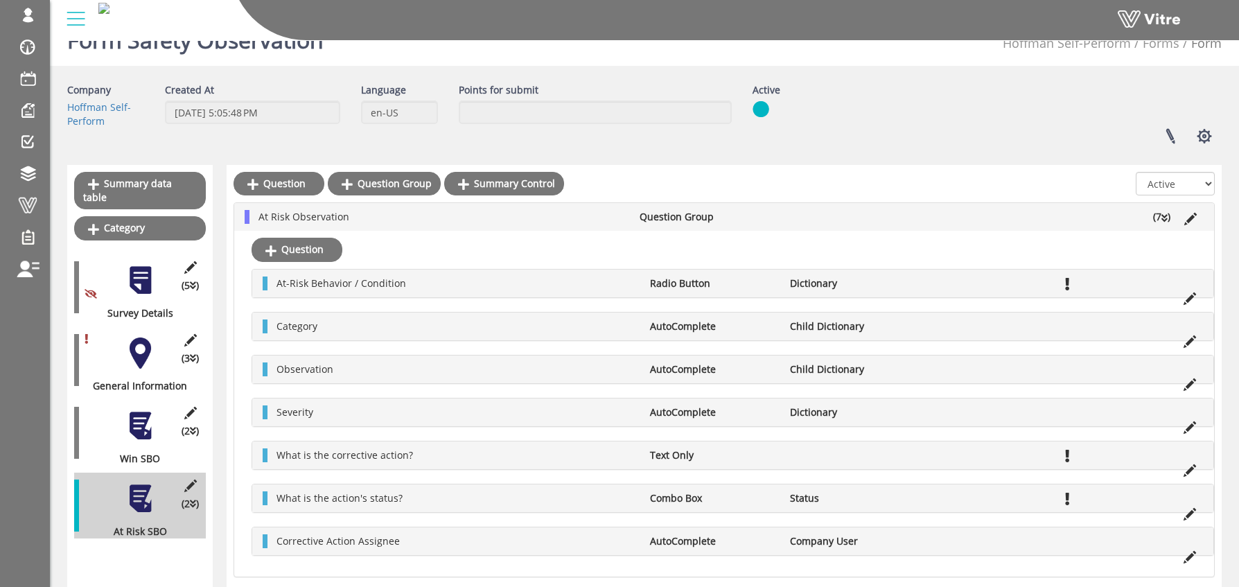
scroll to position [88, 0]
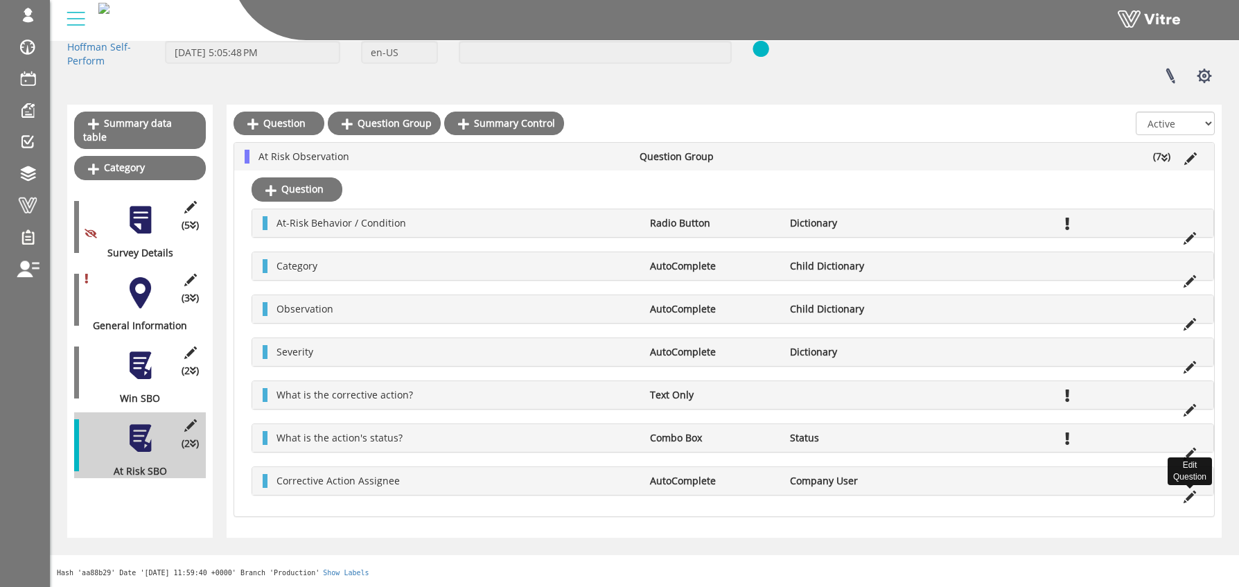
click at [1190, 498] on icon at bounding box center [1190, 497] width 12 height 12
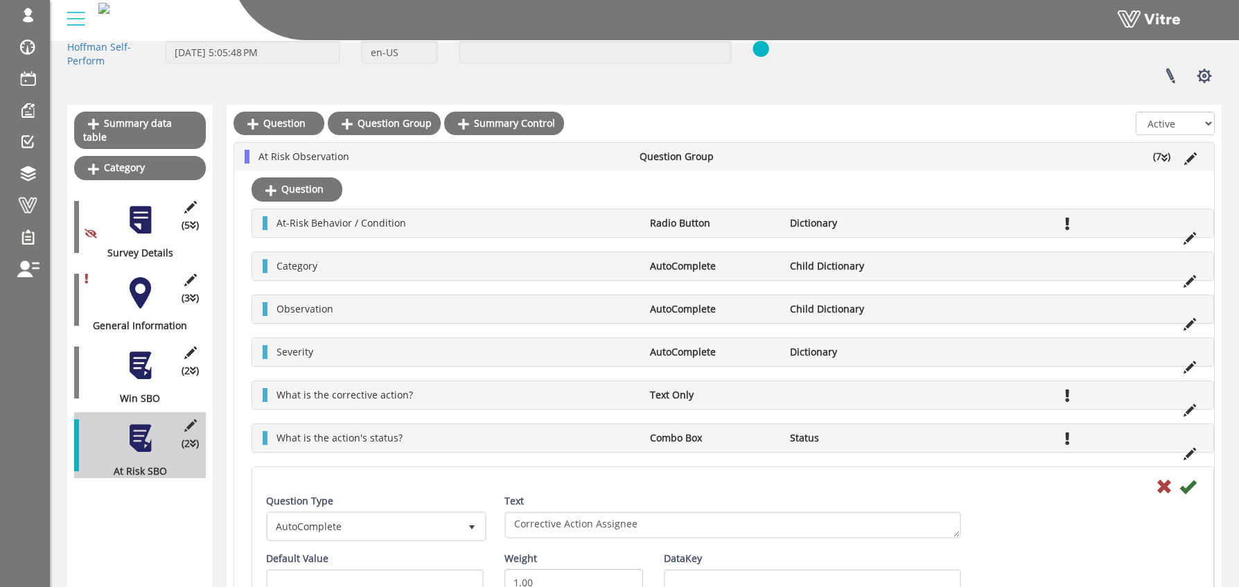
scroll to position [473, 0]
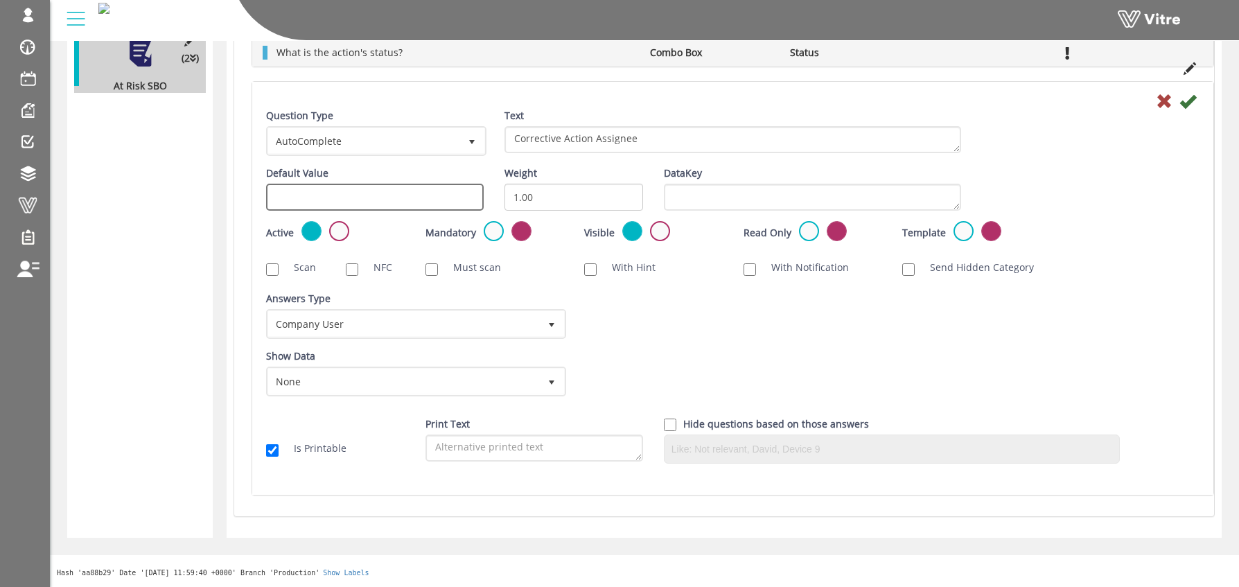
click at [315, 200] on input "text" at bounding box center [375, 197] width 218 height 27
click at [471, 174] on div "Default Value" at bounding box center [375, 188] width 218 height 44
click at [331, 371] on span "None" at bounding box center [403, 381] width 271 height 25
click at [335, 349] on div "Show Data None 0" at bounding box center [414, 372] width 297 height 47
click at [623, 137] on textarea "Corrective Action Assignee" at bounding box center [733, 139] width 457 height 27
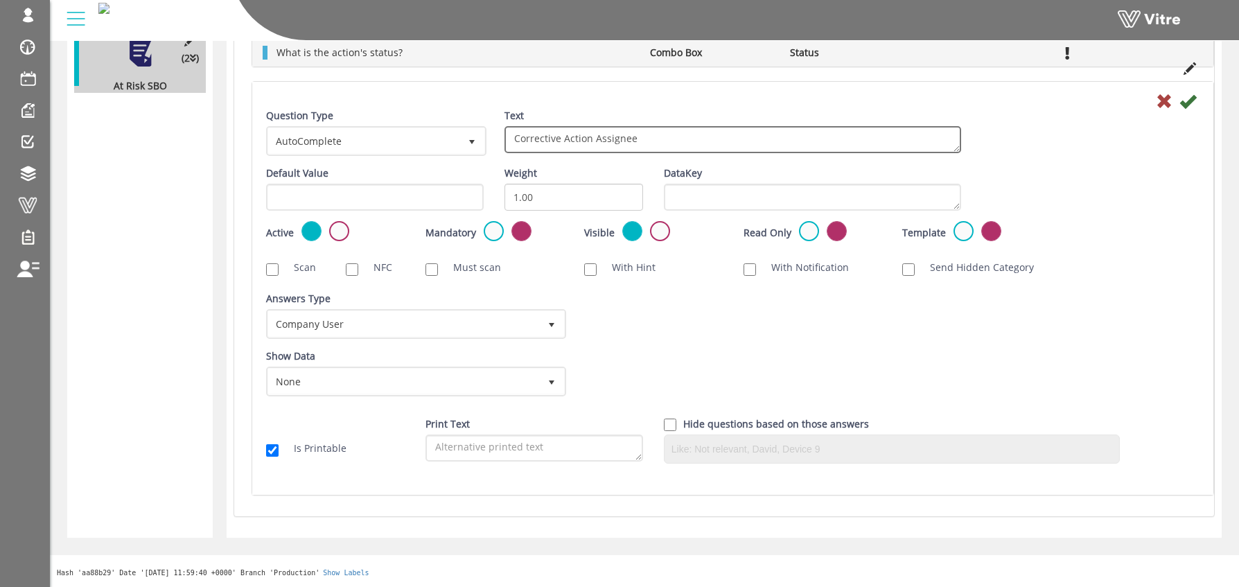
click at [623, 137] on textarea "Corrective Action Assignee" at bounding box center [733, 139] width 457 height 27
click at [579, 144] on textarea "Corrective Action Assignee" at bounding box center [733, 139] width 457 height 27
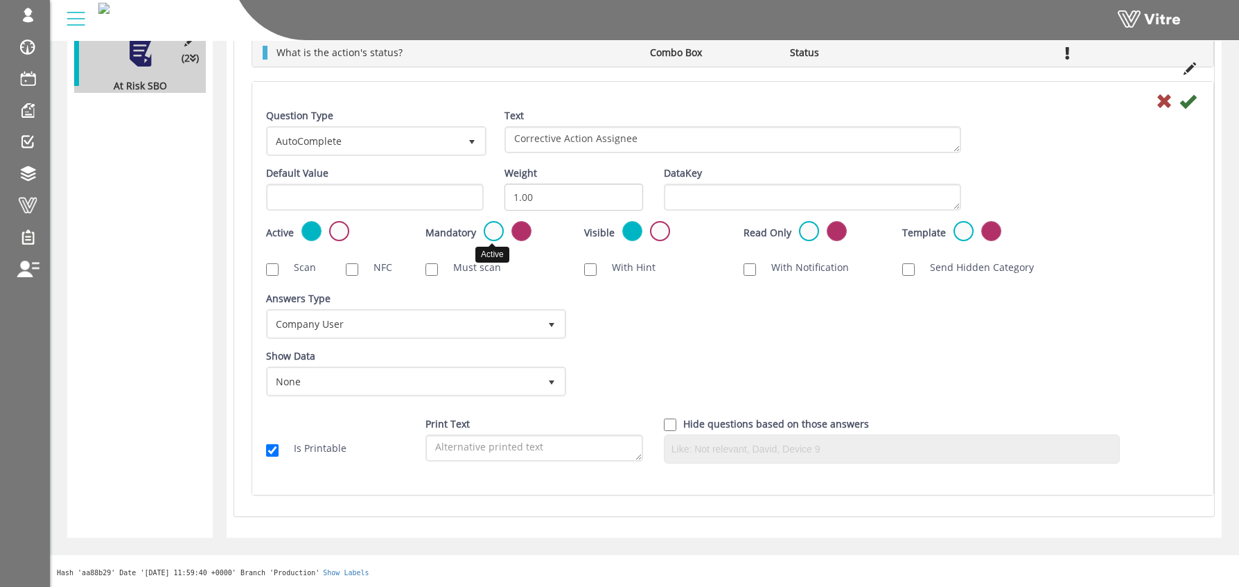
click at [485, 234] on label at bounding box center [494, 231] width 20 height 20
click at [0, 0] on input "radio" at bounding box center [0, 0] width 0 height 0
click at [594, 271] on input "With Hint" at bounding box center [590, 269] width 12 height 12
checkbox input "true"
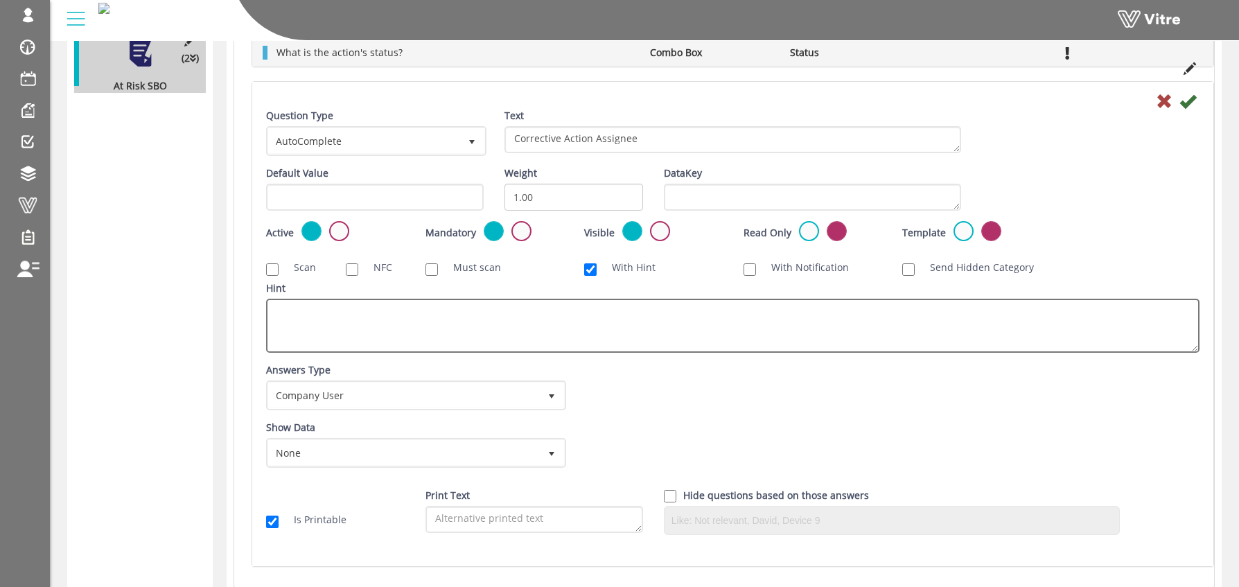
click at [494, 318] on textarea "Hint" at bounding box center [733, 326] width 934 height 54
type textarea "If it was done immediately - select yourself"
click at [671, 376] on div "Answers Type Company User 5 Answers Type Company User 5 Module Select Form Cont…" at bounding box center [733, 392] width 954 height 58
click at [1186, 101] on icon at bounding box center [1188, 101] width 17 height 17
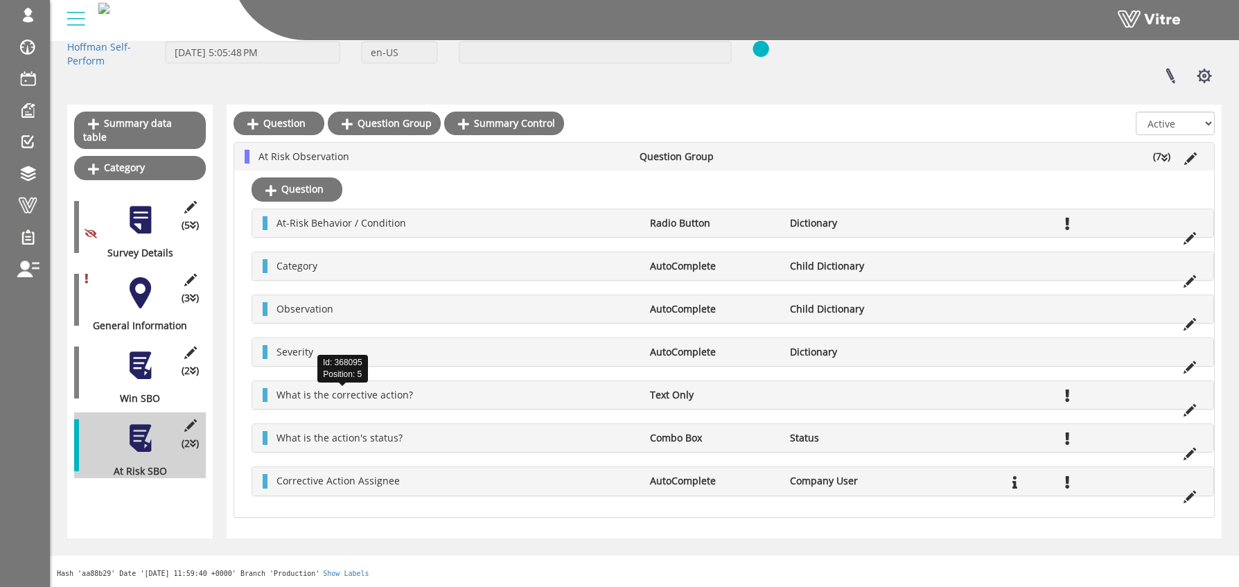
scroll to position [85, 0]
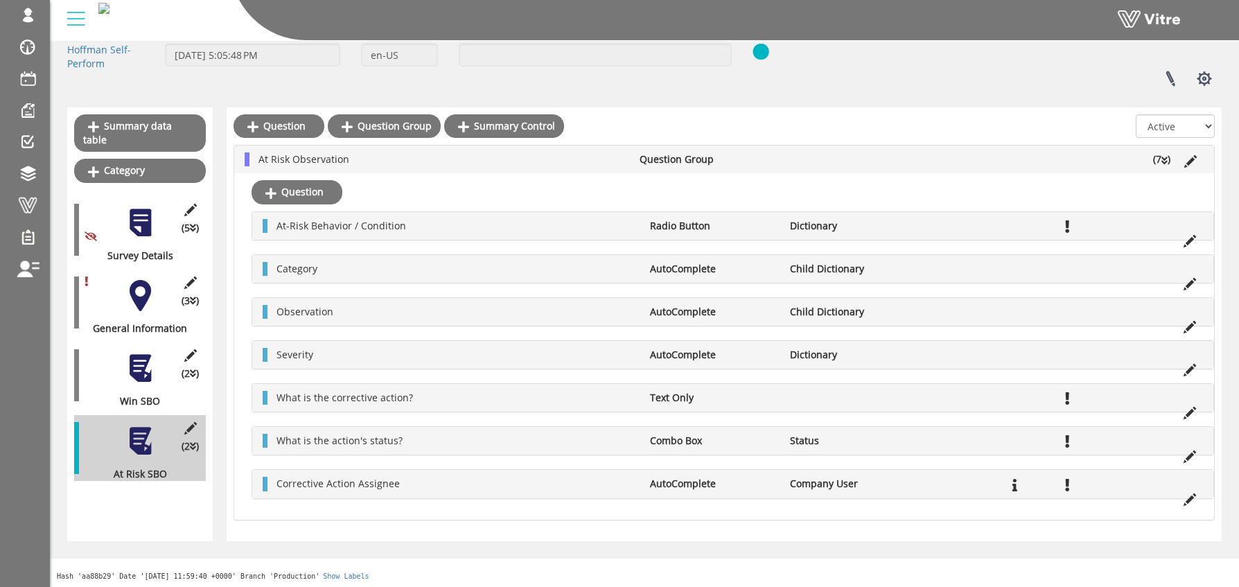
click at [144, 353] on div at bounding box center [140, 368] width 31 height 31
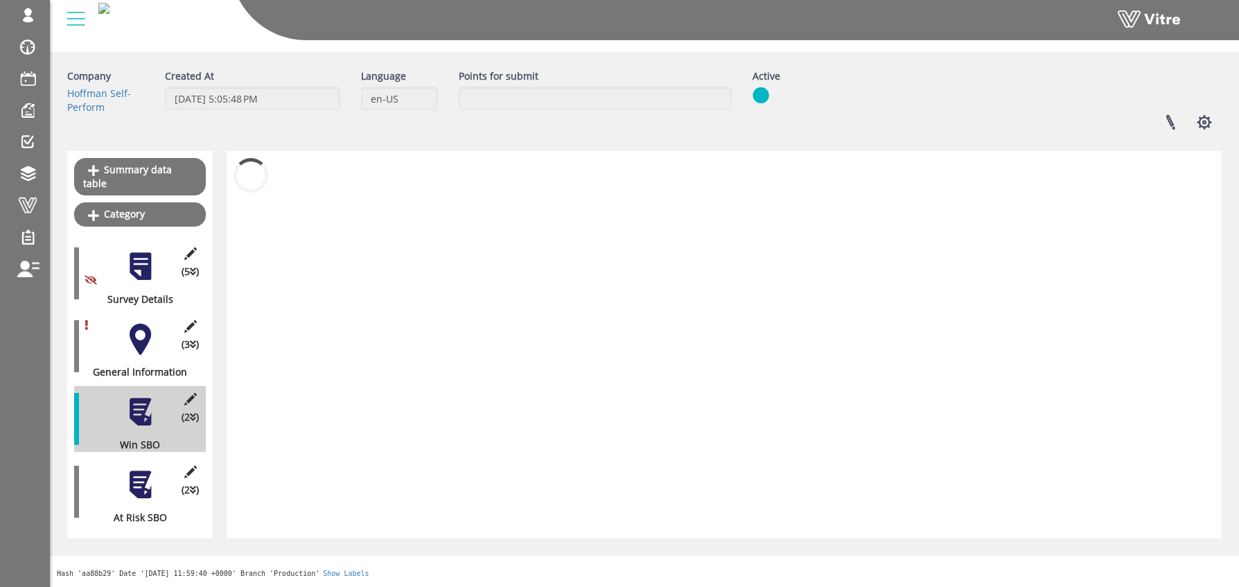
scroll to position [28, 0]
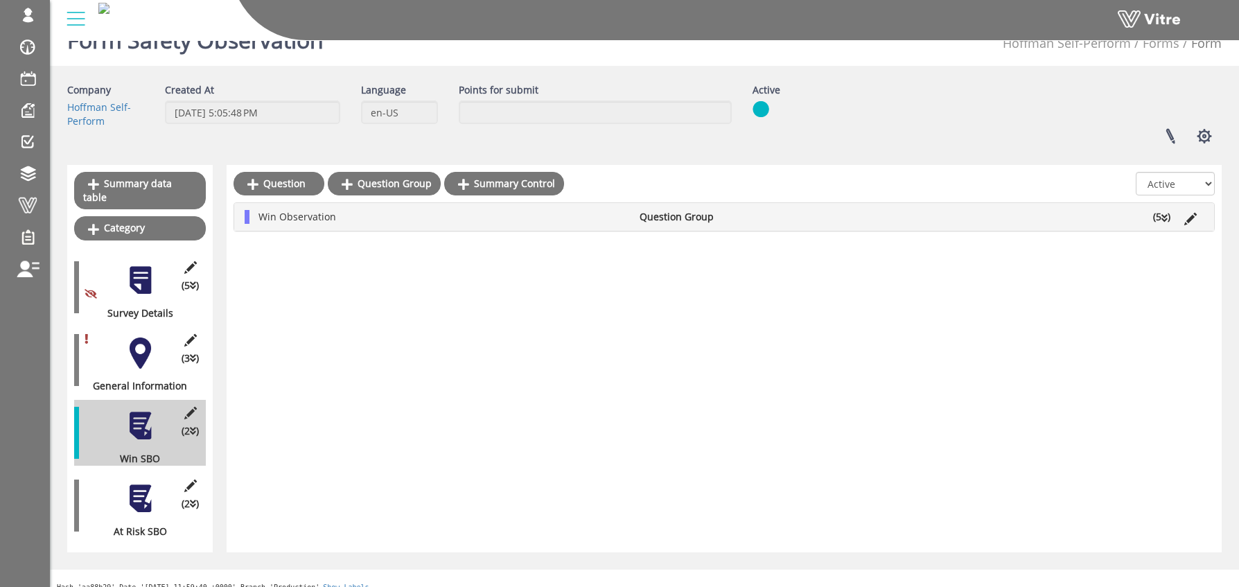
click at [136, 340] on div at bounding box center [140, 353] width 31 height 31
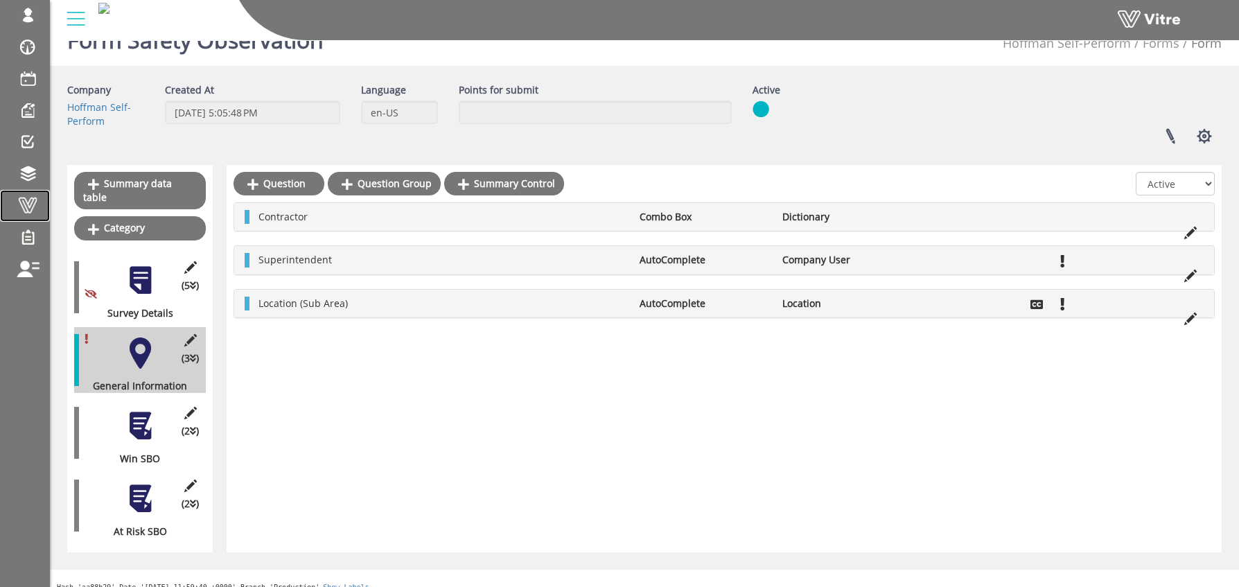
click at [27, 200] on span at bounding box center [27, 205] width 35 height 17
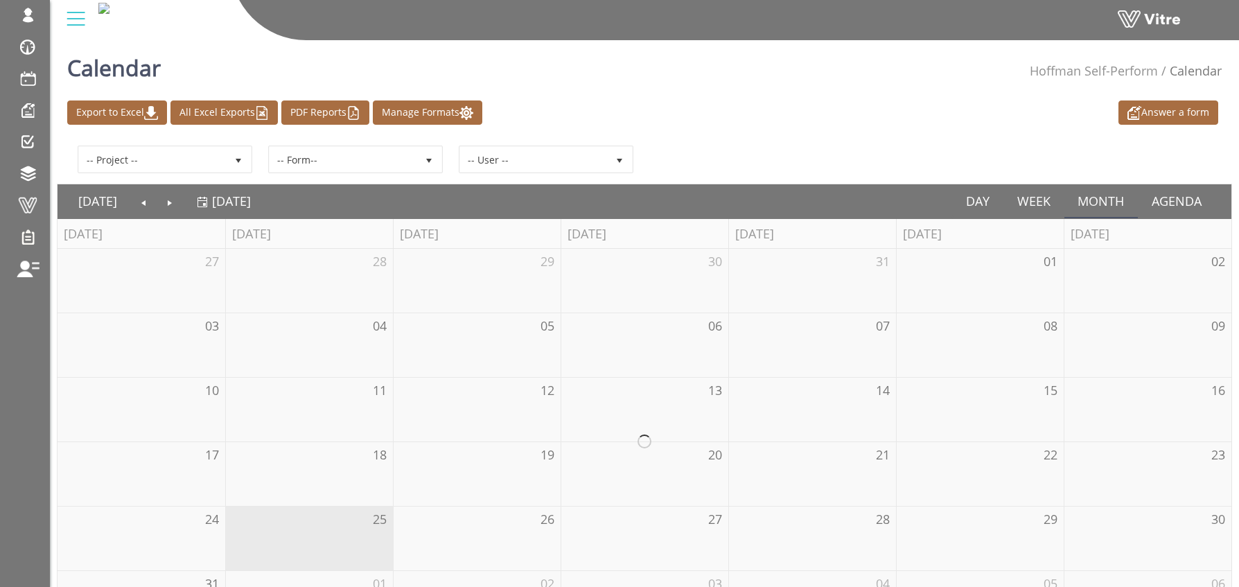
drag, startPoint x: 97, startPoint y: 207, endPoint x: 685, endPoint y: 198, distance: 588.5
click at [0, 0] on span "Forms" at bounding box center [0, 0] width 0 height 0
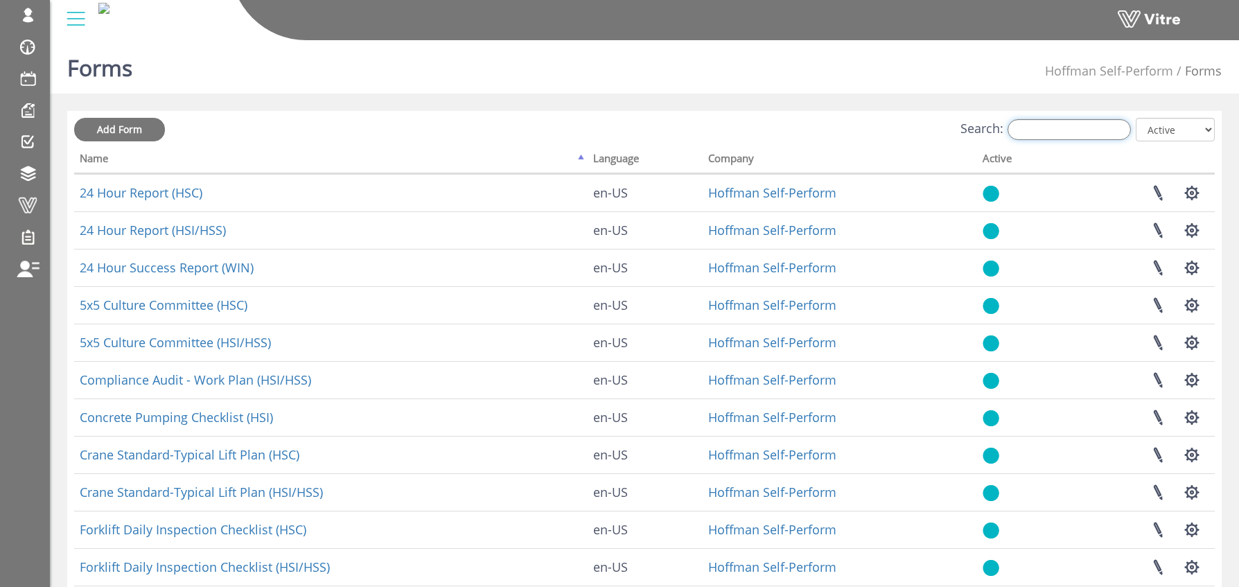
click at [1082, 131] on input "Search:" at bounding box center [1069, 129] width 123 height 21
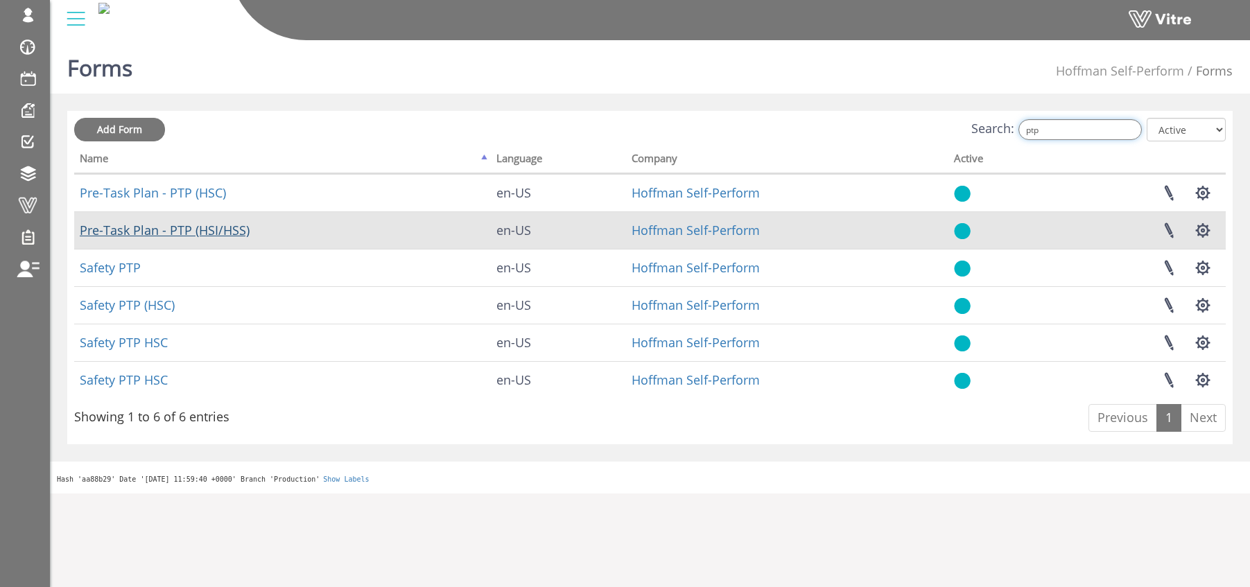
type input "ptp"
click at [180, 229] on link "Pre-Task Plan - PTP (HSI/HSS)" at bounding box center [165, 230] width 170 height 17
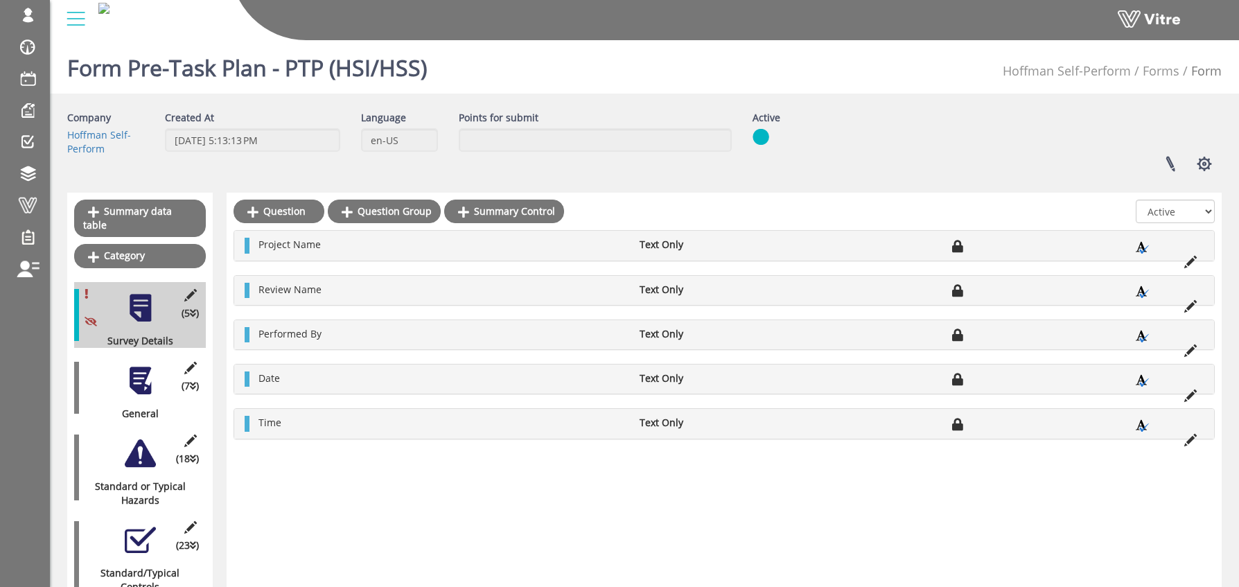
click at [139, 365] on div at bounding box center [140, 380] width 31 height 31
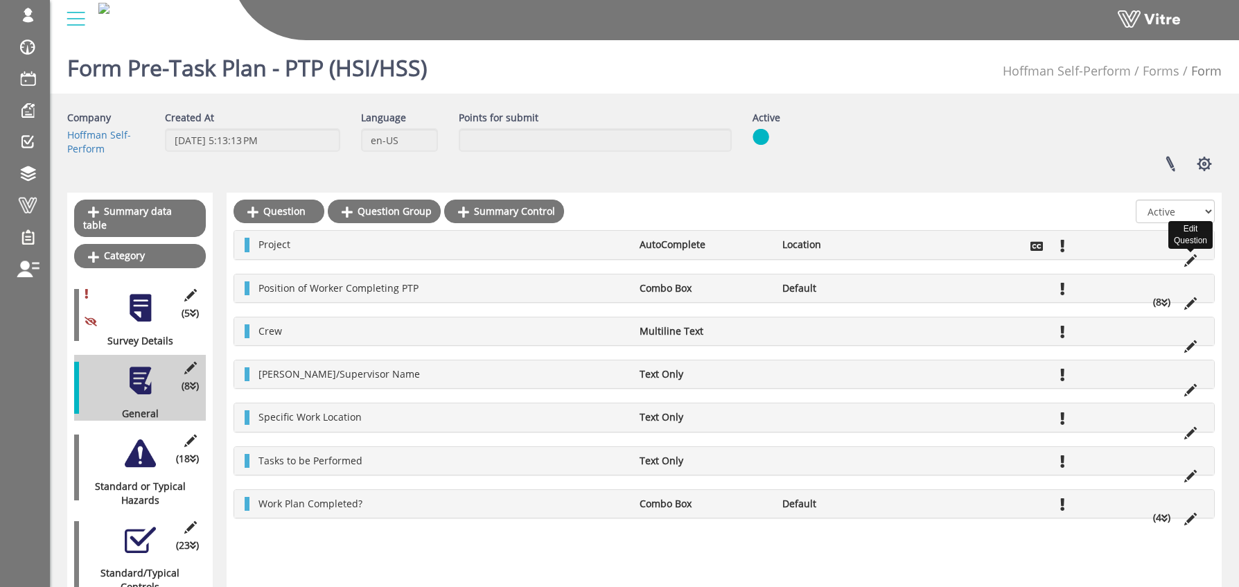
click at [1189, 259] on icon at bounding box center [1190, 260] width 12 height 12
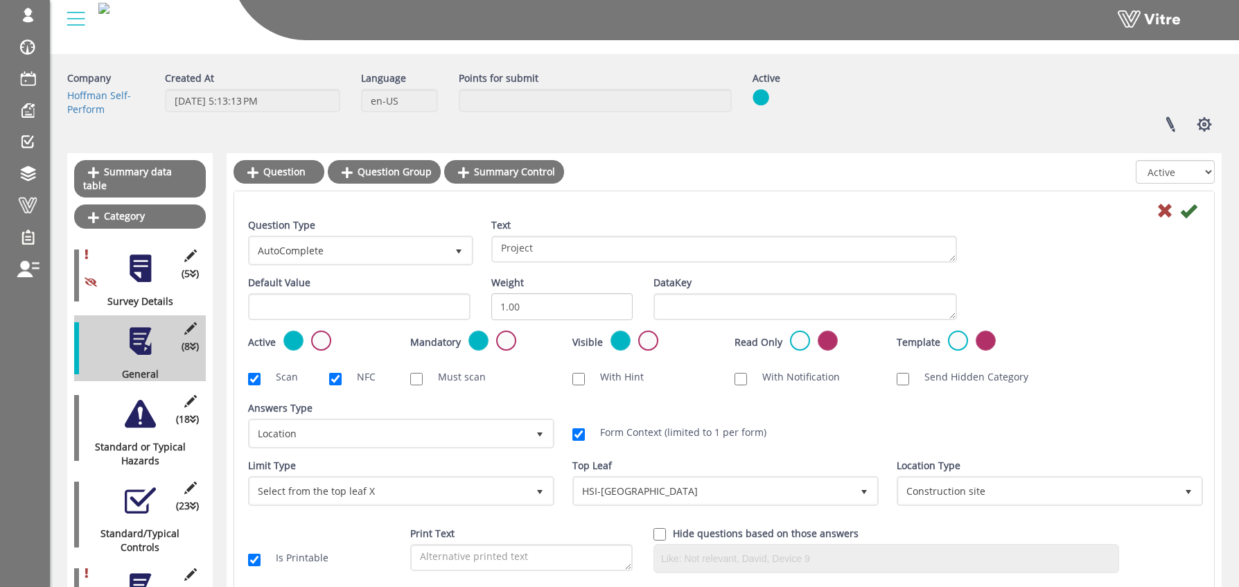
scroll to position [60, 0]
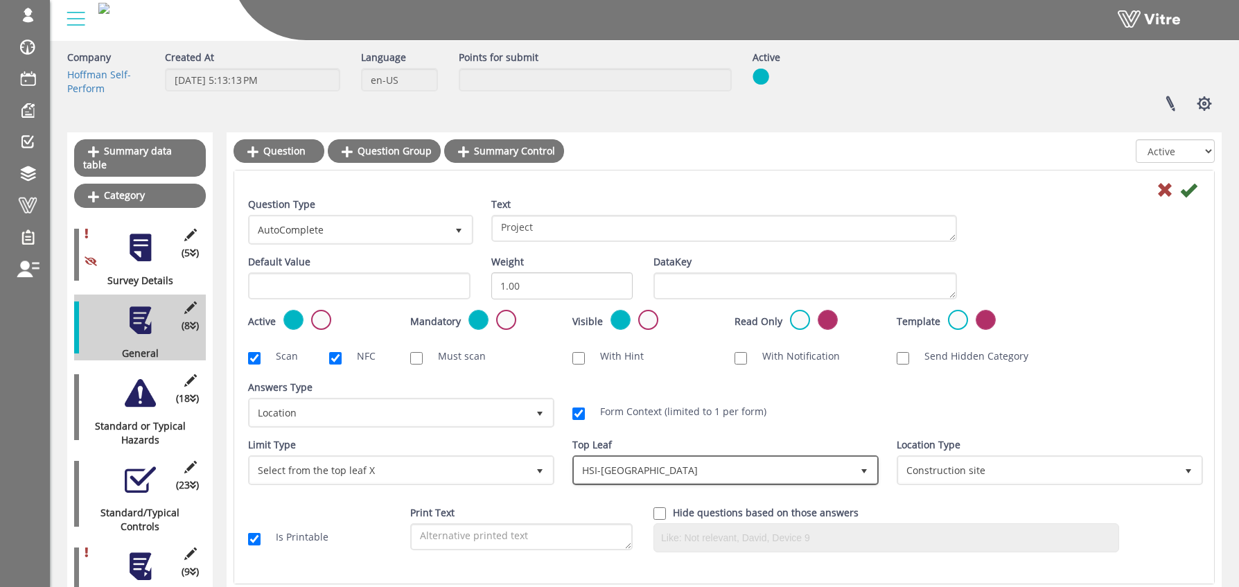
click at [610, 475] on span "HSI-[GEOGRAPHIC_DATA]" at bounding box center [713, 469] width 277 height 25
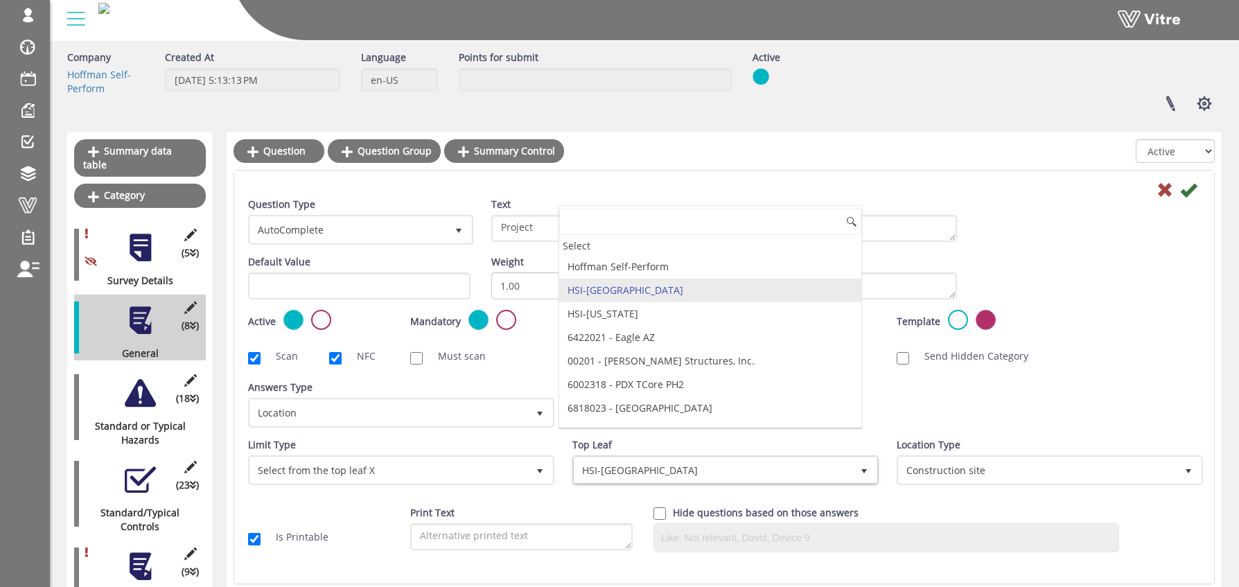
click at [606, 494] on div "Top Leaf HSI-[GEOGRAPHIC_DATA] 49484" at bounding box center [724, 467] width 324 height 58
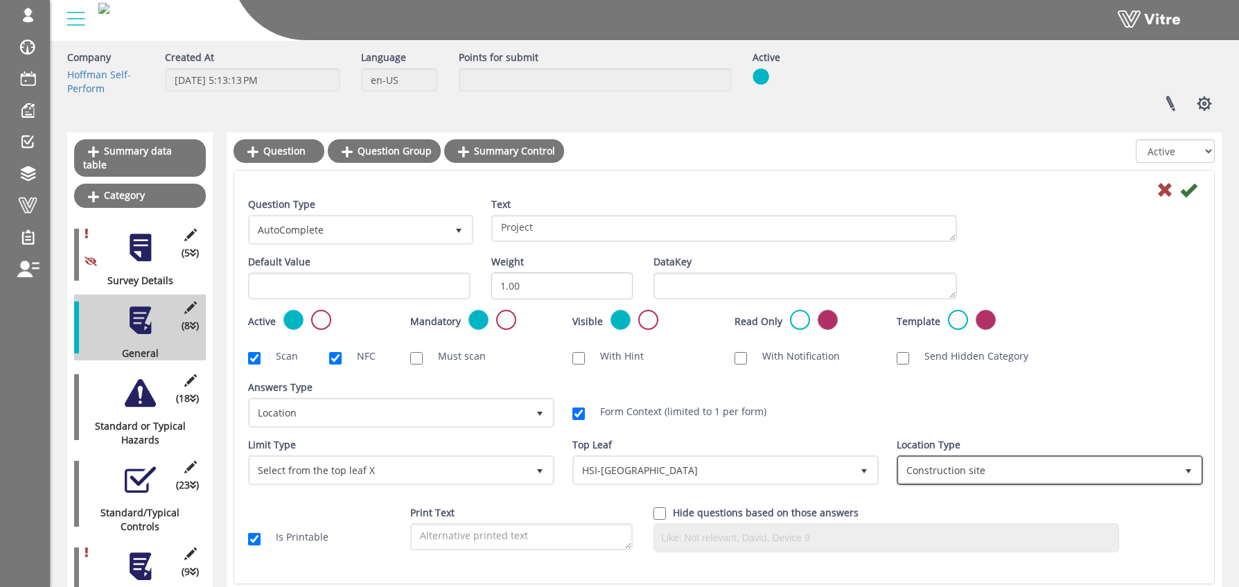
click at [985, 467] on span "Construction site" at bounding box center [1037, 469] width 277 height 25
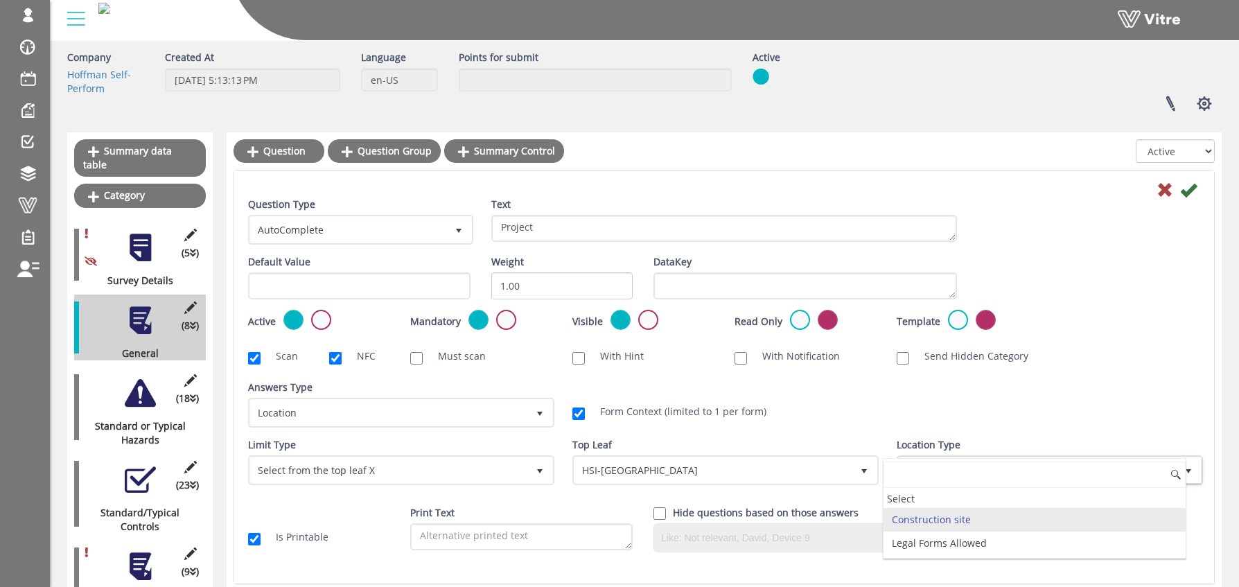
click at [1105, 376] on div "Question Type AutoComplete 11 Text Project Default Value Weight 1.00 DataKey Ac…" at bounding box center [724, 380] width 952 height 365
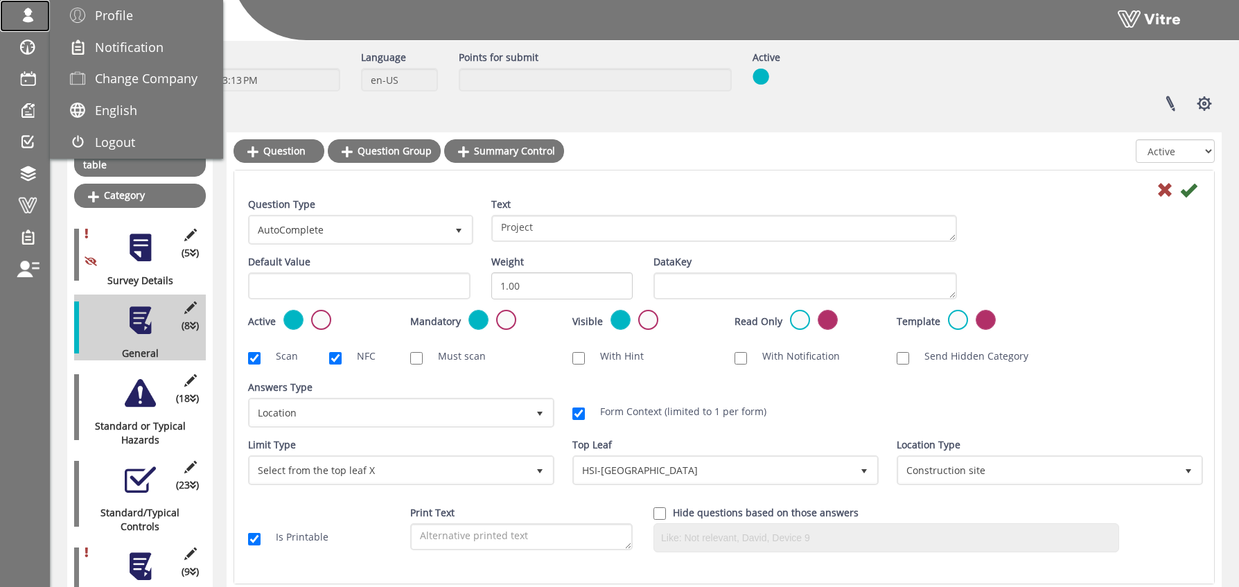
click at [26, 16] on span at bounding box center [27, 15] width 35 height 17
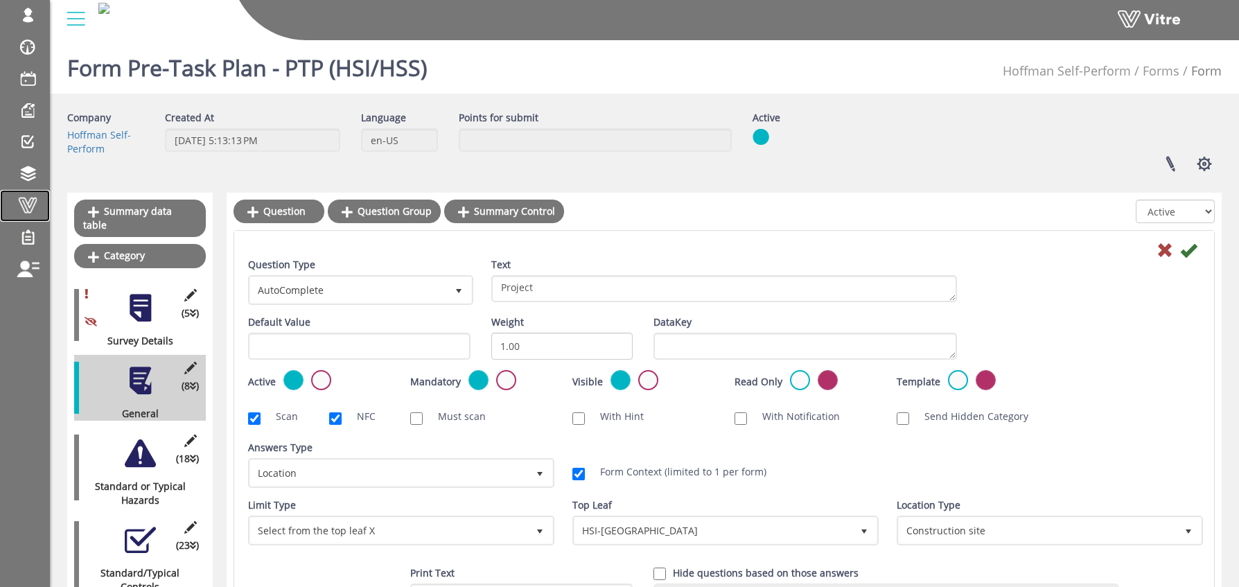
click at [35, 205] on span at bounding box center [27, 205] width 35 height 17
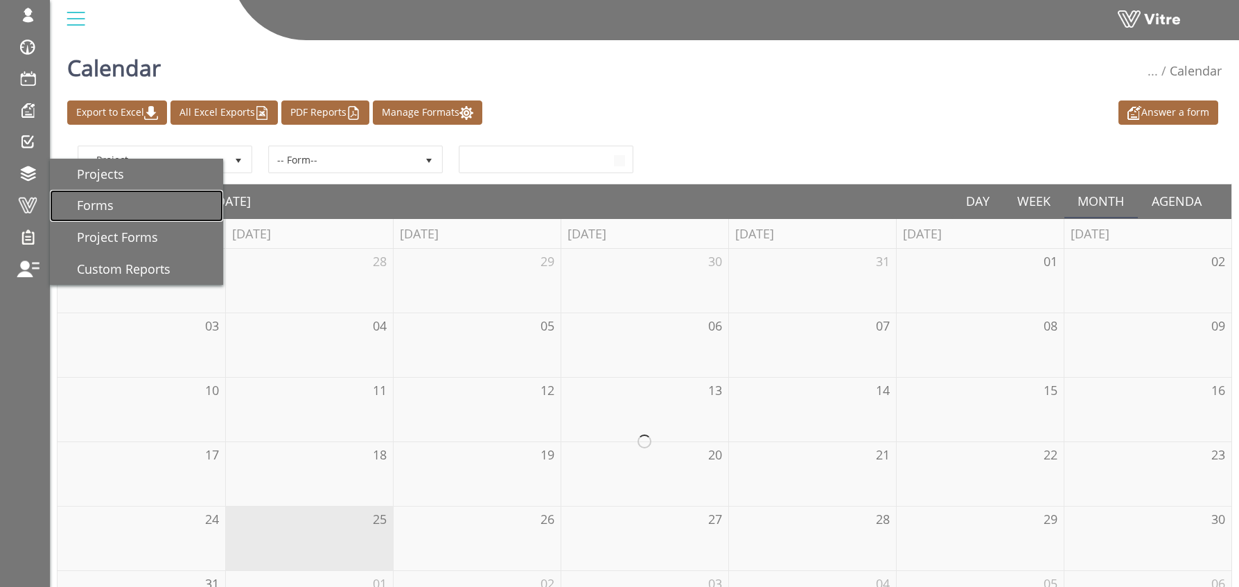
click at [96, 201] on span "Forms" at bounding box center [86, 205] width 53 height 17
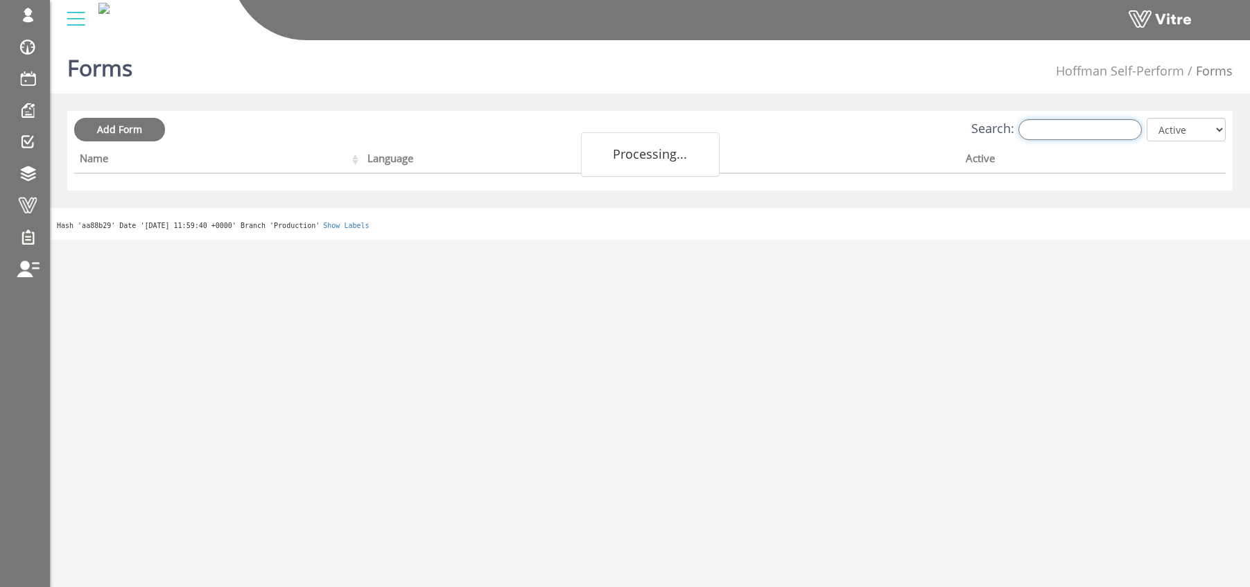
click at [1087, 129] on input "Search:" at bounding box center [1079, 129] width 123 height 21
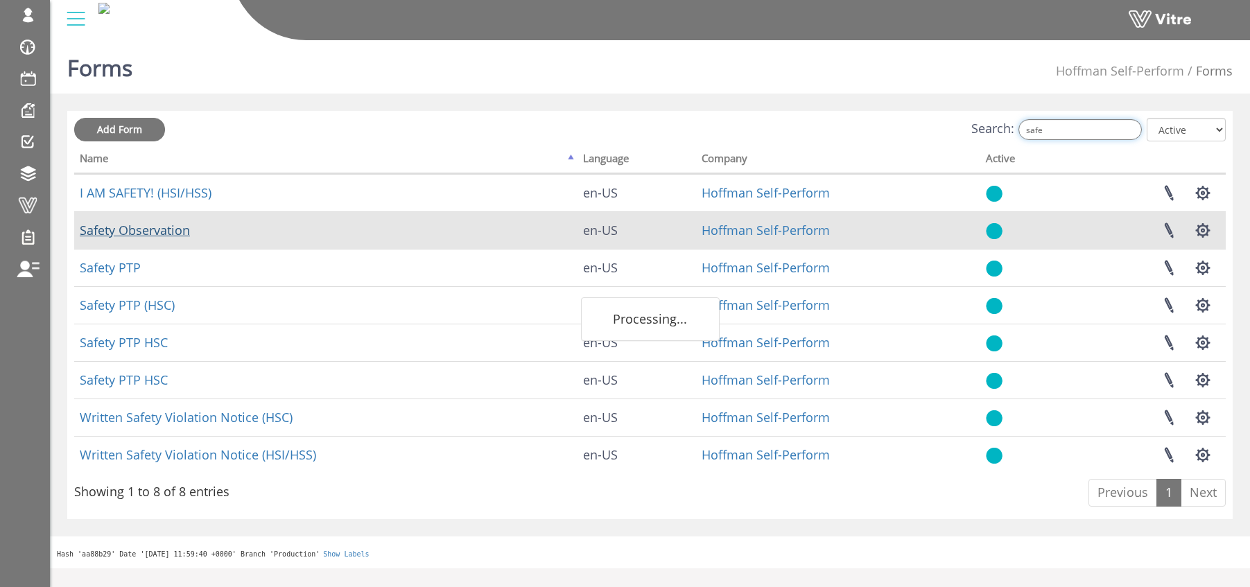
type input "safe"
click at [108, 227] on link "Safety Observation" at bounding box center [135, 230] width 110 height 17
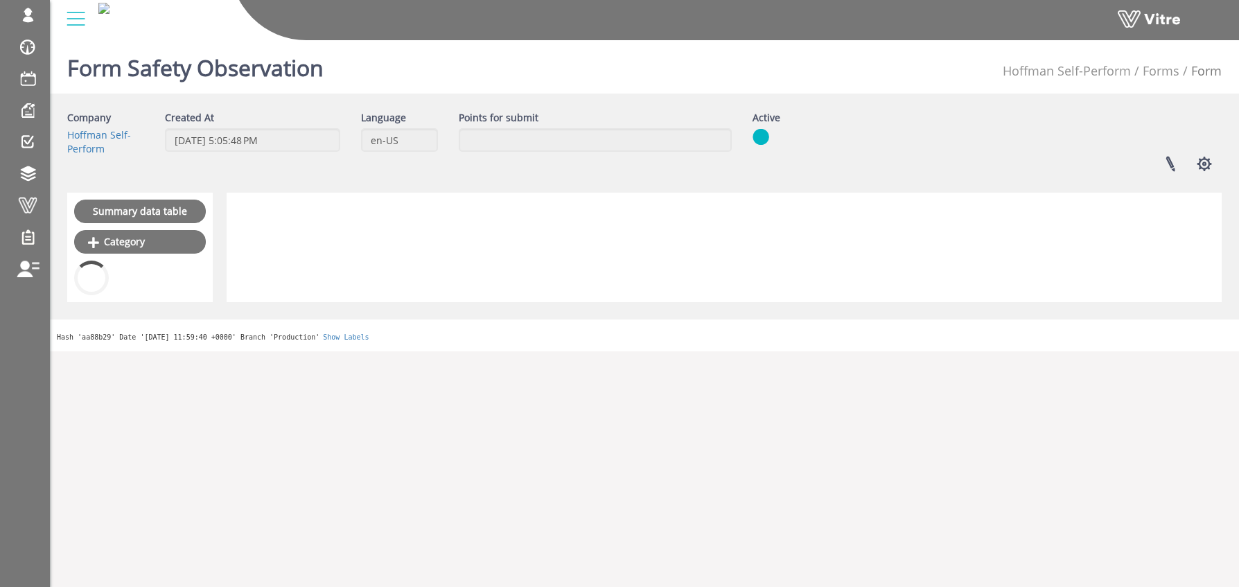
click at [128, 226] on div "Summary data table Category" at bounding box center [140, 248] width 146 height 110
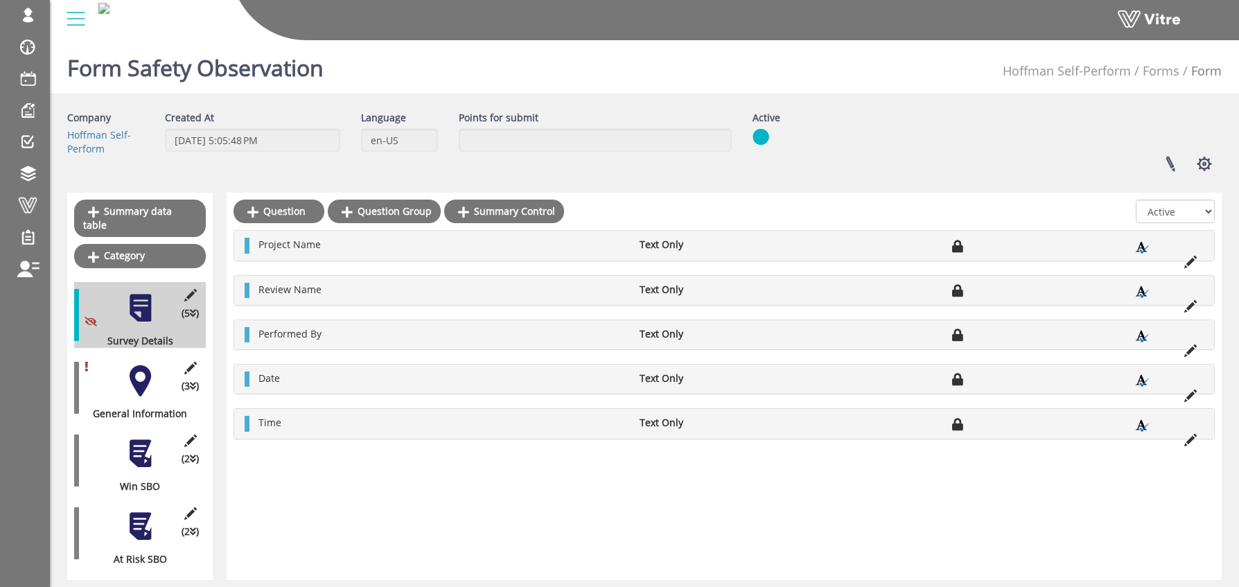
click at [134, 378] on div at bounding box center [140, 380] width 31 height 31
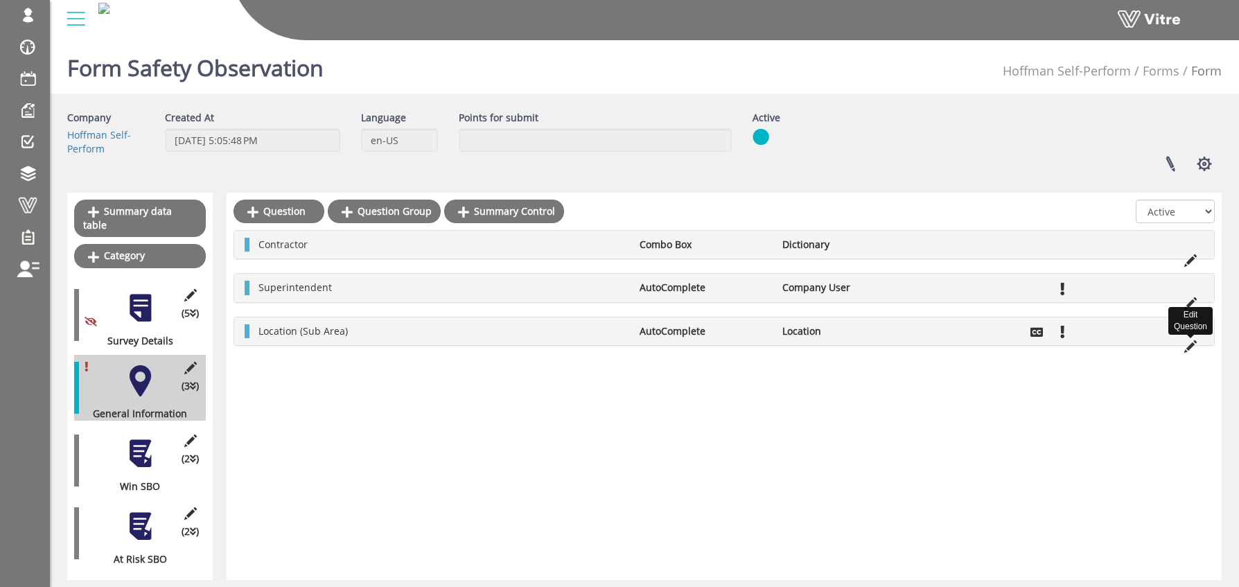
click at [1190, 346] on icon at bounding box center [1190, 346] width 12 height 12
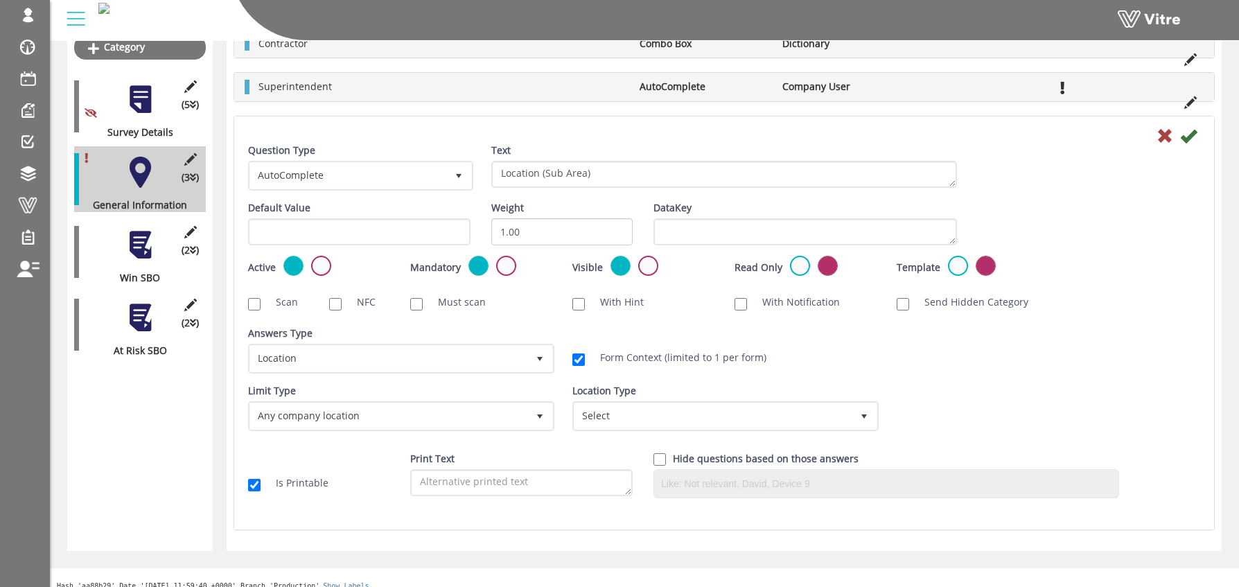
scroll to position [213, 0]
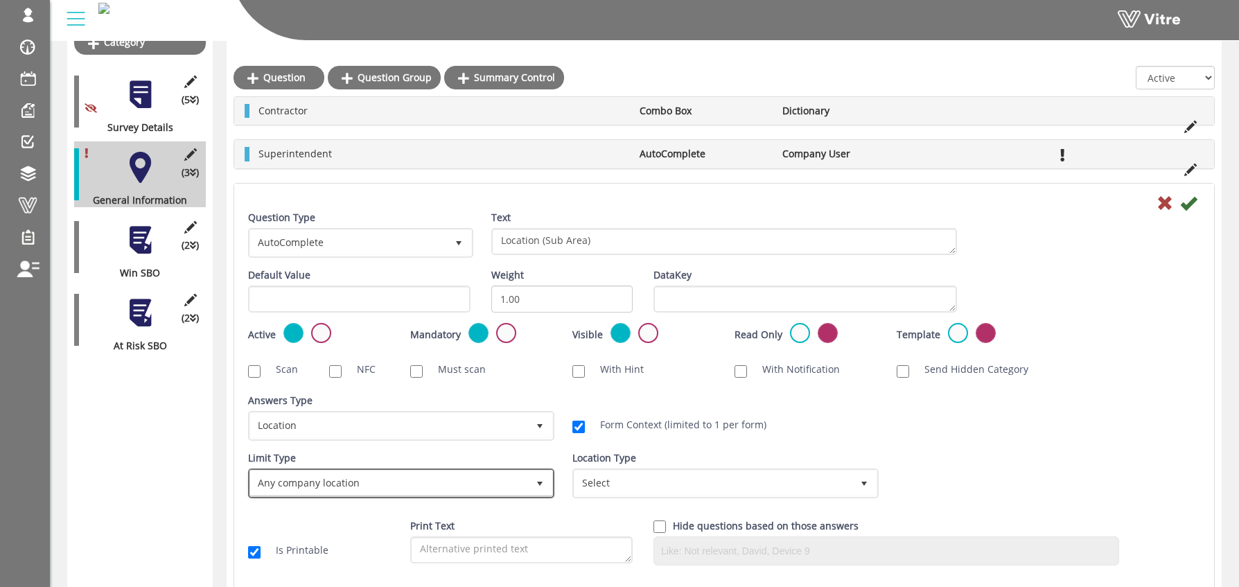
click at [298, 486] on span "Any company location" at bounding box center [388, 483] width 277 height 25
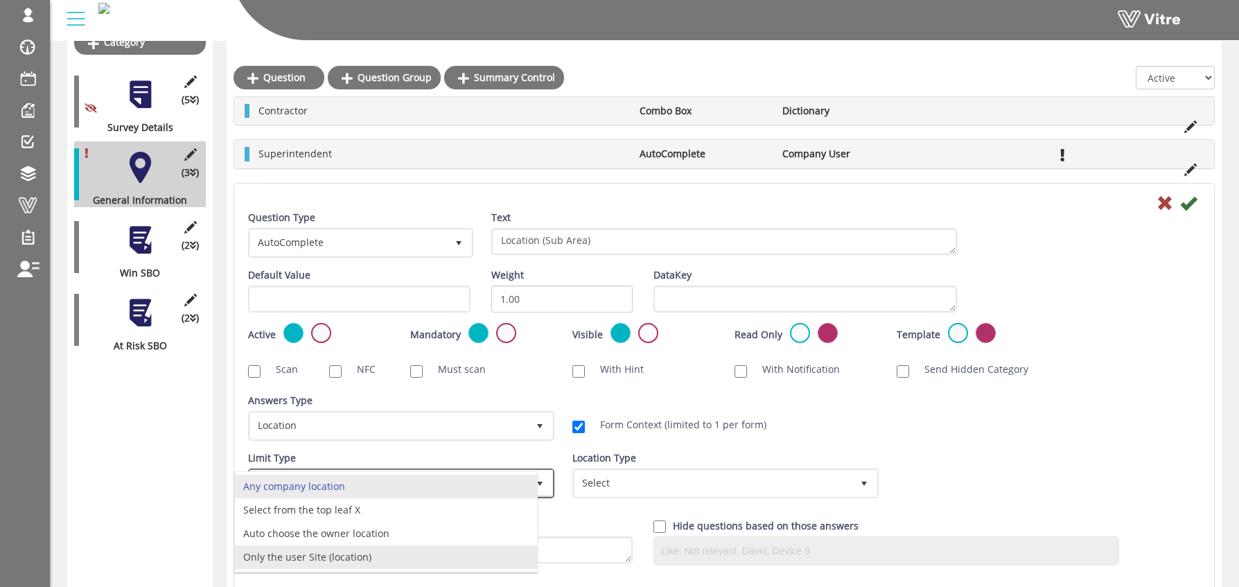
click at [292, 555] on li "Only the user Site (location)" at bounding box center [386, 557] width 302 height 24
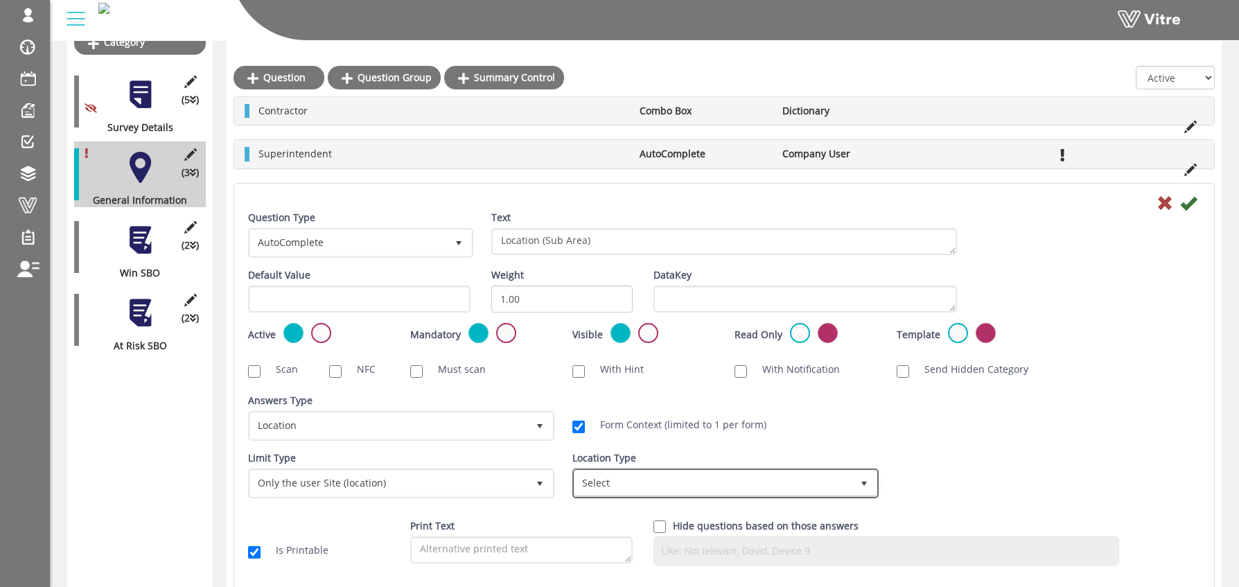
click at [638, 481] on span "Select" at bounding box center [713, 483] width 277 height 25
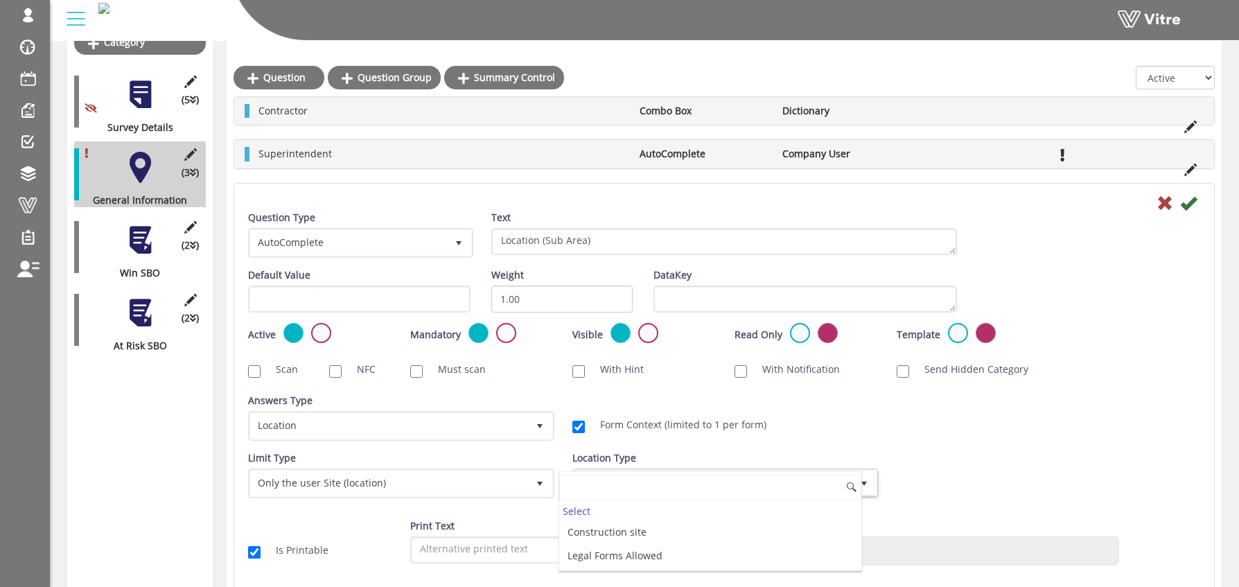
click at [818, 415] on div "Form Context (limited to 1 per form)" at bounding box center [724, 425] width 324 height 28
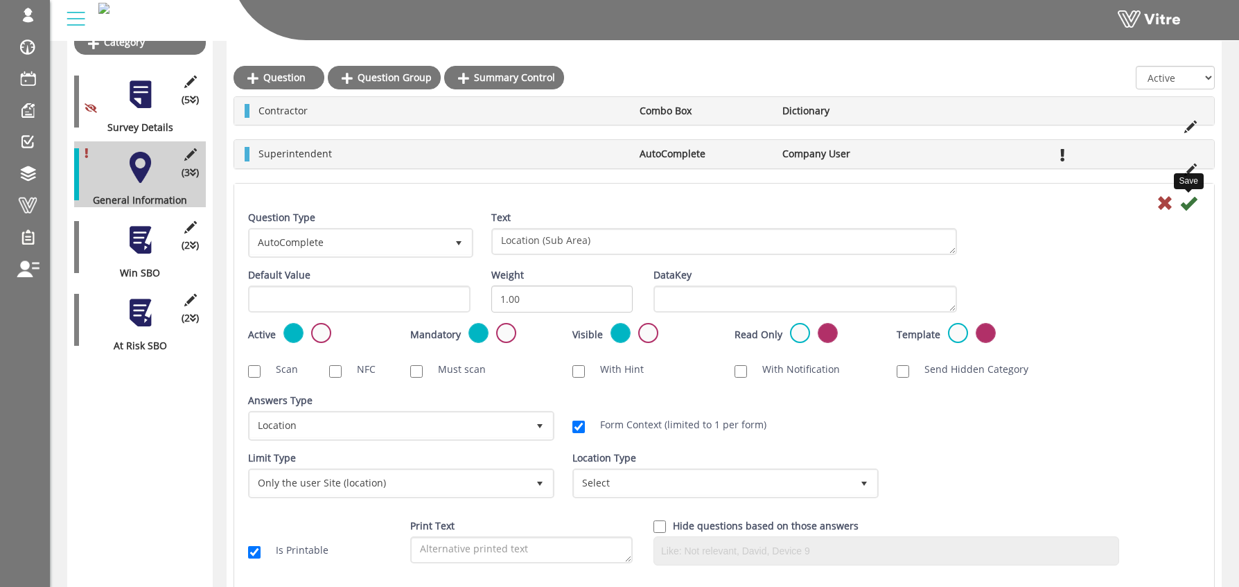
click at [1188, 202] on icon at bounding box center [1188, 203] width 17 height 17
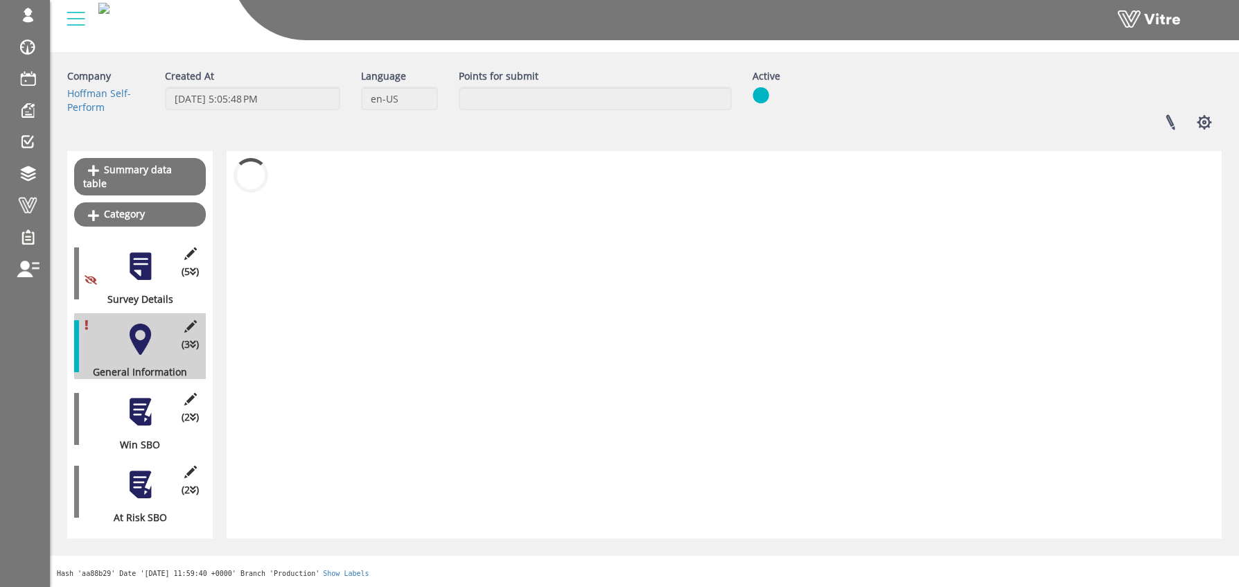
scroll to position [28, 0]
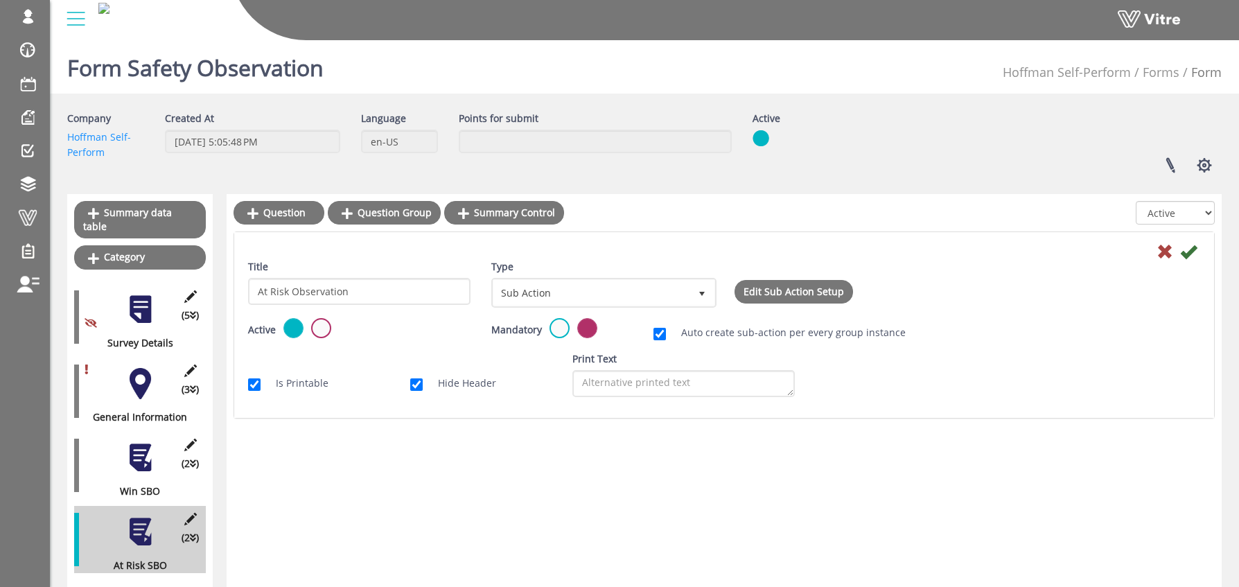
scroll to position [37, 0]
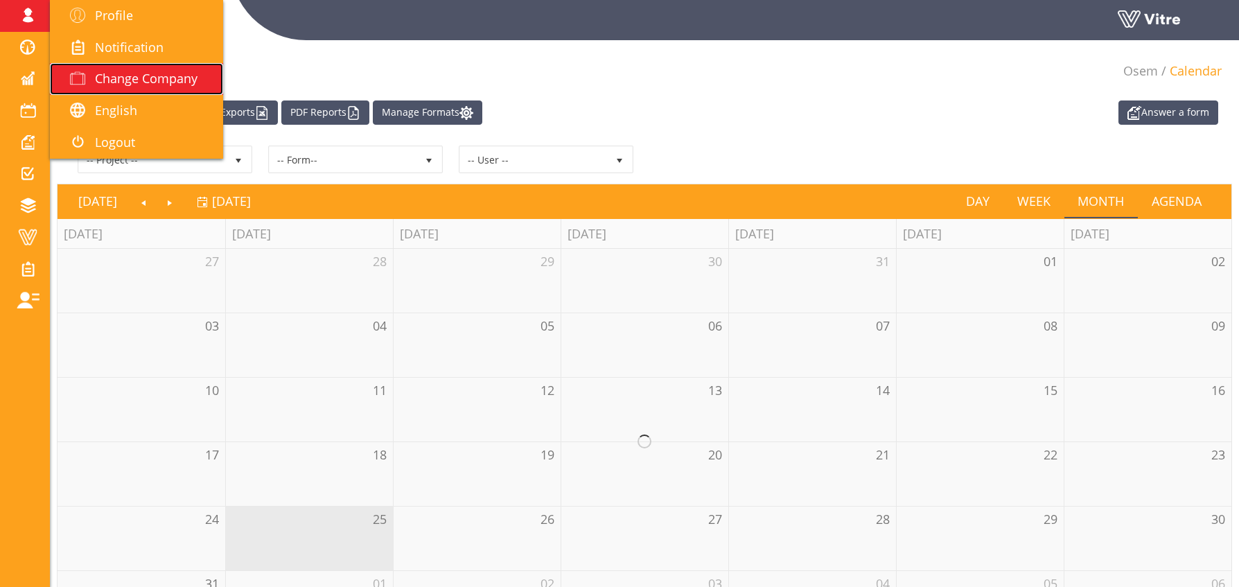
click at [122, 82] on span "Change Company" at bounding box center [146, 78] width 103 height 17
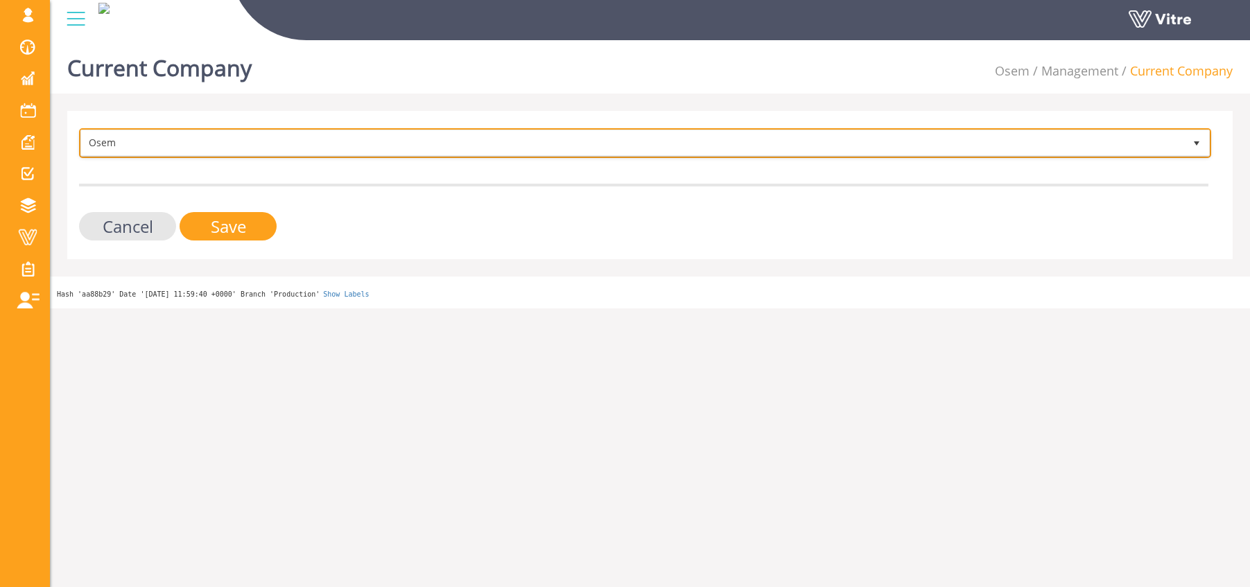
click at [130, 142] on span "Osem" at bounding box center [632, 142] width 1103 height 25
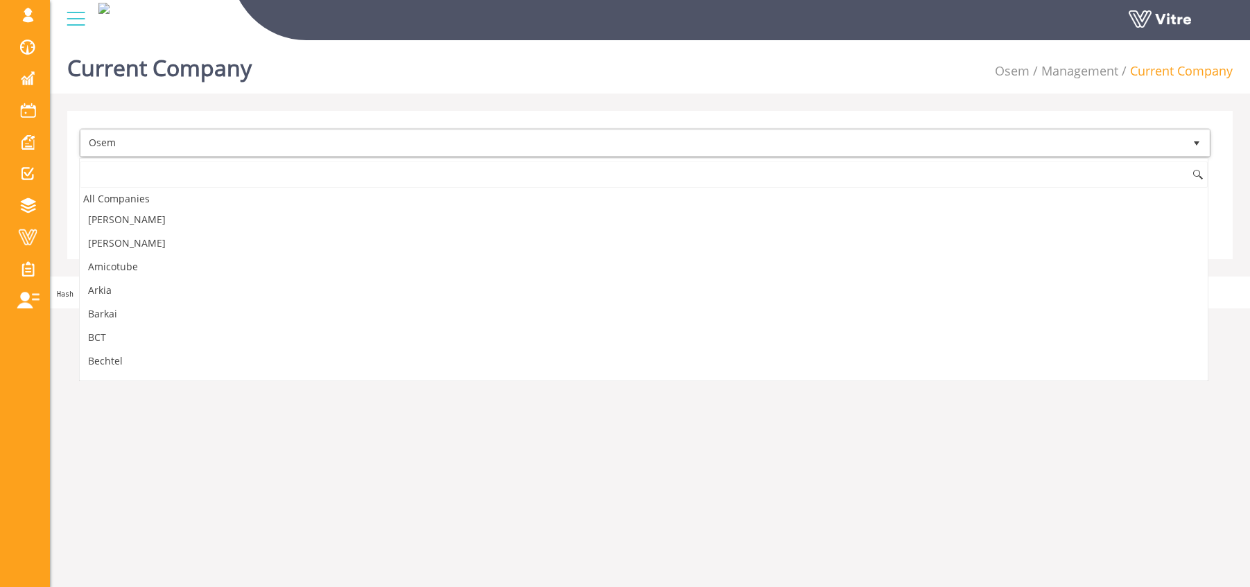
scroll to position [1173, 0]
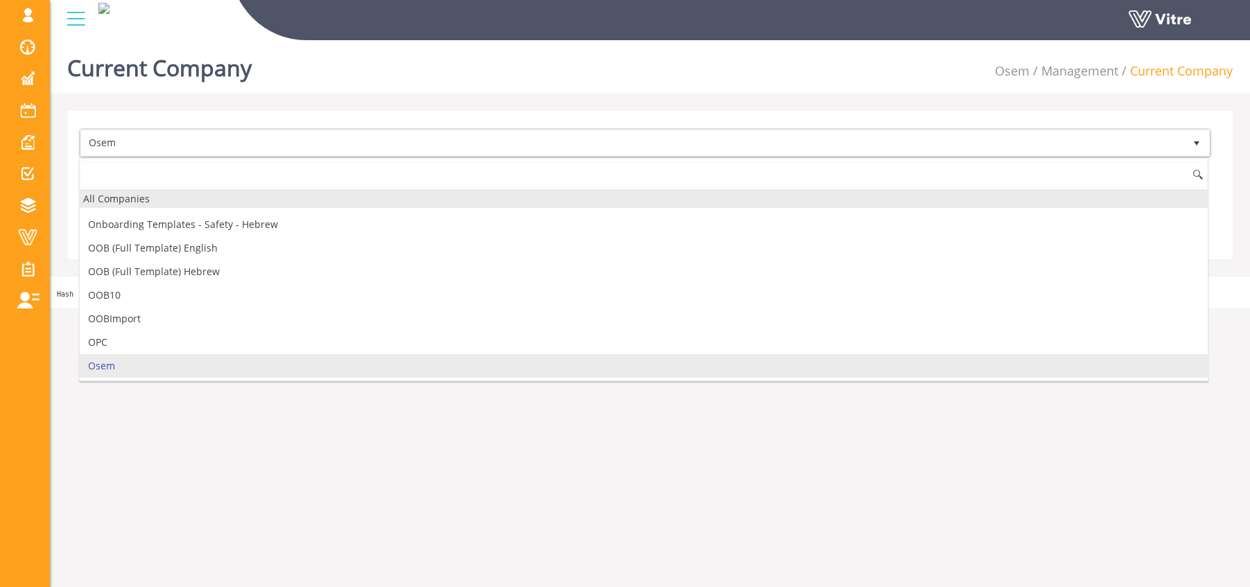
click at [134, 202] on div "All Companies" at bounding box center [644, 198] width 1128 height 19
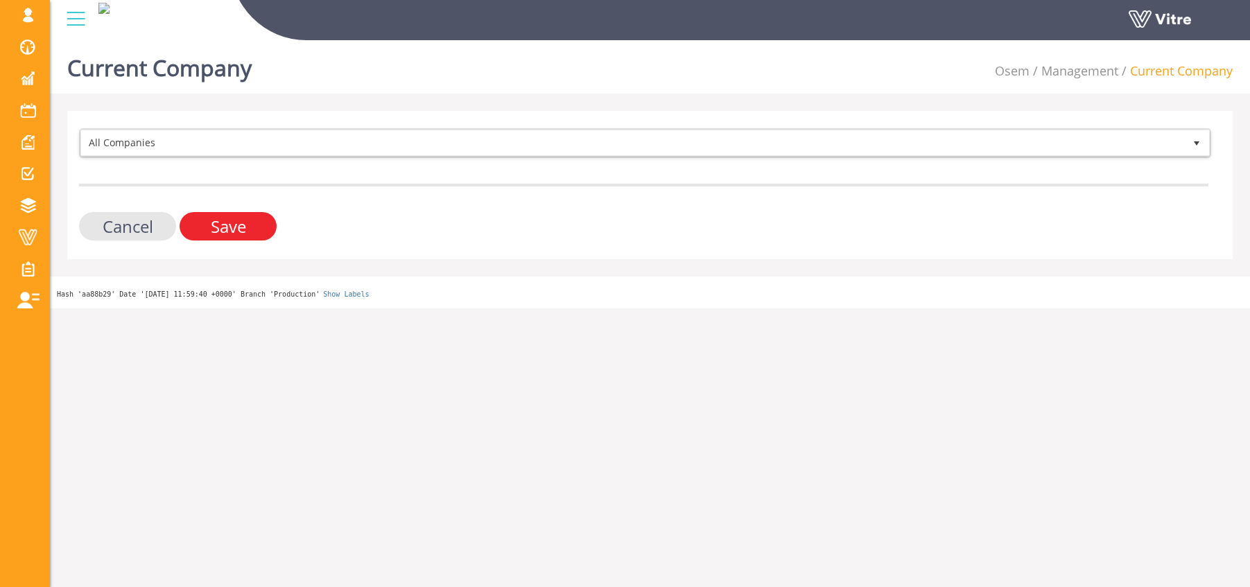
click at [222, 236] on input "Save" at bounding box center [228, 226] width 97 height 28
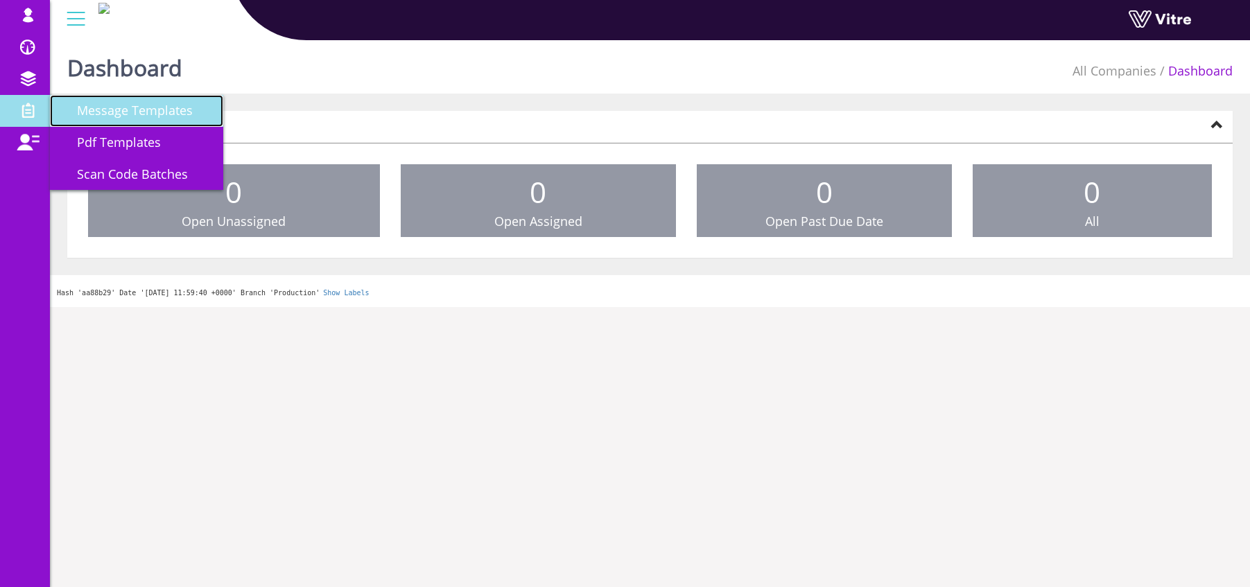
click at [155, 110] on span "Message Templates" at bounding box center [126, 110] width 132 height 17
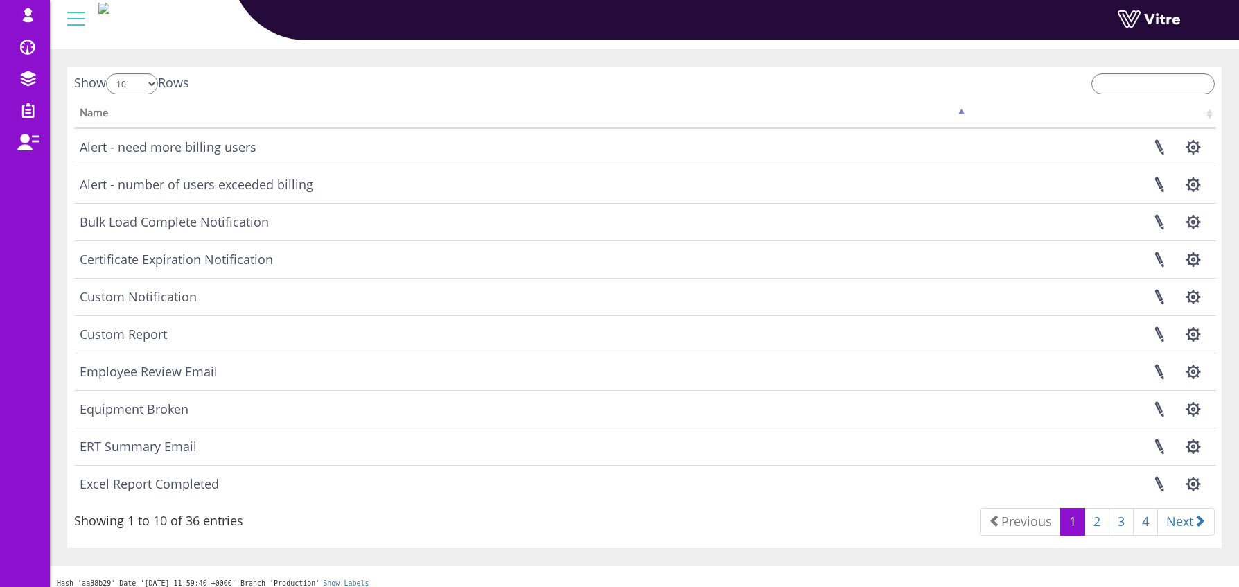
scroll to position [55, 0]
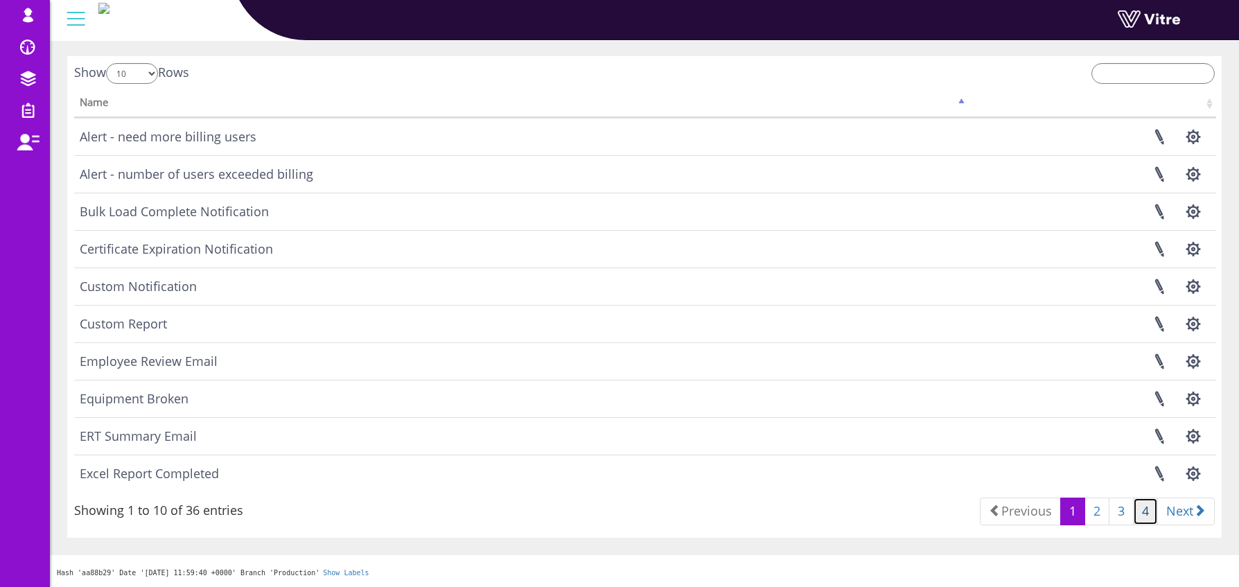
click at [1139, 510] on link "4" at bounding box center [1145, 512] width 25 height 28
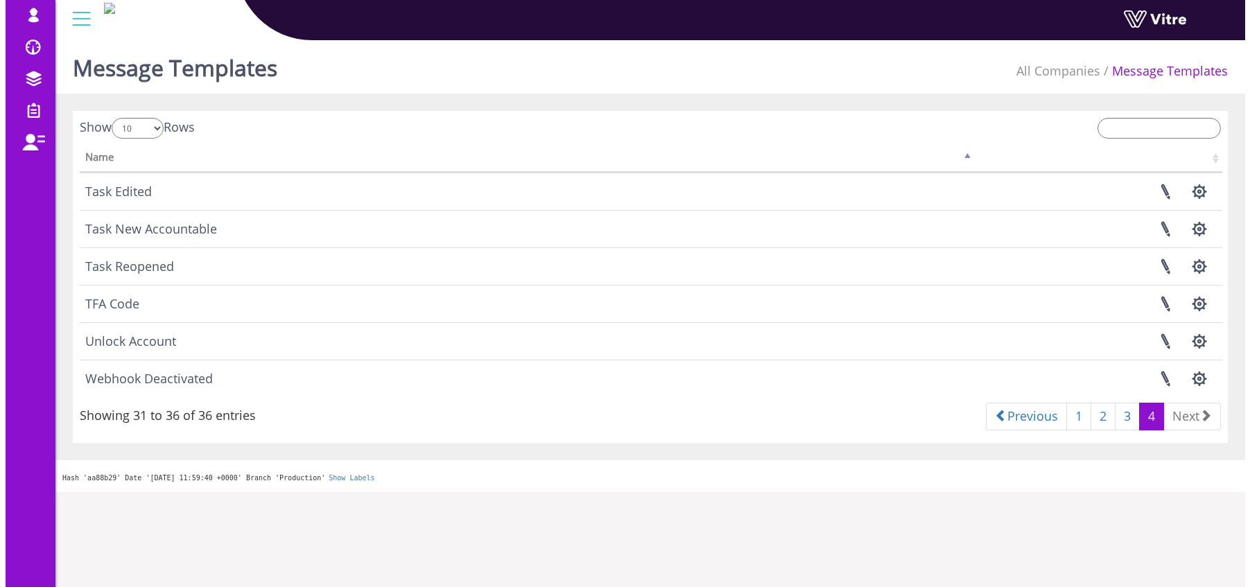
scroll to position [0, 0]
